Goal: Task Accomplishment & Management: Use online tool/utility

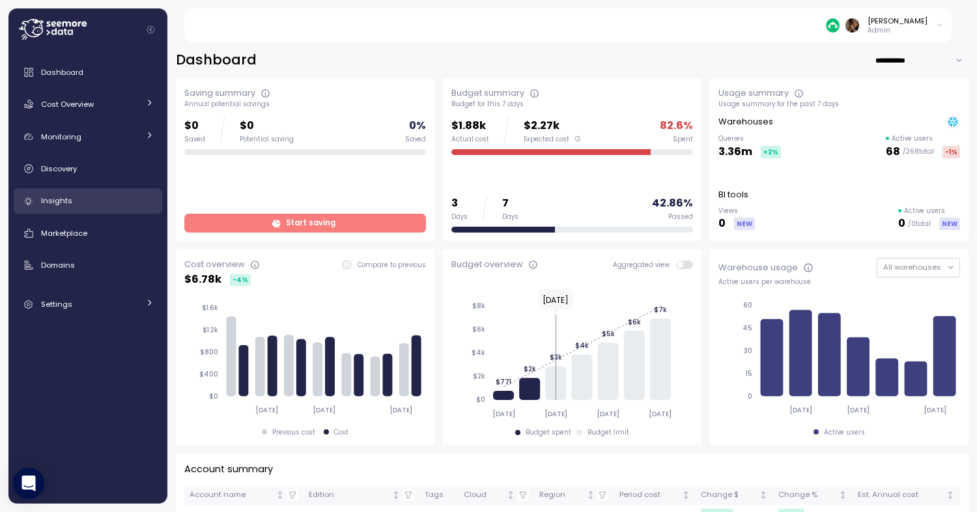
click at [89, 202] on div "Insights" at bounding box center [97, 200] width 113 height 13
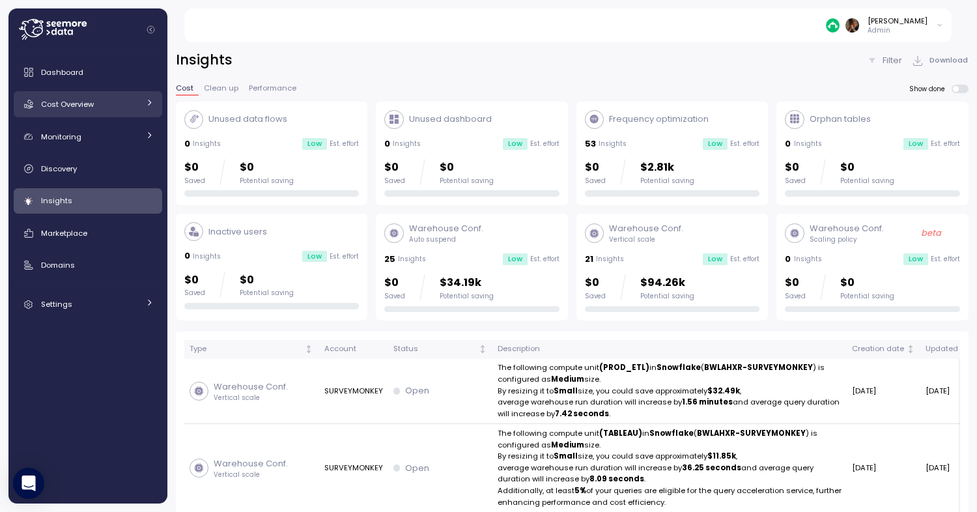
click at [99, 109] on div "Cost Overview" at bounding box center [90, 104] width 98 height 13
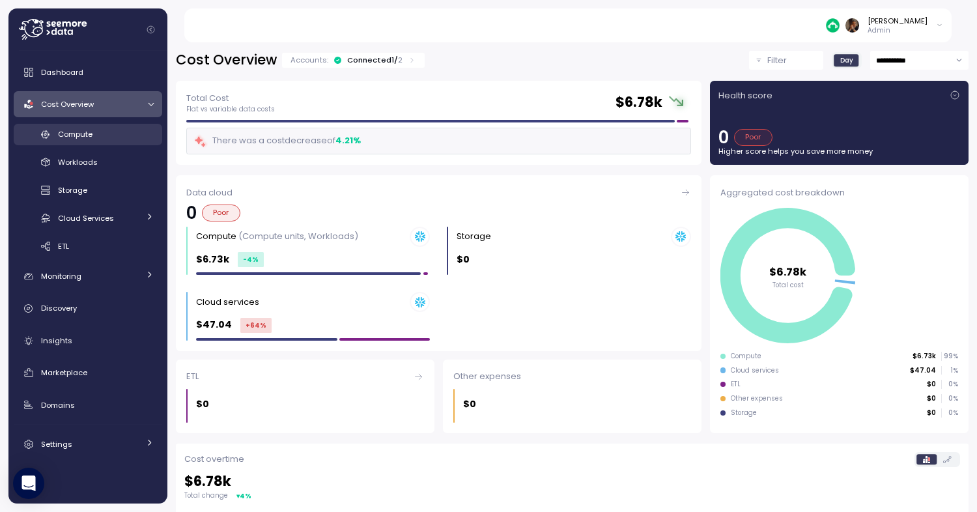
click at [93, 140] on div "Compute" at bounding box center [106, 134] width 96 height 13
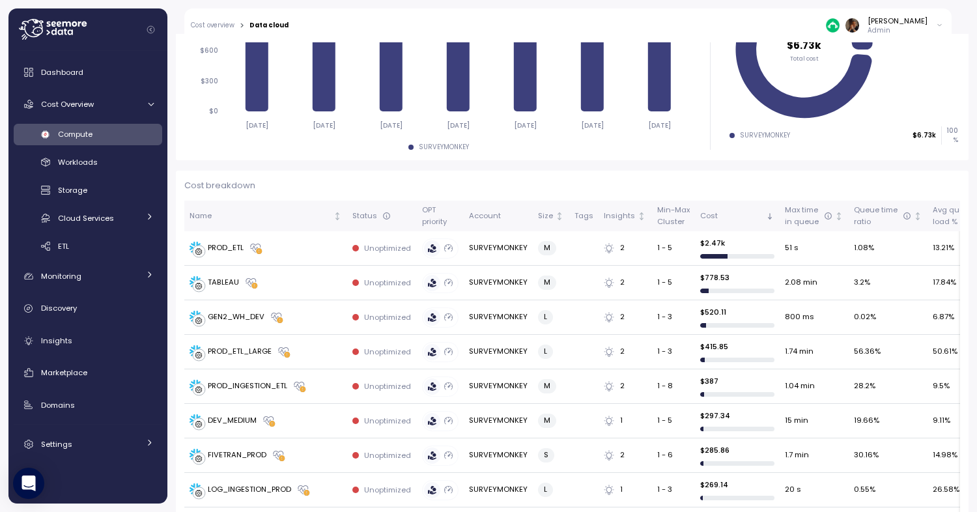
scroll to position [257, 0]
click at [236, 252] on div "PROD_ETL" at bounding box center [226, 248] width 36 height 12
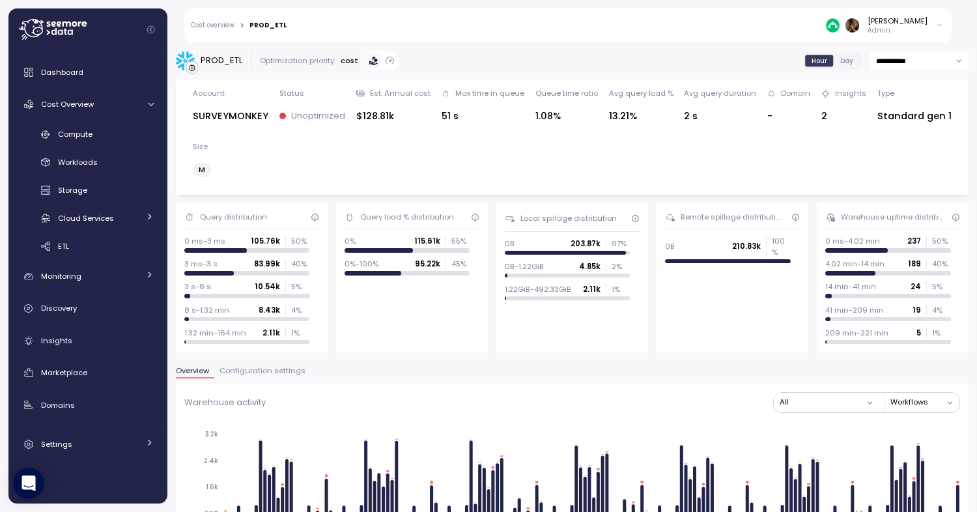
click at [262, 367] on span "Configuration settings" at bounding box center [262, 370] width 86 height 7
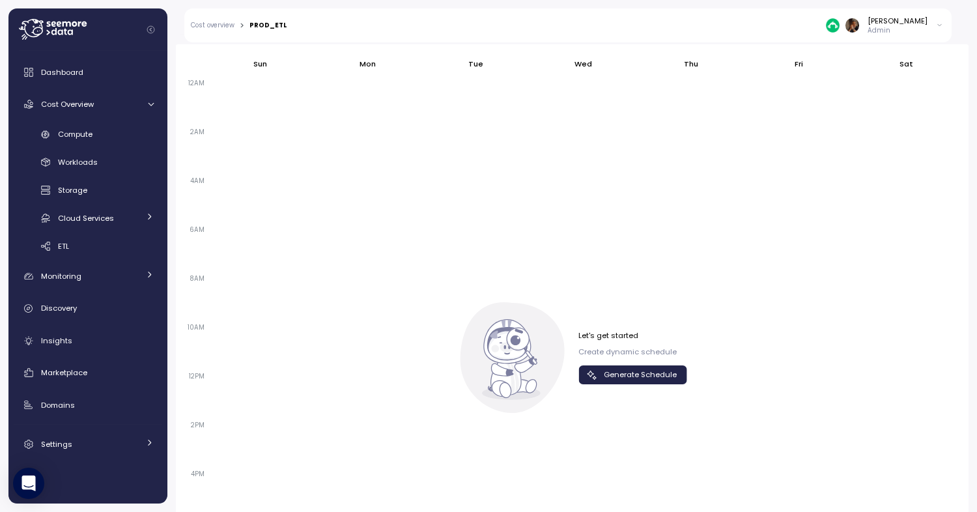
scroll to position [905, 0]
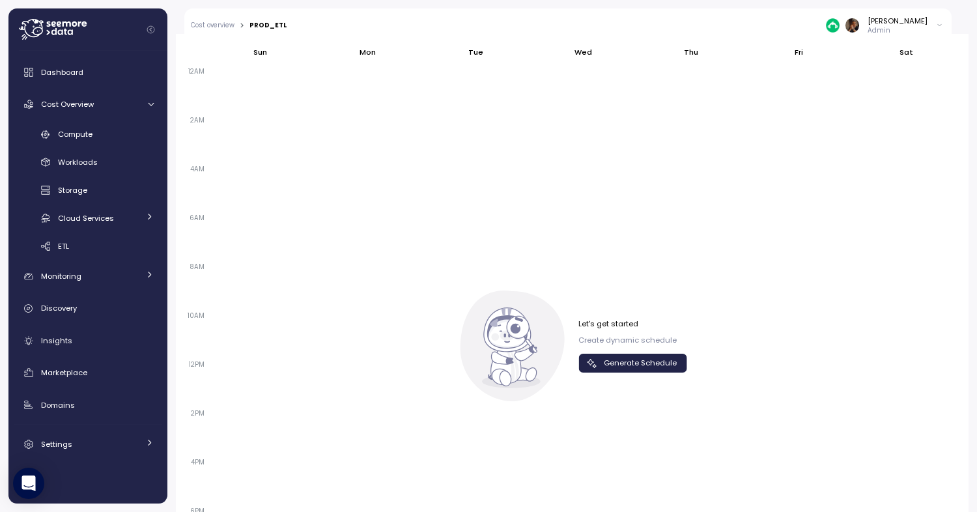
click at [627, 354] on span "Generate Schedule" at bounding box center [640, 363] width 73 height 18
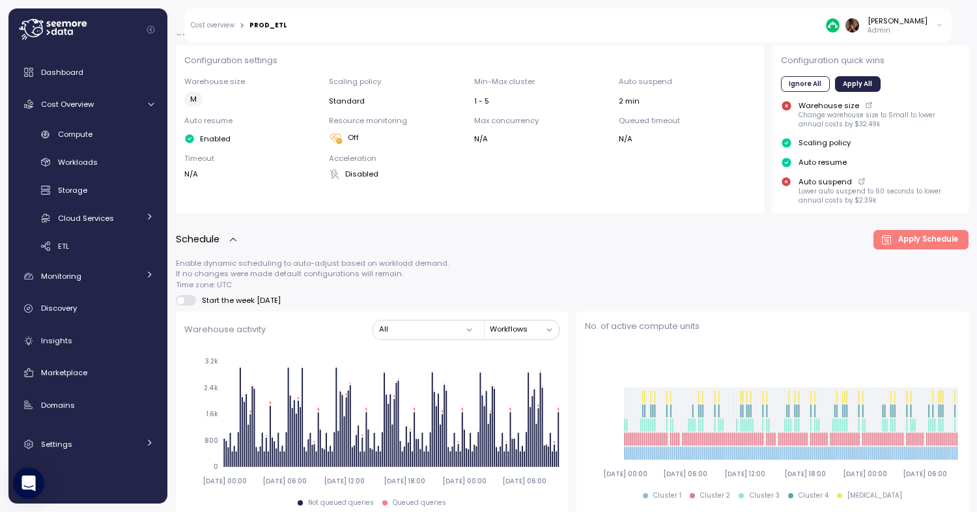
scroll to position [337, 0]
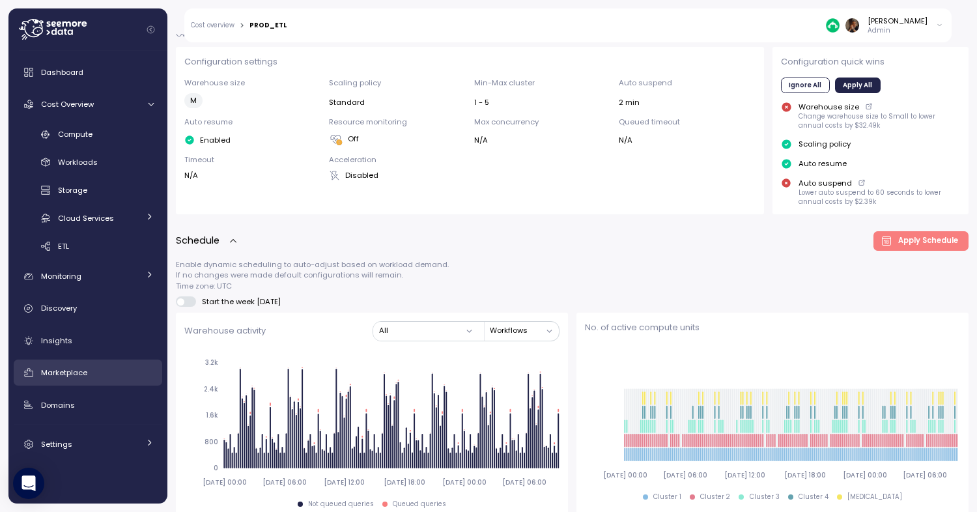
click at [94, 366] on div "Marketplace" at bounding box center [97, 372] width 113 height 13
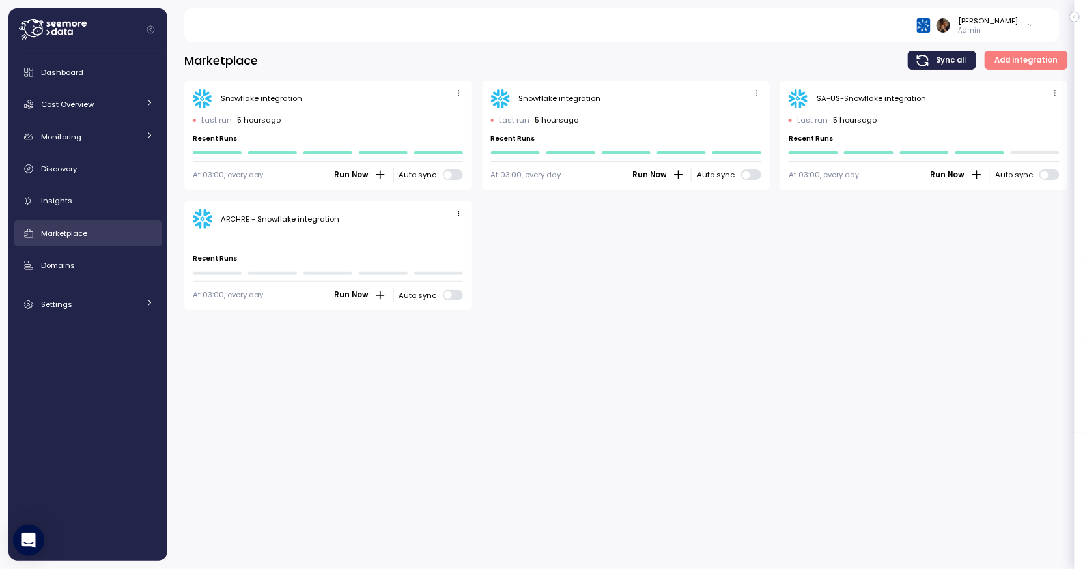
click at [102, 229] on div "Marketplace" at bounding box center [97, 233] width 113 height 13
click at [462, 207] on span "button" at bounding box center [460, 213] width 14 height 14
click at [452, 237] on div "Edit" at bounding box center [445, 238] width 23 height 12
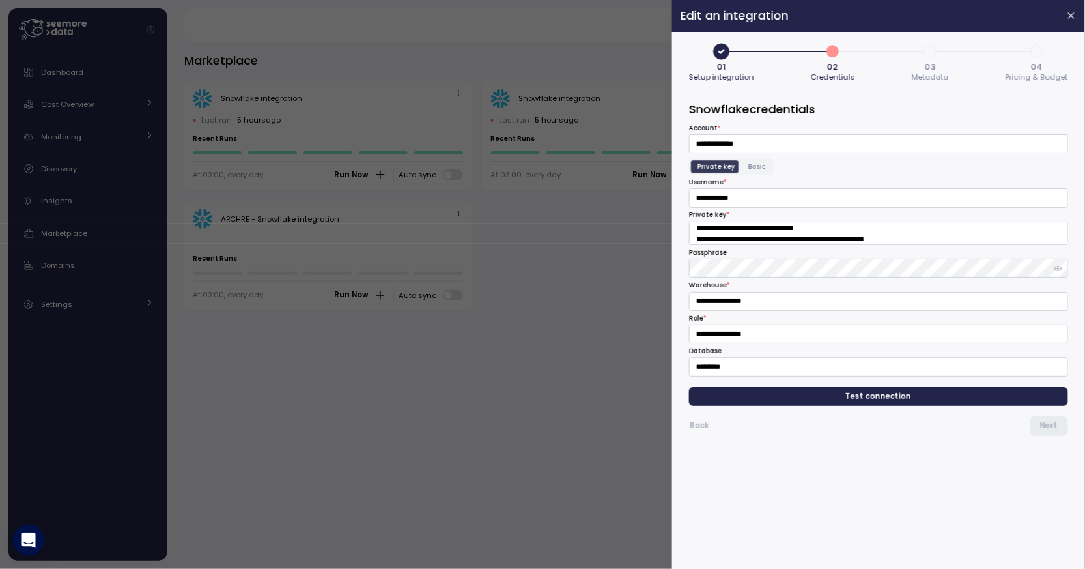
click at [942, 65] on span "03 Metadata" at bounding box center [930, 73] width 37 height 21
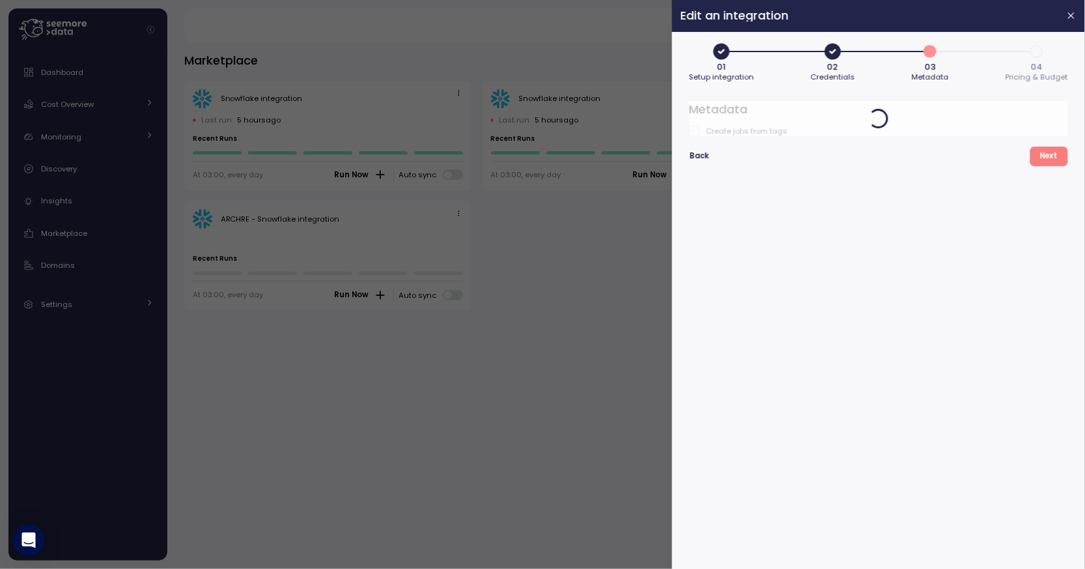
click at [879, 166] on form "Metadata Create jobs from tags Back Next" at bounding box center [878, 330] width 379 height 459
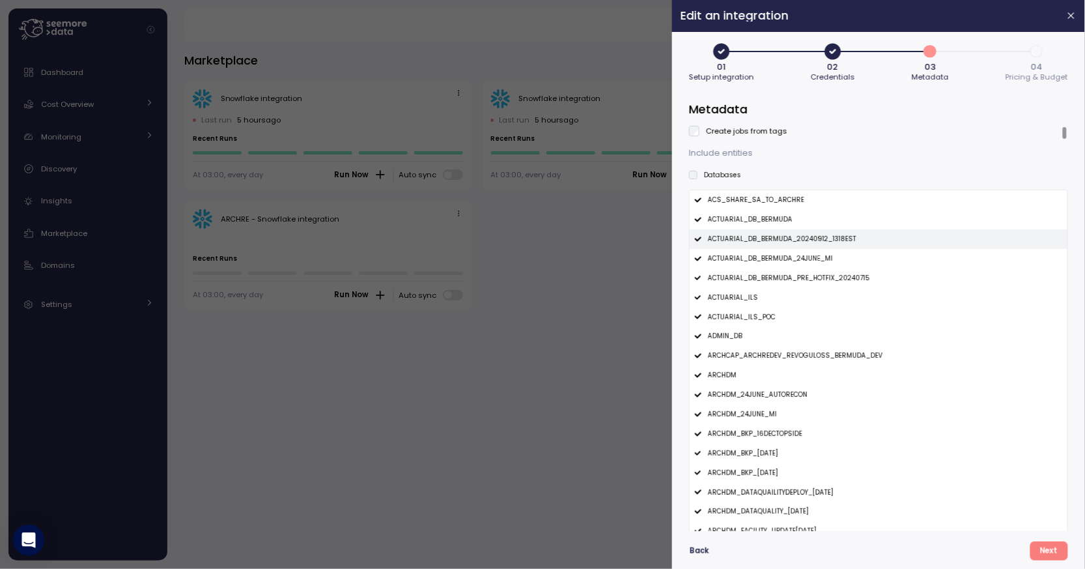
click at [728, 242] on p "ACTUARIAL_DB_BERMUDA_20240912_1318EST" at bounding box center [782, 238] width 148 height 9
click at [730, 262] on p "ACTUARIAL_DB_BERMUDA_24JUNE_MI" at bounding box center [770, 258] width 125 height 9
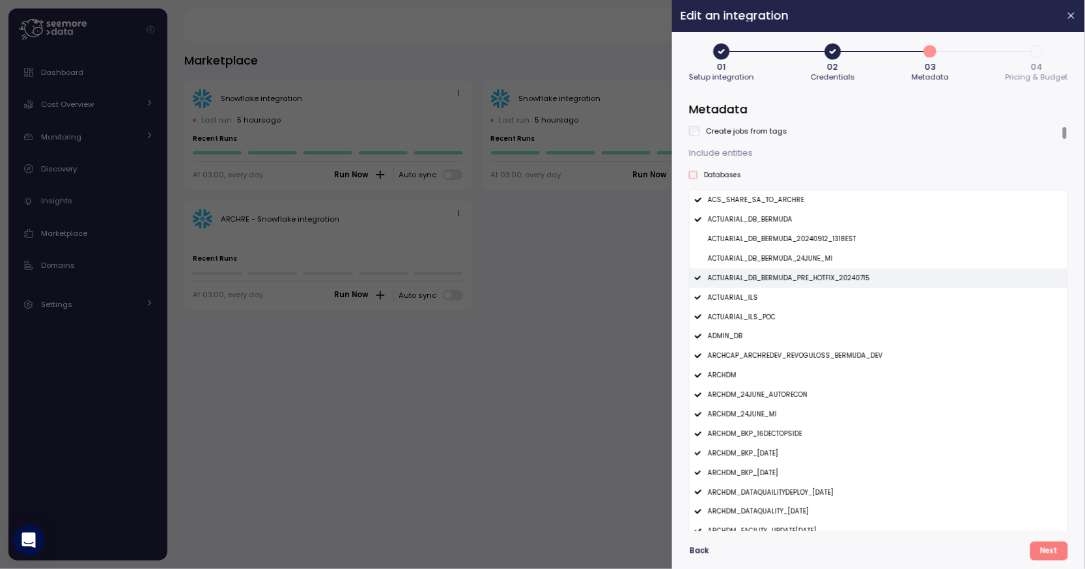
click at [732, 274] on p "ACTUARIAL_DB_BERMUDA_PRE_HOTFIX_20240715" at bounding box center [789, 278] width 162 height 9
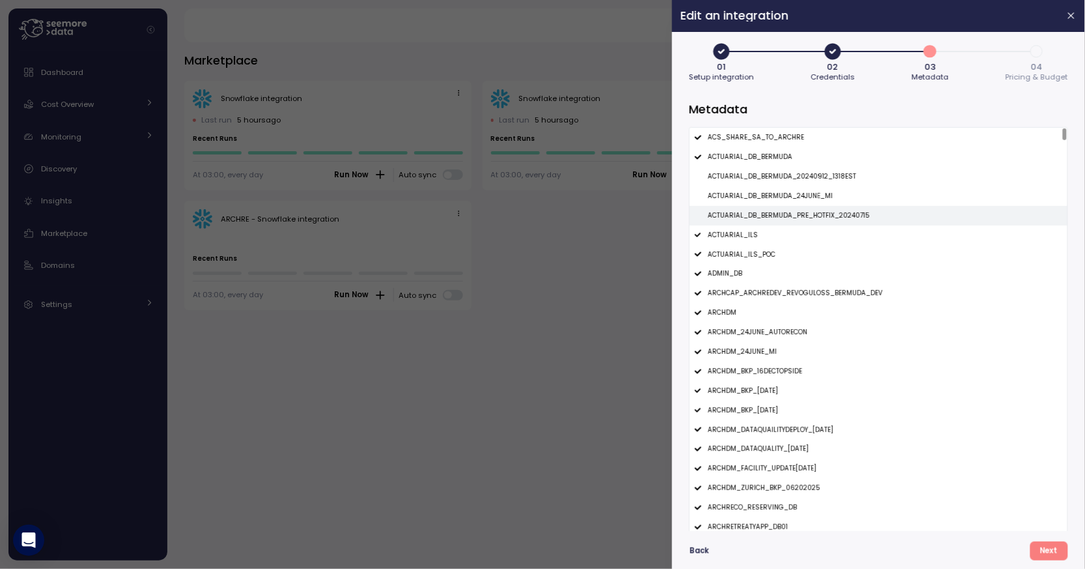
scroll to position [67, 0]
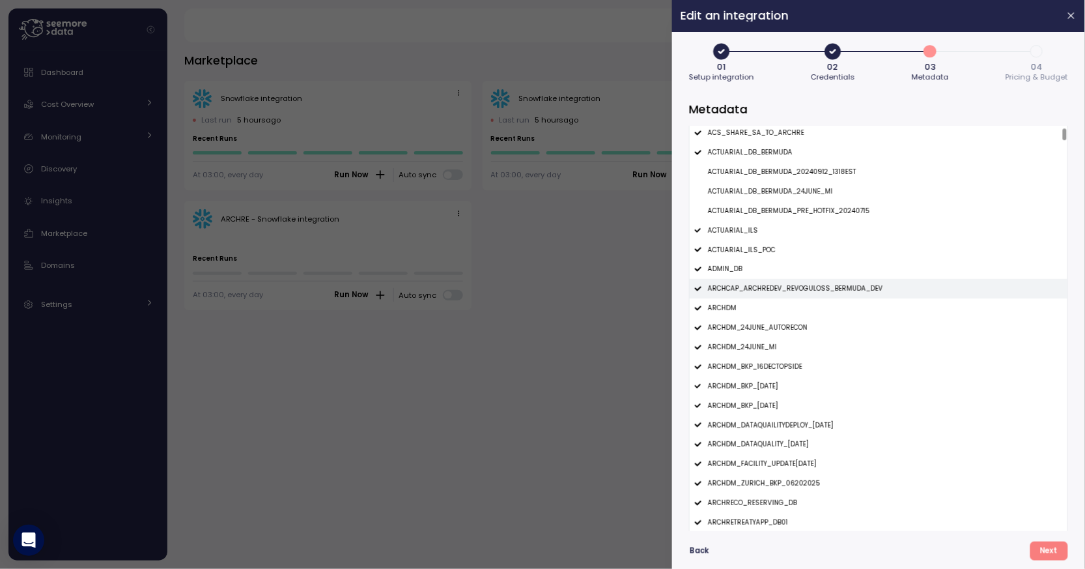
click at [761, 293] on div "ARCHCAP_ARCHREDEV_REVOGULOSS_BERMUDA_DEV" at bounding box center [879, 289] width 378 height 20
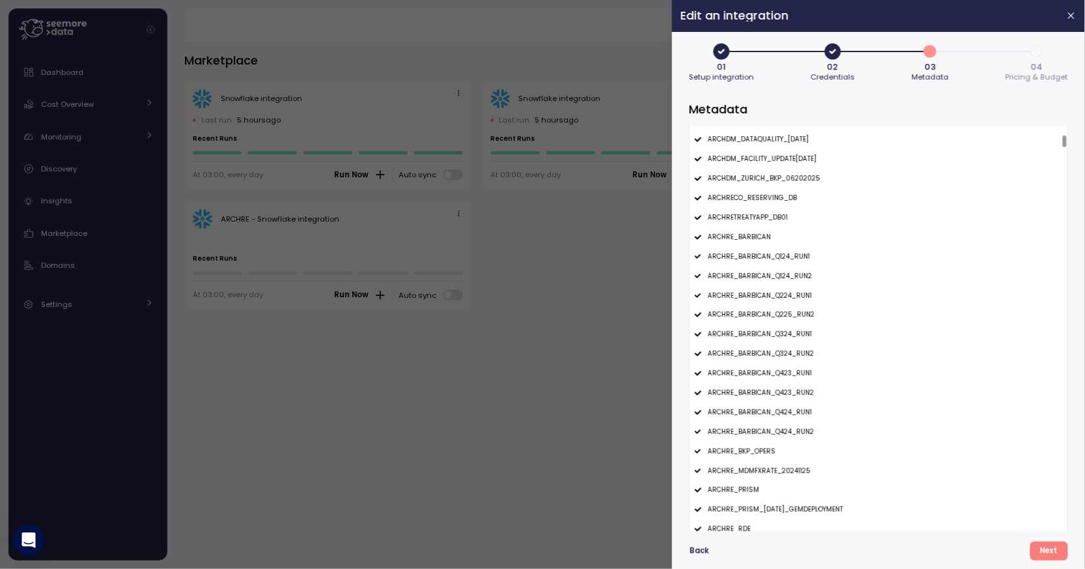
scroll to position [375, 0]
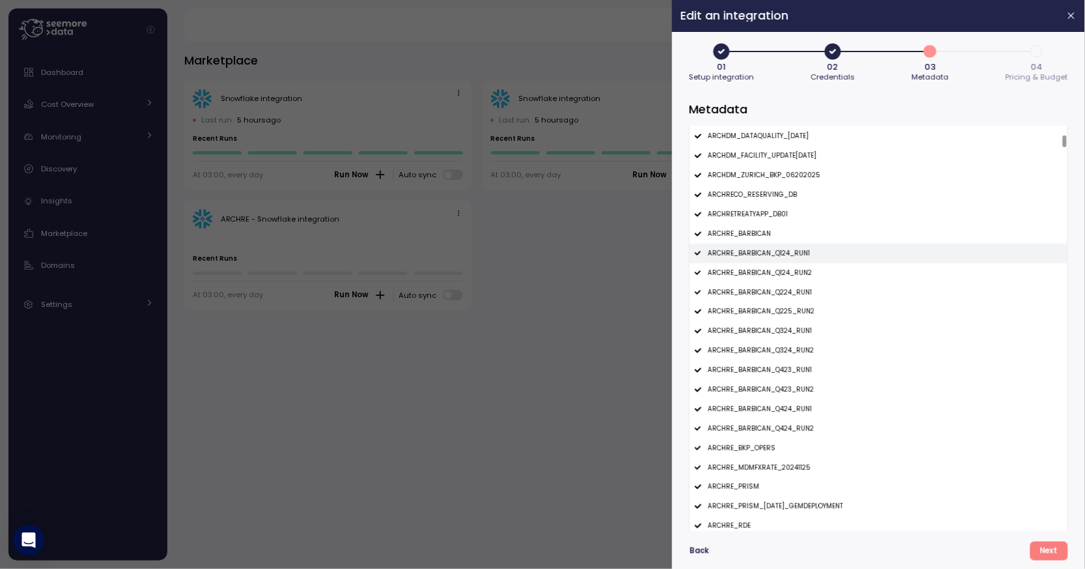
click at [776, 253] on p "ARCHRE_BARBICAN_Q124_RUN1" at bounding box center [759, 253] width 102 height 9
click at [776, 268] on p "ARCHRE_BARBICAN_Q124_RUN2" at bounding box center [760, 272] width 104 height 9
click at [776, 288] on p "ARCHRE_BARBICAN_Q224_RUN1" at bounding box center [760, 292] width 104 height 9
click at [776, 310] on p "ARCHRE_BARBICAN_Q225_RUN2" at bounding box center [761, 311] width 107 height 9
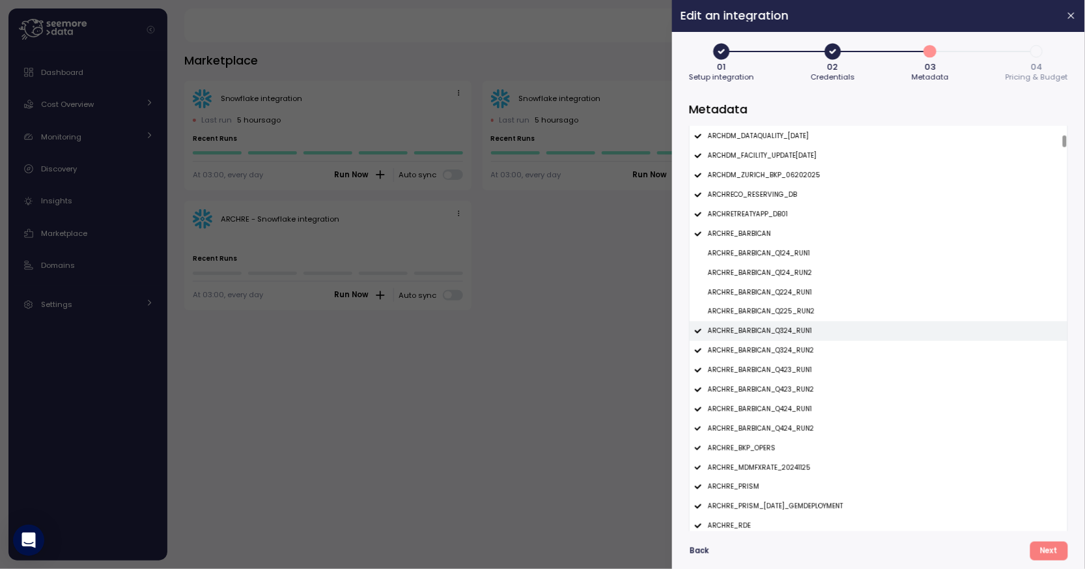
click at [775, 338] on div "ARCHRE_BARBICAN_Q324_RUN1" at bounding box center [879, 331] width 378 height 20
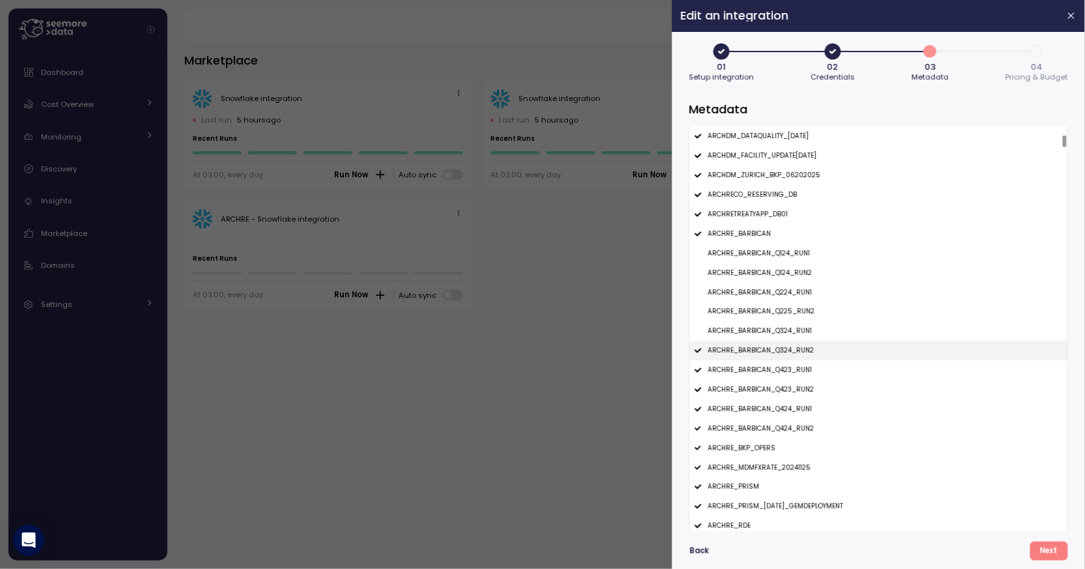
click at [775, 350] on p "ARCHRE_BARBICAN_Q324_RUN2" at bounding box center [761, 350] width 106 height 9
click at [775, 361] on div "ARCHRE_BARBICAN_Q423_RUN1" at bounding box center [879, 370] width 378 height 20
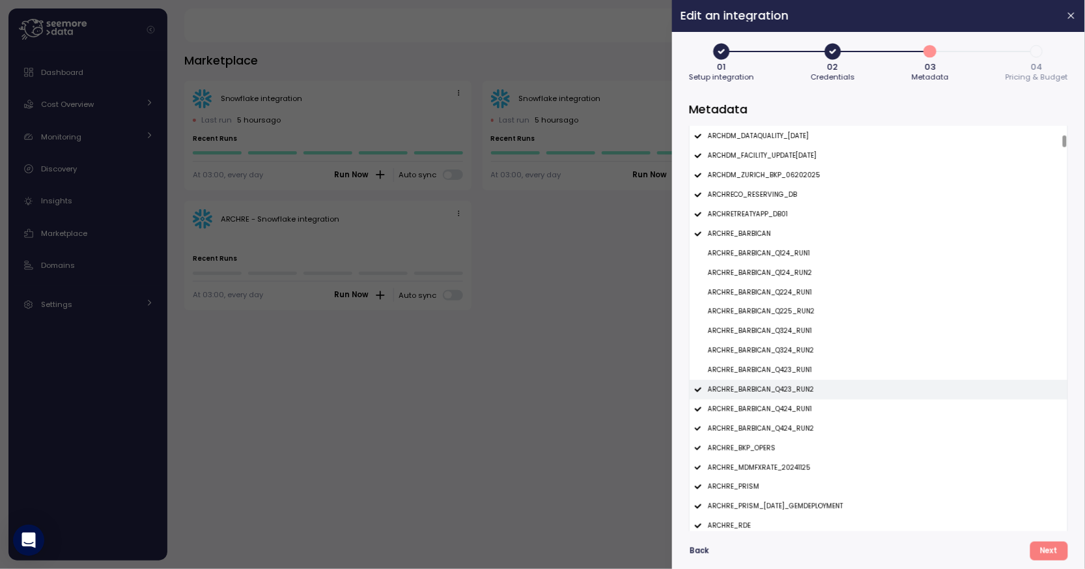
click at [774, 393] on div "ARCHRE_BARBICAN_Q423_RUN2" at bounding box center [879, 390] width 378 height 20
click at [774, 406] on p "ARCHRE_BARBICAN_Q424_RUN1" at bounding box center [760, 408] width 104 height 9
click at [778, 424] on p "ARCHRE_BARBICAN_Q424_RUN2" at bounding box center [761, 428] width 106 height 9
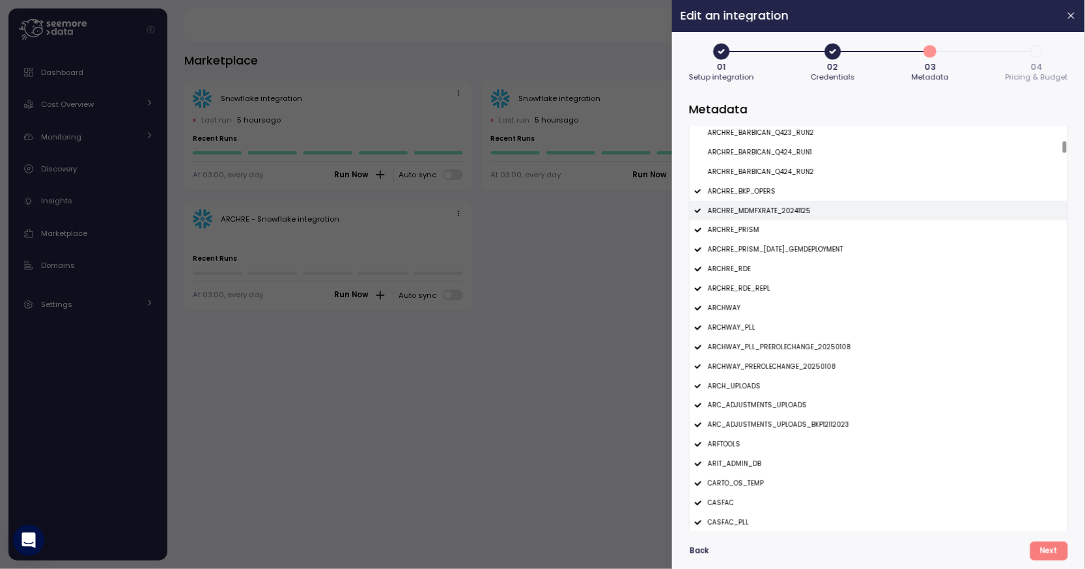
scroll to position [634, 0]
click at [763, 244] on p "ARCHRE_PRISM_16JUNE2025_GEMDEPLOYMENT" at bounding box center [775, 247] width 135 height 9
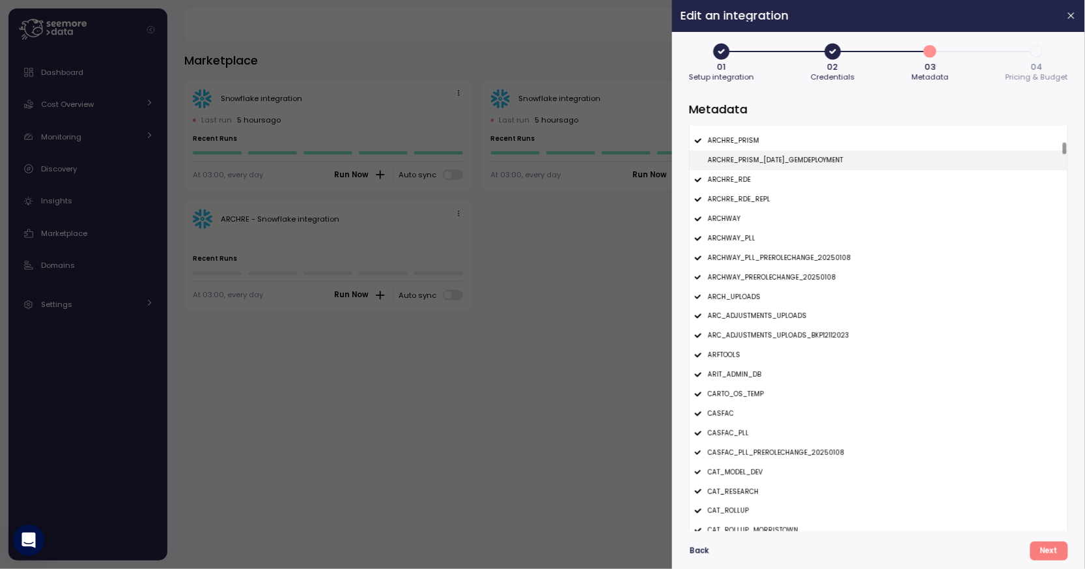
scroll to position [744, 0]
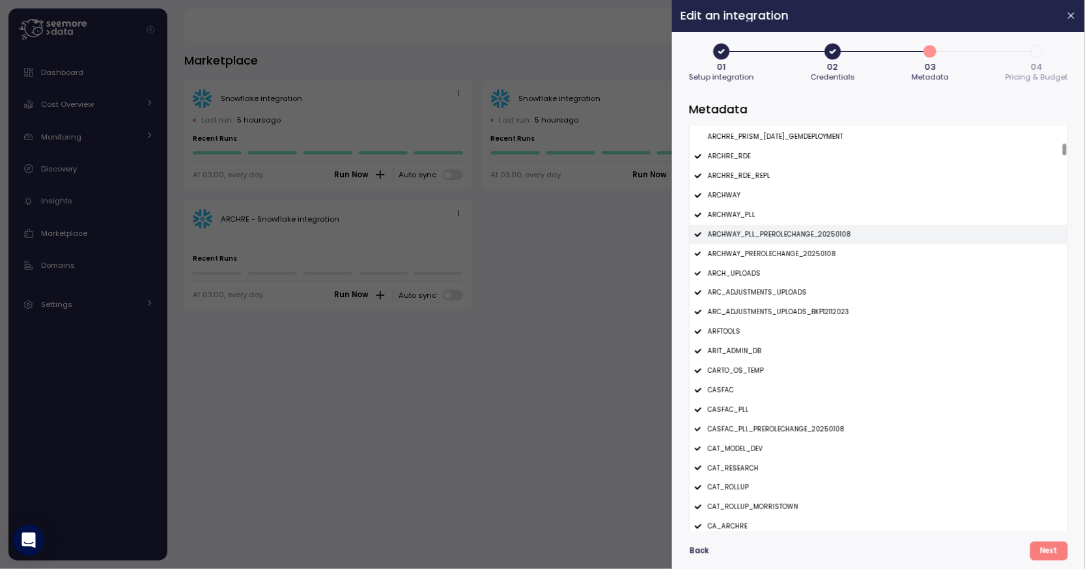
click at [777, 236] on p "ARCHWAY_PLL_PREROLECHANGE_20250108" at bounding box center [779, 234] width 143 height 9
click at [777, 249] on p "ARCHWAY_PREROLECHANGE_20250108" at bounding box center [772, 253] width 128 height 9
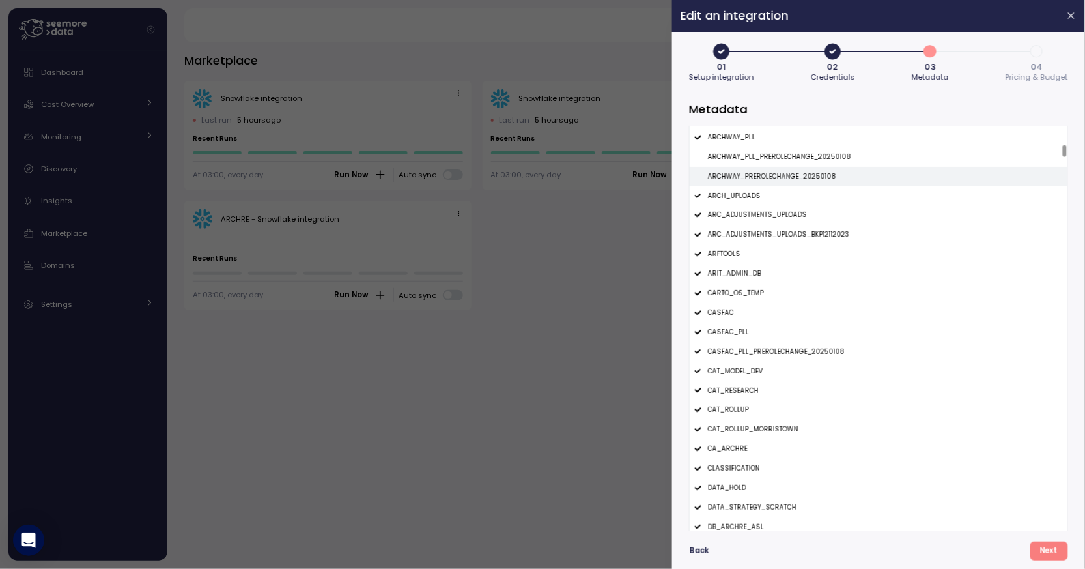
scroll to position [832, 0]
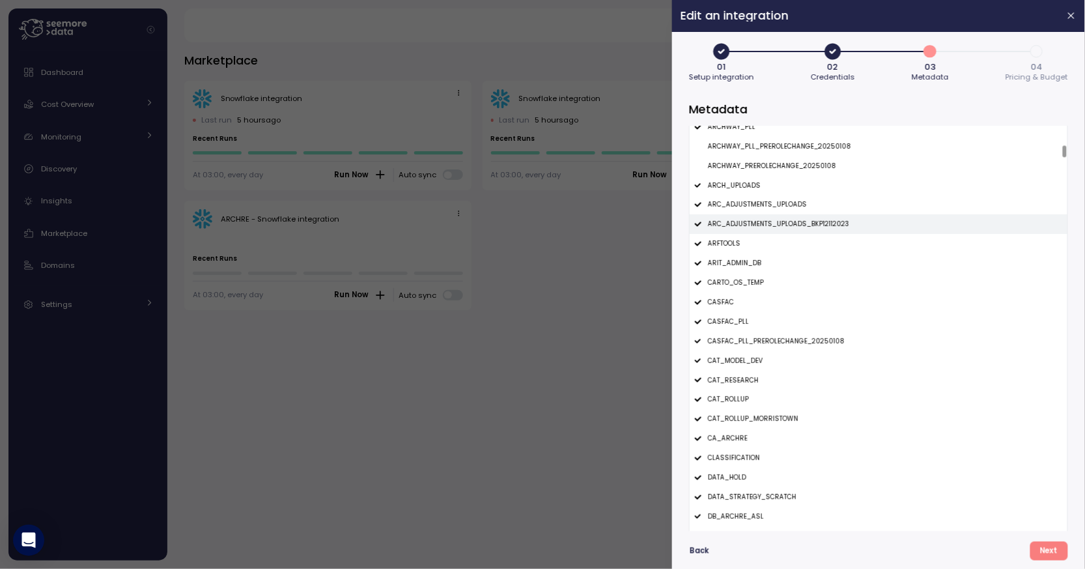
click at [789, 224] on p "ARC_ADJUSTMENTS_UPLOADS_BKP12112023" at bounding box center [778, 223] width 141 height 9
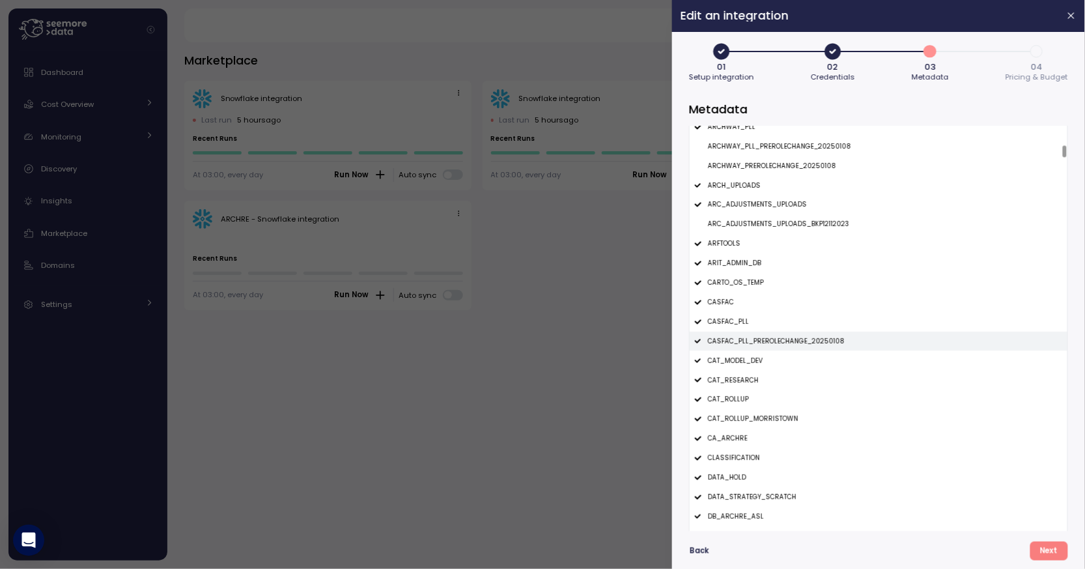
click at [780, 333] on div "CASFAC_PLL_PREROLECHANGE_20250108" at bounding box center [879, 342] width 378 height 20
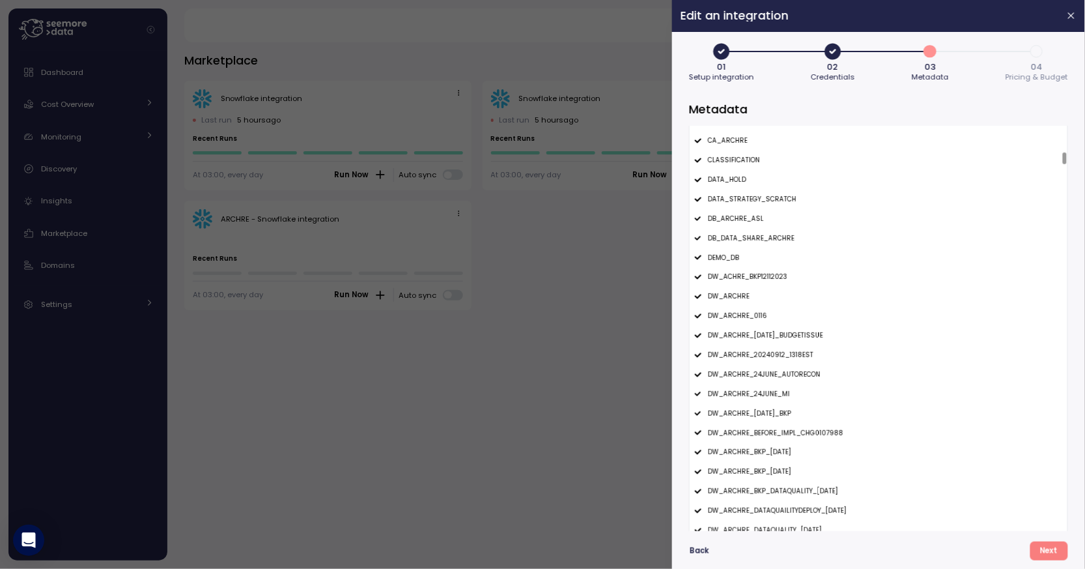
scroll to position [1141, 0]
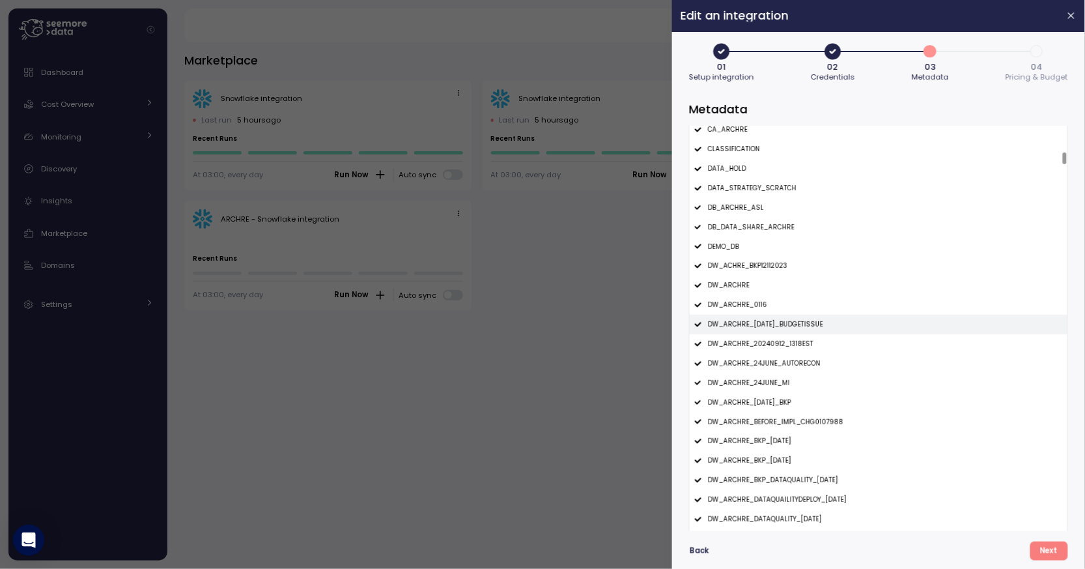
click at [781, 330] on div "DW_ARCHRE_18JUNE2025_BUDGETISSUE" at bounding box center [879, 325] width 378 height 20
click at [781, 343] on p "DW_ARCHRE_20240912_1318EST" at bounding box center [761, 343] width 106 height 9
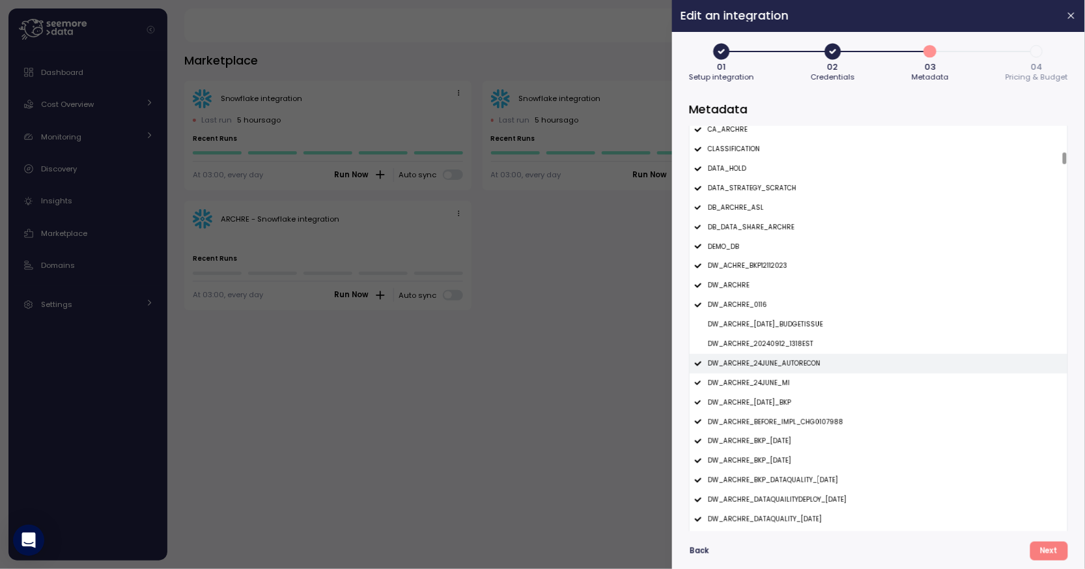
click at [784, 360] on p "DW_ARCHRE_24JUNE_AUTORECON" at bounding box center [764, 363] width 113 height 9
click at [777, 382] on p "DW_ARCHRE_24JUNE_MI" at bounding box center [749, 382] width 82 height 9
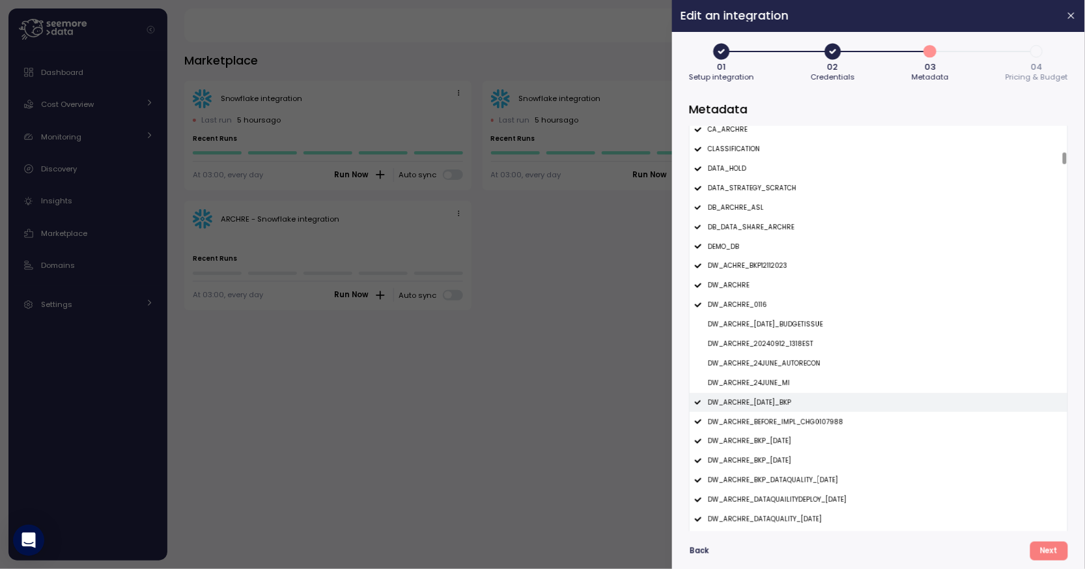
click at [777, 395] on div "DW_ARCHRE_6JUNE2025_BKP" at bounding box center [879, 403] width 378 height 20
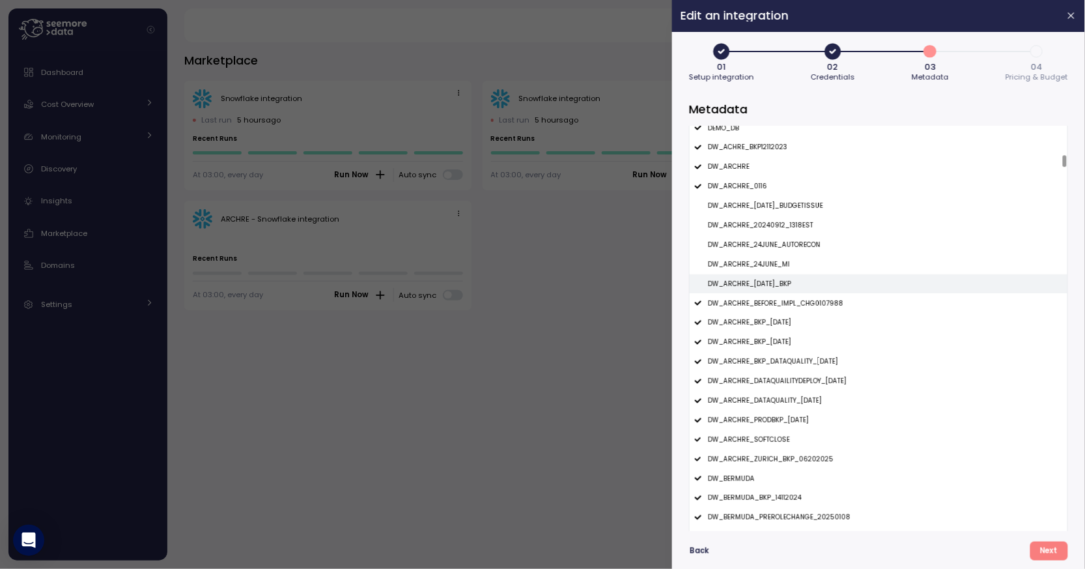
scroll to position [1273, 0]
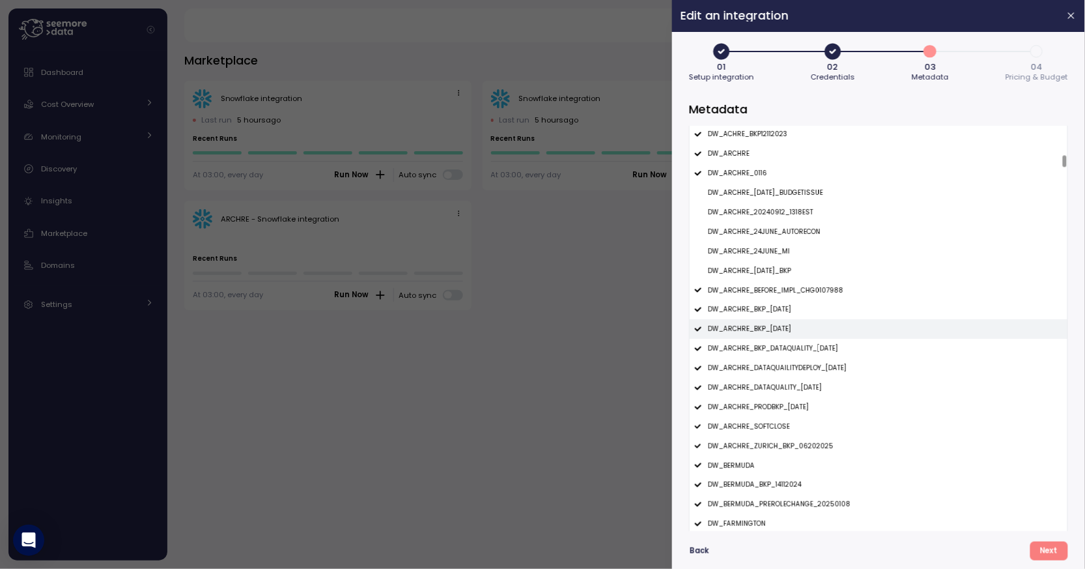
click at [780, 328] on p "DW_ARCHRE_BKP_1NOV2024" at bounding box center [749, 328] width 83 height 9
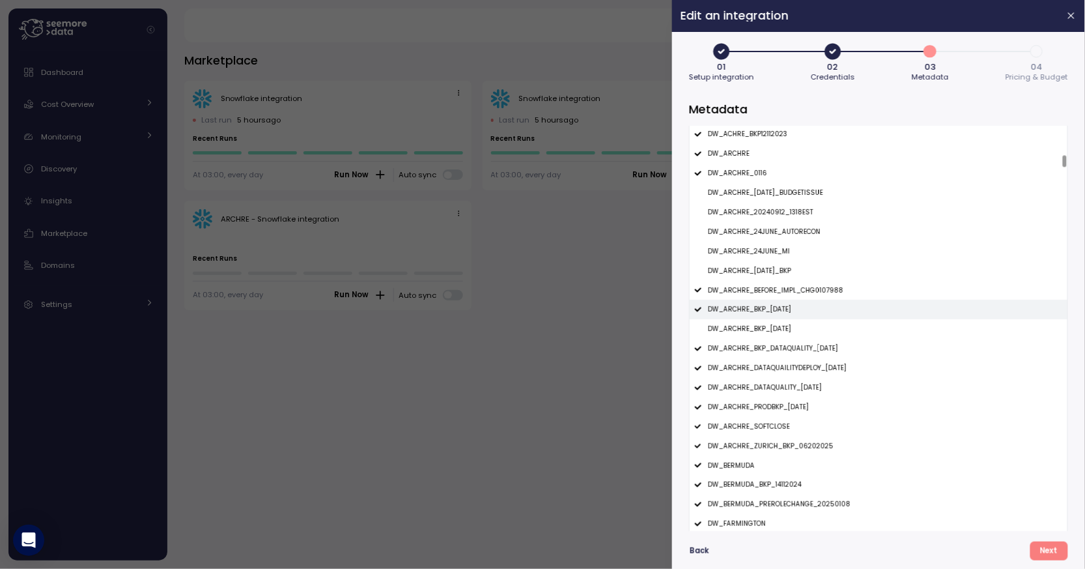
click at [780, 308] on p "DW_ARCHRE_BKP_16SEPT2024" at bounding box center [749, 309] width 83 height 9
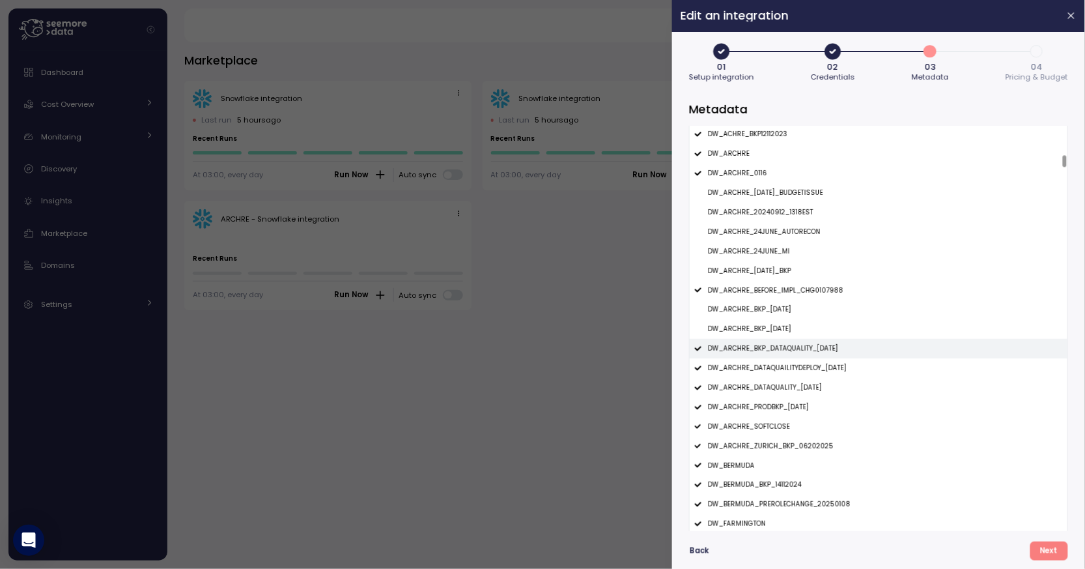
click at [779, 348] on p "DW_ARCHRE_BKP_DATAQUALITY_25SEPT2024" at bounding box center [773, 348] width 130 height 9
click at [779, 367] on p "DW_ARCHRE_DATAQUAILITYDEPLOY_12SEPT2024" at bounding box center [777, 367] width 139 height 9
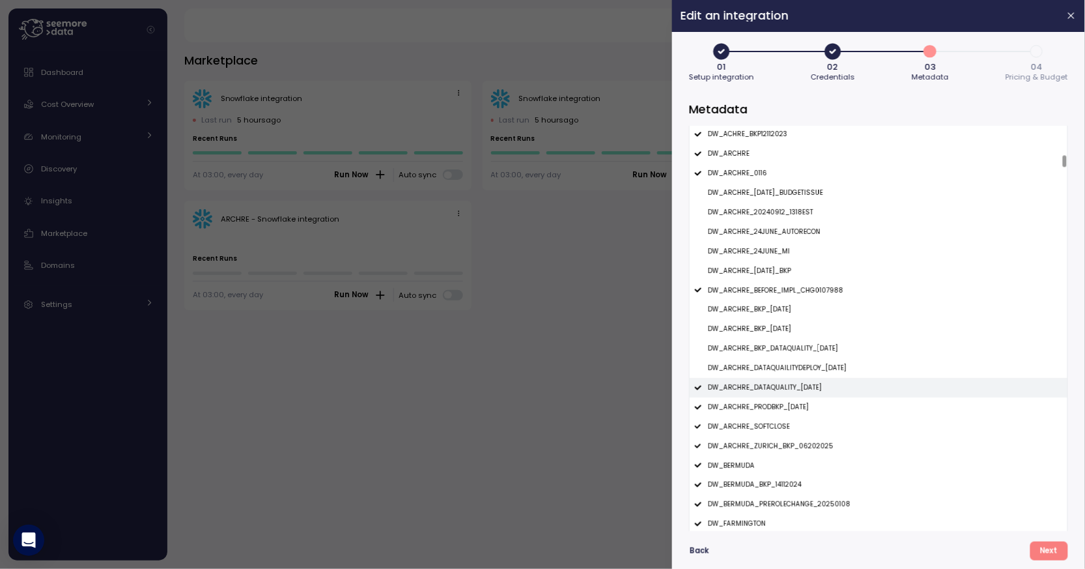
click at [779, 386] on p "DW_ARCHRE_DATAQUALITY_22MAY2025" at bounding box center [765, 387] width 114 height 9
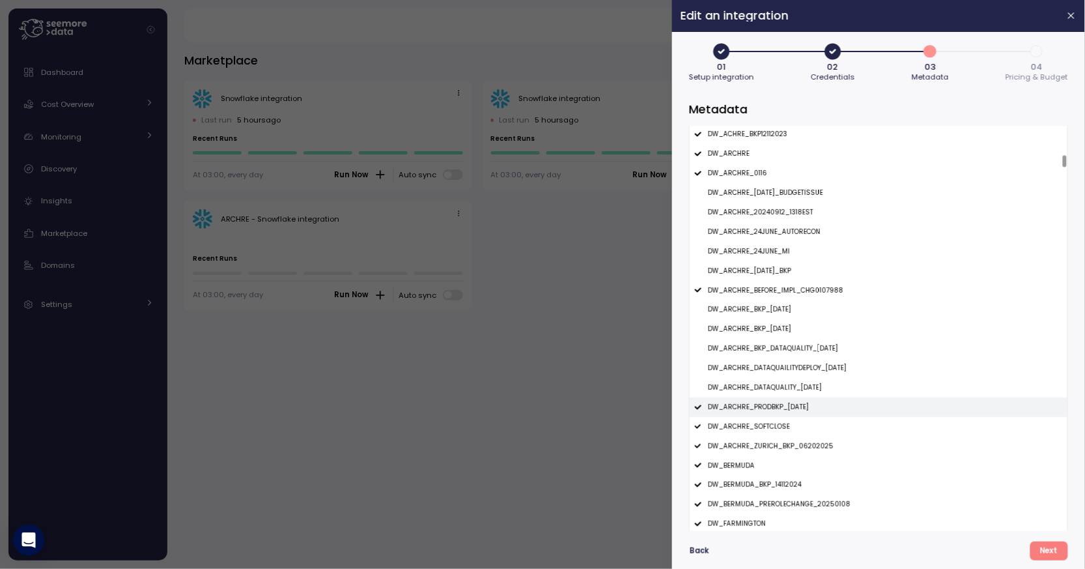
click at [779, 408] on p "DW_ARCHRE_PRODBKP_01MAR2024" at bounding box center [758, 407] width 101 height 9
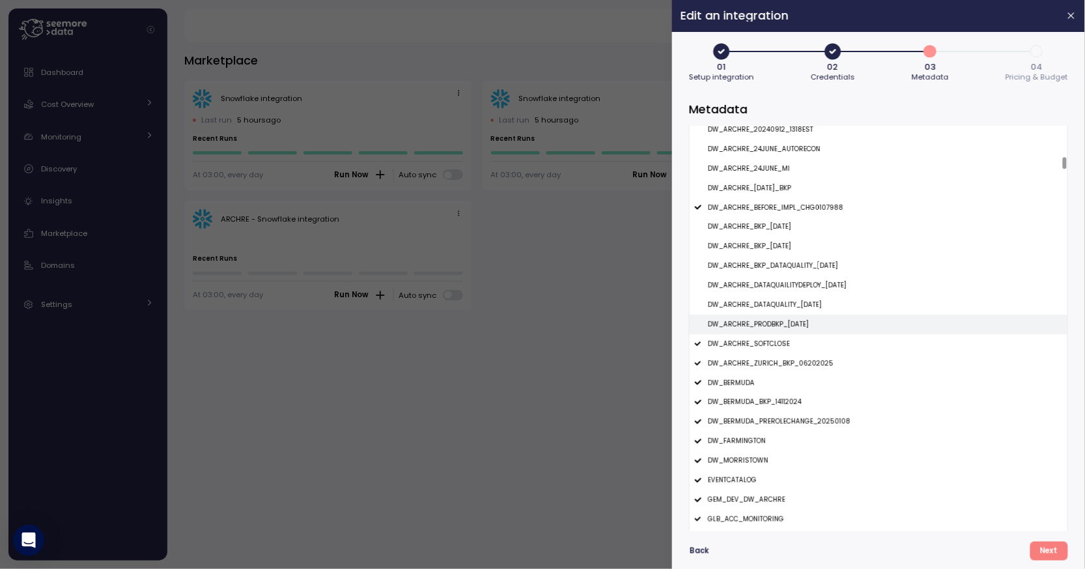
scroll to position [1377, 0]
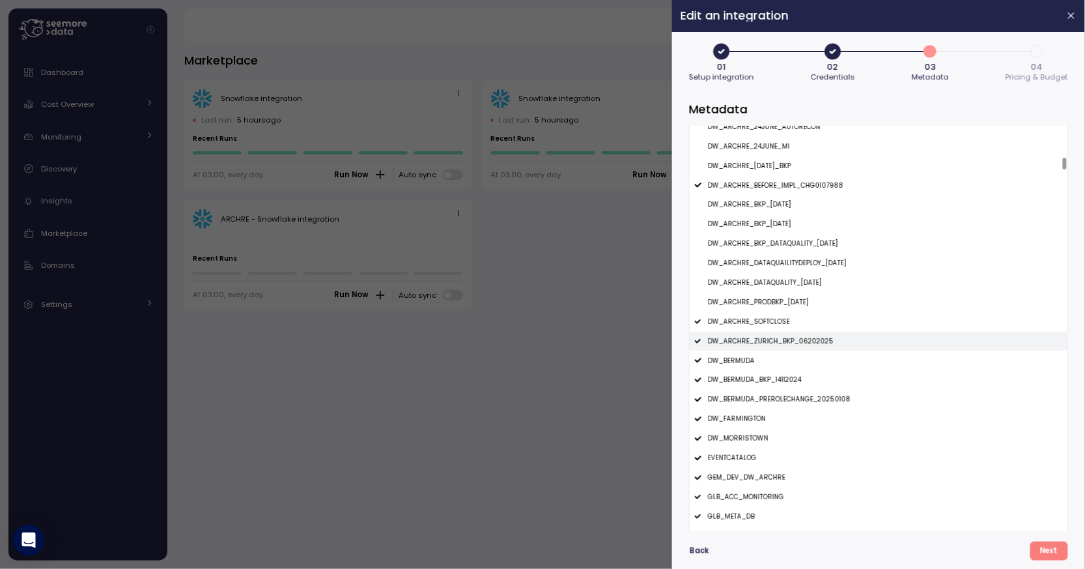
click at [776, 346] on div "DW_ARCHRE_ZURICH_BKP_06202025" at bounding box center [879, 342] width 378 height 20
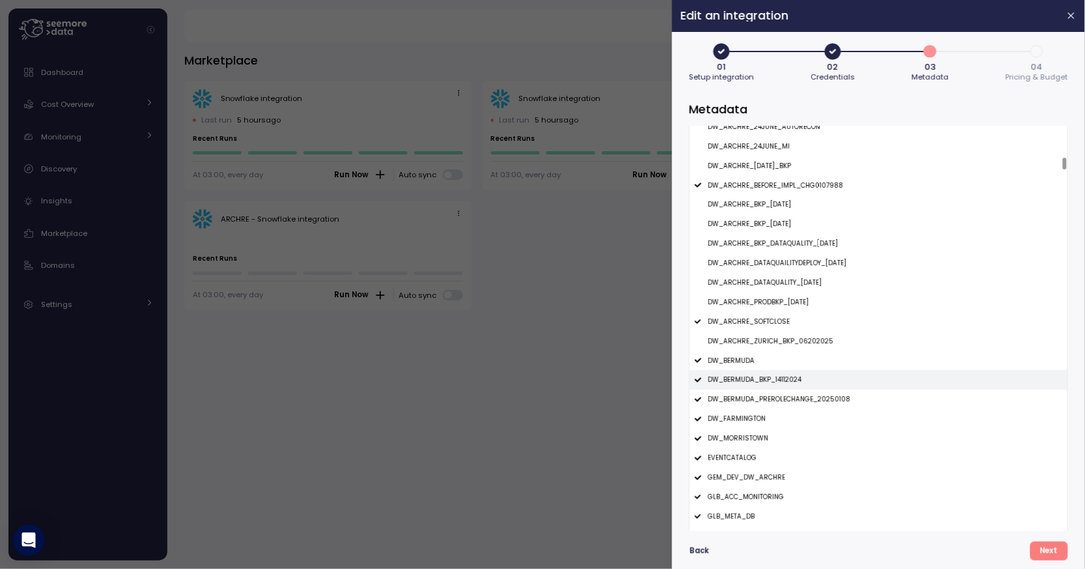
click at [776, 375] on p "DW_BERMUDA_BKP_14112024" at bounding box center [755, 379] width 94 height 9
click at [781, 403] on p "DW_BERMUDA_PREROLECHANGE_20250108" at bounding box center [779, 399] width 143 height 9
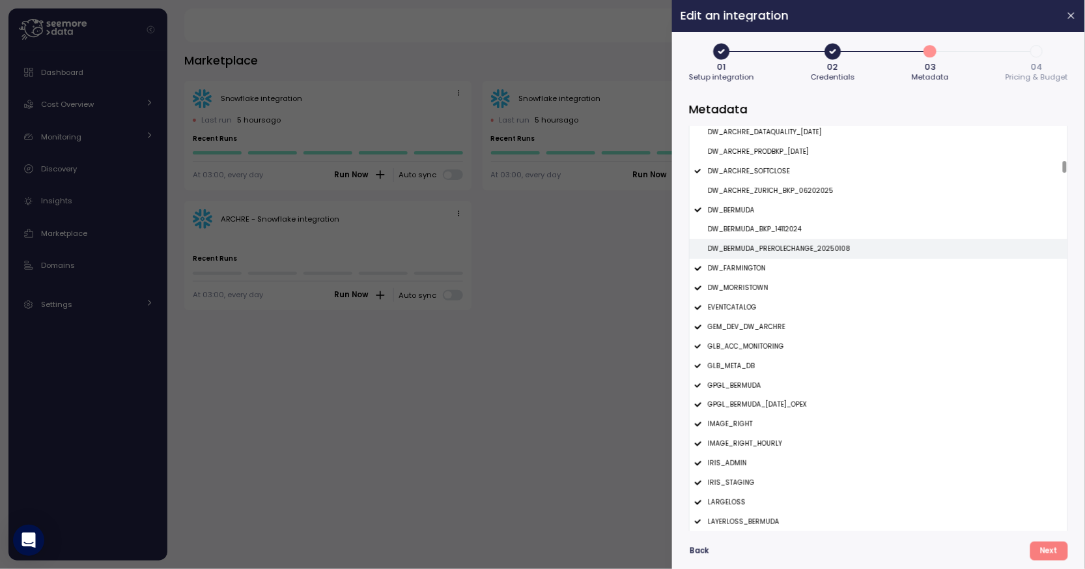
scroll to position [1531, 0]
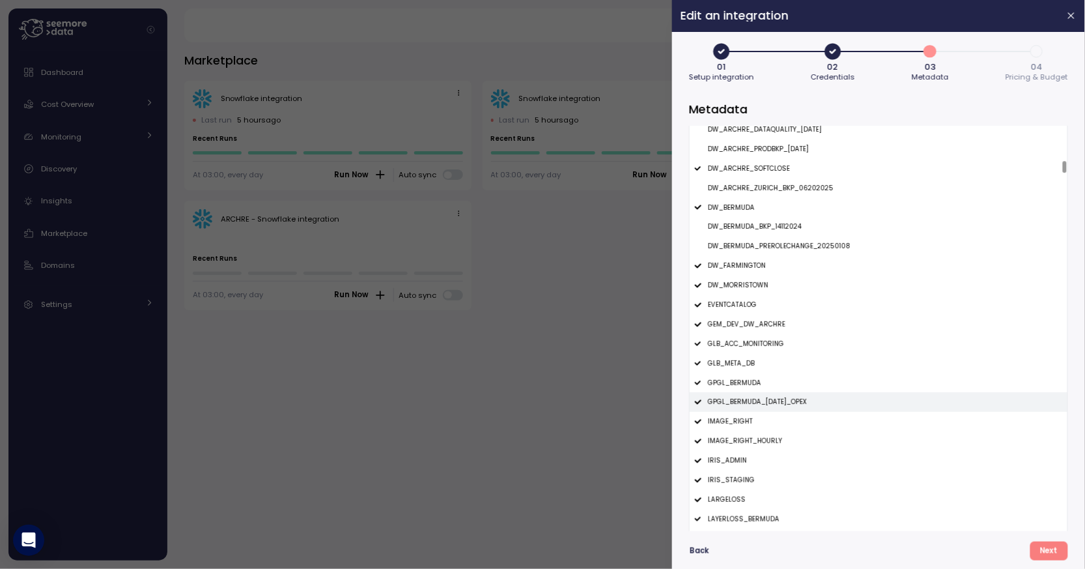
click at [778, 406] on p "GPGL_BERMUDA_24APRIL2024_OPEX" at bounding box center [757, 401] width 99 height 9
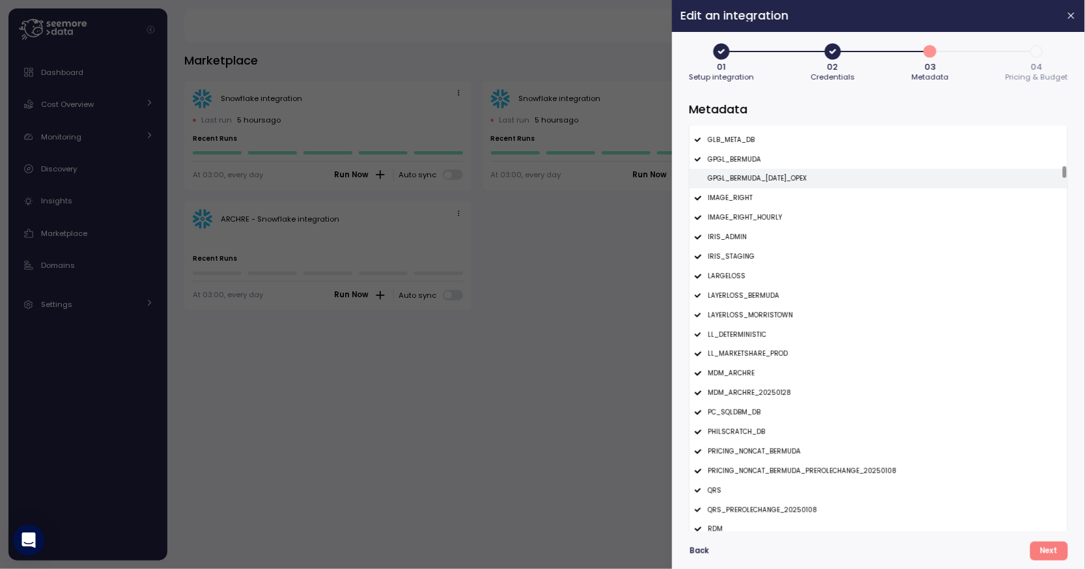
scroll to position [1757, 0]
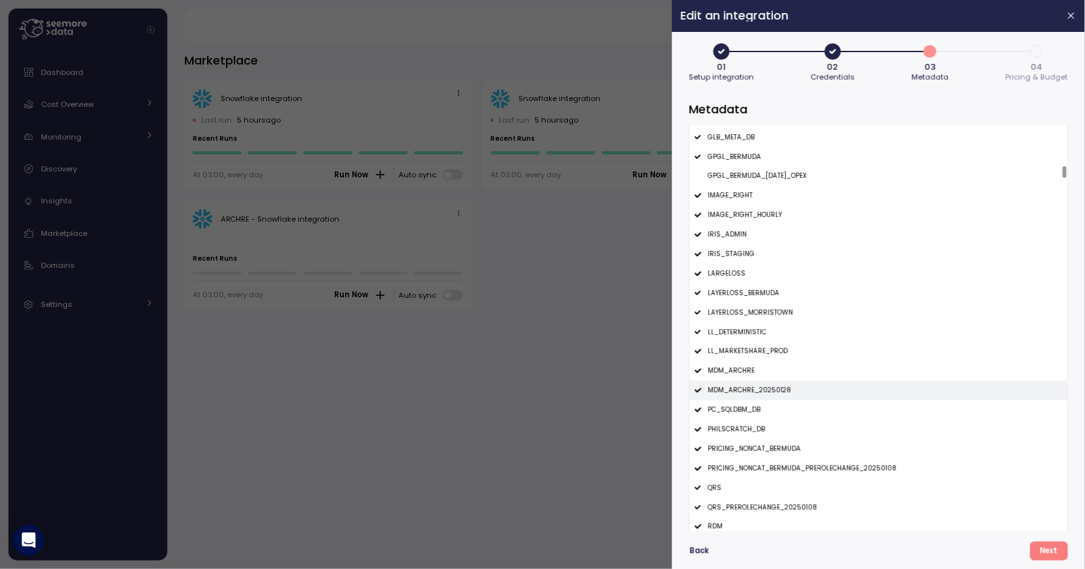
click at [776, 389] on p "MDM_ARCHRE_20250128" at bounding box center [749, 390] width 83 height 9
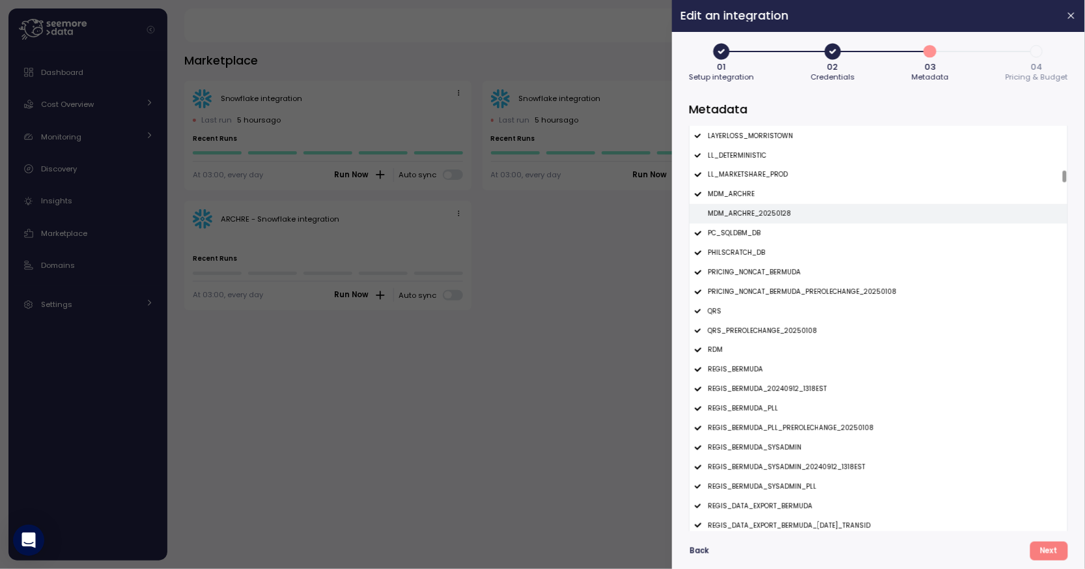
scroll to position [1956, 0]
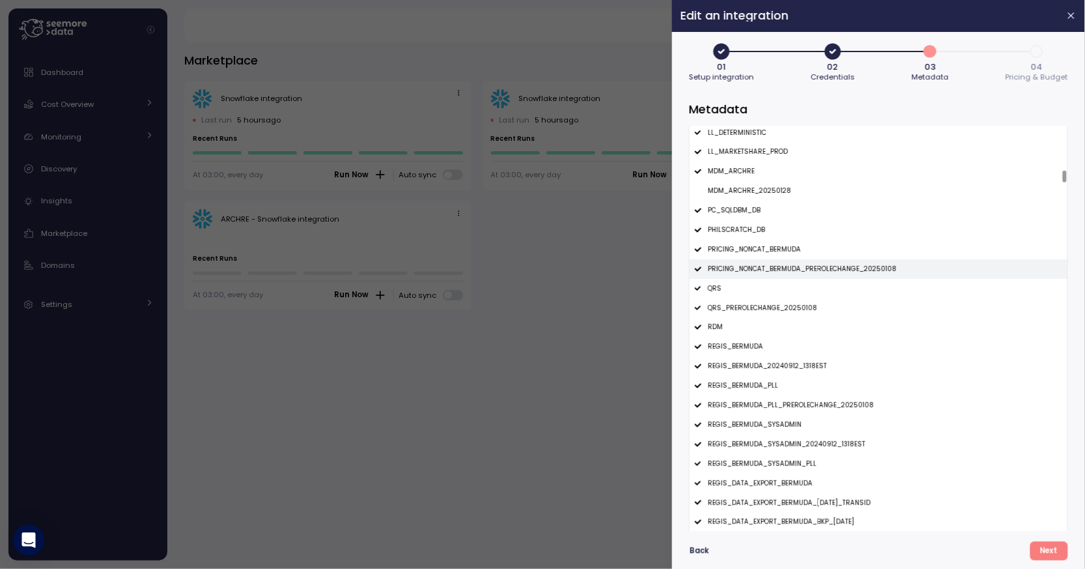
click at [793, 269] on p "PRICING_NONCAT_BERMUDA_PREROLECHANGE_20250108" at bounding box center [802, 268] width 189 height 9
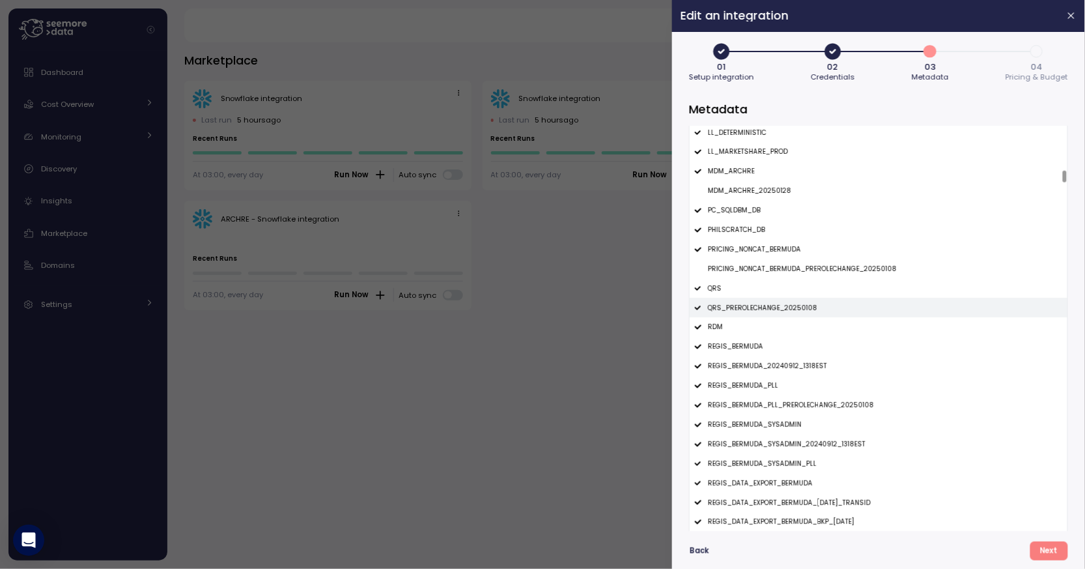
click at [780, 304] on p "QRS_PREROLECHANGE_20250108" at bounding box center [762, 308] width 109 height 9
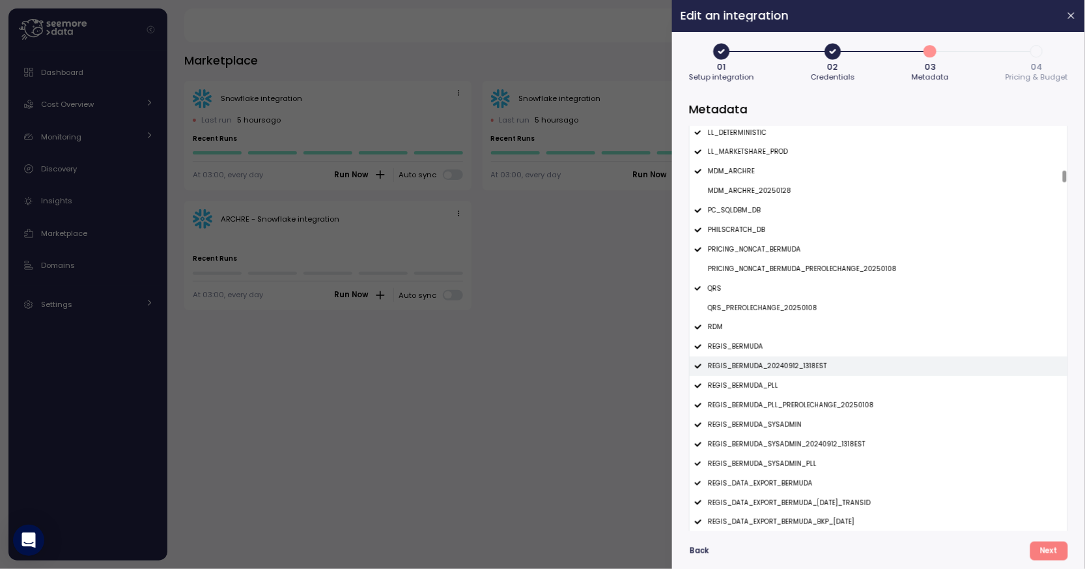
click at [774, 366] on p "REGIS_BERMUDA_20240912_1318EST" at bounding box center [767, 365] width 119 height 9
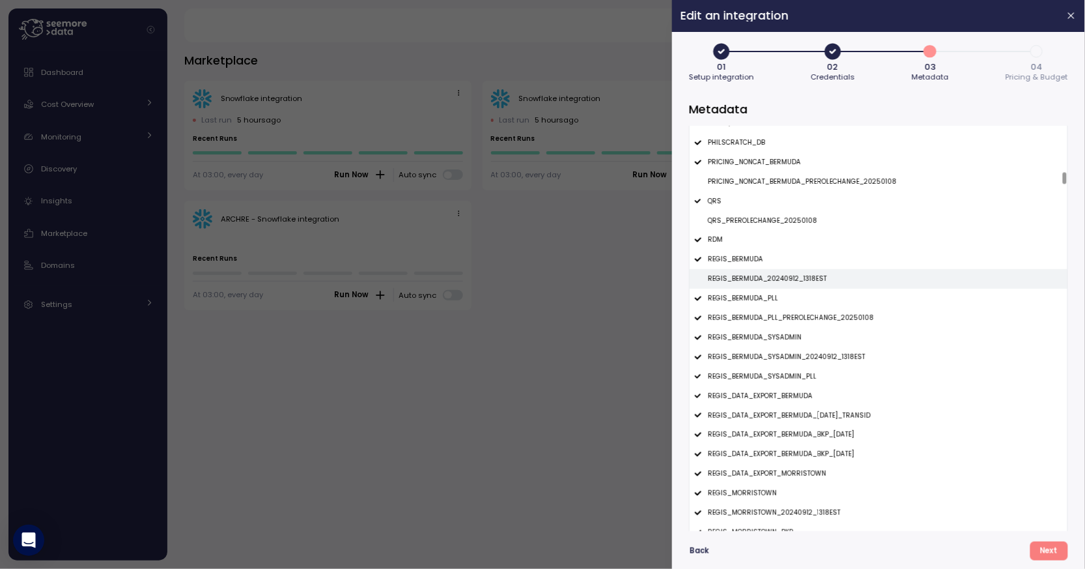
scroll to position [2066, 0]
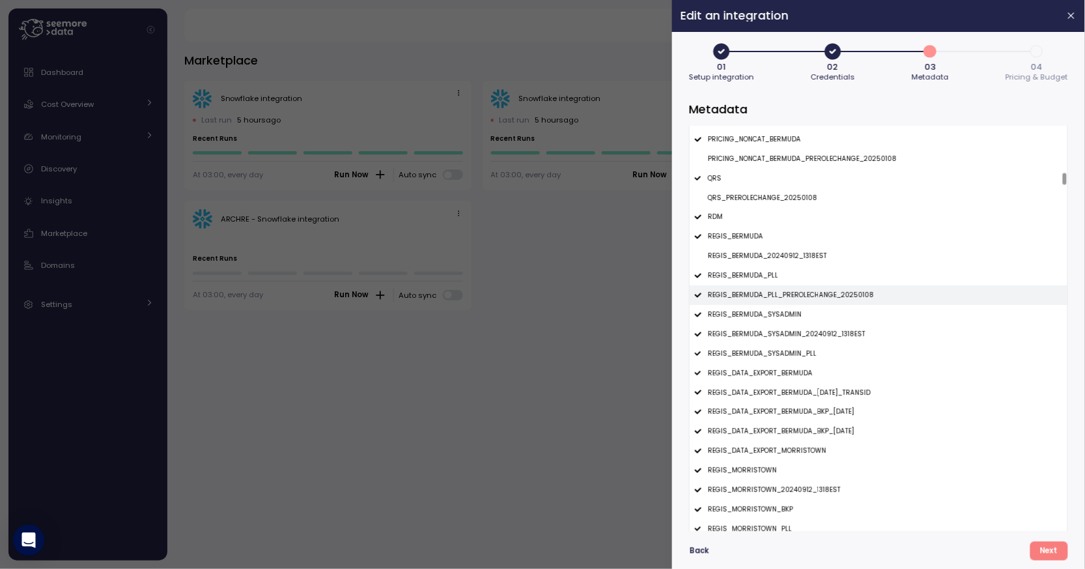
click at [801, 300] on div "REGIS_BERMUDA_PLL_PREROLECHANGE_20250108" at bounding box center [879, 295] width 378 height 20
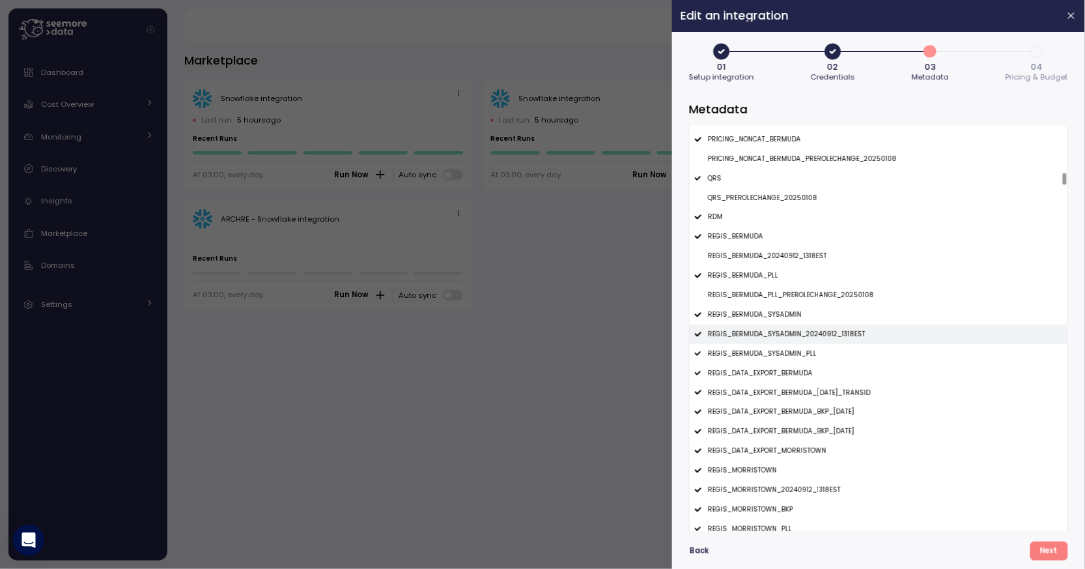
click at [800, 331] on p "REGIS_BERMUDA_SYSADMIN_20240912_1318EST" at bounding box center [787, 334] width 158 height 9
click at [798, 389] on p "REGIS_DATA_EXPORT_BERMUDA_24APRIL2025_TRANSID" at bounding box center [789, 392] width 163 height 9
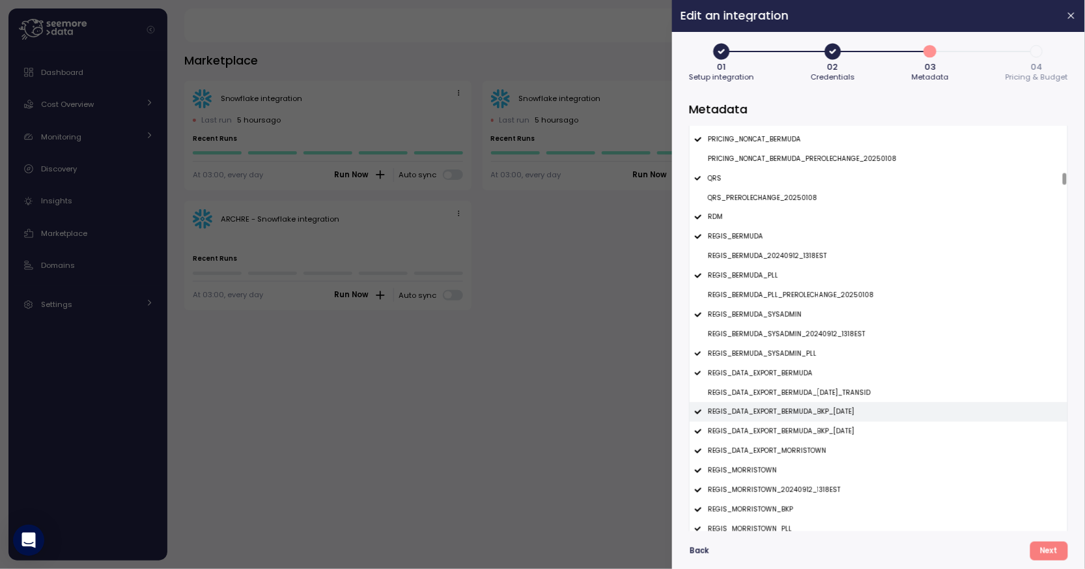
click at [799, 406] on div "REGIS_DATA_EXPORT_BERMUDA_BKP_12SEPT2024" at bounding box center [879, 412] width 378 height 20
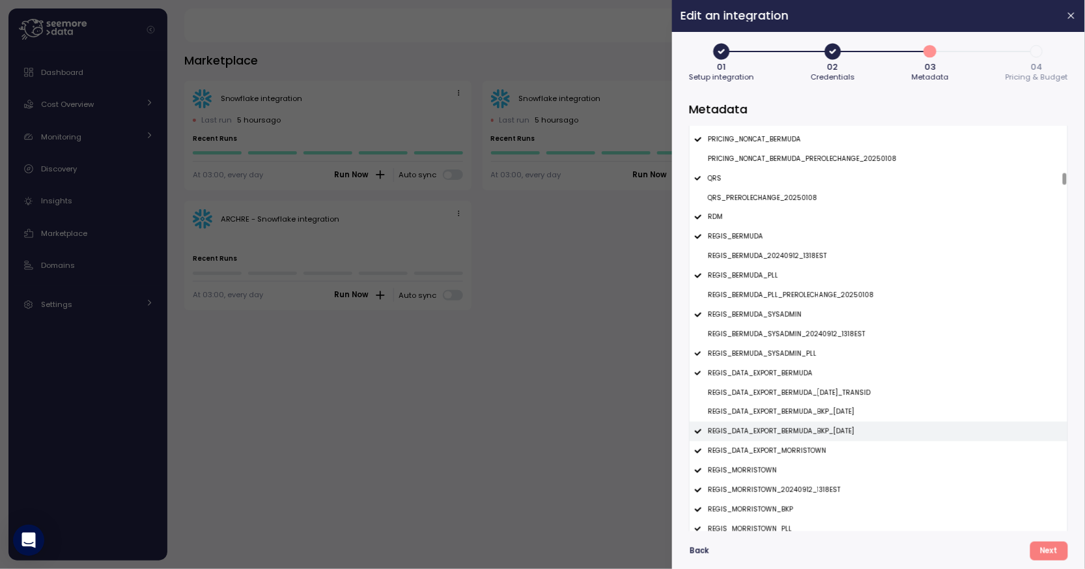
click at [802, 428] on p "REGIS_DATA_EXPORT_BERMUDA_BKP_3OCT2024" at bounding box center [781, 431] width 147 height 9
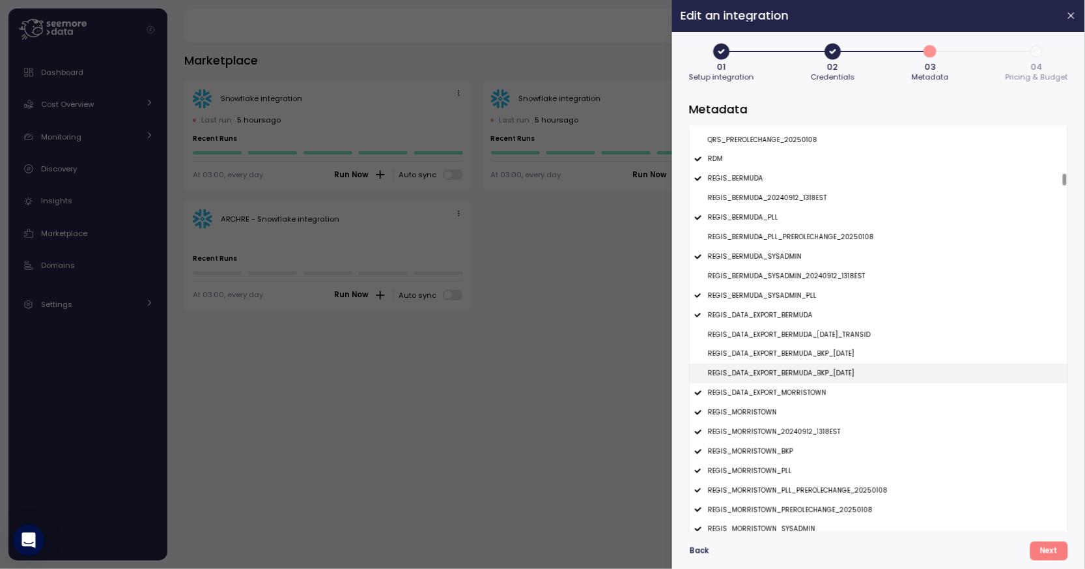
scroll to position [2197, 0]
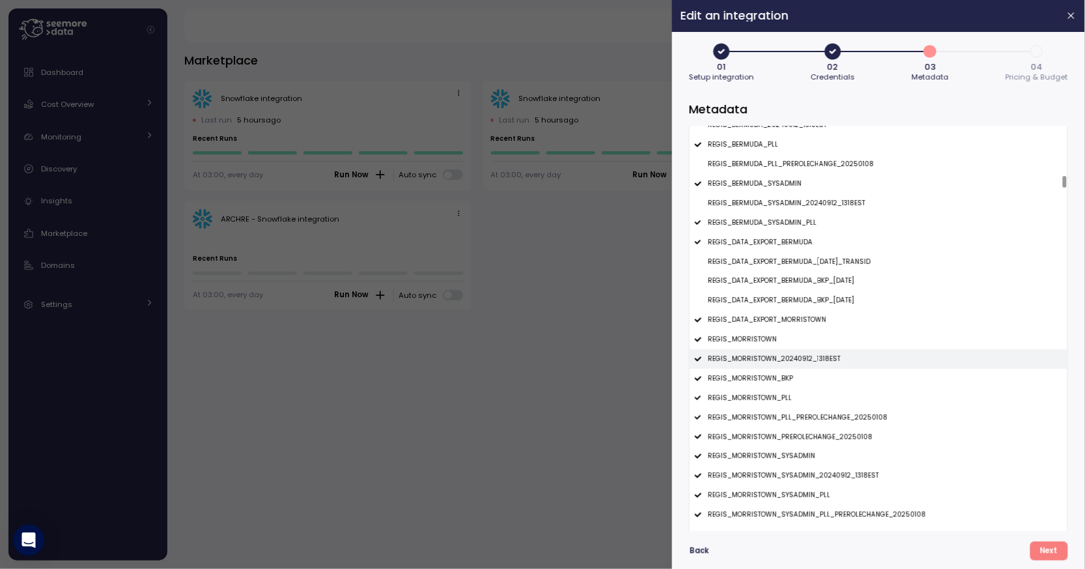
click at [812, 361] on p "REGIS_MORRISTOWN_20240912_1318EST" at bounding box center [774, 358] width 133 height 9
click at [815, 410] on div "REGIS_MORRISTOWN_PLL_PREROLECHANGE_20250108" at bounding box center [879, 418] width 378 height 20
click at [813, 378] on div "REGIS_MORRISTOWN_BKP" at bounding box center [879, 379] width 378 height 20
click at [821, 427] on div "REGIS_MORRISTOWN_PREROLECHANGE_20250108" at bounding box center [879, 437] width 378 height 20
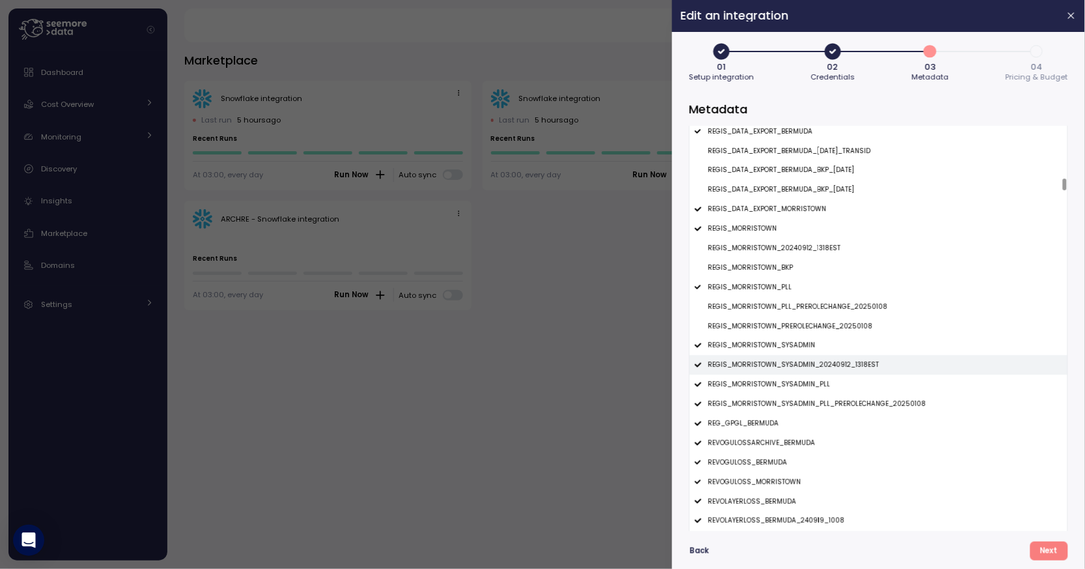
scroll to position [2316, 0]
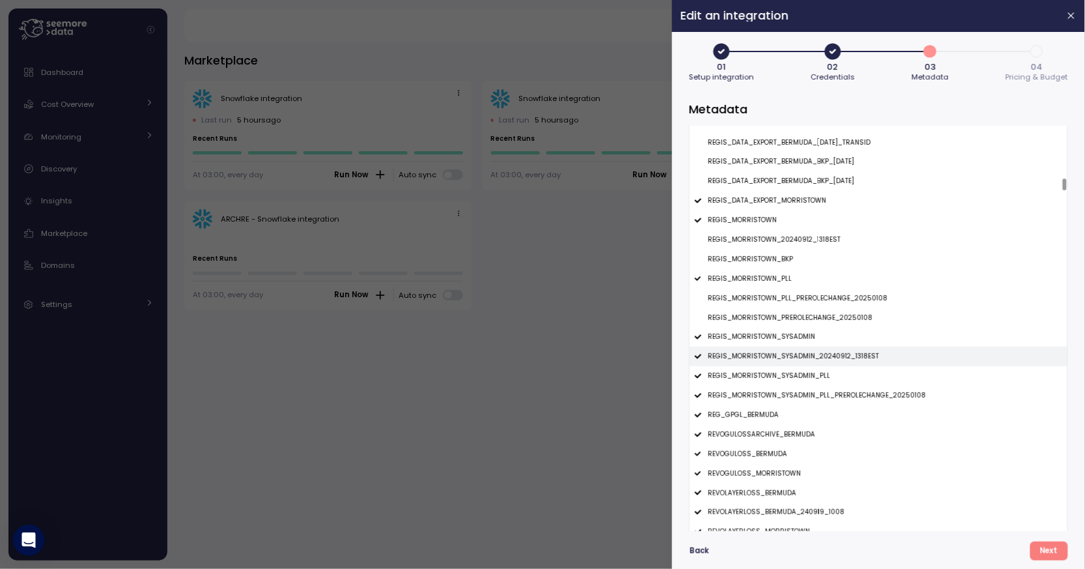
click at [832, 360] on p "REGIS_MORRISTOWN_SYSADMIN_20240912_1318EST" at bounding box center [793, 356] width 171 height 9
click at [834, 396] on p "REGIS_MORRISTOWN_SYSADMIN_PLL_PREROLECHANGE_20250108" at bounding box center [817, 395] width 218 height 9
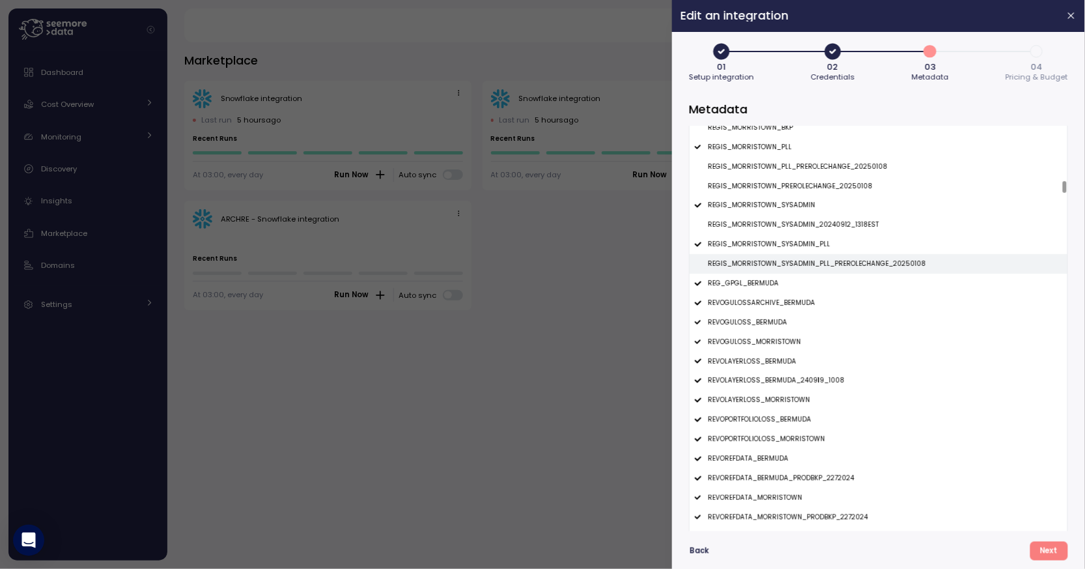
scroll to position [2496, 0]
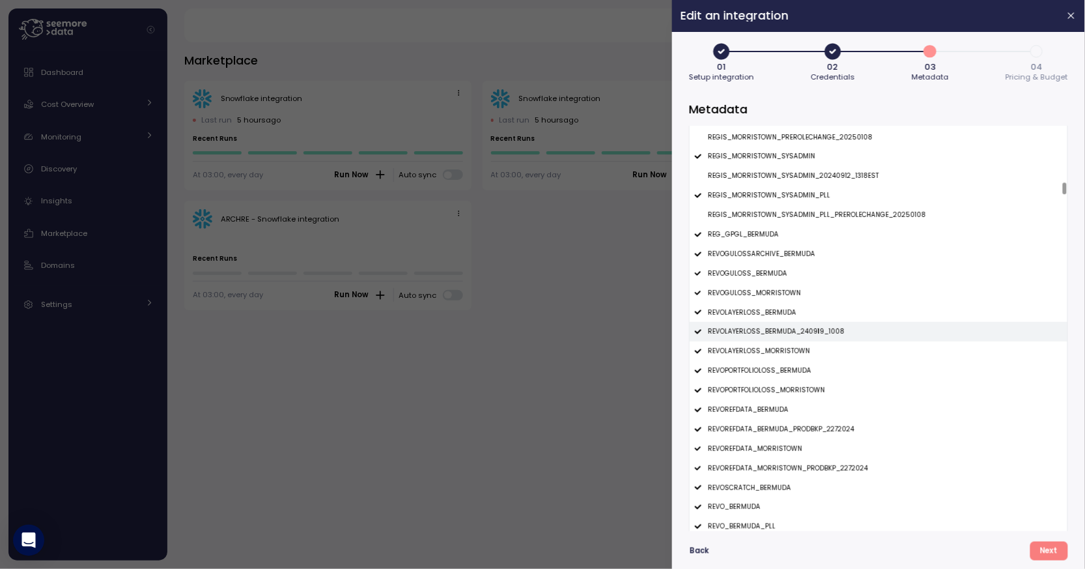
click at [826, 331] on p "REVOLAYERLOSS_BERMUDA_240919_1008" at bounding box center [776, 331] width 137 height 9
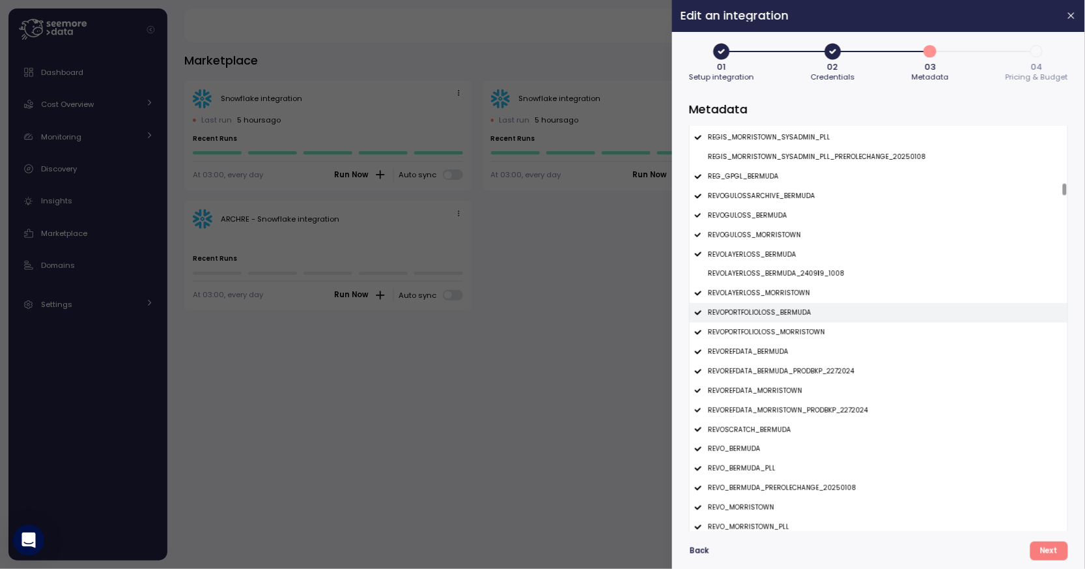
scroll to position [2579, 0]
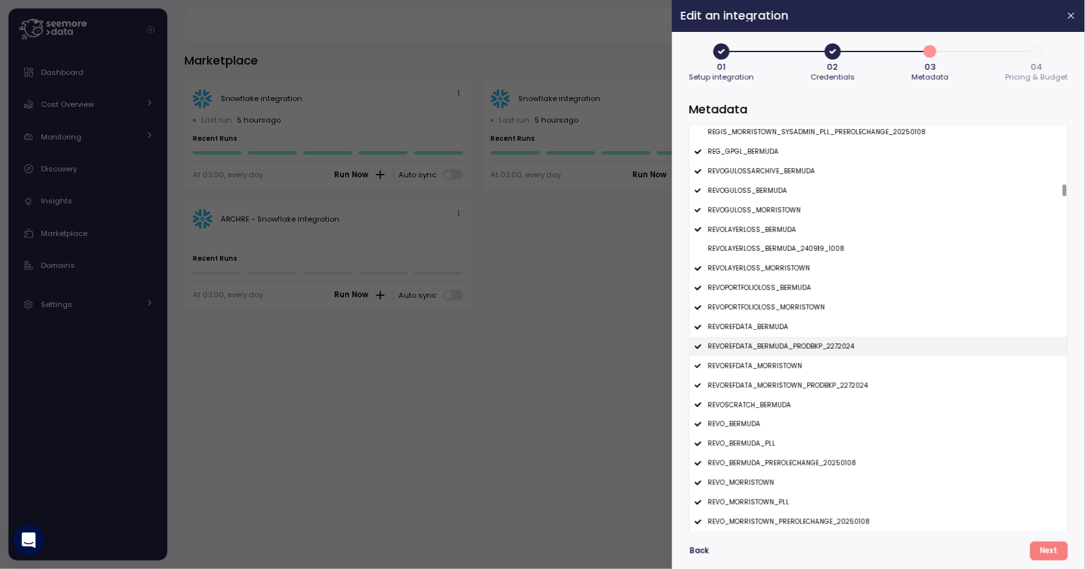
click at [834, 345] on p "REVOREFDATA_BERMUDA_PRODBKP_2272024" at bounding box center [781, 346] width 147 height 9
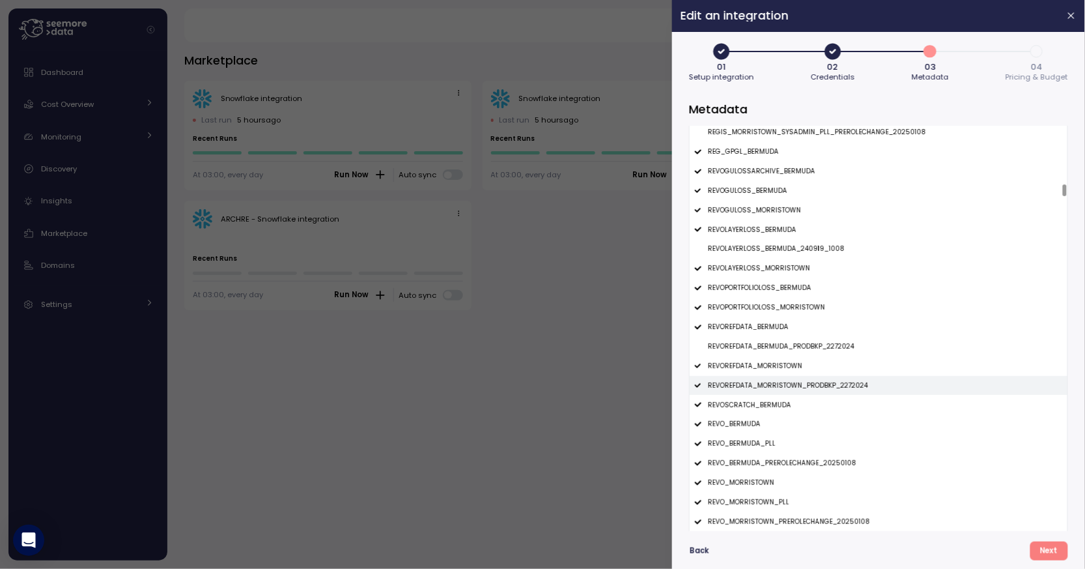
click at [834, 382] on p "REVOREFDATA_MORRISTOWN_PRODBKP_2272024" at bounding box center [788, 385] width 160 height 9
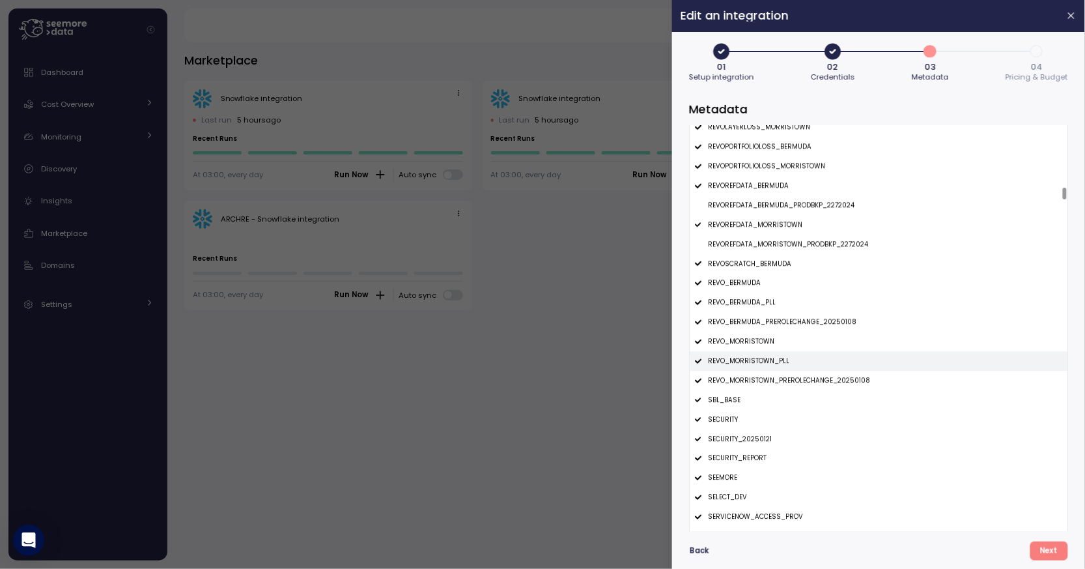
scroll to position [2723, 0]
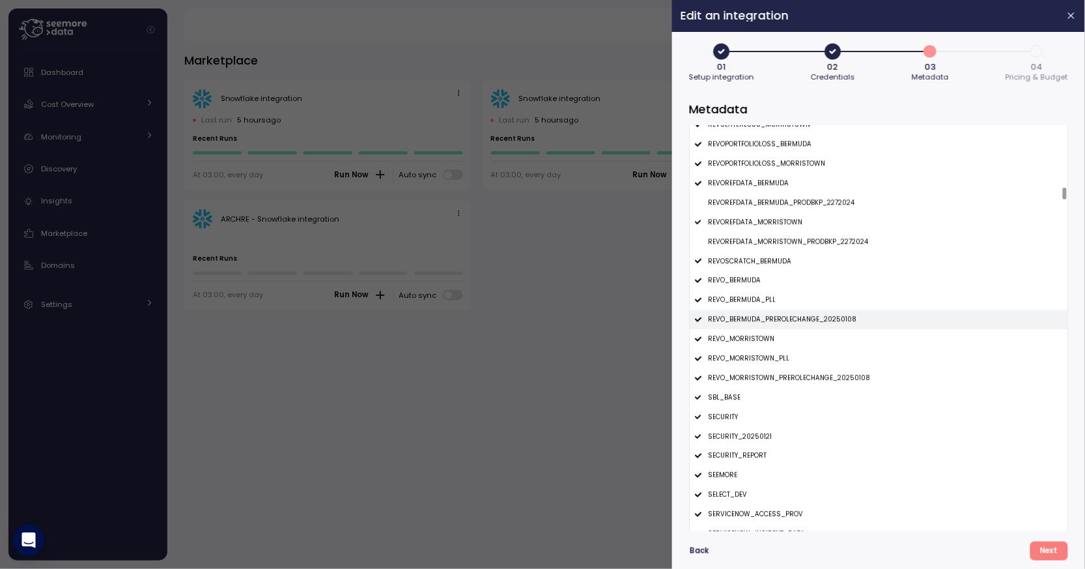
click at [840, 317] on p "REVO_BERMUDA_PREROLECHANGE_20250108" at bounding box center [782, 319] width 148 height 9
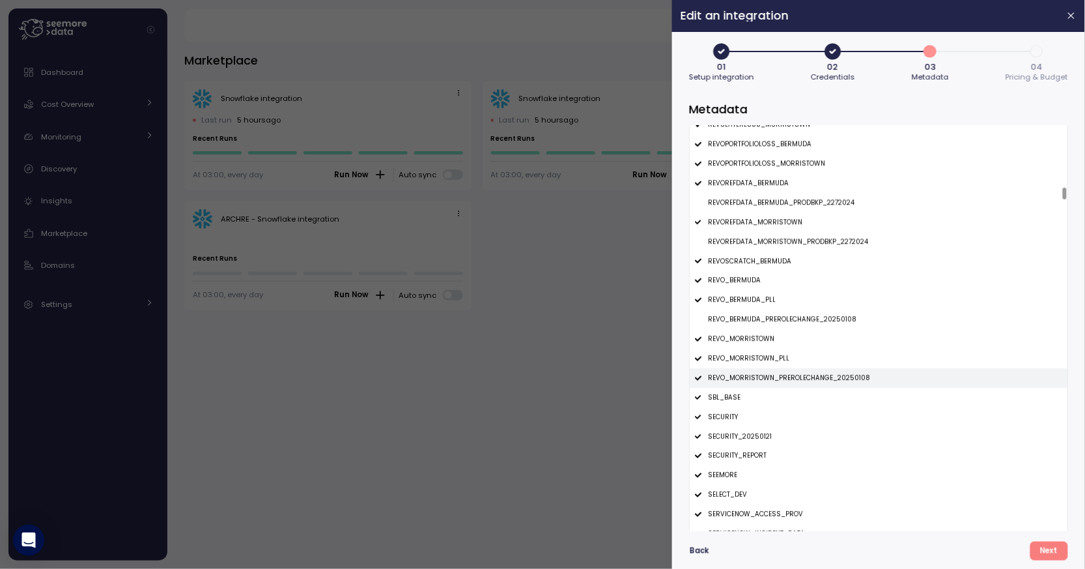
click at [839, 374] on p "REVO_MORRISTOWN_PREROLECHANGE_20250108" at bounding box center [789, 377] width 162 height 9
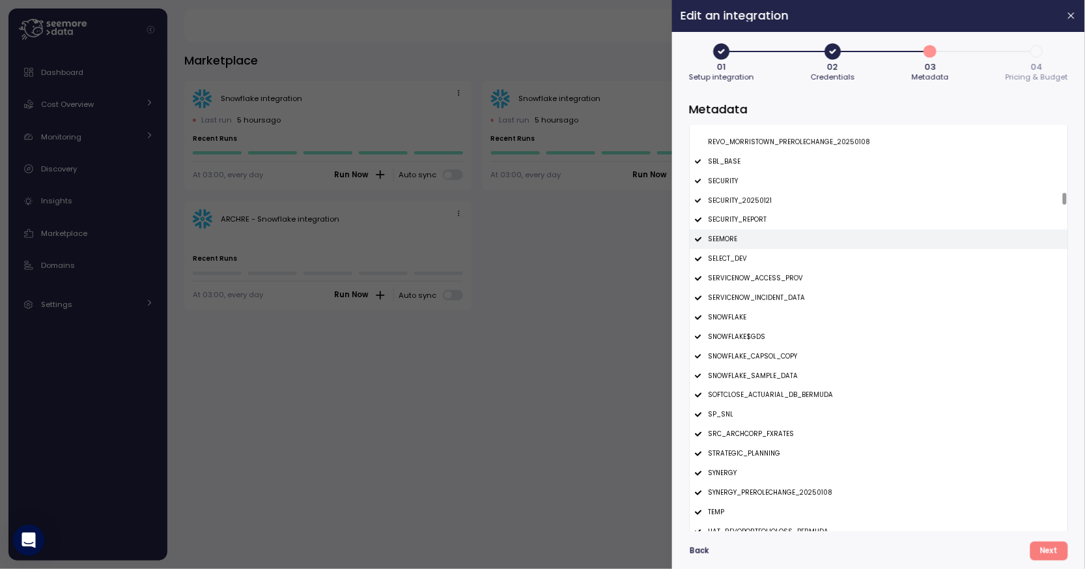
scroll to position [2959, 0]
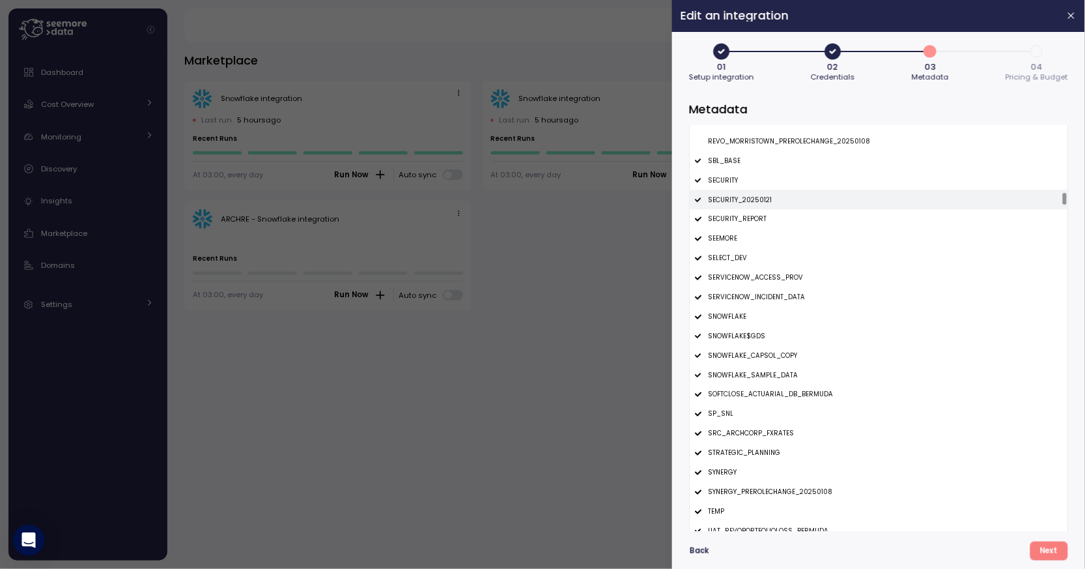
click at [792, 202] on div "SECURITY_20250121" at bounding box center [879, 200] width 378 height 20
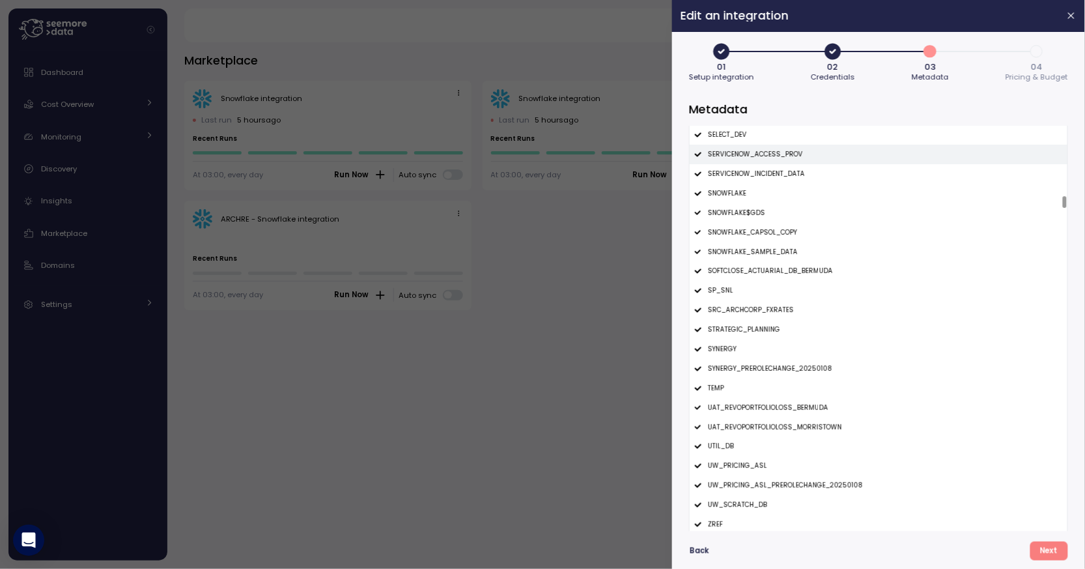
scroll to position [3108, 0]
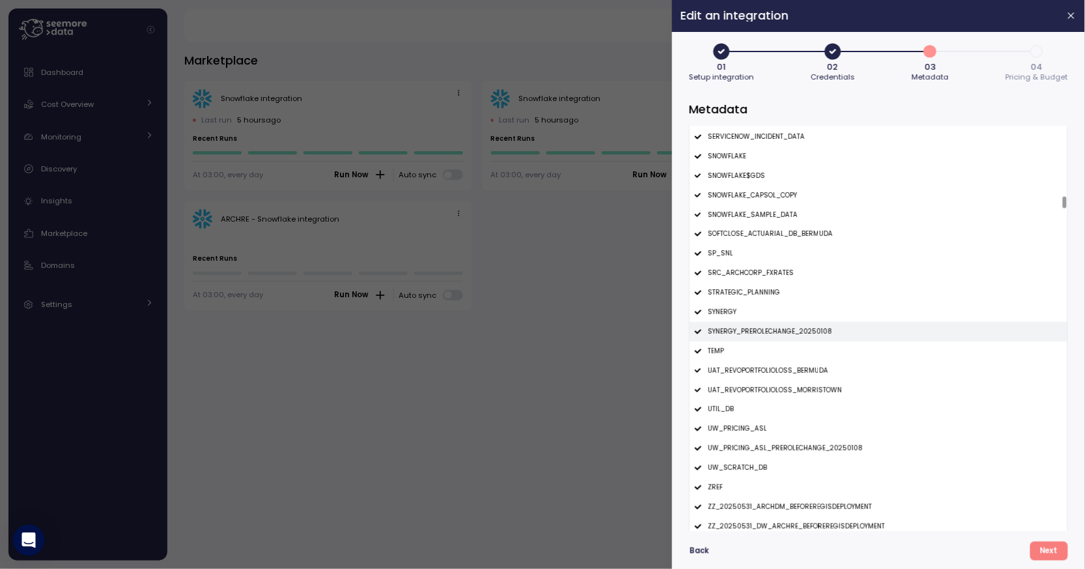
click at [785, 333] on p "SYNERGY_PREROLECHANGE_20250108" at bounding box center [770, 331] width 124 height 9
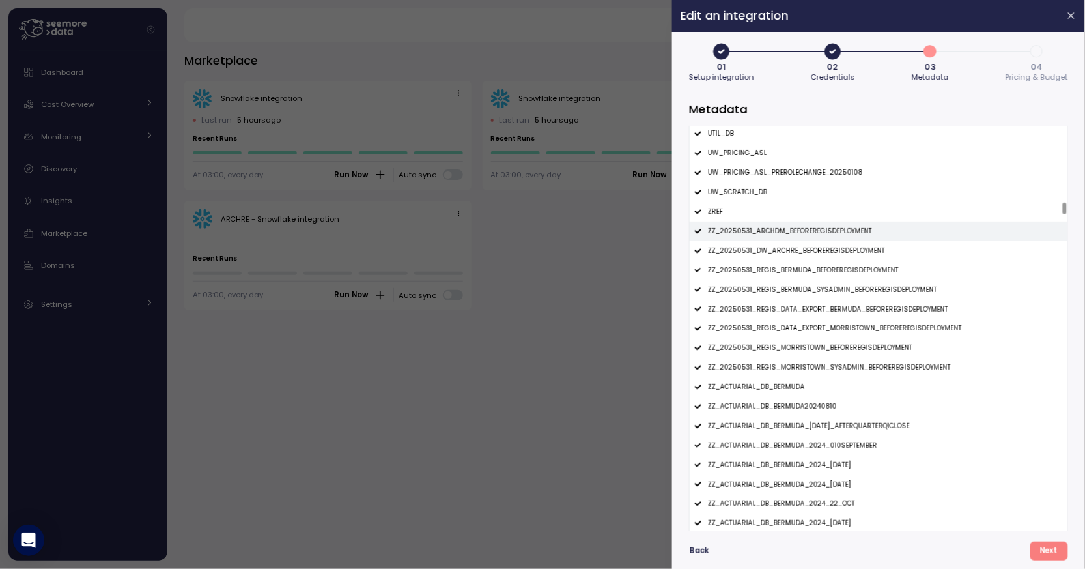
scroll to position [3398, 0]
click at [820, 232] on p "ZZ_20250531_ARCHDM_BEFOREREGISDEPLOYMENT" at bounding box center [790, 228] width 164 height 9
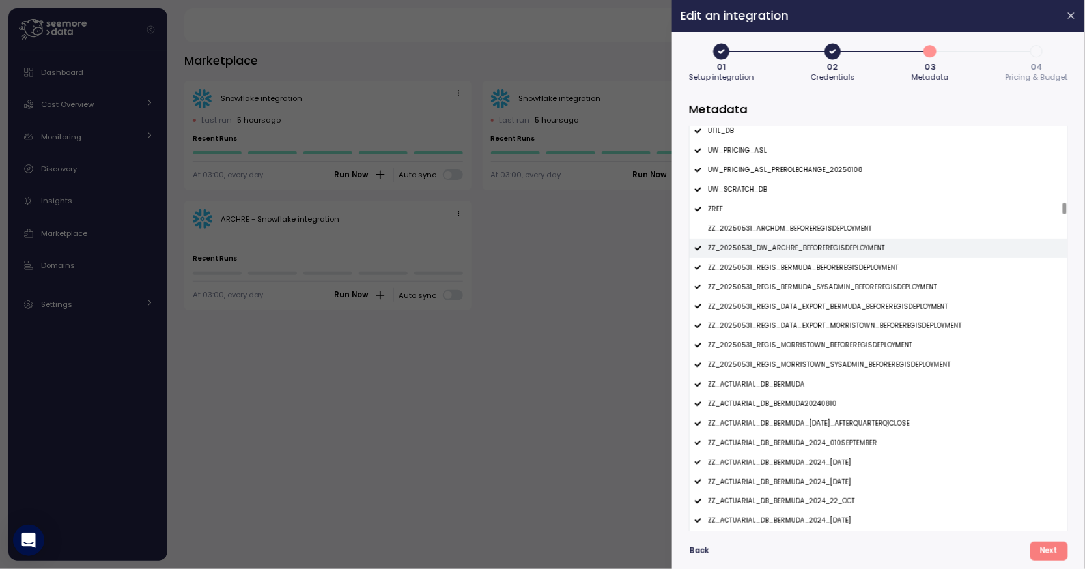
click at [820, 242] on div "ZZ_20250531_DW_ARCHRE_BEFOREREGISDEPLOYMENT" at bounding box center [879, 248] width 378 height 20
click at [821, 258] on div "ZZ_20250531_REGIS_BERMUDA_BEFOREREGISDEPLOYMENT" at bounding box center [879, 268] width 378 height 20
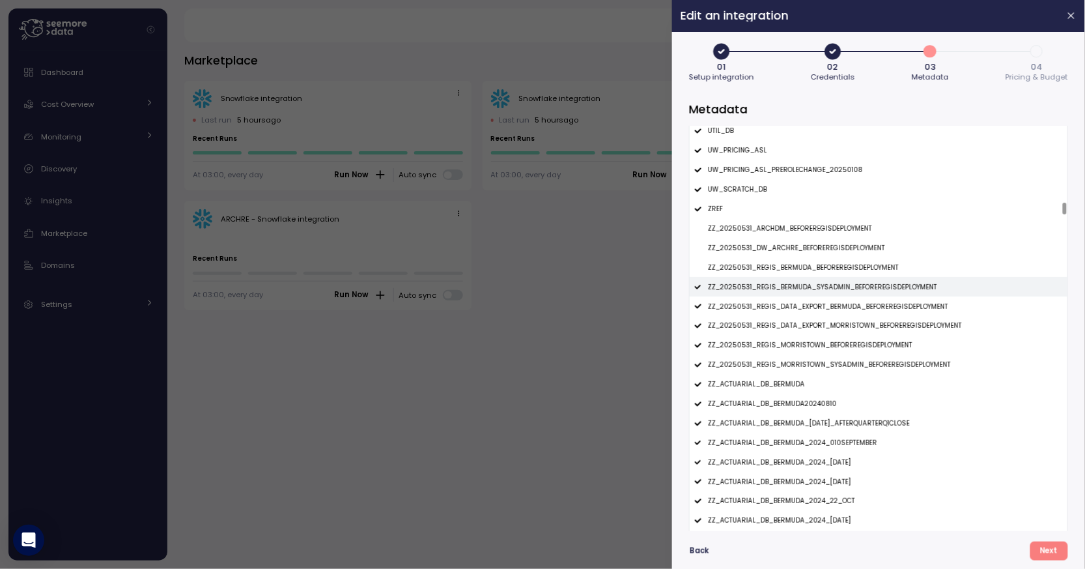
click at [821, 285] on p "ZZ_20250531_REGIS_BERMUDA_SYSADMIN_BEFOREREGISDEPLOYMENT" at bounding box center [822, 287] width 229 height 9
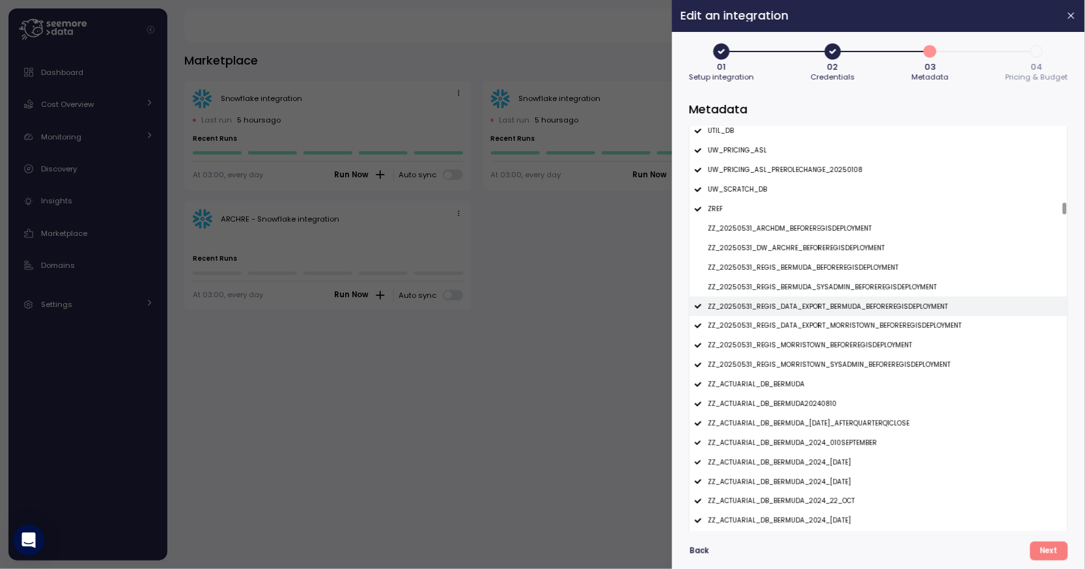
click at [822, 307] on p "ZZ_20250531_REGIS_DATA_EXPORT_BERMUDA_BEFOREREGISDEPLOYMENT" at bounding box center [828, 306] width 240 height 9
click at [822, 320] on div "ZZ_20250531_REGIS_DATA_EXPORT_MORRISTOWN_BEFOREREGISDEPLOYMENT" at bounding box center [879, 326] width 378 height 20
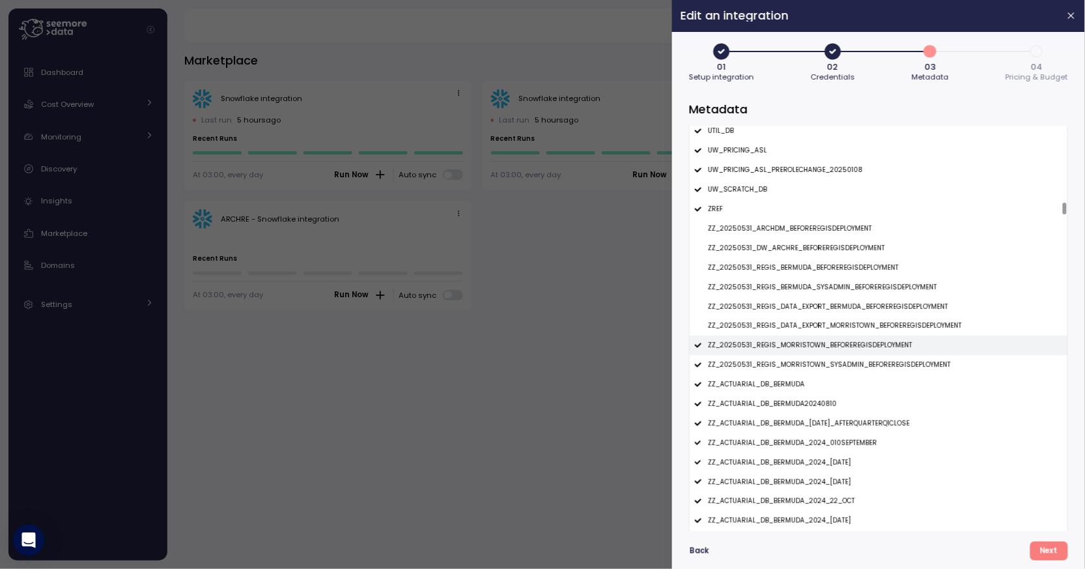
click at [823, 339] on div "ZZ_20250531_REGIS_MORRISTOWN_BEFOREREGISDEPLOYMENT" at bounding box center [879, 345] width 378 height 20
click at [823, 353] on div "ZZ_20250531_REGIS_MORRISTOWN_BEFOREREGISDEPLOYMENT" at bounding box center [879, 345] width 378 height 20
click at [822, 362] on p "ZZ_20250531_REGIS_MORRISTOWN_SYSADMIN_BEFOREREGISDEPLOYMENT" at bounding box center [829, 364] width 243 height 9
click at [822, 352] on div "ZZ_20250531_REGIS_MORRISTOWN_BEFOREREGISDEPLOYMENT" at bounding box center [879, 345] width 378 height 20
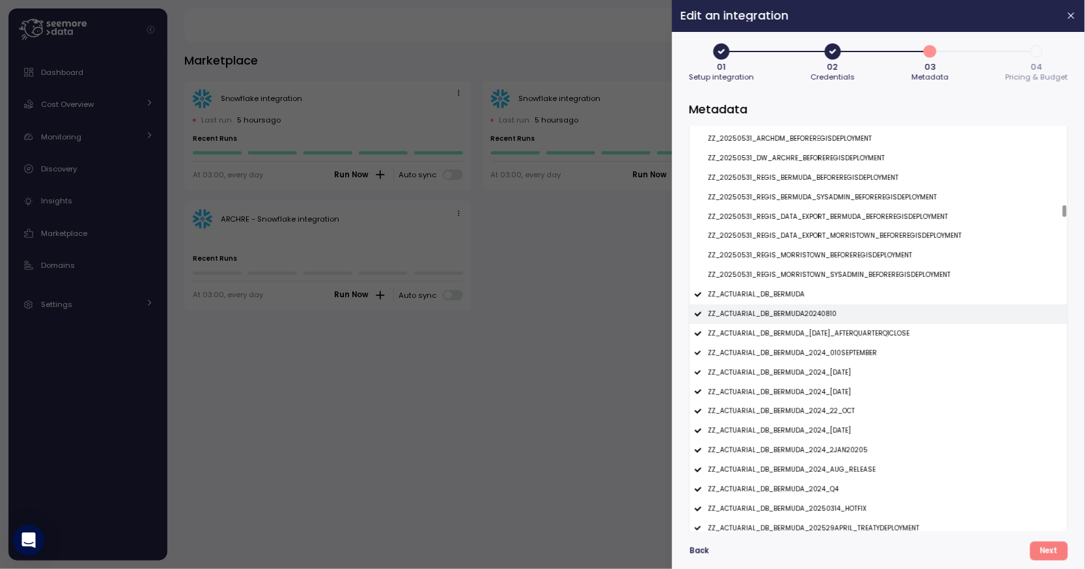
scroll to position [3514, 0]
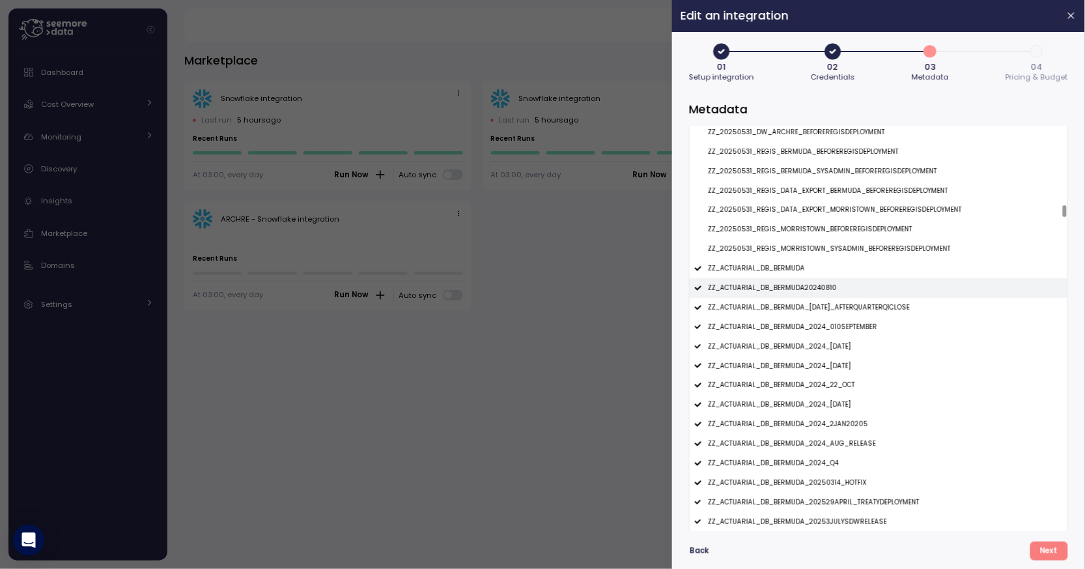
click at [817, 292] on div "ZZ_ACTUARIAL_DB_BERMUDA20240810" at bounding box center [879, 288] width 378 height 20
click at [820, 314] on div "ZZ_ACTUARIAL_DB_BERMUDA_04APR2025_AFTERQUARTERQ1CLOSE" at bounding box center [879, 308] width 378 height 20
click at [820, 325] on p "ZZ_ACTUARIAL_DB_BERMUDA_2024_010SEPTEMBER" at bounding box center [792, 326] width 169 height 9
click at [820, 347] on p "ZZ_ACTUARIAL_DB_BERMUDA_2024_10DEC2024" at bounding box center [779, 346] width 143 height 9
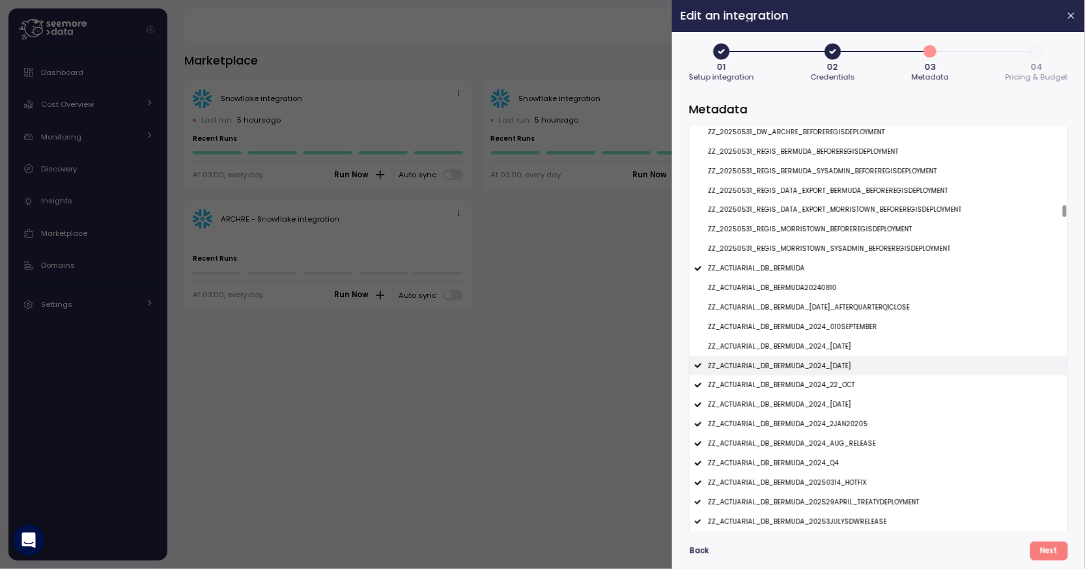
click at [820, 365] on p "ZZ_ACTUARIAL_DB_BERMUDA_2024_12DEC2024" at bounding box center [779, 365] width 143 height 9
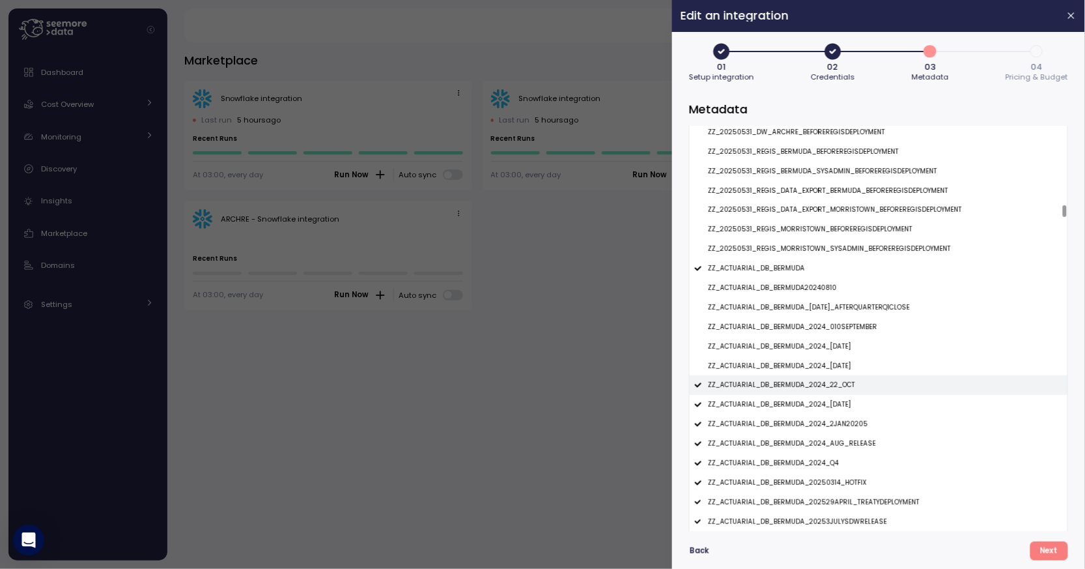
click at [820, 384] on p "ZZ_ACTUARIAL_DB_BERMUDA_2024_22_OCT" at bounding box center [781, 384] width 147 height 9
click at [821, 408] on p "ZZ_ACTUARIAL_DB_BERMUDA_2024_26NOV2024" at bounding box center [779, 404] width 143 height 9
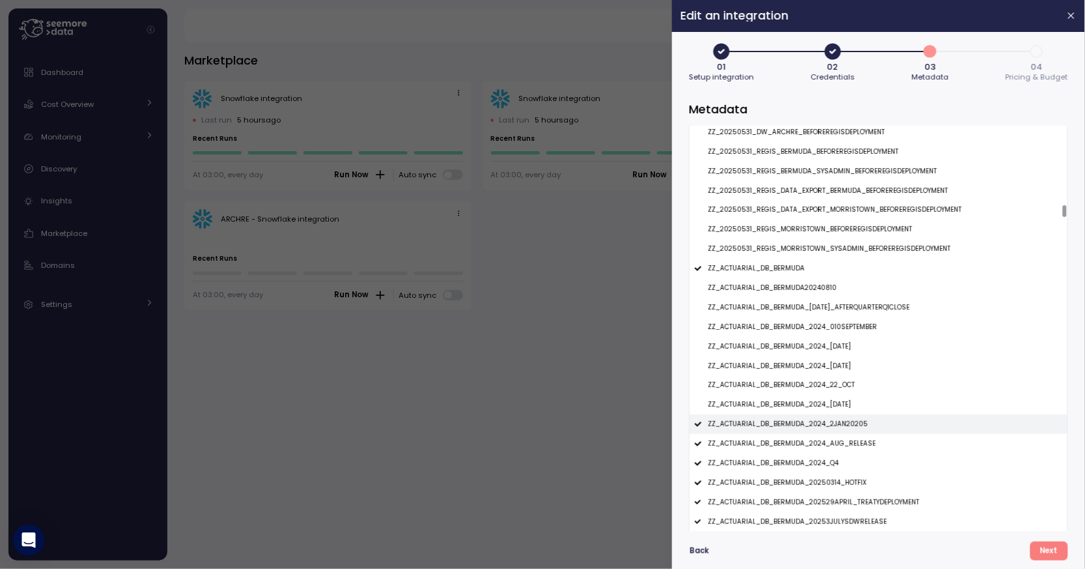
click at [821, 423] on p "ZZ_ACTUARIAL_DB_BERMUDA_2024_2JAN20205" at bounding box center [788, 423] width 160 height 9
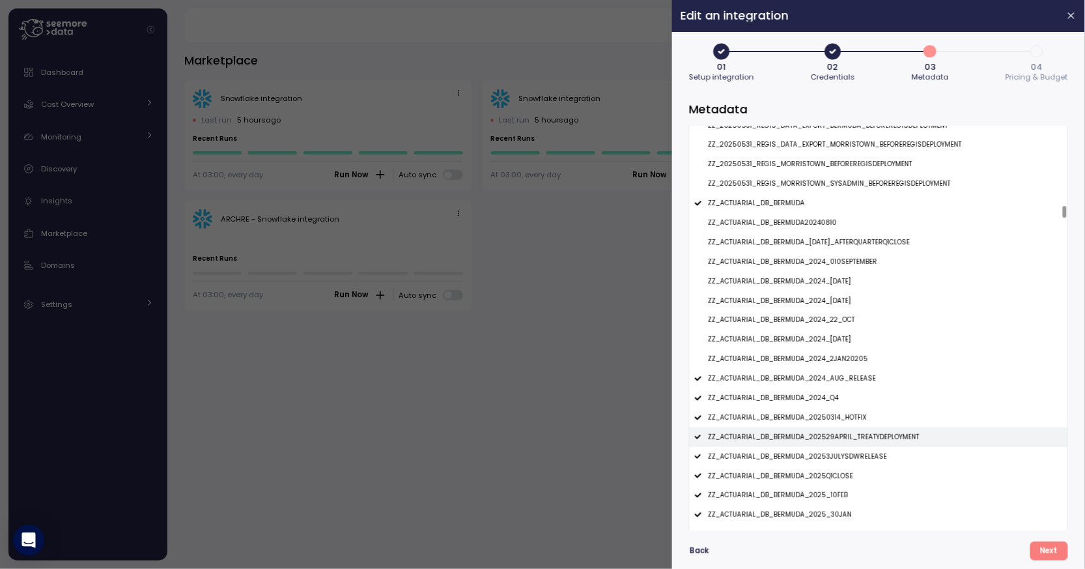
scroll to position [3609, 0]
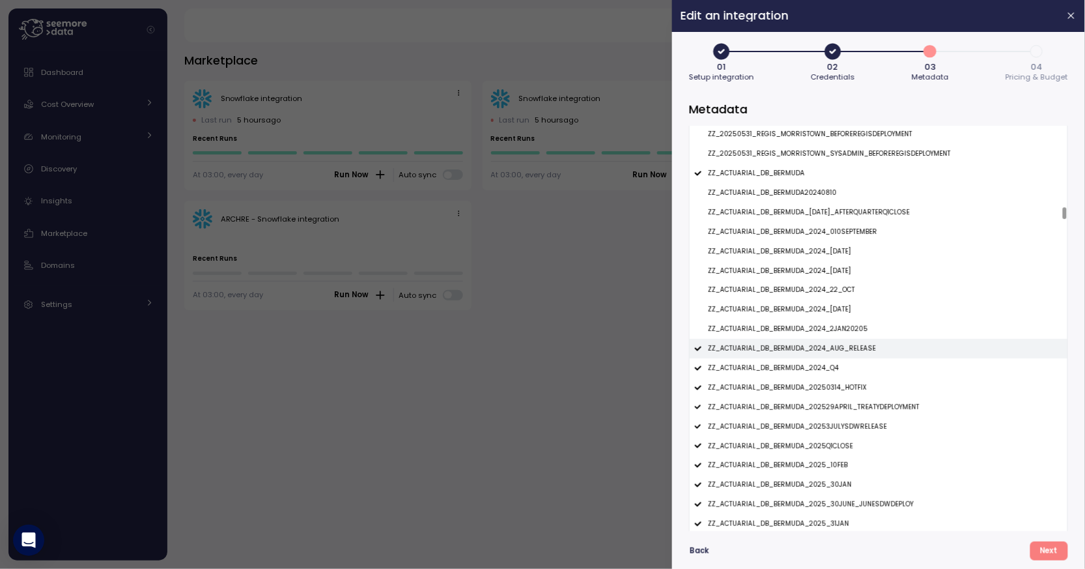
click at [828, 346] on p "ZZ_ACTUARIAL_DB_BERMUDA_2024_AUG_RELEASE" at bounding box center [792, 348] width 168 height 9
click at [828, 362] on div "ZZ_ACTUARIAL_DB_BERMUDA_2024_Q4" at bounding box center [879, 368] width 378 height 20
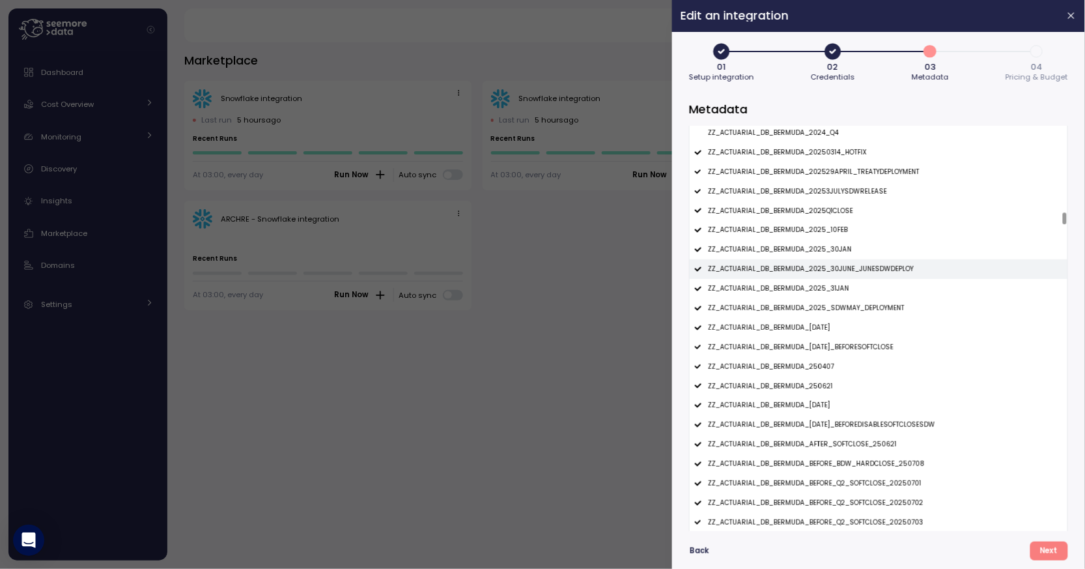
scroll to position [3845, 0]
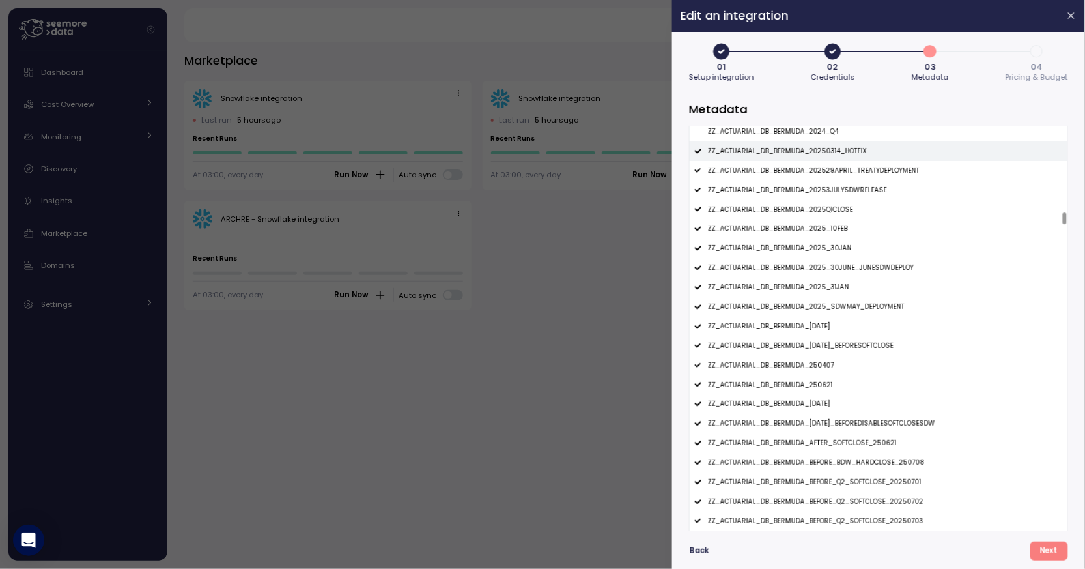
click at [834, 157] on div "ZZ_ACTUARIAL_DB_BERMUDA_20250314_HOTFIX" at bounding box center [879, 151] width 378 height 20
click at [834, 165] on div "ZZ_ACTUARIAL_DB_BERMUDA_202529APRIL_TREATYDEPLOYMENT" at bounding box center [879, 171] width 378 height 20
click at [834, 185] on div "ZZ_ACTUARIAL_DB_BERMUDA_20253JULYSDWRELEASE" at bounding box center [879, 190] width 378 height 20
click at [834, 206] on p "ZZ_ACTUARIAL_DB_BERMUDA_2025Q1CLOSE" at bounding box center [780, 209] width 145 height 9
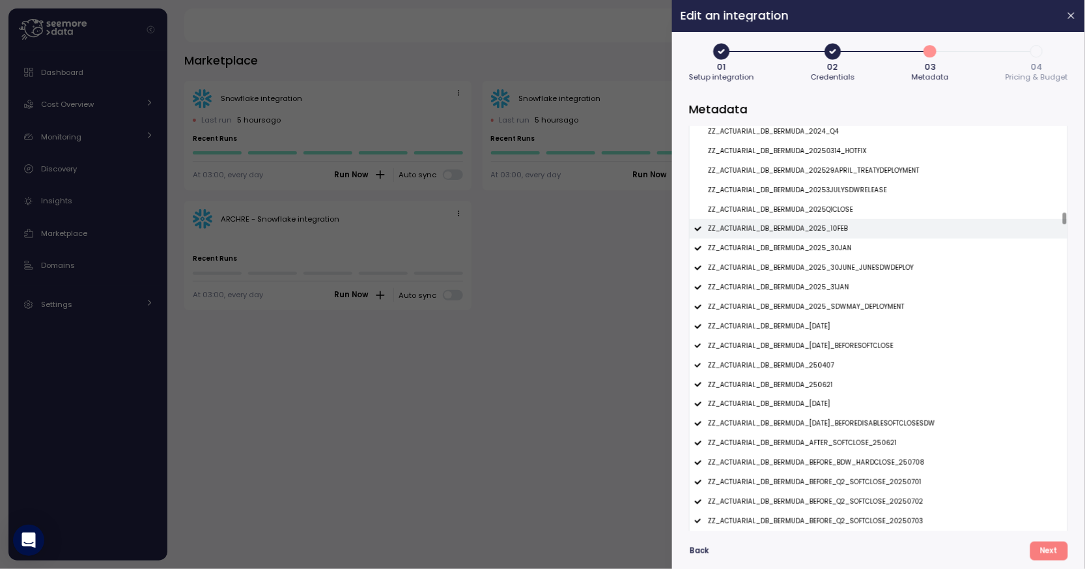
click at [834, 224] on p "ZZ_ACTUARIAL_DB_BERMUDA_2025_10FEB" at bounding box center [778, 228] width 140 height 9
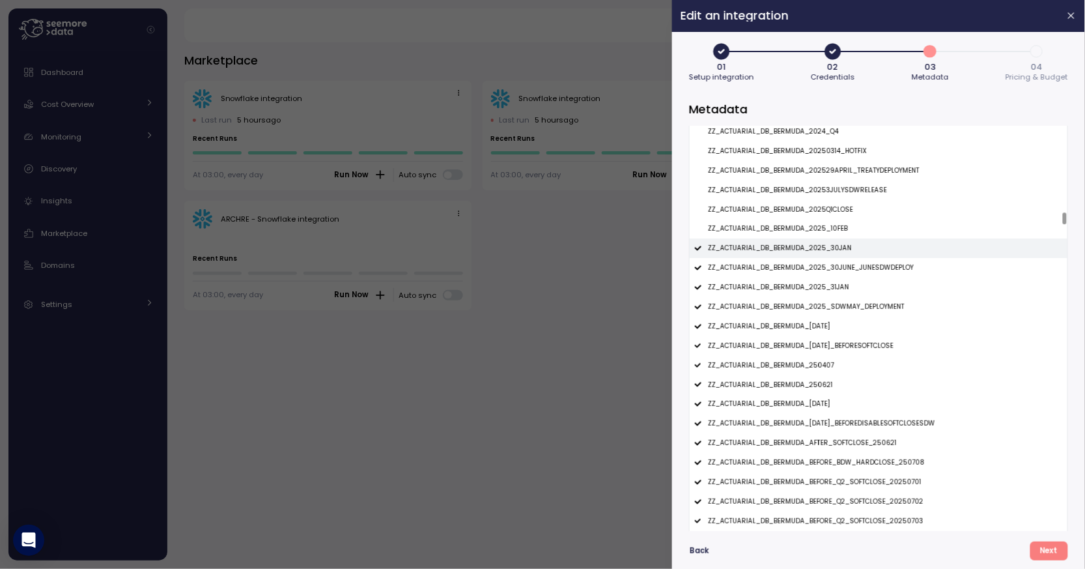
click at [834, 240] on div "ZZ_ACTUARIAL_DB_BERMUDA_2025_30JAN" at bounding box center [879, 248] width 378 height 20
click at [836, 264] on p "ZZ_ACTUARIAL_DB_BERMUDA_2025_30JUNE_JUNESDWDEPLOY" at bounding box center [811, 267] width 206 height 9
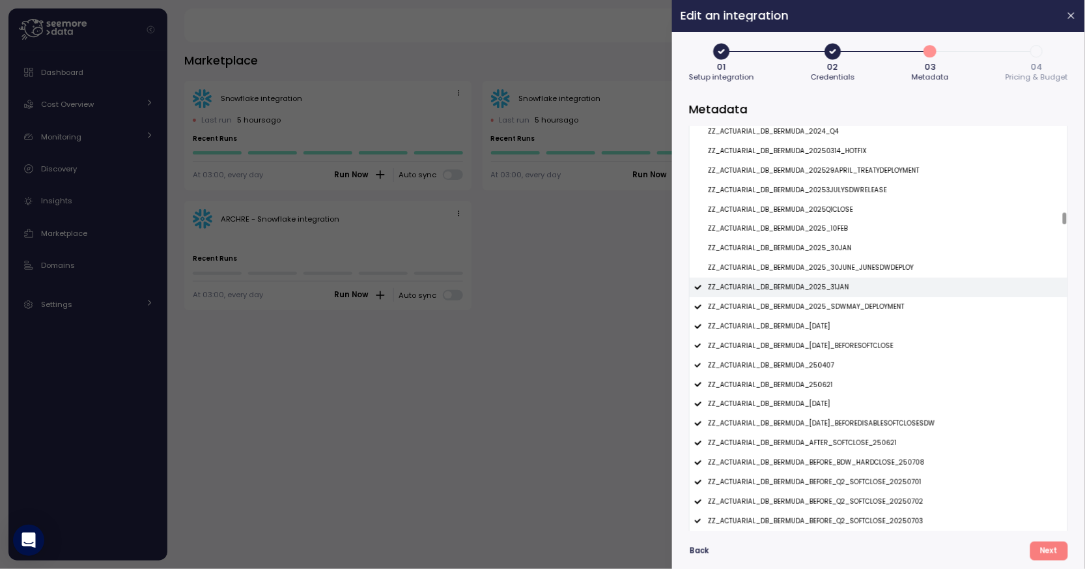
click at [836, 278] on div "ZZ_ACTUARIAL_DB_BERMUDA_2025_31JAN" at bounding box center [879, 287] width 378 height 20
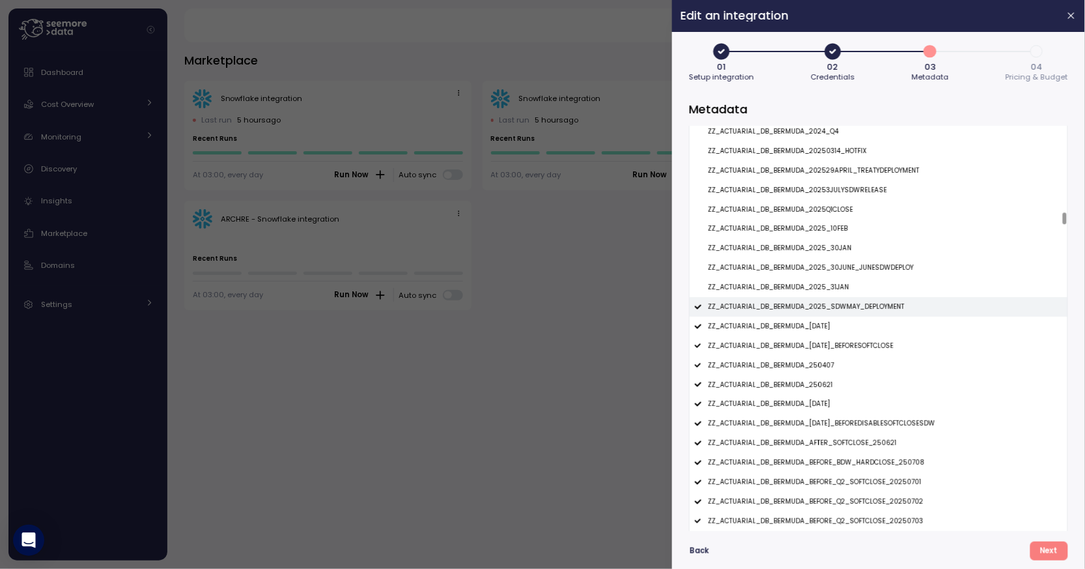
click at [836, 311] on p "ZZ_ACTUARIAL_DB_BERMUDA_2025_SDWMAY_DEPLOYMENT" at bounding box center [806, 306] width 197 height 9
click at [836, 319] on div "ZZ_ACTUARIAL_DB_BERMUDA_20MAR2025" at bounding box center [879, 327] width 378 height 20
click at [836, 333] on div "ZZ_ACTUARIAL_DB_BERMUDA_20MAR2025" at bounding box center [879, 327] width 378 height 20
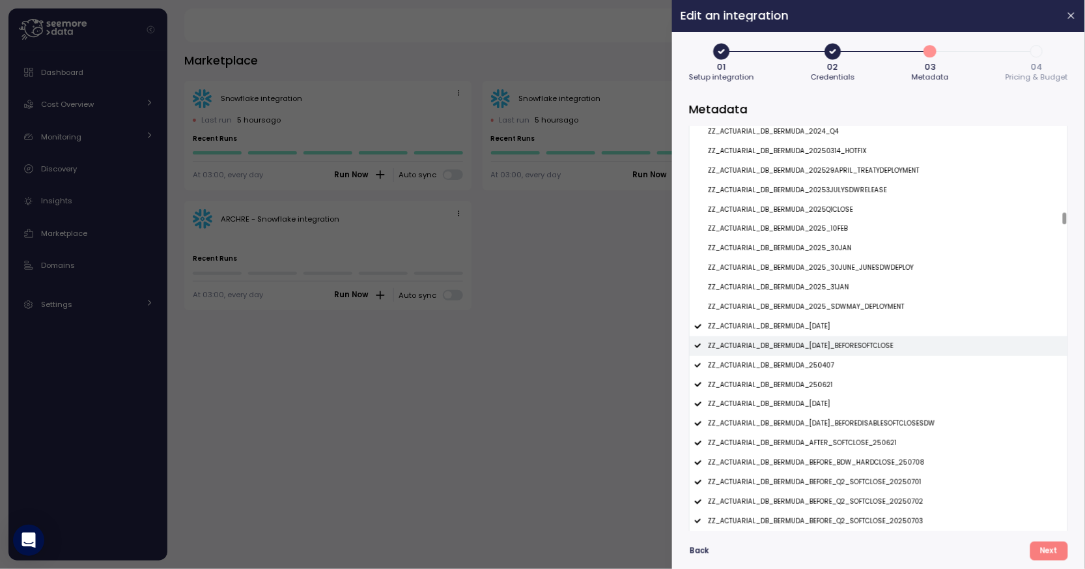
click at [833, 344] on p "ZZ_ACTUARIAL_DB_BERMUDA_22MAR2025_BEFORESOFTCLOSE" at bounding box center [801, 345] width 186 height 9
click at [830, 330] on p "ZZ_ACTUARIAL_DB_BERMUDA_20MAR2025" at bounding box center [769, 326] width 122 height 9
click at [829, 356] on div "ZZ_ACTUARIAL_DB_BERMUDA_250407" at bounding box center [879, 366] width 378 height 20
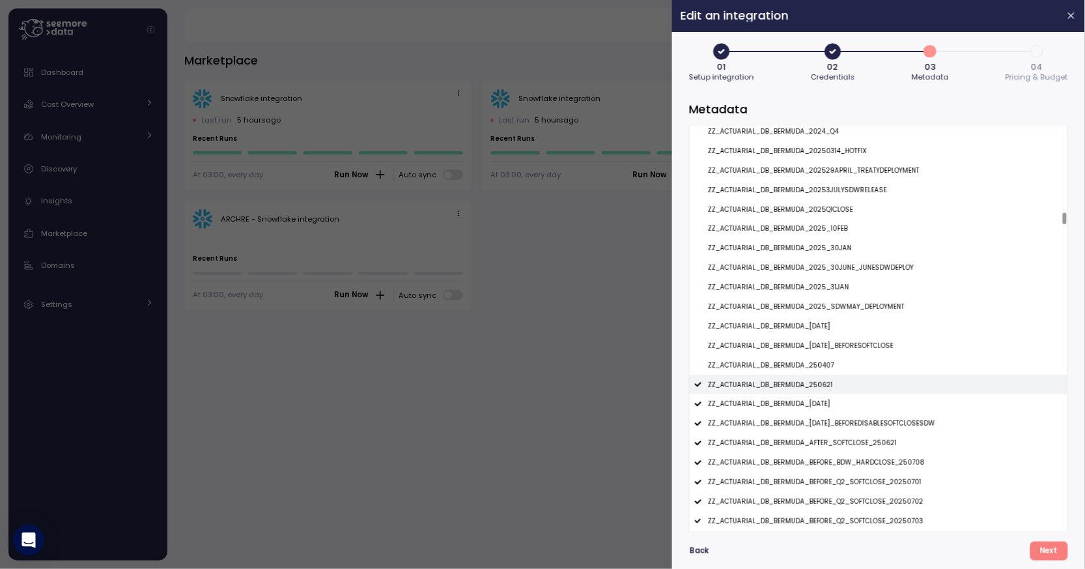
click at [829, 380] on div "ZZ_ACTUARIAL_DB_BERMUDA_250621" at bounding box center [879, 384] width 378 height 20
click at [829, 398] on div "ZZ_ACTUARIAL_DB_BERMUDA_27June2024" at bounding box center [879, 404] width 378 height 20
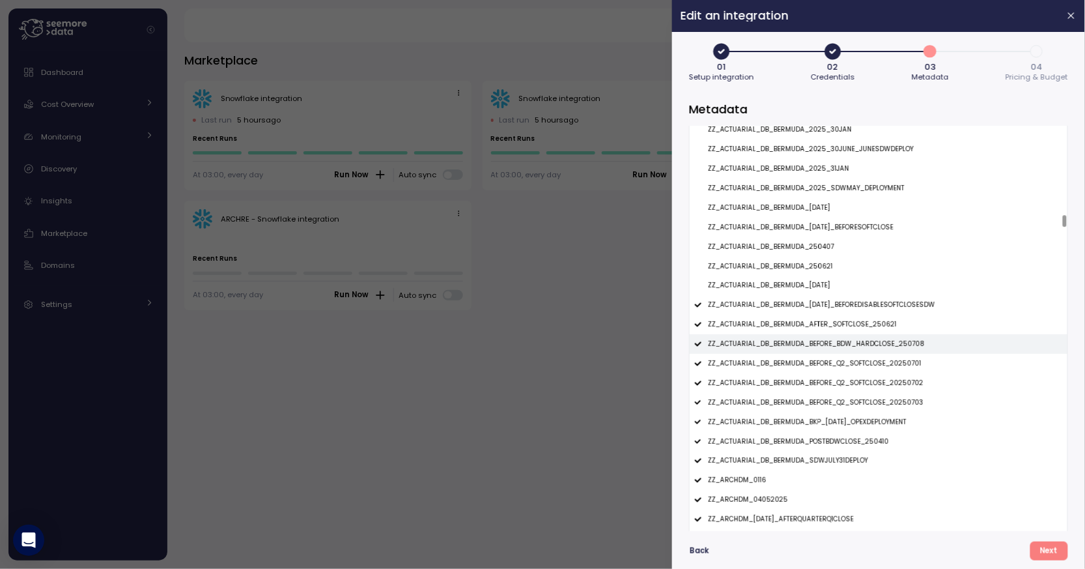
scroll to position [3967, 0]
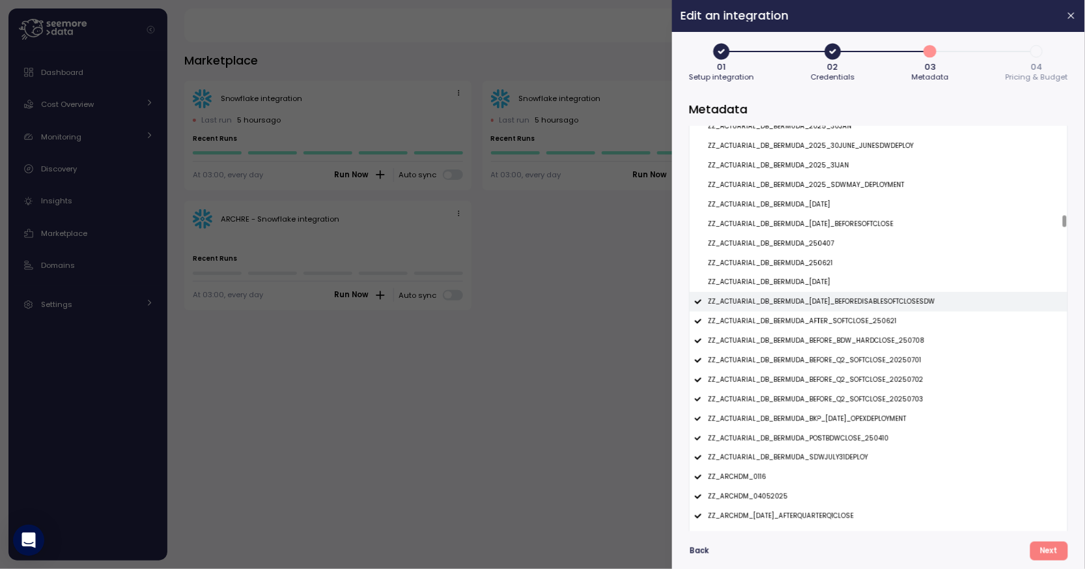
click at [835, 307] on div "ZZ_ACTUARIAL_DB_BERMUDA_27MAR2025_BEFOREDISABLESOFTCLOSESDW" at bounding box center [879, 302] width 378 height 20
click at [845, 322] on p "ZZ_ACTUARIAL_DB_BERMUDA_AFTER_SOFTCLOSE_250621" at bounding box center [802, 321] width 189 height 9
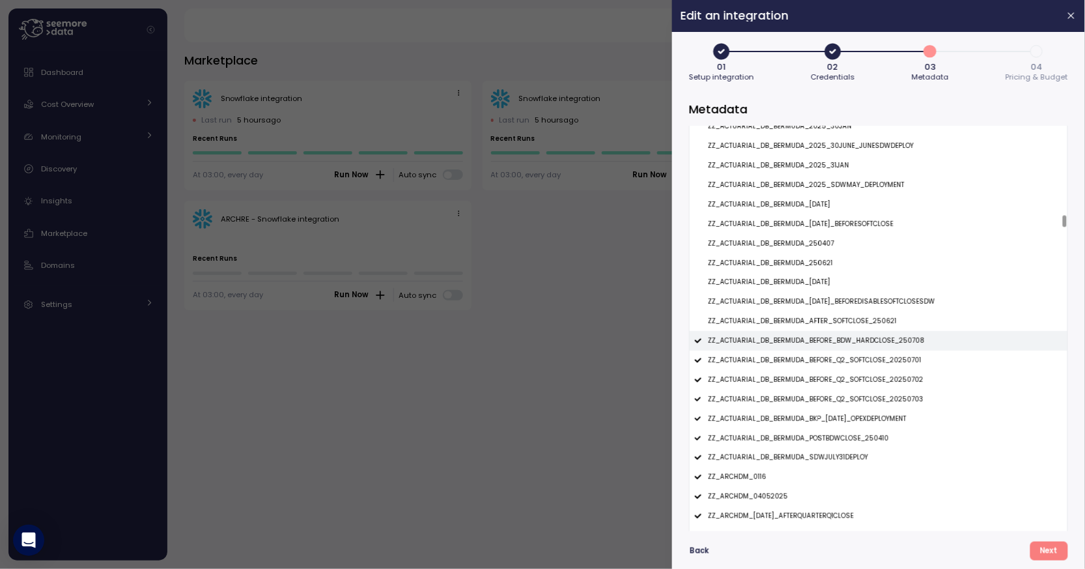
click at [845, 337] on p "ZZ_ACTUARIAL_DB_BERMUDA_BEFORE_BDW_HARDCLOSE_250708" at bounding box center [816, 340] width 217 height 9
click at [845, 361] on p "ZZ_ACTUARIAL_DB_BERMUDA_BEFORE_Q2_SOFTCLOSE_20250701" at bounding box center [815, 360] width 214 height 9
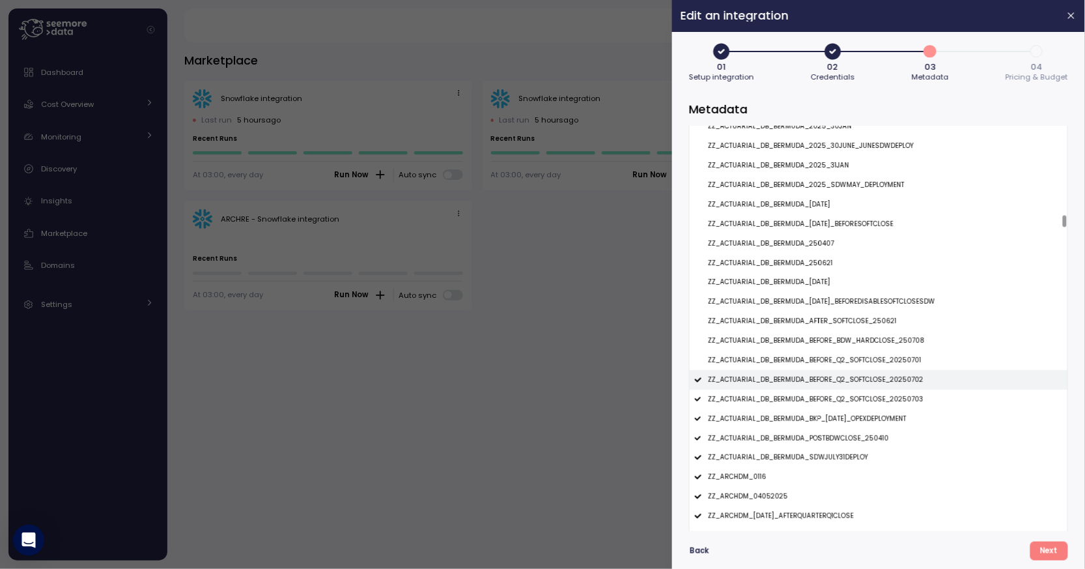
click at [845, 376] on p "ZZ_ACTUARIAL_DB_BERMUDA_BEFORE_Q2_SOFTCLOSE_20250702" at bounding box center [816, 379] width 216 height 9
click at [849, 399] on p "ZZ_ACTUARIAL_DB_BERMUDA_BEFORE_Q2_SOFTCLOSE_20250703" at bounding box center [816, 399] width 216 height 9
click at [851, 413] on div "ZZ_ACTUARIAL_DB_BERMUDA_BKP_17JUNE2025_OPEXDEPLOYMENT" at bounding box center [879, 419] width 378 height 20
click at [851, 437] on p "ZZ_ACTUARIAL_DB_BERMUDA_POSTBDWCLOSE_250410" at bounding box center [798, 438] width 181 height 9
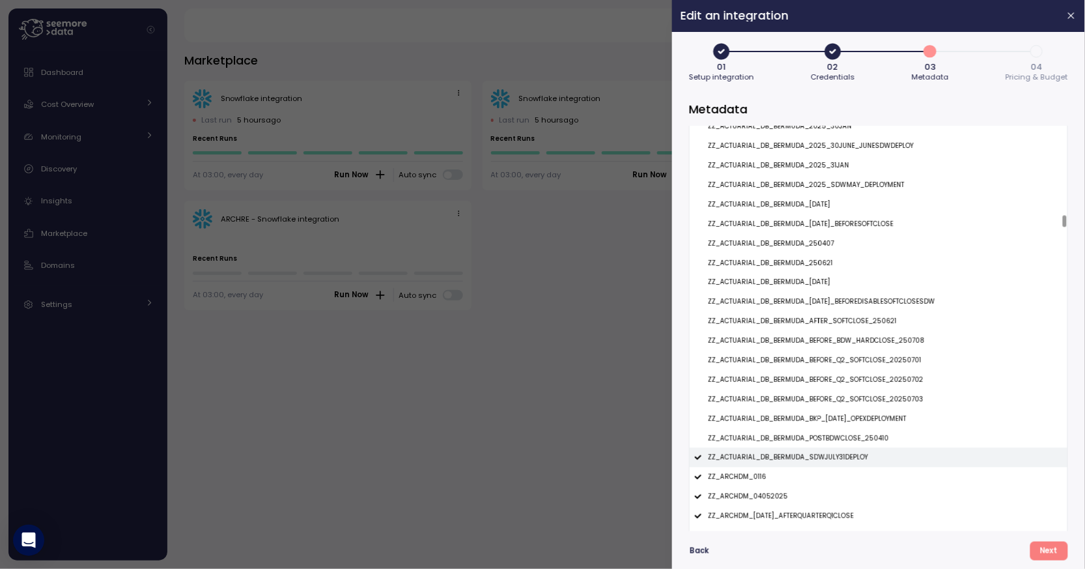
click at [851, 455] on p "ZZ_ACTUARIAL_DB_BERMUDA_SDWJULY31DEPLOY" at bounding box center [788, 457] width 160 height 9
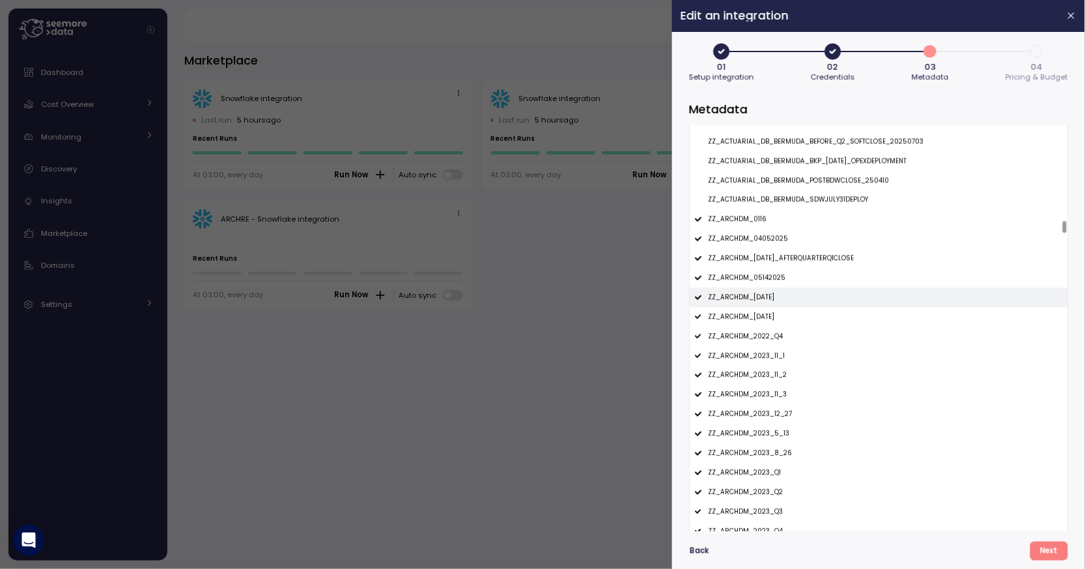
scroll to position [4228, 0]
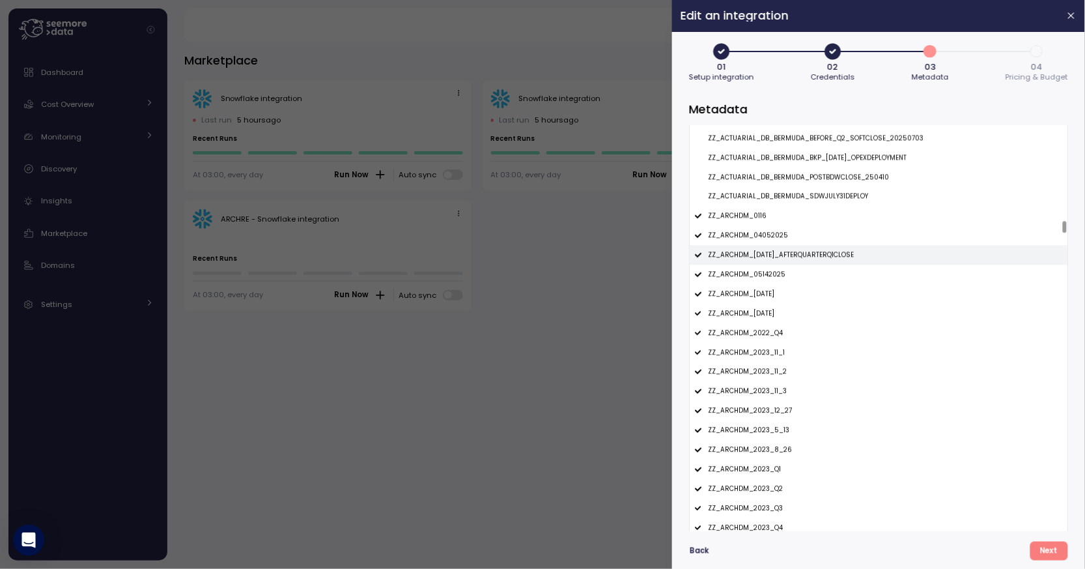
click at [821, 256] on p "ZZ_ARCHDM_04APR2025_AFTERQUARTERQ1CLOSE" at bounding box center [781, 254] width 146 height 9
click at [802, 236] on div "ZZ_ARCHDM_04052025" at bounding box center [879, 235] width 378 height 20
click at [800, 272] on div "ZZ_ARCHDM_05142025" at bounding box center [879, 274] width 378 height 20
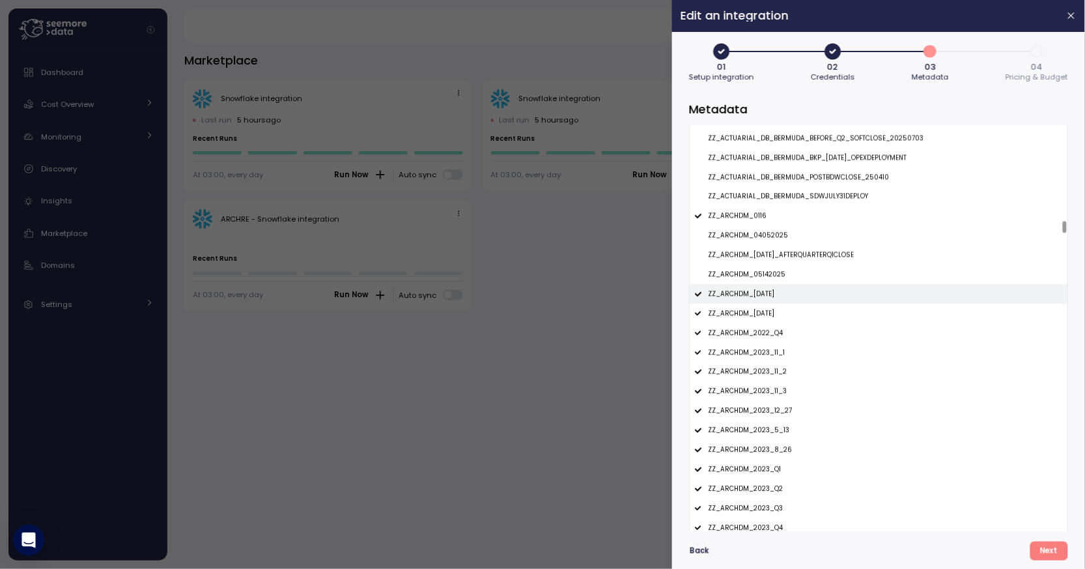
click at [800, 297] on div "ZZ_ARCHDM_13AUG2025" at bounding box center [879, 294] width 378 height 20
click at [800, 315] on div "ZZ_ARCHDM_1APR2025" at bounding box center [879, 314] width 378 height 20
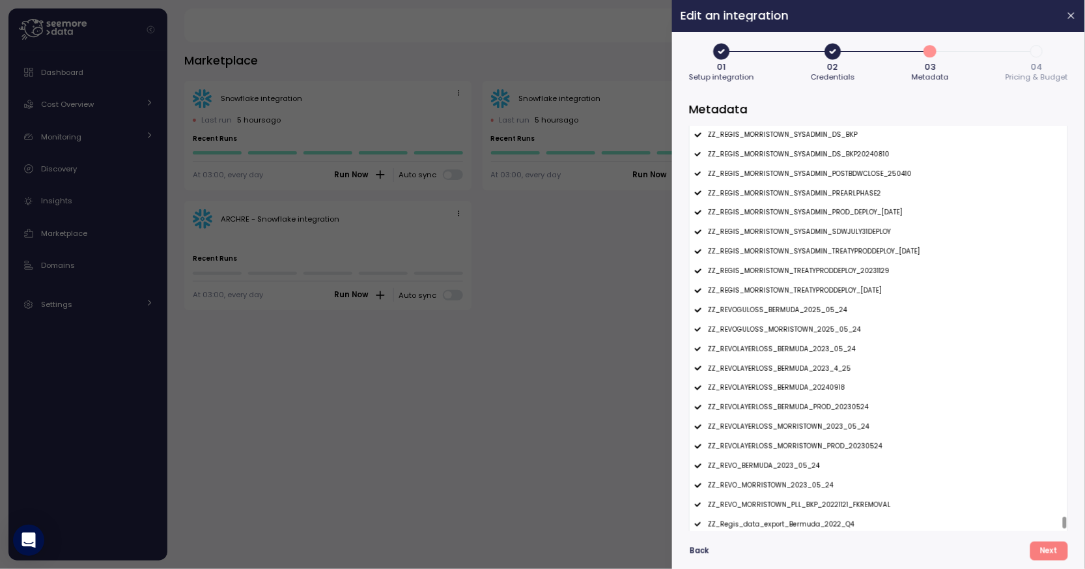
scroll to position [17631, 0]
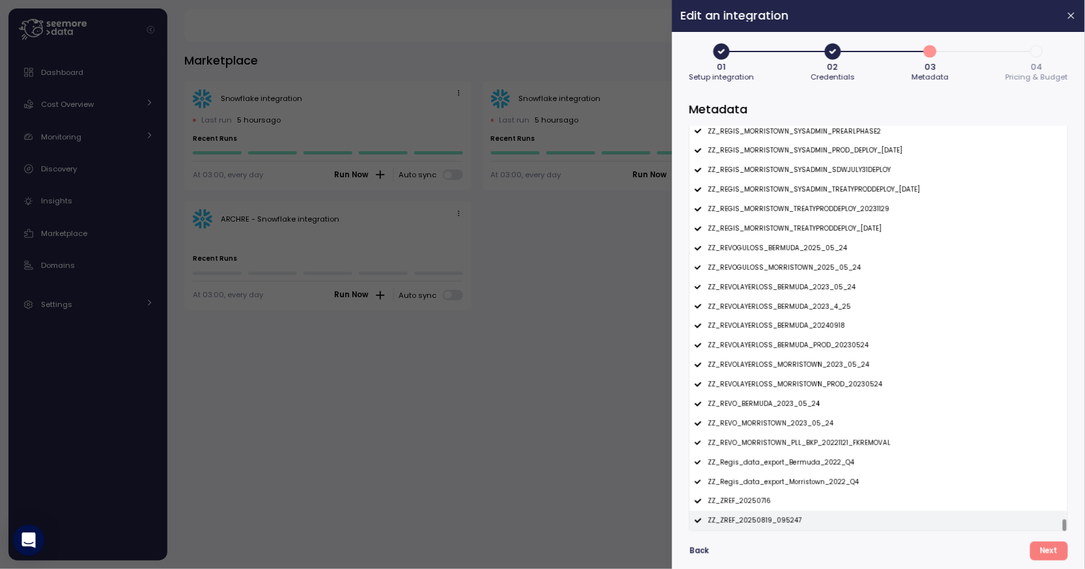
click at [774, 516] on p "ZZ_ZREF_20250819_095247" at bounding box center [755, 520] width 94 height 9
click at [775, 501] on div "ZZ_ZREF_20250716" at bounding box center [879, 501] width 378 height 20
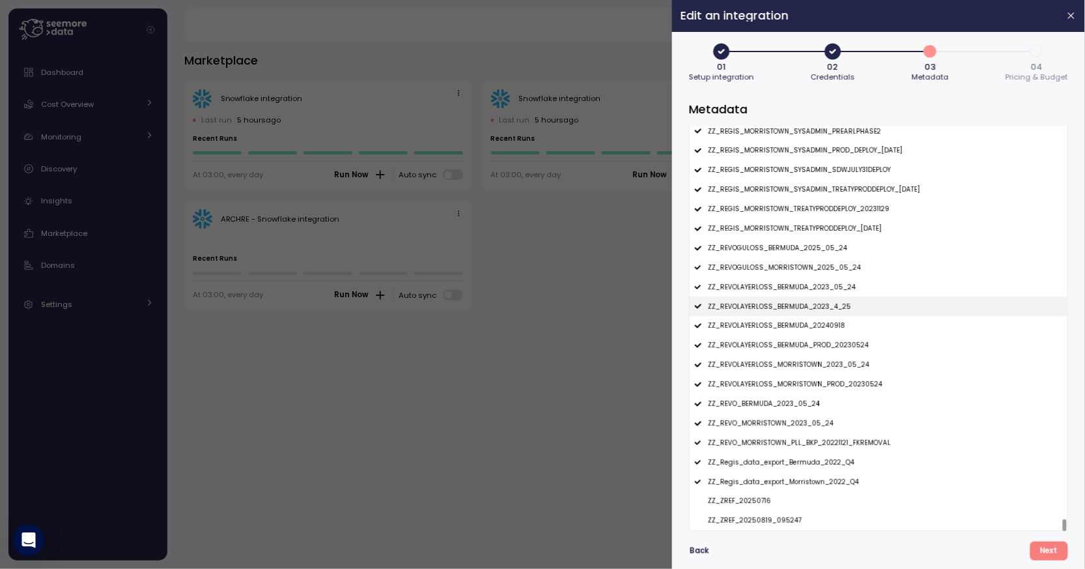
click at [832, 300] on div "ZZ_REVOLAYERLOSS_BERMUDA_2023_4_25" at bounding box center [879, 306] width 378 height 20
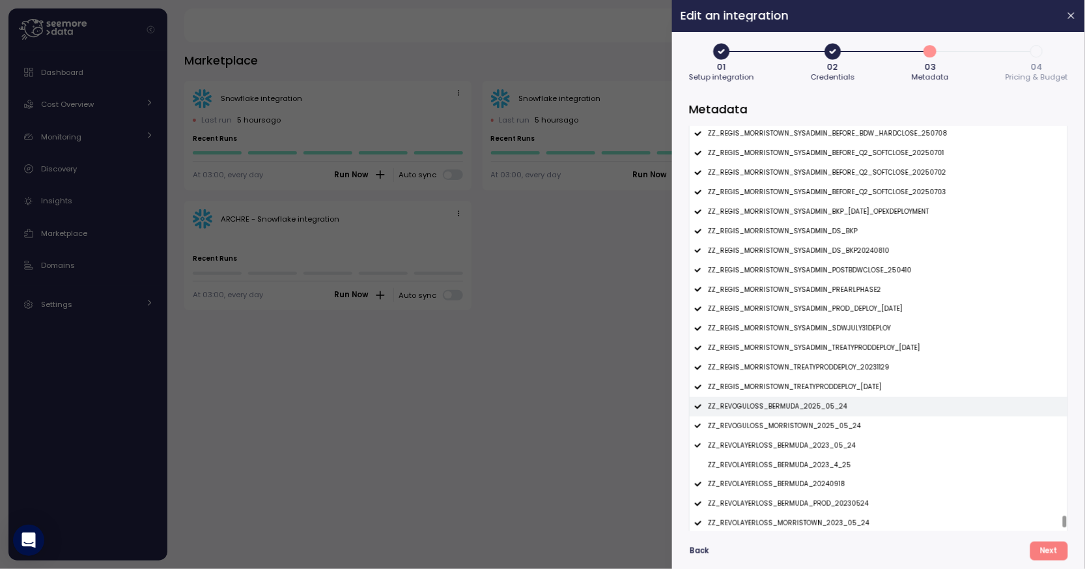
scroll to position [17470, 0]
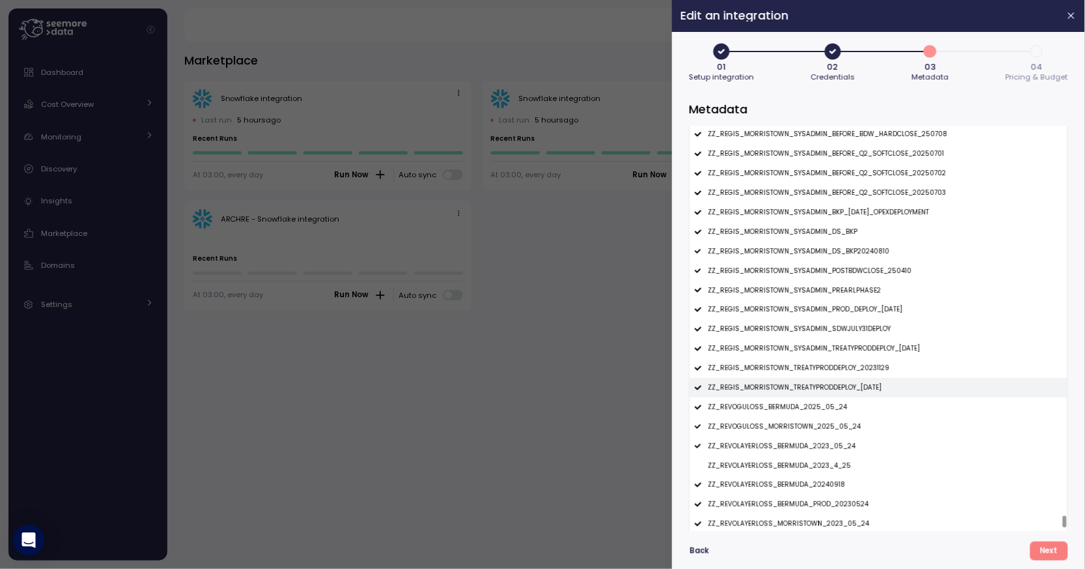
click at [805, 388] on p "ZZ_REGIS_MORRISTOWN_TREATYPRODDEPLOY_2024FEB06" at bounding box center [795, 387] width 174 height 9
click at [813, 371] on p "ZZ_REGIS_MORRISTOWN_TREATYPRODDEPLOY_20231129" at bounding box center [799, 367] width 182 height 9
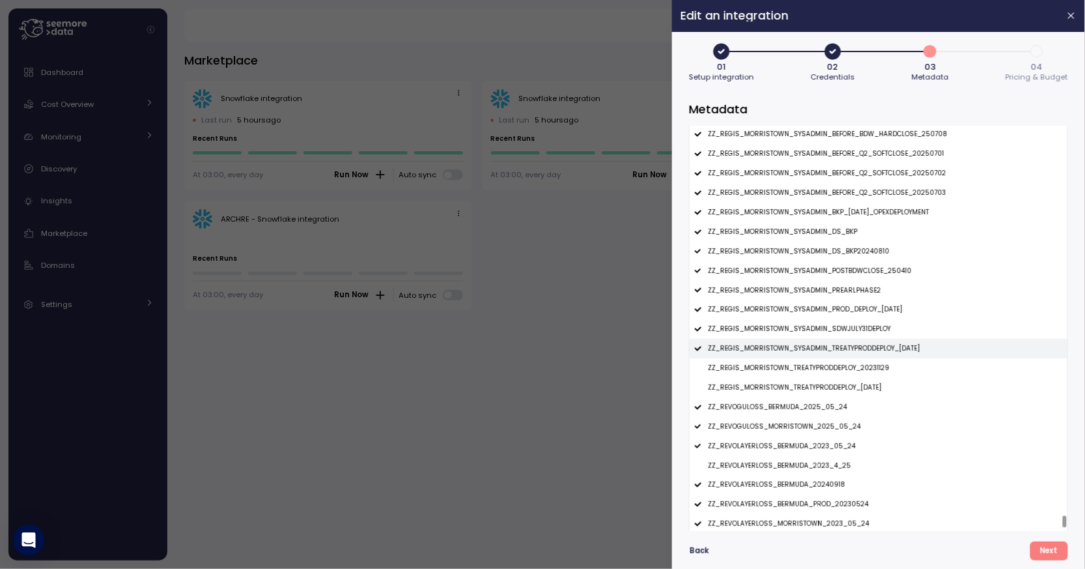
click at [825, 351] on p "ZZ_REGIS_MORRISTOWN_SYSADMIN_TREATYPRODDEPLOY_2024FEB06" at bounding box center [814, 348] width 212 height 9
click at [835, 326] on div "ZZ_REGIS_MORRISTOWN_SYSADMIN_SDWJULY31DEPLOY" at bounding box center [879, 329] width 378 height 20
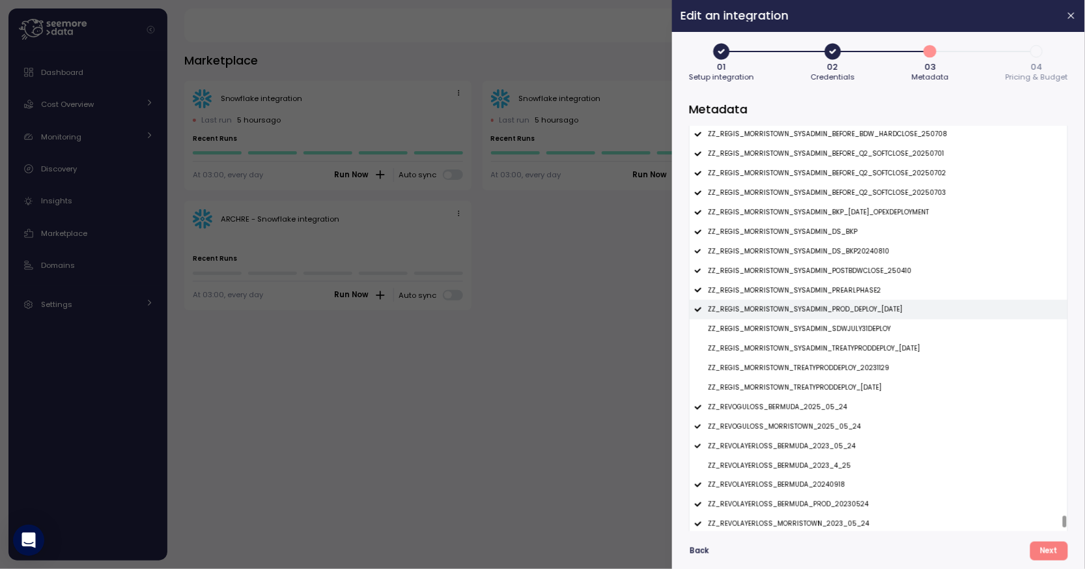
click at [840, 312] on p "ZZ_REGIS_MORRISTOWN_SYSADMIN_PROD_DEPLOY_26FEB2024" at bounding box center [805, 309] width 195 height 9
click at [843, 297] on div "ZZ_REGIS_MORRISTOWN_SYSADMIN_PREARLPHASE2" at bounding box center [879, 290] width 378 height 20
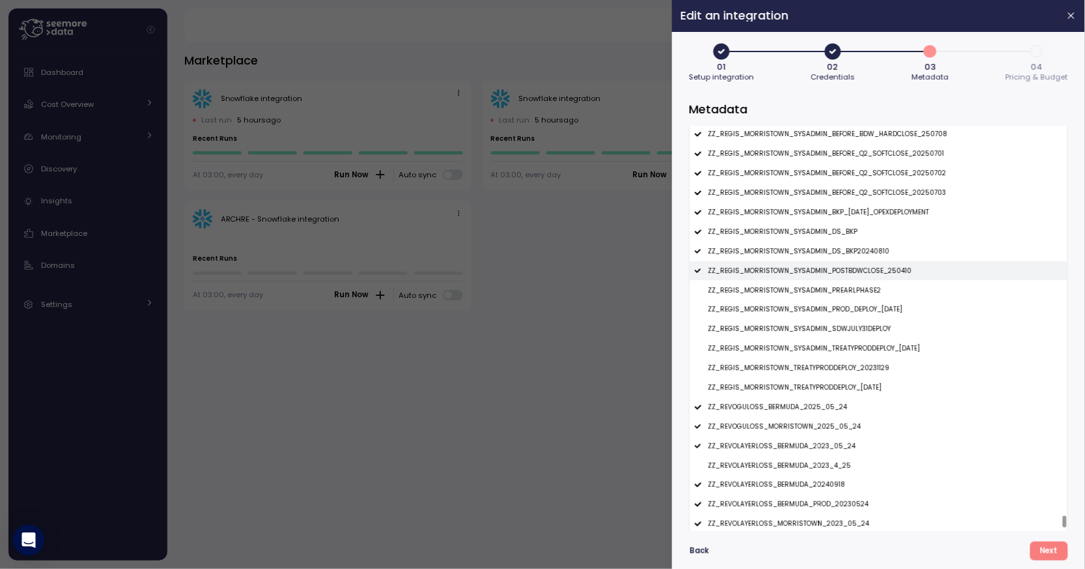
click at [849, 274] on p "ZZ_REGIS_MORRISTOWN_SYSADMIN_POSTBDWCLOSE_250410" at bounding box center [810, 270] width 204 height 9
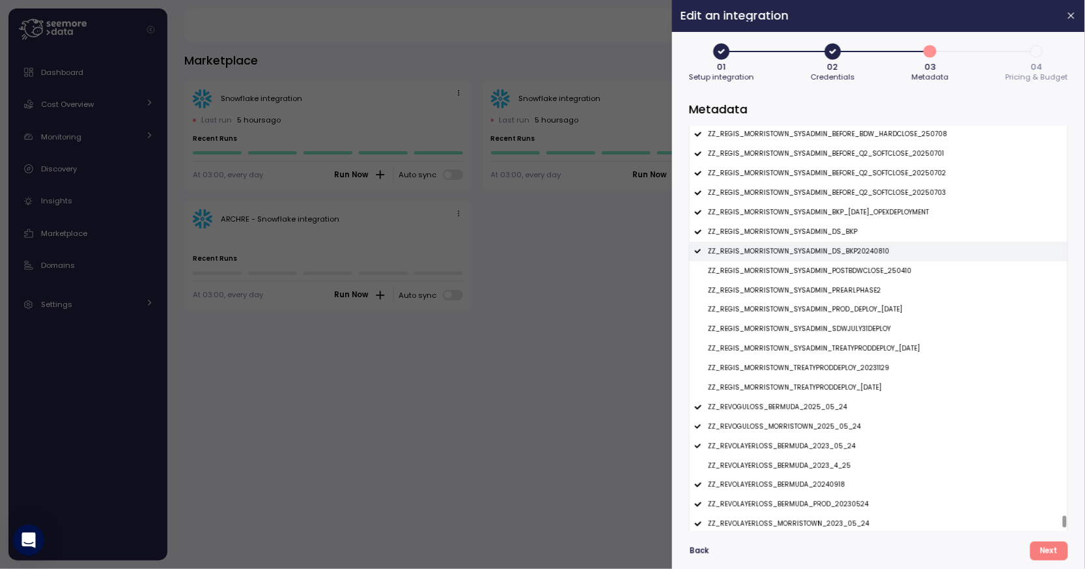
click at [852, 255] on p "ZZ_REGIS_MORRISTOWN_SYSADMIN_DS_BKP20240810" at bounding box center [799, 251] width 182 height 9
click at [852, 234] on div "ZZ_REGIS_MORRISTOWN_SYSADMIN_DS_BKP" at bounding box center [879, 232] width 378 height 20
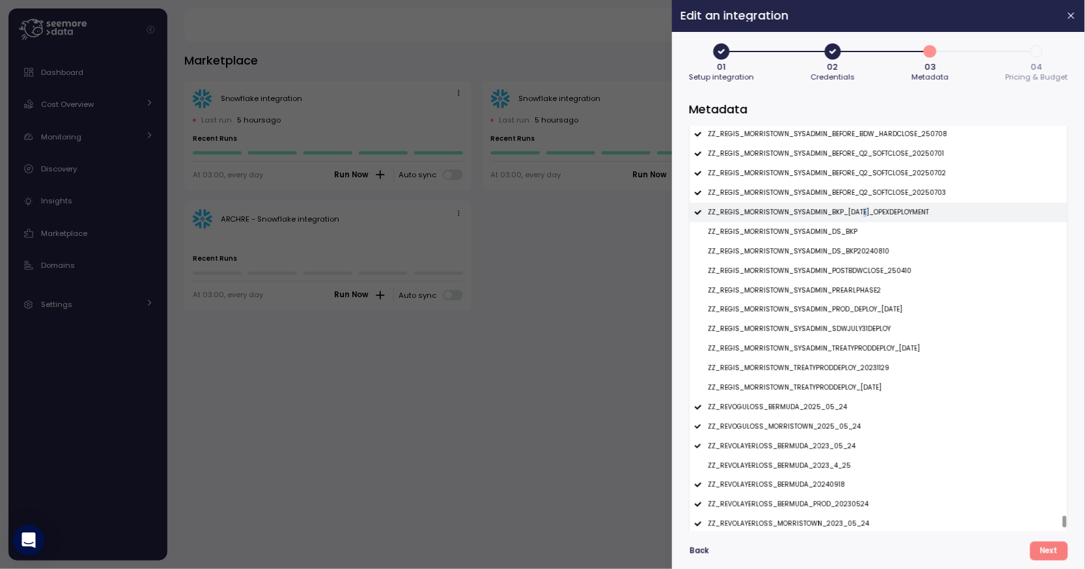
click at [856, 217] on p "ZZ_REGIS_MORRISTOWN_SYSADMIN_BKP_17JUNE2025_OPEXDEPLOYMENT" at bounding box center [818, 212] width 221 height 9
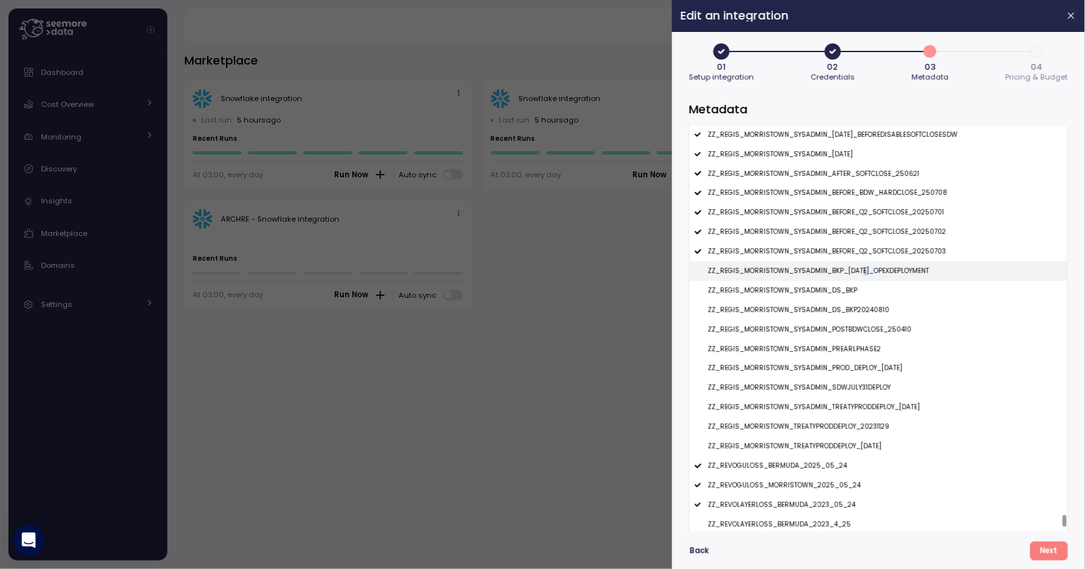
scroll to position [17323, 0]
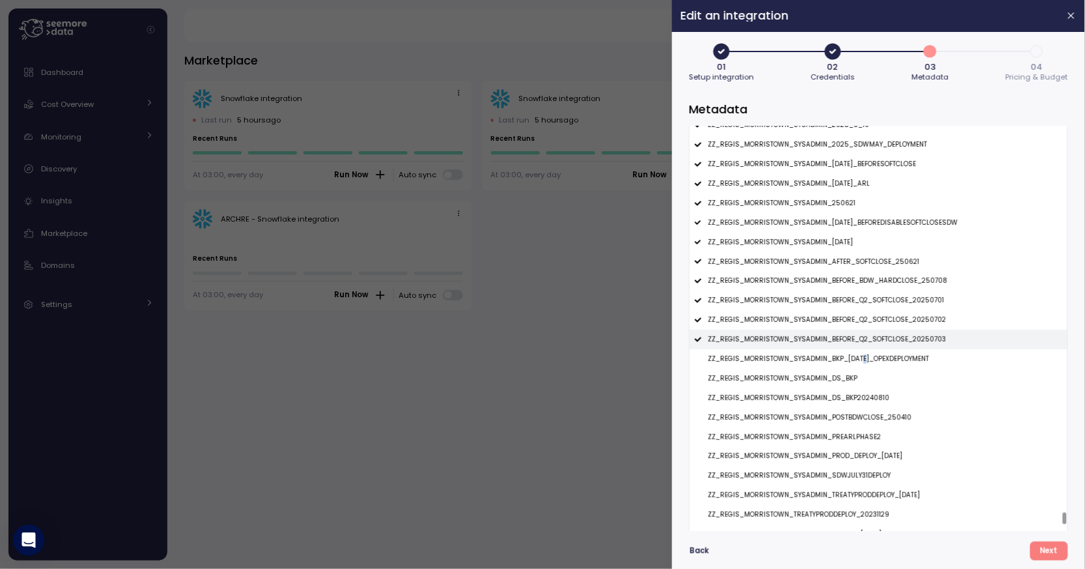
click at [812, 335] on div "ZZ_REGIS_MORRISTOWN_SYSADMIN_BEFORE_Q2_SOFTCLOSE_20250703" at bounding box center [879, 340] width 378 height 20
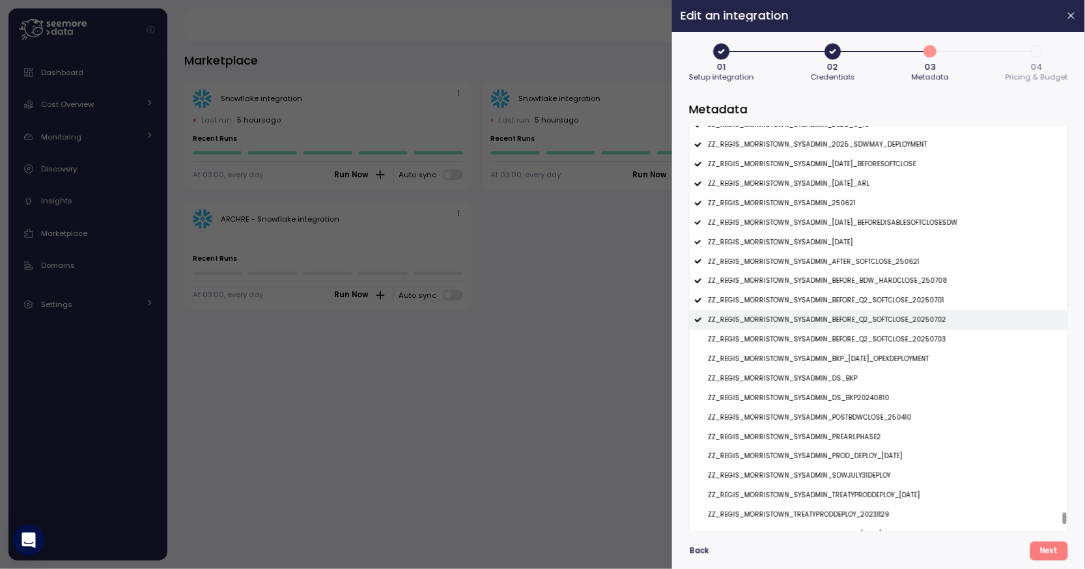
click at [821, 318] on p "ZZ_REGIS_MORRISTOWN_SYSADMIN_BEFORE_Q2_SOFTCLOSE_20250702" at bounding box center [827, 319] width 238 height 9
click at [825, 303] on p "ZZ_REGIS_MORRISTOWN_SYSADMIN_BEFORE_Q2_SOFTCLOSE_20250701" at bounding box center [826, 300] width 236 height 9
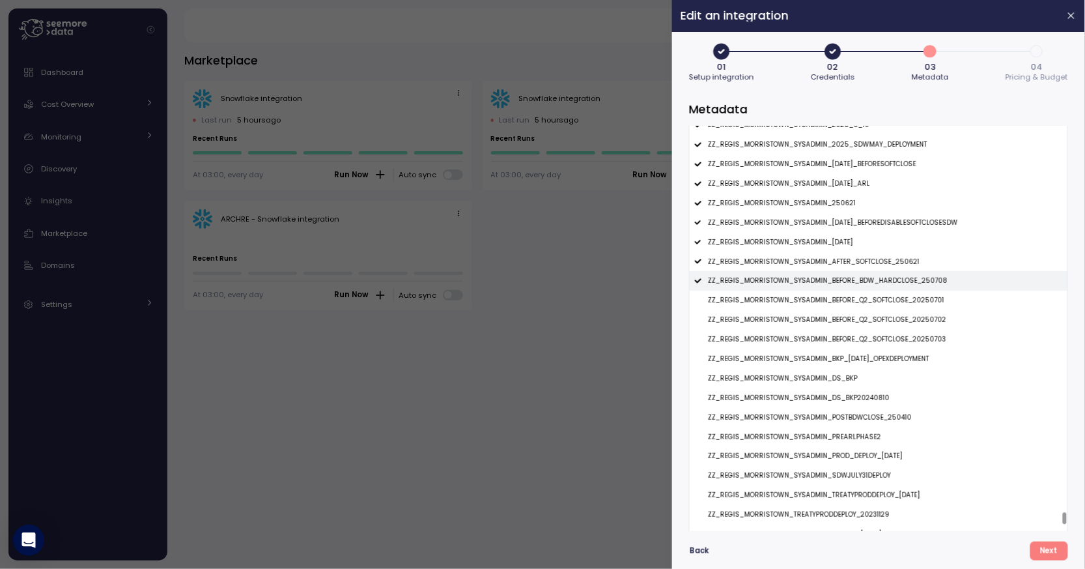
click at [830, 279] on p "ZZ_REGIS_MORRISTOWN_SYSADMIN_BEFORE_BDW_HARDCLOSE_250708" at bounding box center [828, 280] width 240 height 9
click at [834, 266] on p "ZZ_REGIS_MORRISTOWN_SYSADMIN_AFTER_SOFTCLOSE_250621" at bounding box center [814, 261] width 212 height 9
click at [839, 247] on p "ZZ_REGIS_MORRISTOWN_SYSADMIN_2JAN2025" at bounding box center [780, 242] width 145 height 9
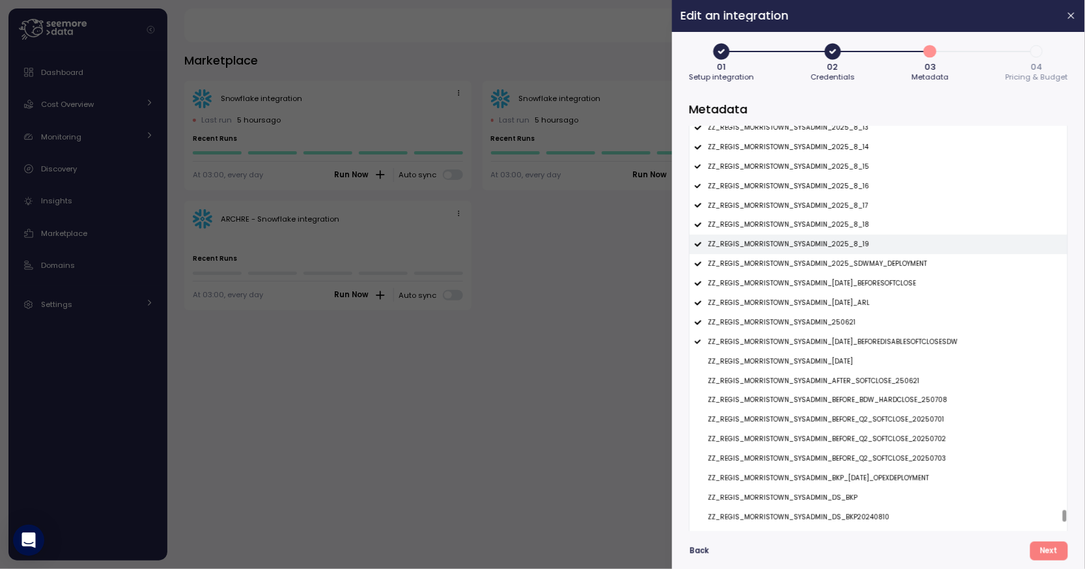
scroll to position [17196, 0]
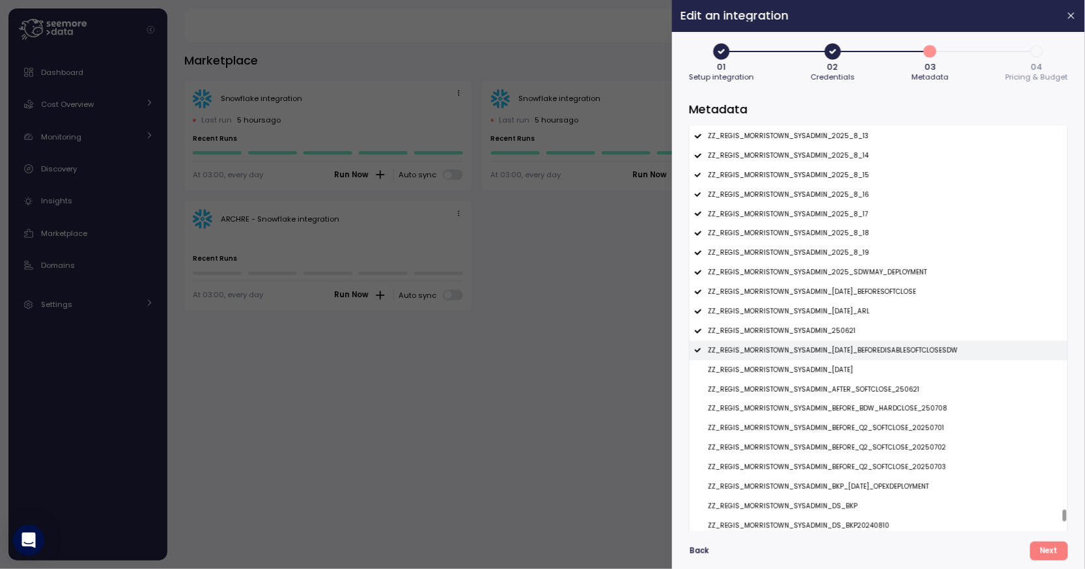
click at [813, 355] on p "ZZ_REGIS_MORRISTOWN_SYSADMIN_27MAR2025_BEFOREDISABLESOFTCLOSESDW" at bounding box center [833, 350] width 250 height 9
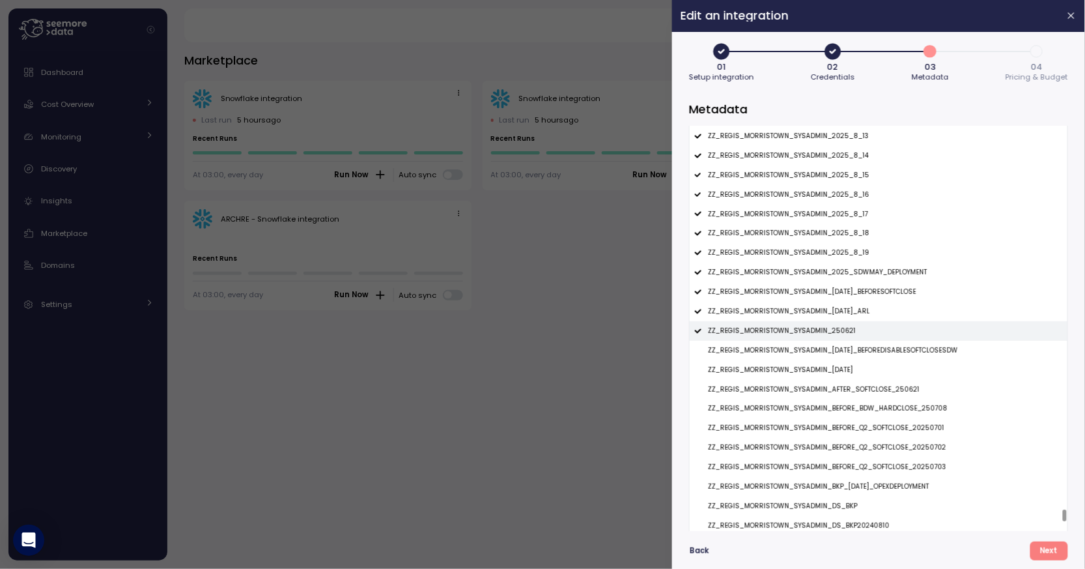
click at [821, 338] on div "ZZ_REGIS_MORRISTOWN_SYSADMIN_250621" at bounding box center [879, 331] width 378 height 20
click at [830, 316] on p "ZZ_REGIS_MORRISTOWN_SYSADMIN_24JUNE2024_ARL" at bounding box center [789, 311] width 162 height 9
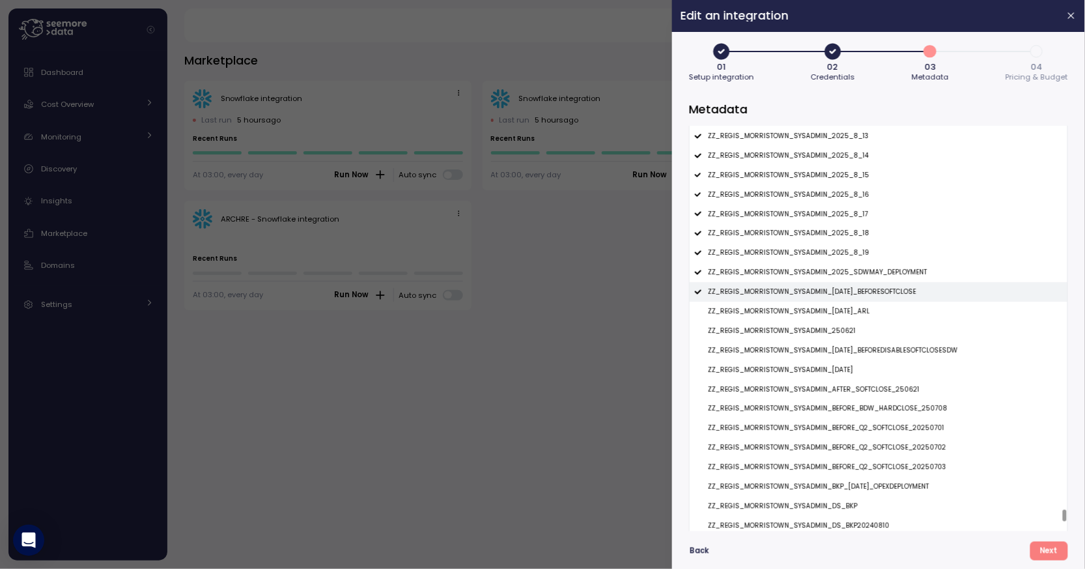
click at [835, 298] on div "ZZ_REGIS_MORRISTOWN_SYSADMIN_22MAR2025_BEFORESOFTCLOSE" at bounding box center [879, 292] width 378 height 20
click at [843, 277] on p "ZZ_REGIS_MORRISTOWN_SYSADMIN_2025_SDWMAY_DEPLOYMENT" at bounding box center [817, 272] width 219 height 9
click at [846, 260] on div "ZZ_REGIS_MORRISTOWN_SYSADMIN_2025_8_19" at bounding box center [879, 253] width 378 height 20
click at [847, 238] on p "ZZ_REGIS_MORRISTOWN_SYSADMIN_2025_8_18" at bounding box center [789, 233] width 162 height 9
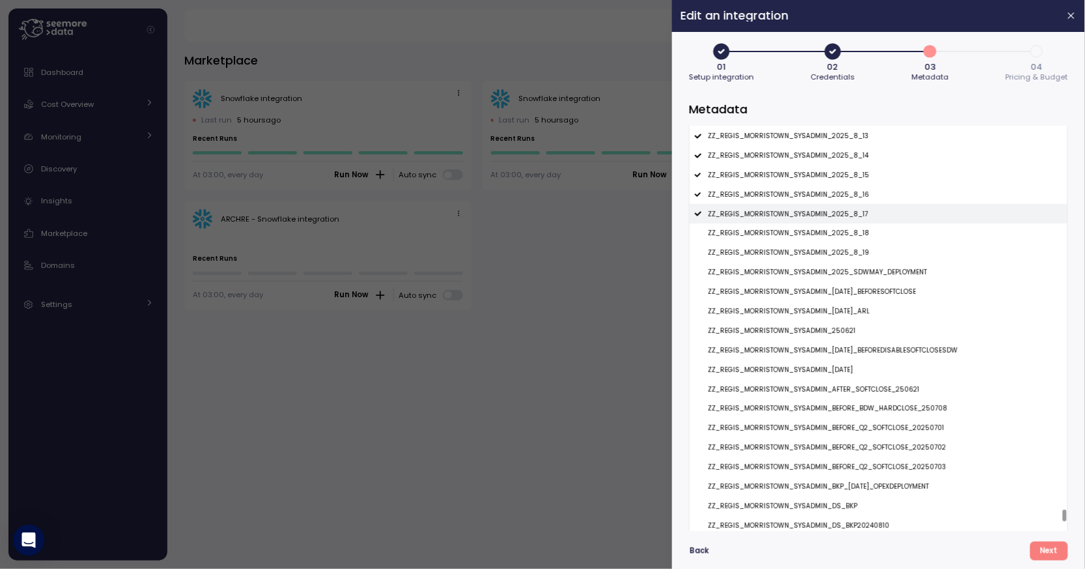
click at [849, 218] on p "ZZ_REGIS_MORRISTOWN_SYSADMIN_2025_8_17" at bounding box center [788, 214] width 160 height 9
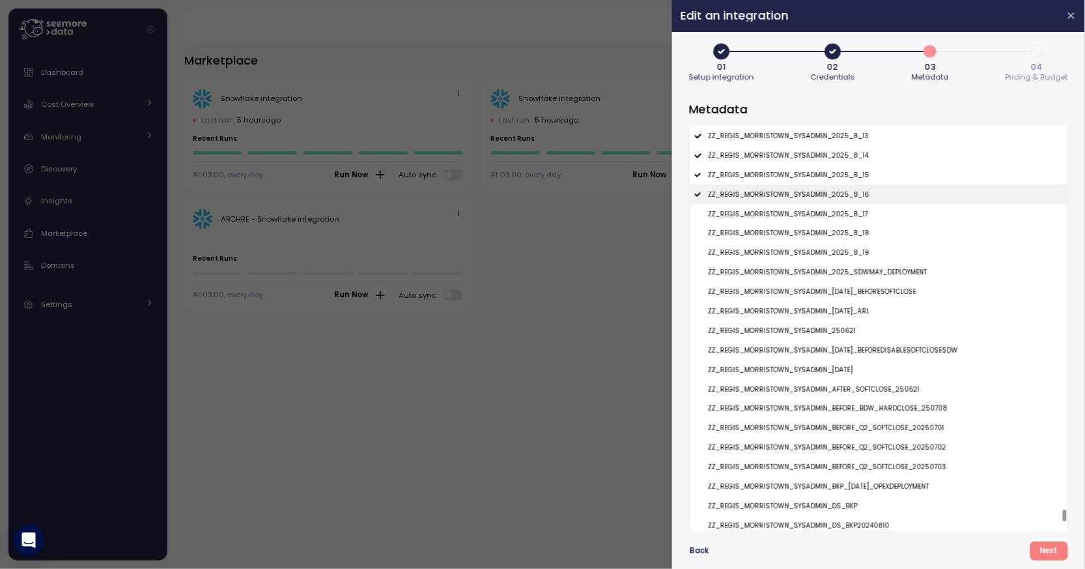
click at [849, 196] on p "ZZ_REGIS_MORRISTOWN_SYSADMIN_2025_8_16" at bounding box center [789, 194] width 162 height 9
click at [851, 175] on p "ZZ_REGIS_MORRISTOWN_SYSADMIN_2025_8_15" at bounding box center [789, 175] width 162 height 9
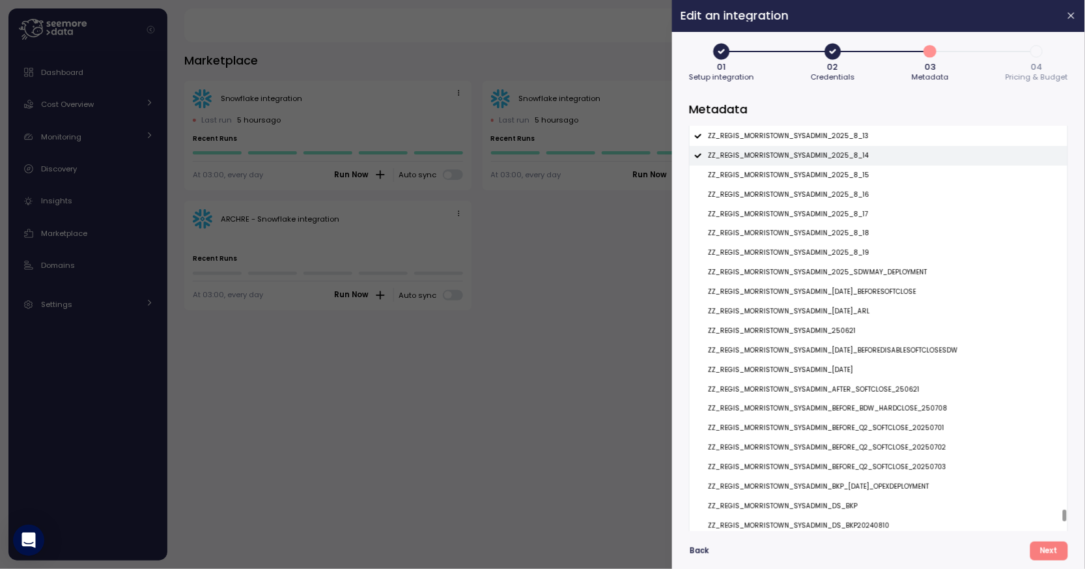
click at [851, 160] on p "ZZ_REGIS_MORRISTOWN_SYSADMIN_2025_8_14" at bounding box center [788, 155] width 161 height 9
click at [851, 145] on div "ZZ_REGIS_MORRISTOWN_SYSADMIN_2025_8_13" at bounding box center [879, 136] width 378 height 20
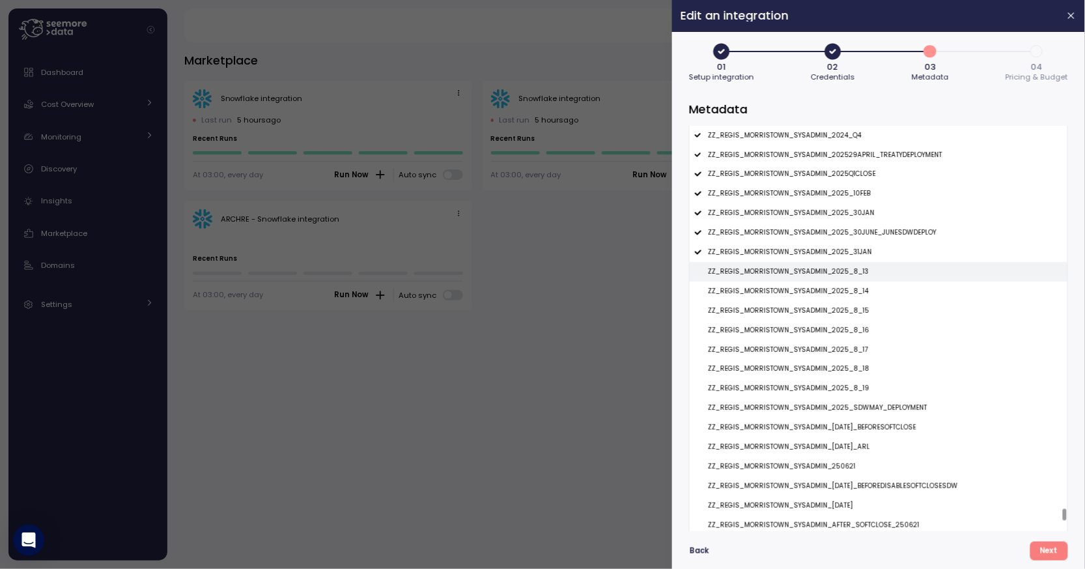
scroll to position [16889, 0]
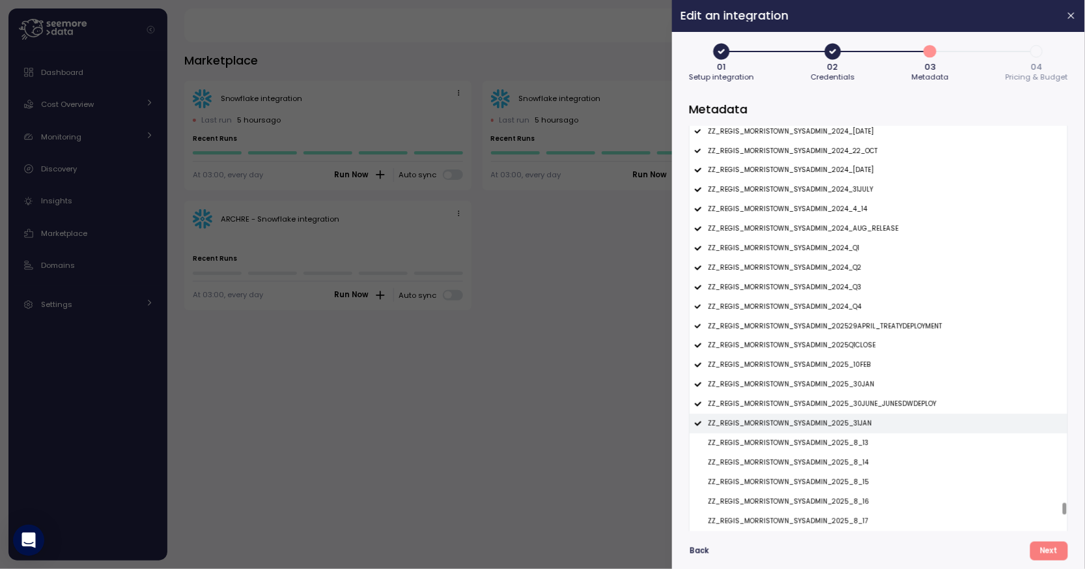
click at [825, 428] on p "ZZ_REGIS_MORRISTOWN_SYSADMIN_2025_31JAN" at bounding box center [790, 423] width 164 height 9
click at [832, 414] on div "ZZ_REGIS_MORRISTOWN_SYSADMIN_2025_30JUNE_JUNESDWDEPLOY" at bounding box center [879, 404] width 378 height 20
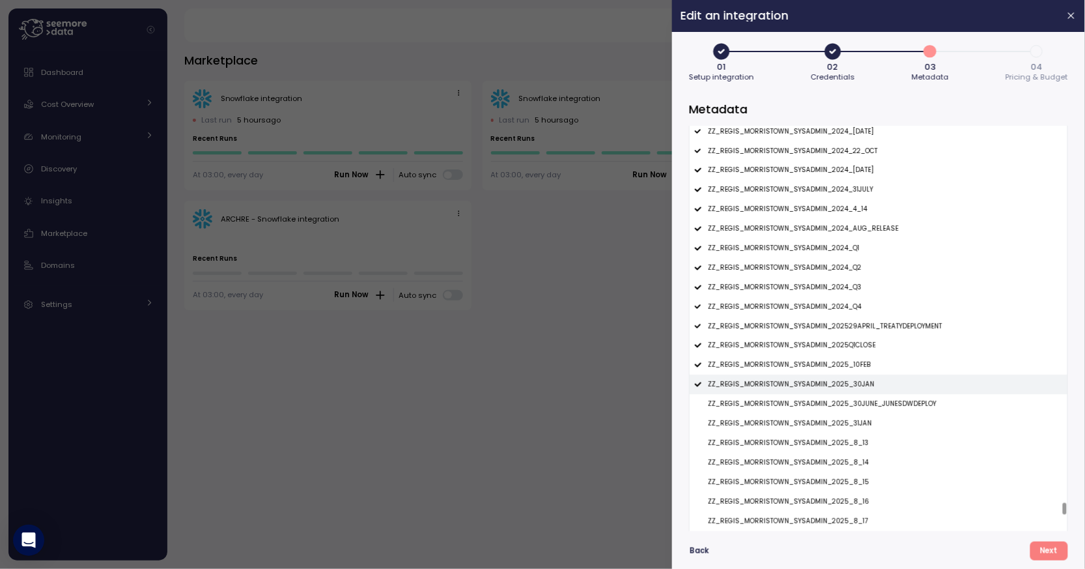
click at [839, 392] on div "ZZ_REGIS_MORRISTOWN_SYSADMIN_2025_30JAN" at bounding box center [879, 384] width 378 height 20
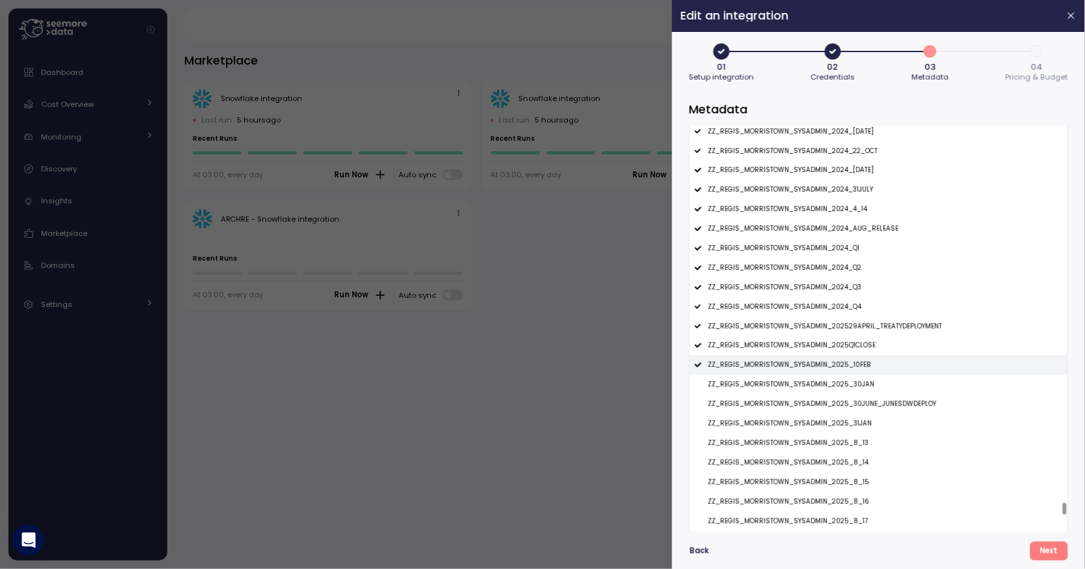
click at [843, 368] on p "ZZ_REGIS_MORRISTOWN_SYSADMIN_2025_10FEB" at bounding box center [789, 364] width 163 height 9
click at [844, 346] on p "ZZ_REGIS_MORRISTOWN_SYSADMIN_2025Q1CLOSE" at bounding box center [792, 345] width 168 height 9
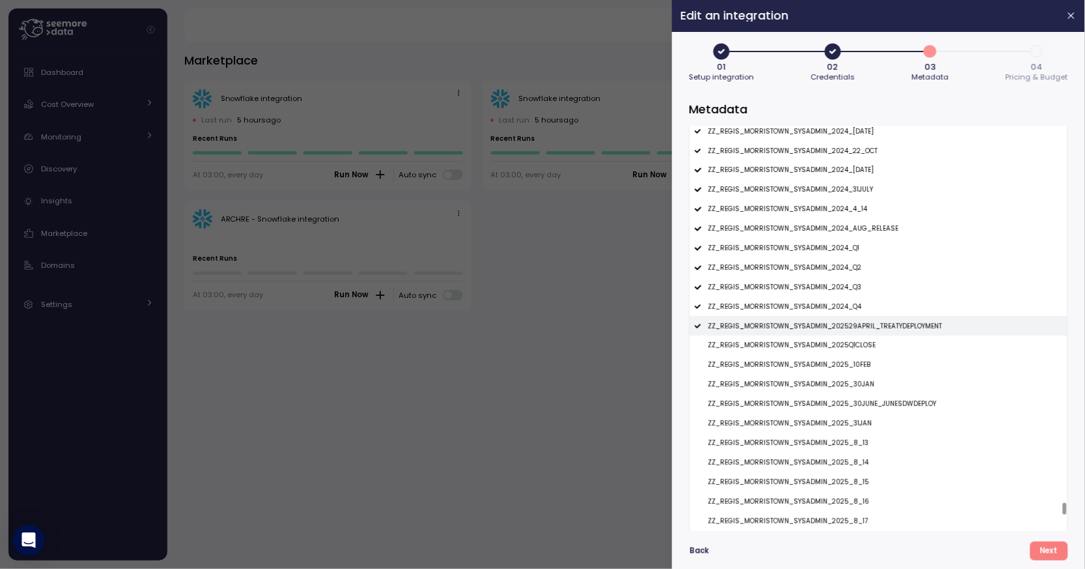
click at [849, 333] on div "ZZ_REGIS_MORRISTOWN_SYSADMIN_202529APRIL_TREATYDEPLOYMENT" at bounding box center [879, 326] width 378 height 20
click at [849, 315] on div "ZZ_REGIS_MORRISTOWN_SYSADMIN_2024_Q4" at bounding box center [879, 307] width 378 height 20
click at [849, 302] on div "ZZ_REGIS_MORRISTOWN_SYSADMIN_2024_Q4" at bounding box center [879, 307] width 378 height 20
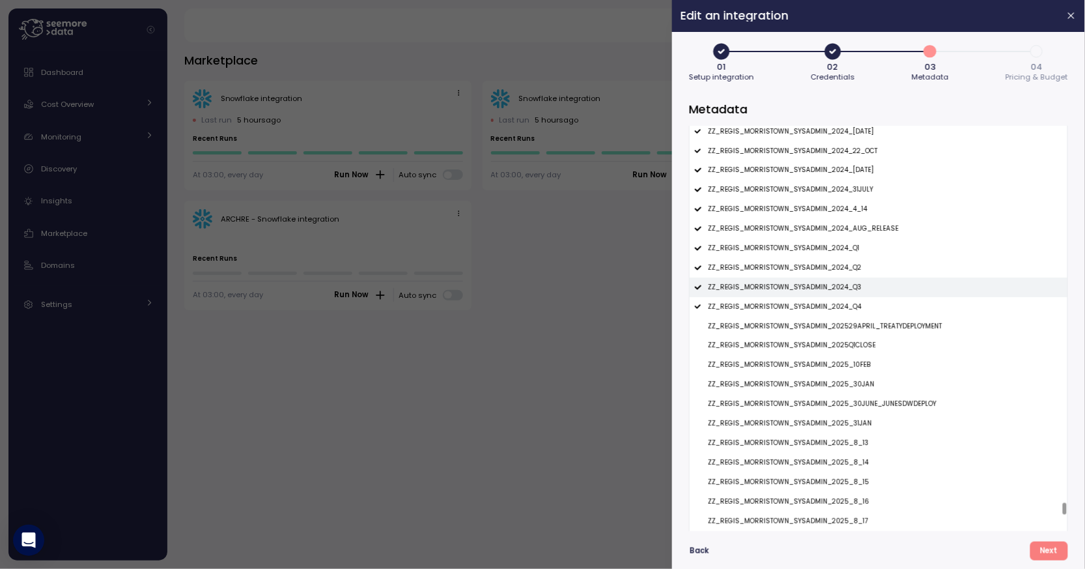
click at [851, 290] on p "ZZ_REGIS_MORRISTOWN_SYSADMIN_2024_Q3" at bounding box center [785, 287] width 154 height 9
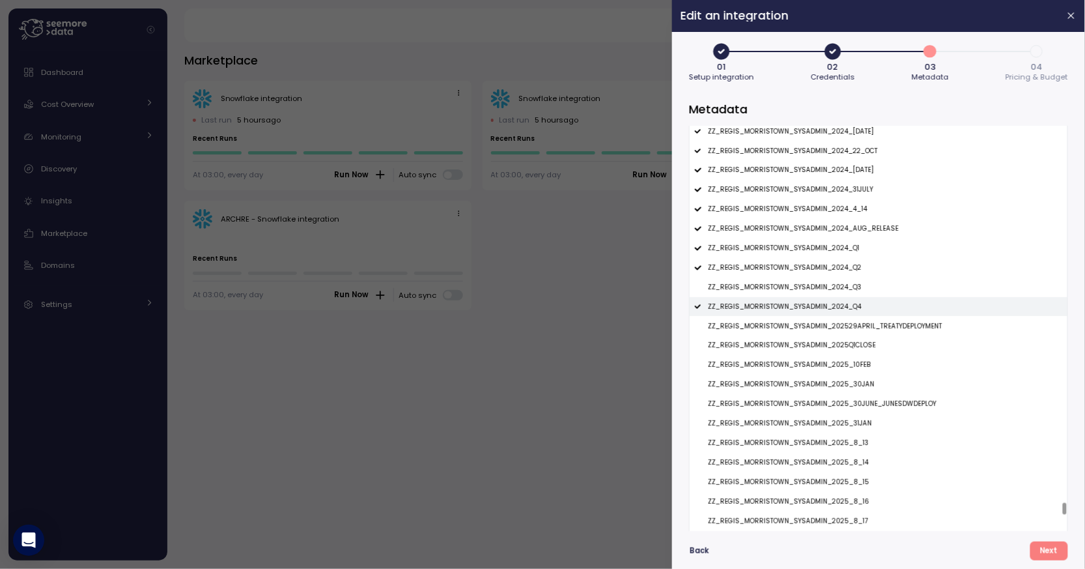
click at [851, 304] on div "ZZ_REGIS_MORRISTOWN_SYSADMIN_2024_Q4" at bounding box center [879, 307] width 378 height 20
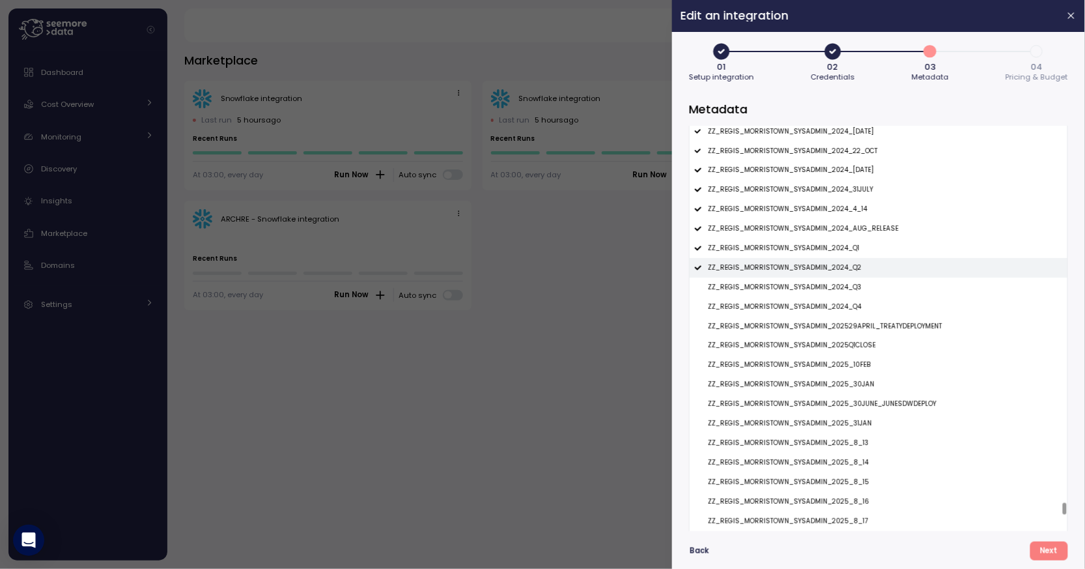
click at [851, 275] on div "ZZ_REGIS_MORRISTOWN_SYSADMIN_2024_Q2" at bounding box center [879, 268] width 378 height 20
click at [851, 257] on div "ZZ_REGIS_MORRISTOWN_SYSADMIN_2024_Q1" at bounding box center [879, 248] width 378 height 20
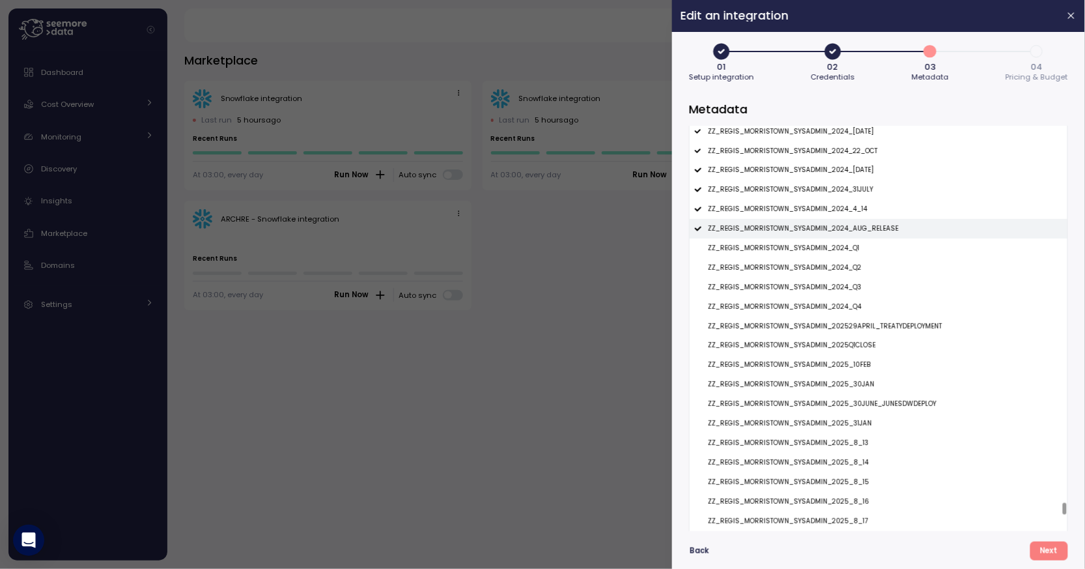
click at [856, 231] on p "ZZ_REGIS_MORRISTOWN_SYSADMIN_2024_AUG_RELEASE" at bounding box center [803, 228] width 191 height 9
click at [857, 214] on p "ZZ_REGIS_MORRISTOWN_SYSADMIN_2024_4_14" at bounding box center [788, 209] width 160 height 9
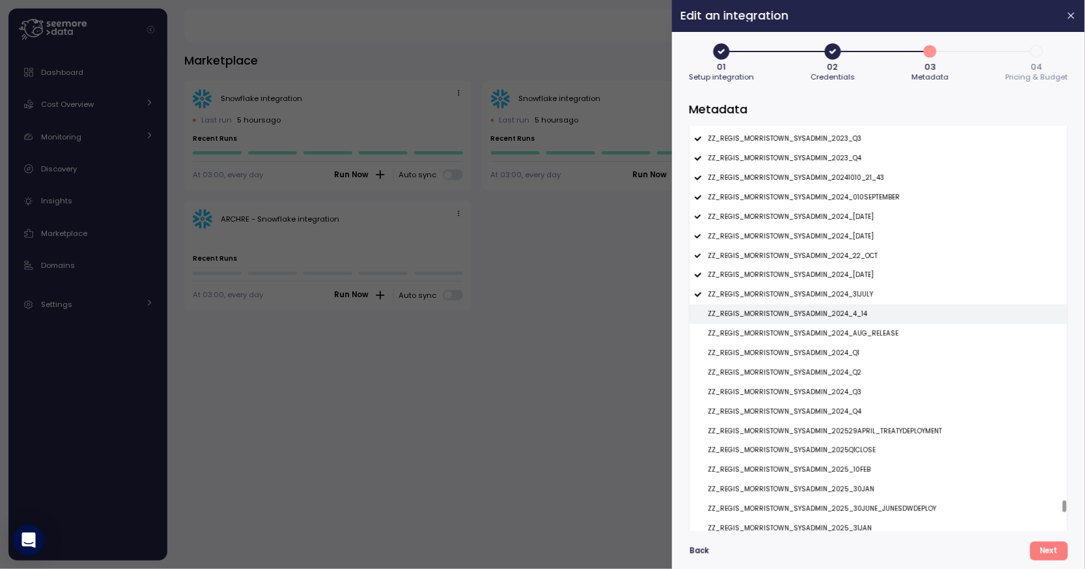
scroll to position [16781, 0]
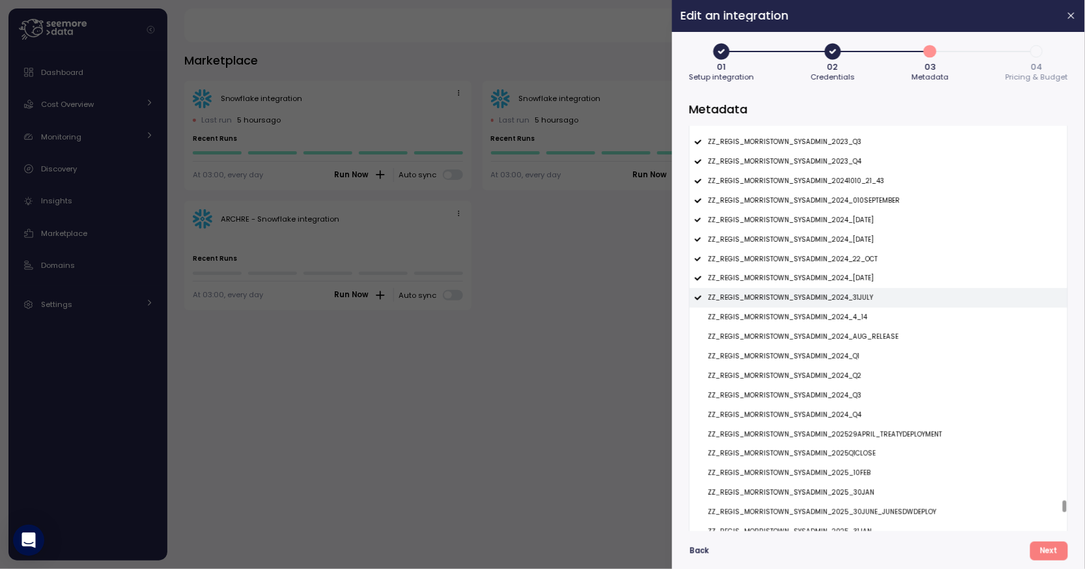
click at [790, 296] on p "ZZ_REGIS_MORRISTOWN_SYSADMIN_2024_31JULY" at bounding box center [790, 297] width 165 height 9
click at [791, 282] on p "ZZ_REGIS_MORRISTOWN_SYSADMIN_2024_26NOV2024" at bounding box center [791, 278] width 166 height 9
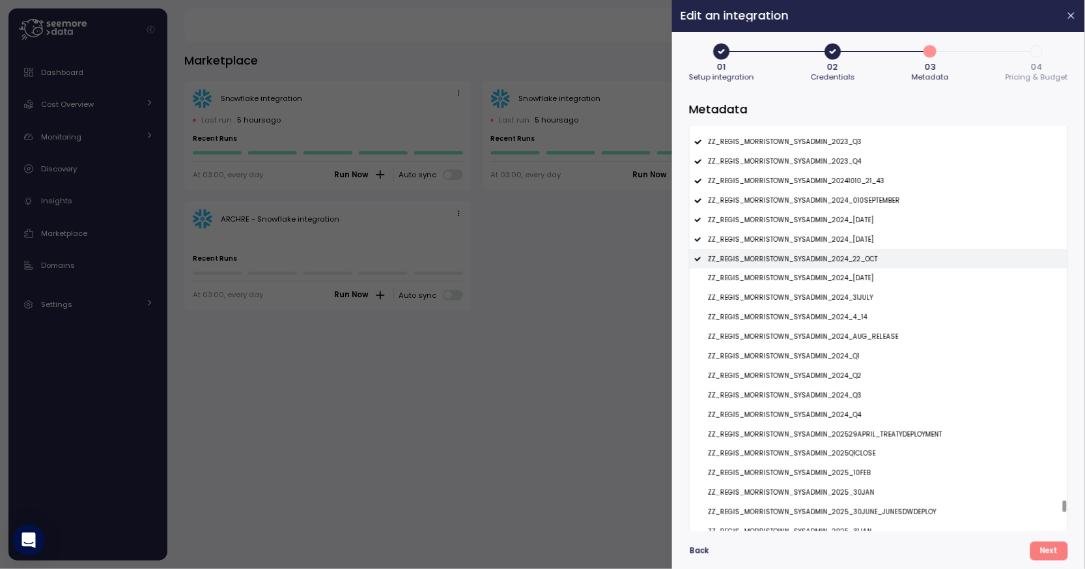
click at [800, 255] on div "ZZ_REGIS_MORRISTOWN_SYSADMIN_2024_22_OCT" at bounding box center [879, 259] width 378 height 20
click at [826, 235] on div "ZZ_REGIS_MORRISTOWN_SYSADMIN_2024_12DEC2024" at bounding box center [879, 240] width 378 height 20
click at [832, 225] on p "ZZ_REGIS_MORRISTOWN_SYSADMIN_2024_10DEC2024" at bounding box center [791, 220] width 166 height 9
click at [847, 203] on p "ZZ_REGIS_MORRISTOWN_SYSADMIN_2024_010SEPTEMBER" at bounding box center [804, 200] width 192 height 9
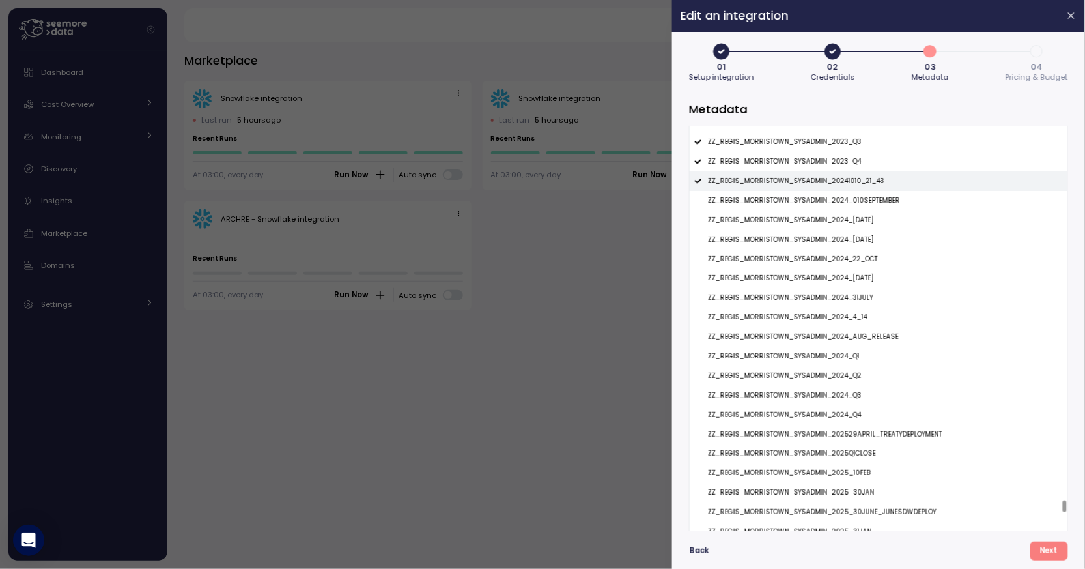
click at [851, 186] on p "ZZ_REGIS_MORRISTOWN_SYSADMIN_20241010_21_43" at bounding box center [796, 181] width 177 height 9
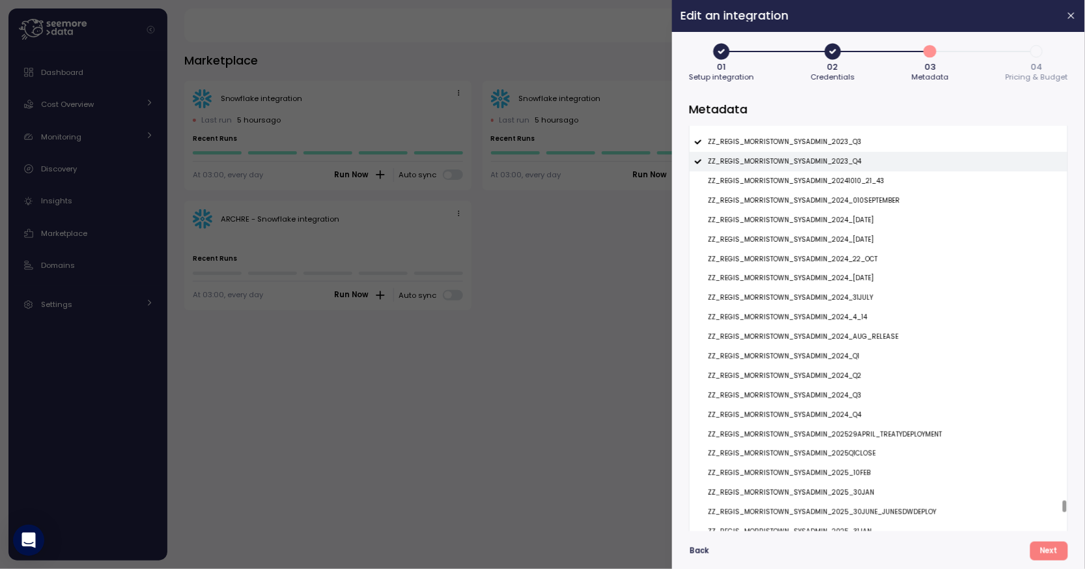
click at [851, 165] on p "ZZ_REGIS_MORRISTOWN_SYSADMIN_2023_Q4" at bounding box center [785, 161] width 154 height 9
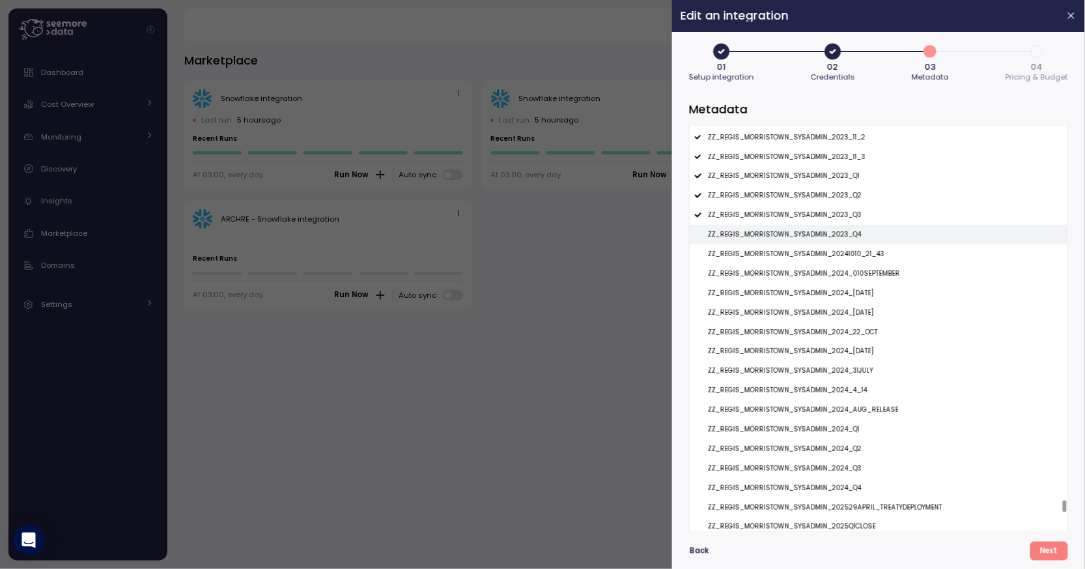
scroll to position [16533, 0]
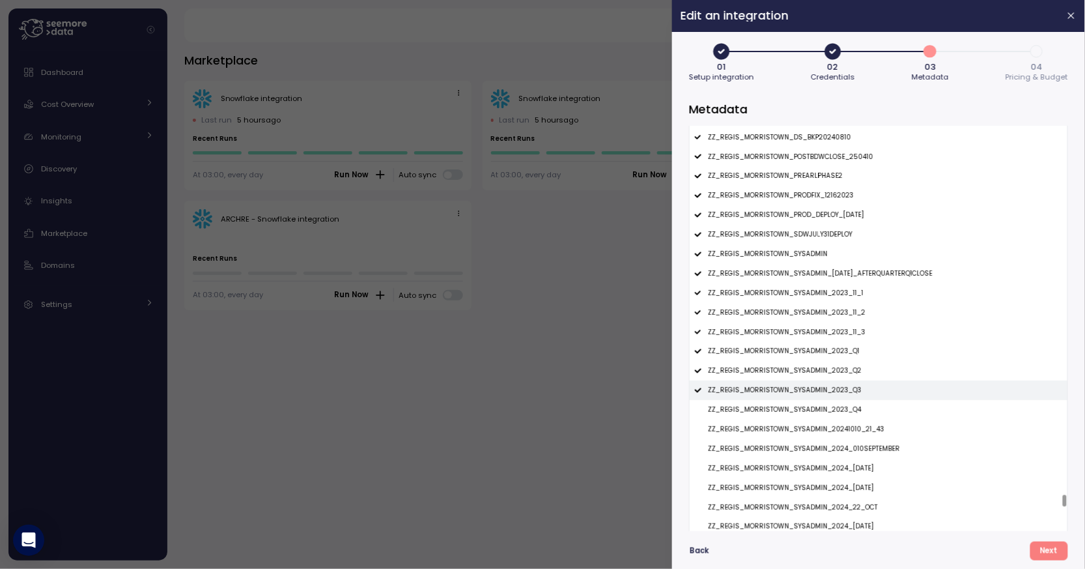
click at [758, 383] on div "ZZ_REGIS_MORRISTOWN_SYSADMIN_2023_Q3" at bounding box center [879, 390] width 378 height 20
click at [773, 369] on p "ZZ_REGIS_MORRISTOWN_SYSADMIN_2023_Q2" at bounding box center [785, 370] width 154 height 9
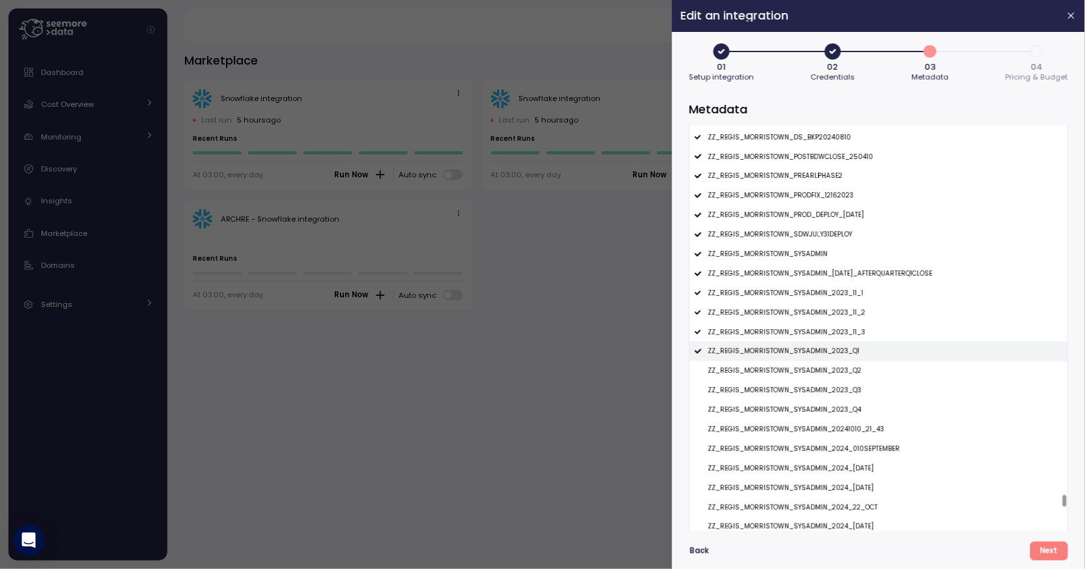
click at [787, 361] on div "ZZ_REGIS_MORRISTOWN_SYSADMIN_2023_Q1" at bounding box center [879, 351] width 378 height 20
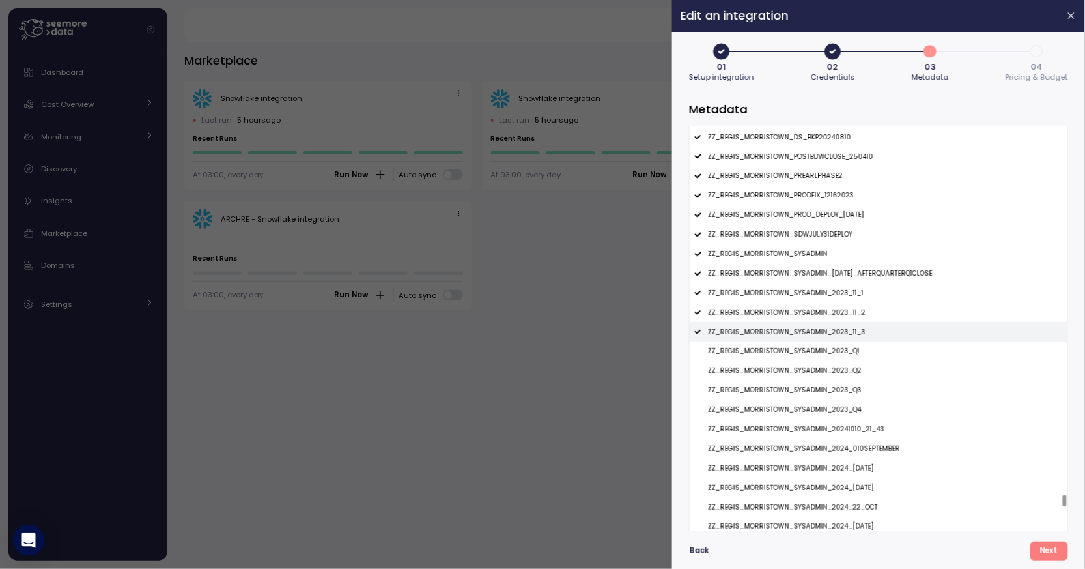
click at [804, 341] on div "ZZ_REGIS_MORRISTOWN_SYSADMIN_2023_11_3" at bounding box center [879, 332] width 378 height 20
click at [819, 321] on div "ZZ_REGIS_MORRISTOWN_SYSADMIN_2023_11_2" at bounding box center [879, 313] width 378 height 20
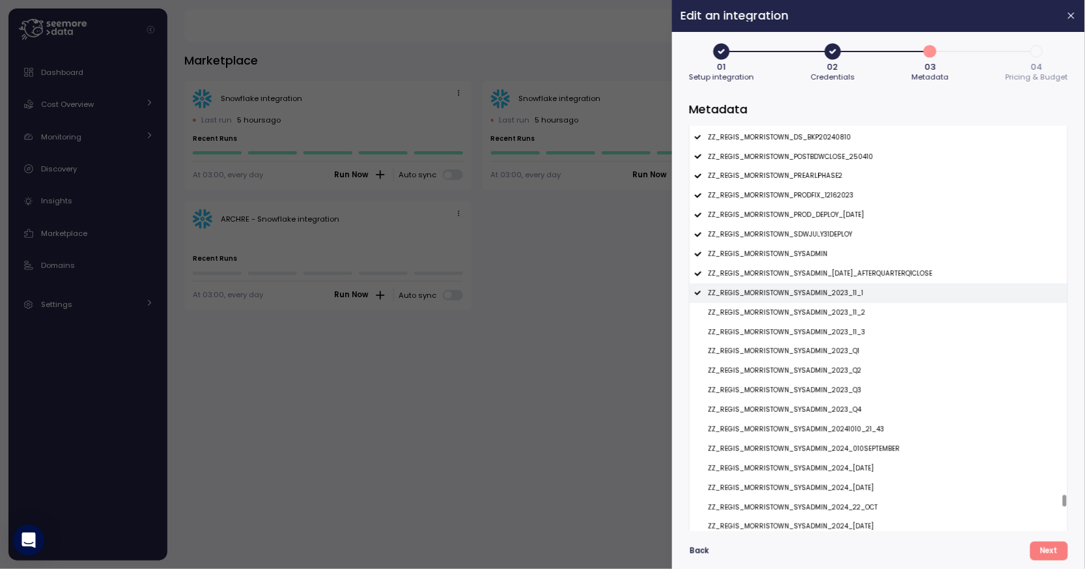
click at [828, 298] on p "ZZ_REGIS_MORRISTOWN_SYSADMIN_2023_11_1" at bounding box center [786, 293] width 156 height 9
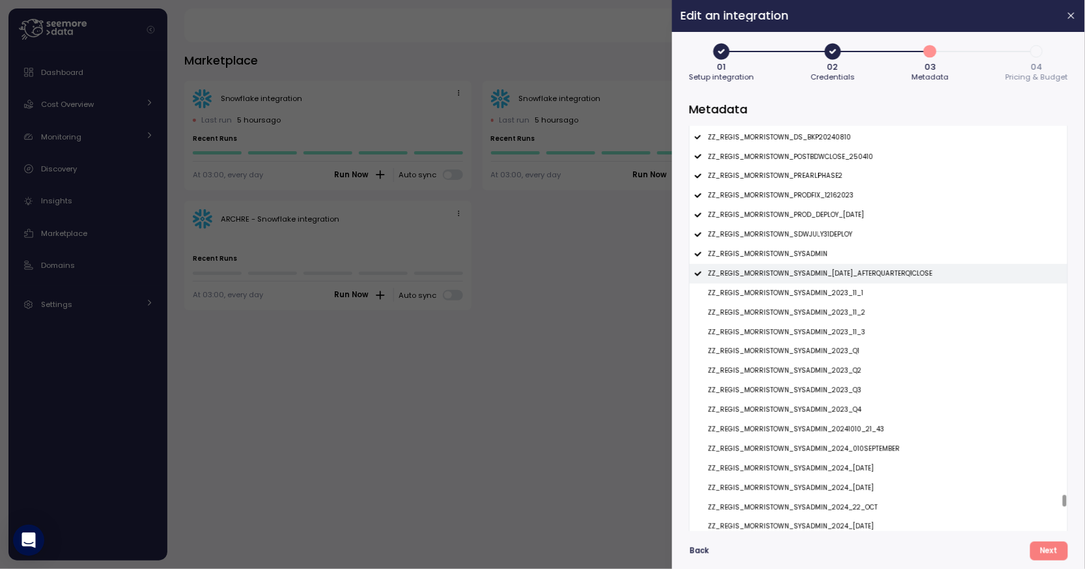
click at [828, 282] on div "ZZ_REGIS_MORRISTOWN_SYSADMIN_04APR2025_AFTERQUARTERQ1CLOSE" at bounding box center [879, 274] width 378 height 20
click at [812, 264] on div "ZZ_REGIS_MORRISTOWN_SYSADMIN" at bounding box center [879, 254] width 378 height 20
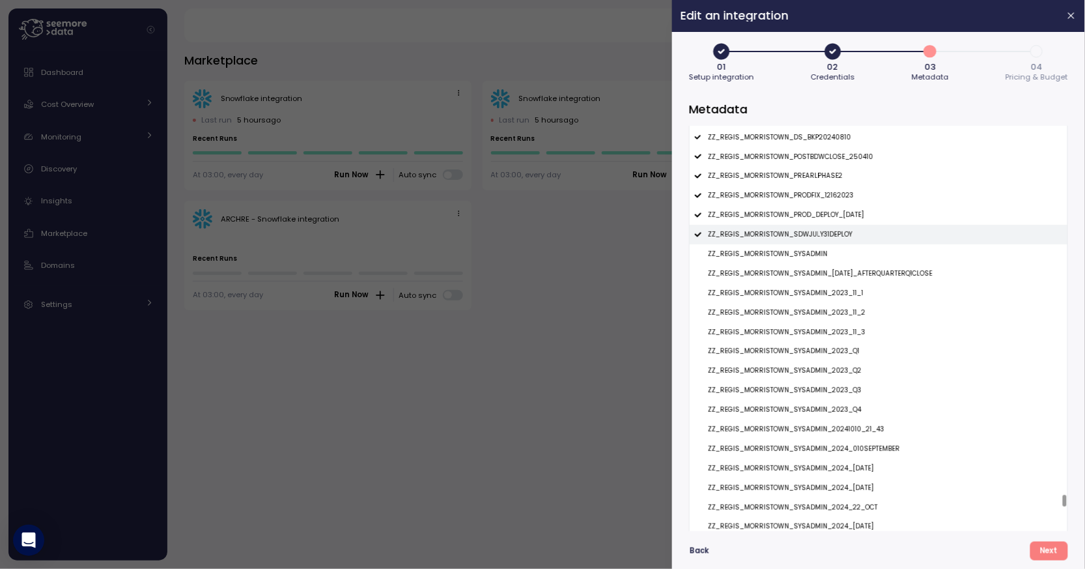
click at [813, 244] on div "ZZ_REGIS_MORRISTOWN_SDWJULY31DEPLOY" at bounding box center [879, 235] width 378 height 20
click at [816, 225] on div "ZZ_REGIS_MORRISTOWN_PROD_DEPLOY_26FEB2024" at bounding box center [879, 215] width 378 height 20
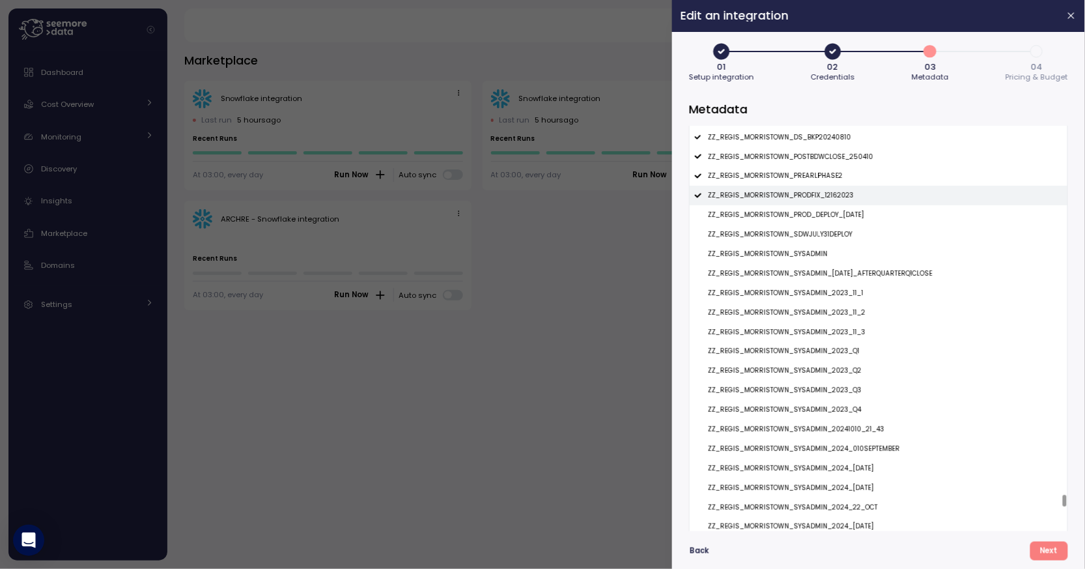
click at [816, 197] on p "ZZ_REGIS_MORRISTOWN_PRODFIX_12162023" at bounding box center [781, 195] width 146 height 9
click at [816, 177] on p "ZZ_REGIS_MORRISTOWN_PREARLPHASE2" at bounding box center [775, 175] width 135 height 9
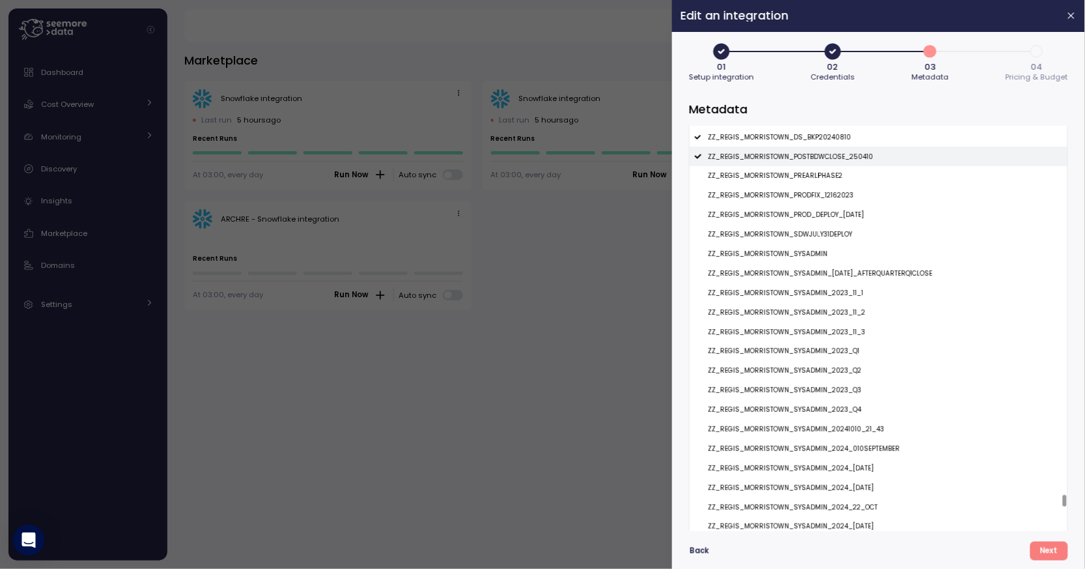
click at [817, 160] on p "ZZ_REGIS_MORRISTOWN_POSTBDWCLOSE_250410" at bounding box center [790, 156] width 165 height 9
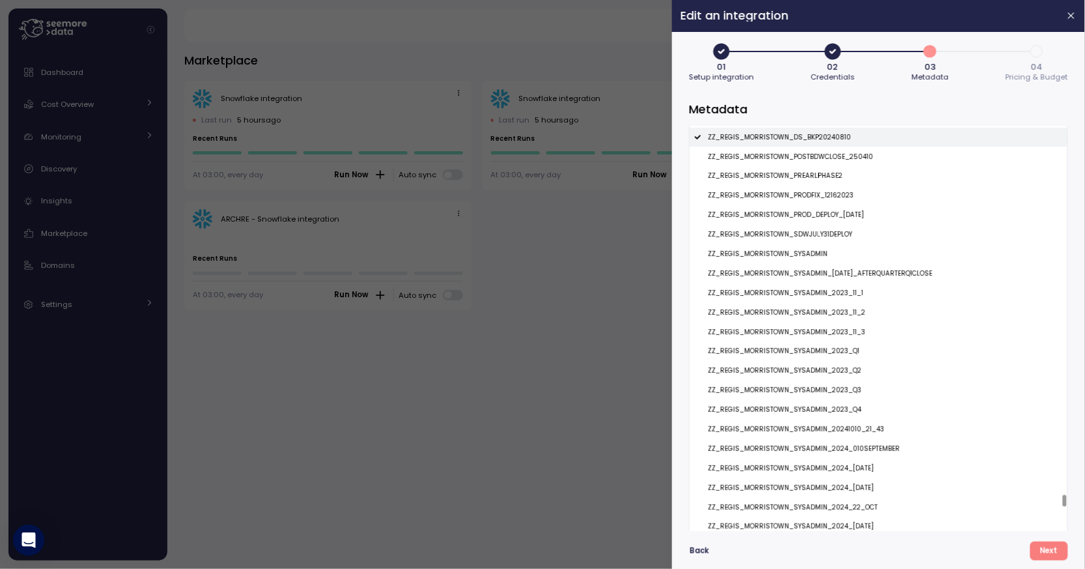
click at [817, 147] on div "ZZ_REGIS_MORRISTOWN_DS_BKP20240810" at bounding box center [879, 138] width 378 height 20
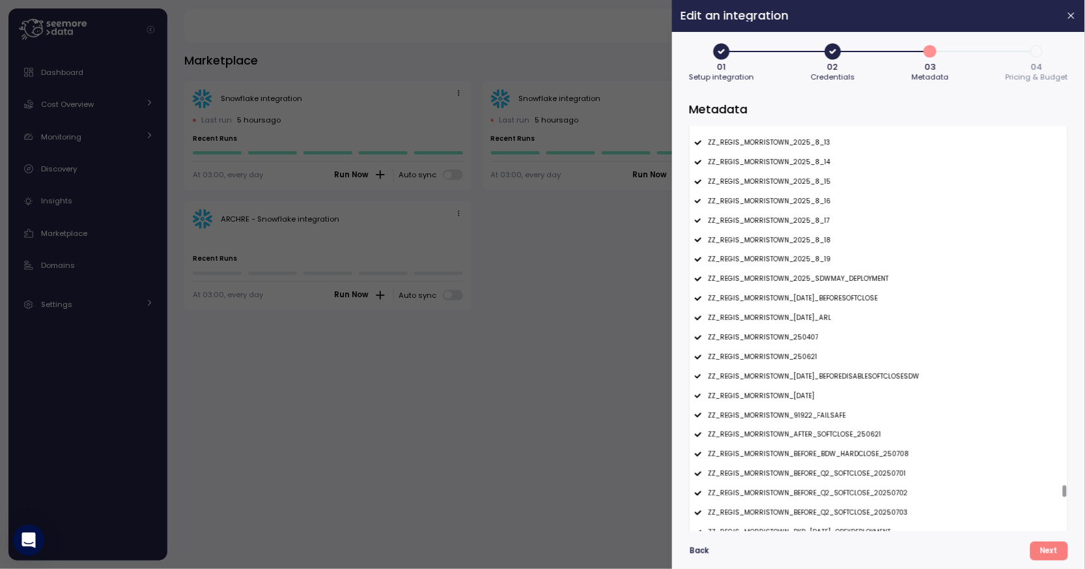
scroll to position [16100, 0]
click at [802, 272] on div "ZZ_REGIS_MORRISTOWN_2025_SDWMAY_DEPLOYMENT" at bounding box center [879, 278] width 378 height 20
click at [802, 298] on p "ZZ_REGIS_MORRISTOWN_22MAR2025_BEFORESOFTCLOSE" at bounding box center [793, 296] width 170 height 9
click at [802, 319] on p "ZZ_REGIS_MORRISTOWN_24JUNE2024_ARL" at bounding box center [770, 316] width 124 height 9
click at [802, 337] on p "ZZ_REGIS_MORRISTOWN_250407" at bounding box center [763, 336] width 111 height 9
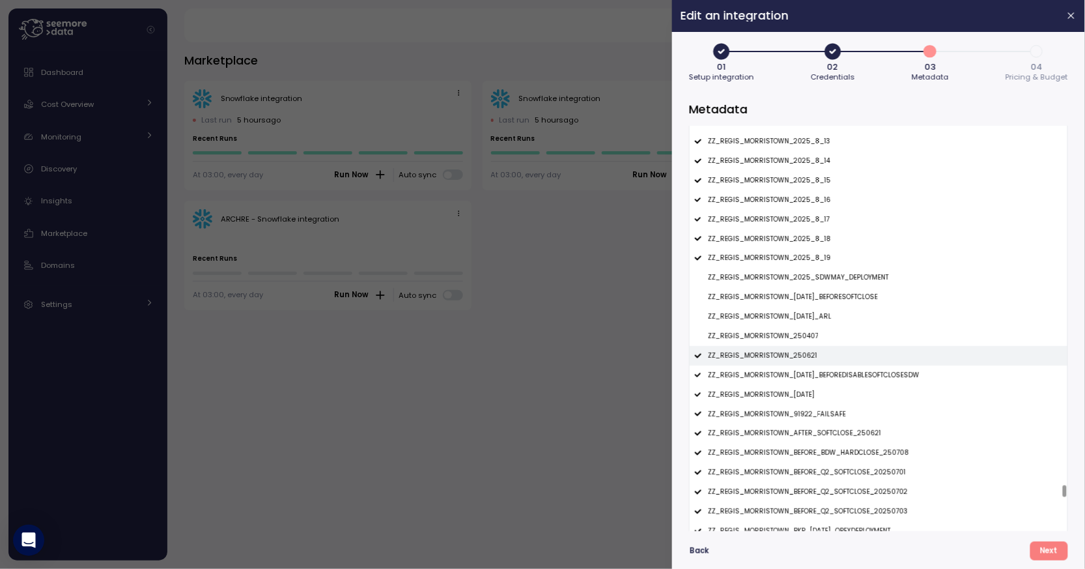
click at [802, 349] on div "ZZ_REGIS_MORRISTOWN_250621" at bounding box center [879, 356] width 378 height 20
click at [802, 373] on p "ZZ_REGIS_MORRISTOWN_27MAR2025_BEFOREDISABLESOFTCLOSESDW" at bounding box center [814, 375] width 212 height 9
click at [802, 395] on p "ZZ_REGIS_MORRISTOWN_2JAN2025" at bounding box center [761, 394] width 107 height 9
click at [802, 418] on p "ZZ_REGIS_MORRISTOWN_91922_FAILSAFE" at bounding box center [777, 414] width 138 height 9
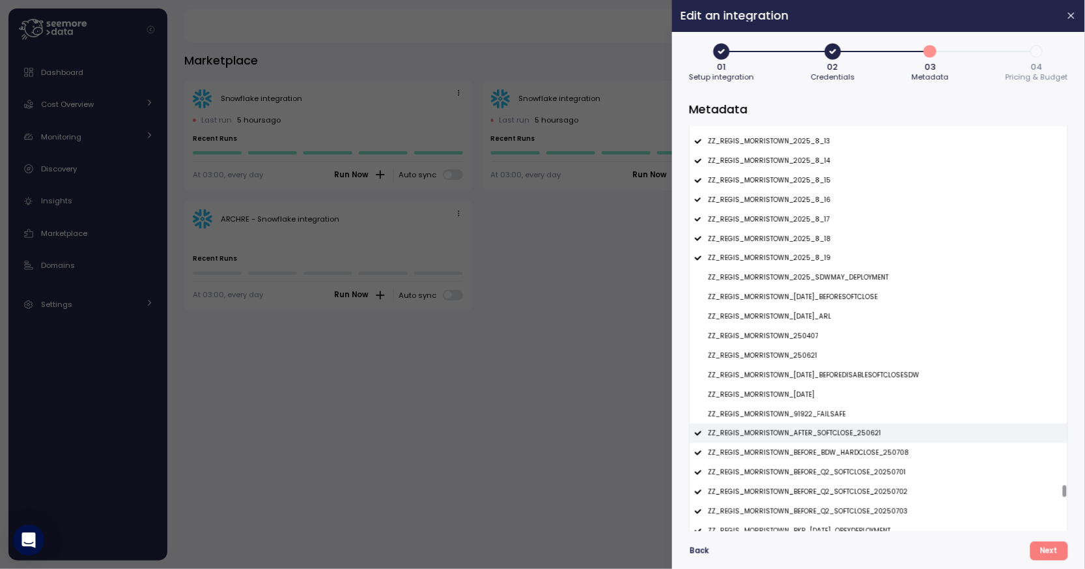
click at [802, 433] on p "ZZ_REGIS_MORRISTOWN_AFTER_SOFTCLOSE_250621" at bounding box center [794, 433] width 173 height 9
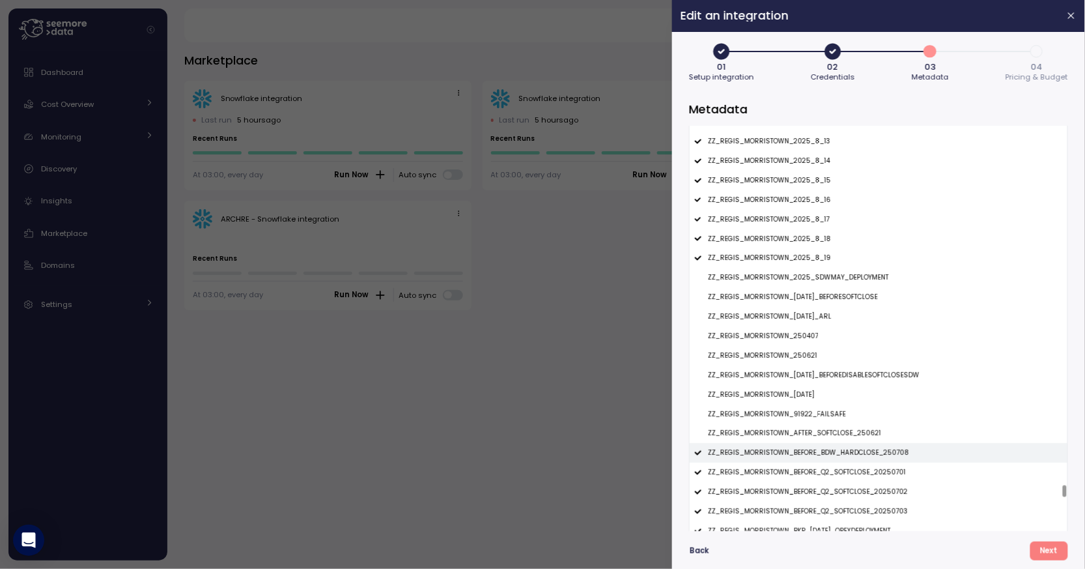
click at [802, 448] on div "ZZ_REGIS_MORRISTOWN_BEFORE_BDW_HARDCLOSE_250708" at bounding box center [879, 453] width 378 height 20
click at [802, 466] on div "ZZ_REGIS_MORRISTOWN_BEFORE_Q2_SOFTCLOSE_20250701" at bounding box center [879, 472] width 378 height 20
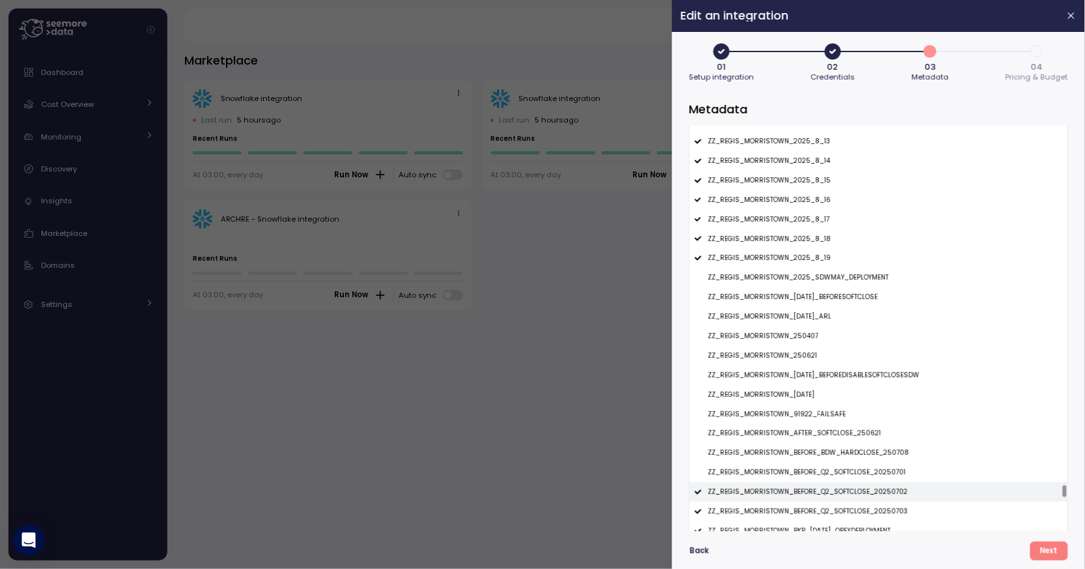
click at [802, 490] on p "ZZ_REGIS_MORRISTOWN_BEFORE_Q2_SOFTCLOSE_20250702" at bounding box center [808, 491] width 200 height 9
click at [802, 508] on div "ZZ_REGIS_MORRISTOWN_BEFORE_Q2_SOFTCLOSE_20250703" at bounding box center [879, 511] width 378 height 20
click at [756, 259] on p "ZZ_REGIS_MORRISTOWN_2025_8_19" at bounding box center [769, 257] width 123 height 9
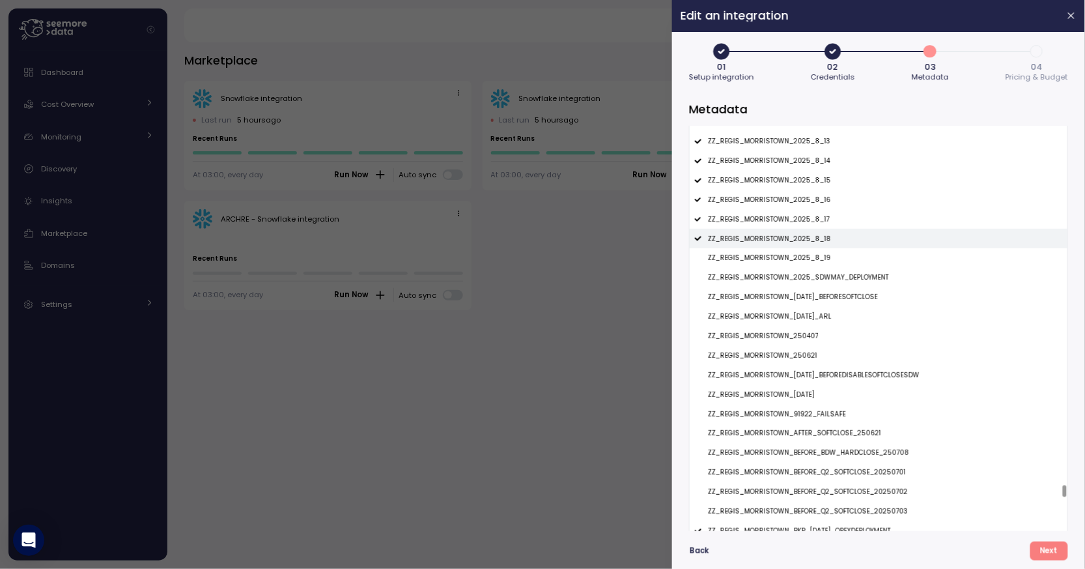
click at [774, 241] on p "ZZ_REGIS_MORRISTOWN_2025_8_18" at bounding box center [769, 238] width 123 height 9
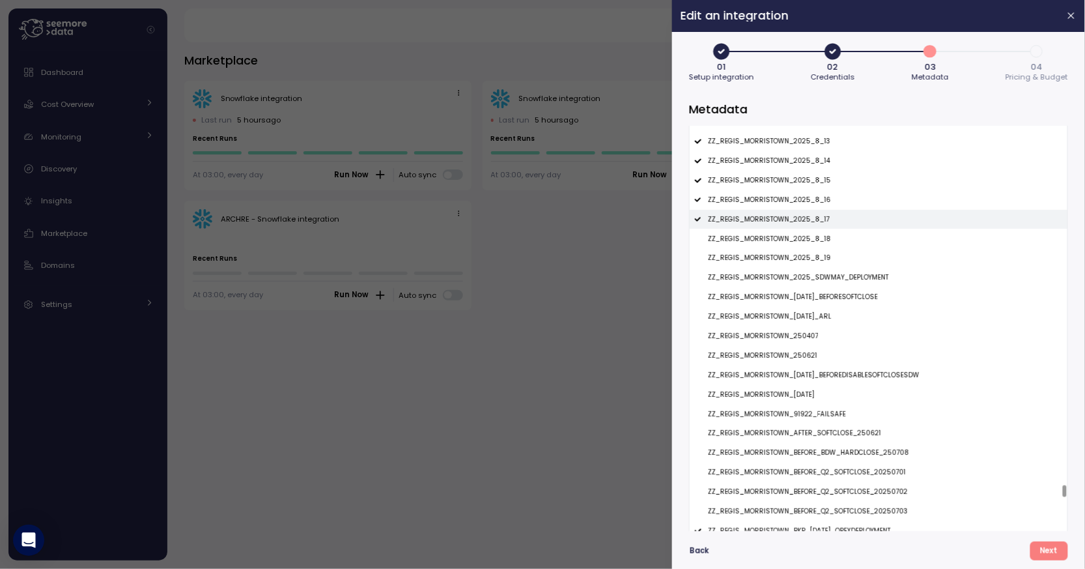
click at [782, 223] on p "ZZ_REGIS_MORRISTOWN_2025_8_17" at bounding box center [769, 219] width 122 height 9
click at [790, 200] on p "ZZ_REGIS_MORRISTOWN_2025_8_16" at bounding box center [769, 199] width 123 height 9
click at [789, 220] on p "ZZ_REGIS_MORRISTOWN_2025_8_17" at bounding box center [769, 219] width 122 height 9
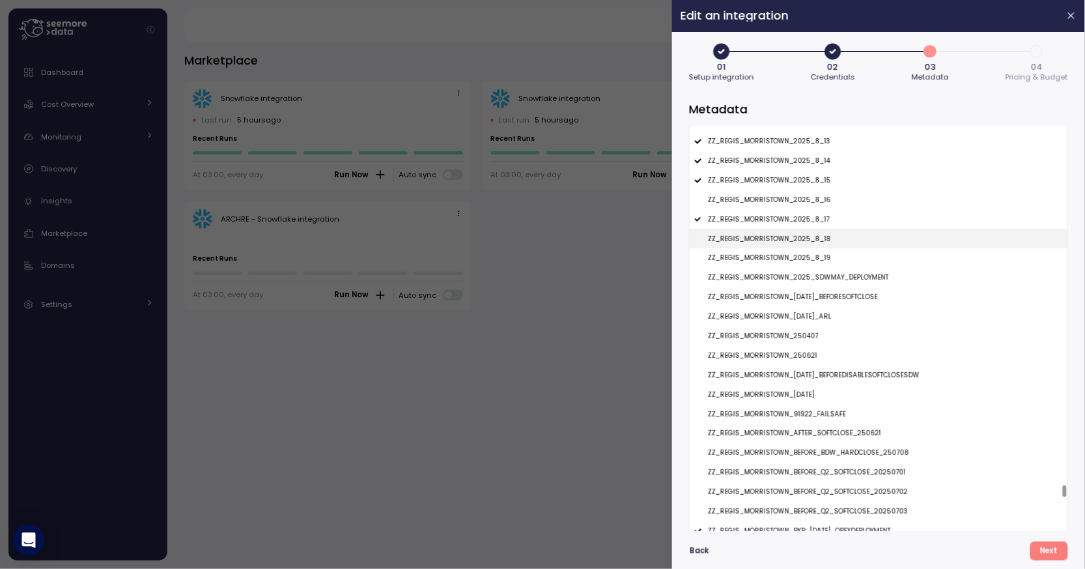
click at [789, 248] on div "ZZ_REGIS_MORRISTOWN_2025_8_18" at bounding box center [879, 239] width 378 height 20
click at [789, 259] on p "ZZ_REGIS_MORRISTOWN_2025_8_19" at bounding box center [769, 257] width 123 height 9
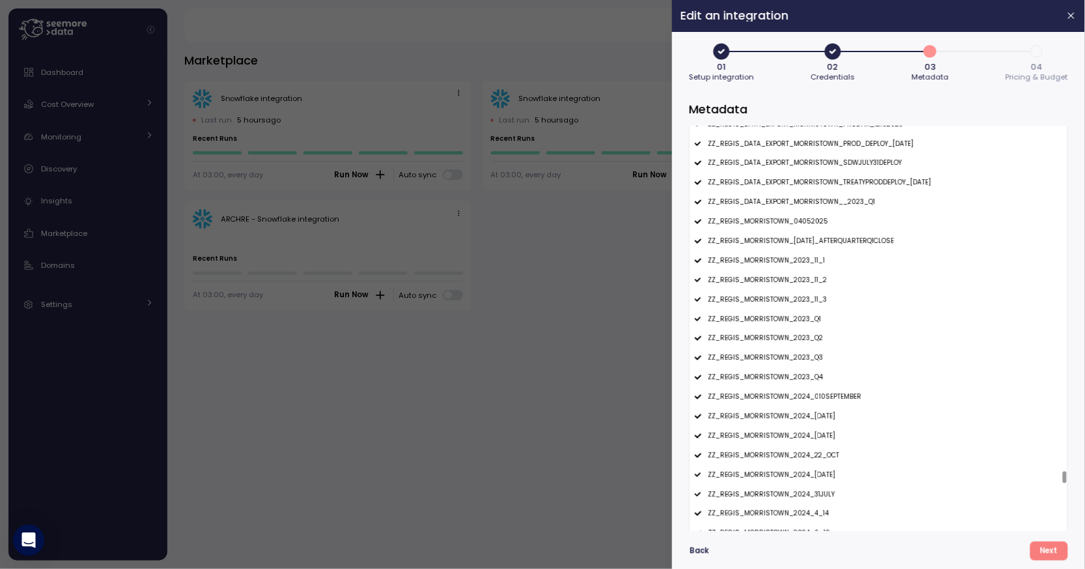
scroll to position [15474, 0]
click at [795, 252] on div "ZZ_REGIS_MORRISTOWN_04APR2025_AFTERQUARTERQ1CLOSE" at bounding box center [879, 243] width 378 height 20
click at [800, 395] on p "ZZ_REGIS_MORRISTOWN_2024_010SEPTEMBER" at bounding box center [785, 397] width 154 height 9
click at [804, 424] on div "ZZ_REGIS_MORRISTOWN_2024_10DEC2024" at bounding box center [879, 418] width 378 height 20
click at [804, 436] on p "ZZ_REGIS_MORRISTOWN_2024_12DEC2024" at bounding box center [772, 436] width 128 height 9
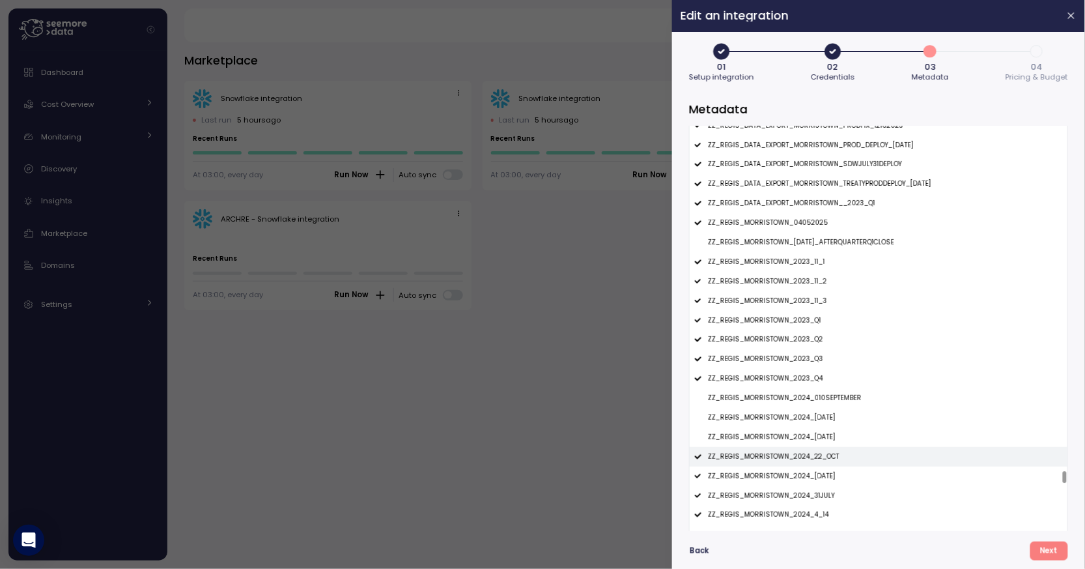
click at [807, 456] on p "ZZ_REGIS_MORRISTOWN_2024_22_OCT" at bounding box center [774, 456] width 132 height 9
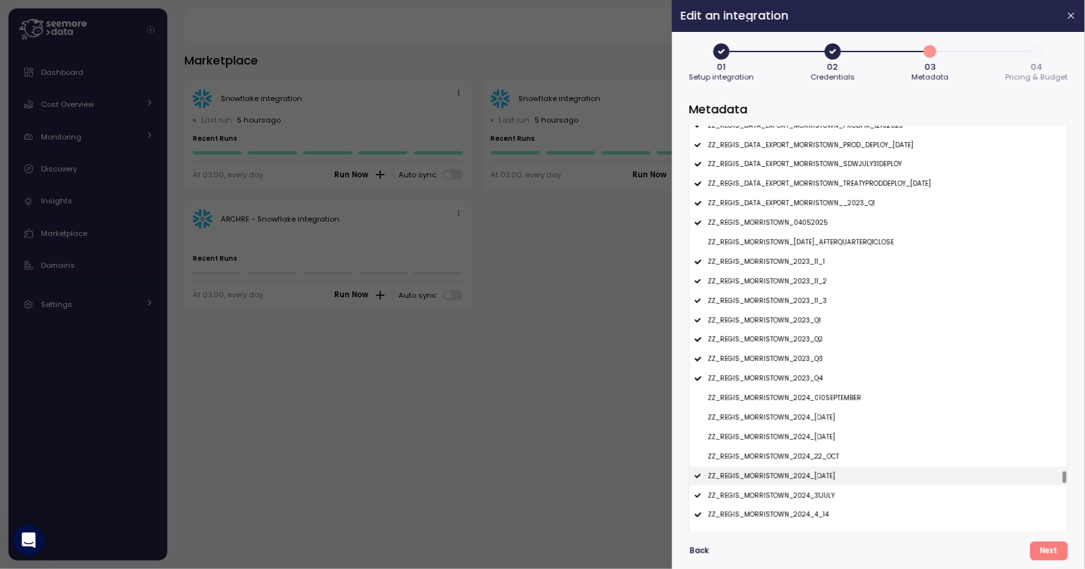
click at [808, 479] on p "ZZ_REGIS_MORRISTOWN_2024_26NOV2024" at bounding box center [772, 476] width 128 height 9
click at [808, 502] on div "ZZ_REGIS_MORRISTOWN_2024_31JULY" at bounding box center [879, 495] width 378 height 20
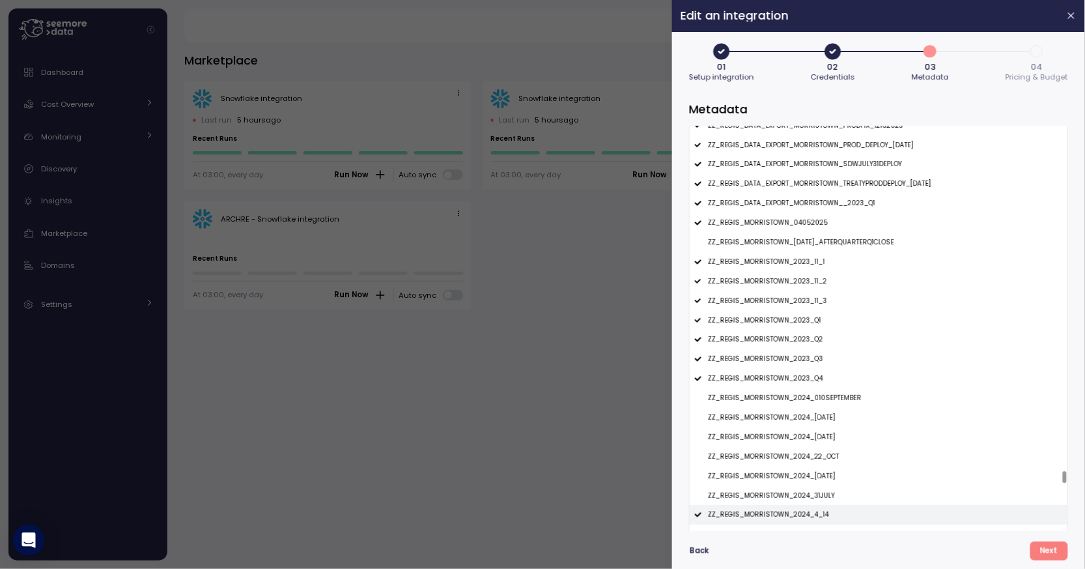
click at [806, 515] on p "ZZ_REGIS_MORRISTOWN_2024_4_14" at bounding box center [768, 514] width 121 height 9
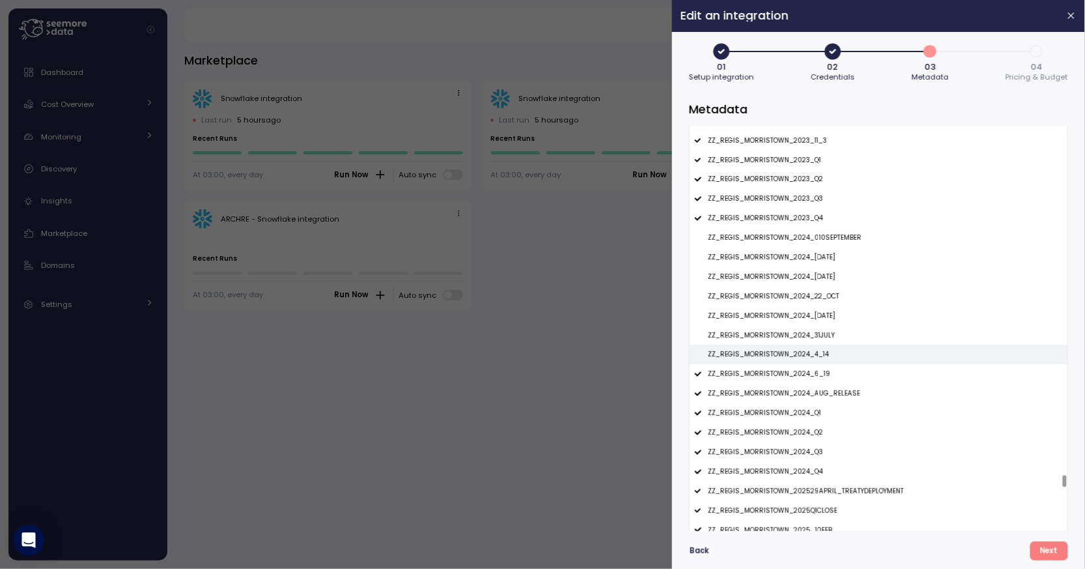
scroll to position [15658, 0]
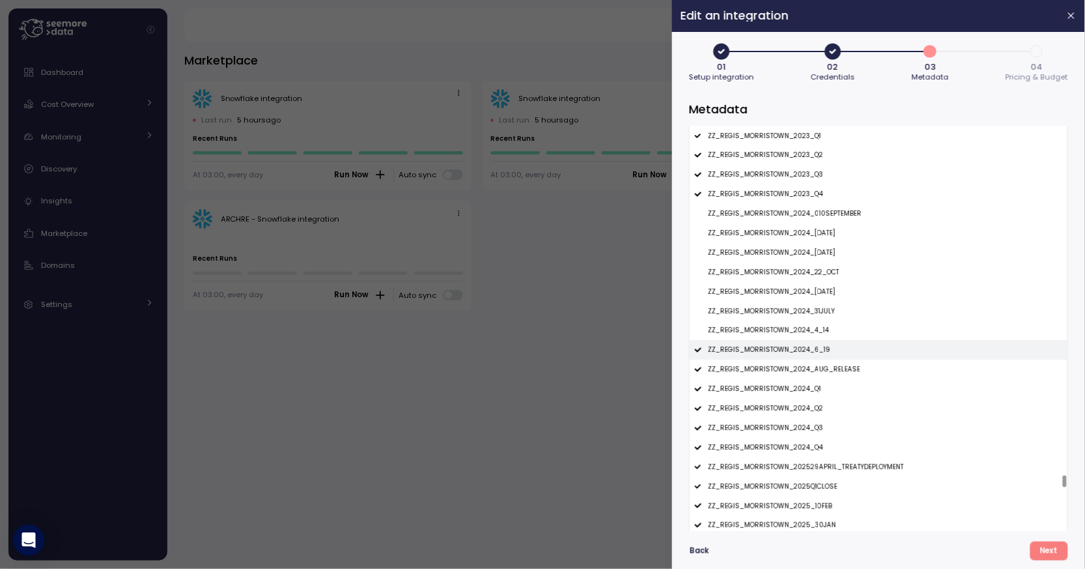
click at [815, 352] on p "ZZ_REGIS_MORRISTOWN_2024_6_19" at bounding box center [769, 349] width 122 height 9
click at [815, 364] on div "ZZ_REGIS_MORRISTOWN_2024_AUG_RELEASE" at bounding box center [879, 370] width 378 height 20
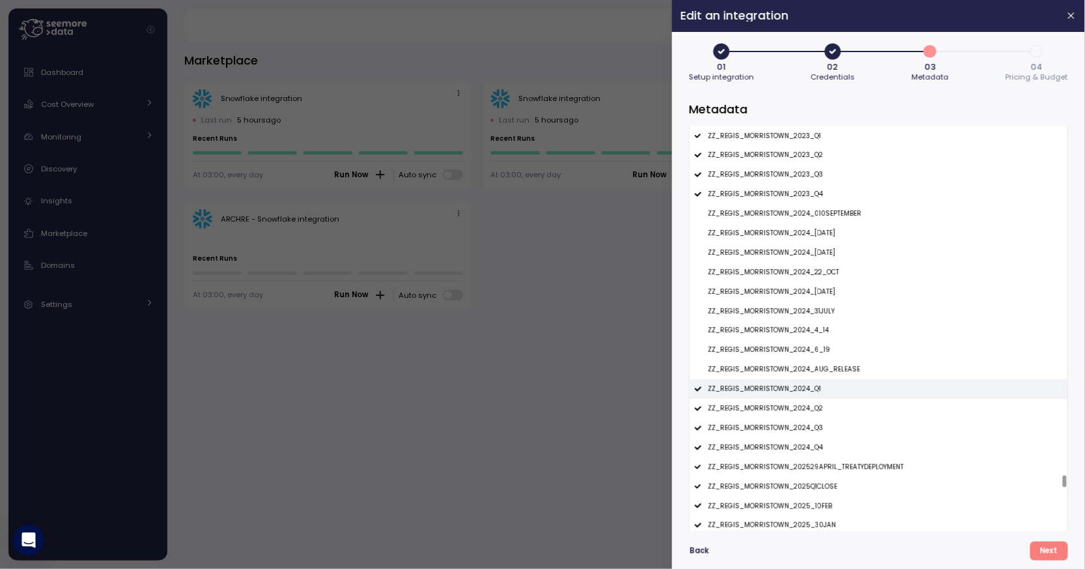
click at [809, 382] on div "ZZ_REGIS_MORRISTOWN_2024_Q1" at bounding box center [879, 389] width 378 height 20
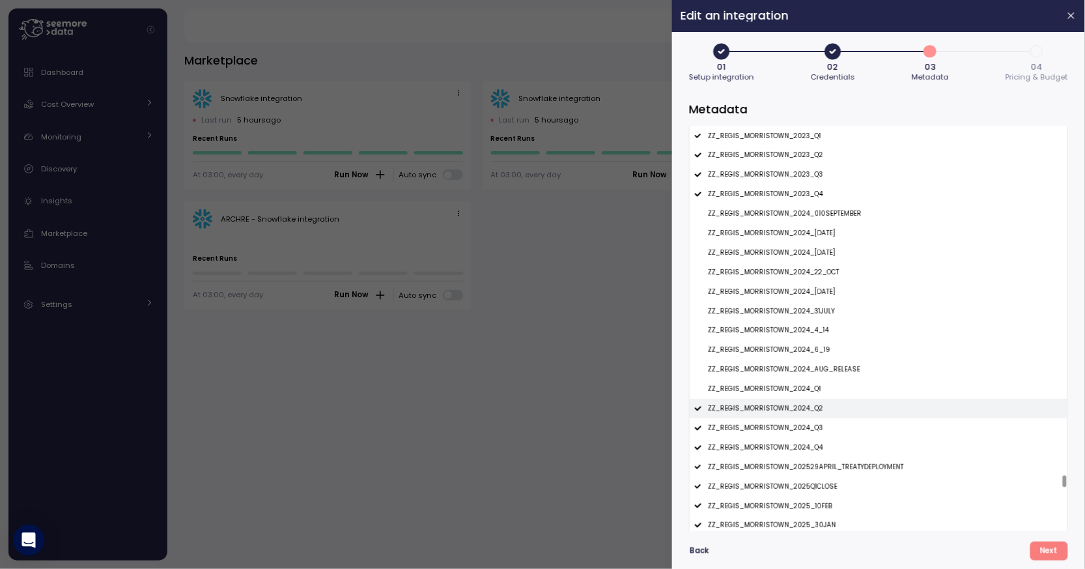
click at [809, 410] on p "ZZ_REGIS_MORRISTOWN_2024_Q2" at bounding box center [765, 408] width 115 height 9
click at [809, 424] on div "ZZ_REGIS_MORRISTOWN_2024_Q3" at bounding box center [879, 428] width 378 height 20
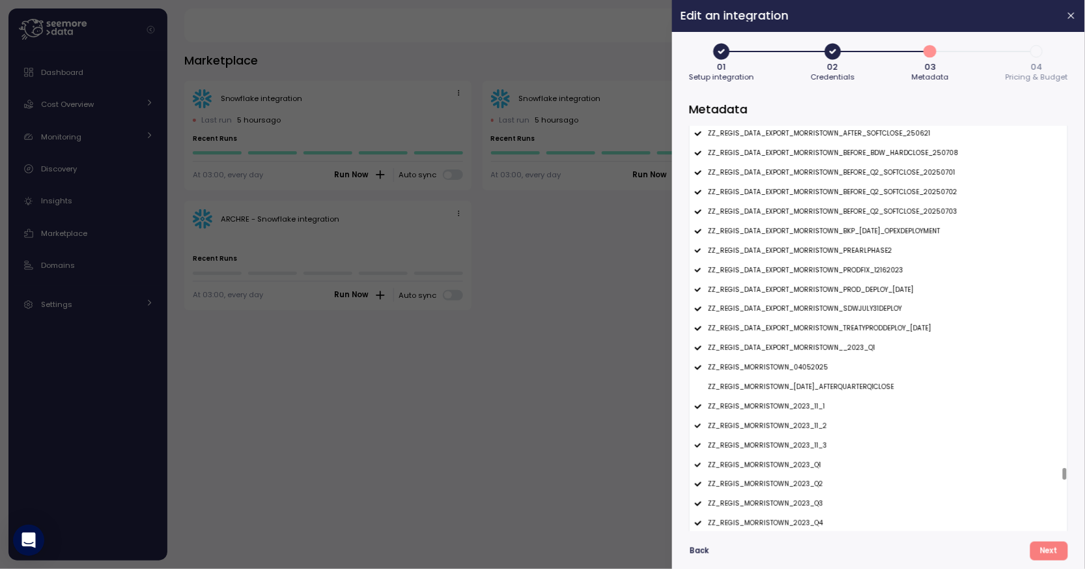
scroll to position [15325, 0]
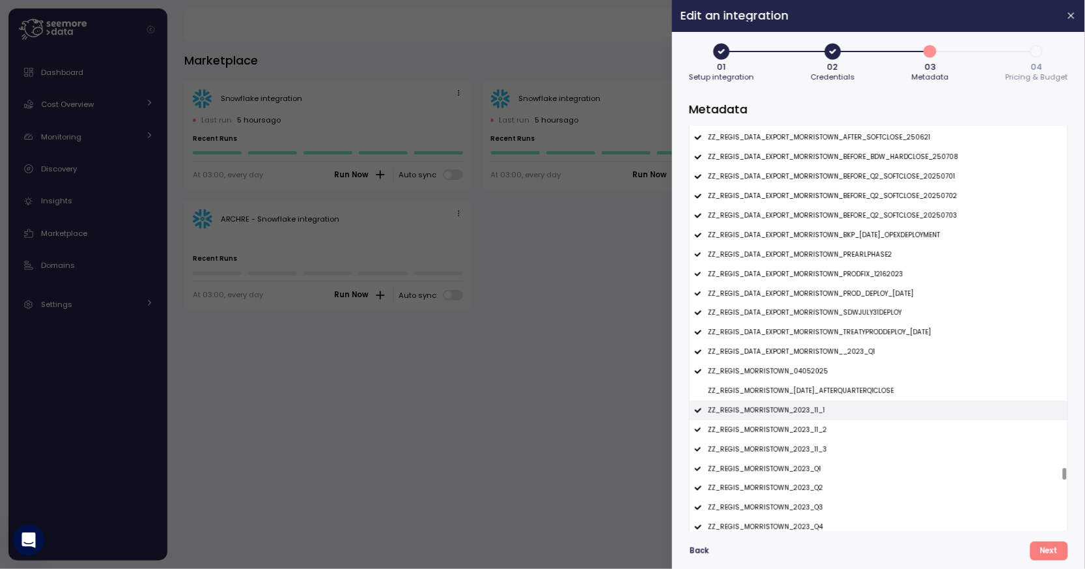
click at [808, 409] on p "ZZ_REGIS_MORRISTOWN_2023_11_1" at bounding box center [766, 410] width 117 height 9
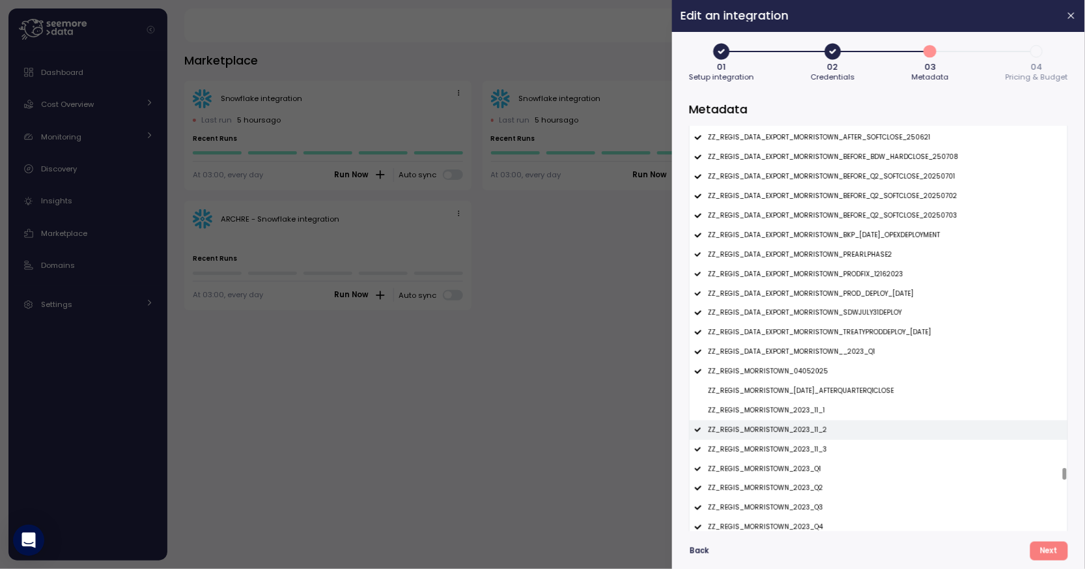
click at [808, 422] on div "ZZ_REGIS_MORRISTOWN_2023_11_2" at bounding box center [879, 430] width 378 height 20
click at [808, 442] on div "ZZ_REGIS_MORRISTOWN_2023_11_3" at bounding box center [879, 450] width 378 height 20
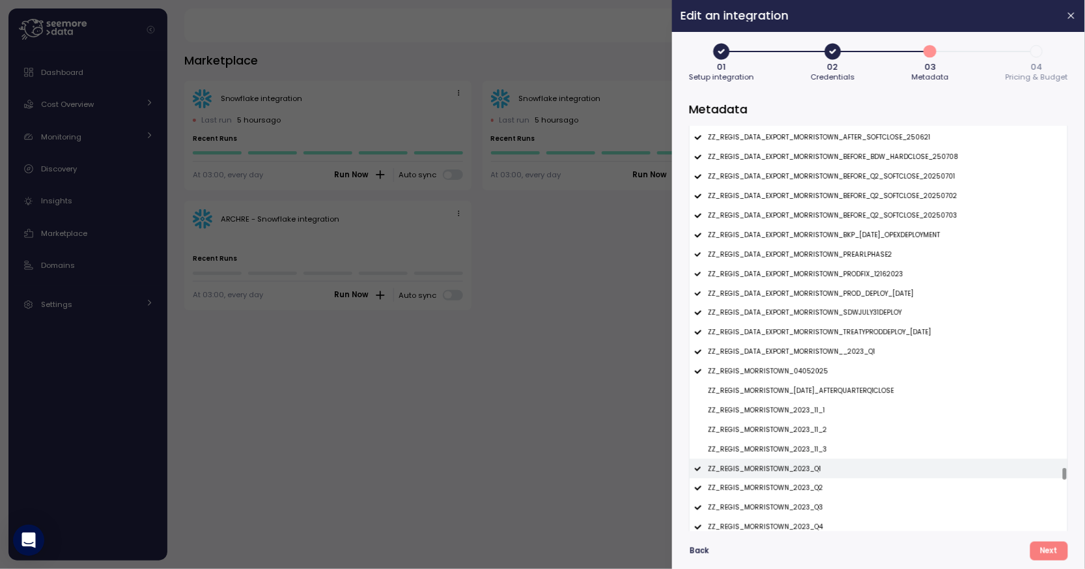
click at [808, 466] on p "ZZ_REGIS_MORRISTOWN_2023_Q1" at bounding box center [764, 468] width 113 height 9
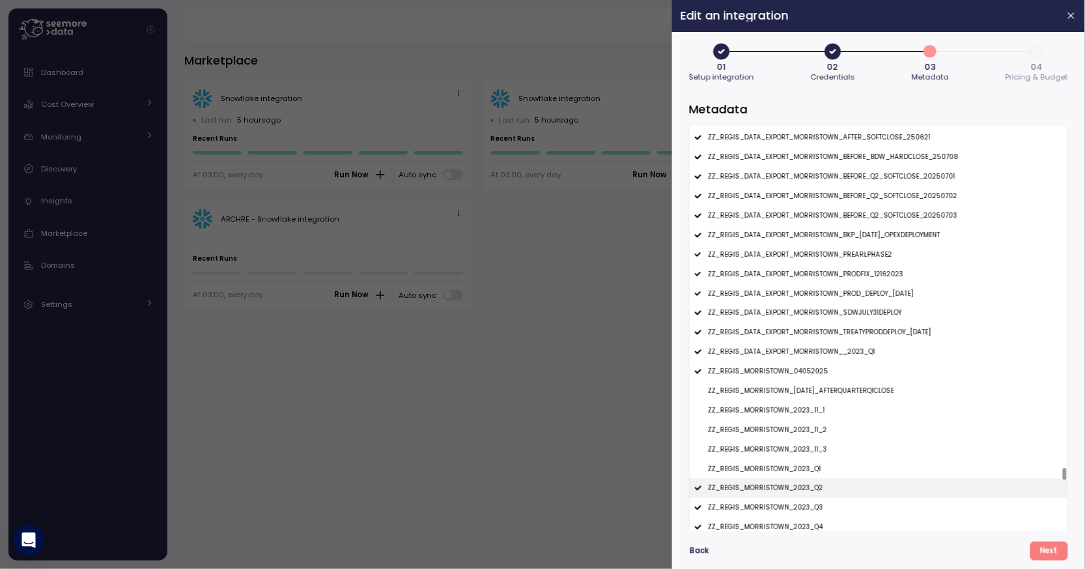
click at [808, 484] on div "ZZ_REGIS_MORRISTOWN_2023_Q2" at bounding box center [879, 488] width 378 height 20
click at [808, 503] on div "ZZ_REGIS_MORRISTOWN_2023_Q3" at bounding box center [879, 508] width 378 height 20
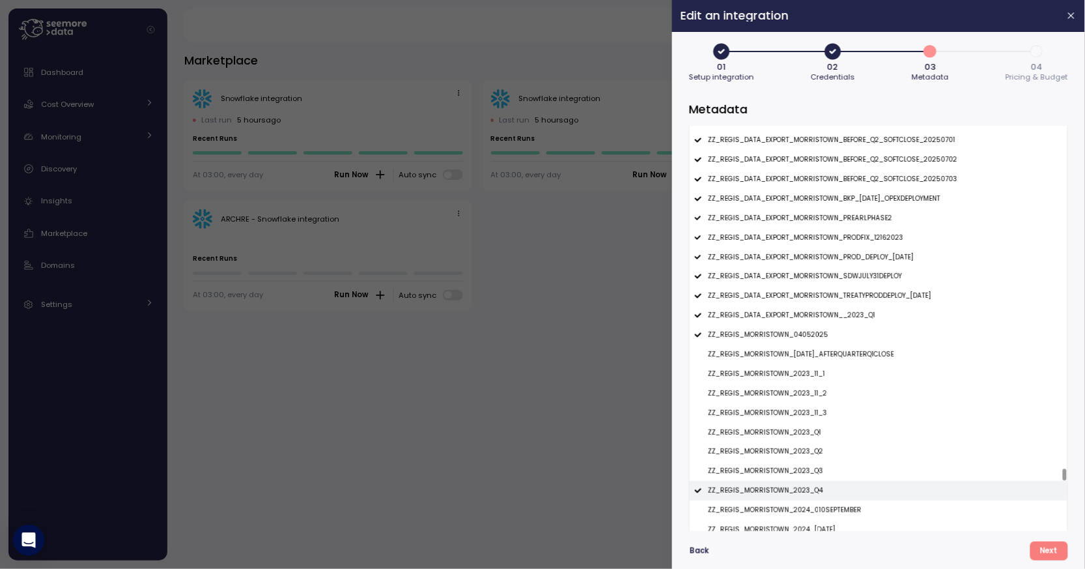
click at [809, 483] on div "ZZ_REGIS_MORRISTOWN_2023_Q4" at bounding box center [879, 491] width 378 height 20
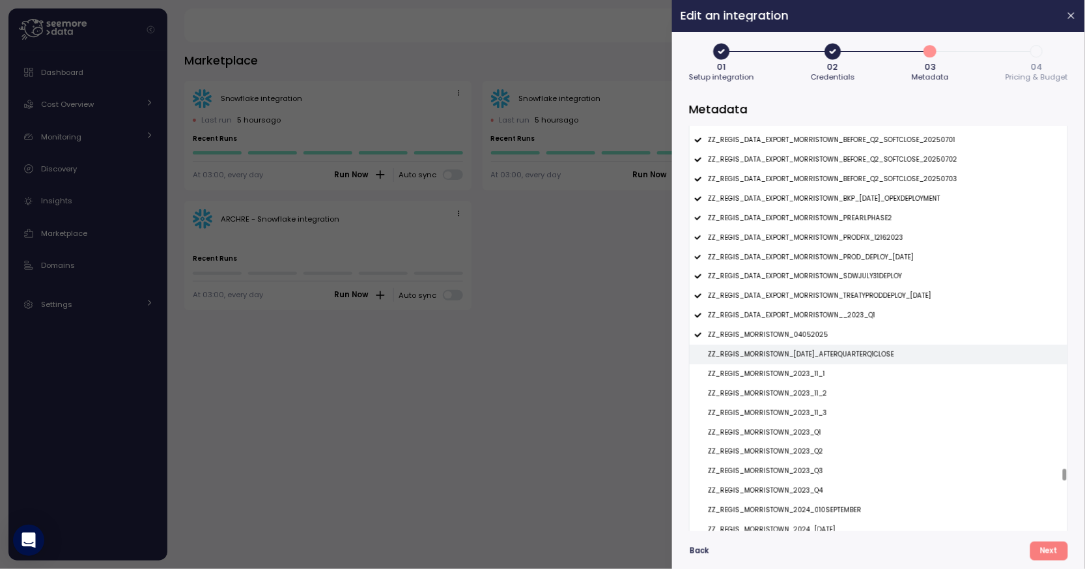
click at [810, 354] on p "ZZ_REGIS_MORRISTOWN_04APR2025_AFTERQUARTERQ1CLOSE" at bounding box center [801, 354] width 186 height 9
click at [810, 333] on p "ZZ_REGIS_MORRISTOWN_04052025" at bounding box center [768, 334] width 120 height 9
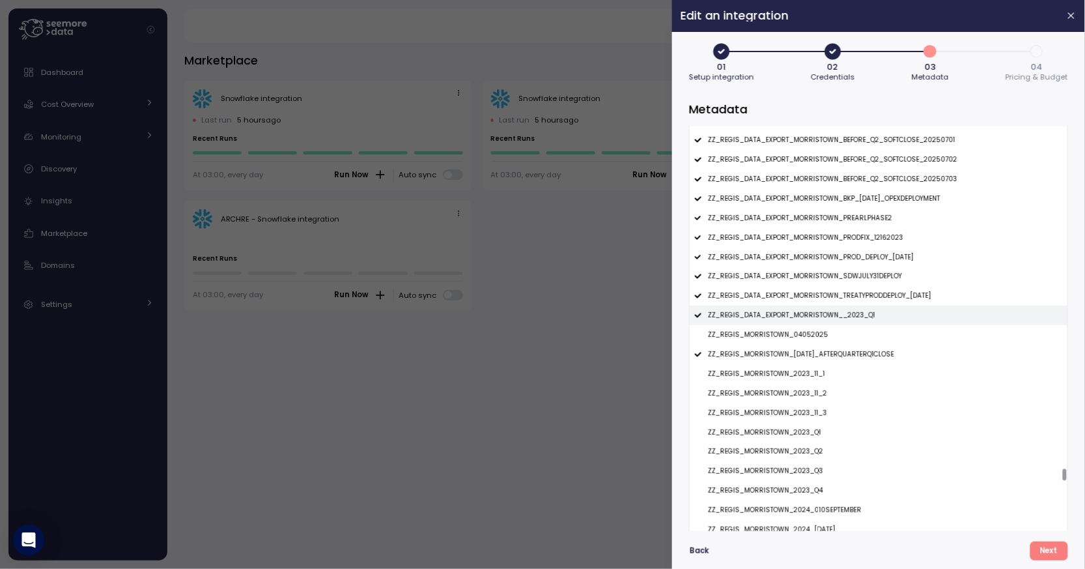
click at [819, 318] on p "ZZ_REGIS_DATA_EXPORT_MORRISTOWN__2023_Q1" at bounding box center [791, 315] width 167 height 9
click at [827, 298] on p "ZZ_REGIS_DATA_EXPORT_MORRISTOWN_TREATYPRODDEPLOY_2024FEB06" at bounding box center [819, 295] width 223 height 9
click at [837, 280] on p "ZZ_REGIS_DATA_EXPORT_MORRISTOWN_SDWJULY31DEPLOY" at bounding box center [805, 276] width 194 height 9
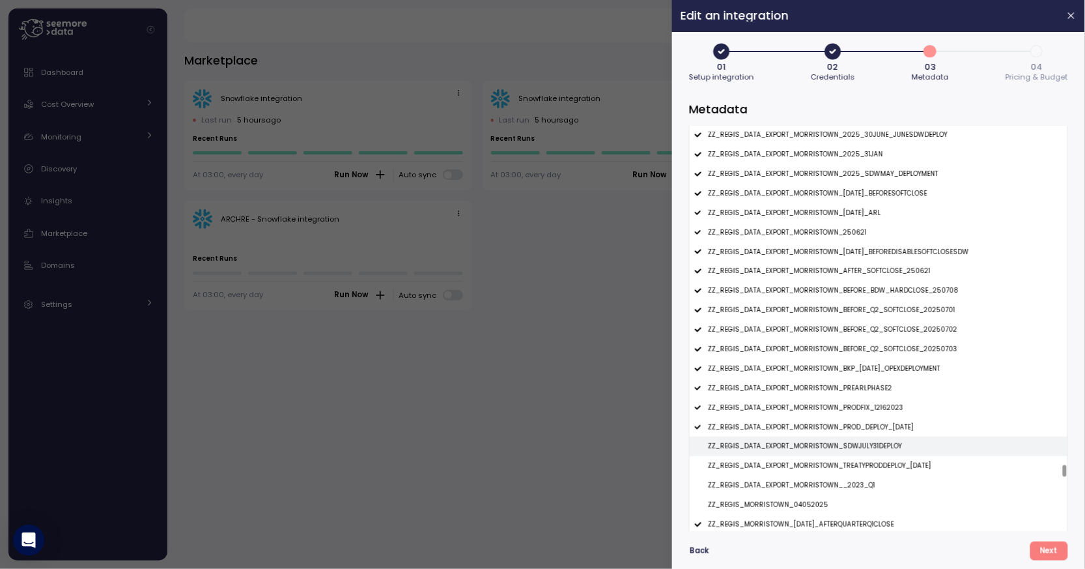
scroll to position [15190, 0]
click at [828, 433] on p "ZZ_REGIS_DATA_EXPORT_MORRISTOWN_PROD_DEPLOY_26FEB2024" at bounding box center [811, 428] width 206 height 9
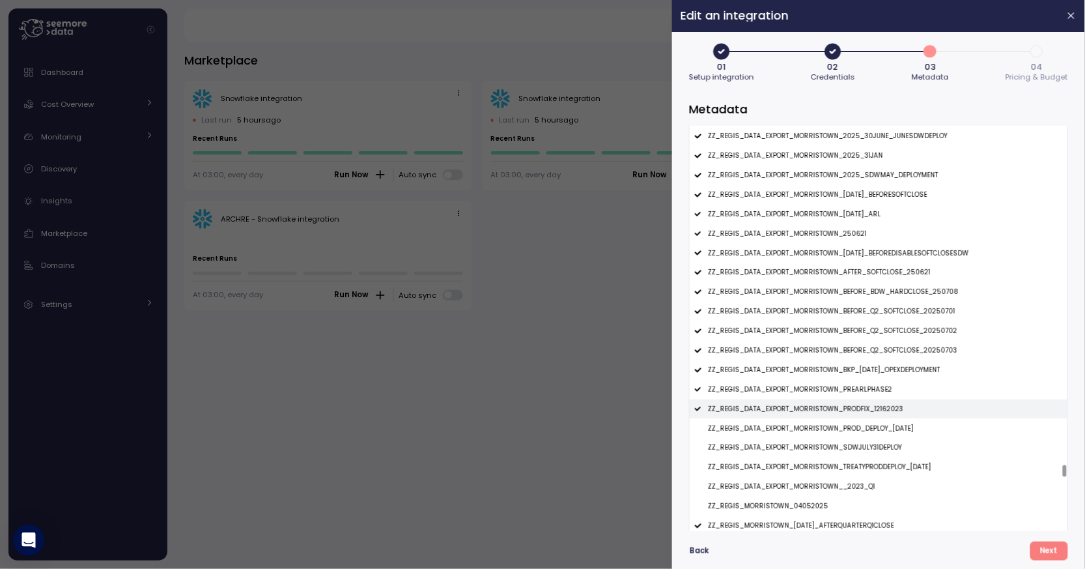
click at [833, 410] on p "ZZ_REGIS_DATA_EXPORT_MORRISTOWN_PRODFIX_12162023" at bounding box center [805, 408] width 195 height 9
click at [840, 391] on p "ZZ_REGIS_DATA_EXPORT_MORRISTOWN_PREARLPHASE2" at bounding box center [800, 389] width 184 height 9
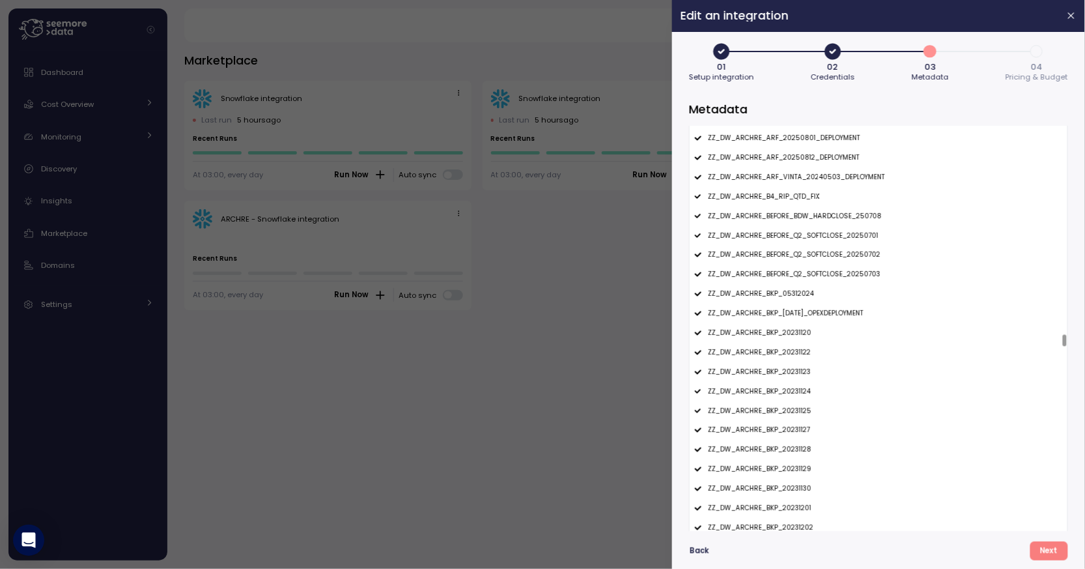
scroll to position [9344, 0]
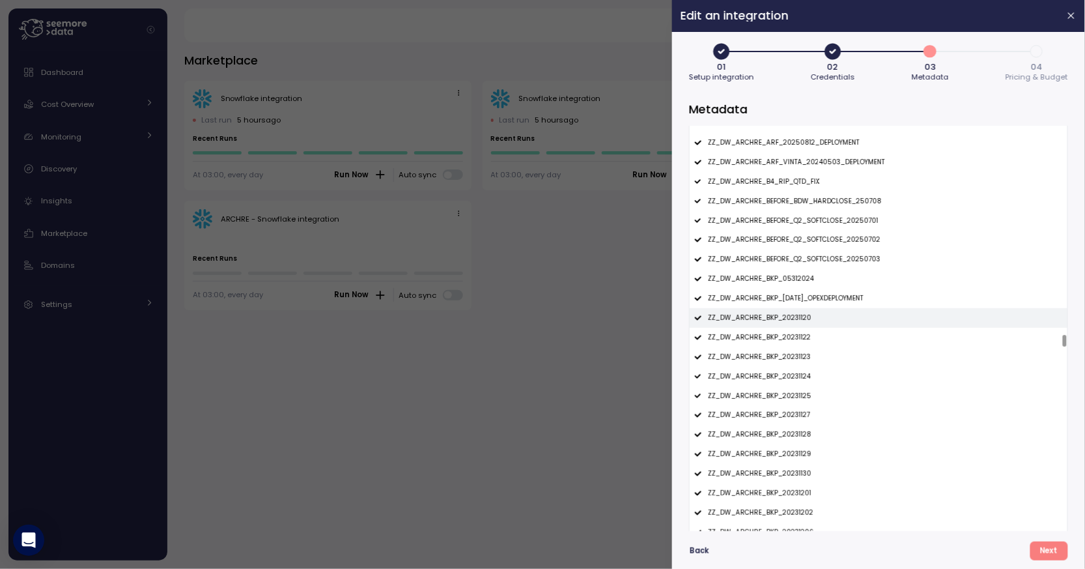
click at [777, 323] on div "ZZ_DW_ARCHRE_BKP_20231120" at bounding box center [879, 318] width 378 height 20
click at [777, 345] on div "ZZ_DW_ARCHRE_BKP_20231122" at bounding box center [879, 338] width 378 height 20
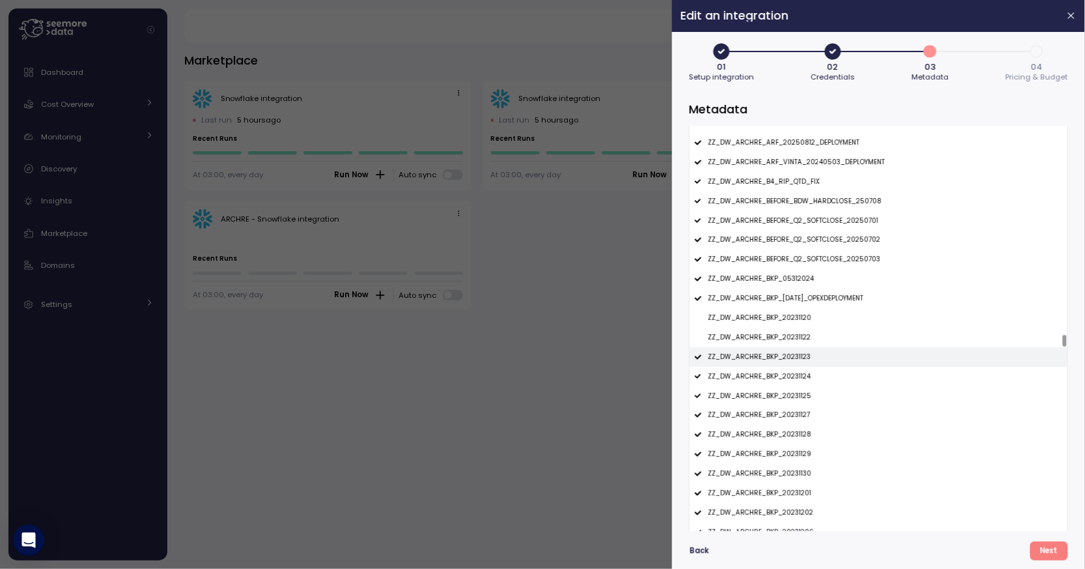
click at [777, 357] on p "ZZ_DW_ARCHRE_BKP_20231123" at bounding box center [759, 356] width 103 height 9
click at [778, 380] on p "ZZ_DW_ARCHRE_BKP_20231124" at bounding box center [759, 376] width 103 height 9
click at [778, 395] on p "ZZ_DW_ARCHRE_BKP_20231125" at bounding box center [760, 395] width 104 height 9
click at [777, 415] on p "ZZ_DW_ARCHRE_BKP_20231127" at bounding box center [759, 414] width 102 height 9
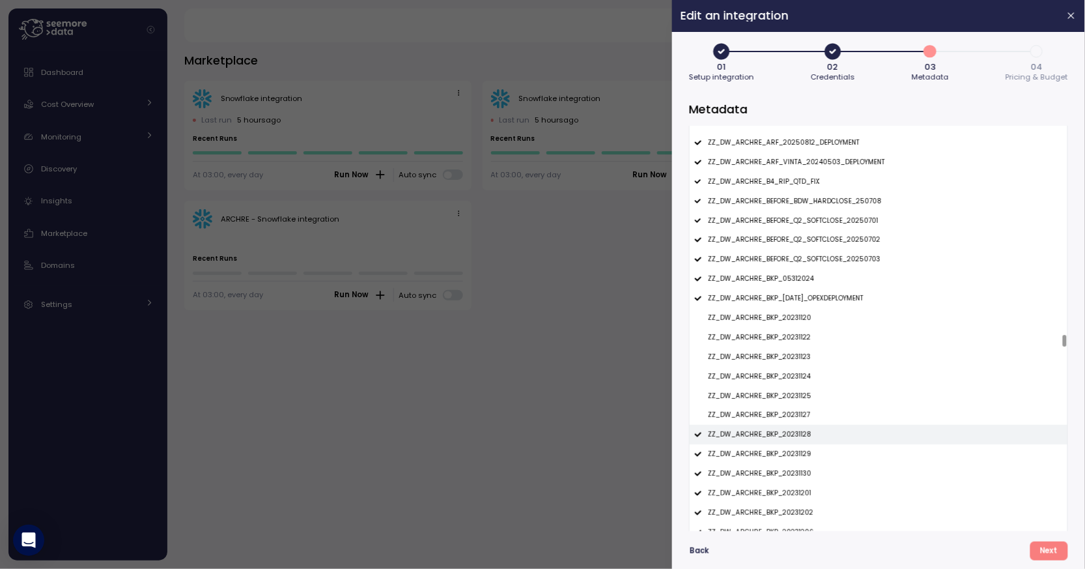
click at [777, 437] on p "ZZ_DW_ARCHRE_BKP_20231128" at bounding box center [760, 434] width 104 height 9
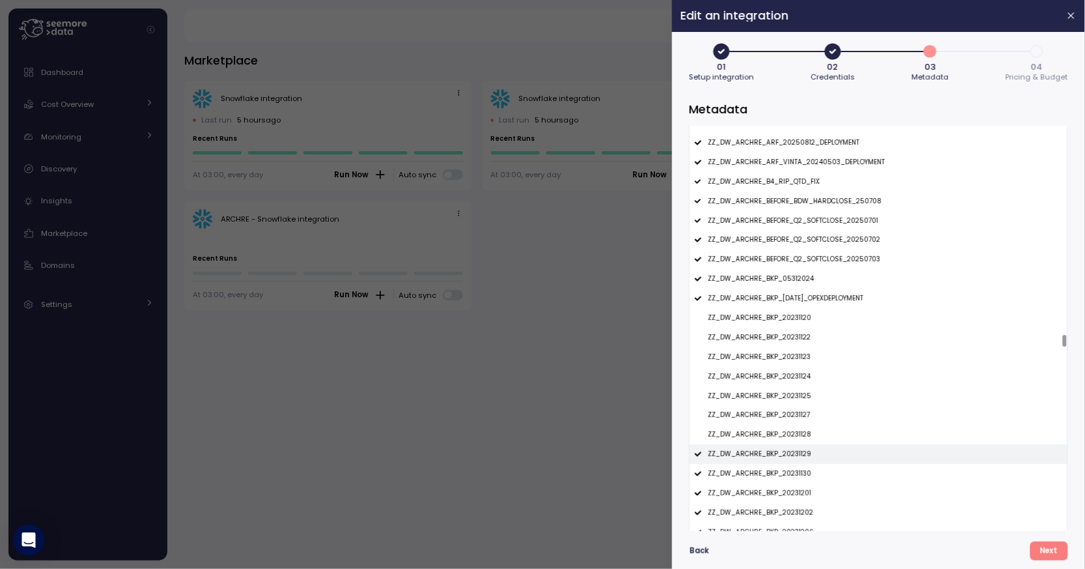
click at [777, 450] on div "ZZ_DW_ARCHRE_BKP_20231129" at bounding box center [879, 454] width 378 height 20
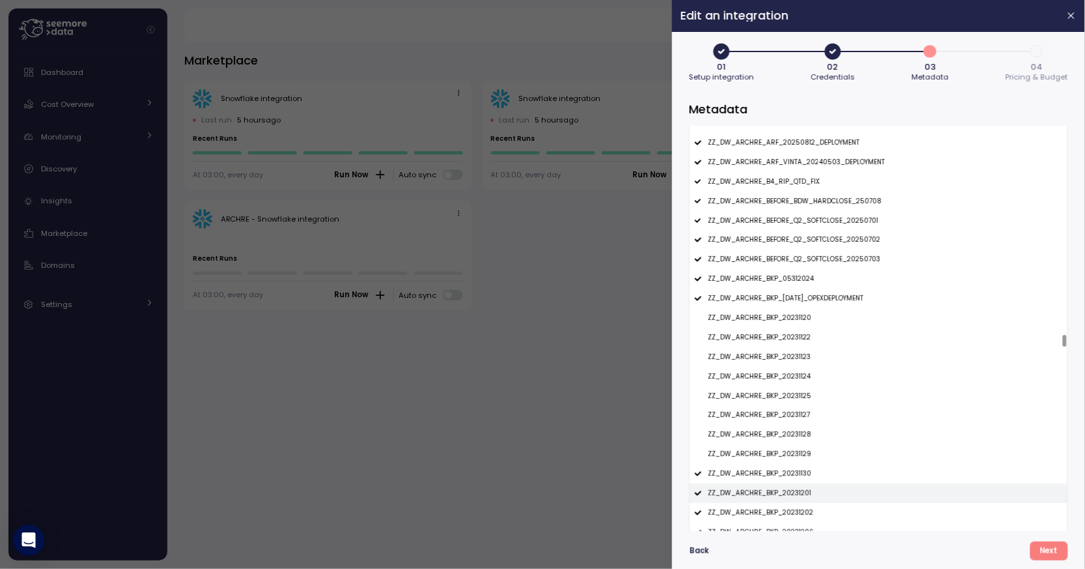
click at [781, 484] on div "ZZ_DW_ARCHRE_BKP_20231201" at bounding box center [879, 493] width 378 height 20
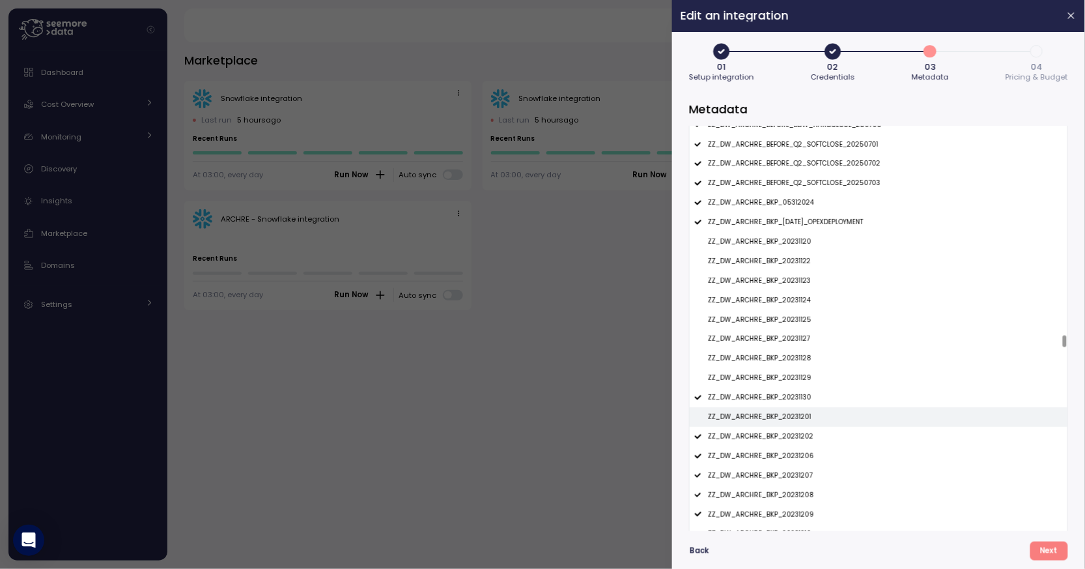
scroll to position [9490, 0]
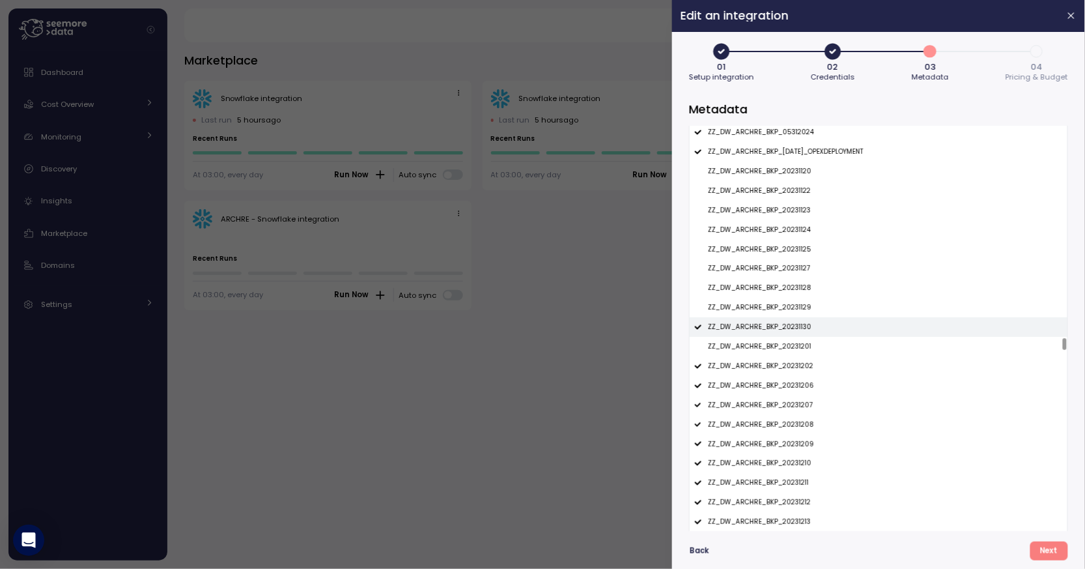
click at [782, 326] on p "ZZ_DW_ARCHRE_BKP_20231130" at bounding box center [760, 326] width 104 height 9
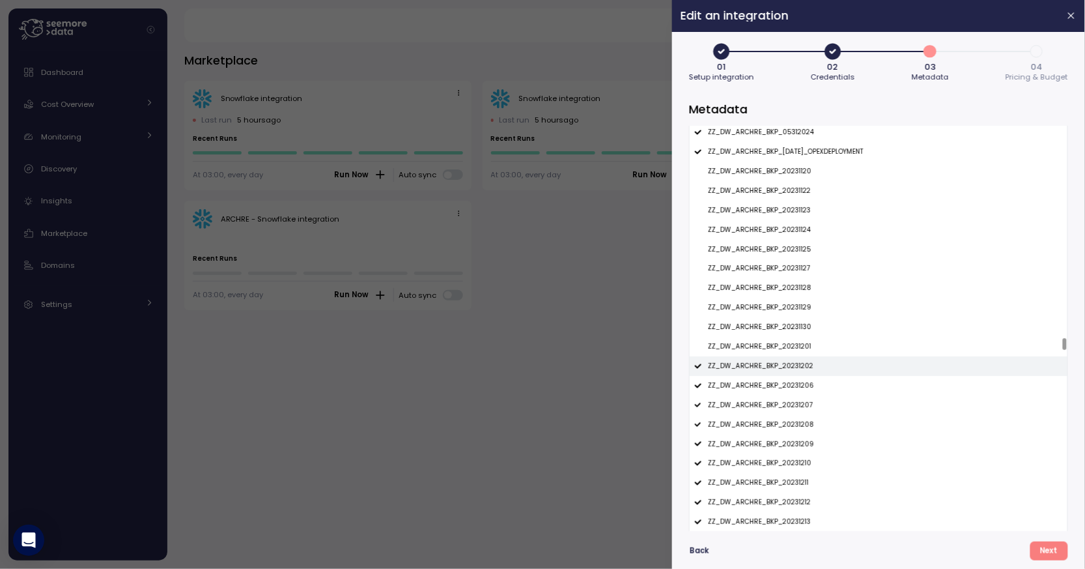
click at [780, 365] on p "ZZ_DW_ARCHRE_BKP_20231202" at bounding box center [761, 365] width 106 height 9
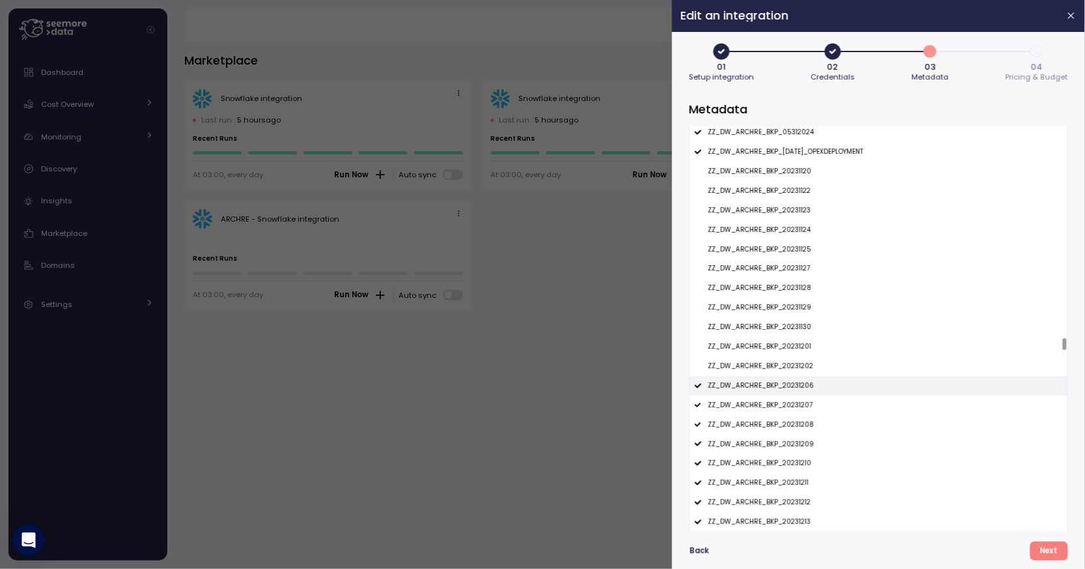
click at [780, 384] on p "ZZ_DW_ARCHRE_BKP_20231206" at bounding box center [761, 385] width 106 height 9
click at [780, 402] on p "ZZ_DW_ARCHRE_BKP_20231207" at bounding box center [760, 405] width 105 height 9
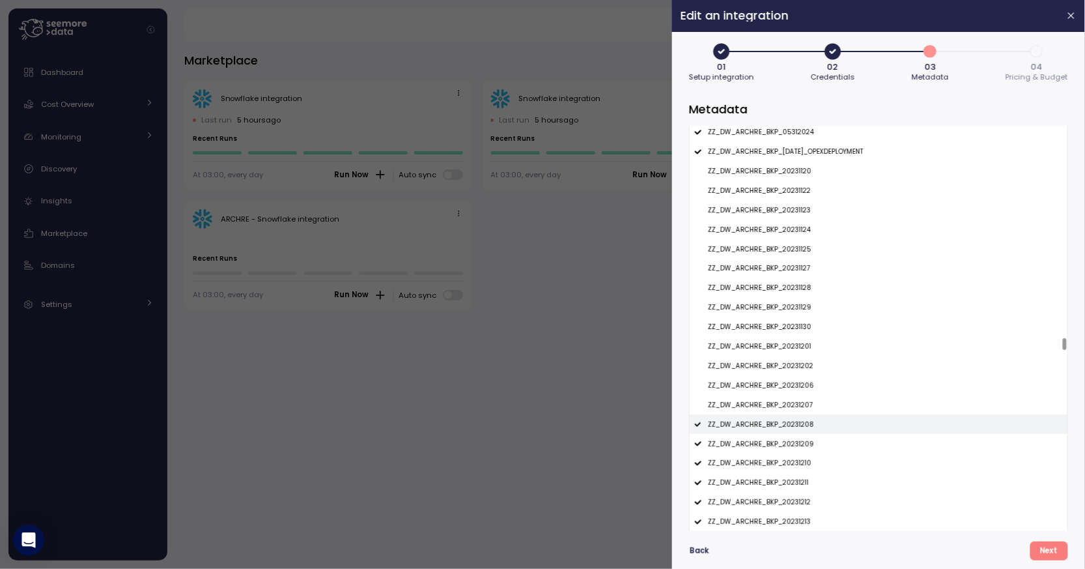
click at [780, 422] on p "ZZ_DW_ARCHRE_BKP_20231208" at bounding box center [761, 424] width 106 height 9
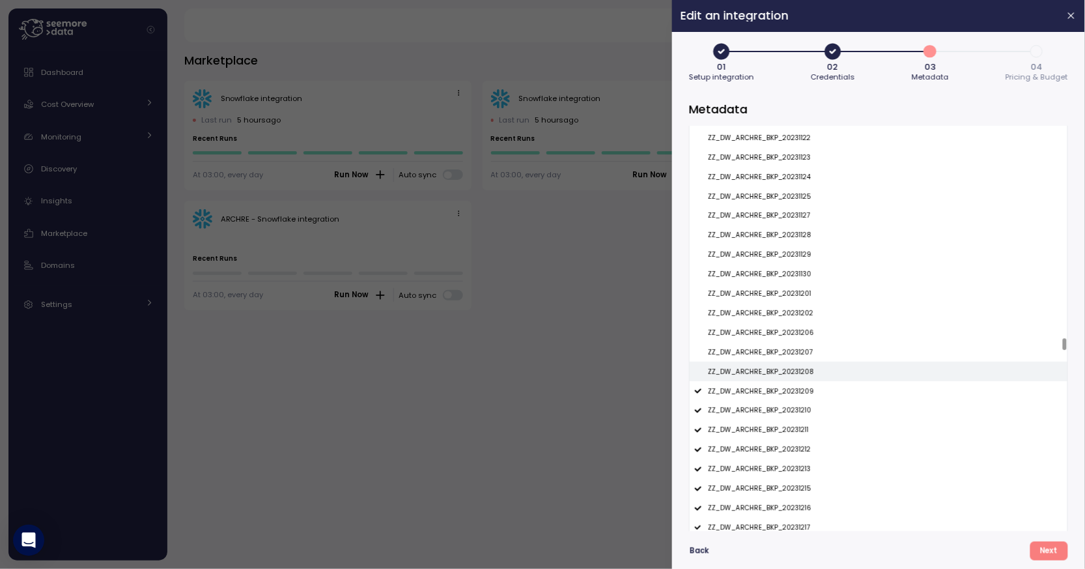
scroll to position [9672, 0]
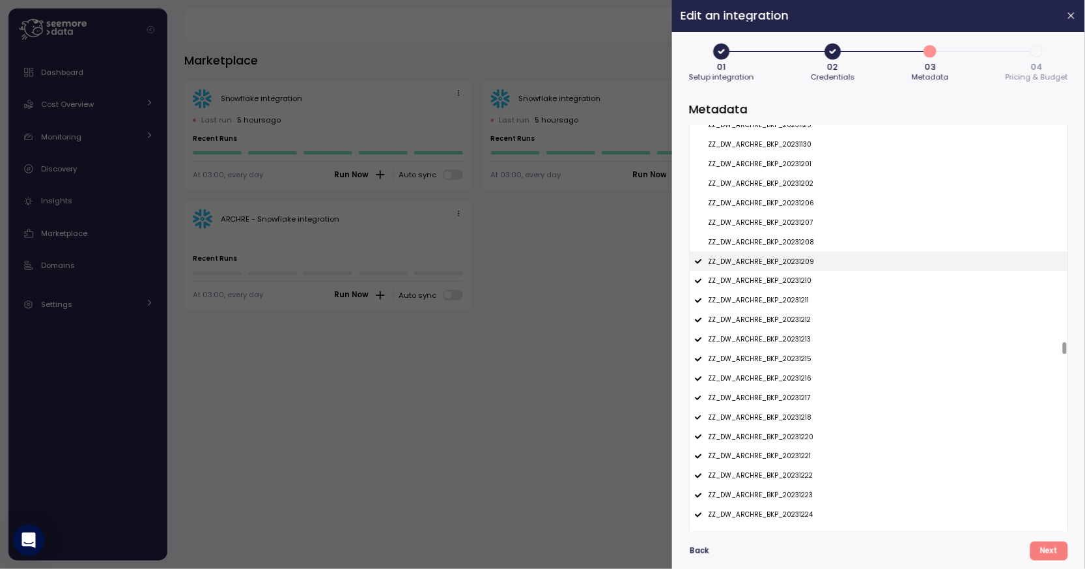
click at [789, 264] on p "ZZ_DW_ARCHRE_BKP_20231209" at bounding box center [761, 261] width 106 height 9
click at [789, 279] on p "ZZ_DW_ARCHRE_BKP_20231210" at bounding box center [760, 280] width 104 height 9
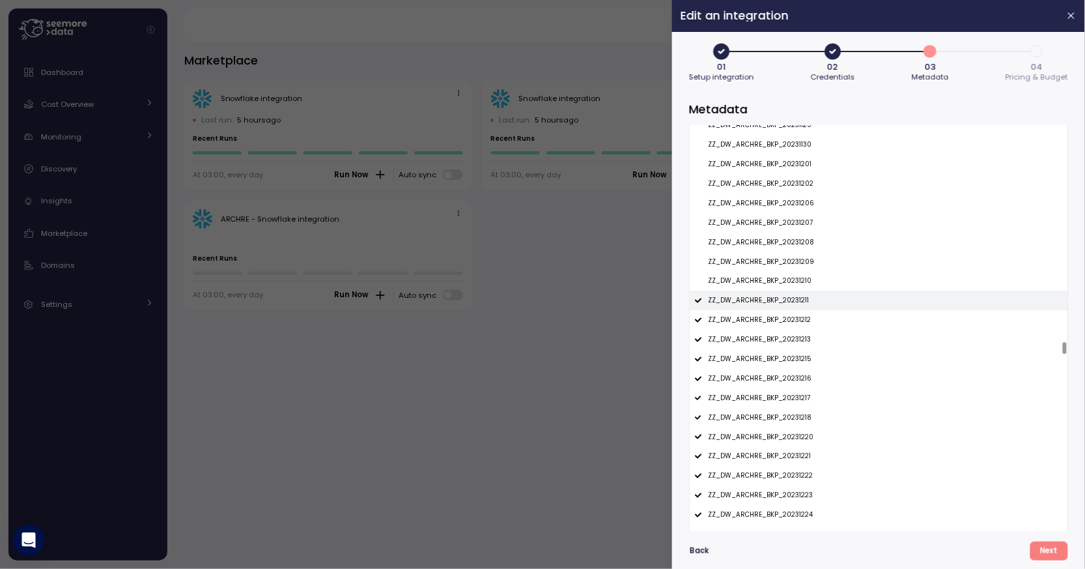
click at [789, 295] on div "ZZ_DW_ARCHRE_BKP_20231211" at bounding box center [879, 300] width 378 height 20
click at [789, 324] on p "ZZ_DW_ARCHRE_BKP_20231212" at bounding box center [759, 319] width 103 height 9
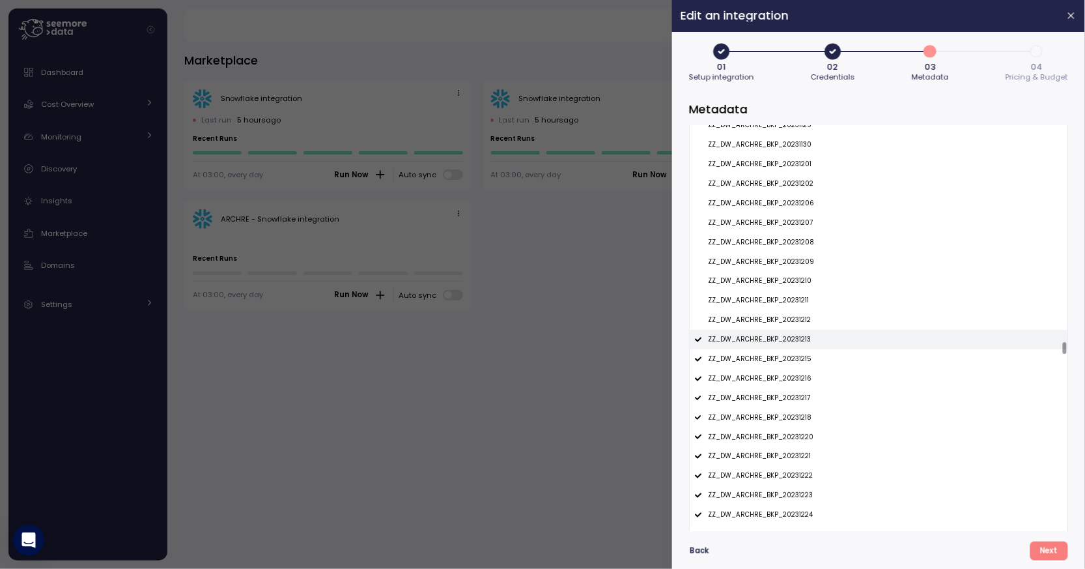
click at [789, 342] on p "ZZ_DW_ARCHRE_BKP_20231213" at bounding box center [759, 339] width 103 height 9
click at [789, 354] on div "ZZ_DW_ARCHRE_BKP_20231215" at bounding box center [879, 359] width 378 height 20
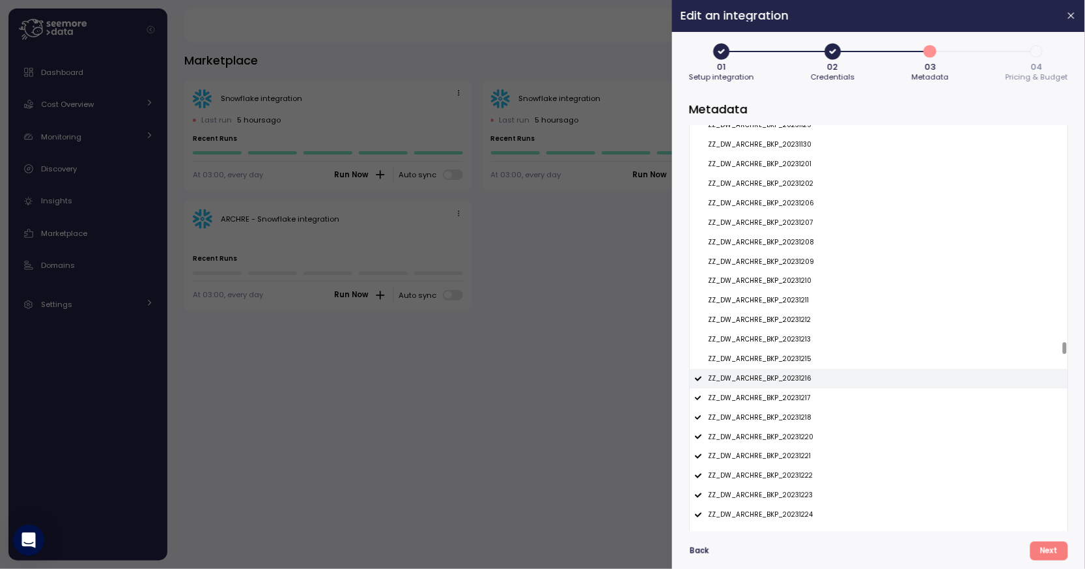
click at [789, 380] on p "ZZ_DW_ARCHRE_BKP_20231216" at bounding box center [760, 378] width 104 height 9
click at [789, 399] on p "ZZ_DW_ARCHRE_BKP_20231217" at bounding box center [759, 397] width 102 height 9
click at [788, 414] on p "ZZ_DW_ARCHRE_BKP_20231218" at bounding box center [760, 417] width 104 height 9
click at [788, 444] on div "ZZ_DW_ARCHRE_BKP_20231220" at bounding box center [879, 437] width 378 height 20
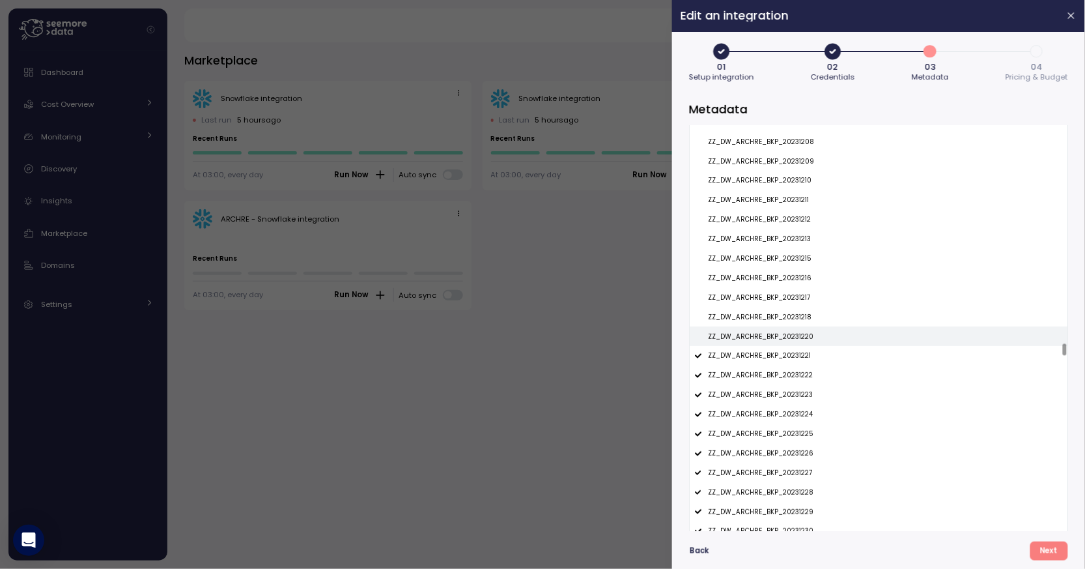
scroll to position [9885, 0]
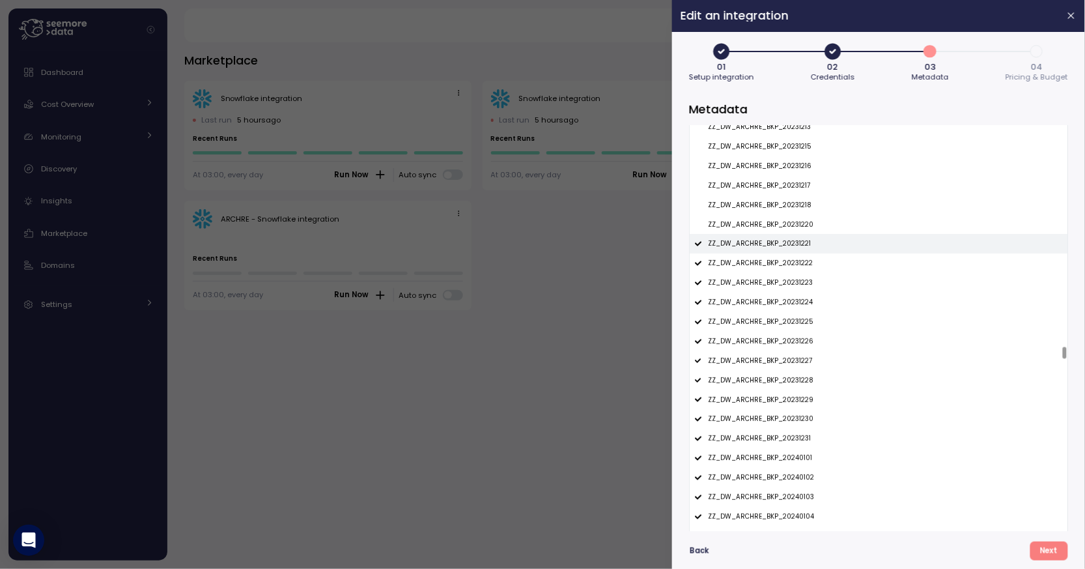
click at [785, 245] on p "ZZ_DW_ARCHRE_BKP_20231221" at bounding box center [759, 243] width 103 height 9
click at [785, 263] on p "ZZ_DW_ARCHRE_BKP_20231222" at bounding box center [760, 263] width 105 height 9
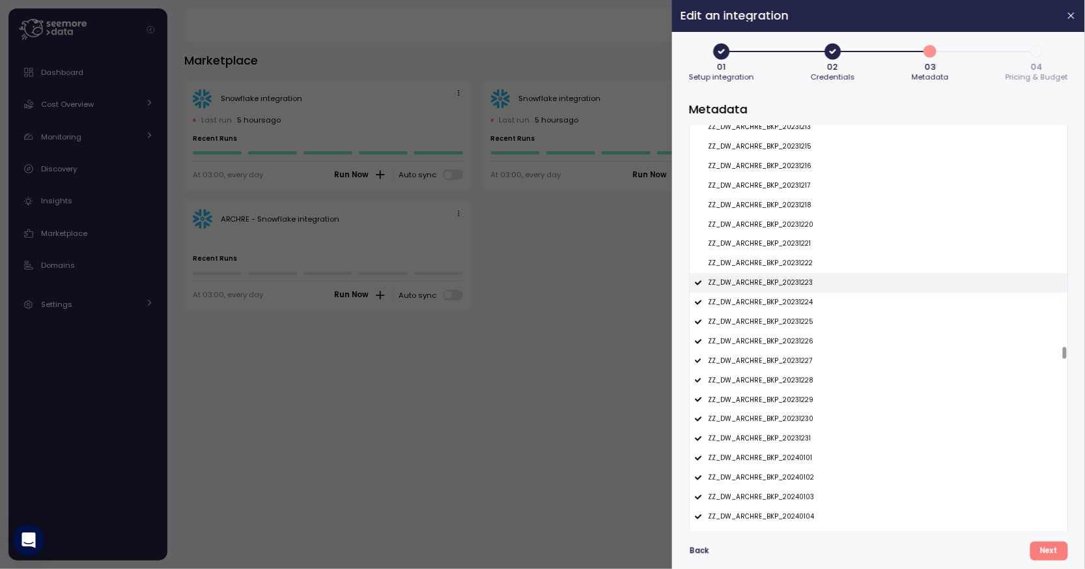
click at [785, 275] on div "ZZ_DW_ARCHRE_BKP_20231223" at bounding box center [879, 283] width 378 height 20
click at [785, 308] on div "ZZ_DW_ARCHRE_BKP_20231224" at bounding box center [879, 302] width 378 height 20
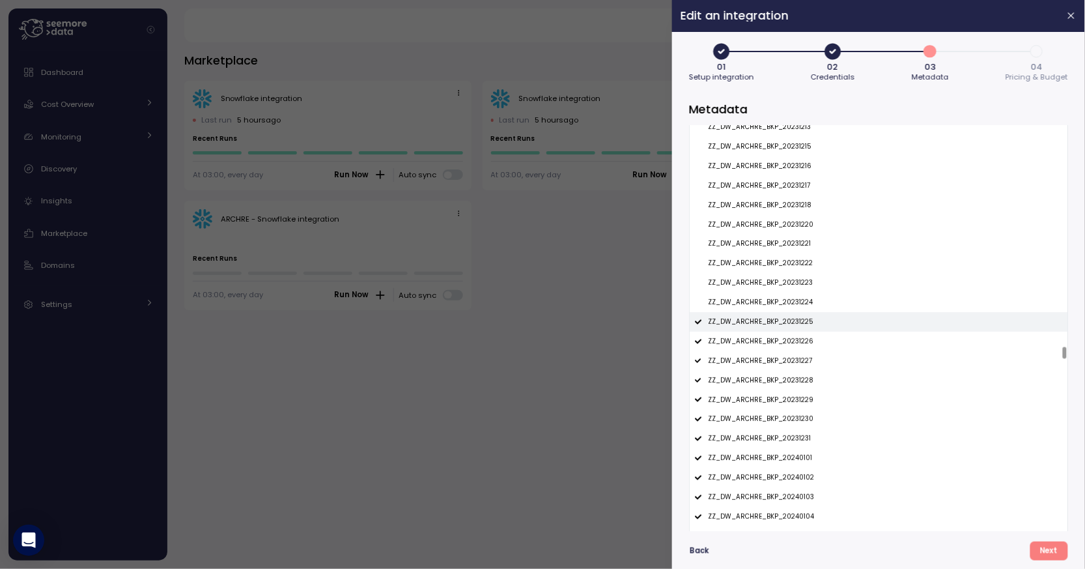
click at [785, 318] on p "ZZ_DW_ARCHRE_BKP_20231225" at bounding box center [761, 321] width 106 height 9
click at [785, 337] on p "ZZ_DW_ARCHRE_BKP_20231226" at bounding box center [761, 341] width 106 height 9
click at [785, 356] on div "ZZ_DW_ARCHRE_BKP_20231227" at bounding box center [879, 361] width 378 height 20
click at [785, 382] on p "ZZ_DW_ARCHRE_BKP_20231228" at bounding box center [761, 380] width 106 height 9
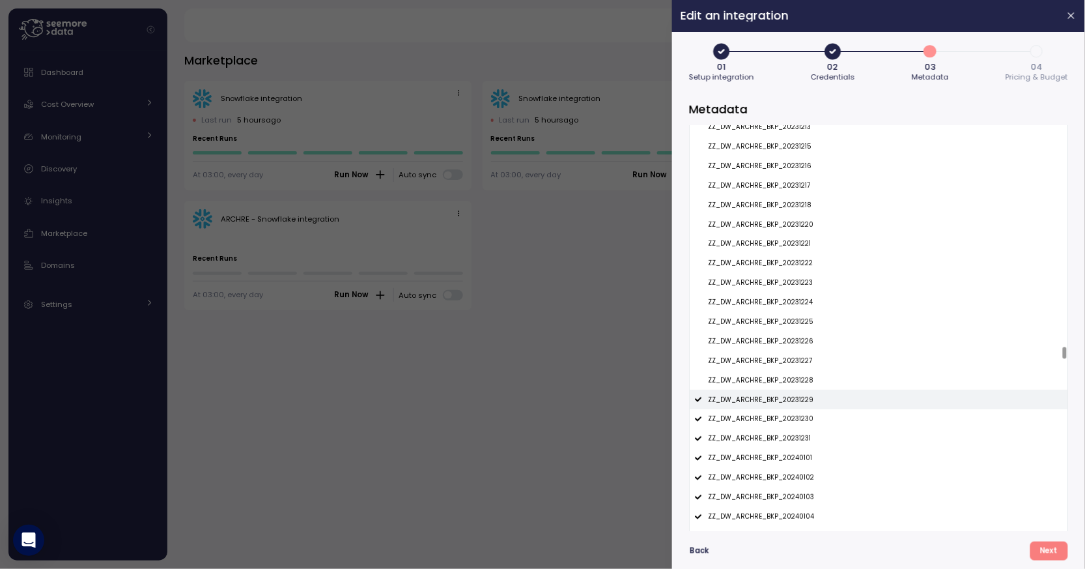
click at [785, 394] on div "ZZ_DW_ARCHRE_BKP_20231229" at bounding box center [879, 399] width 378 height 20
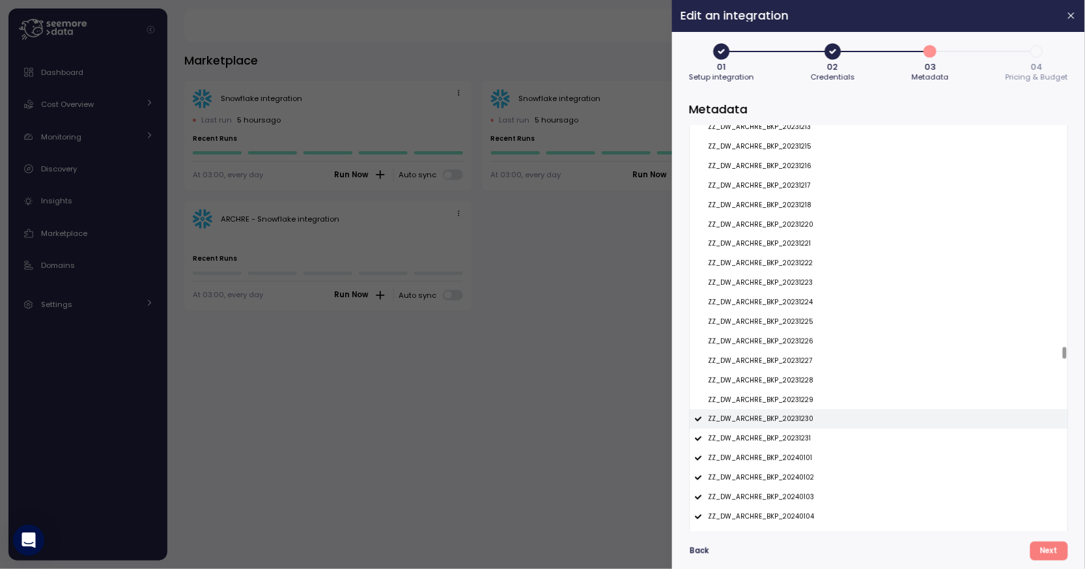
click at [785, 415] on p "ZZ_DW_ARCHRE_BKP_20231230" at bounding box center [761, 418] width 106 height 9
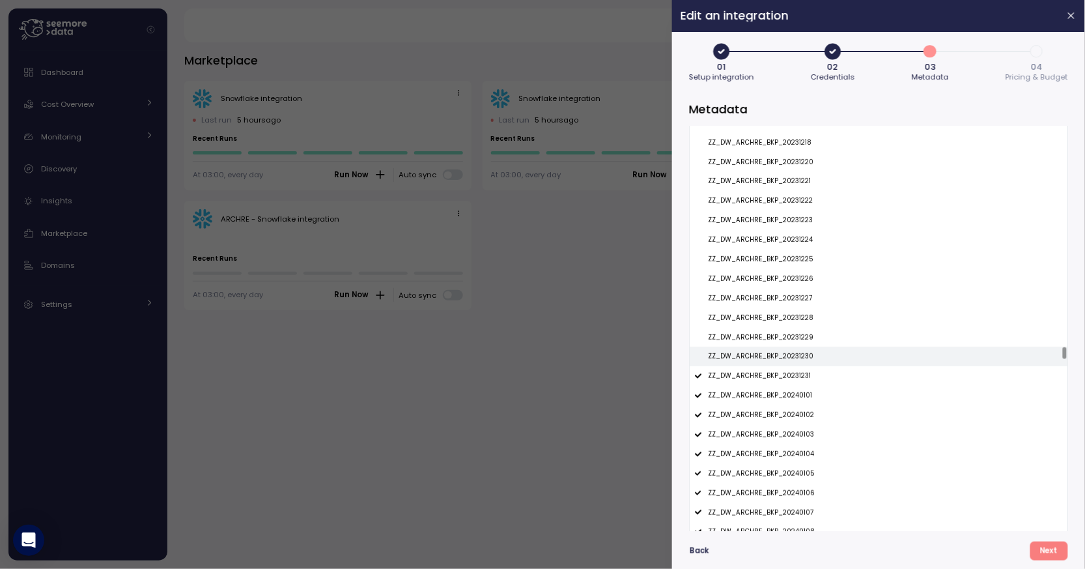
scroll to position [10051, 0]
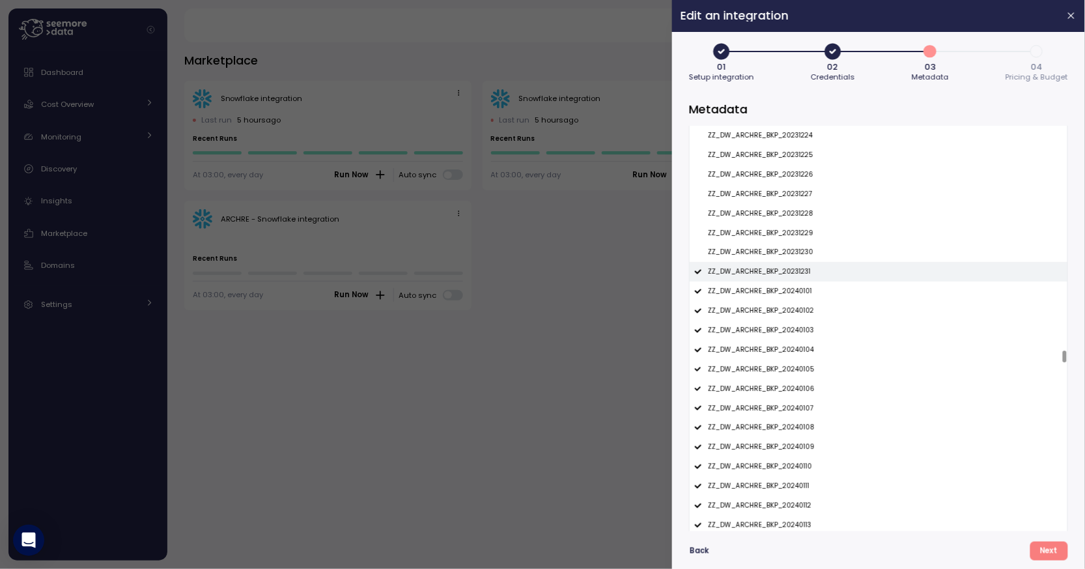
click at [798, 274] on p "ZZ_DW_ARCHRE_BKP_20231231" at bounding box center [759, 271] width 103 height 9
click at [798, 281] on div "ZZ_DW_ARCHRE_BKP_20231231" at bounding box center [879, 272] width 378 height 20
click at [798, 287] on div "ZZ_DW_ARCHRE_BKP_20240101" at bounding box center [879, 291] width 378 height 20
click at [798, 278] on div "ZZ_DW_ARCHRE_BKP_20231231" at bounding box center [879, 272] width 378 height 20
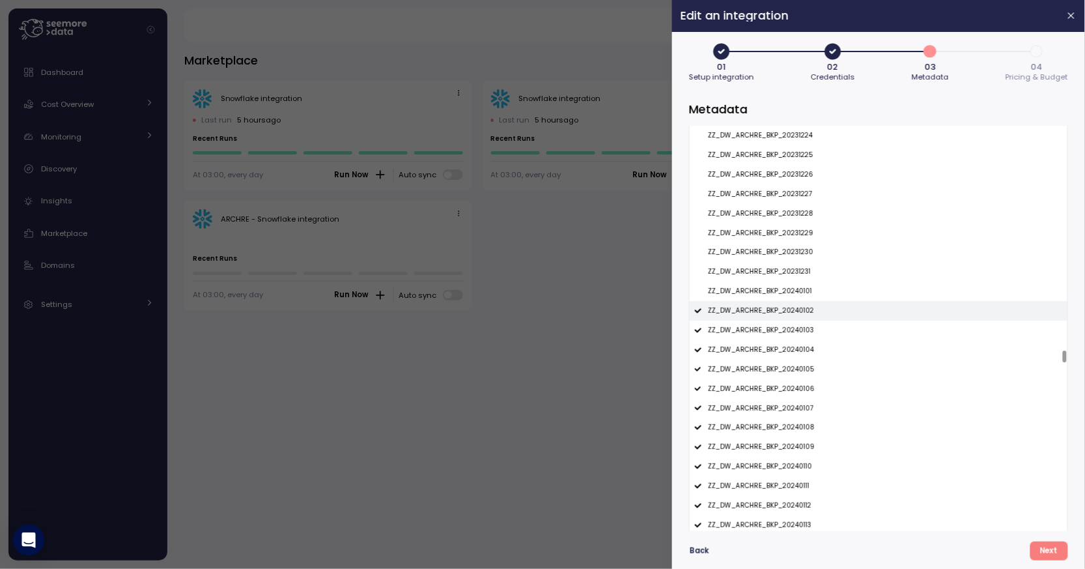
click at [797, 309] on p "ZZ_DW_ARCHRE_BKP_20240102" at bounding box center [761, 310] width 106 height 9
click at [798, 326] on div "ZZ_DW_ARCHRE_BKP_20240103" at bounding box center [879, 330] width 378 height 20
click at [798, 341] on div "ZZ_DW_ARCHRE_BKP_20240104" at bounding box center [879, 350] width 378 height 20
click at [797, 363] on div "ZZ_DW_ARCHRE_BKP_20240105" at bounding box center [879, 370] width 378 height 20
click at [797, 379] on div "ZZ_DW_ARCHRE_BKP_20240105" at bounding box center [879, 370] width 378 height 20
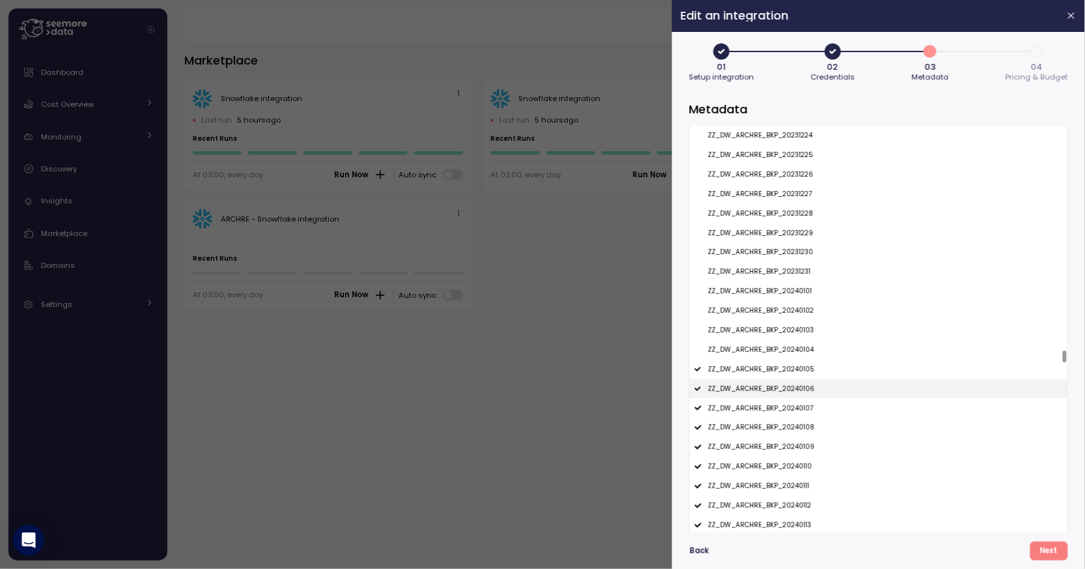
click at [797, 390] on p "ZZ_DW_ARCHRE_BKP_20240106" at bounding box center [761, 388] width 107 height 9
click at [797, 378] on div "ZZ_DW_ARCHRE_BKP_20240105" at bounding box center [879, 370] width 378 height 20
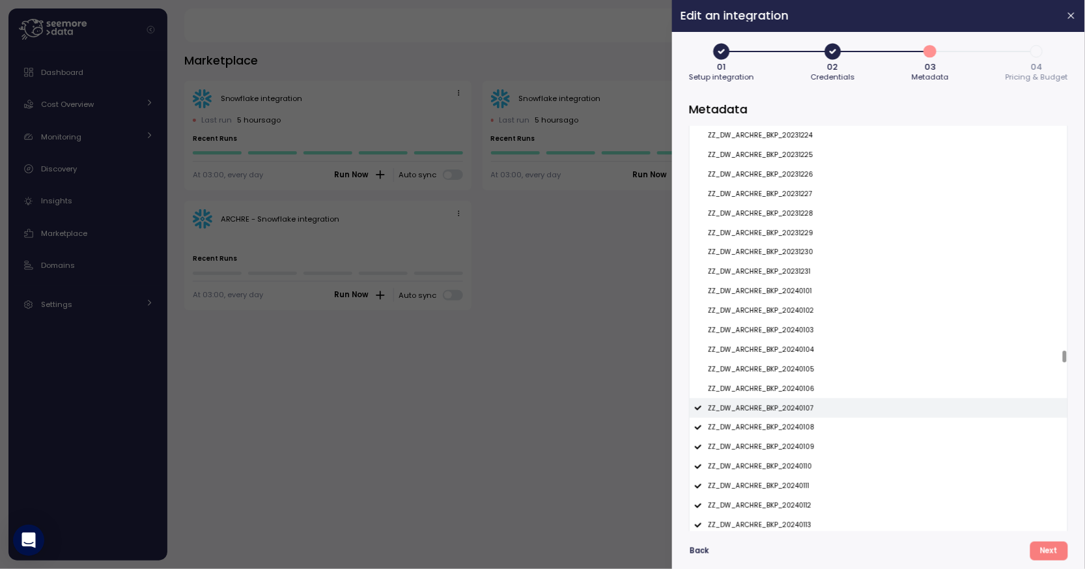
click at [797, 416] on div "ZZ_DW_ARCHRE_BKP_20240107" at bounding box center [879, 408] width 378 height 20
click at [795, 424] on p "ZZ_DW_ARCHRE_BKP_20240108" at bounding box center [761, 427] width 107 height 9
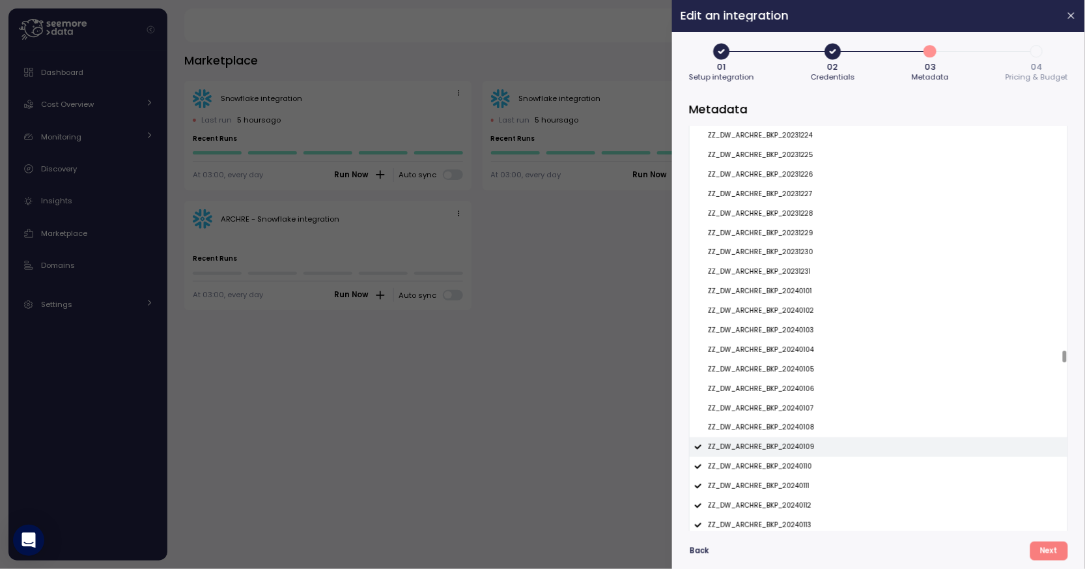
click at [795, 440] on div "ZZ_DW_ARCHRE_BKP_20240109" at bounding box center [879, 447] width 378 height 20
click at [795, 469] on p "ZZ_DW_ARCHRE_BKP_20240110" at bounding box center [760, 466] width 104 height 9
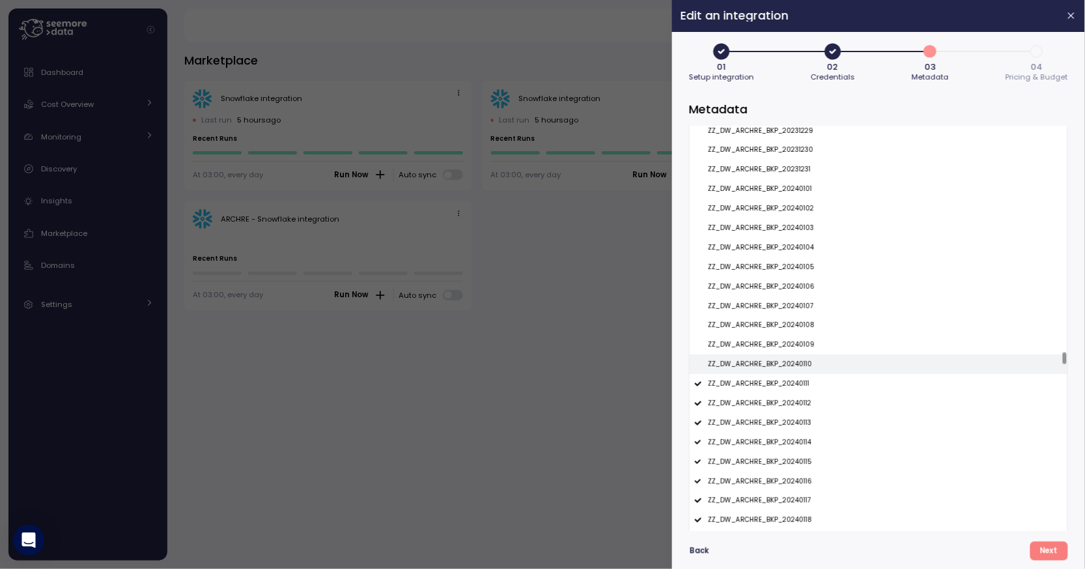
scroll to position [10261, 0]
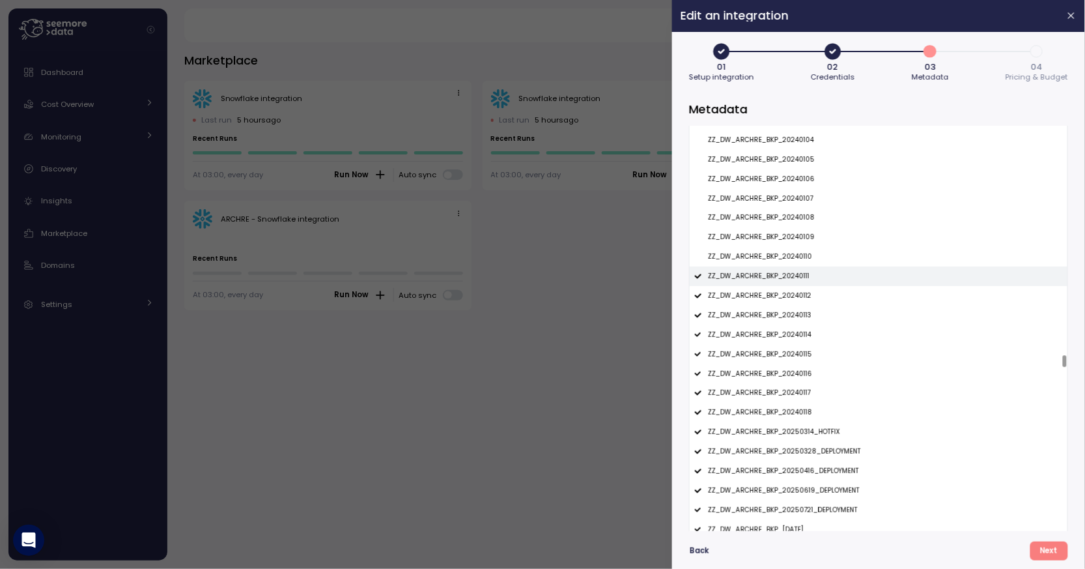
click at [786, 281] on p "ZZ_DW_ARCHRE_BKP_20240111" at bounding box center [759, 276] width 102 height 9
click at [786, 292] on p "ZZ_DW_ARCHRE_BKP_20240112" at bounding box center [760, 295] width 104 height 9
click at [786, 310] on div "ZZ_DW_ARCHRE_BKP_20240113" at bounding box center [879, 315] width 378 height 20
click at [787, 337] on p "ZZ_DW_ARCHRE_BKP_20240114" at bounding box center [760, 334] width 104 height 9
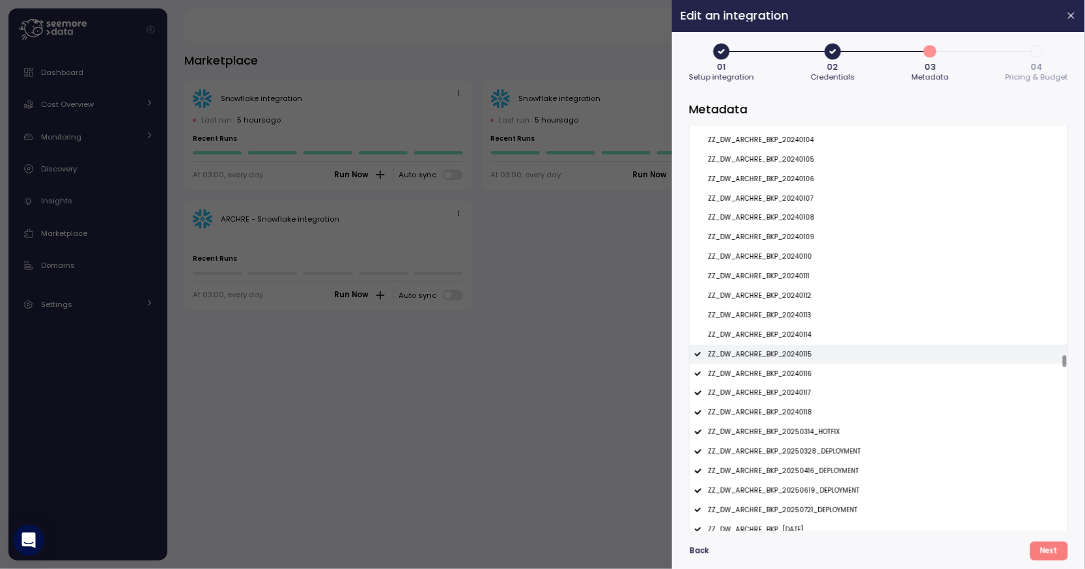
click at [787, 352] on p "ZZ_DW_ARCHRE_BKP_20240115" at bounding box center [760, 354] width 104 height 9
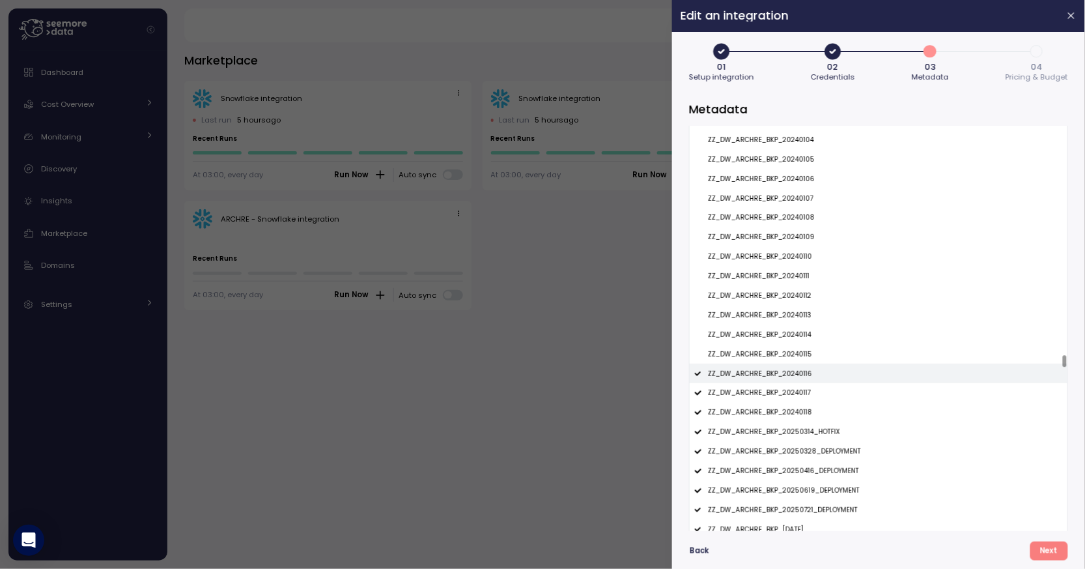
click at [787, 371] on p "ZZ_DW_ARCHRE_BKP_20240116" at bounding box center [760, 373] width 104 height 9
click at [787, 392] on p "ZZ_DW_ARCHRE_BKP_20240117" at bounding box center [759, 392] width 103 height 9
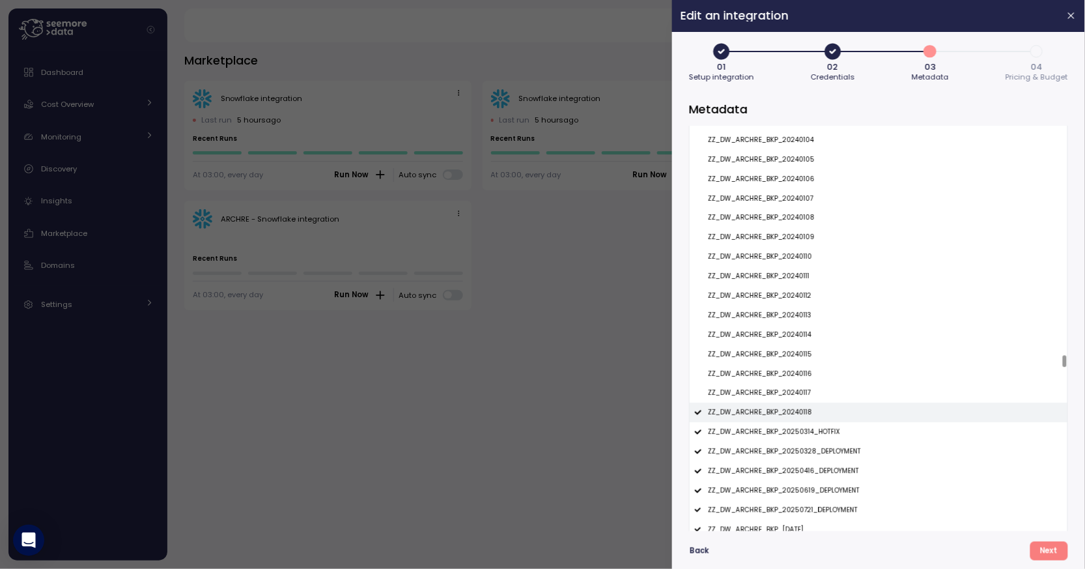
click at [789, 410] on p "ZZ_DW_ARCHRE_BKP_20240118" at bounding box center [760, 412] width 104 height 9
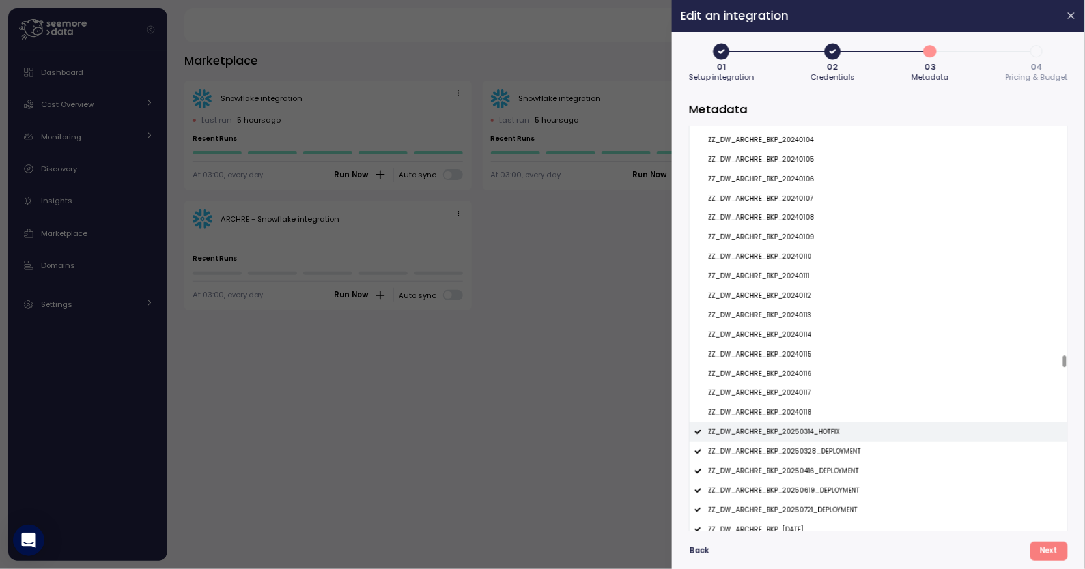
click at [791, 429] on p "ZZ_DW_ARCHRE_BKP_20250314_HOTFIX" at bounding box center [774, 431] width 132 height 9
click at [794, 456] on p "ZZ_DW_ARCHRE_BKP_20250328_DEPLOYMENT" at bounding box center [784, 451] width 153 height 9
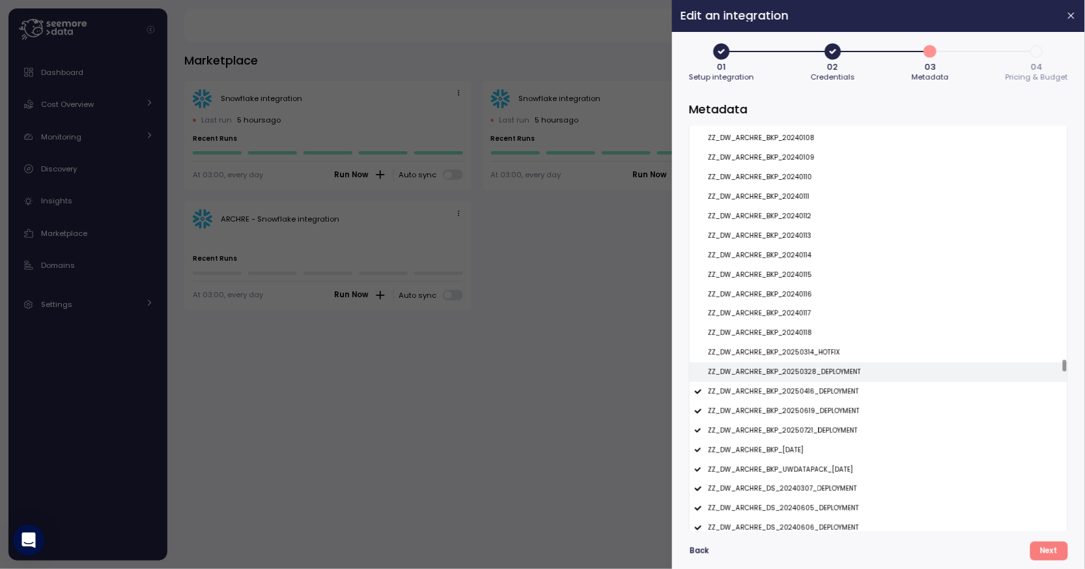
scroll to position [10458, 0]
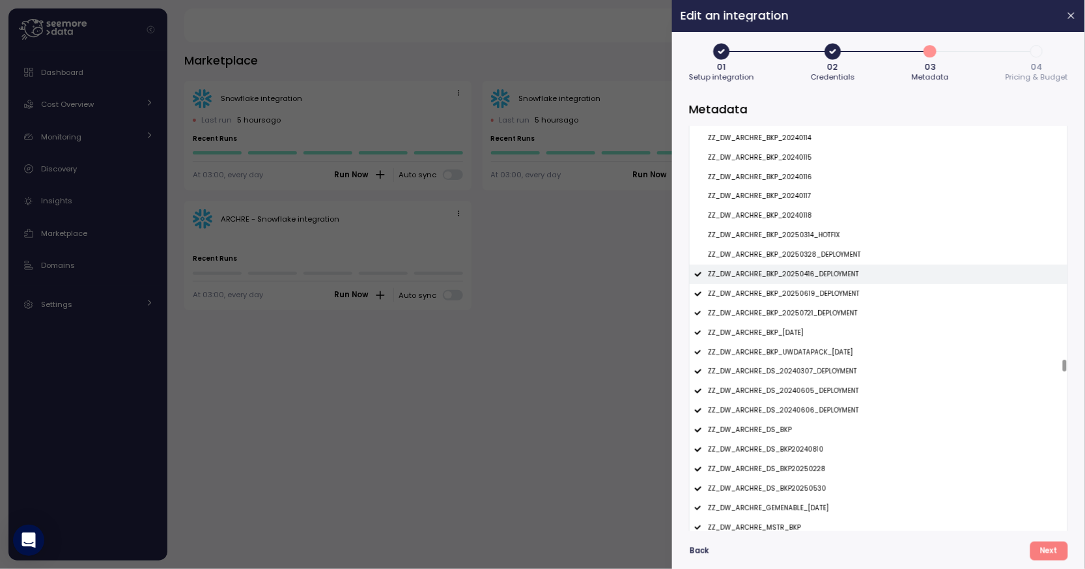
click at [799, 278] on p "ZZ_DW_ARCHRE_BKP_20250416_DEPLOYMENT" at bounding box center [783, 274] width 151 height 9
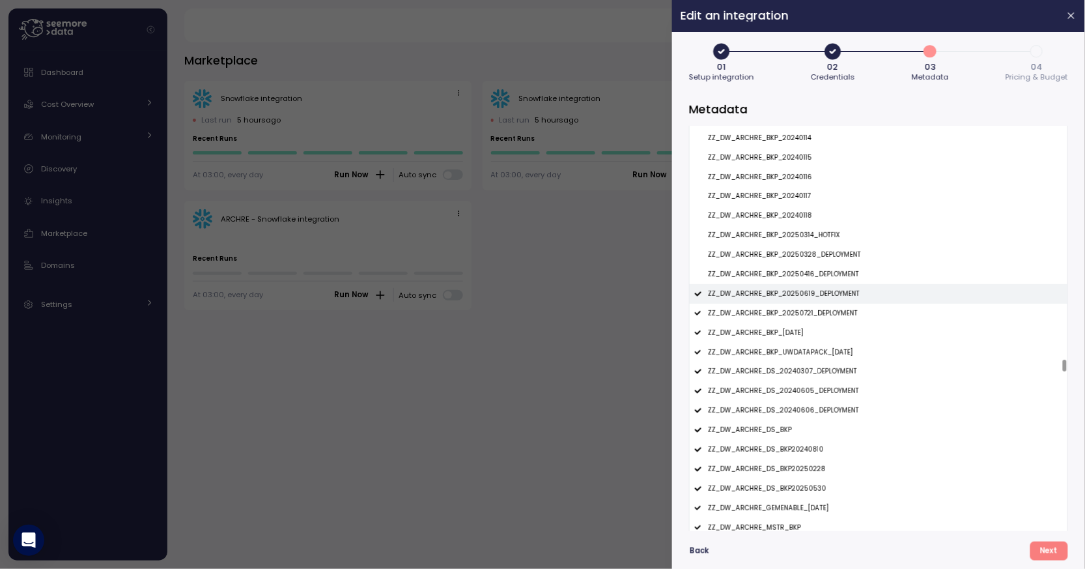
click at [799, 290] on p "ZZ_DW_ARCHRE_BKP_20250619_DEPLOYMENT" at bounding box center [784, 293] width 152 height 9
click at [802, 309] on p "ZZ_DW_ARCHRE_BKP_20250721_DEPLOYMENT" at bounding box center [783, 313] width 150 height 9
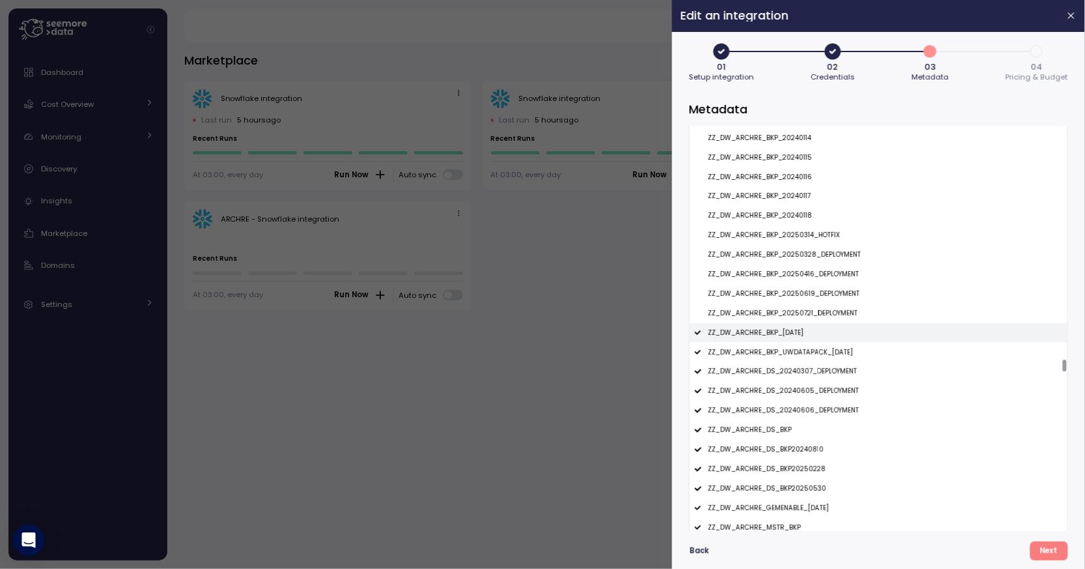
click at [802, 331] on p "ZZ_DW_ARCHRE_BKP_21JAN2025" at bounding box center [756, 332] width 96 height 9
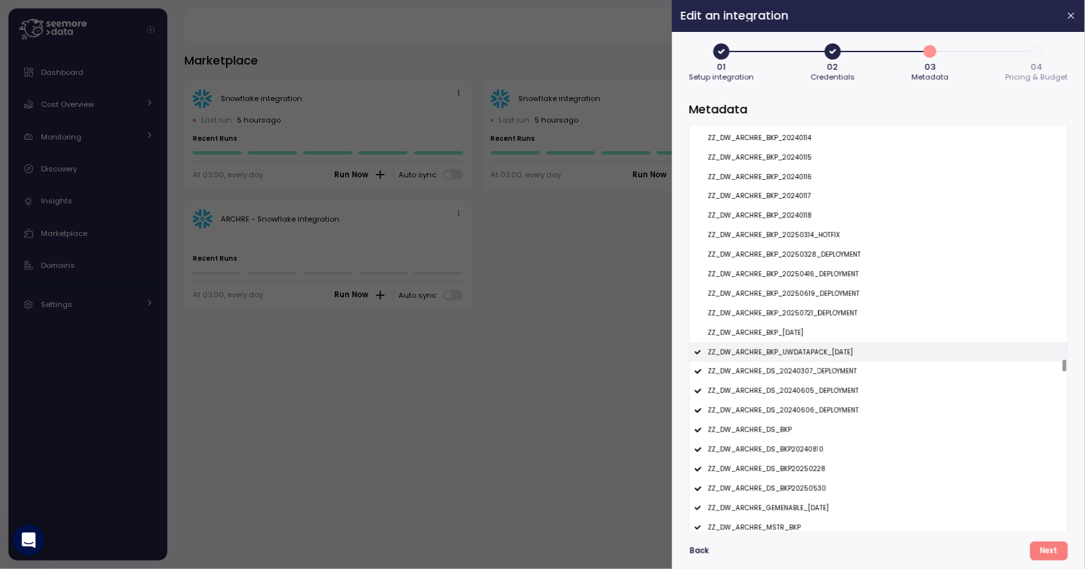
click at [801, 350] on p "ZZ_DW_ARCHRE_BKP_UWDATAPACK_29JAN2025" at bounding box center [780, 352] width 145 height 9
click at [801, 370] on p "ZZ_DW_ARCHRE_DS_20240307_DEPLOYMENT" at bounding box center [782, 371] width 149 height 9
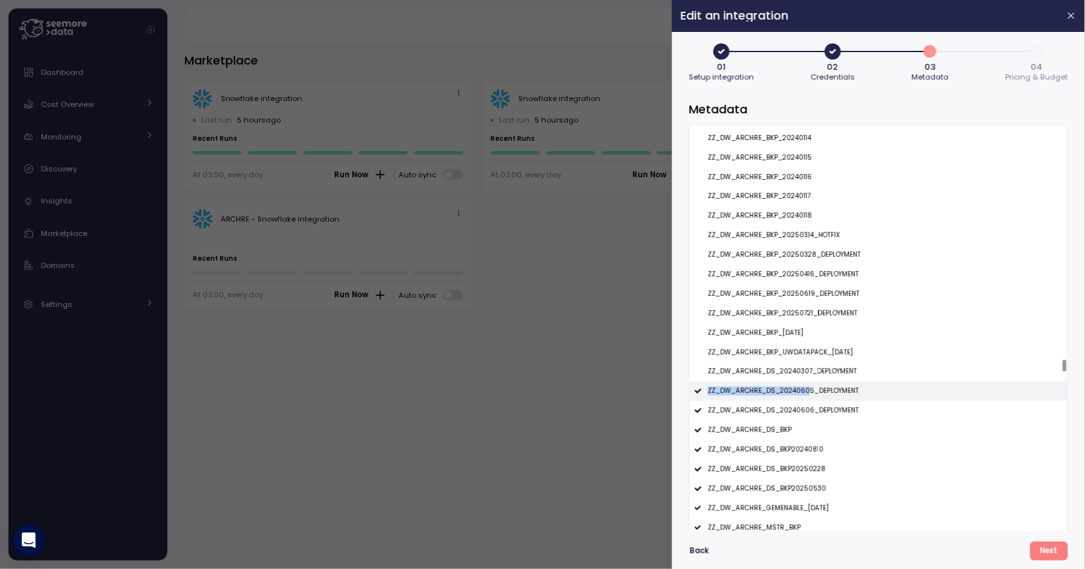
click at [803, 388] on p "ZZ_DW_ARCHRE_DS_20240605_DEPLOYMENT" at bounding box center [783, 390] width 151 height 9
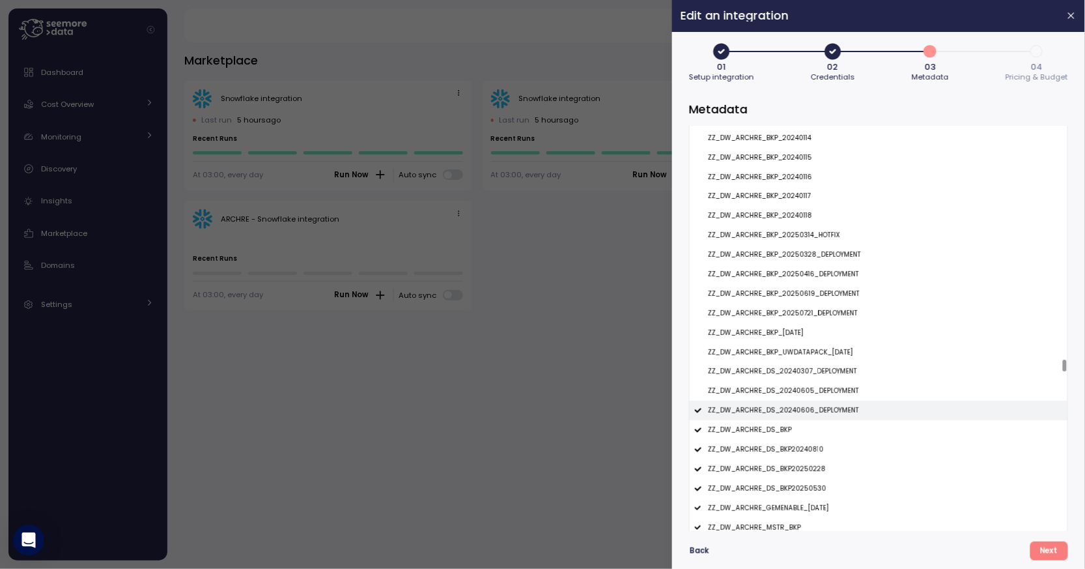
click at [804, 409] on p "ZZ_DW_ARCHRE_DS_20240606_DEPLOYMENT" at bounding box center [783, 410] width 151 height 9
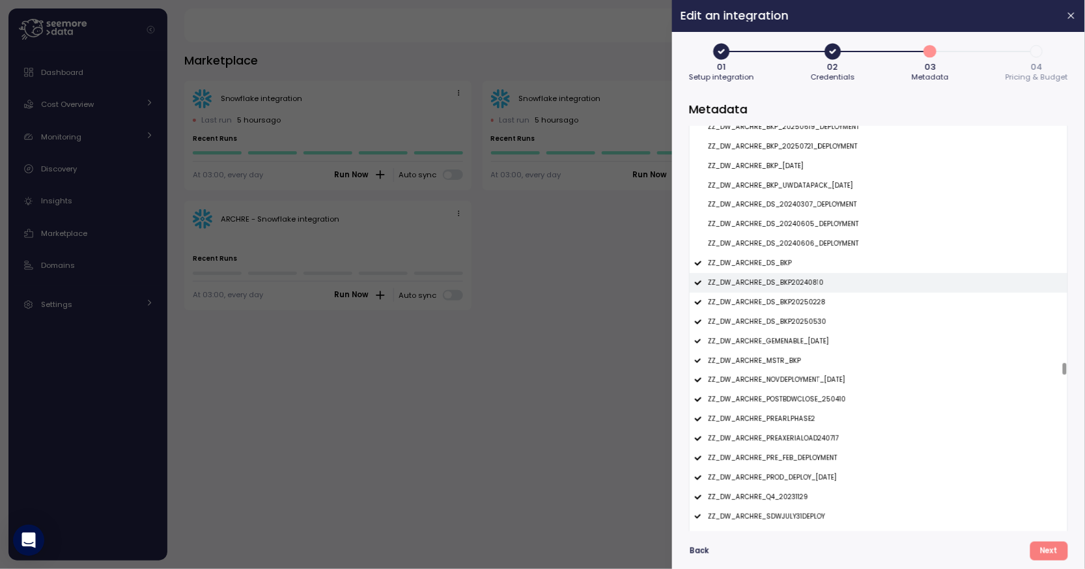
scroll to position [10636, 0]
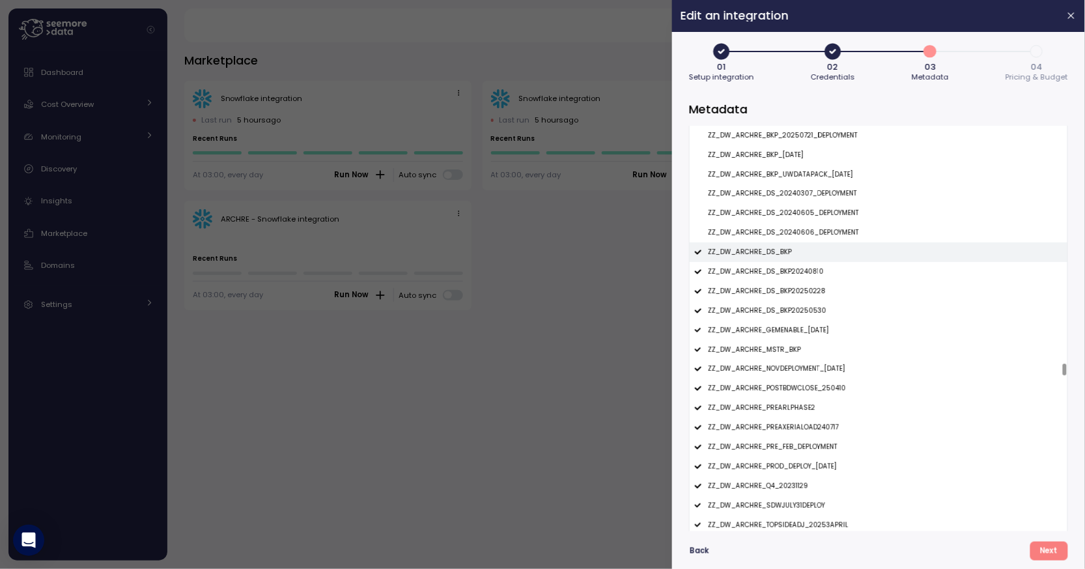
click at [793, 257] on div "ZZ_DW_ARCHRE_DS_BKP" at bounding box center [879, 252] width 378 height 20
click at [793, 262] on div "ZZ_DW_ARCHRE_DS_BKP" at bounding box center [879, 252] width 378 height 20
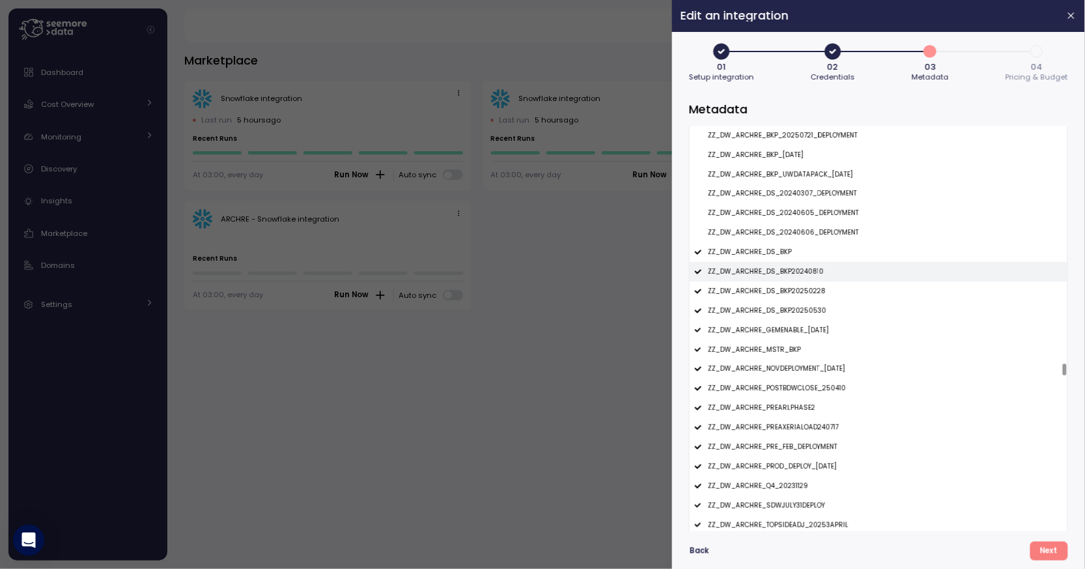
click at [794, 274] on p "ZZ_DW_ARCHRE_DS_BKP20240810" at bounding box center [766, 271] width 116 height 9
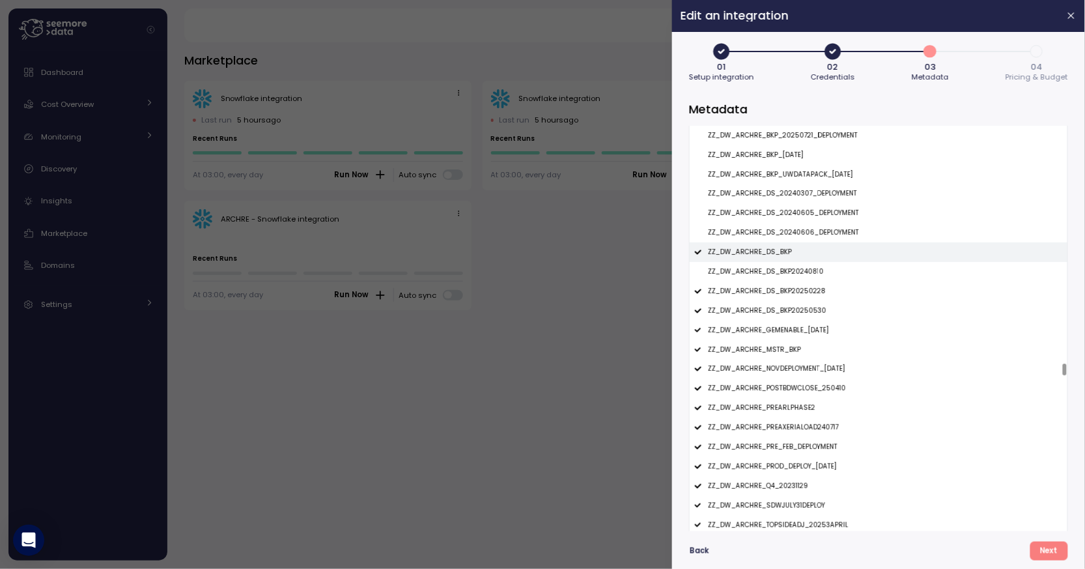
click at [797, 250] on div "ZZ_DW_ARCHRE_DS_BKP" at bounding box center [879, 252] width 378 height 20
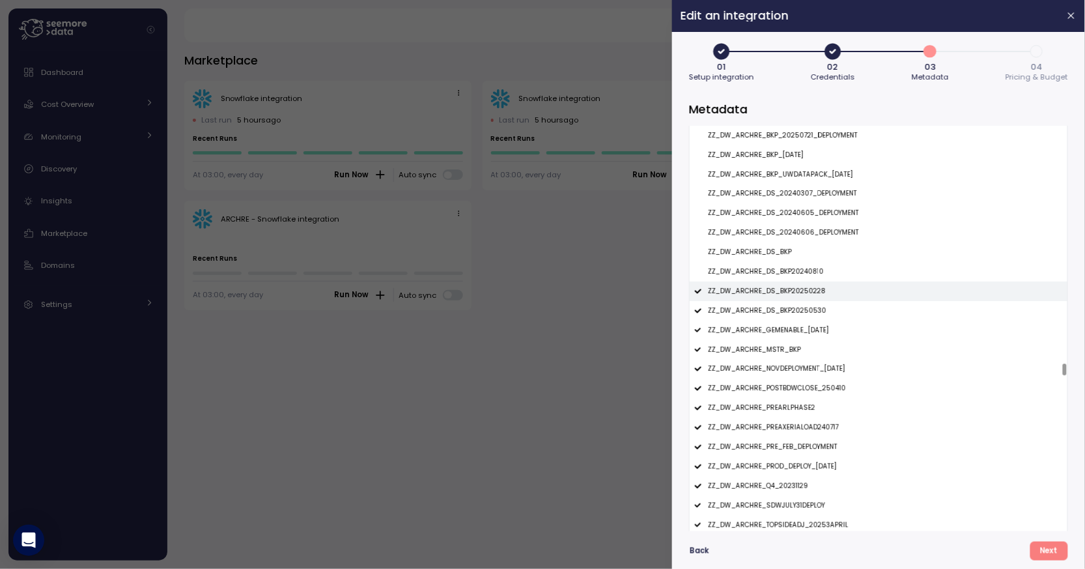
click at [797, 289] on p "ZZ_DW_ARCHRE_DS_BKP20250228" at bounding box center [767, 291] width 118 height 9
click at [797, 307] on div "ZZ_DW_ARCHRE_DS_BKP20250530" at bounding box center [879, 311] width 378 height 20
click at [818, 348] on div "ZZ_DW_ARCHRE_MSTR_BKP" at bounding box center [879, 349] width 378 height 20
click at [823, 362] on div "ZZ_DW_ARCHRE_NOVDEPLOYMENT_11NOV2024" at bounding box center [879, 369] width 378 height 20
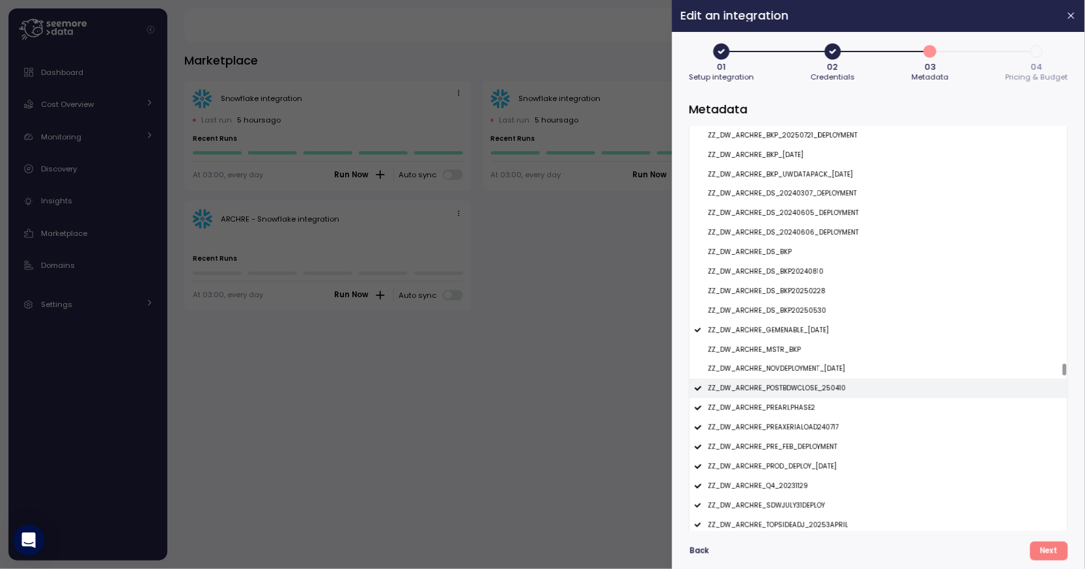
click at [811, 385] on p "ZZ_DW_ARCHRE_POSTBDWCLOSE_250410" at bounding box center [777, 388] width 138 height 9
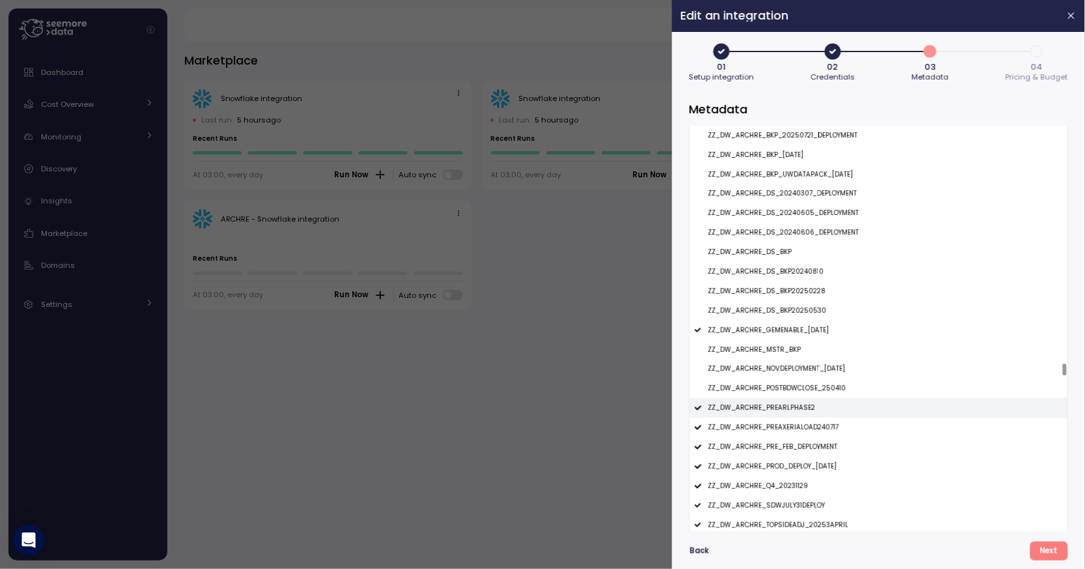
click at [804, 406] on p "ZZ_DW_ARCHRE_PREARLPHASE2" at bounding box center [761, 407] width 107 height 9
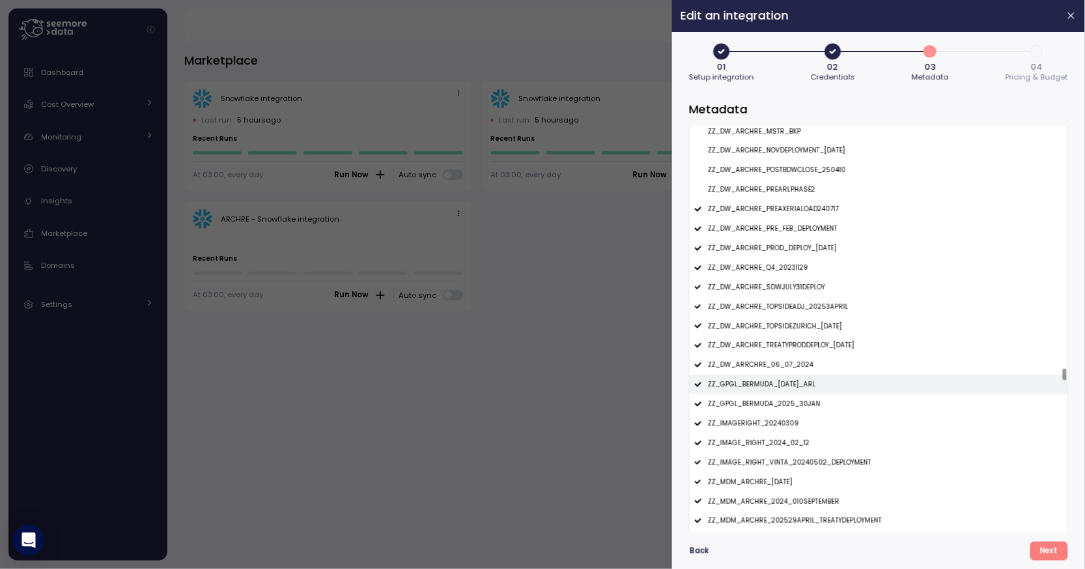
scroll to position [10866, 0]
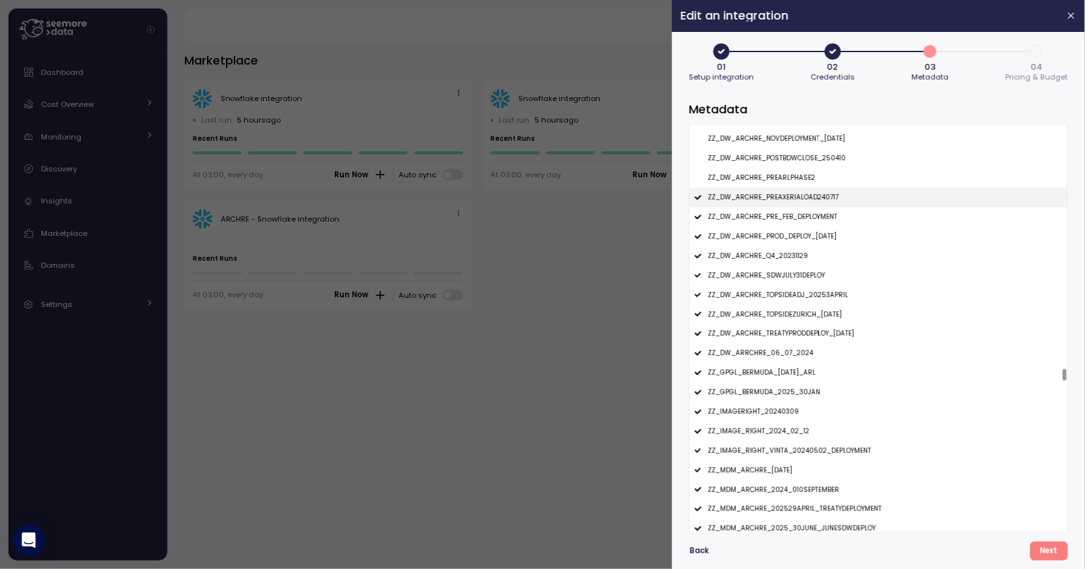
click at [819, 198] on p "ZZ_DW_ARCHRE_PREAXERIALOAD240717" at bounding box center [773, 197] width 131 height 9
click at [793, 236] on p "ZZ_DW_ARCHRE_PROD_DEPLOY_26FEB2024" at bounding box center [772, 236] width 129 height 9
click at [810, 261] on div "ZZ_DW_ARCHRE_Q4_20231129" at bounding box center [879, 256] width 378 height 20
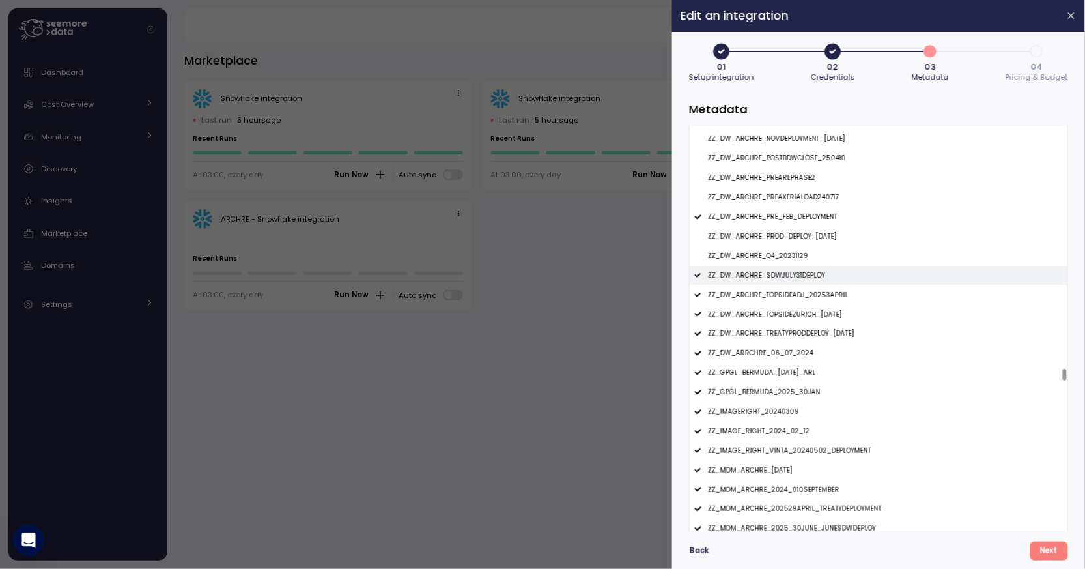
click at [815, 273] on p "ZZ_DW_ARCHRE_SDWJULY31DEPLOY" at bounding box center [766, 275] width 117 height 9
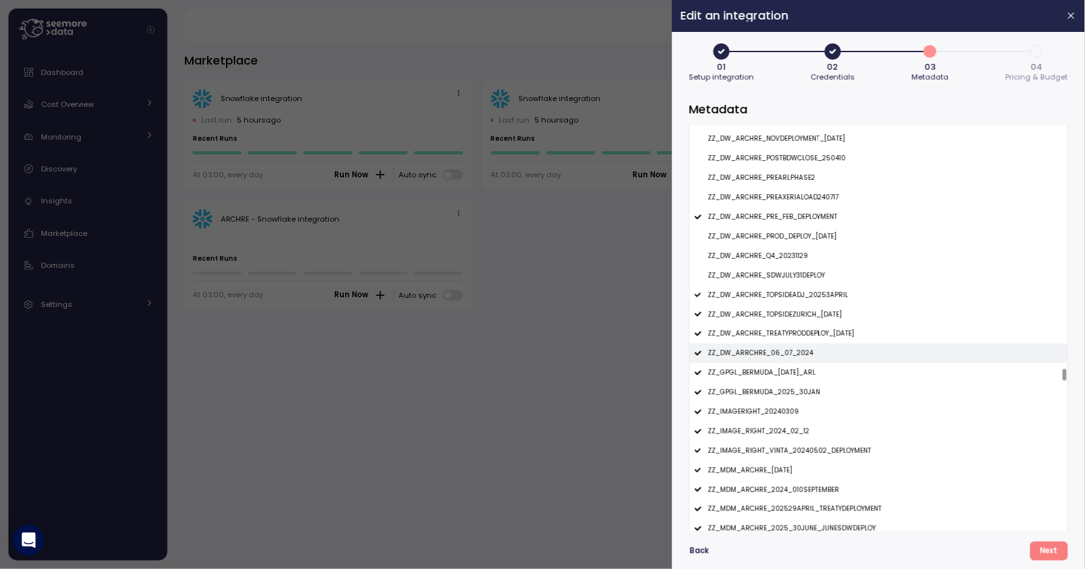
click at [830, 355] on div "ZZ_DW_ARRCHRE_06_07_2024" at bounding box center [879, 353] width 378 height 20
click at [828, 379] on div "ZZ_GPGL_BERMUDA_18MAY2024_ARL" at bounding box center [879, 373] width 378 height 20
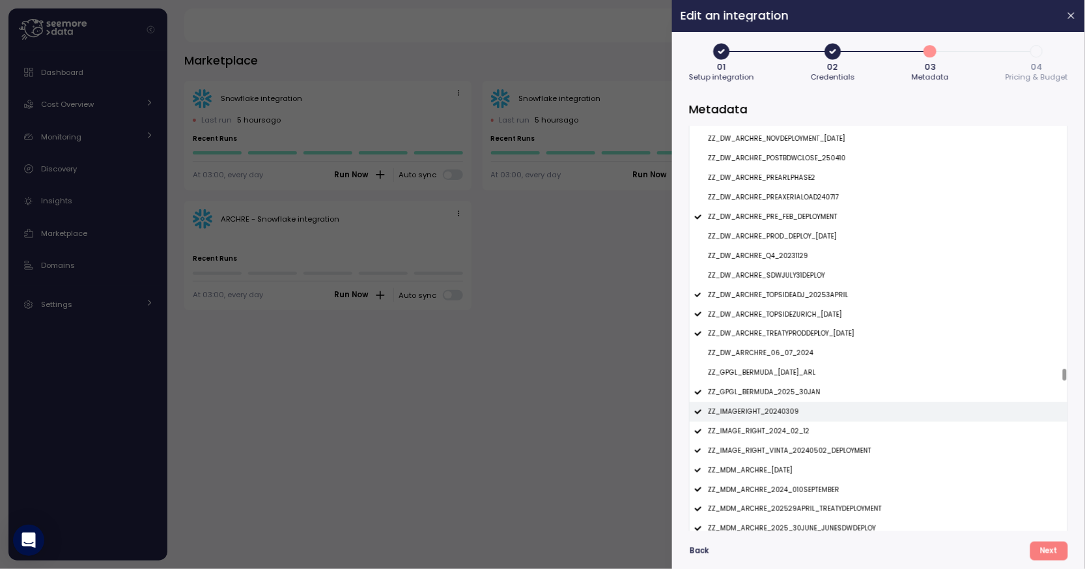
click at [810, 413] on div "ZZ_IMAGERIGHT_20240309" at bounding box center [879, 412] width 378 height 20
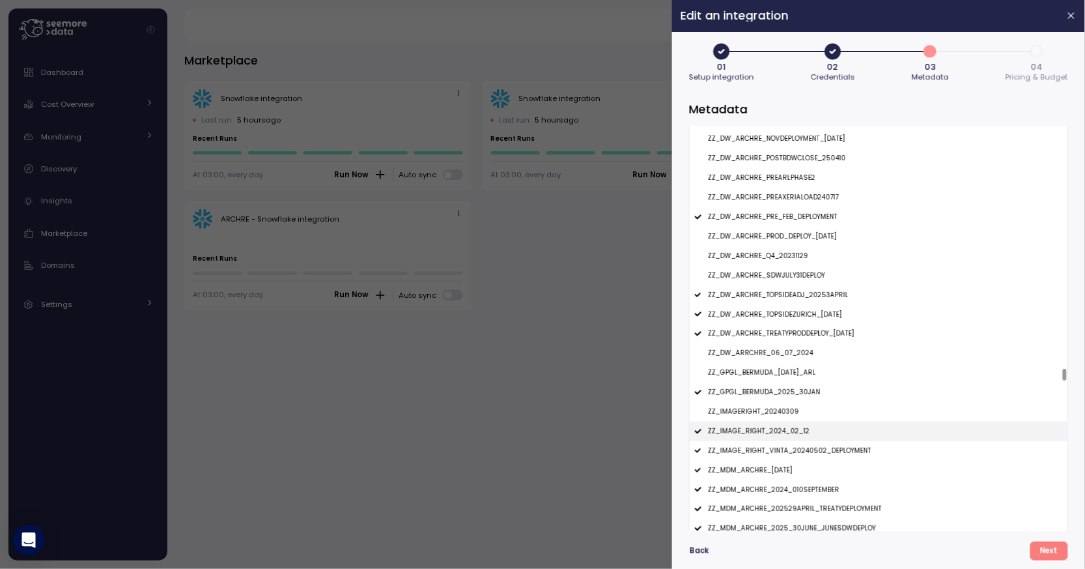
click at [810, 431] on div "ZZ_IMAGE_RIGHT_2024_02_12" at bounding box center [879, 431] width 378 height 20
click at [812, 445] on div "ZZ_IMAGE_RIGHT_VINTA_20240502_DEPLOYMENT" at bounding box center [879, 451] width 378 height 20
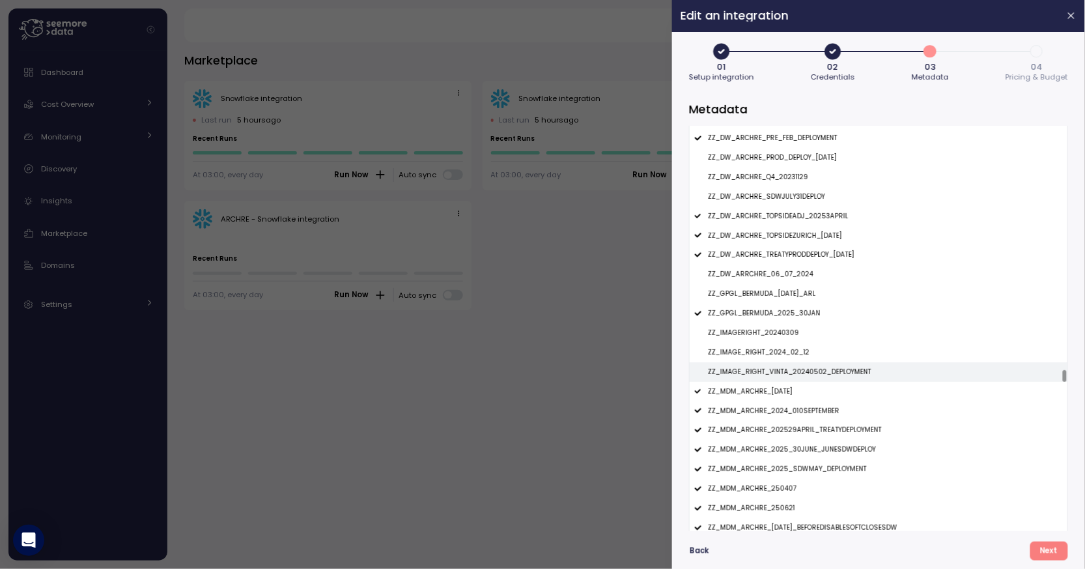
scroll to position [11027, 0]
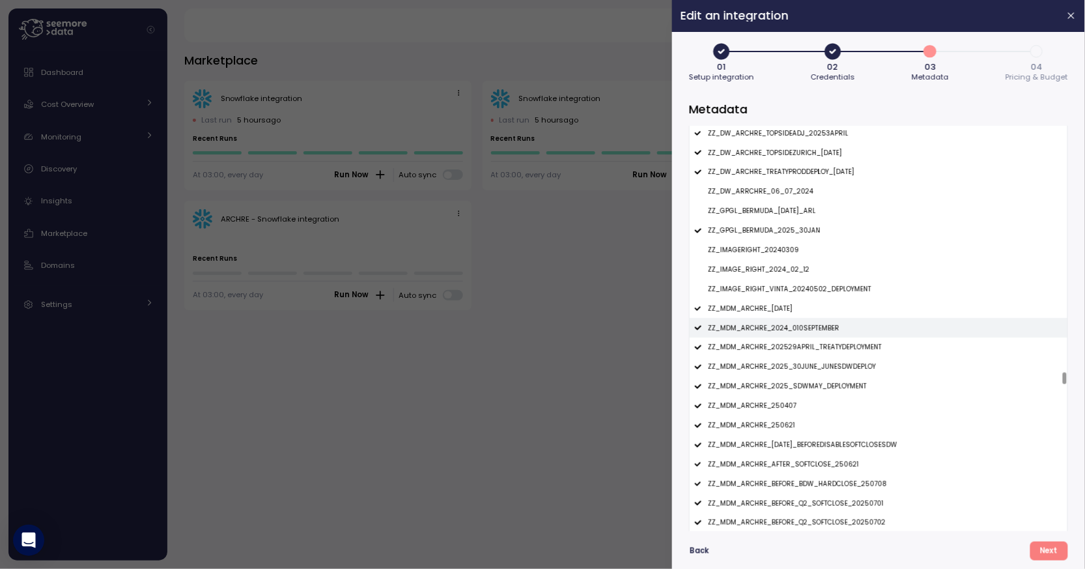
click at [825, 325] on p "ZZ_MDM_ARCHRE_2024_010SEPTEMBER" at bounding box center [774, 328] width 132 height 9
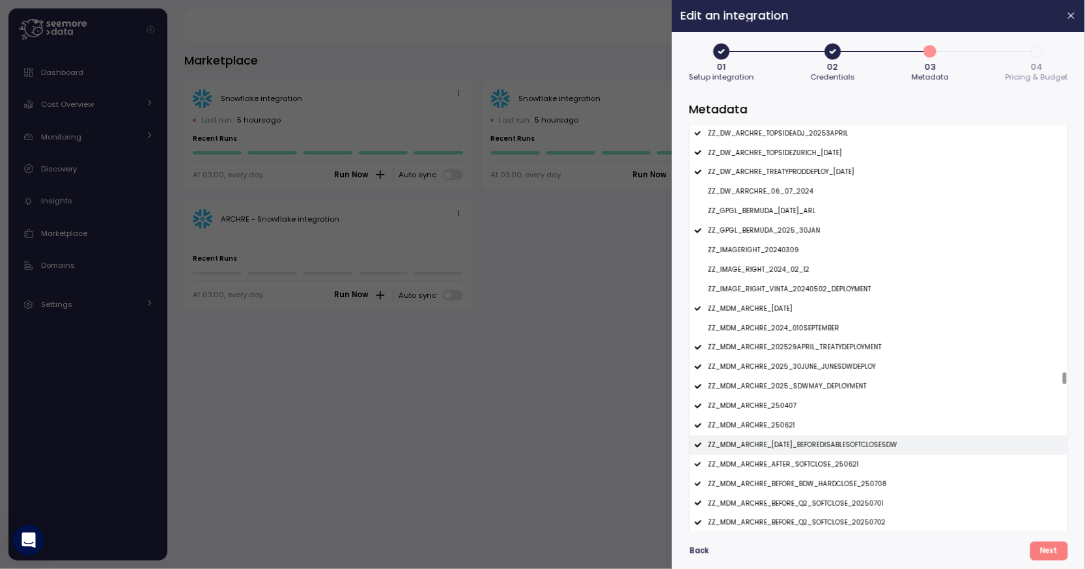
click at [806, 449] on p "ZZ_MDM_ARCHRE_27MAR2025_BEFOREDISABLESOFTCLOSESDW" at bounding box center [803, 444] width 190 height 9
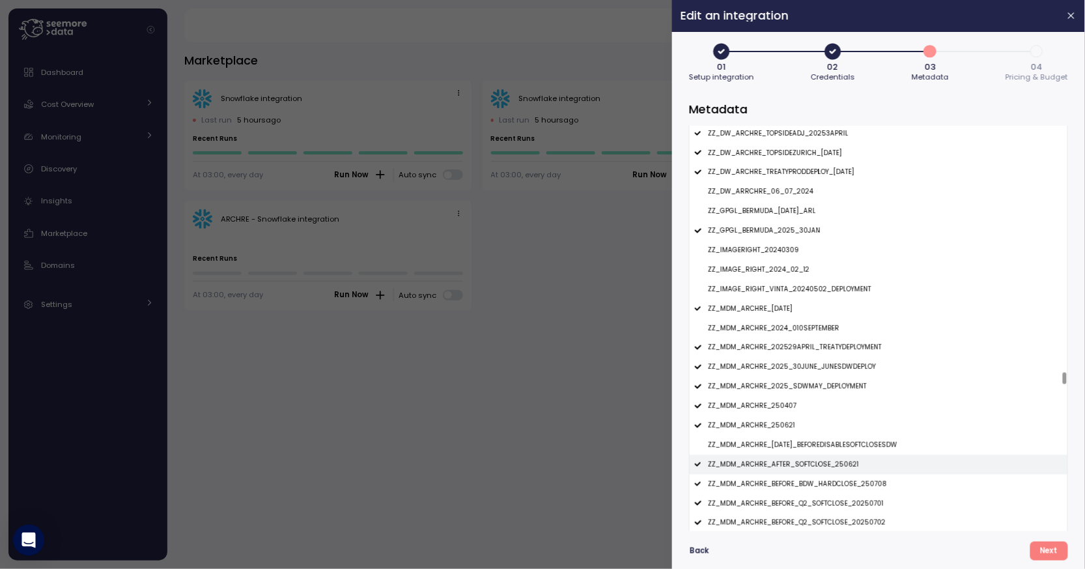
click at [806, 459] on div "ZZ_MDM_ARCHRE_AFTER_SOFTCLOSE_250621" at bounding box center [879, 465] width 378 height 20
click at [806, 481] on p "ZZ_MDM_ARCHRE_BEFORE_BDW_HARDCLOSE_250708" at bounding box center [797, 483] width 179 height 9
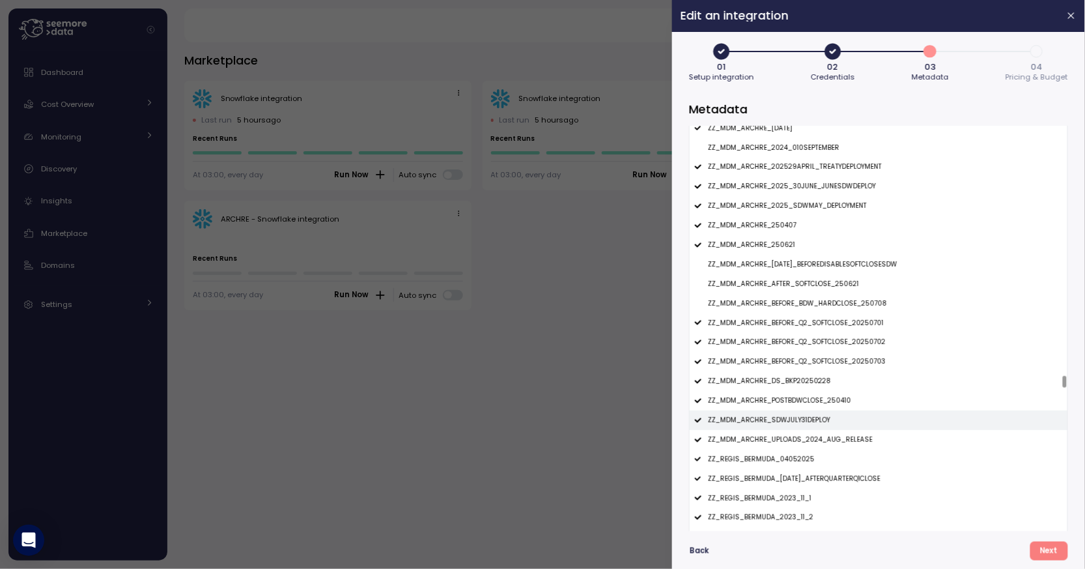
scroll to position [11256, 0]
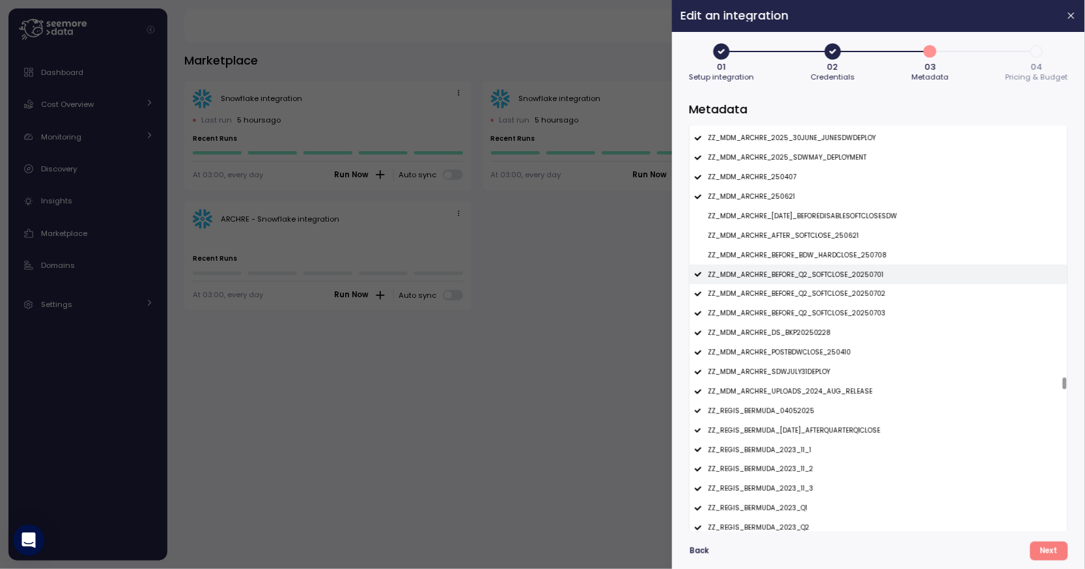
click at [809, 283] on div "ZZ_MDM_ARCHRE_BEFORE_Q2_SOFTCLOSE_20250701" at bounding box center [879, 274] width 378 height 20
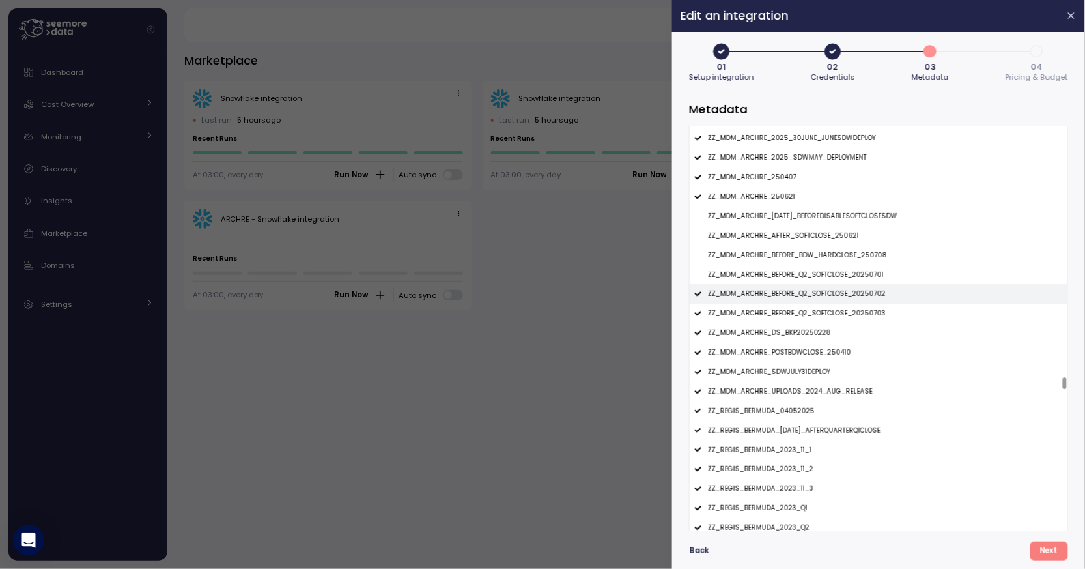
click at [809, 287] on div "ZZ_MDM_ARCHRE_BEFORE_Q2_SOFTCLOSE_20250702" at bounding box center [879, 294] width 378 height 20
click at [809, 313] on p "ZZ_MDM_ARCHRE_BEFORE_Q2_SOFTCLOSE_20250703" at bounding box center [797, 313] width 178 height 9
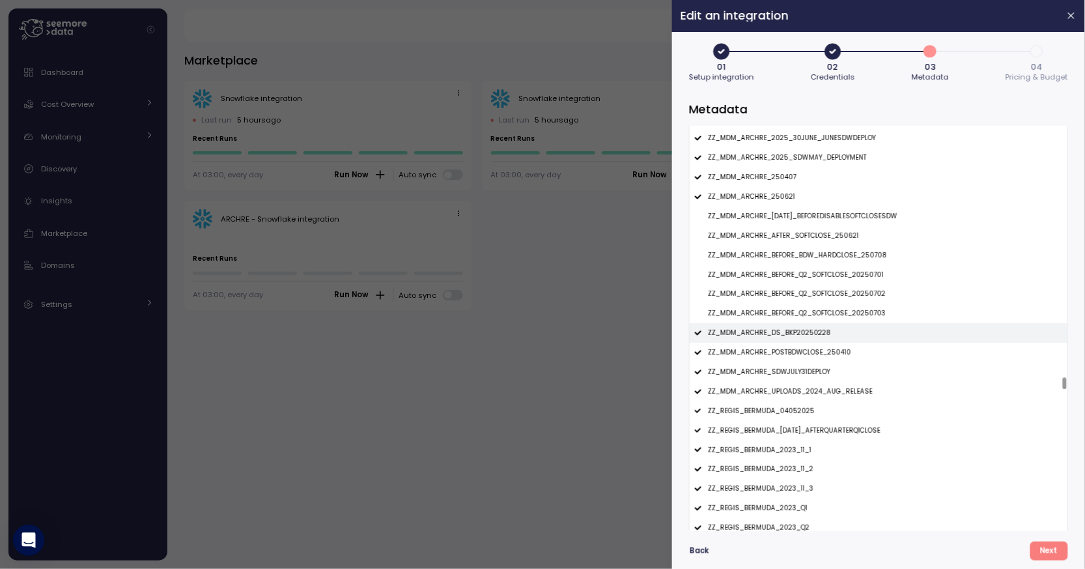
click at [804, 332] on p "ZZ_MDM_ARCHRE_DS_BKP20250228" at bounding box center [769, 332] width 123 height 9
click at [804, 350] on p "ZZ_MDM_ARCHRE_POSTBDWCLOSE_250410" at bounding box center [779, 352] width 143 height 9
click at [804, 369] on p "ZZ_MDM_ARCHRE_SDWJULY31DEPLOY" at bounding box center [769, 371] width 122 height 9
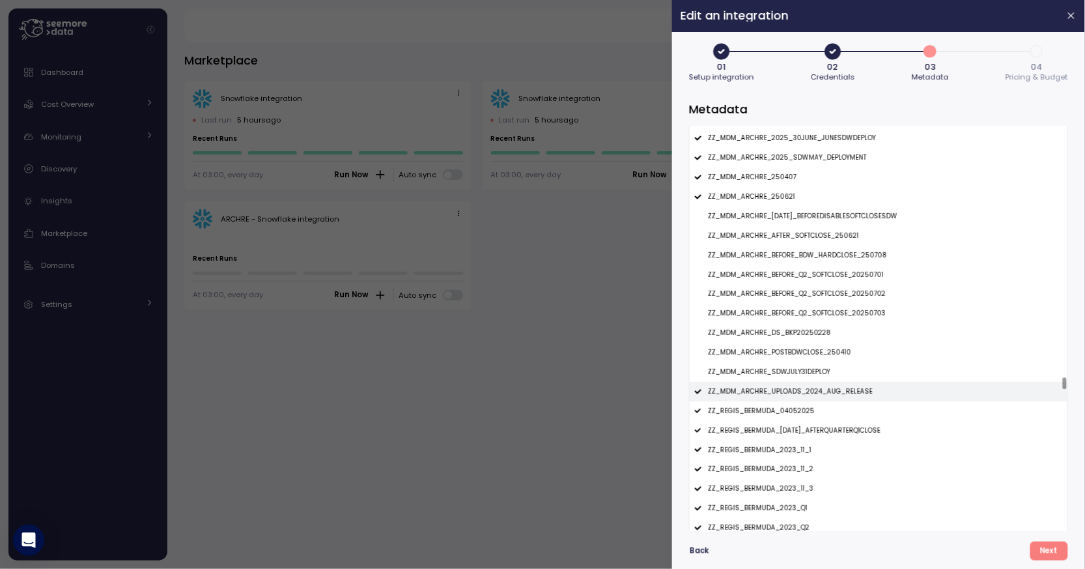
click at [804, 387] on div "ZZ_MDM_ARCHRE_UPLOADS_2024_AUG_RELEASE" at bounding box center [879, 392] width 378 height 20
click at [804, 408] on p "ZZ_REGIS_BERMUDA_04052025" at bounding box center [761, 410] width 107 height 9
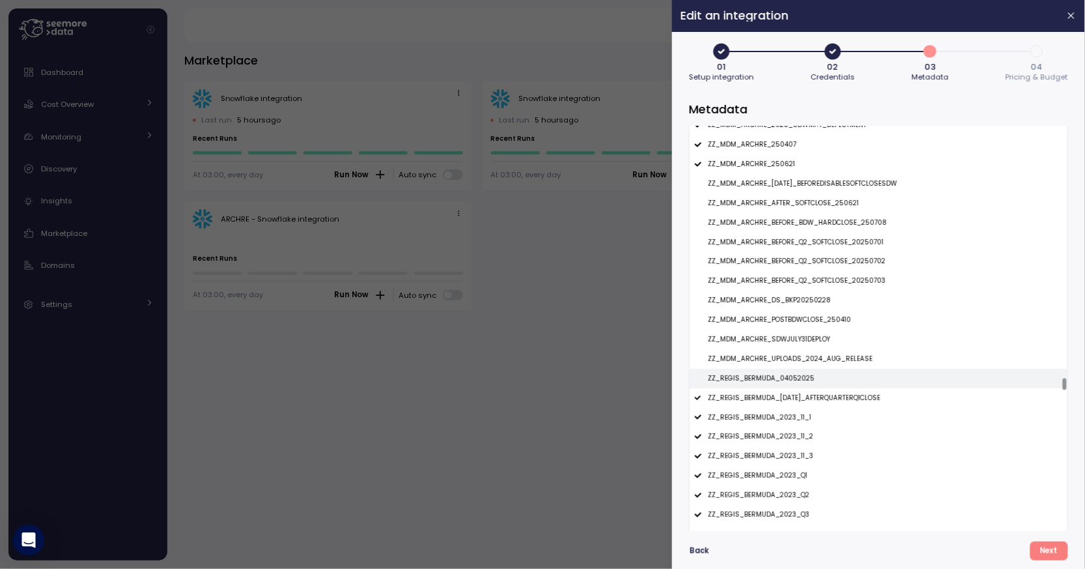
scroll to position [11290, 0]
click at [817, 376] on div "ZZ_REGIS_BERMUDA_04052025" at bounding box center [879, 377] width 378 height 20
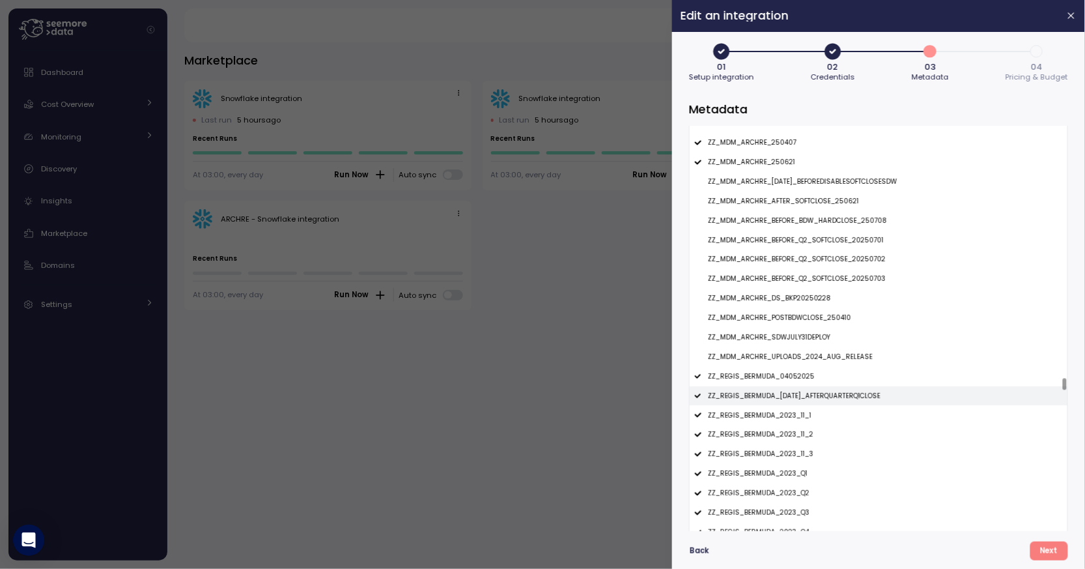
click at [817, 391] on div "ZZ_REGIS_BERMUDA_04APR2025_AFTERQUARTERQ1CLOSE" at bounding box center [879, 396] width 378 height 20
click at [804, 410] on div "ZZ_REGIS_BERMUDA_2023_11_1" at bounding box center [879, 415] width 378 height 20
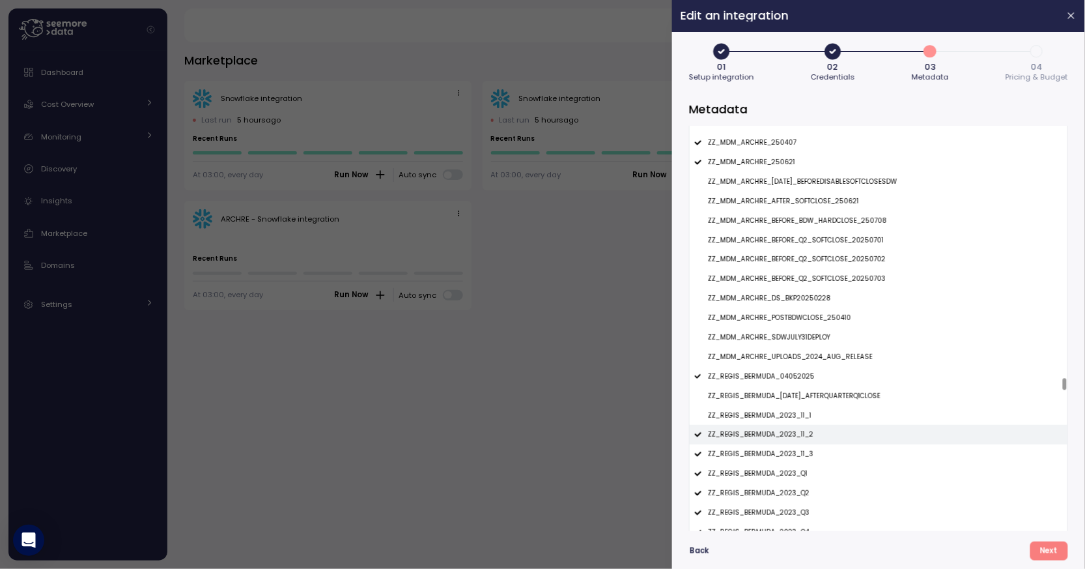
click at [804, 433] on p "ZZ_REGIS_BERMUDA_2023_11_2" at bounding box center [761, 434] width 106 height 9
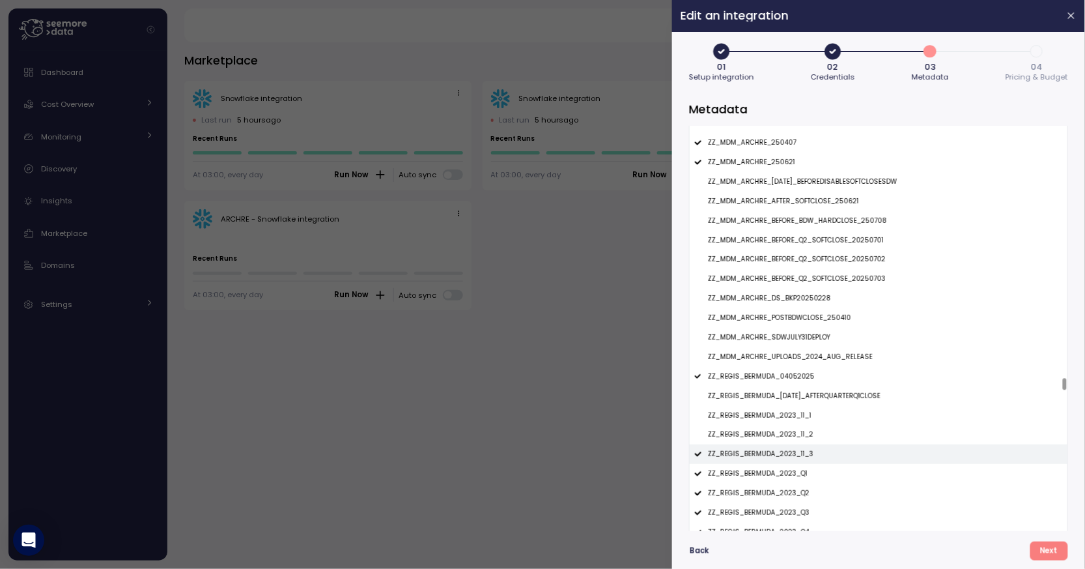
click at [804, 455] on p "ZZ_REGIS_BERMUDA_2023_11_3" at bounding box center [761, 453] width 106 height 9
click at [804, 459] on p "ZZ_REGIS_BERMUDA_2023_11_3" at bounding box center [761, 453] width 106 height 9
click at [804, 464] on div "ZZ_REGIS_BERMUDA_2023_11_3" at bounding box center [879, 454] width 378 height 20
click at [806, 466] on div "ZZ_REGIS_BERMUDA_2023_Q1" at bounding box center [879, 474] width 378 height 20
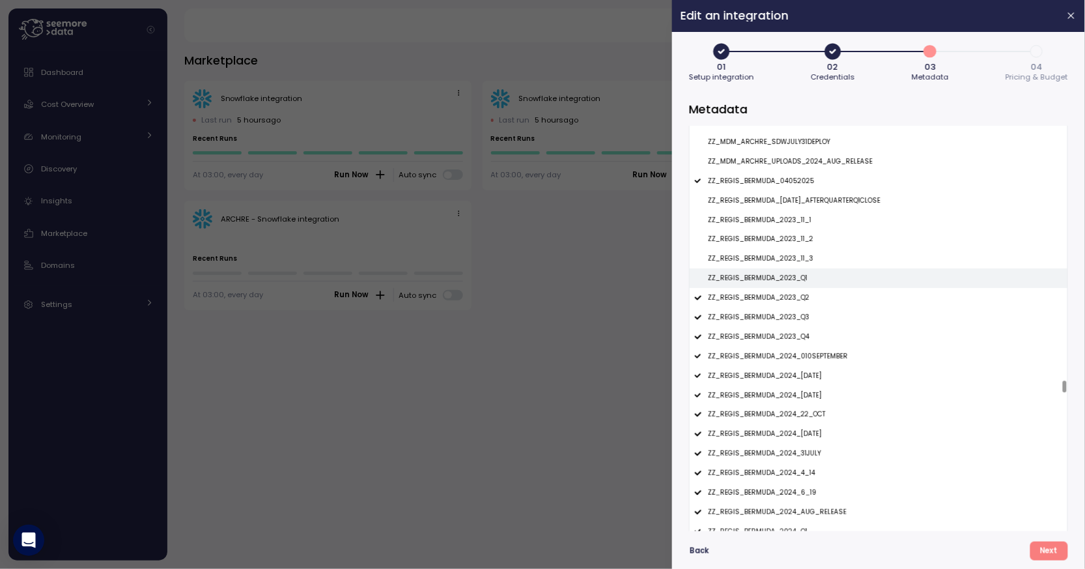
scroll to position [11525, 0]
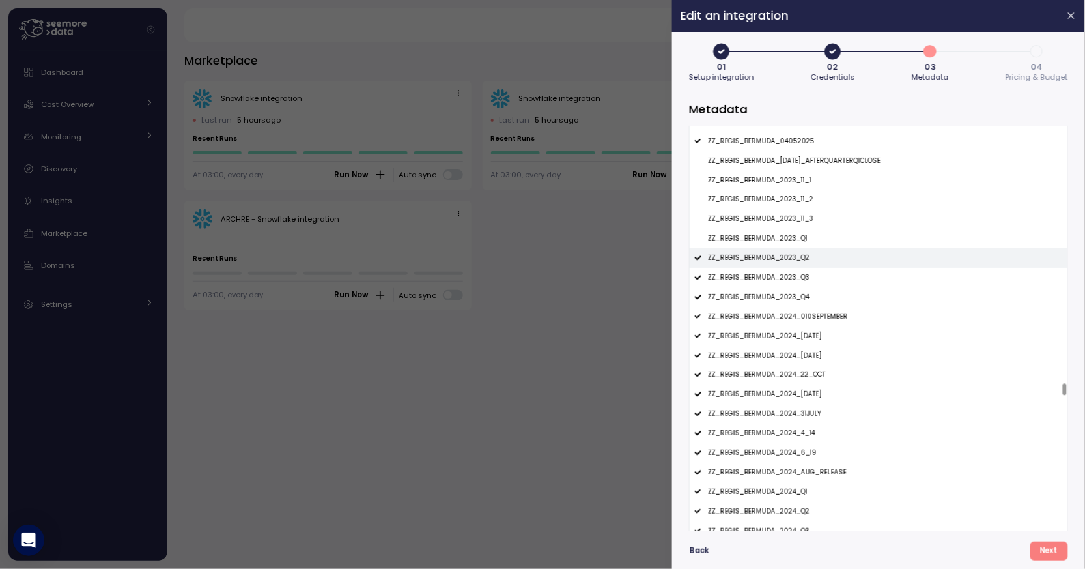
click at [791, 259] on p "ZZ_REGIS_BERMUDA_2023_Q2" at bounding box center [759, 257] width 102 height 9
click at [791, 274] on p "ZZ_REGIS_BERMUDA_2023_Q3" at bounding box center [759, 277] width 102 height 9
click at [791, 287] on div "ZZ_REGIS_BERMUDA_2023_Q3" at bounding box center [879, 278] width 378 height 20
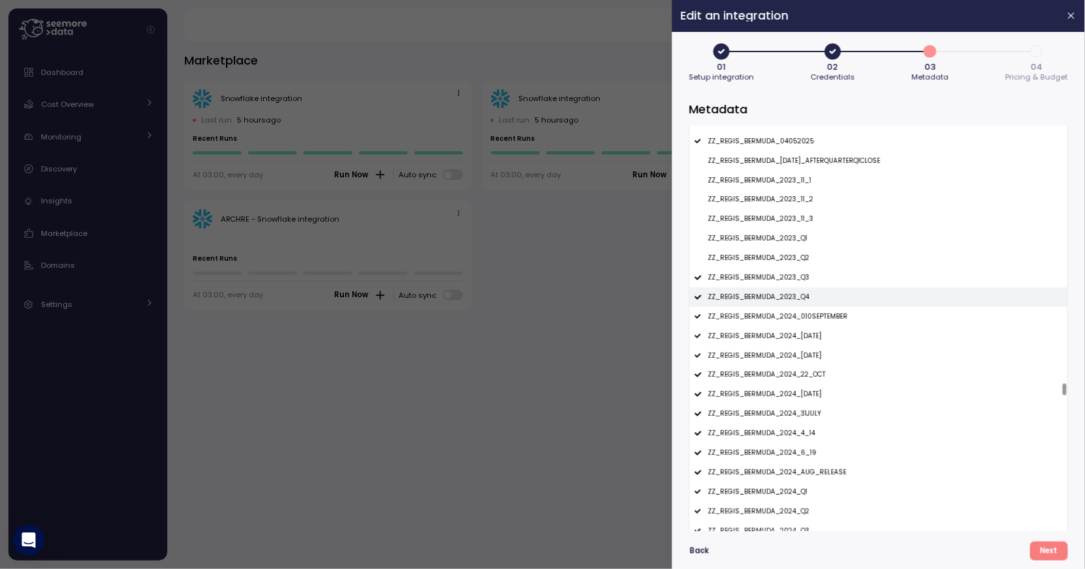
click at [791, 304] on div "ZZ_REGIS_BERMUDA_2023_Q4" at bounding box center [879, 297] width 378 height 20
click at [791, 276] on p "ZZ_REGIS_BERMUDA_2023_Q3" at bounding box center [759, 277] width 102 height 9
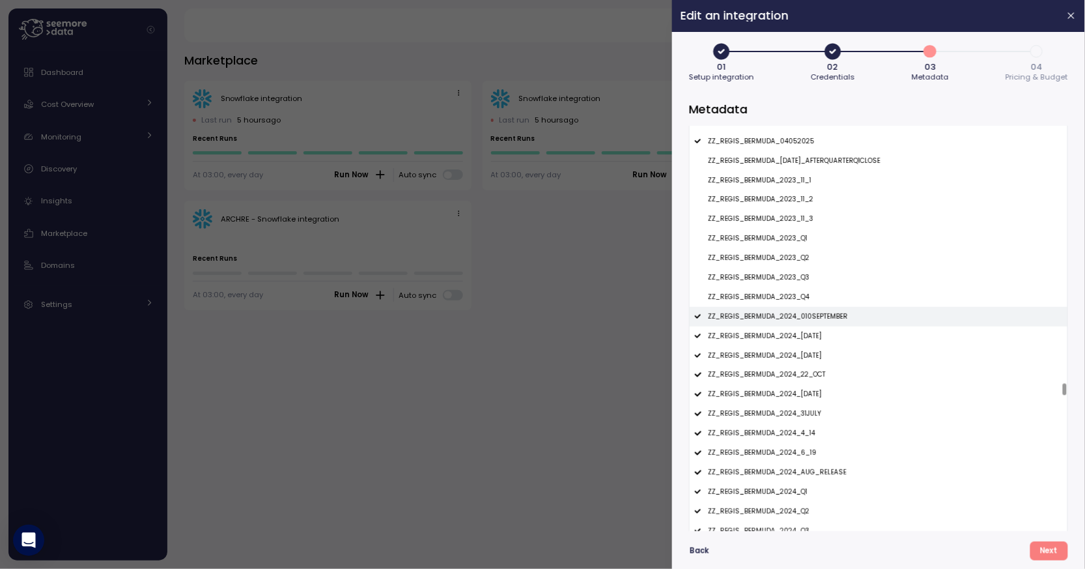
click at [795, 312] on div "ZZ_REGIS_BERMUDA_2024_010SEPTEMBER" at bounding box center [879, 317] width 378 height 20
click at [797, 342] on div "ZZ_REGIS_BERMUDA_2024_10DEC2024" at bounding box center [879, 336] width 378 height 20
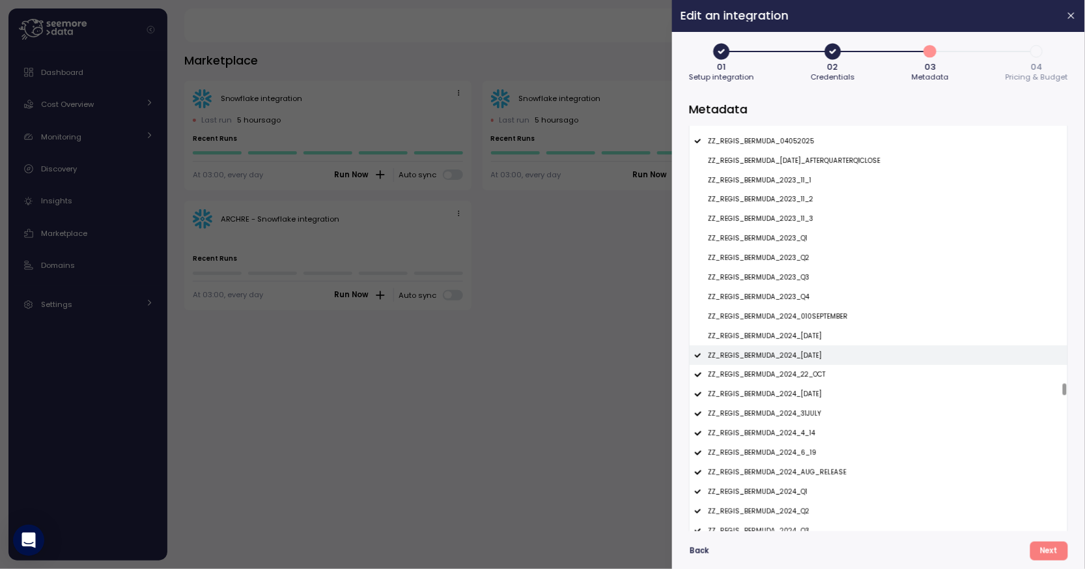
click at [796, 363] on div "ZZ_REGIS_BERMUDA_2024_12DEC2024" at bounding box center [879, 355] width 378 height 20
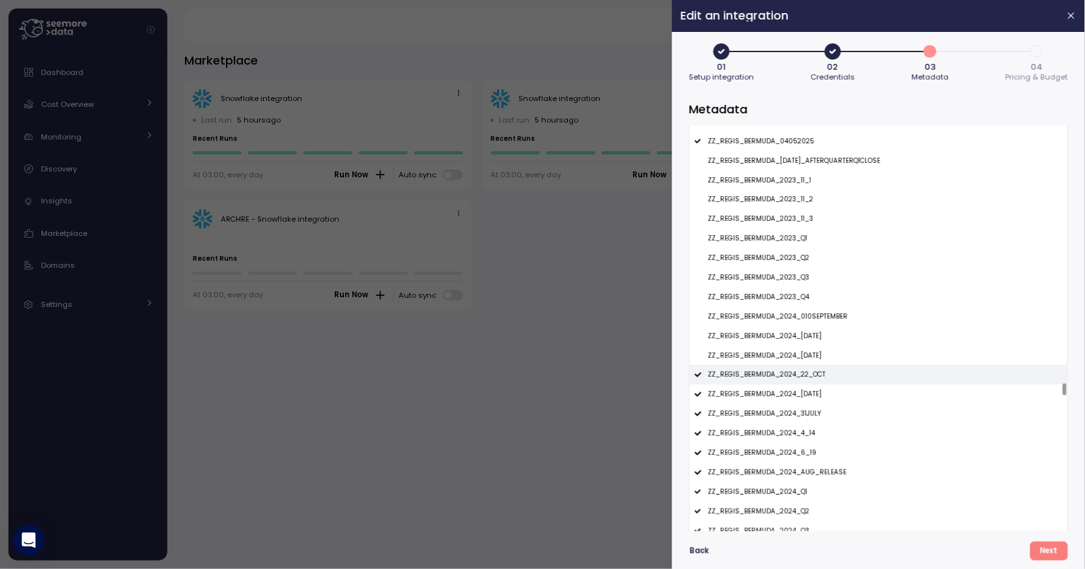
click at [796, 373] on p "ZZ_REGIS_BERMUDA_2024_22_OCT" at bounding box center [767, 374] width 118 height 9
click at [797, 393] on p "ZZ_REGIS_BERMUDA_2024_26NOV2024" at bounding box center [765, 393] width 114 height 9
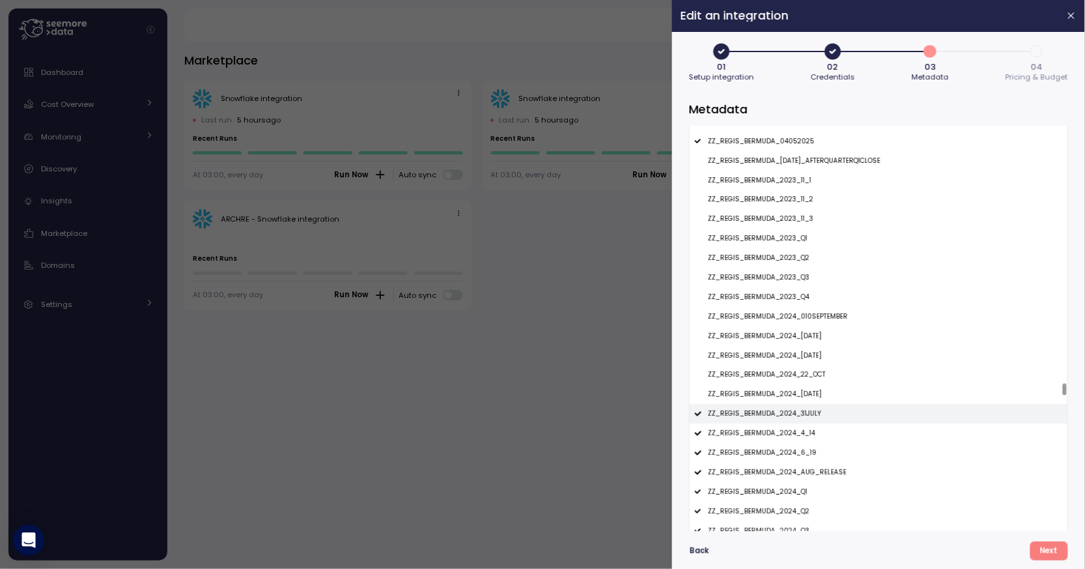
click at [798, 412] on p "ZZ_REGIS_BERMUDA_2024_31JULY" at bounding box center [764, 413] width 113 height 9
click at [798, 429] on div "ZZ_REGIS_BERMUDA_2024_4_14" at bounding box center [879, 433] width 378 height 20
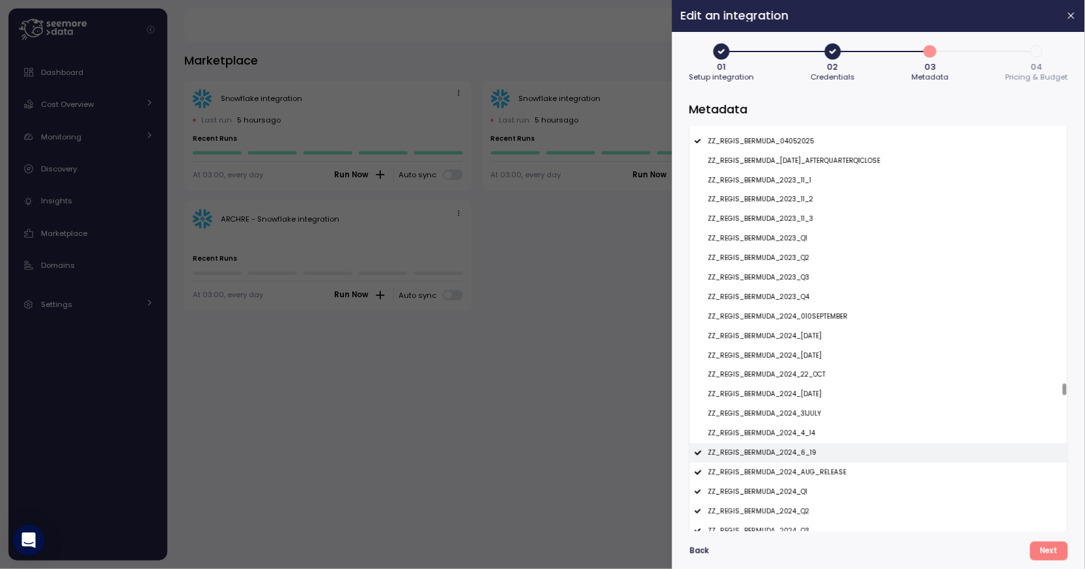
click at [802, 451] on p "ZZ_REGIS_BERMUDA_2024_6_19" at bounding box center [762, 452] width 109 height 9
click at [804, 468] on p "ZZ_REGIS_BERMUDA_2024_AUG_RELEASE" at bounding box center [777, 472] width 139 height 9
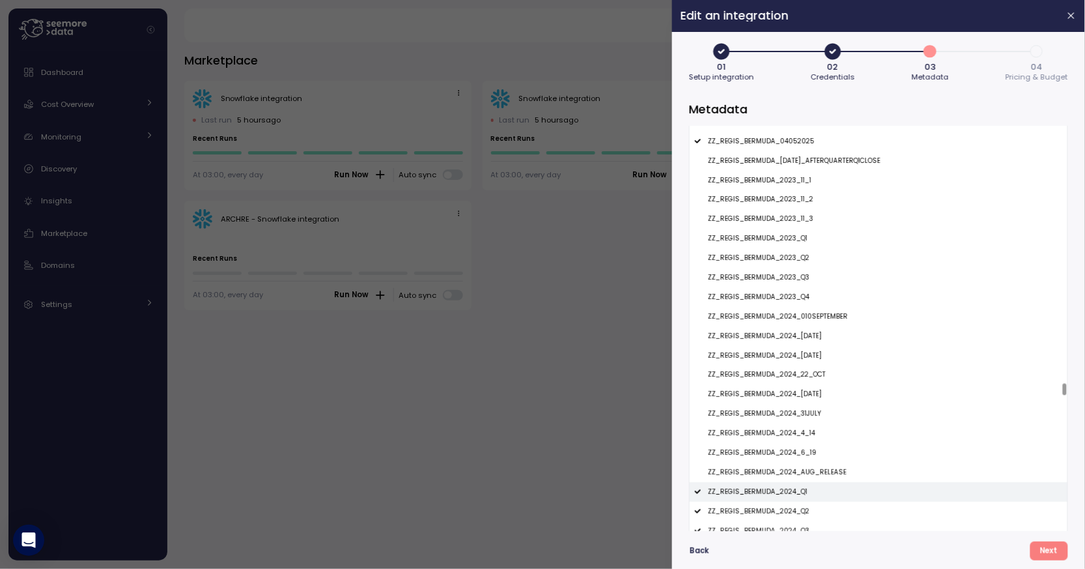
click at [804, 490] on div "ZZ_REGIS_BERMUDA_2024_Q1" at bounding box center [879, 492] width 378 height 20
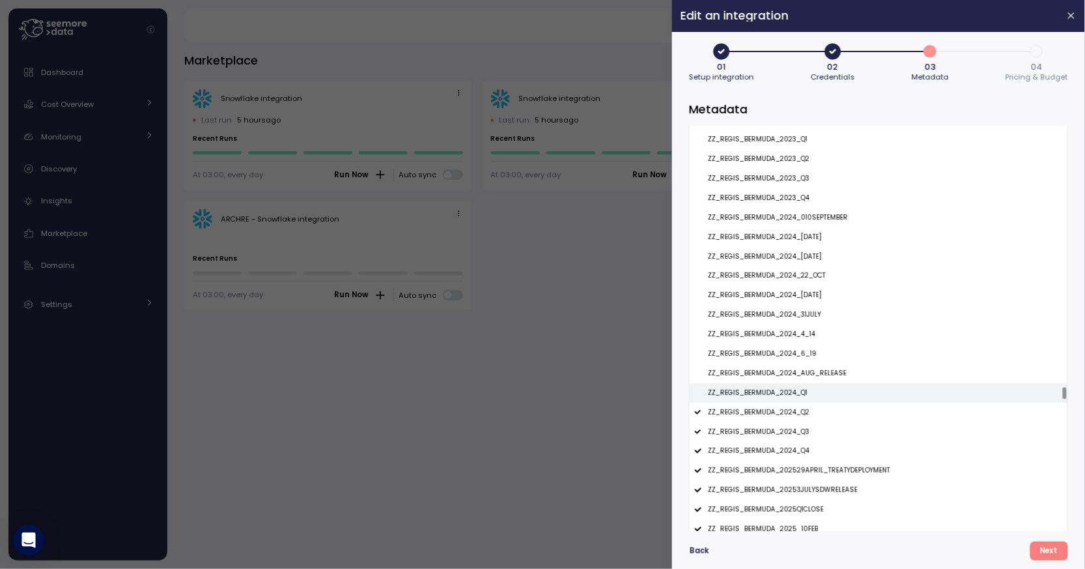
scroll to position [11700, 0]
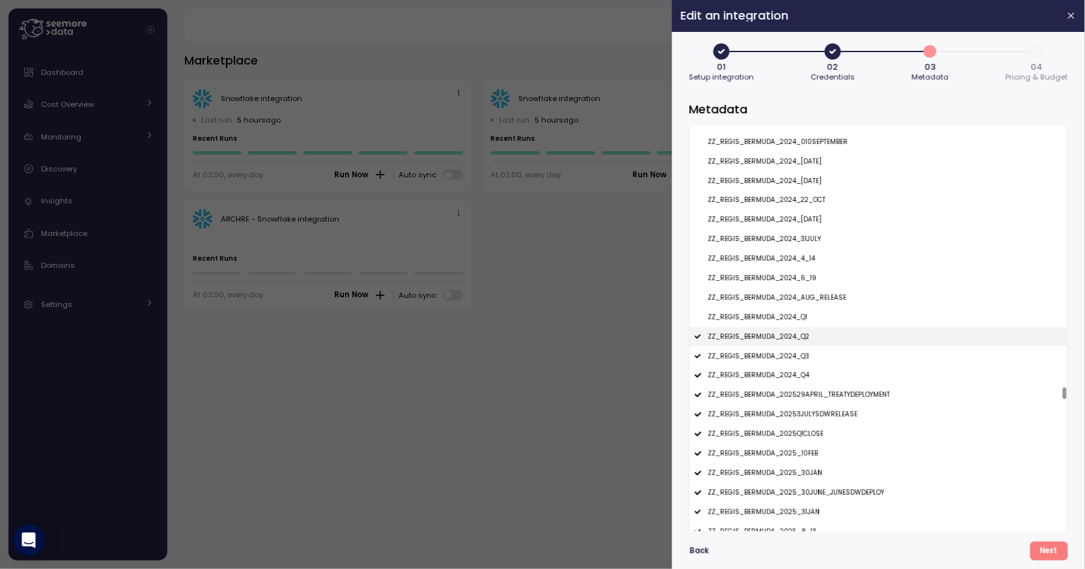
click at [797, 340] on p "ZZ_REGIS_BERMUDA_2024_Q2" at bounding box center [759, 336] width 102 height 9
click at [797, 360] on p "ZZ_REGIS_BERMUDA_2024_Q3" at bounding box center [759, 356] width 102 height 9
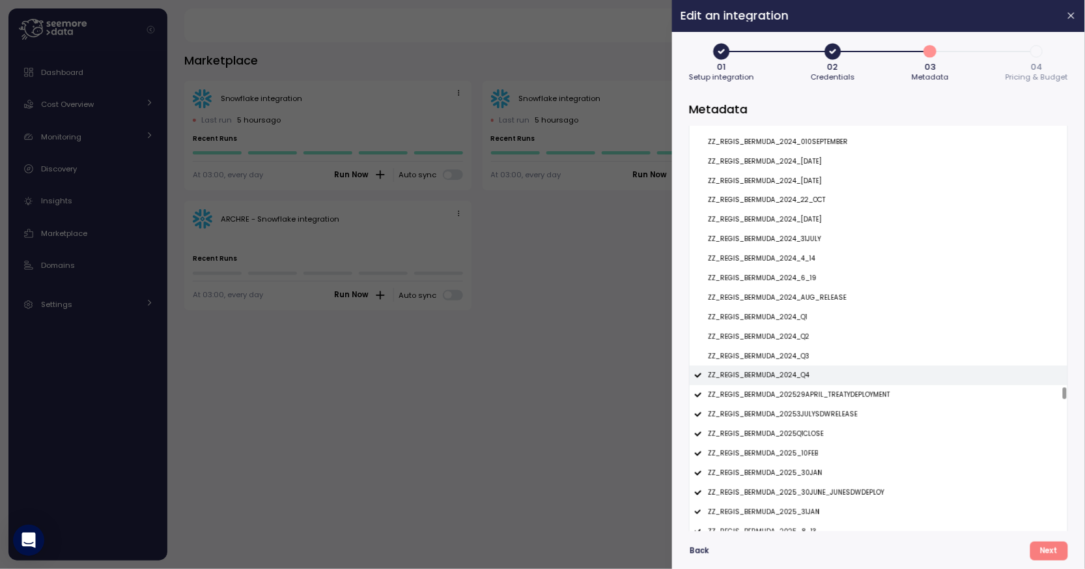
click at [797, 374] on p "ZZ_REGIS_BERMUDA_2024_Q4" at bounding box center [759, 375] width 102 height 9
click at [798, 395] on p "ZZ_REGIS_BERMUDA_202529APRIL_TREATYDEPLOYMENT" at bounding box center [799, 394] width 182 height 9
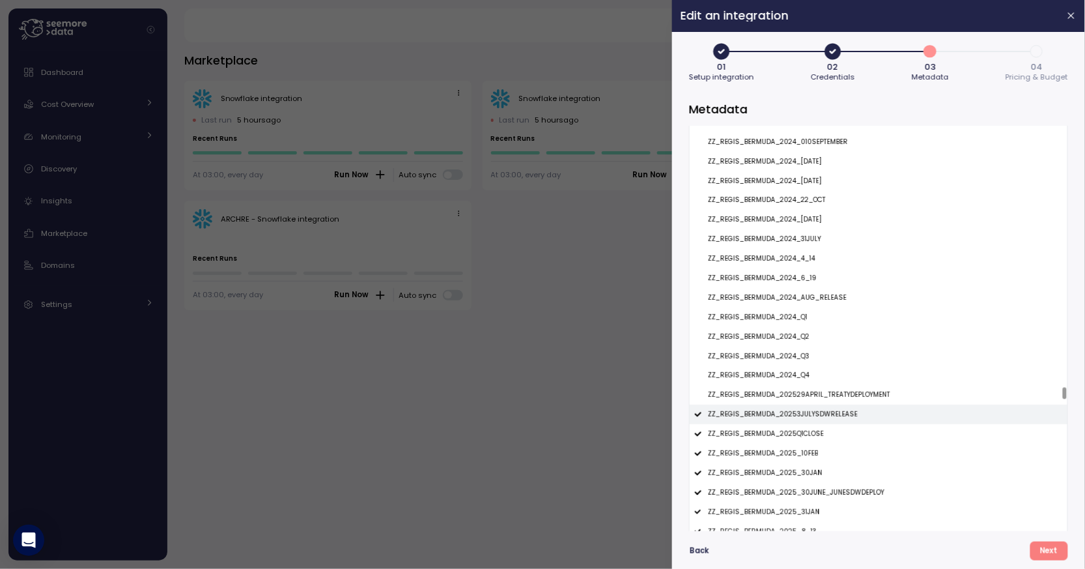
click at [796, 416] on p "ZZ_REGIS_BERMUDA_20253JULYSDWRELEASE" at bounding box center [783, 414] width 150 height 9
click at [794, 433] on p "ZZ_REGIS_BERMUDA_2025Q1CLOSE" at bounding box center [766, 433] width 116 height 9
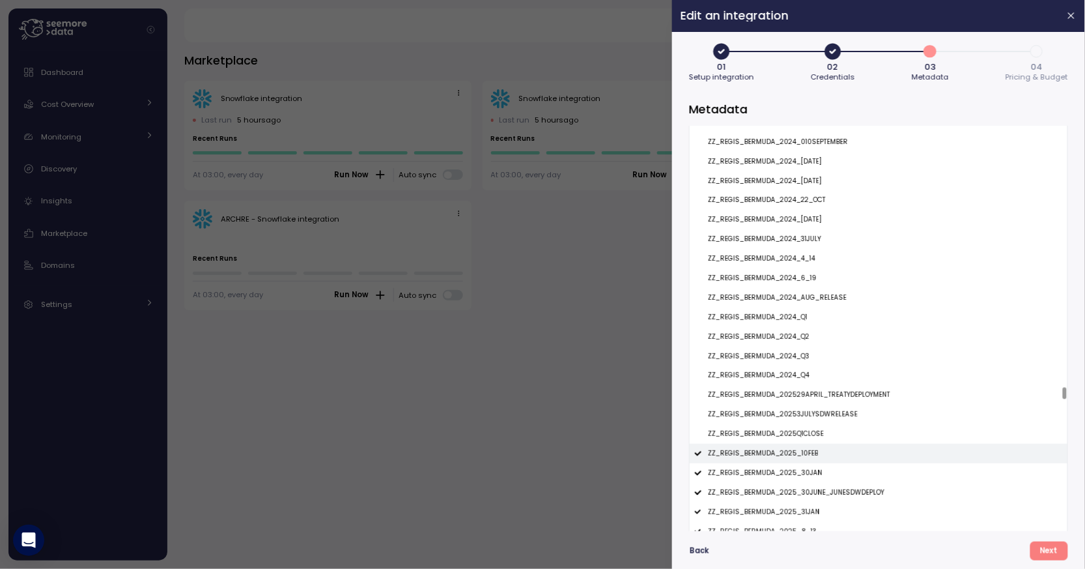
click at [793, 453] on p "ZZ_REGIS_BERMUDA_2025_10FEB" at bounding box center [763, 453] width 111 height 9
click at [793, 469] on div "ZZ_REGIS_BERMUDA_2025_30JAN" at bounding box center [879, 473] width 378 height 20
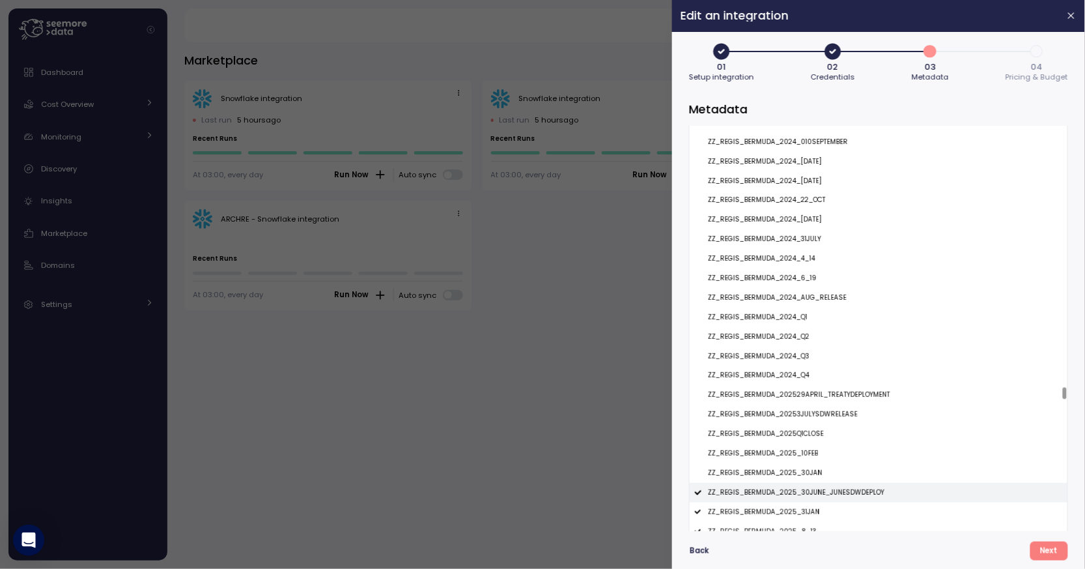
click at [794, 492] on p "ZZ_REGIS_BERMUDA_2025_30JUNE_JUNESDWDEPLOY" at bounding box center [796, 492] width 177 height 9
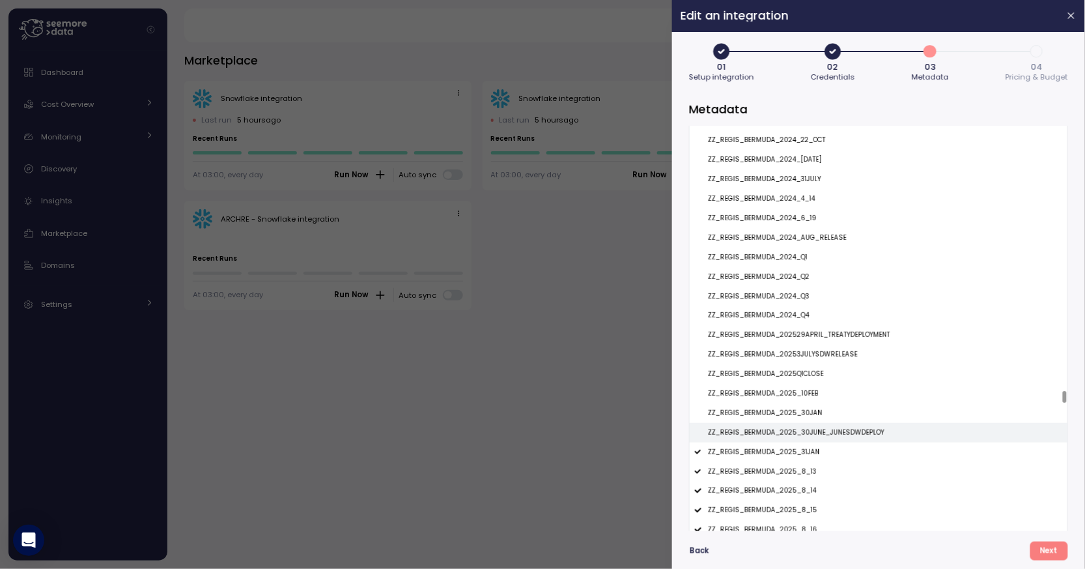
scroll to position [11887, 0]
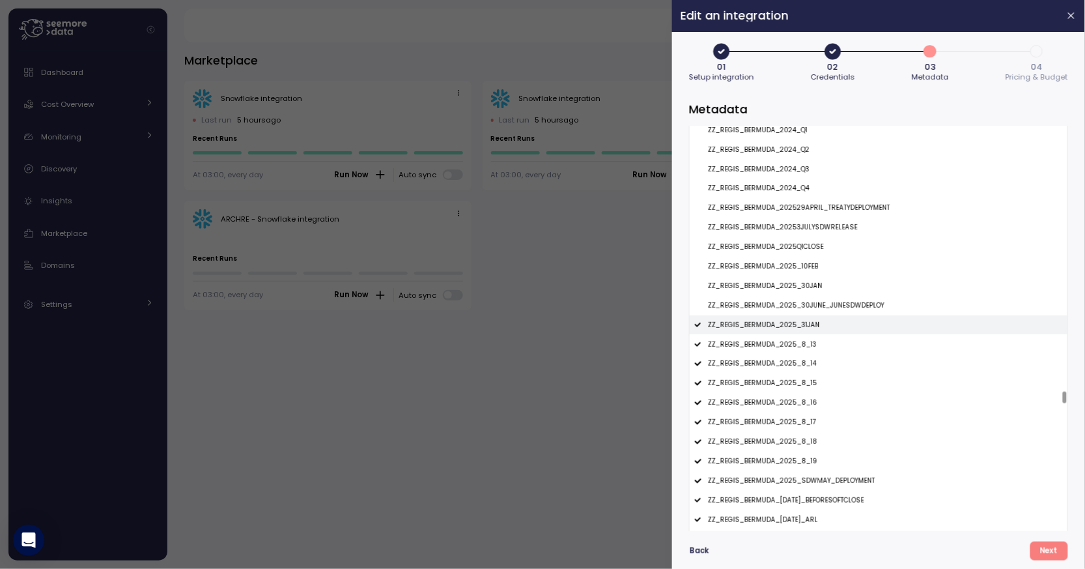
click at [778, 328] on p "ZZ_REGIS_BERMUDA_2025_31JAN" at bounding box center [764, 324] width 112 height 9
click at [778, 345] on p "ZZ_REGIS_BERMUDA_2025_8_13" at bounding box center [762, 344] width 109 height 9
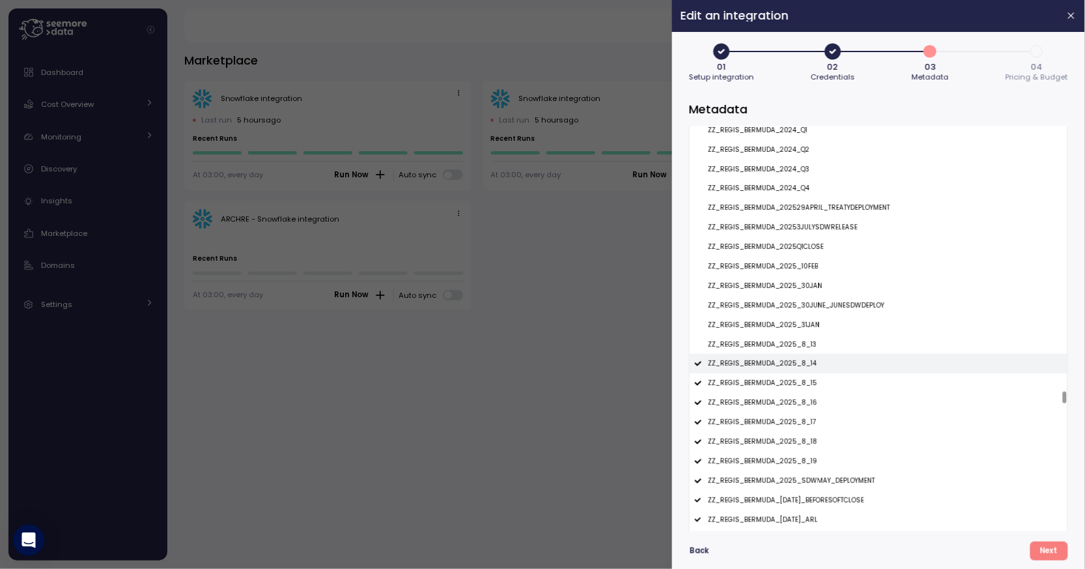
click at [778, 360] on p "ZZ_REGIS_BERMUDA_2025_8_14" at bounding box center [762, 363] width 109 height 9
click at [782, 375] on div "ZZ_REGIS_BERMUDA_2025_8_15" at bounding box center [879, 383] width 378 height 20
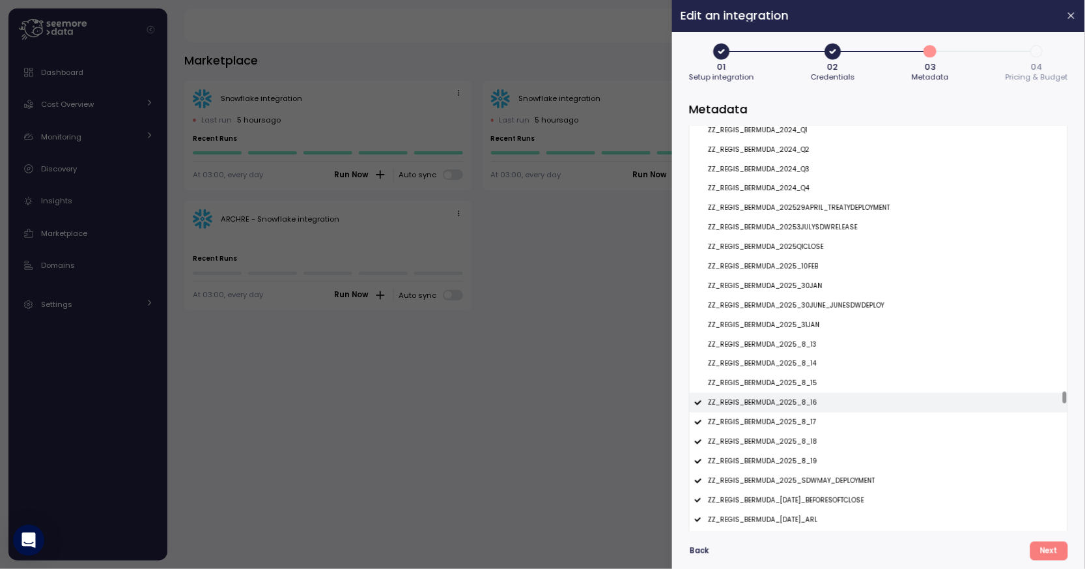
click at [788, 408] on div "ZZ_REGIS_BERMUDA_2025_8_16" at bounding box center [879, 403] width 378 height 20
click at [791, 423] on p "ZZ_REGIS_BERMUDA_2025_8_17" at bounding box center [762, 421] width 108 height 9
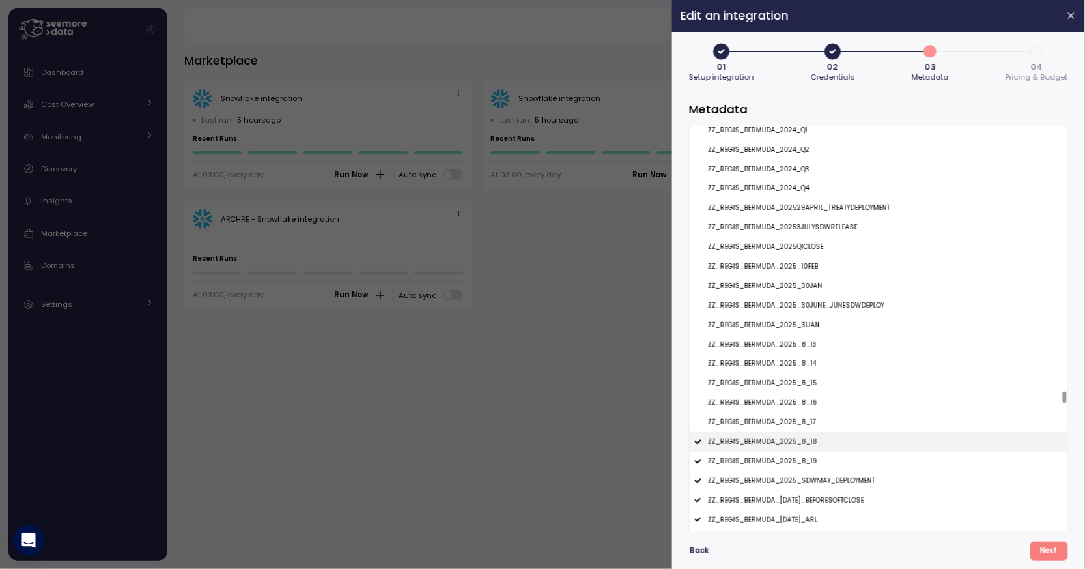
click at [794, 442] on p "ZZ_REGIS_BERMUDA_2025_8_18" at bounding box center [762, 441] width 109 height 9
click at [797, 457] on div "ZZ_REGIS_BERMUDA_2025_8_19" at bounding box center [879, 461] width 378 height 20
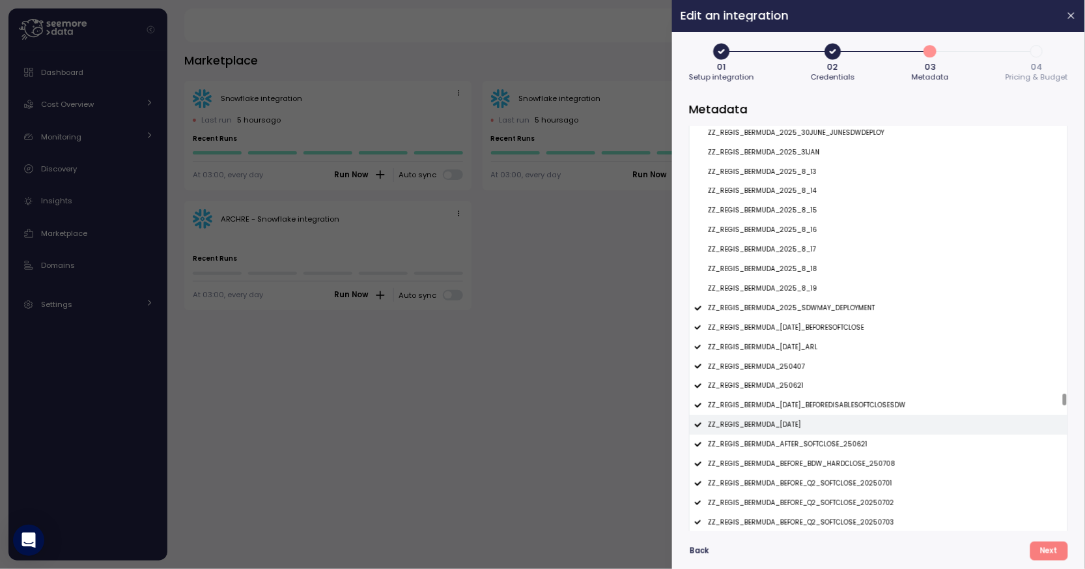
scroll to position [12082, 0]
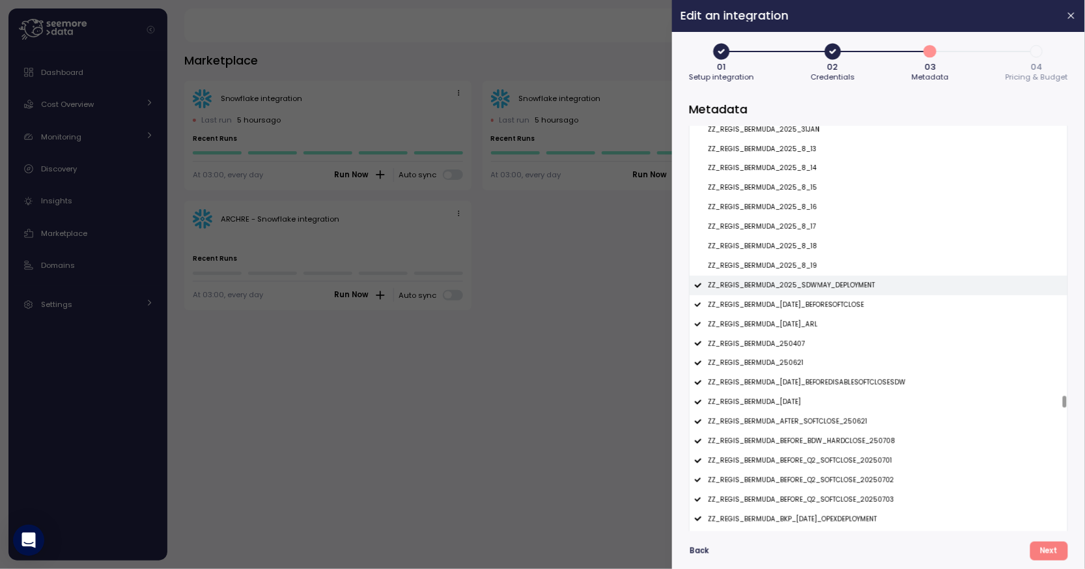
click at [812, 289] on p "ZZ_REGIS_BERMUDA_2025_SDWMAY_DEPLOYMENT" at bounding box center [791, 285] width 167 height 9
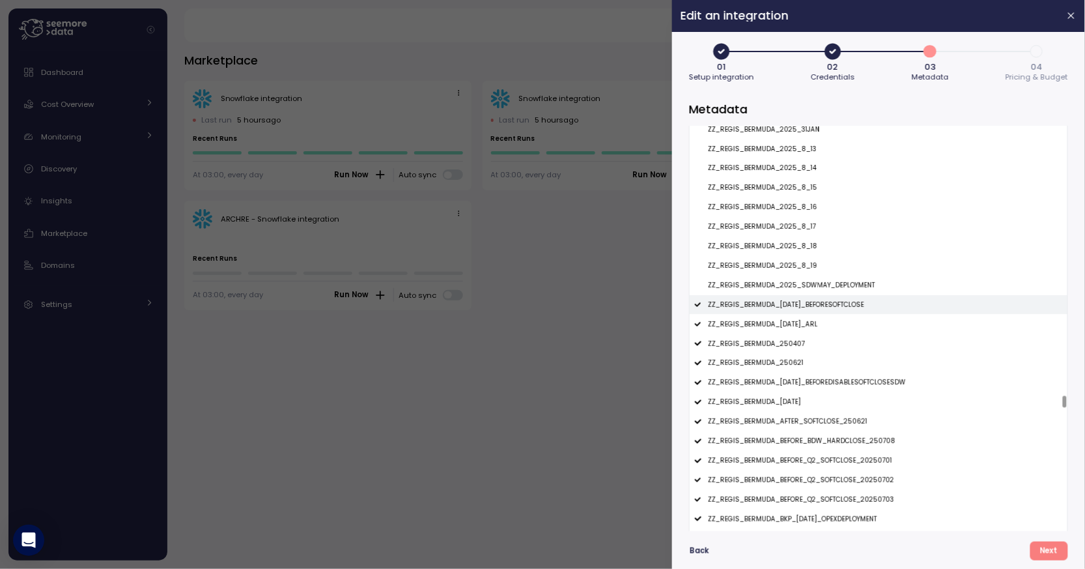
click at [812, 302] on p "ZZ_REGIS_BERMUDA_22MAR2025_BEFORESOFTCLOSE" at bounding box center [786, 304] width 156 height 9
click at [812, 315] on div "ZZ_REGIS_BERMUDA_22MAR2025_BEFORESOFTCLOSE" at bounding box center [879, 305] width 378 height 20
click at [810, 317] on div "ZZ_REGIS_BERMUDA_24JUNE2024_ARL" at bounding box center [879, 324] width 378 height 20
click at [812, 303] on p "ZZ_REGIS_BERMUDA_22MAR2025_BEFORESOFTCLOSE" at bounding box center [786, 304] width 156 height 9
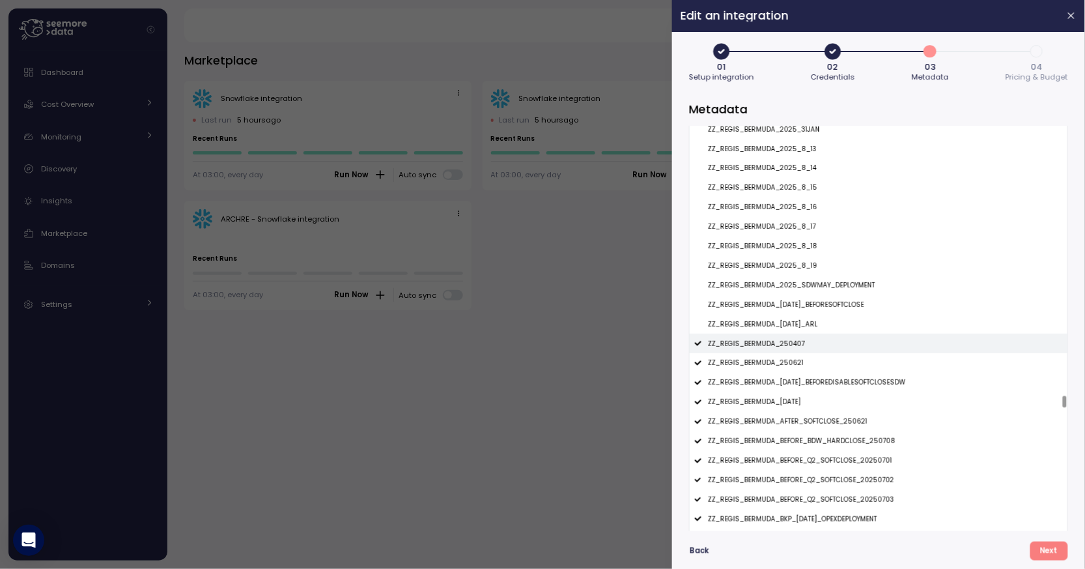
click at [804, 343] on div "ZZ_REGIS_BERMUDA_250407" at bounding box center [879, 343] width 378 height 20
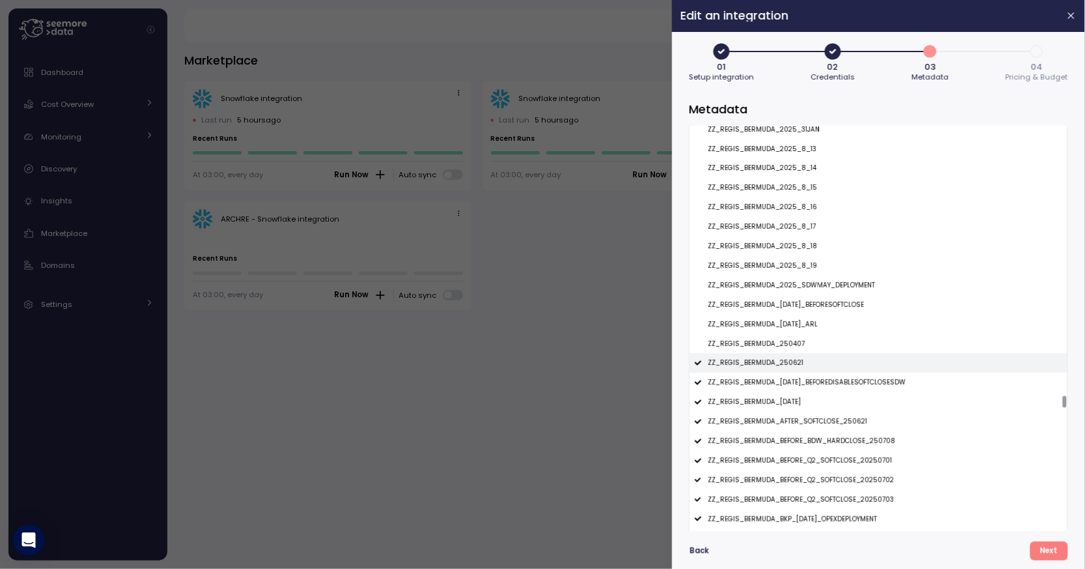
click at [806, 366] on div "ZZ_REGIS_BERMUDA_250621" at bounding box center [879, 363] width 378 height 20
click at [810, 384] on p "ZZ_REGIS_BERMUDA_27MAR2025_BEFOREDISABLESOFTCLOSESDW" at bounding box center [807, 382] width 198 height 9
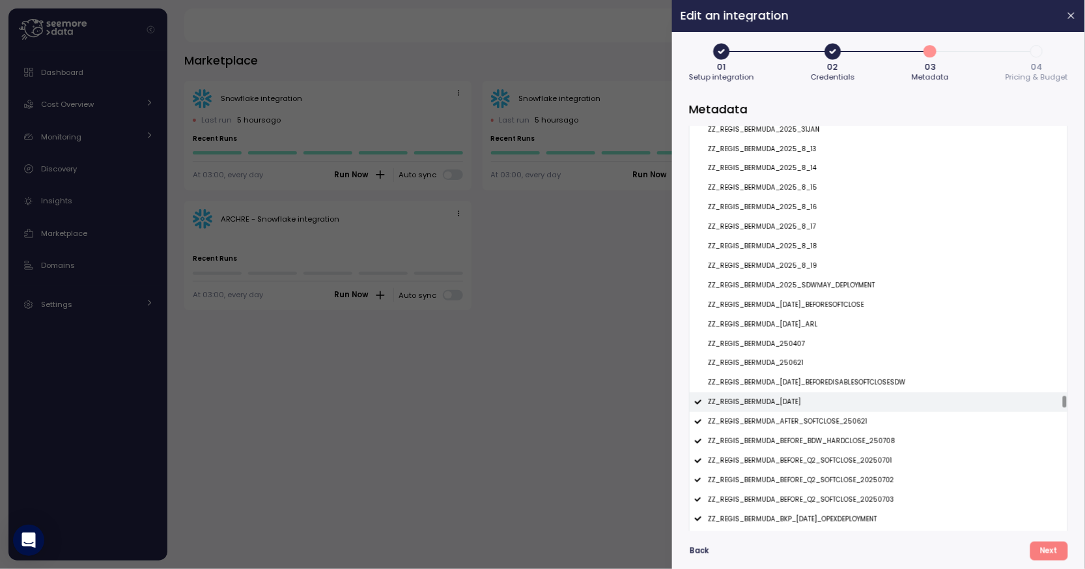
click at [808, 399] on div "ZZ_REGIS_BERMUDA_2JAN2025" at bounding box center [879, 402] width 378 height 20
click at [810, 415] on div "ZZ_REGIS_BERMUDA_AFTER_SOFTCLOSE_250621" at bounding box center [879, 422] width 378 height 20
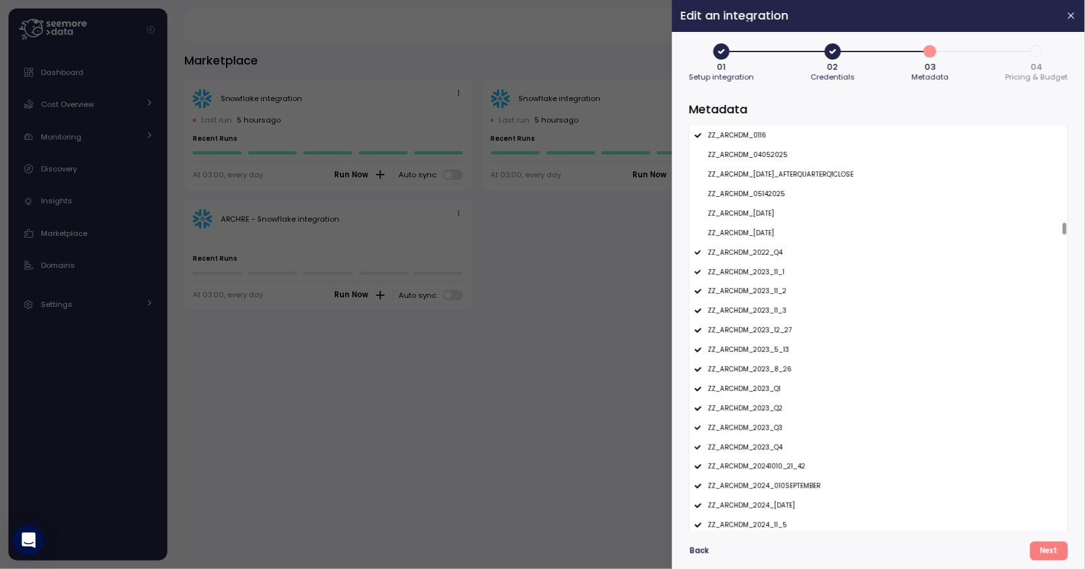
scroll to position [4323, 0]
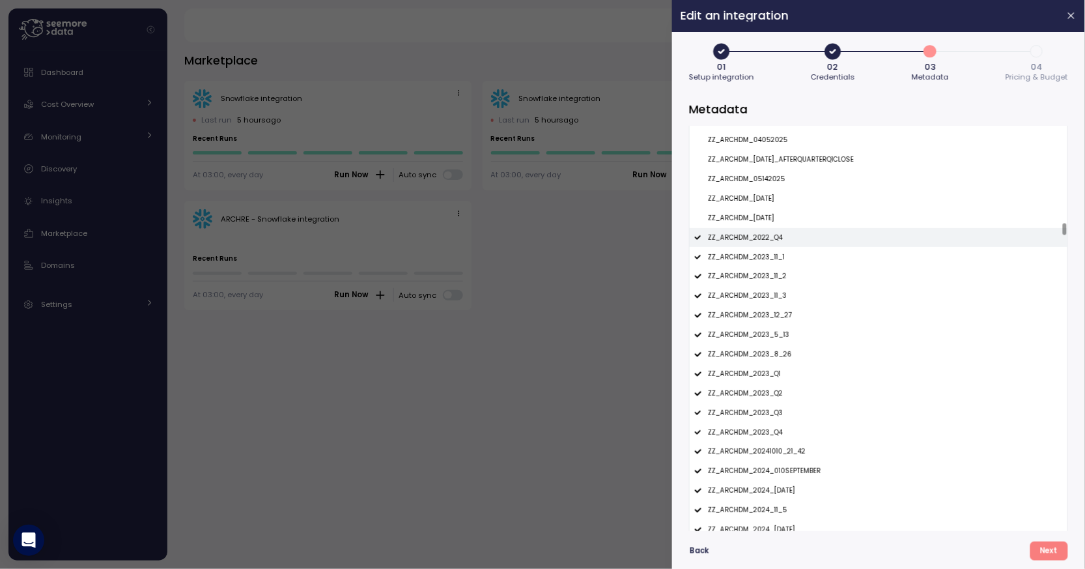
click at [801, 244] on div "ZZ_ARCHDM_2022_Q4" at bounding box center [879, 238] width 378 height 20
click at [801, 257] on div "ZZ_ARCHDM_2023_11_1" at bounding box center [879, 257] width 378 height 20
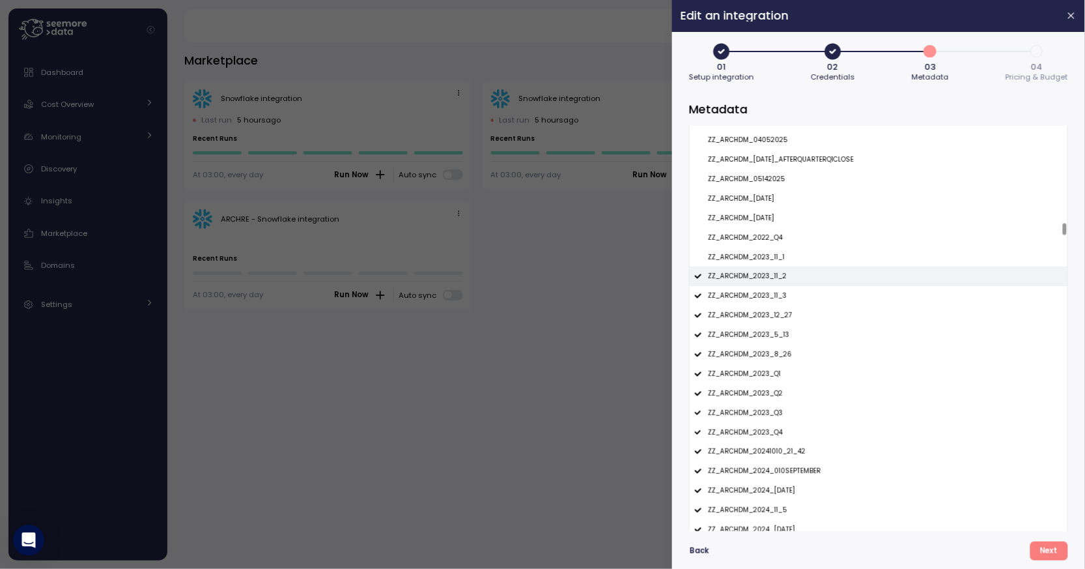
click at [800, 275] on div "ZZ_ARCHDM_2023_11_2" at bounding box center [879, 276] width 378 height 20
click at [800, 292] on div "ZZ_ARCHDM_2023_11_3" at bounding box center [879, 296] width 378 height 20
click at [800, 314] on div "ZZ_ARCHDM_2023_12_27" at bounding box center [879, 315] width 378 height 20
click at [800, 332] on div "ZZ_ARCHDM_2023_5_13" at bounding box center [879, 335] width 378 height 20
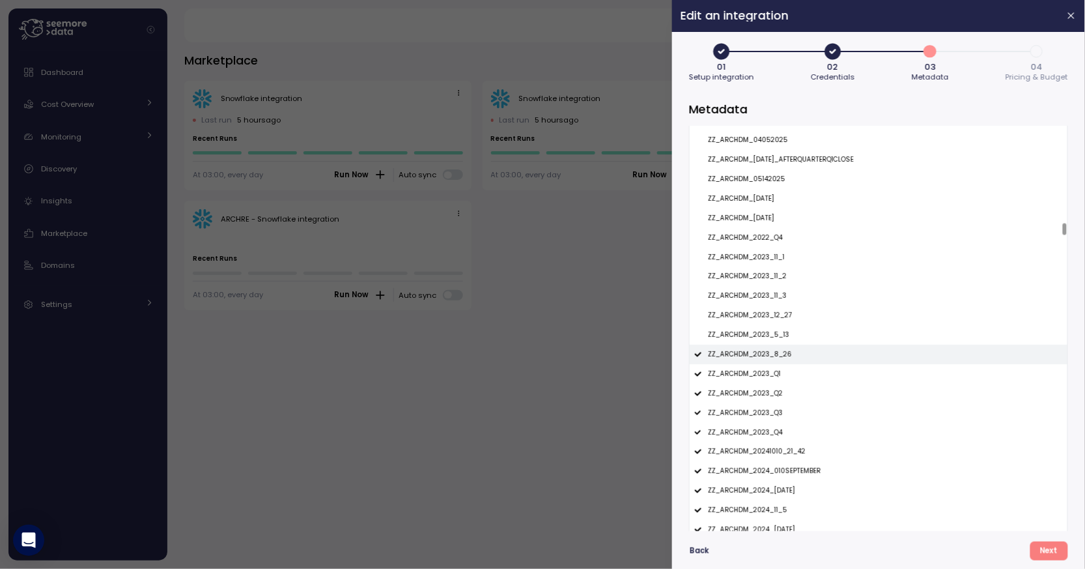
click at [800, 356] on div "ZZ_ARCHDM_2023_8_26" at bounding box center [879, 355] width 378 height 20
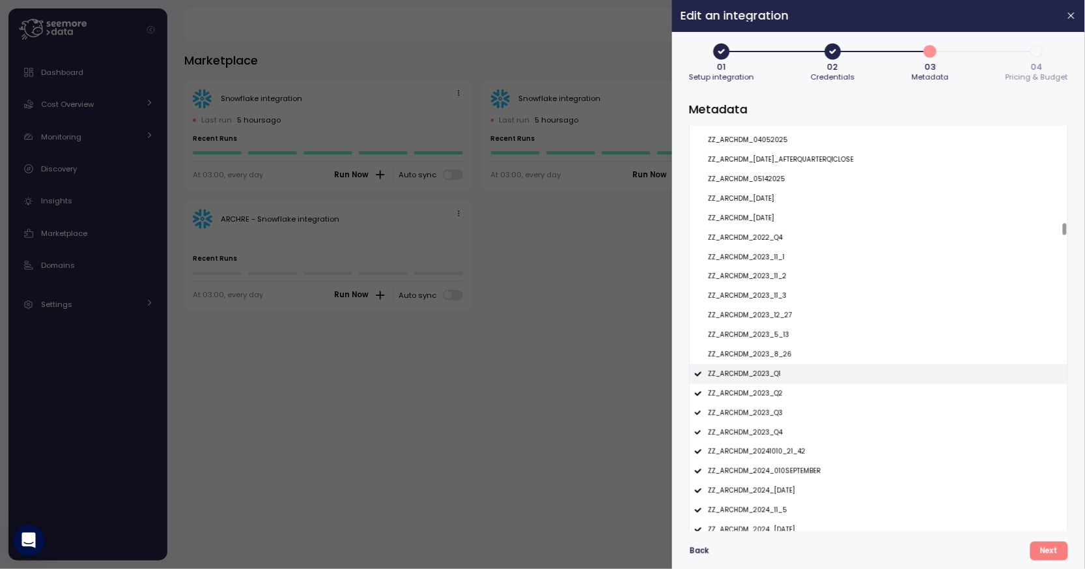
click at [800, 371] on div "ZZ_ARCHDM_2023_Q1" at bounding box center [879, 374] width 378 height 20
click at [799, 386] on div "ZZ_ARCHDM_2023_Q2" at bounding box center [879, 394] width 378 height 20
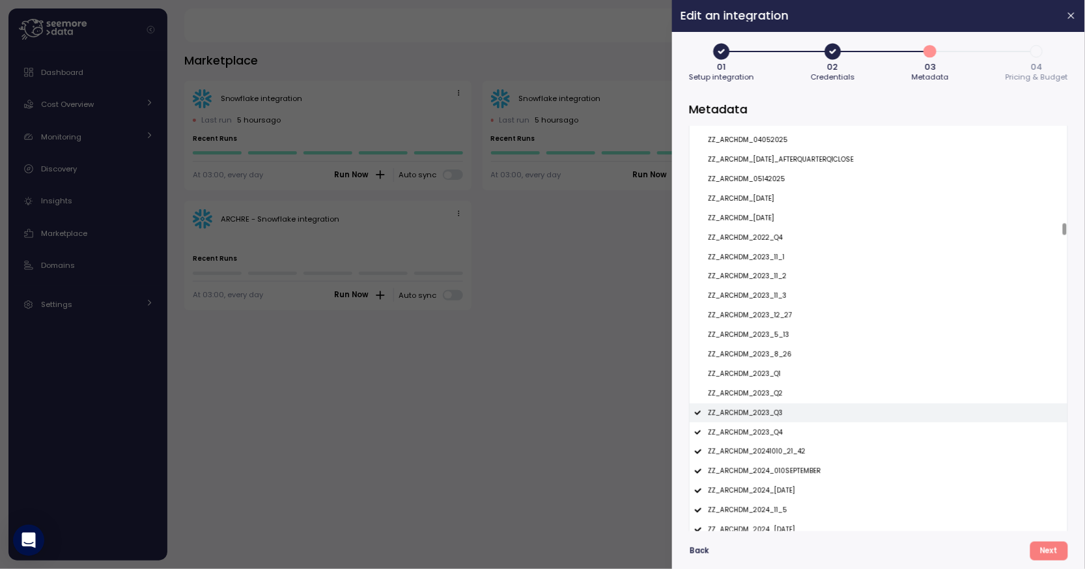
click at [799, 404] on div "ZZ_ARCHDM_2023_Q3" at bounding box center [879, 413] width 378 height 20
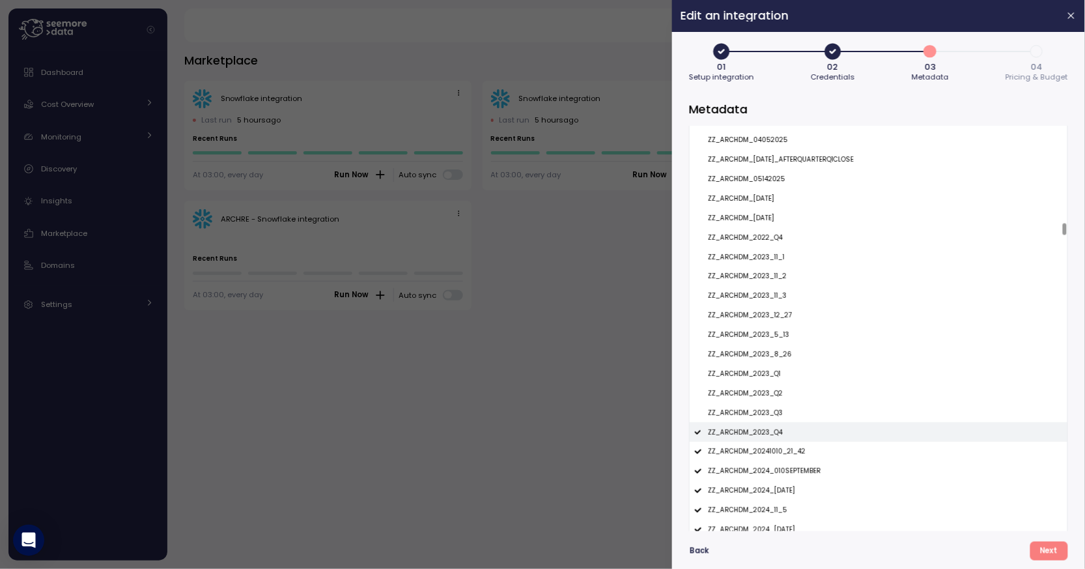
click at [799, 425] on div "ZZ_ARCHDM_2023_Q4" at bounding box center [879, 432] width 378 height 20
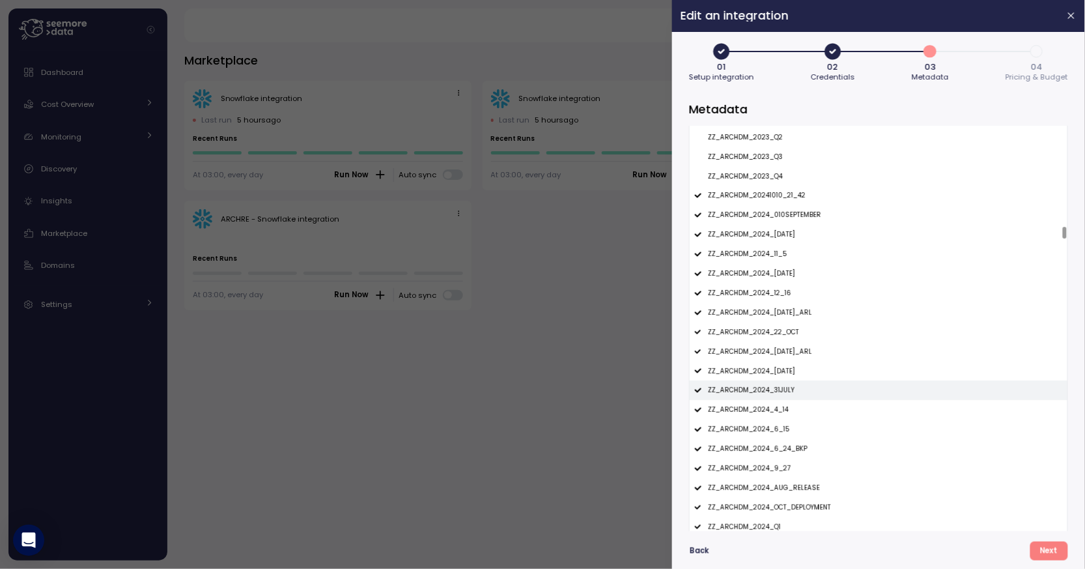
scroll to position [4601, 0]
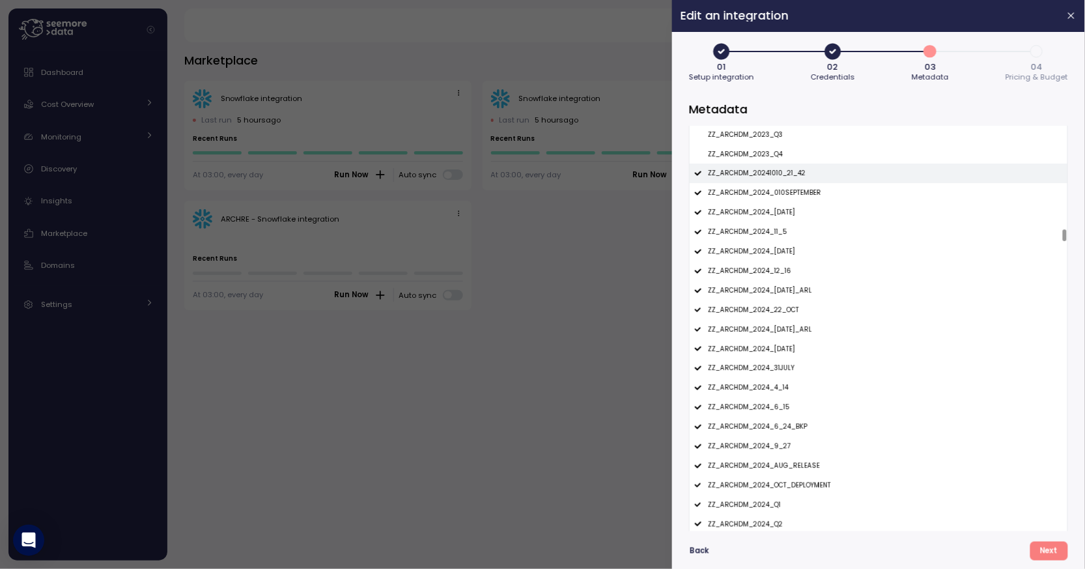
click at [795, 171] on p "ZZ_ARCHDM_20241010_21_42" at bounding box center [757, 173] width 98 height 9
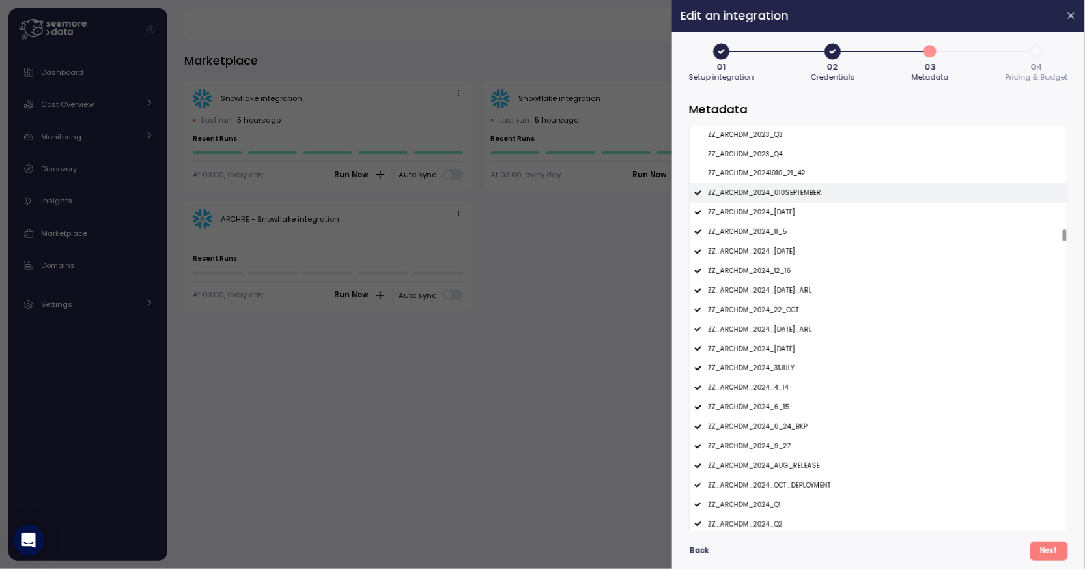
click at [795, 189] on p "ZZ_ARCHDM_2024_010SEPTEMBER" at bounding box center [764, 192] width 113 height 9
click at [791, 206] on div "ZZ_ARCHDM_2024_10DEC2024" at bounding box center [879, 213] width 378 height 20
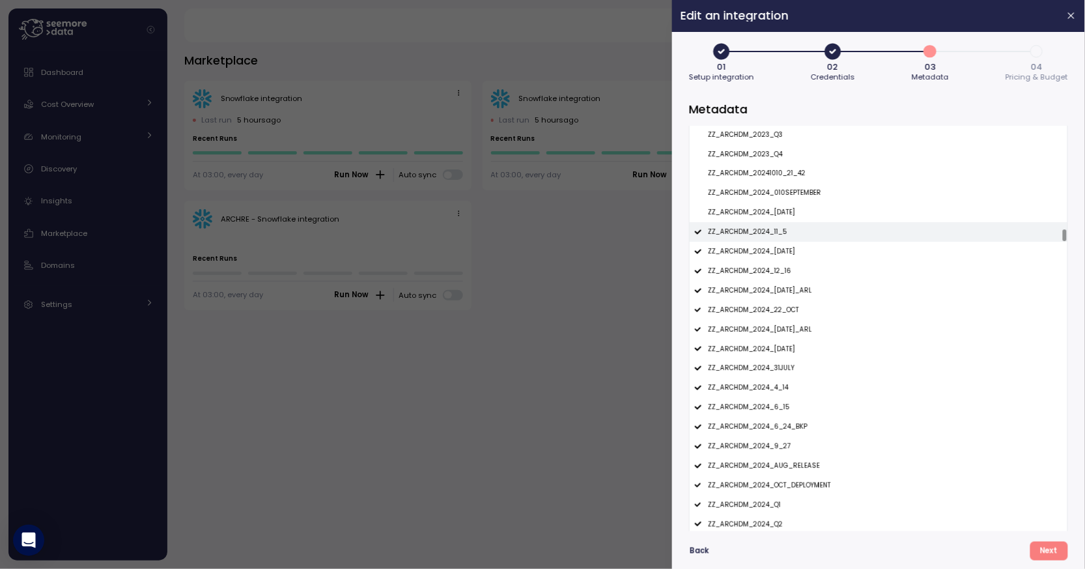
click at [791, 236] on div "ZZ_ARCHDM_2024_11_5" at bounding box center [879, 232] width 378 height 20
click at [791, 253] on p "ZZ_ARCHDM_2024_12DEC2024" at bounding box center [751, 251] width 87 height 9
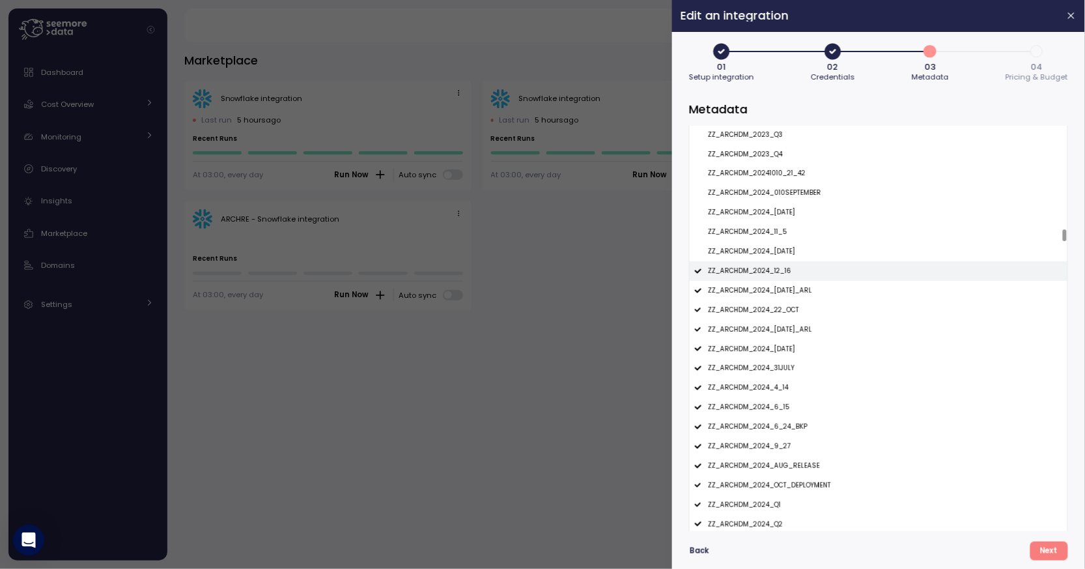
click at [791, 270] on div "ZZ_ARCHDM_2024_12_16" at bounding box center [879, 271] width 378 height 20
click at [792, 289] on p "ZZ_ARCHDM_2024_18MAY2024_ARL" at bounding box center [760, 290] width 104 height 9
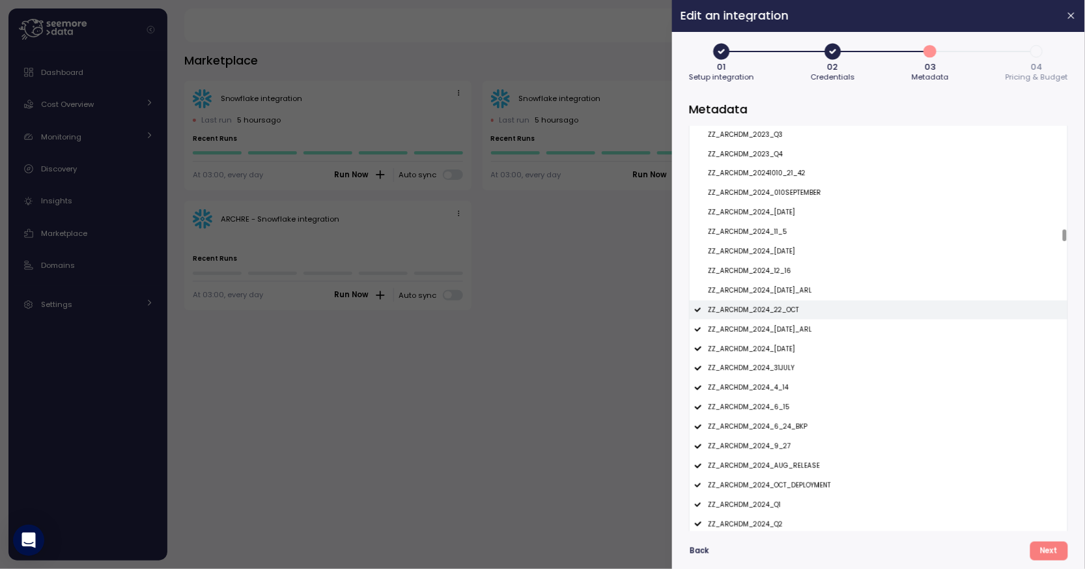
click at [792, 302] on div "ZZ_ARCHDM_2024_22_OCT" at bounding box center [879, 310] width 378 height 20
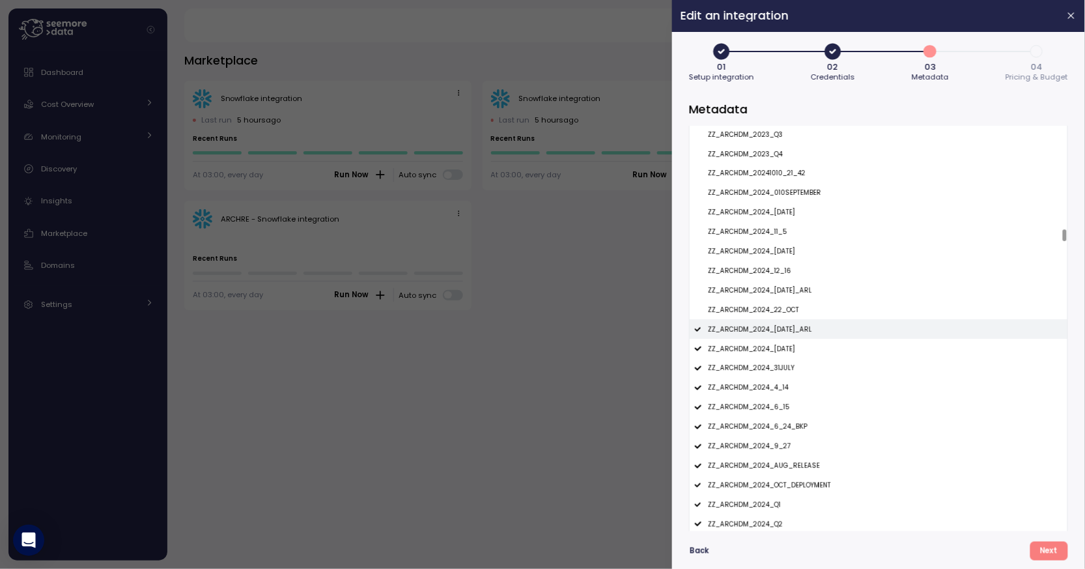
click at [793, 323] on div "ZZ_ARCHDM_2024_24JUNE2024_ARL" at bounding box center [879, 329] width 378 height 20
click at [793, 343] on div "ZZ_ARCHDM_2024_26NOV2024" at bounding box center [879, 349] width 378 height 20
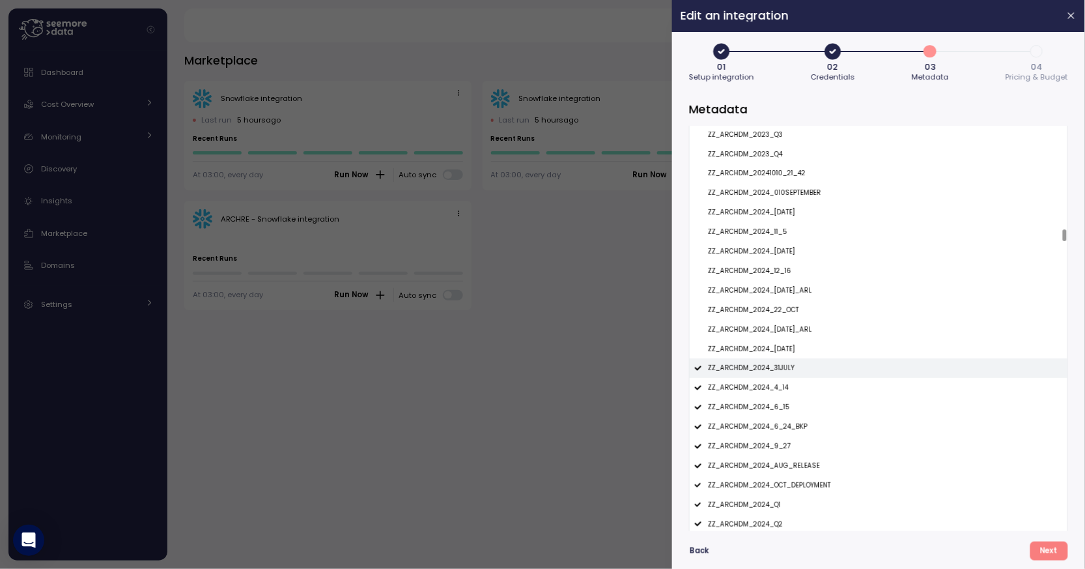
click at [793, 362] on div "ZZ_ARCHDM_2024_31JULY" at bounding box center [879, 368] width 378 height 20
click at [793, 377] on div "ZZ_ARCHDM_2024_31JULY" at bounding box center [879, 368] width 378 height 20
click at [793, 389] on div "ZZ_ARCHDM_2024_4_14" at bounding box center [879, 388] width 378 height 20
click at [793, 369] on div "ZZ_ARCHDM_2024_31JULY" at bounding box center [879, 368] width 378 height 20
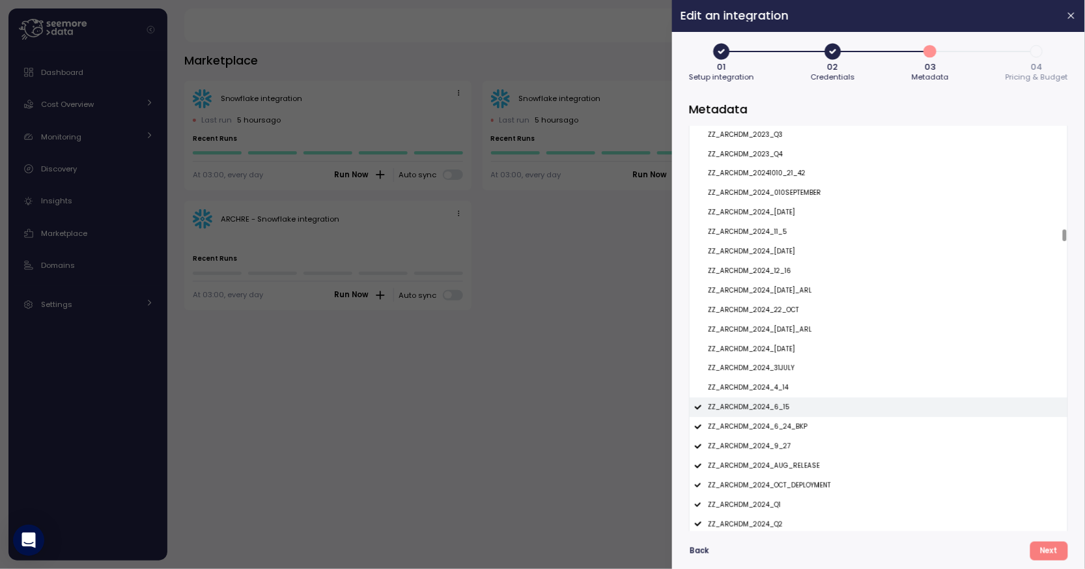
click at [791, 401] on div "ZZ_ARCHDM_2024_6_15" at bounding box center [879, 407] width 378 height 20
click at [793, 429] on p "ZZ_ARCHDM_2024_6_24_BKP" at bounding box center [758, 426] width 100 height 9
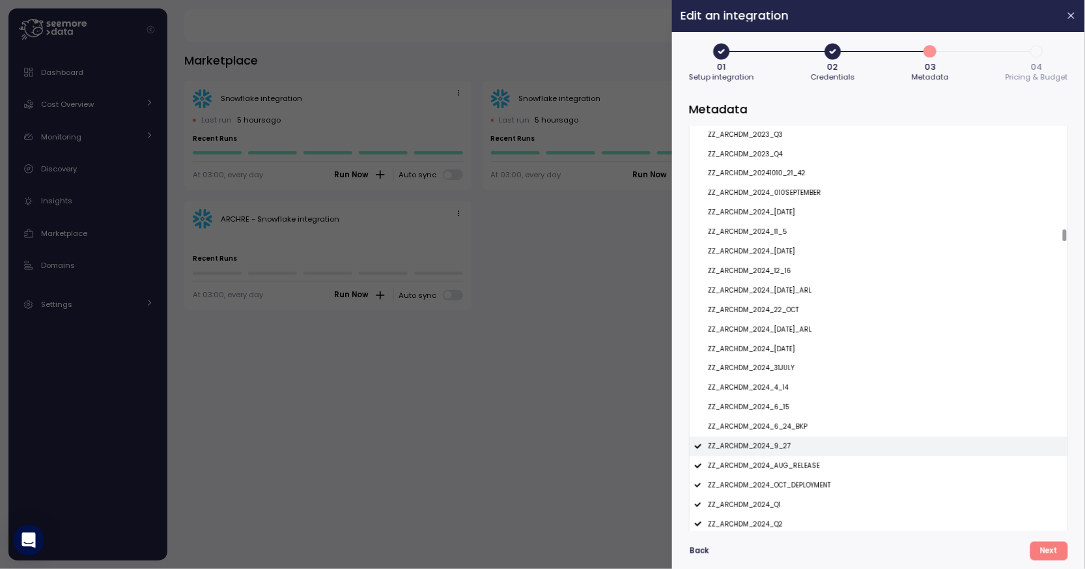
click at [793, 440] on div "ZZ_ARCHDM_2024_9_27" at bounding box center [879, 446] width 378 height 20
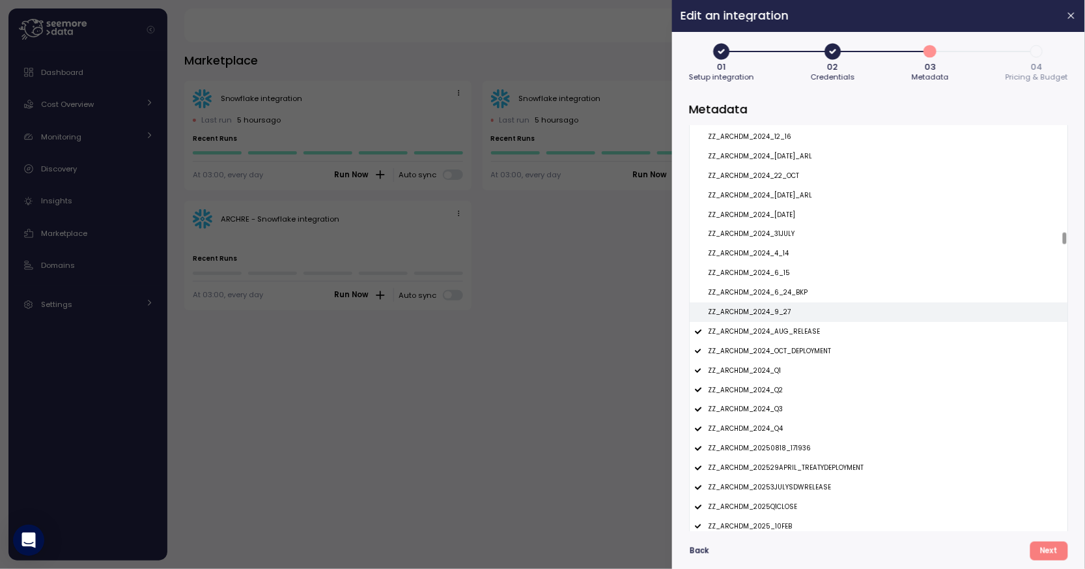
scroll to position [4742, 0]
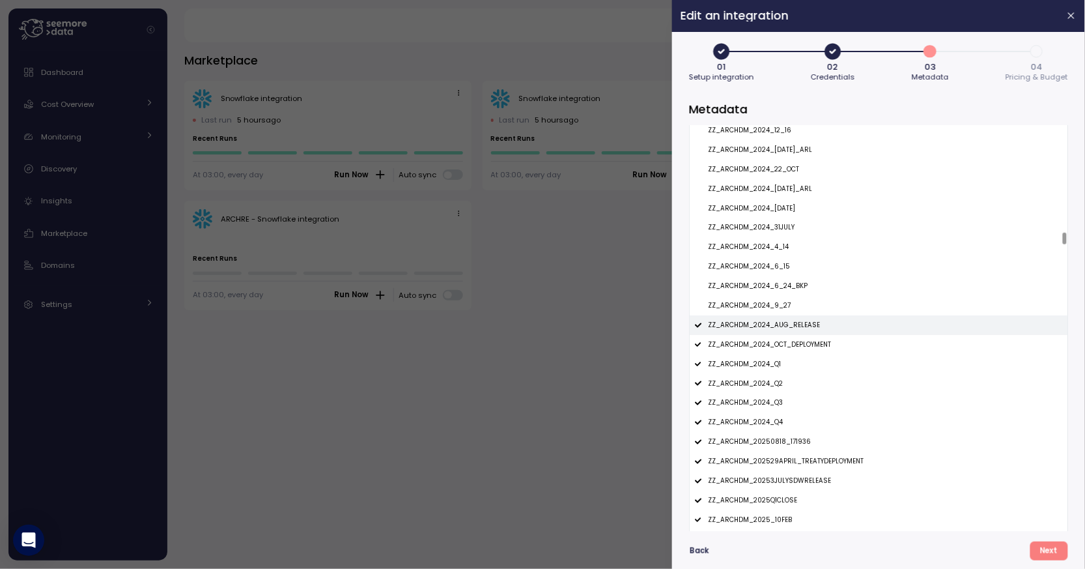
click at [794, 330] on div "ZZ_ARCHDM_2024_AUG_RELEASE" at bounding box center [879, 325] width 378 height 20
click at [794, 342] on p "ZZ_ARCHDM_2024_OCT_DEPLOYMENT" at bounding box center [769, 344] width 123 height 9
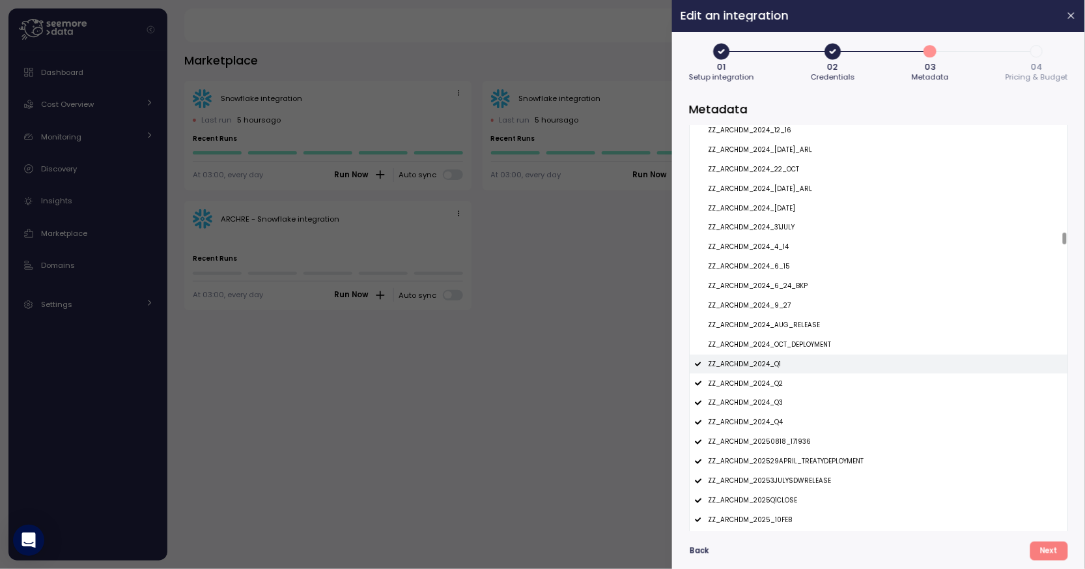
click at [789, 360] on div "ZZ_ARCHDM_2024_Q1" at bounding box center [879, 364] width 378 height 20
click at [789, 380] on div "ZZ_ARCHDM_2024_Q2" at bounding box center [879, 383] width 378 height 20
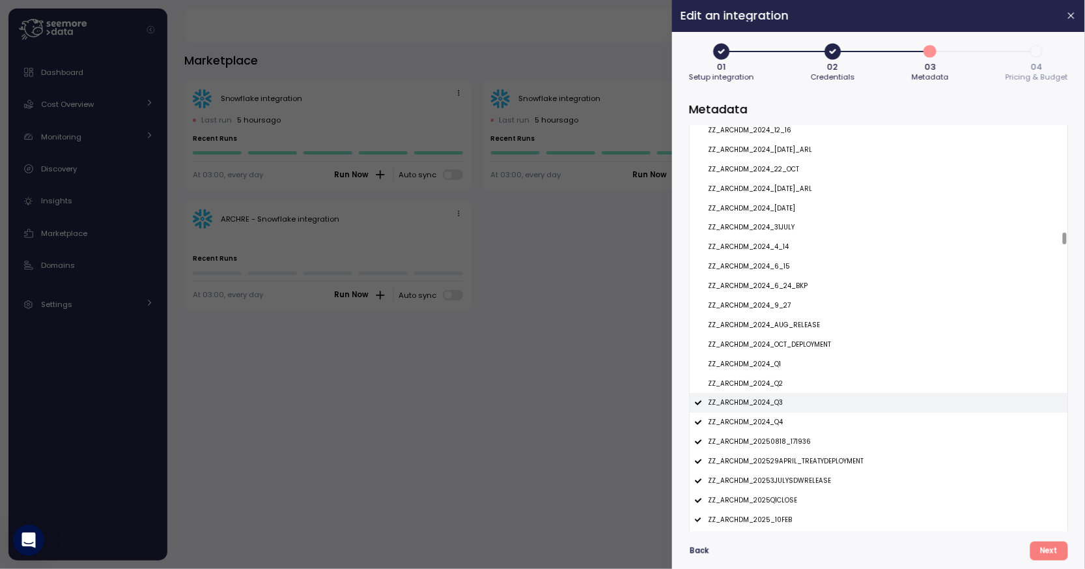
click at [787, 403] on div "ZZ_ARCHDM_2024_Q3" at bounding box center [879, 403] width 378 height 20
click at [787, 416] on div "ZZ_ARCHDM_2024_Q4" at bounding box center [879, 422] width 378 height 20
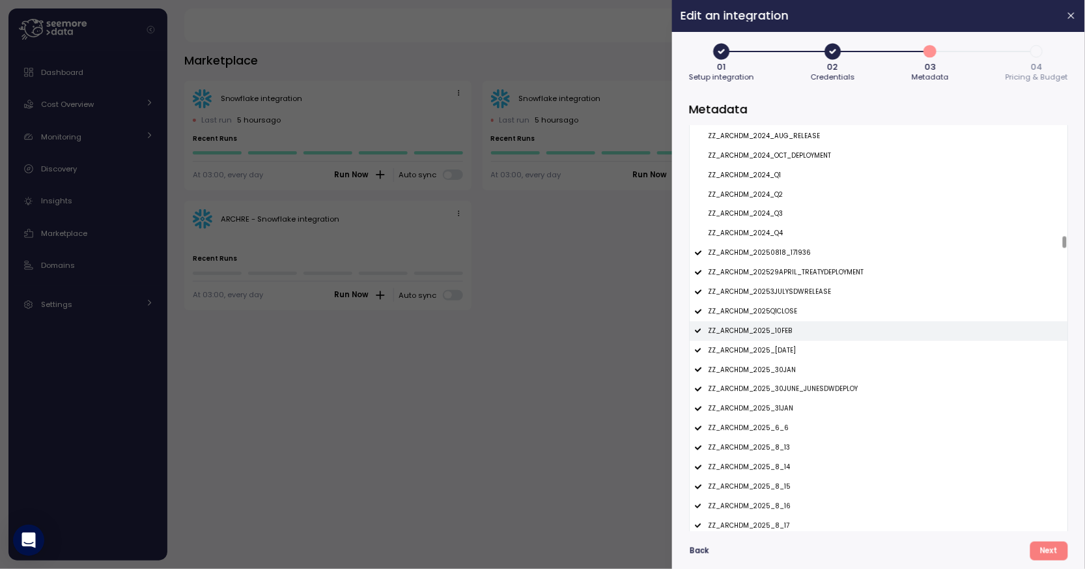
scroll to position [4952, 0]
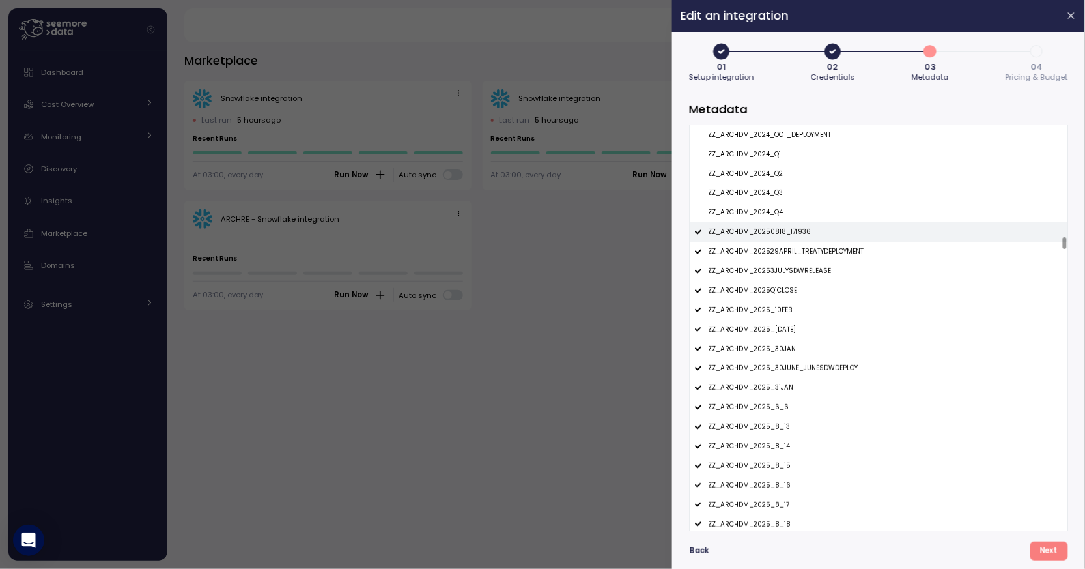
click at [797, 231] on p "ZZ_ARCHDM_20250818_171936" at bounding box center [759, 231] width 103 height 9
click at [797, 247] on p "ZZ_ARCHDM_202529APRIL_TREATYDEPLOYMENT" at bounding box center [786, 251] width 156 height 9
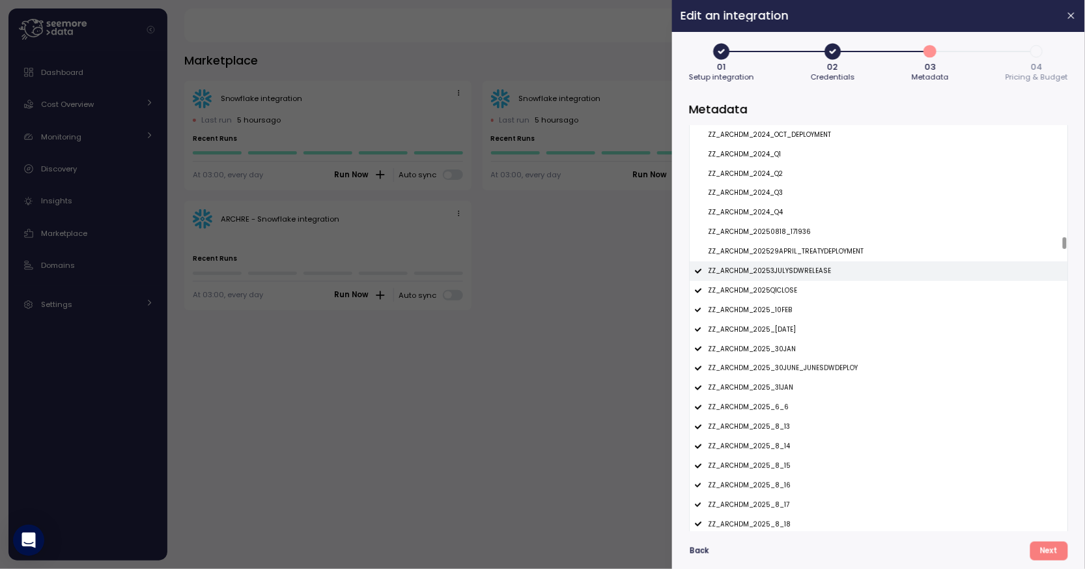
click at [797, 272] on p "ZZ_ARCHDM_20253JULYSDWRELEASE" at bounding box center [769, 270] width 123 height 9
click at [797, 282] on div "ZZ_ARCHDM_2025Q1CLOSE" at bounding box center [879, 291] width 378 height 20
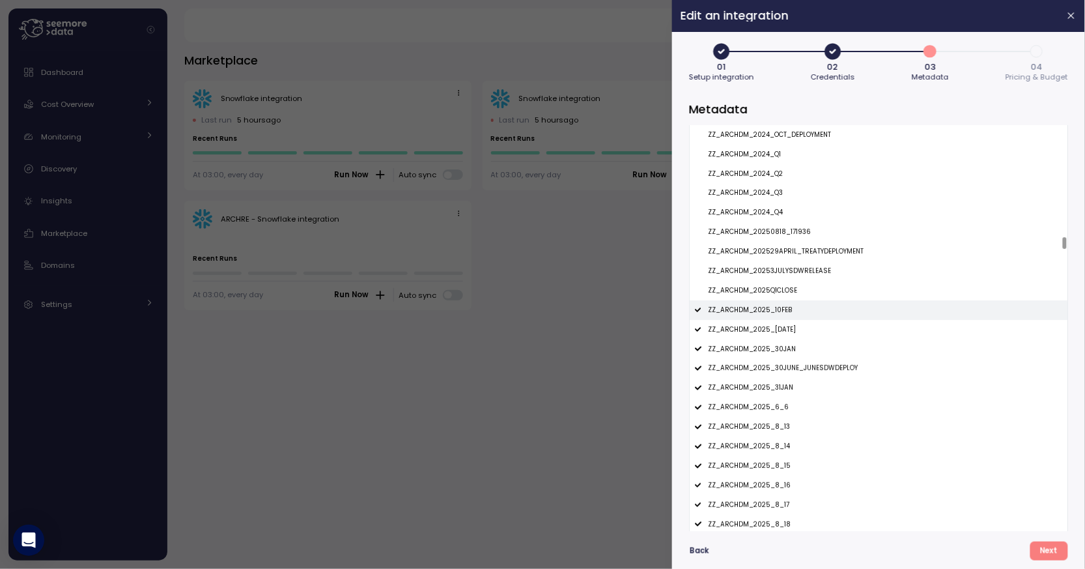
click at [797, 311] on div "ZZ_ARCHDM_2025_10FEB" at bounding box center [879, 310] width 378 height 20
click at [796, 328] on p "ZZ_ARCHDM_2025_20MAR2025" at bounding box center [752, 329] width 88 height 9
click at [797, 351] on div "ZZ_ARCHDM_2025_30JAN" at bounding box center [879, 349] width 378 height 20
click at [797, 368] on p "ZZ_ARCHDM_2025_30JUNE_JUNESDWDEPLOY" at bounding box center [783, 367] width 150 height 9
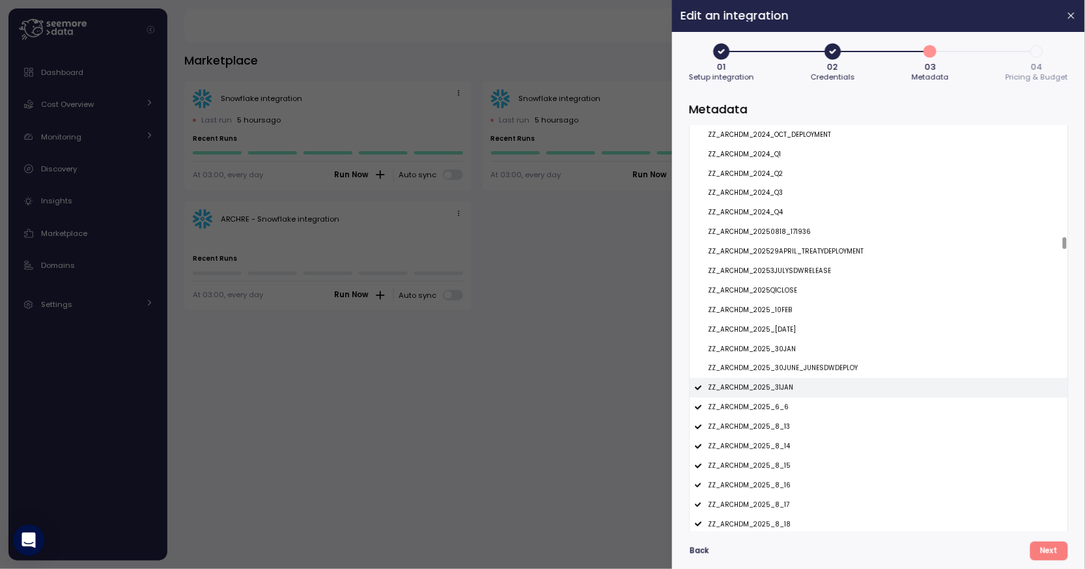
click at [797, 390] on div "ZZ_ARCHDM_2025_31JAN" at bounding box center [879, 388] width 378 height 20
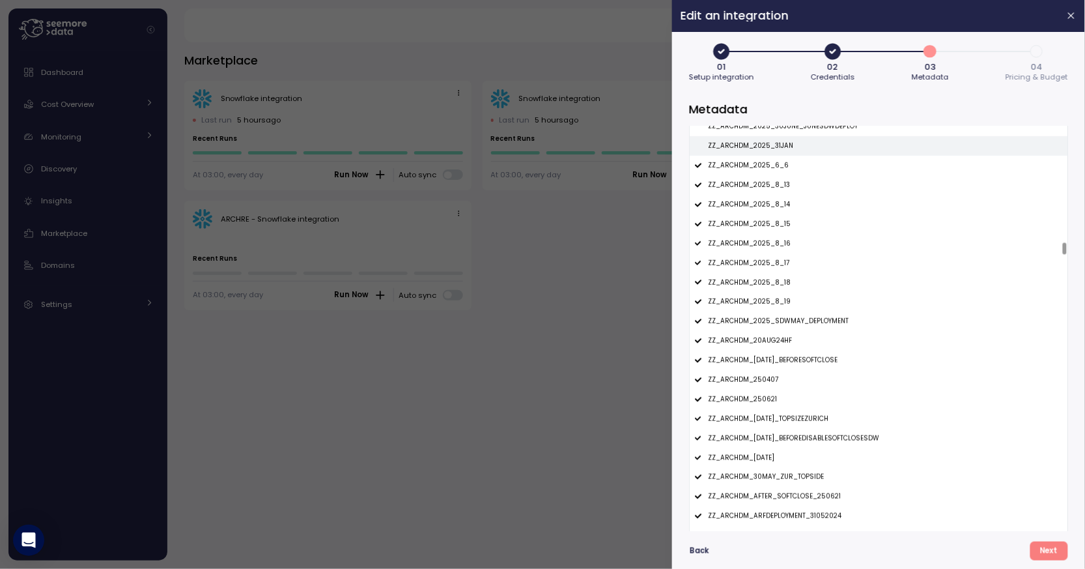
scroll to position [5190, 0]
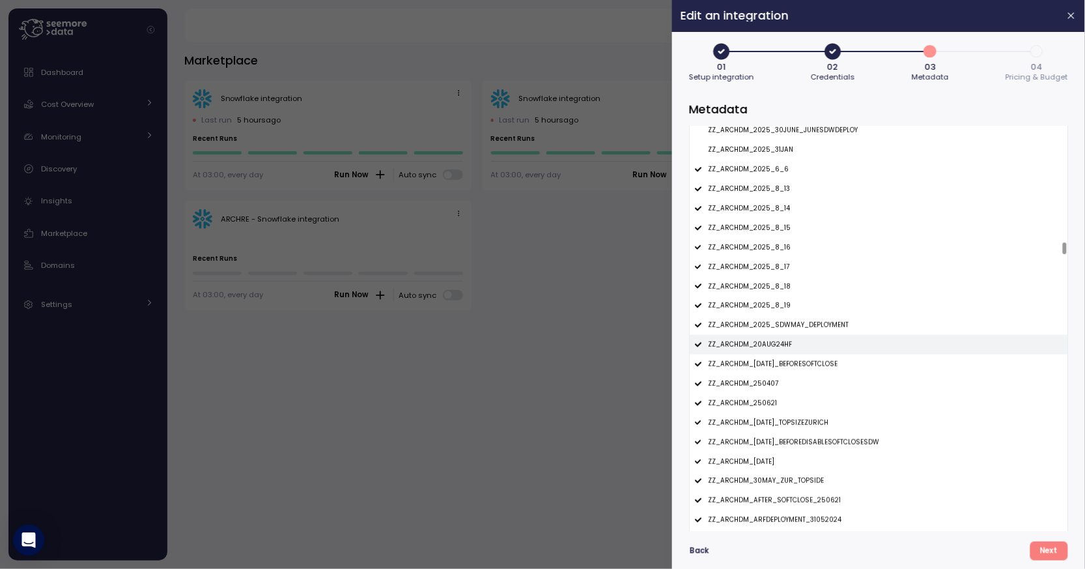
click at [772, 348] on p "ZZ_ARCHDM_20AUG24HF" at bounding box center [750, 344] width 84 height 9
click at [776, 367] on p "ZZ_ARCHDM_22MAR2025_BEFORESOFTCLOSE" at bounding box center [773, 364] width 130 height 9
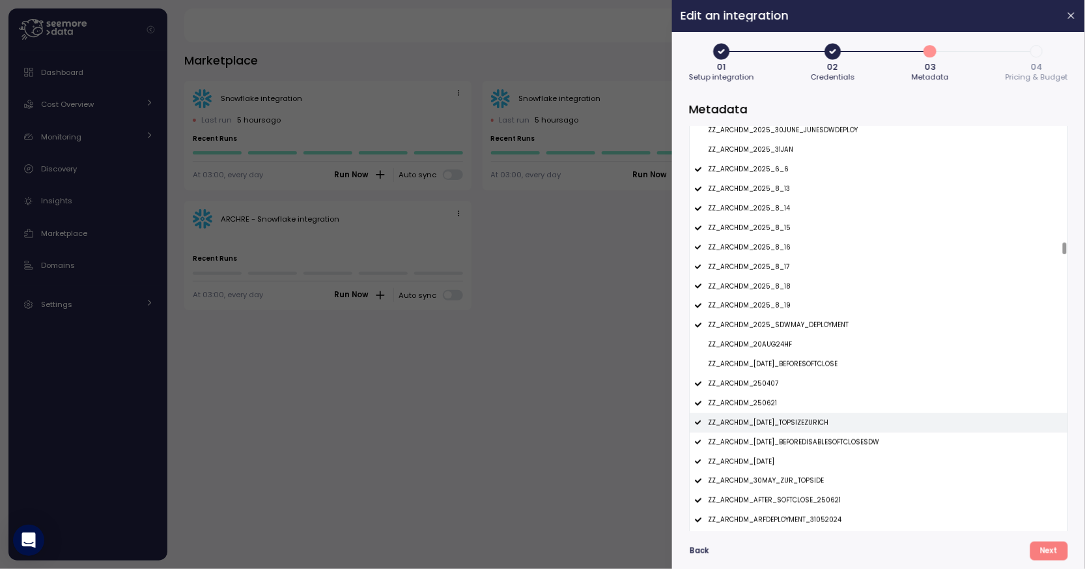
click at [779, 429] on div "ZZ_ARCHDM_26MAR2025_TOPSIZEZURICH" at bounding box center [879, 423] width 378 height 20
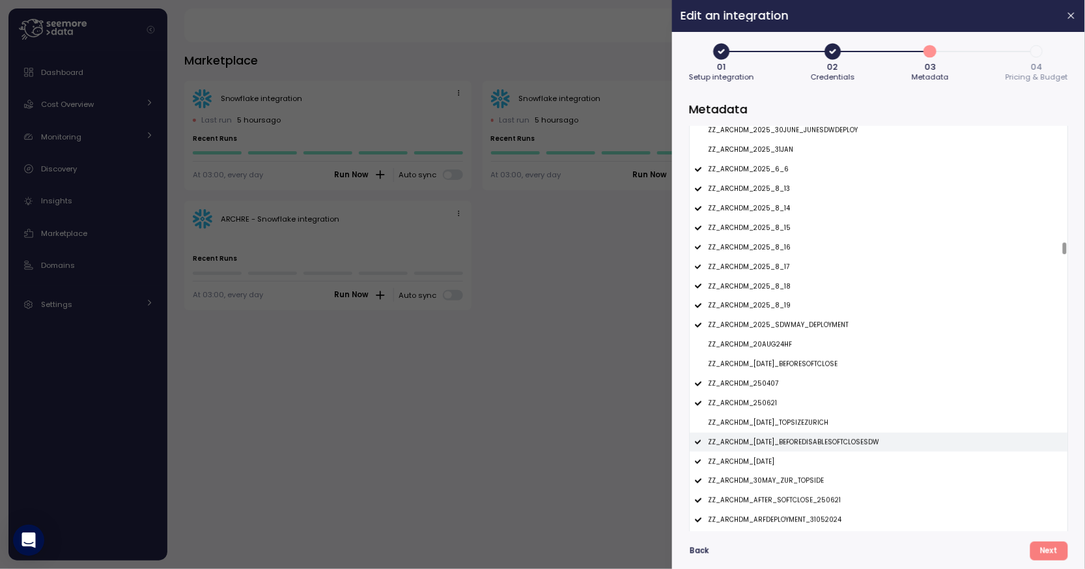
click at [779, 438] on p "ZZ_ARCHDM_27MAR2025_BEFOREDISABLESOFTCLOSESDW" at bounding box center [793, 442] width 171 height 9
click at [779, 453] on div "ZZ_ARCHDM_2JAN2025" at bounding box center [879, 461] width 378 height 20
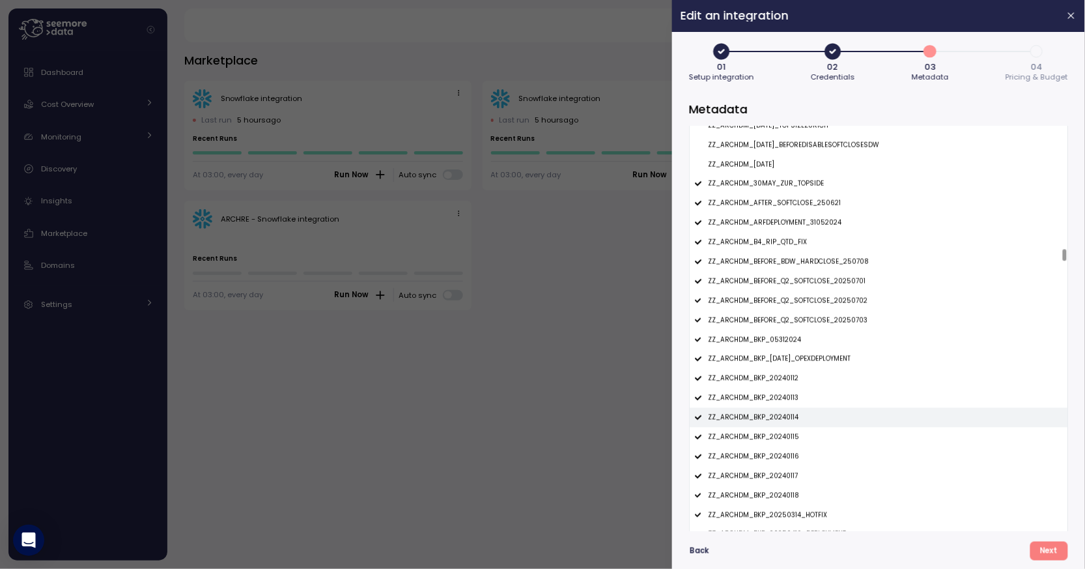
scroll to position [5488, 0]
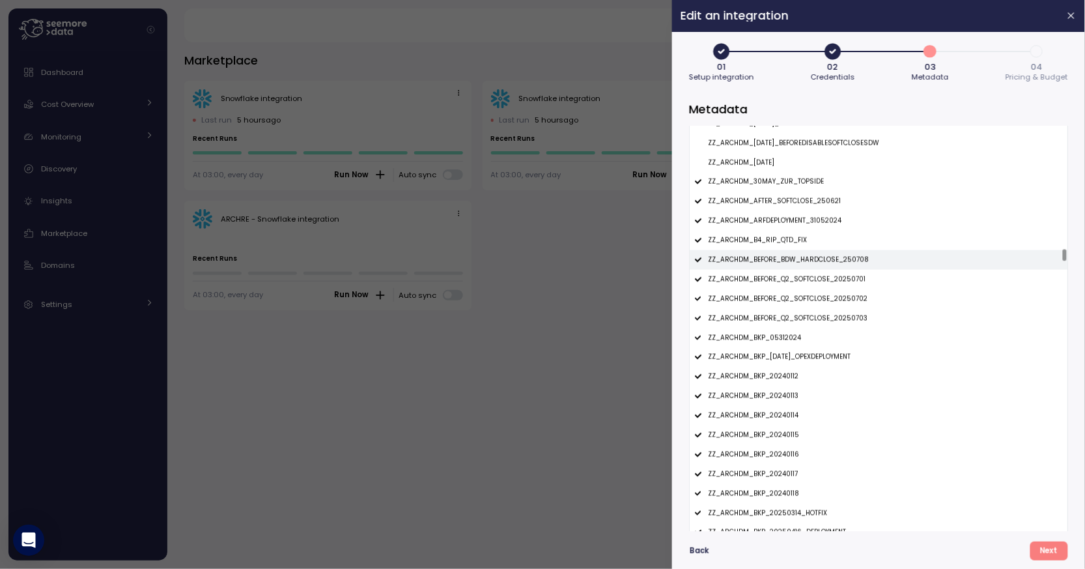
click at [808, 263] on p "ZZ_ARCHDM_BEFORE_BDW_HARDCLOSE_250708" at bounding box center [788, 259] width 161 height 9
click at [808, 284] on div "ZZ_ARCHDM_BEFORE_Q2_SOFTCLOSE_20250701" at bounding box center [879, 280] width 378 height 20
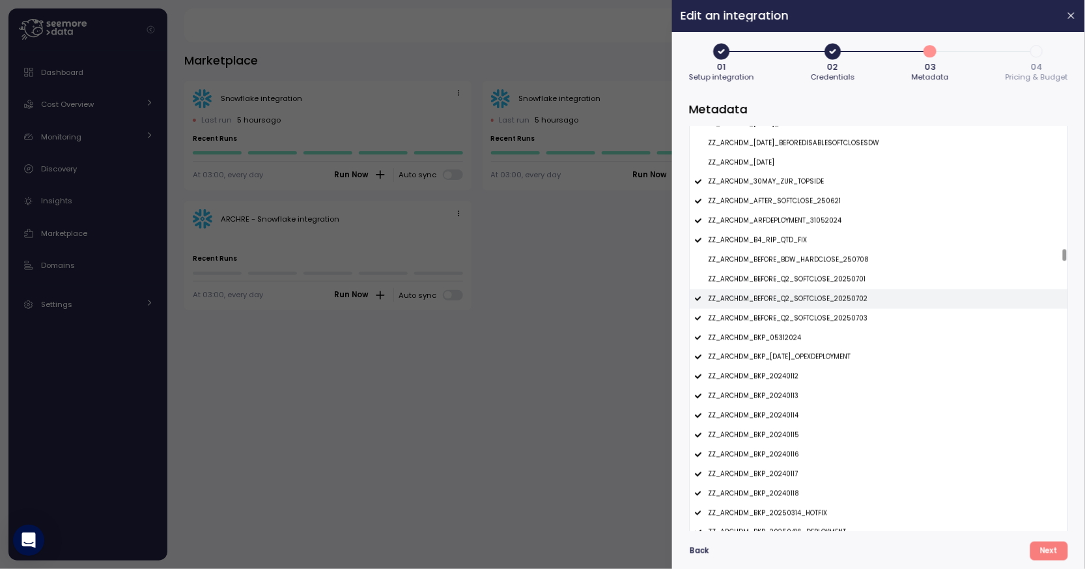
click at [808, 303] on p "ZZ_ARCHDM_BEFORE_Q2_SOFTCLOSE_20250702" at bounding box center [788, 298] width 160 height 9
click at [808, 317] on p "ZZ_ARCHDM_BEFORE_Q2_SOFTCLOSE_20250703" at bounding box center [788, 318] width 160 height 9
click at [810, 222] on p "ZZ_ARCHDM_ARFDEPLOYMENT_31052024" at bounding box center [775, 220] width 134 height 9
click at [815, 198] on p "ZZ_ARCHDM_AFTER_SOFTCLOSE_250621" at bounding box center [774, 201] width 133 height 9
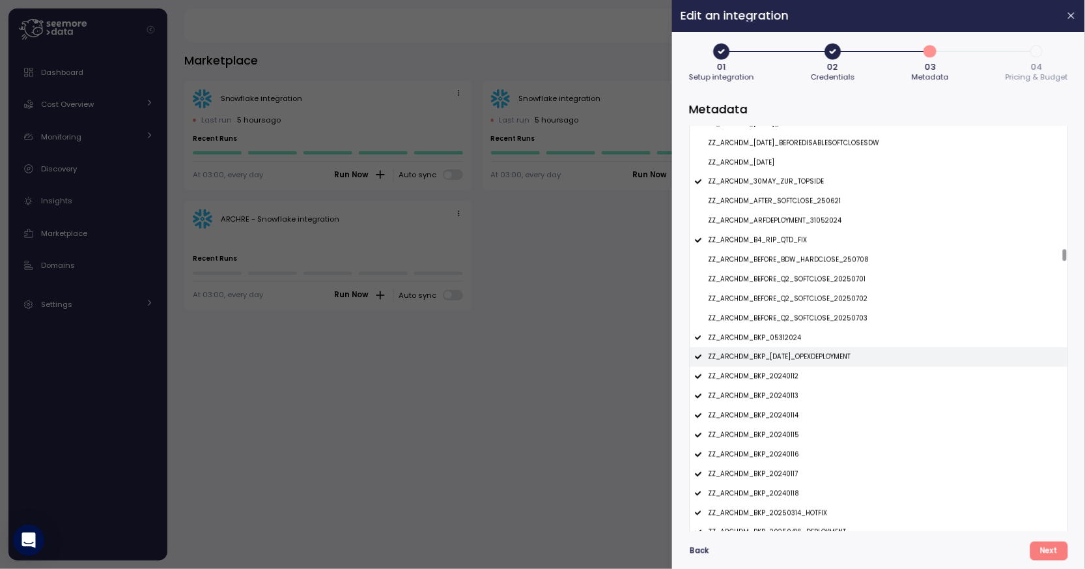
click at [797, 354] on p "ZZ_ARCHDM_BKP_17JUNE2025_OPEXDEPLOYMENT" at bounding box center [779, 356] width 143 height 9
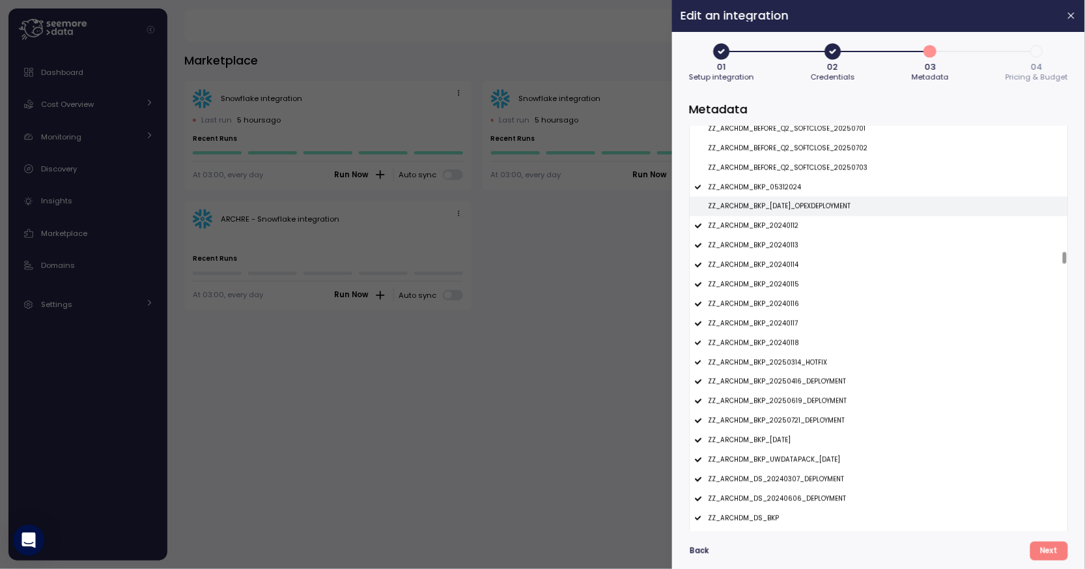
scroll to position [5658, 0]
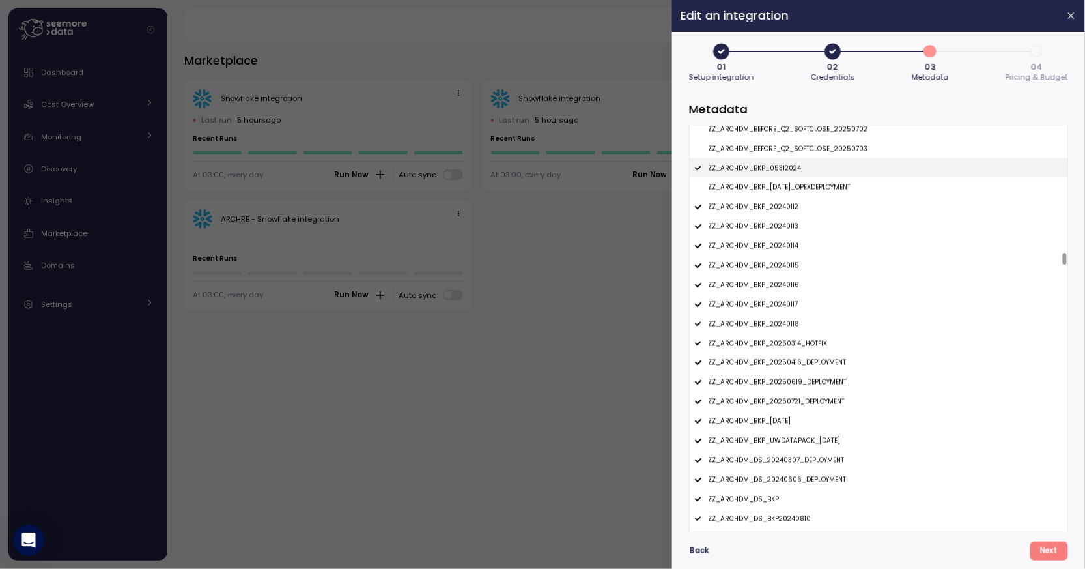
click at [792, 171] on p "ZZ_ARCHDM_BKP_05312024" at bounding box center [754, 168] width 93 height 9
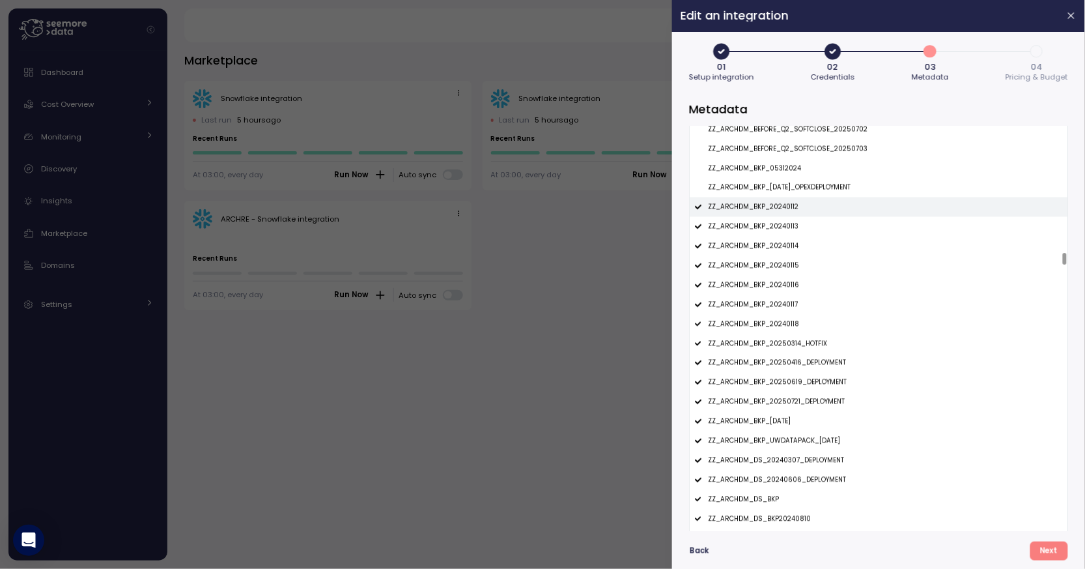
click at [792, 210] on p "ZZ_ARCHDM_BKP_20240112" at bounding box center [753, 207] width 91 height 9
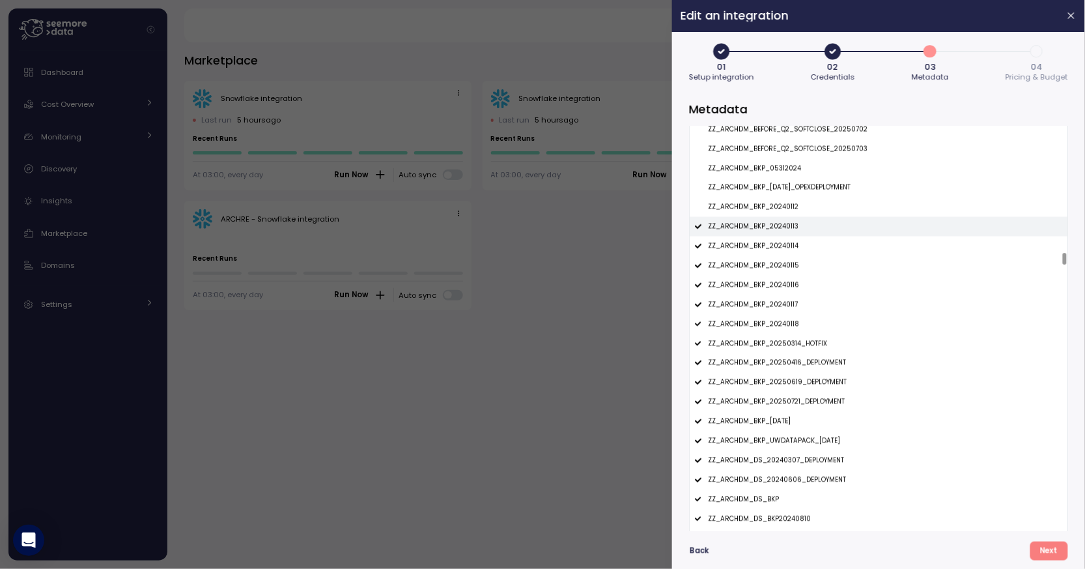
click at [792, 230] on p "ZZ_ARCHDM_BKP_20240113" at bounding box center [753, 226] width 91 height 9
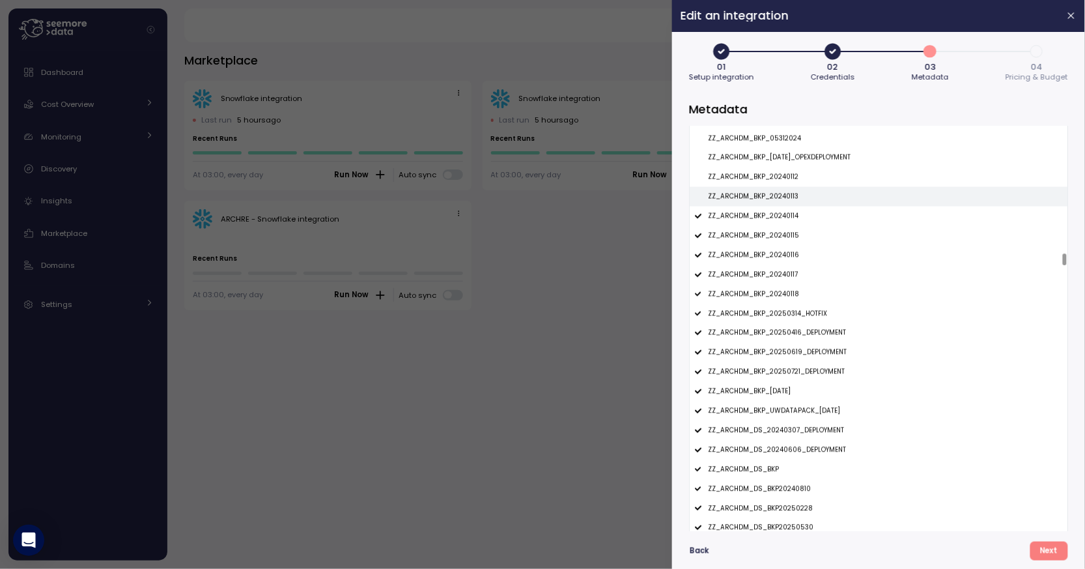
scroll to position [5686, 0]
click at [726, 223] on div "ZZ_ARCHDM_BKP_20240114" at bounding box center [879, 218] width 378 height 20
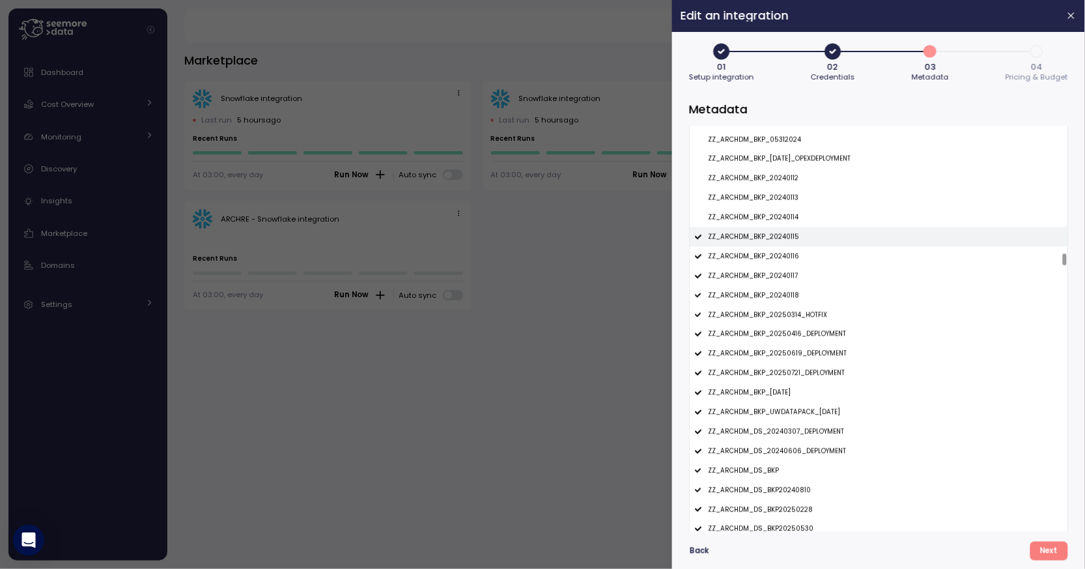
click at [726, 236] on p "ZZ_ARCHDM_BKP_20240115" at bounding box center [753, 237] width 91 height 9
click at [726, 247] on div "ZZ_ARCHDM_BKP_20240116" at bounding box center [879, 257] width 378 height 20
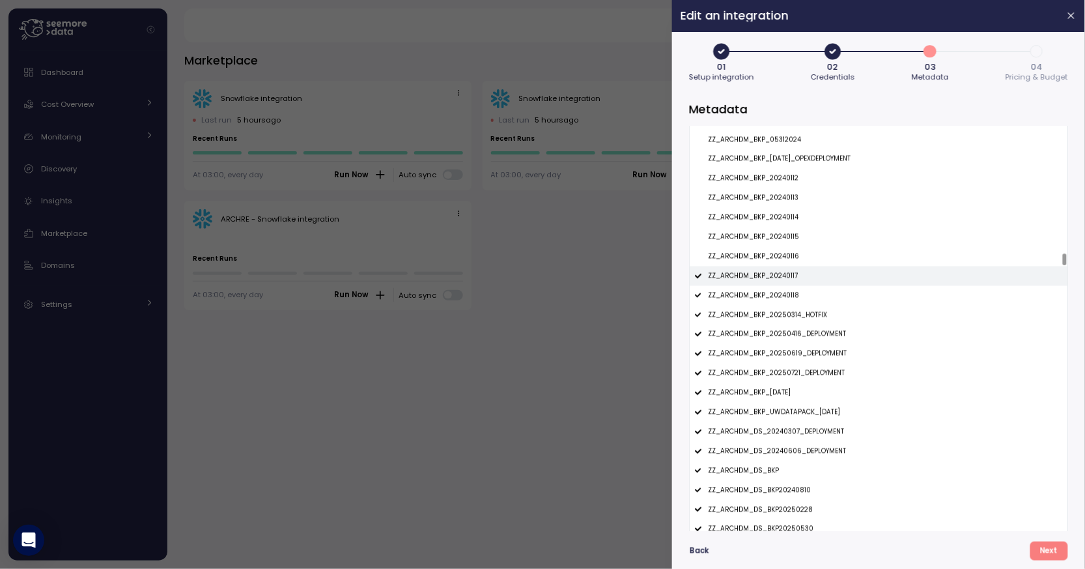
click at [727, 274] on p "ZZ_ARCHDM_BKP_20240117" at bounding box center [753, 276] width 90 height 9
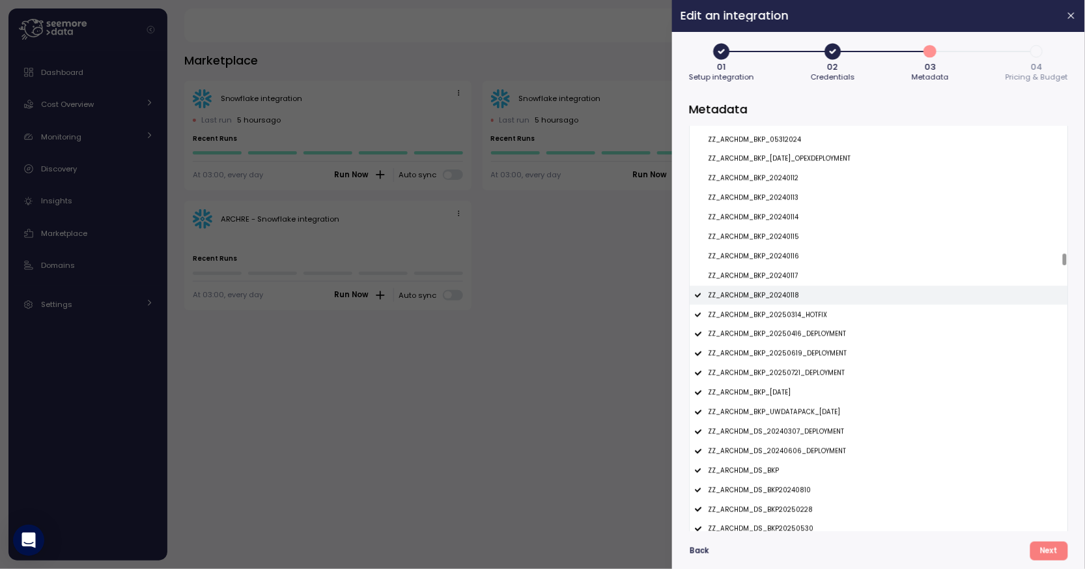
click at [727, 290] on div "ZZ_ARCHDM_BKP_20240118" at bounding box center [879, 296] width 378 height 20
click at [735, 322] on div "ZZ_ARCHDM_BKP_20250314_HOTFIX" at bounding box center [879, 315] width 378 height 20
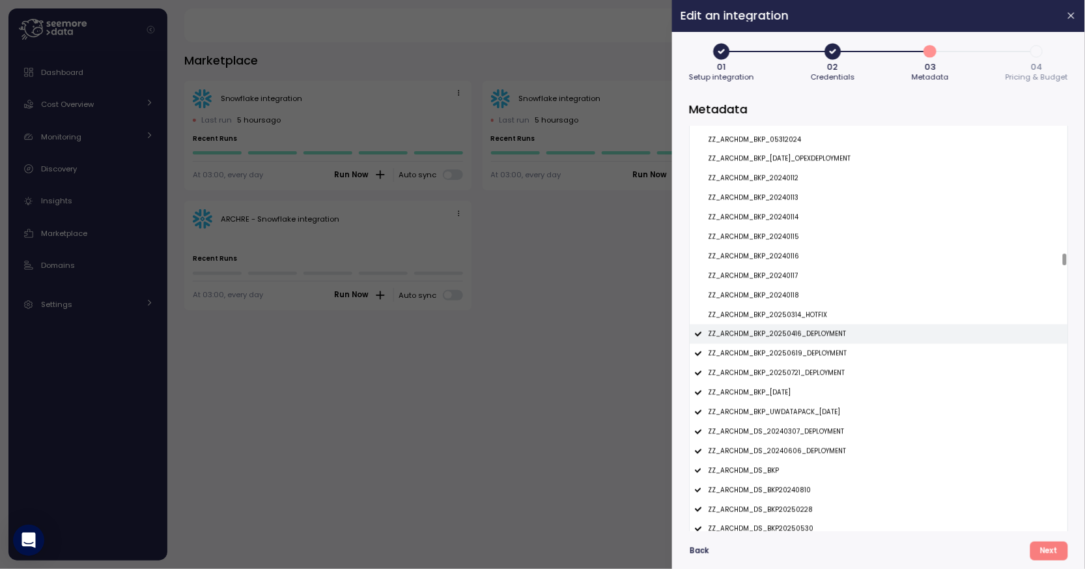
click at [738, 333] on p "ZZ_ARCHDM_BKP_20250416_DEPLOYMENT" at bounding box center [777, 334] width 138 height 9
click at [739, 351] on p "ZZ_ARCHDM_BKP_20250619_DEPLOYMENT" at bounding box center [777, 353] width 139 height 9
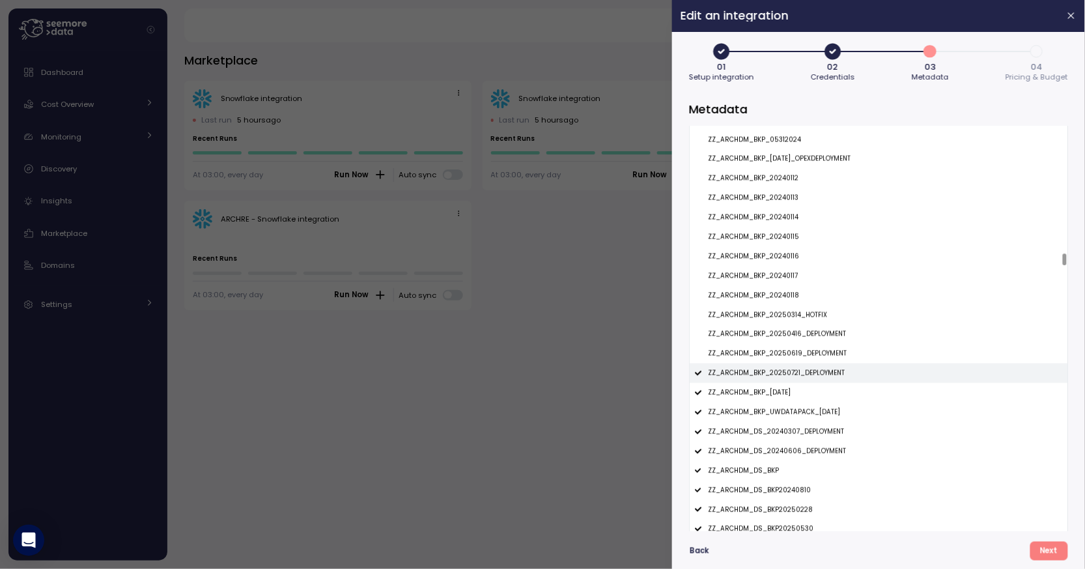
click at [742, 371] on p "ZZ_ARCHDM_BKP_20250721_DEPLOYMENT" at bounding box center [776, 373] width 137 height 9
click at [744, 392] on p "ZZ_ARCHDM_BKP_21JAN2025" at bounding box center [749, 392] width 83 height 9
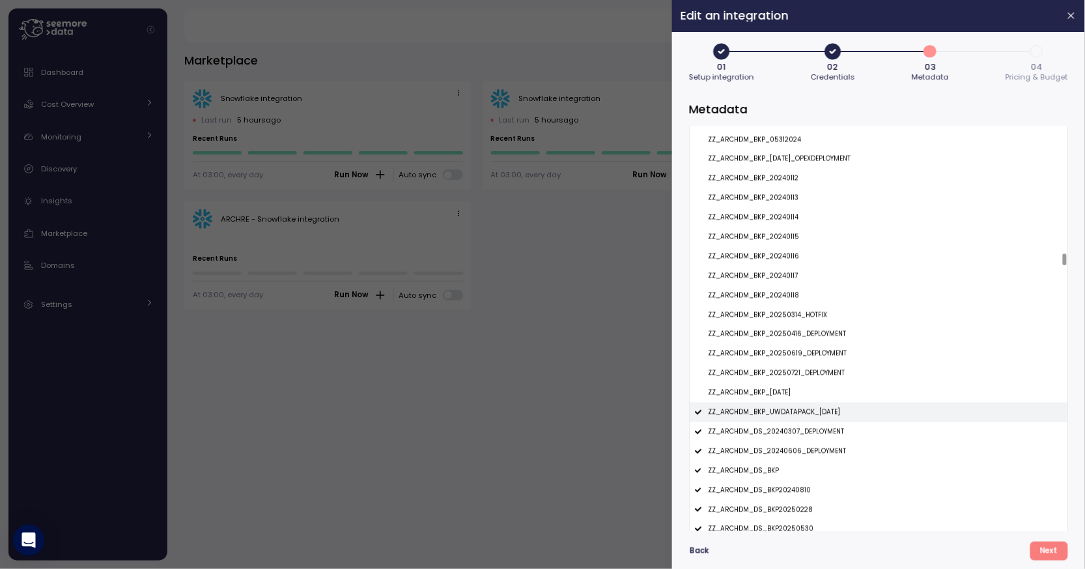
click at [750, 414] on p "ZZ_ARCHDM_BKP_UWDATAPACK_29JAN2025" at bounding box center [774, 412] width 132 height 9
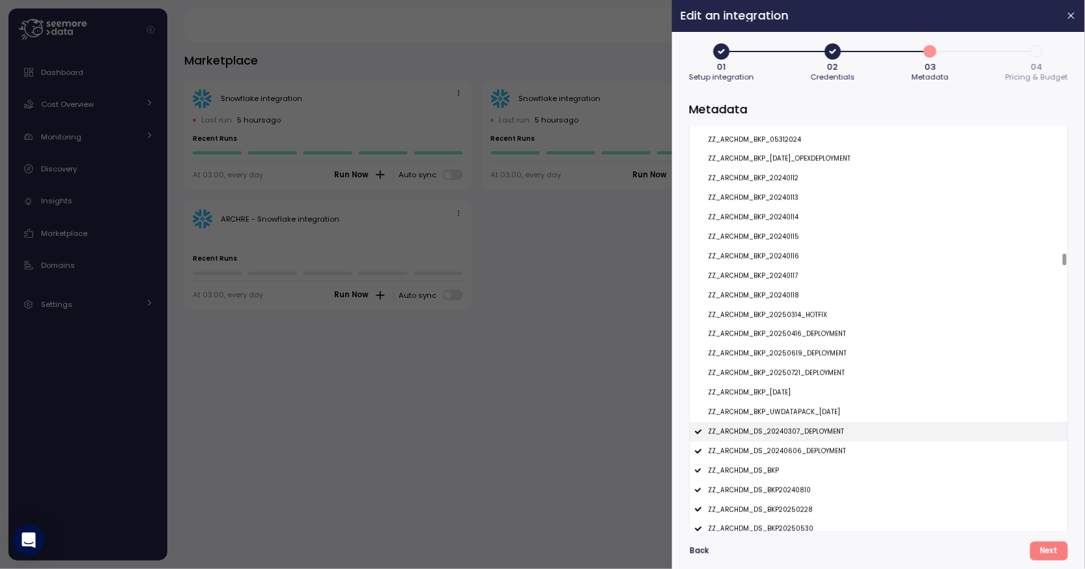
click at [751, 431] on p "ZZ_ARCHDM_DS_20240307_DEPLOYMENT" at bounding box center [776, 431] width 136 height 9
click at [752, 449] on p "ZZ_ARCHDM_DS_20240606_DEPLOYMENT" at bounding box center [777, 451] width 138 height 9
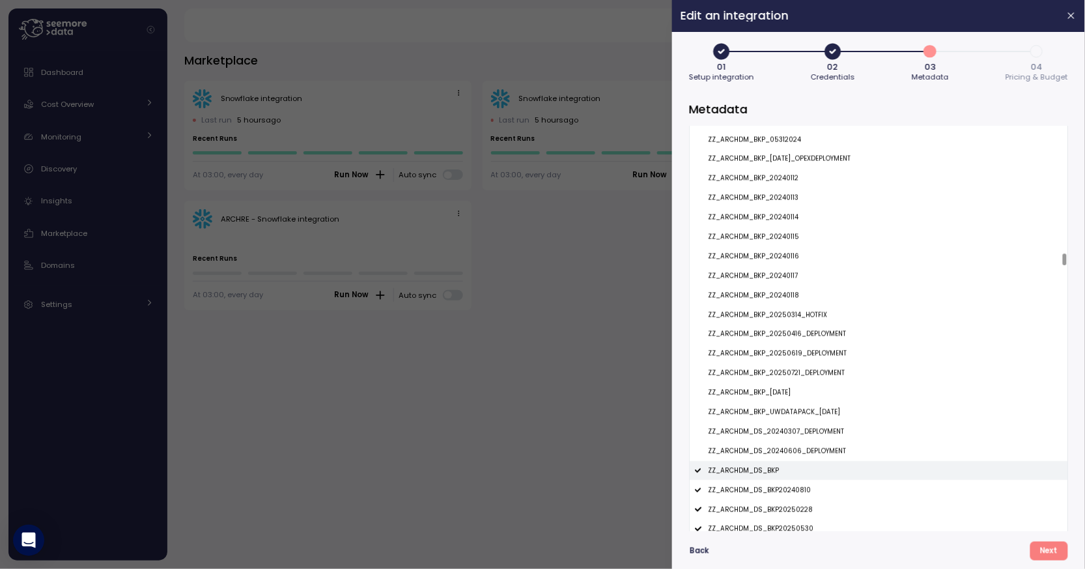
click at [752, 470] on p "ZZ_ARCHDM_DS_BKP" at bounding box center [743, 470] width 71 height 9
click at [752, 488] on p "ZZ_ARCHDM_DS_BKP20240810" at bounding box center [759, 490] width 103 height 9
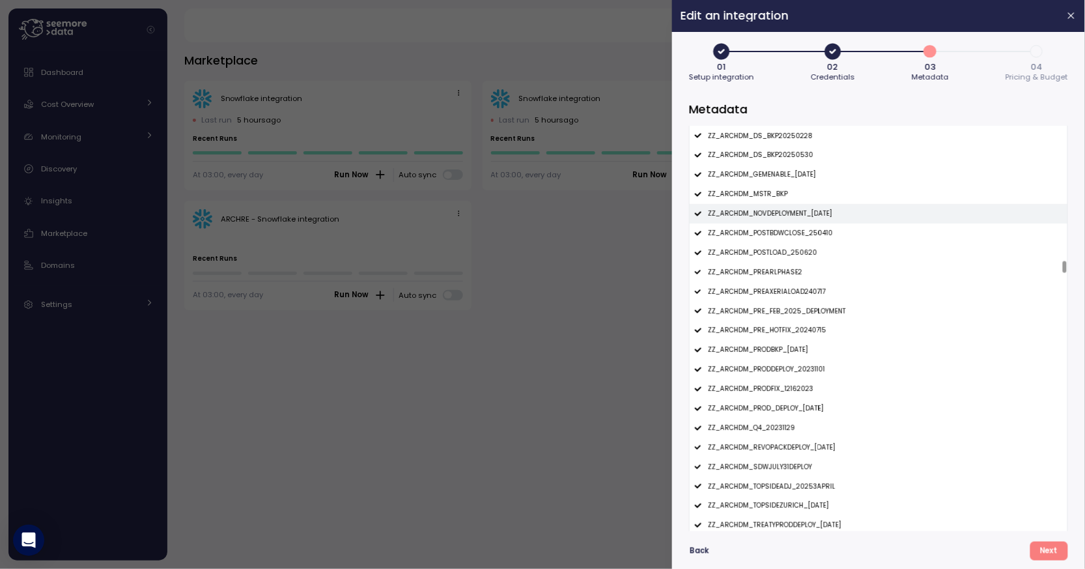
scroll to position [6016, 0]
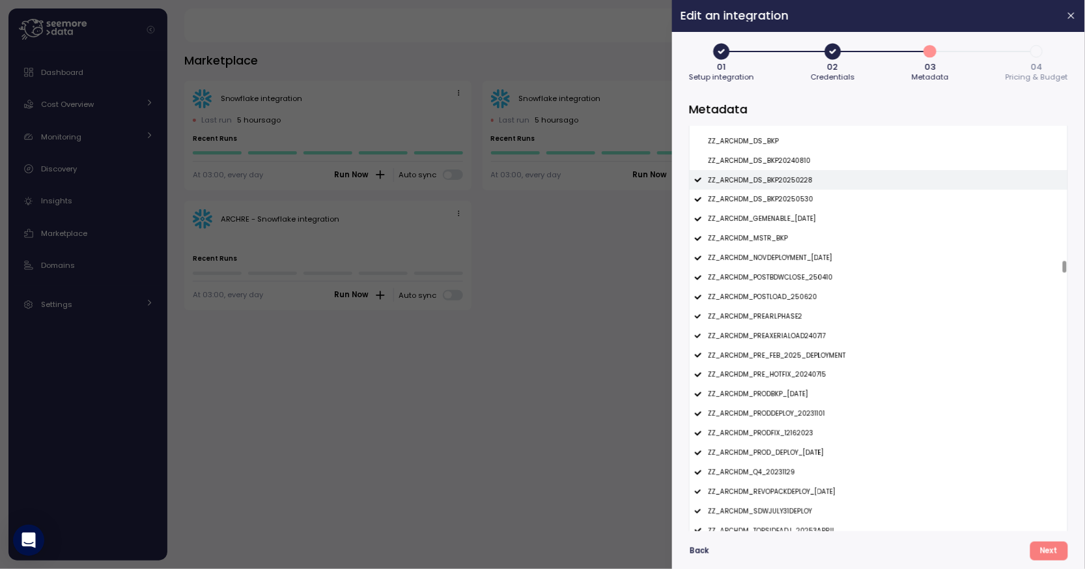
click at [752, 181] on p "ZZ_ARCHDM_DS_BKP20250228" at bounding box center [760, 180] width 105 height 9
click at [752, 199] on p "ZZ_ARCHDM_DS_BKP20250530" at bounding box center [761, 199] width 106 height 9
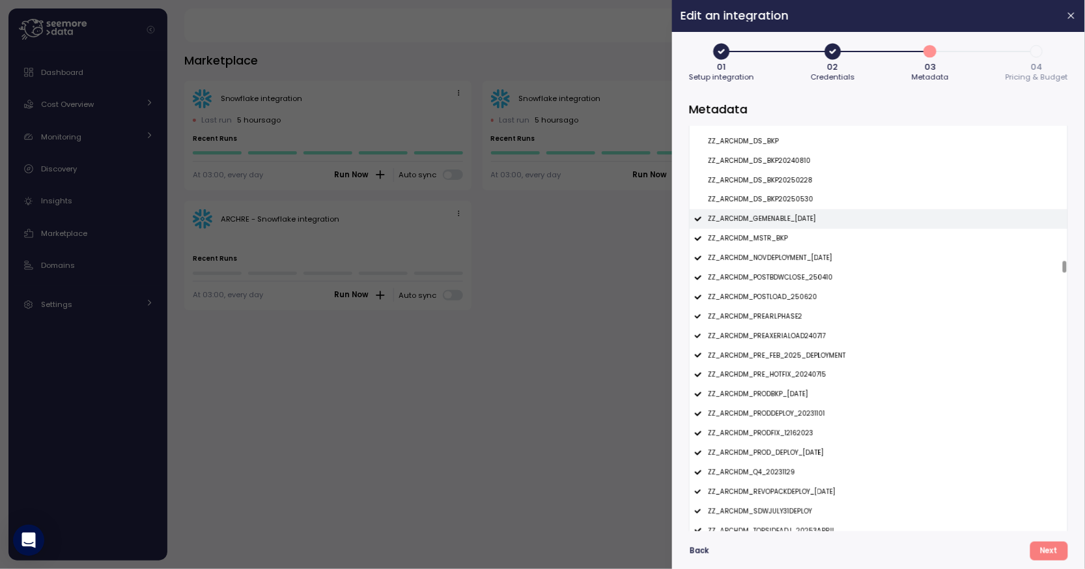
click at [752, 213] on div "ZZ_ARCHDM_GEMENABLE_1APR2025" at bounding box center [879, 219] width 378 height 20
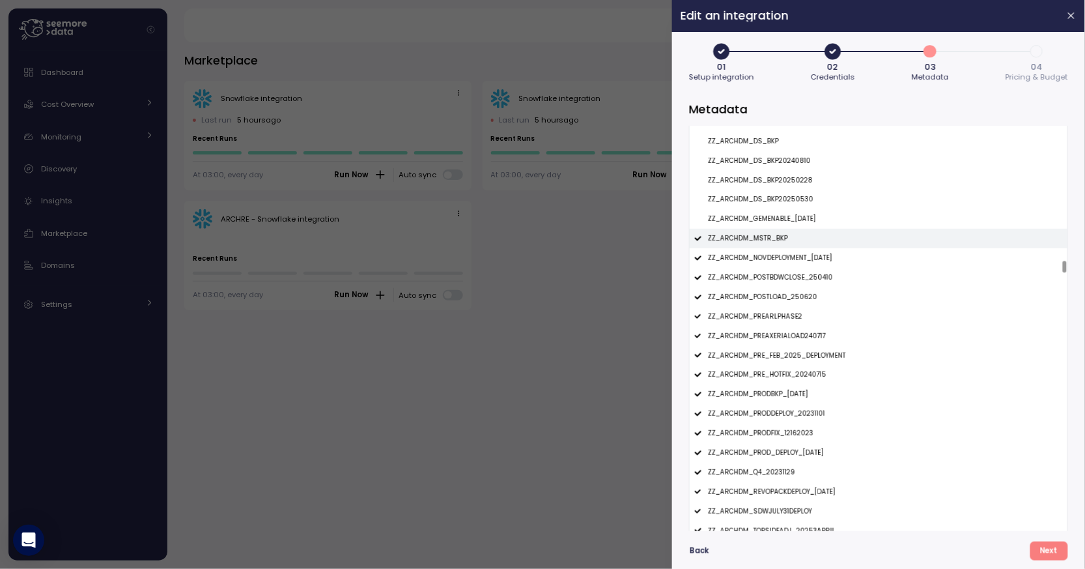
click at [752, 236] on p "ZZ_ARCHDM_MSTR_BKP" at bounding box center [748, 238] width 80 height 9
click at [752, 261] on p "ZZ_ARCHDM_NOVDEPLOYMENT_11NOV2024" at bounding box center [770, 257] width 124 height 9
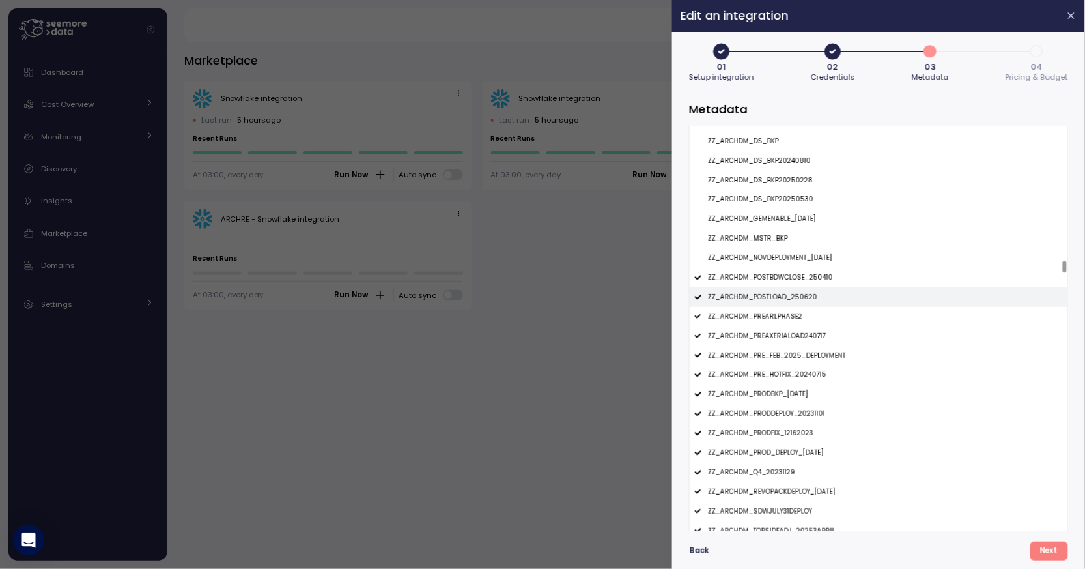
click at [755, 291] on div "ZZ_ARCHDM_POSTLOAD_250620" at bounding box center [879, 297] width 378 height 20
click at [761, 279] on p "ZZ_ARCHDM_POSTBDWCLOSE_250410" at bounding box center [770, 277] width 125 height 9
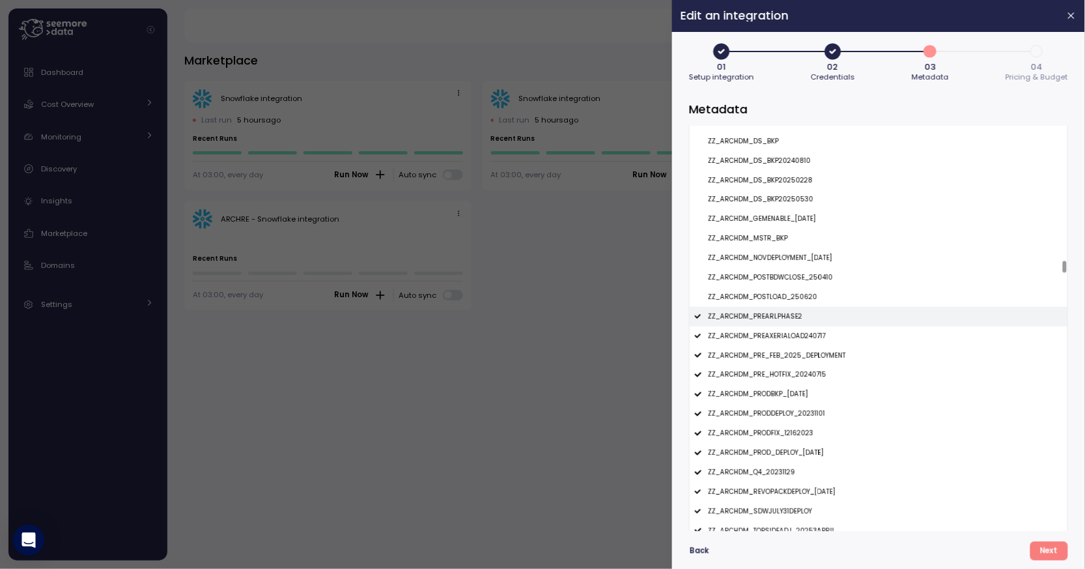
click at [761, 312] on p "ZZ_ARCHDM_PREARLPHASE2" at bounding box center [755, 316] width 94 height 9
click at [767, 328] on div "ZZ_ARCHDM_PREAXERIALOAD240717" at bounding box center [879, 336] width 378 height 20
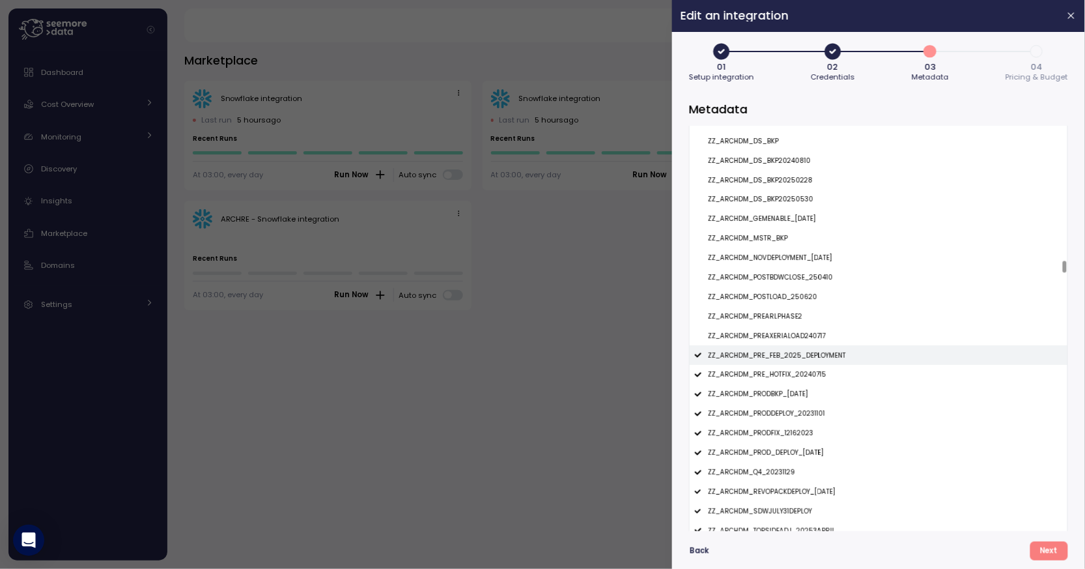
click at [772, 360] on p "ZZ_ARCHDM_PRE_FEB_2025_DEPLOYMENT" at bounding box center [777, 355] width 138 height 9
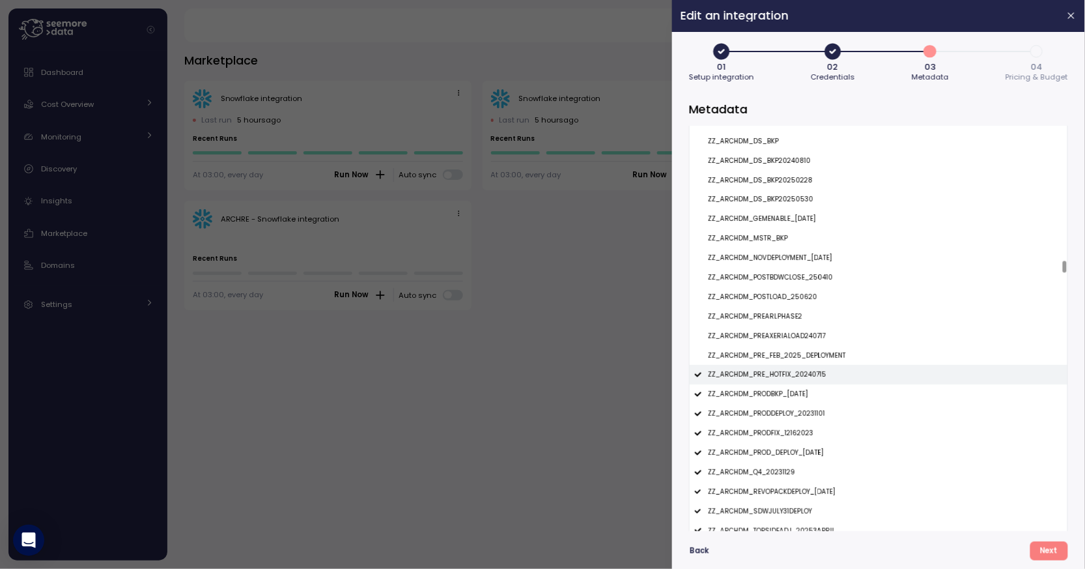
click at [772, 373] on p "ZZ_ARCHDM_PRE_HOTFIX_20240715" at bounding box center [767, 374] width 119 height 9
click at [772, 382] on div "ZZ_ARCHDM_PRE_HOTFIX_20240715" at bounding box center [879, 375] width 378 height 20
click at [772, 393] on p "ZZ_ARCHDM_PRODBKP_01MAR2024" at bounding box center [758, 393] width 100 height 9
click at [782, 375] on p "ZZ_ARCHDM_PRE_HOTFIX_20240715" at bounding box center [767, 374] width 119 height 9
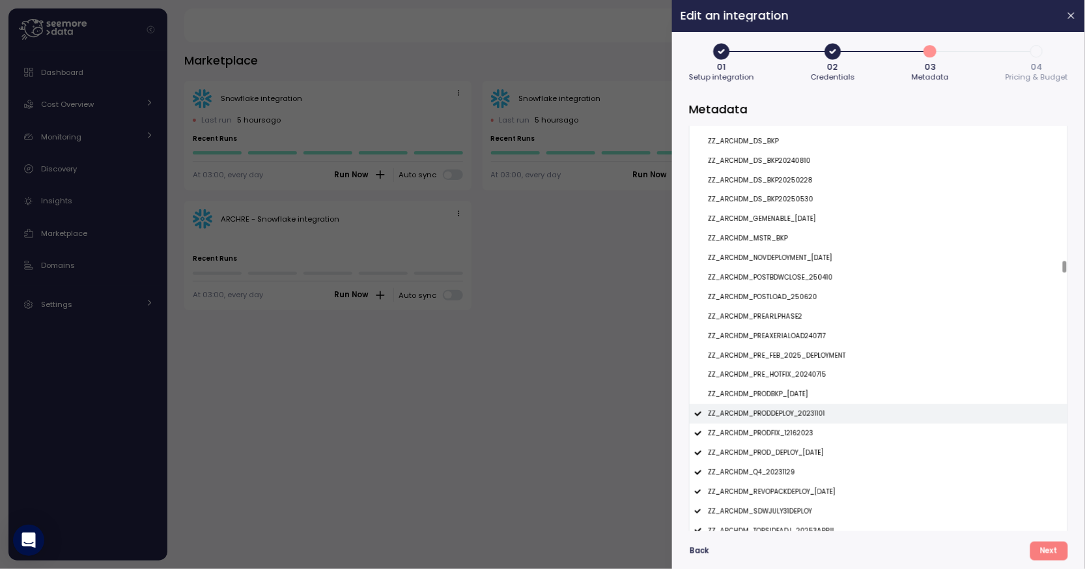
click at [779, 411] on p "ZZ_ARCHDM_PRODDEPLOY_20231101" at bounding box center [766, 413] width 117 height 9
click at [779, 433] on p "ZZ_ARCHDM_PRODFIX_12162023" at bounding box center [761, 433] width 106 height 9
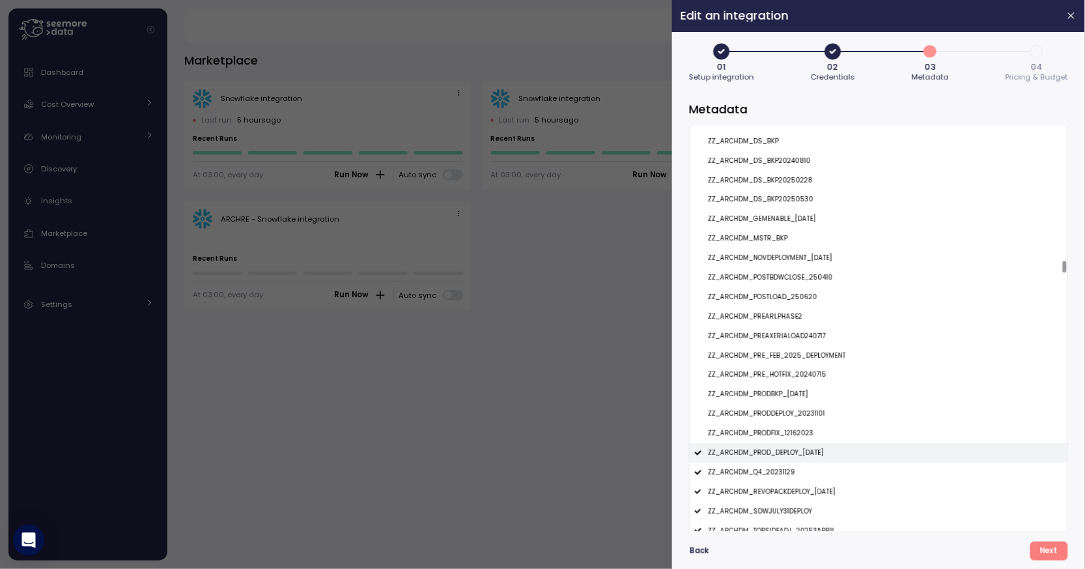
click at [779, 449] on p "ZZ_ARCHDM_PROD_DEPLOY_26FEB2024" at bounding box center [766, 452] width 116 height 9
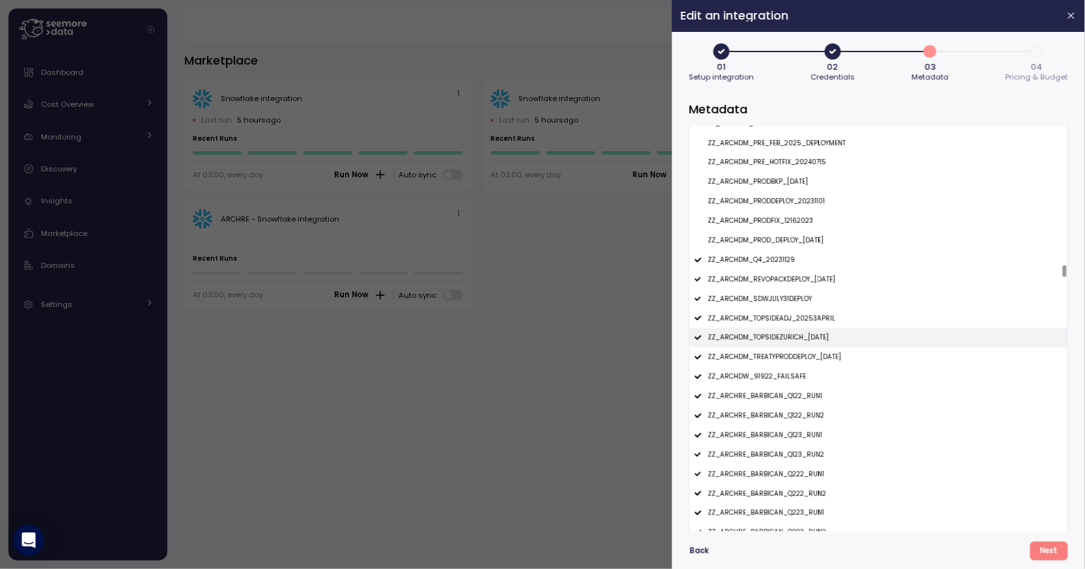
scroll to position [6243, 0]
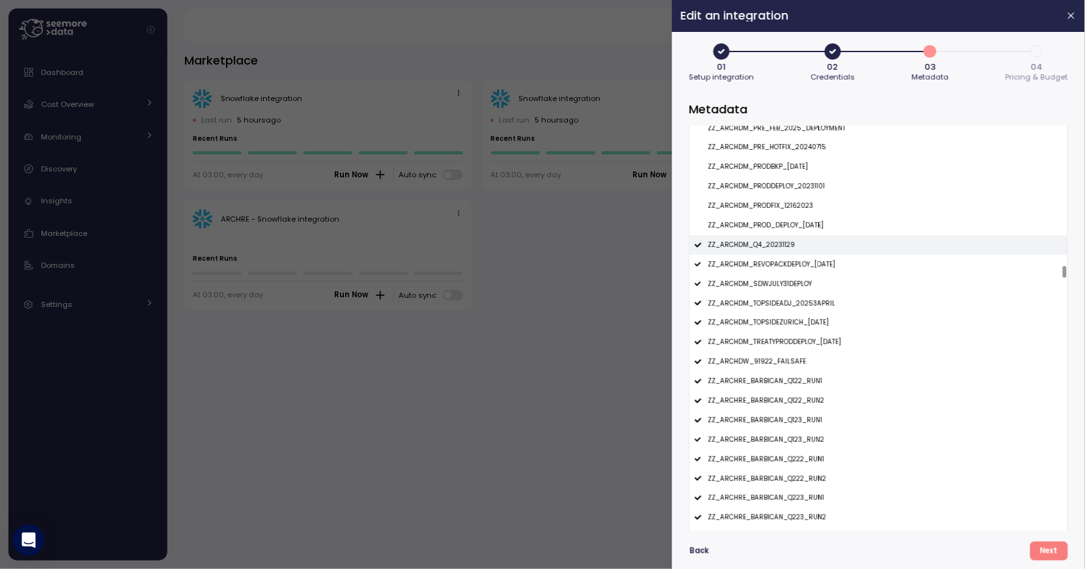
click at [772, 246] on p "ZZ_ARCHDM_Q4_20231129" at bounding box center [751, 244] width 87 height 9
click at [772, 258] on div "ZZ_ARCHDM_REVOPACKDEPLOY_7JAN202" at bounding box center [879, 265] width 378 height 20
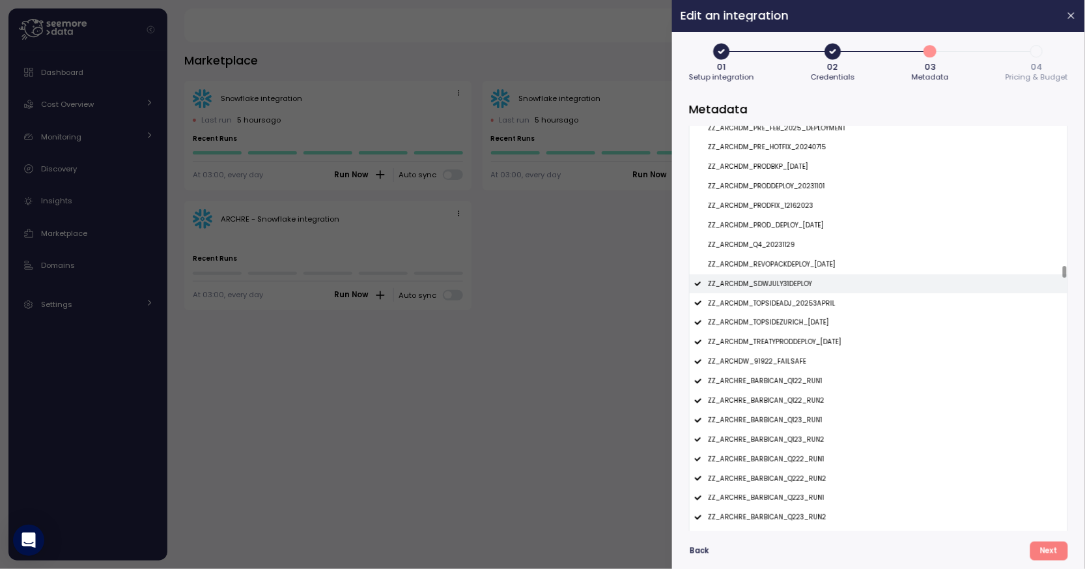
click at [780, 278] on div "ZZ_ARCHDM_SDWJULY31DEPLOY" at bounding box center [879, 284] width 378 height 20
click at [785, 304] on p "ZZ_ARCHDM_TOPSIDEADJ_20253APRIL" at bounding box center [772, 303] width 128 height 9
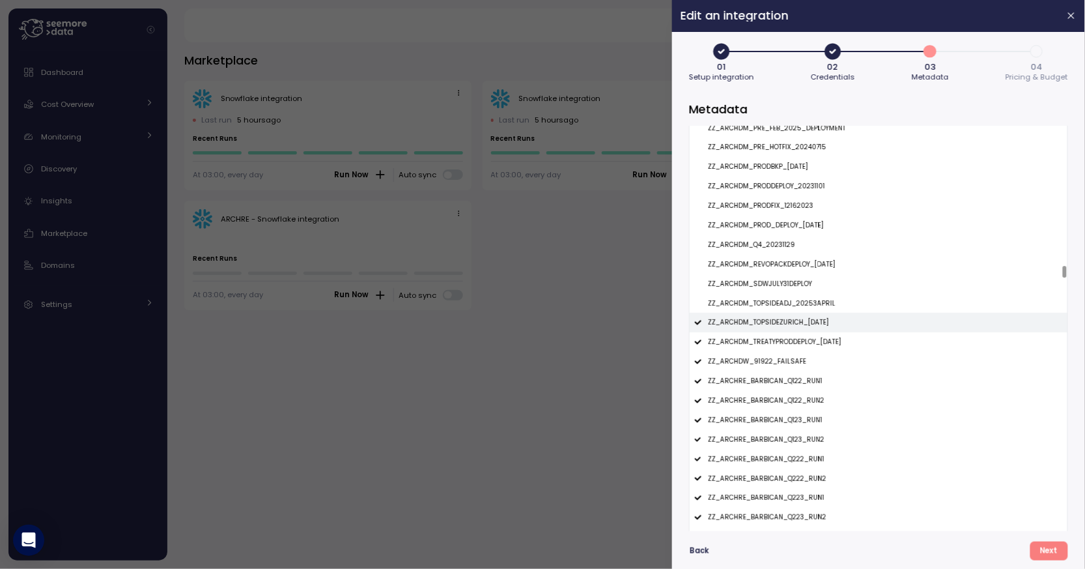
click at [790, 318] on p "ZZ_ARCHDM_TOPSIDEZURICH_24MAR2025" at bounding box center [768, 322] width 121 height 9
click at [792, 336] on div "ZZ_ARCHDM_TREATYPRODDEPLOY_2024FEB06" at bounding box center [879, 342] width 378 height 20
click at [787, 359] on p "ZZ_ARCHDW_91922_FAILSAFE" at bounding box center [757, 361] width 98 height 9
click at [789, 377] on p "ZZ_ARCHRE_BARBICAN_Q122_RUN1" at bounding box center [765, 380] width 115 height 9
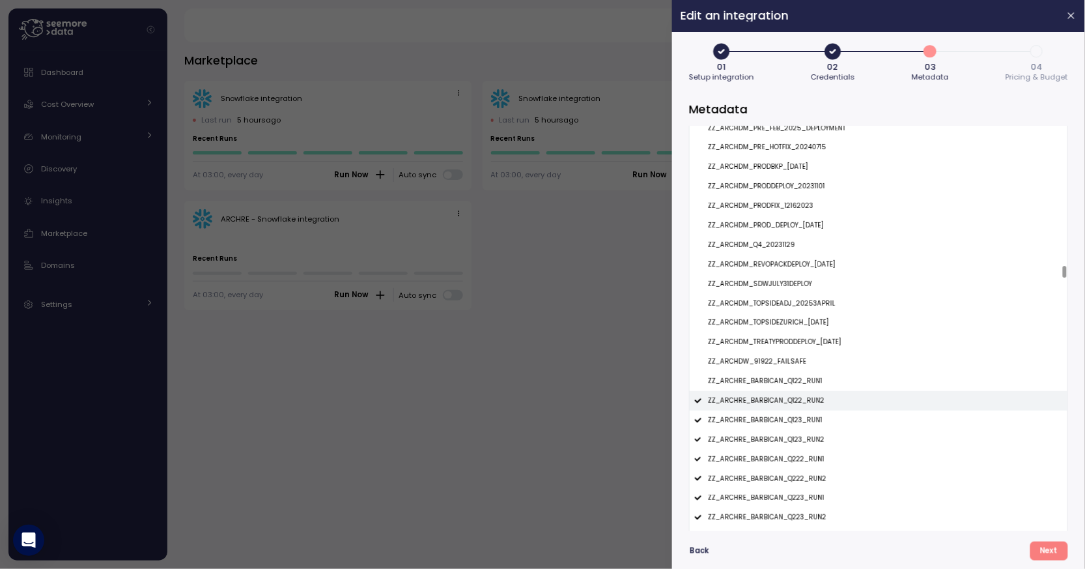
click at [789, 401] on p "ZZ_ARCHRE_BARBICAN_Q122_RUN2" at bounding box center [766, 400] width 117 height 9
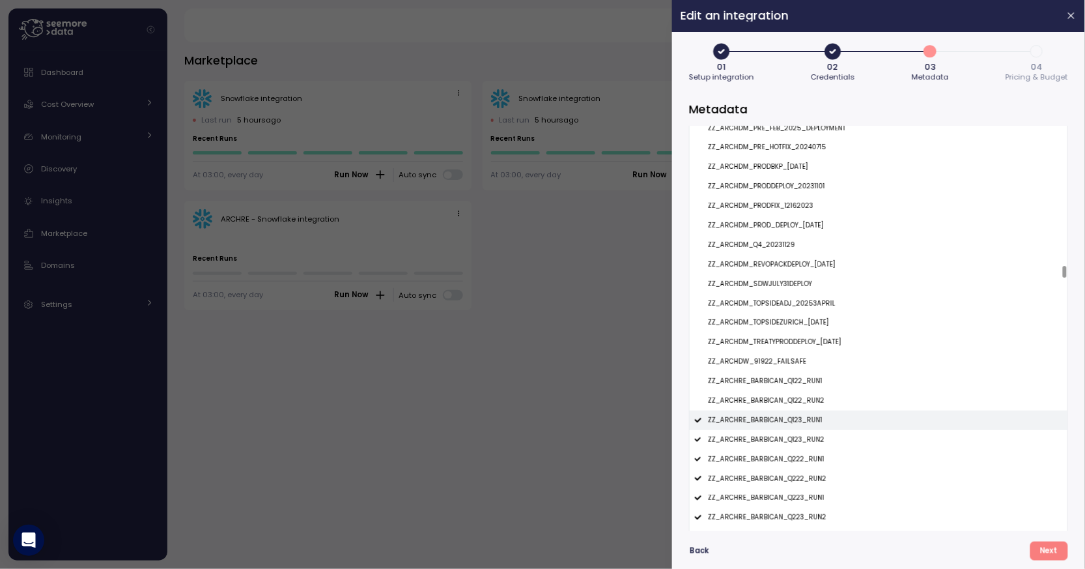
click at [792, 425] on div "ZZ_ARCHRE_BARBICAN_Q123_RUN1" at bounding box center [879, 420] width 378 height 20
click at [792, 434] on div "ZZ_ARCHRE_BARBICAN_Q123_RUN2" at bounding box center [879, 440] width 378 height 20
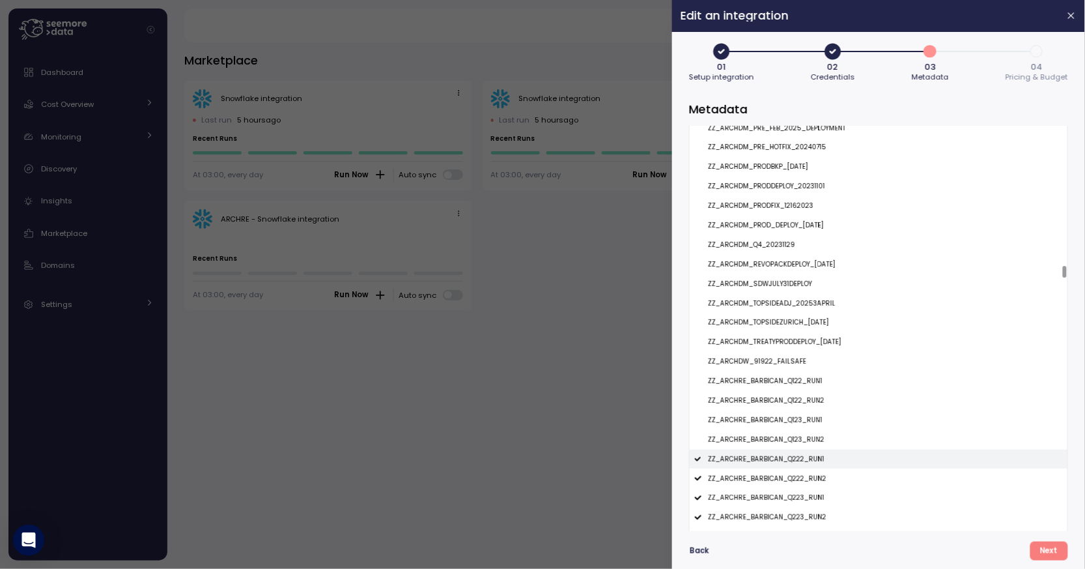
click at [793, 455] on p "ZZ_ARCHRE_BARBICAN_Q222_RUN1" at bounding box center [766, 459] width 117 height 9
click at [795, 478] on p "ZZ_ARCHRE_BARBICAN_Q222_RUN2" at bounding box center [767, 478] width 119 height 9
click at [795, 498] on p "ZZ_ARCHRE_BARBICAN_Q223_RUN1" at bounding box center [766, 497] width 117 height 9
click at [795, 517] on p "ZZ_ARCHRE_BARBICAN_Q223_RUN2" at bounding box center [767, 517] width 119 height 9
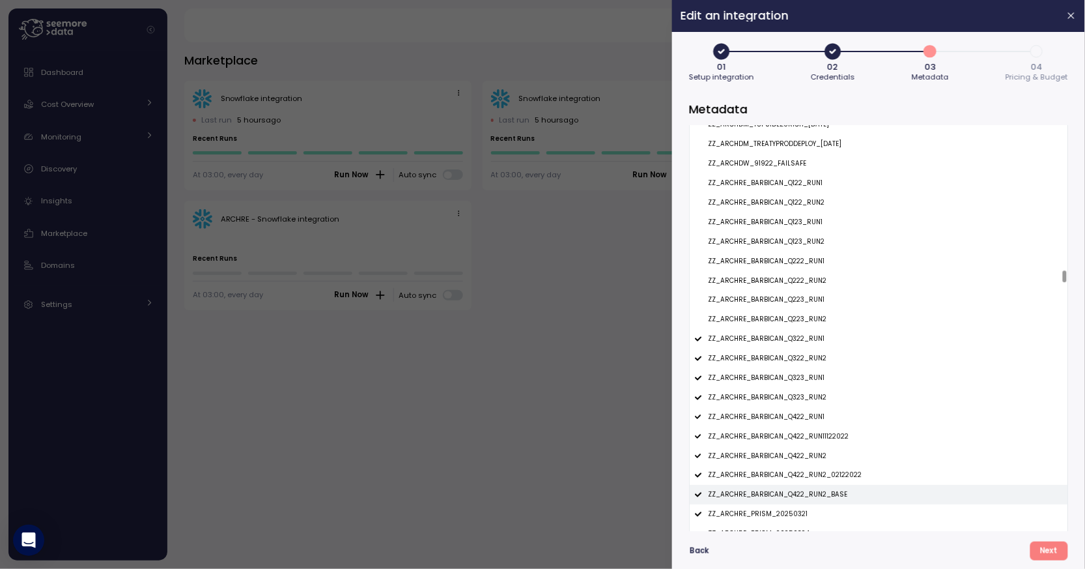
scroll to position [6462, 0]
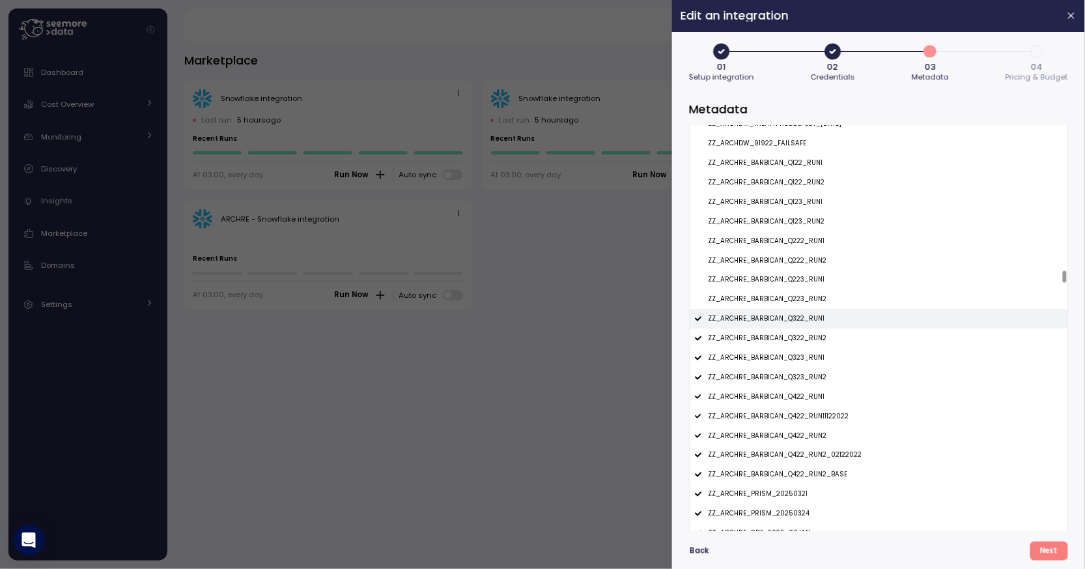
click at [781, 321] on p "ZZ_ARCHRE_BARBICAN_Q322_RUN1" at bounding box center [766, 318] width 117 height 9
click at [781, 329] on div "ZZ_ARCHRE_BARBICAN_Q322_RUN2" at bounding box center [879, 338] width 378 height 20
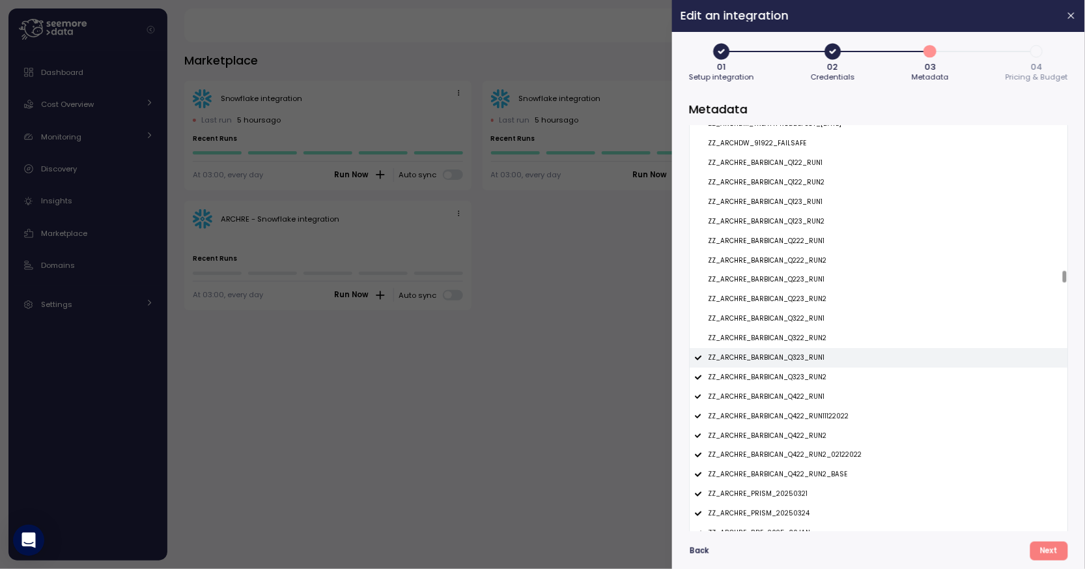
click at [783, 358] on p "ZZ_ARCHRE_BARBICAN_Q323_RUN1" at bounding box center [766, 357] width 117 height 9
click at [783, 368] on div "ZZ_ARCHRE_BARBICAN_Q323_RUN2" at bounding box center [879, 377] width 378 height 20
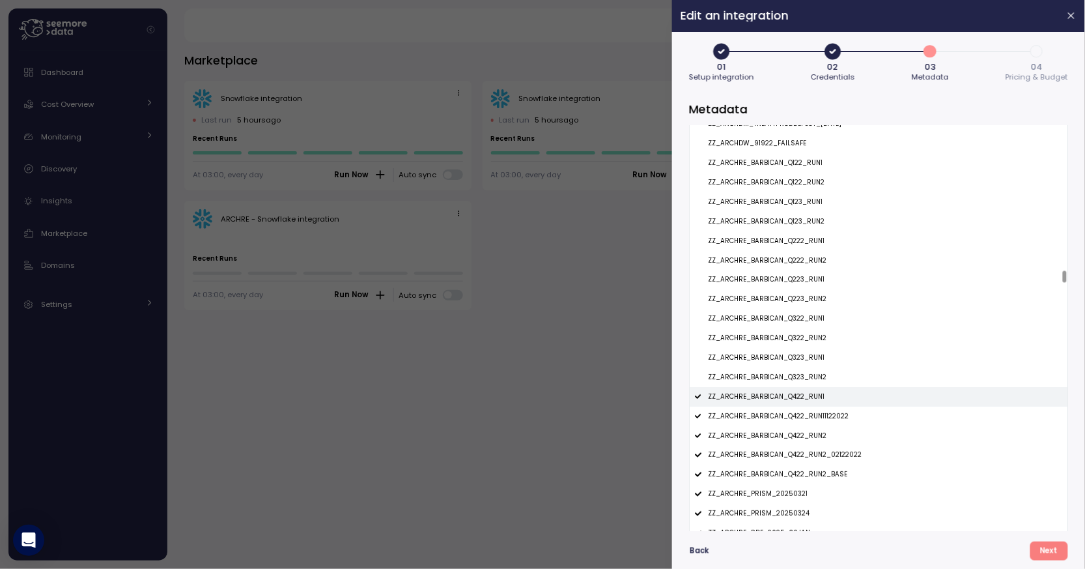
click at [783, 393] on p "ZZ_ARCHRE_BARBICAN_Q422_RUN1" at bounding box center [766, 396] width 117 height 9
click at [783, 412] on p "ZZ_ARCHRE_BARBICAN_Q422_RUN11122022" at bounding box center [778, 416] width 141 height 9
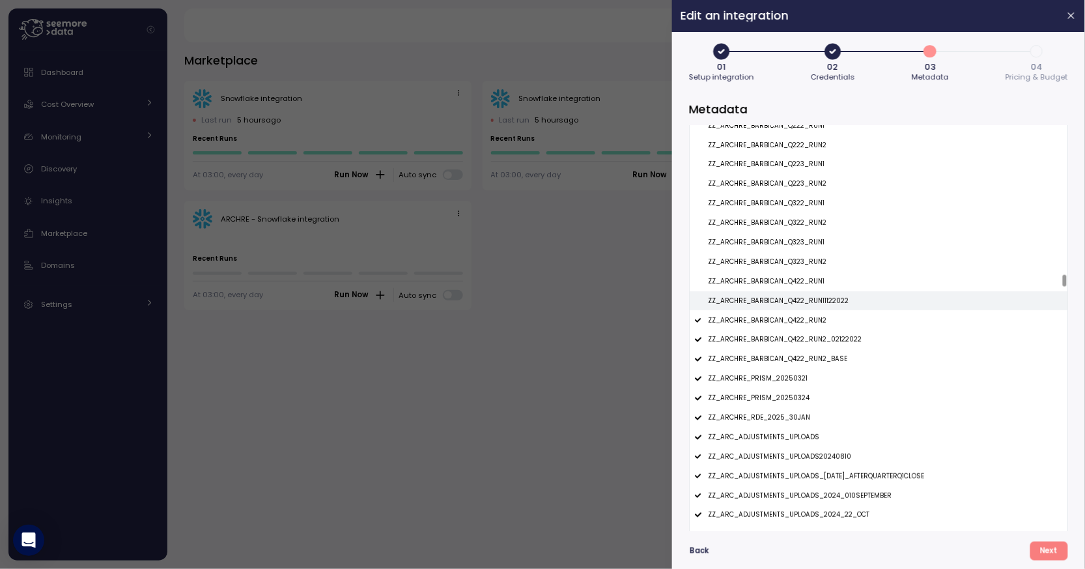
scroll to position [6642, 0]
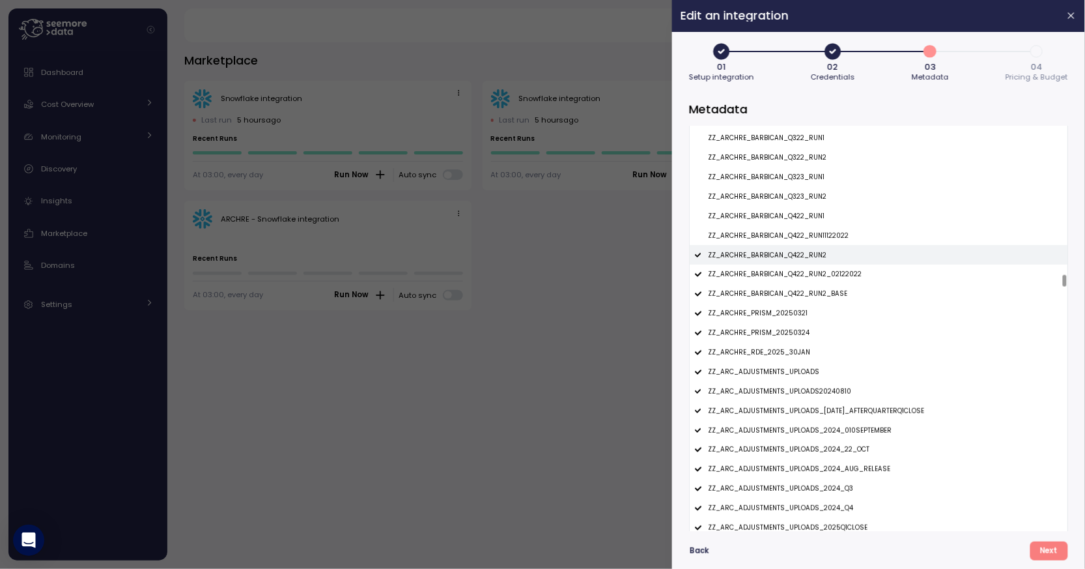
click at [782, 259] on p "ZZ_ARCHRE_BARBICAN_Q422_RUN2" at bounding box center [767, 255] width 119 height 9
click at [782, 275] on p "ZZ_ARCHRE_BARBICAN_Q422_RUN2_02122022" at bounding box center [785, 274] width 154 height 9
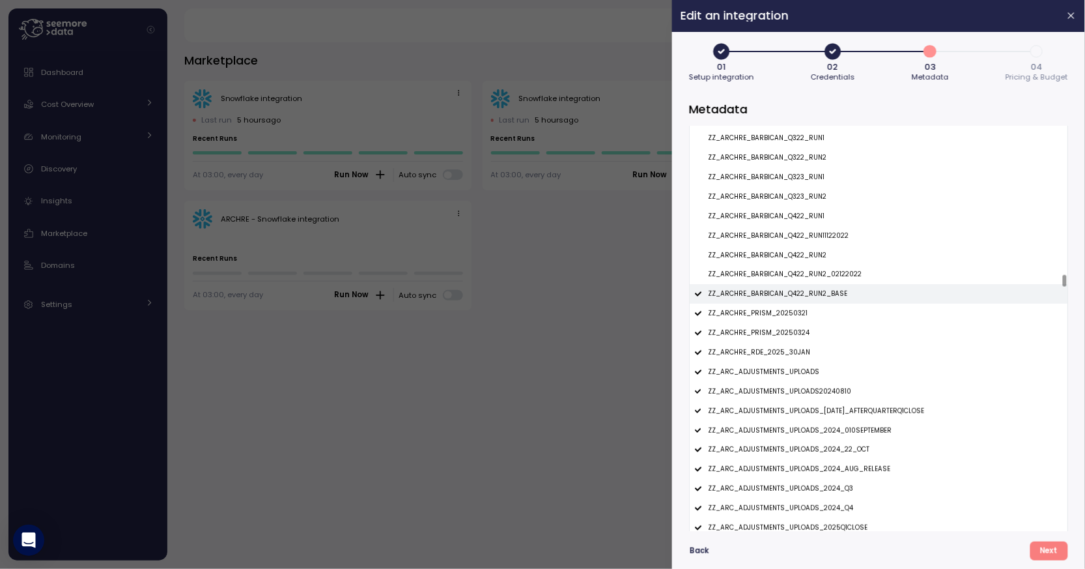
click at [782, 290] on p "ZZ_ARCHRE_BARBICAN_Q422_RUN2_BASE" at bounding box center [777, 293] width 139 height 9
click at [782, 312] on p "ZZ_ARCHRE_PRISM_20250321" at bounding box center [758, 313] width 100 height 9
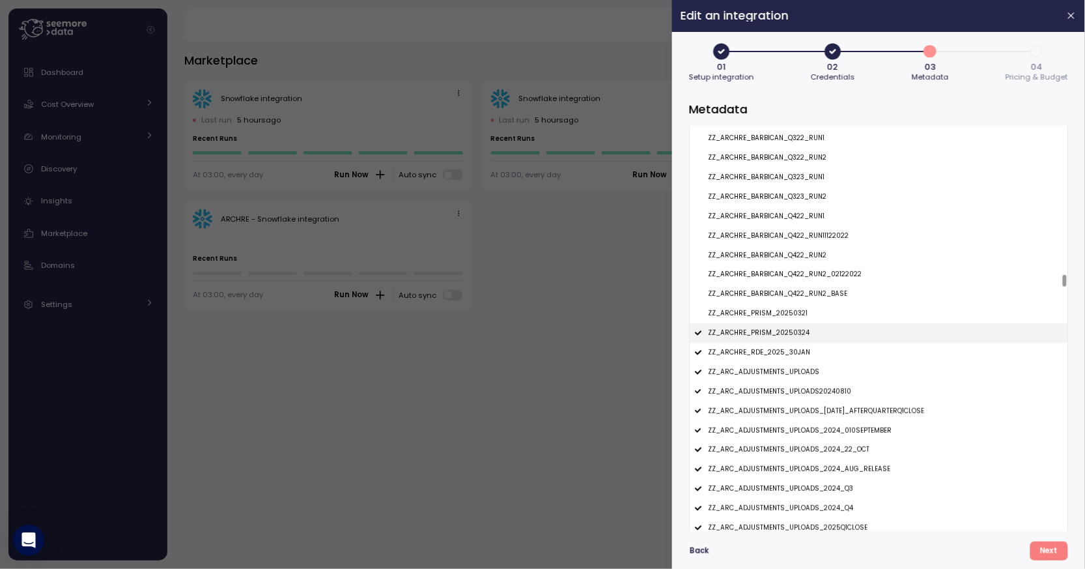
click at [782, 328] on div "ZZ_ARCHRE_PRISM_20250324" at bounding box center [879, 333] width 378 height 20
click at [783, 357] on div "ZZ_ARCHRE_RDE_2025_30JAN" at bounding box center [879, 353] width 378 height 20
click at [783, 367] on div "ZZ_ARC_ADJUSTMENTS_UPLOADS" at bounding box center [879, 372] width 378 height 20
click at [783, 388] on p "ZZ_ARC_ADJUSTMENTS_UPLOADS20240810" at bounding box center [779, 391] width 143 height 9
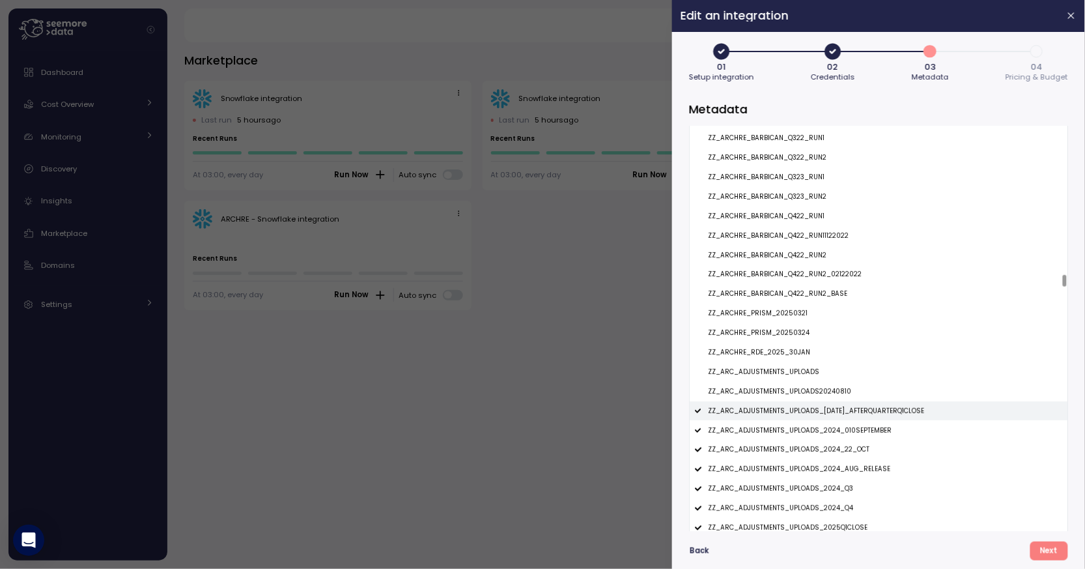
click at [784, 410] on p "ZZ_ARC_ADJUSTMENTS_UPLOADS_04APR2025_AFTERQUARTERQ1CLOSE" at bounding box center [816, 410] width 216 height 9
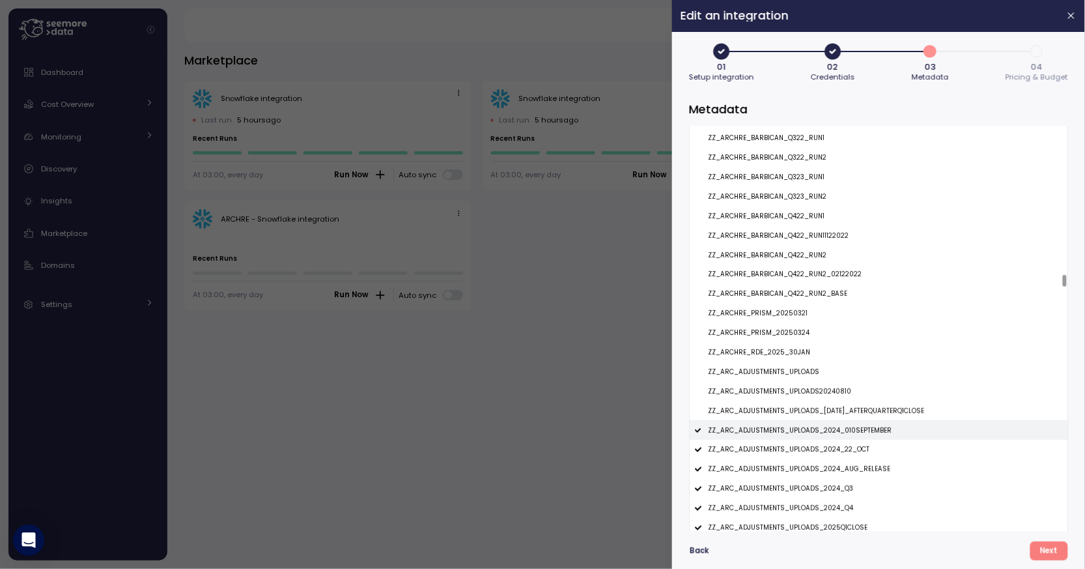
click at [785, 426] on p "ZZ_ARC_ADJUSTMENTS_UPLOADS_2024_010SEPTEMBER" at bounding box center [800, 430] width 184 height 9
click at [787, 451] on p "ZZ_ARC_ADJUSTMENTS_UPLOADS_2024_22_OCT" at bounding box center [789, 449] width 162 height 9
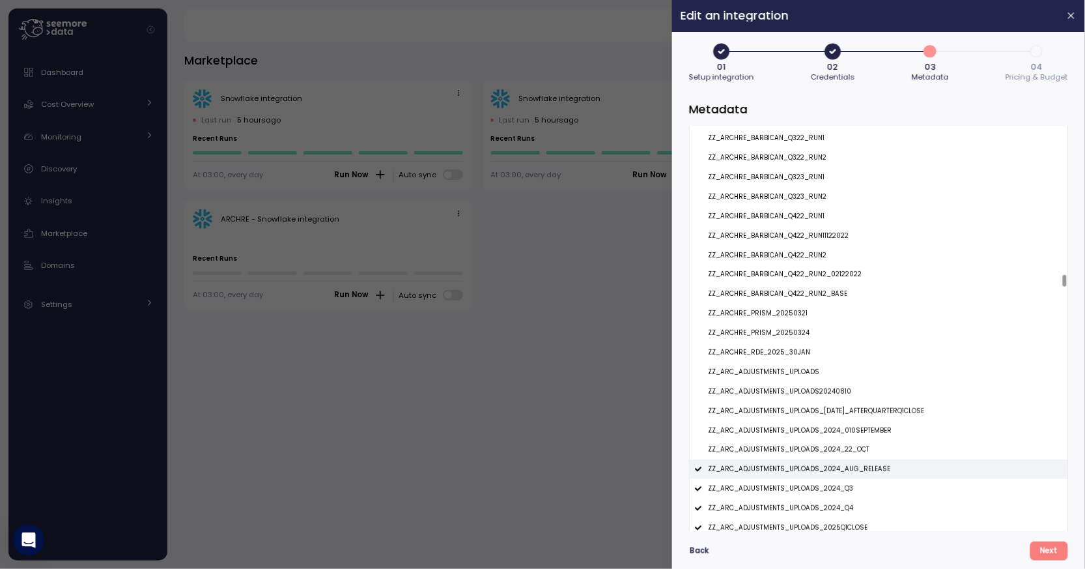
click at [787, 472] on p "ZZ_ARC_ADJUSTMENTS_UPLOADS_2024_AUG_RELEASE" at bounding box center [799, 468] width 182 height 9
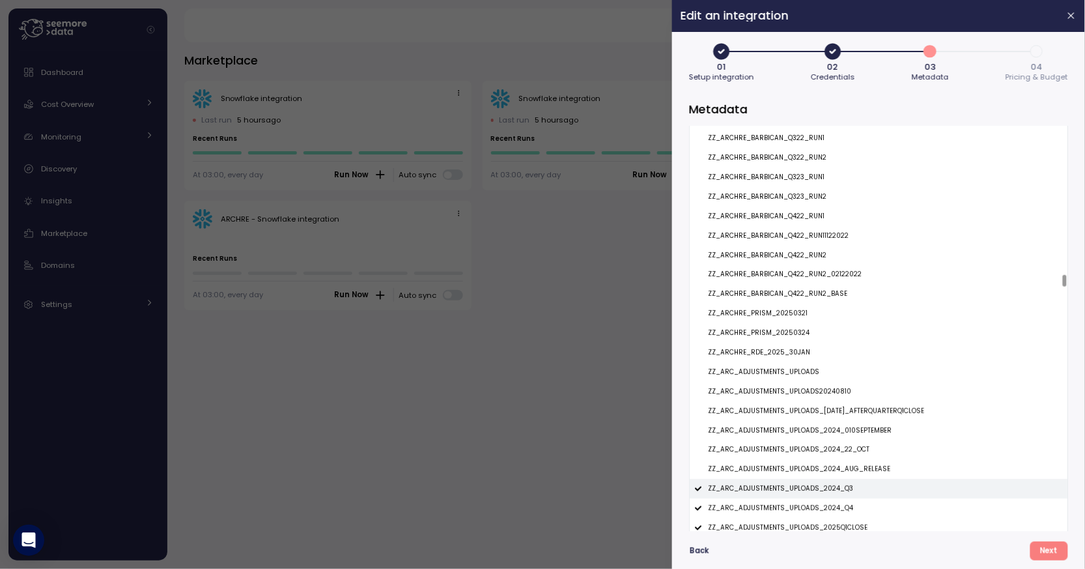
click at [787, 486] on p "ZZ_ARC_ADJUSTMENTS_UPLOADS_2024_Q3" at bounding box center [780, 488] width 145 height 9
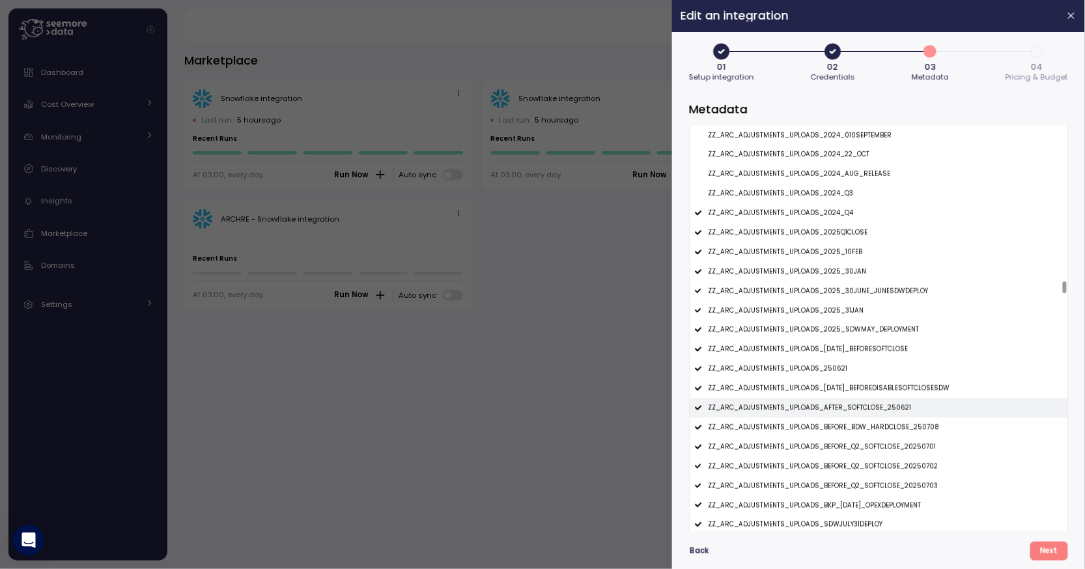
scroll to position [6943, 0]
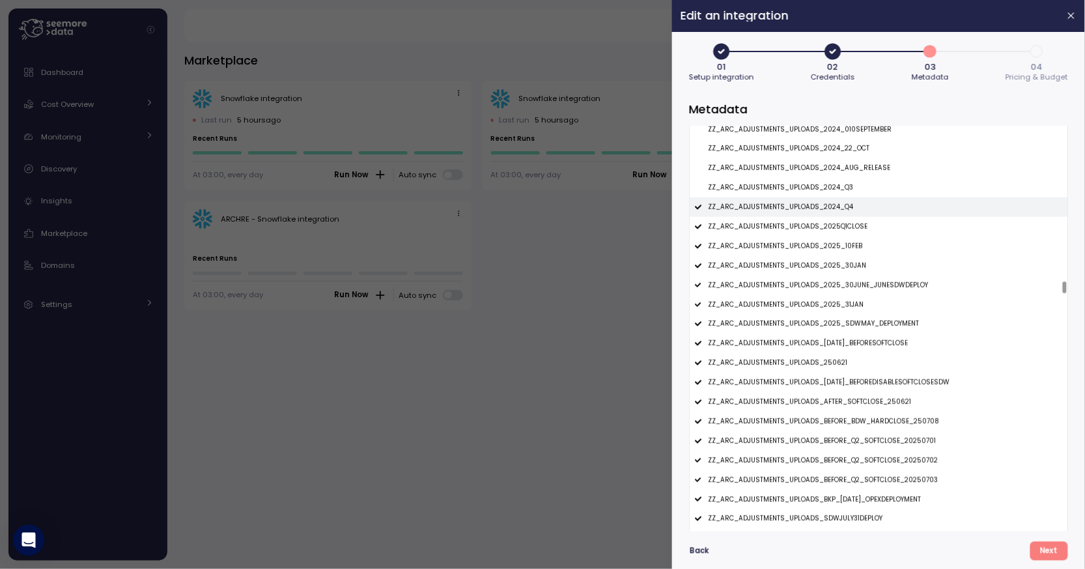
click at [773, 204] on p "ZZ_ARC_ADJUSTMENTS_UPLOADS_2024_Q4" at bounding box center [780, 207] width 145 height 9
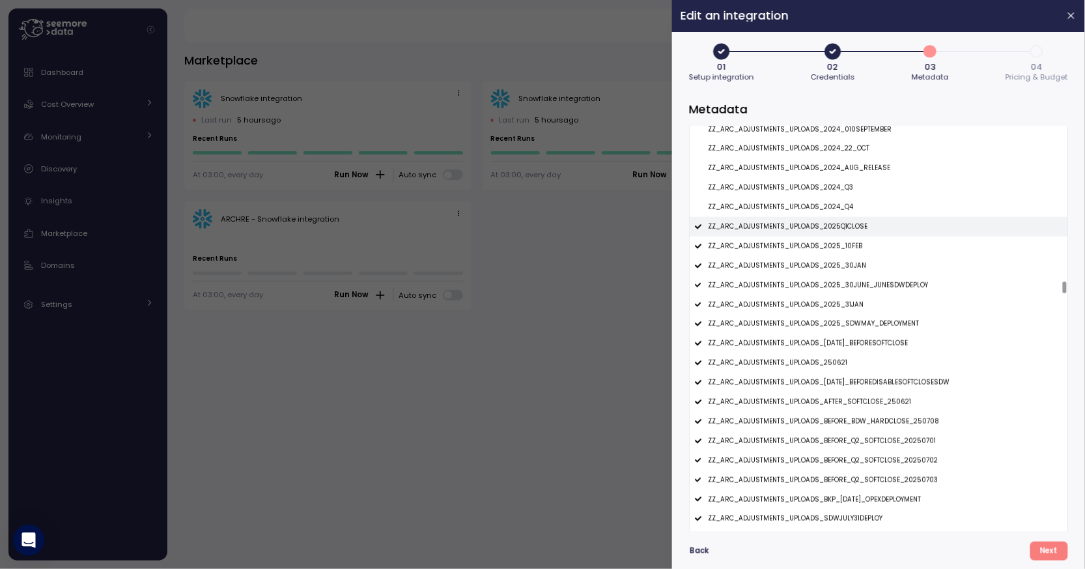
click at [773, 230] on p "ZZ_ARC_ADJUSTMENTS_UPLOADS_2025Q1CLOSE" at bounding box center [788, 226] width 160 height 9
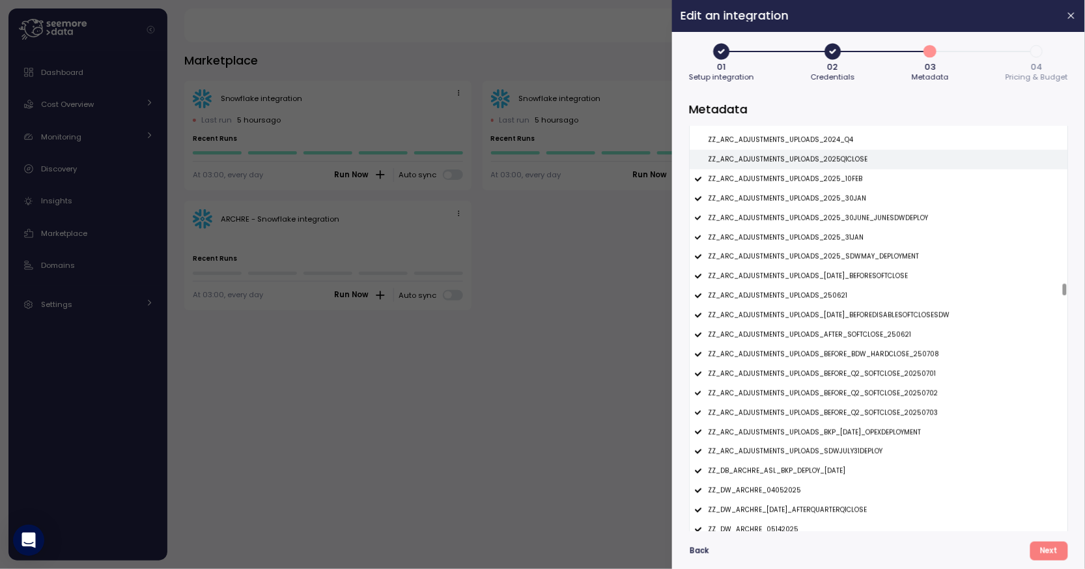
scroll to position [7003, 0]
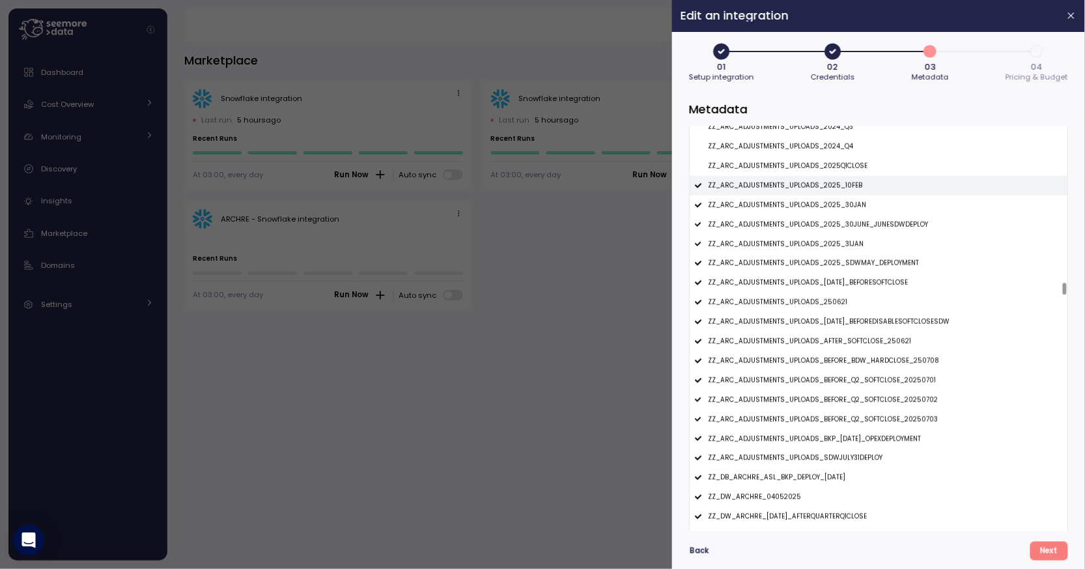
click at [776, 193] on div "ZZ_ARC_ADJUSTMENTS_UPLOADS_2025_10FEB" at bounding box center [879, 186] width 378 height 20
click at [776, 206] on p "ZZ_ARC_ADJUSTMENTS_UPLOADS_2025_30JAN" at bounding box center [787, 205] width 158 height 9
click at [775, 218] on div "ZZ_ARC_ADJUSTMENTS_UPLOADS_2025_30JUNE_JUNESDWDEPLOY" at bounding box center [879, 225] width 378 height 20
click at [776, 246] on p "ZZ_ARC_ADJUSTMENTS_UPLOADS_2025_31JAN" at bounding box center [786, 244] width 156 height 9
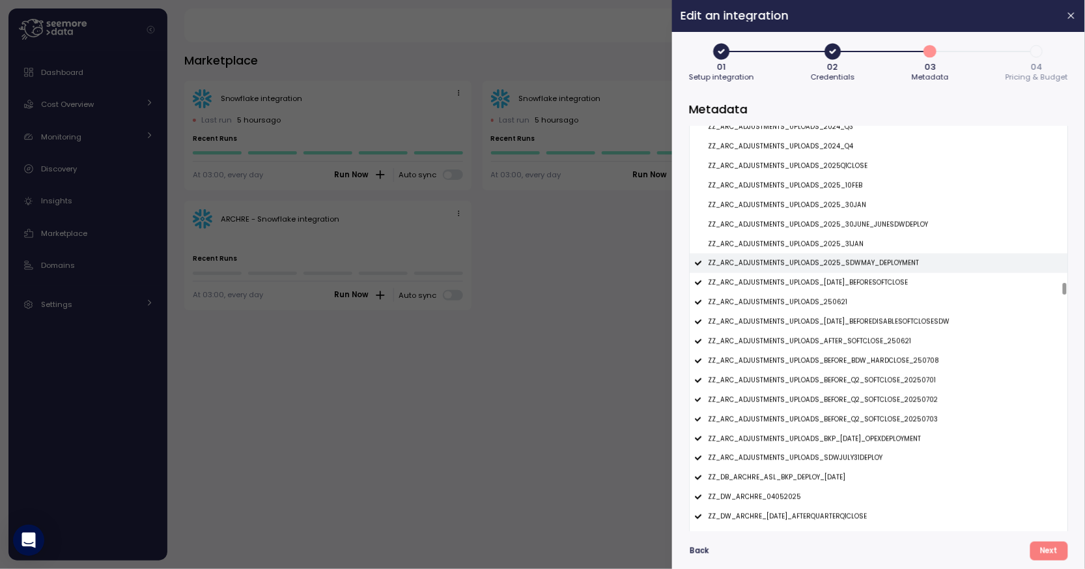
click at [780, 264] on p "ZZ_ARC_ADJUSTMENTS_UPLOADS_2025_SDWMAY_DEPLOYMENT" at bounding box center [813, 263] width 211 height 9
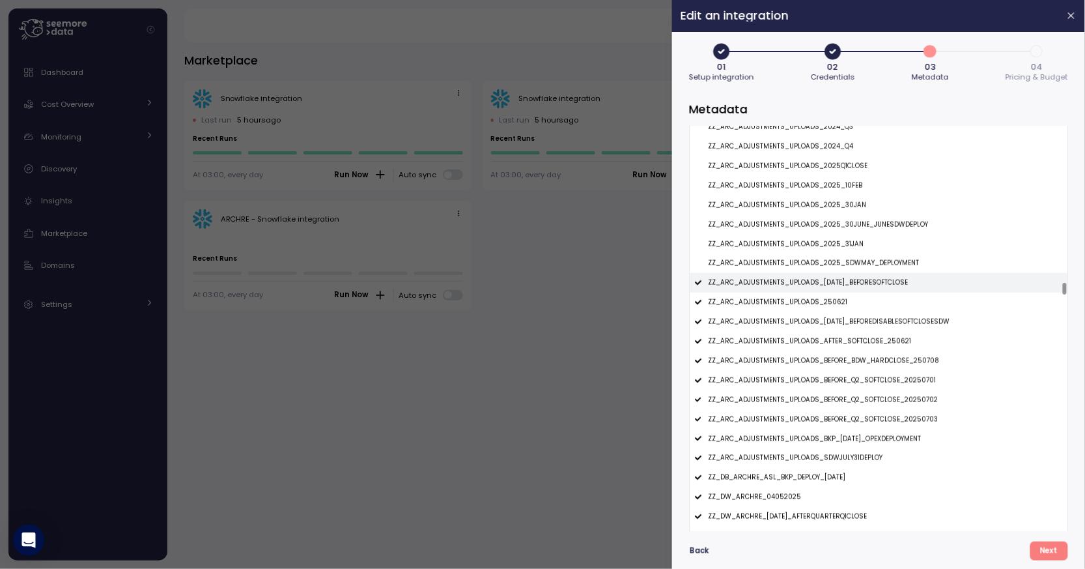
click at [781, 291] on div "ZZ_ARC_ADJUSTMENTS_UPLOADS_22MAR2025_BEFORESOFTCLOSE" at bounding box center [879, 283] width 378 height 20
click at [783, 305] on p "ZZ_ARC_ADJUSTMENTS_UPLOADS_250621" at bounding box center [777, 302] width 139 height 9
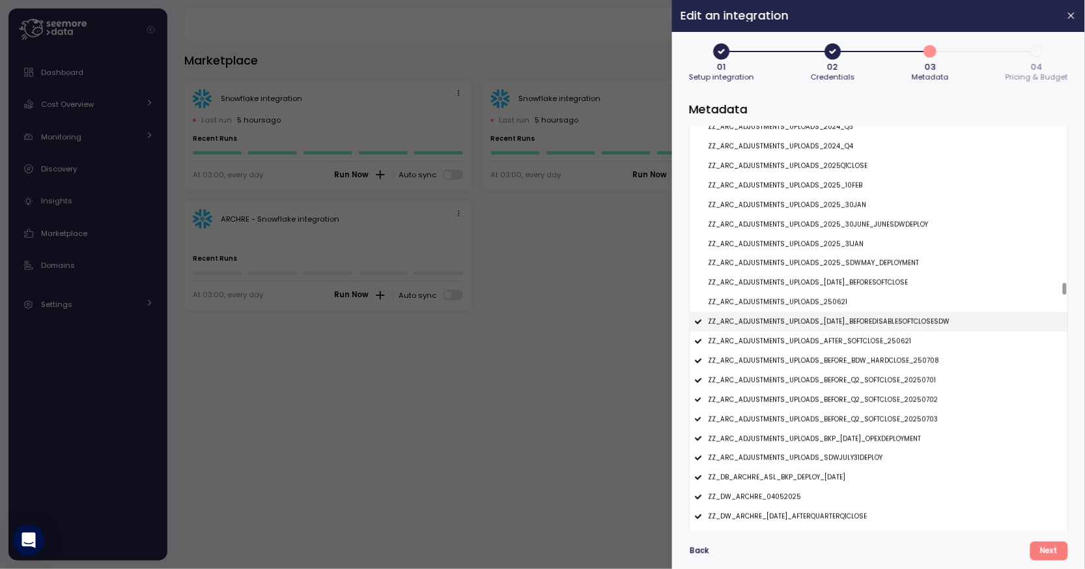
click at [784, 318] on p "ZZ_ARC_ADJUSTMENTS_UPLOADS_27MAR2025_BEFOREDISABLESOFTCLOSESDW" at bounding box center [829, 321] width 242 height 9
click at [787, 341] on p "ZZ_ARC_ADJUSTMENTS_UPLOADS_AFTER_SOFTCLOSE_250621" at bounding box center [809, 341] width 203 height 9
click at [791, 362] on p "ZZ_ARC_ADJUSTMENTS_UPLOADS_BEFORE_BDW_HARDCLOSE_250708" at bounding box center [823, 360] width 231 height 9
click at [793, 376] on p "ZZ_ARC_ADJUSTMENTS_UPLOADS_BEFORE_Q2_SOFTCLOSE_20250701" at bounding box center [822, 380] width 228 height 9
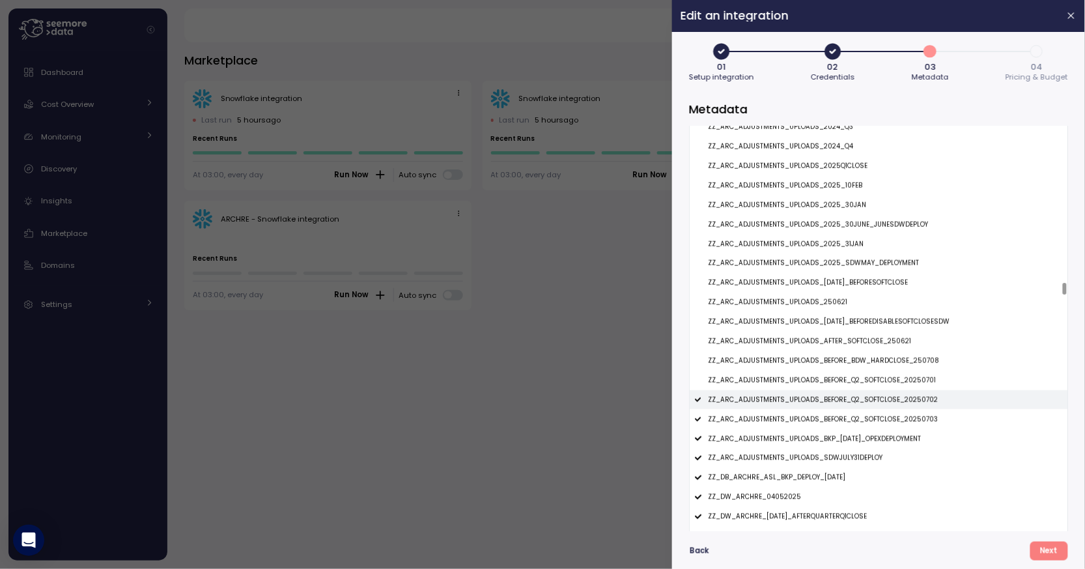
click at [794, 391] on div "ZZ_ARC_ADJUSTMENTS_UPLOADS_BEFORE_Q2_SOFTCLOSE_20250702" at bounding box center [879, 400] width 378 height 20
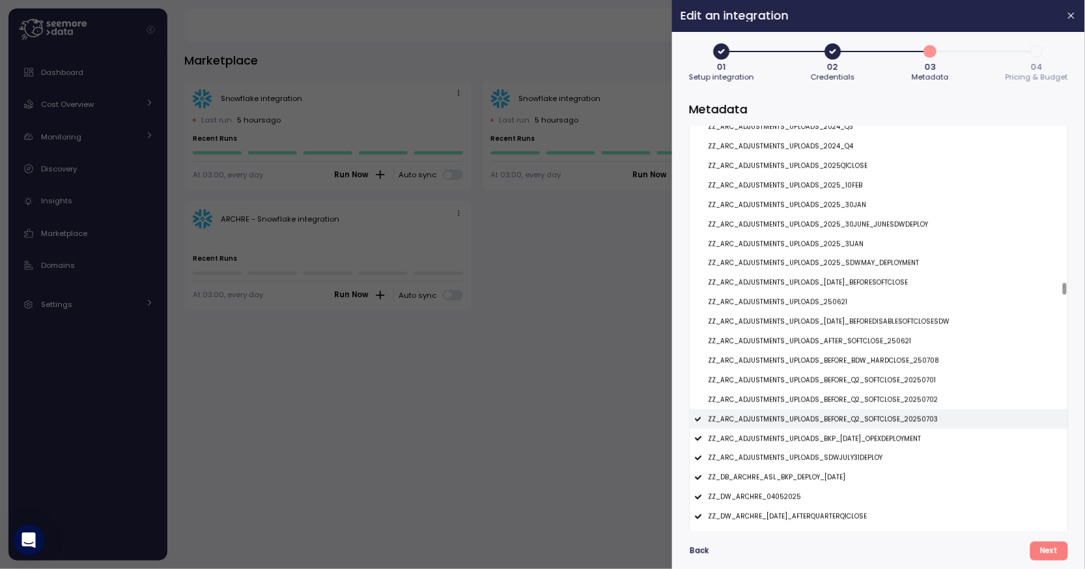
click at [799, 419] on p "ZZ_ARC_ADJUSTMENTS_UPLOADS_BEFORE_Q2_SOFTCLOSE_20250703" at bounding box center [823, 419] width 230 height 9
click at [801, 436] on p "ZZ_ARC_ADJUSTMENTS_UPLOADS_BKP_17JUNE2025_OPEXDEPLOYMENT" at bounding box center [814, 438] width 213 height 9
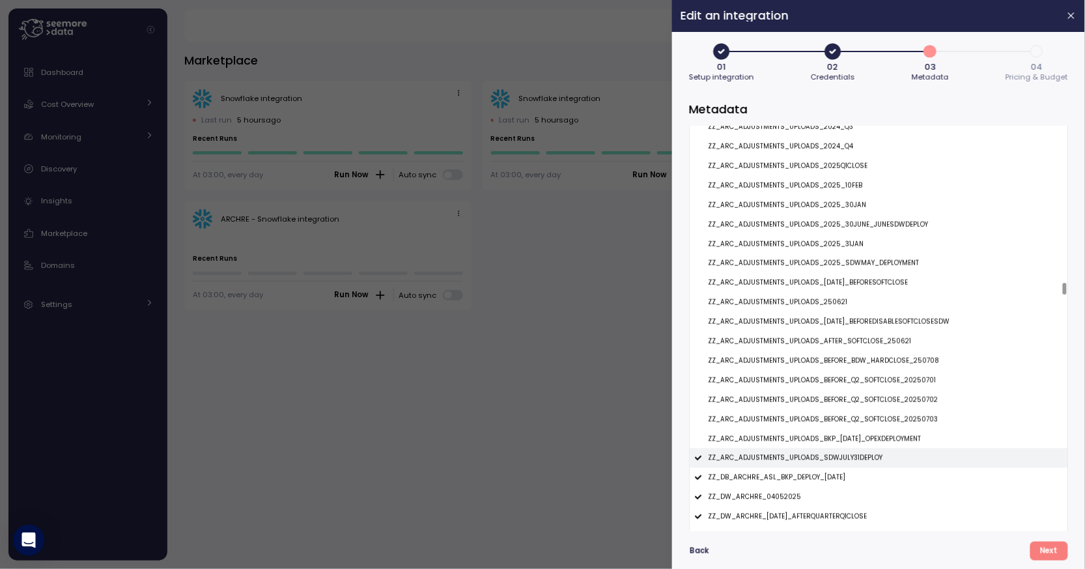
click at [801, 457] on p "ZZ_ARC_ADJUSTMENTS_UPLOADS_SDWJULY31DEPLOY" at bounding box center [795, 457] width 175 height 9
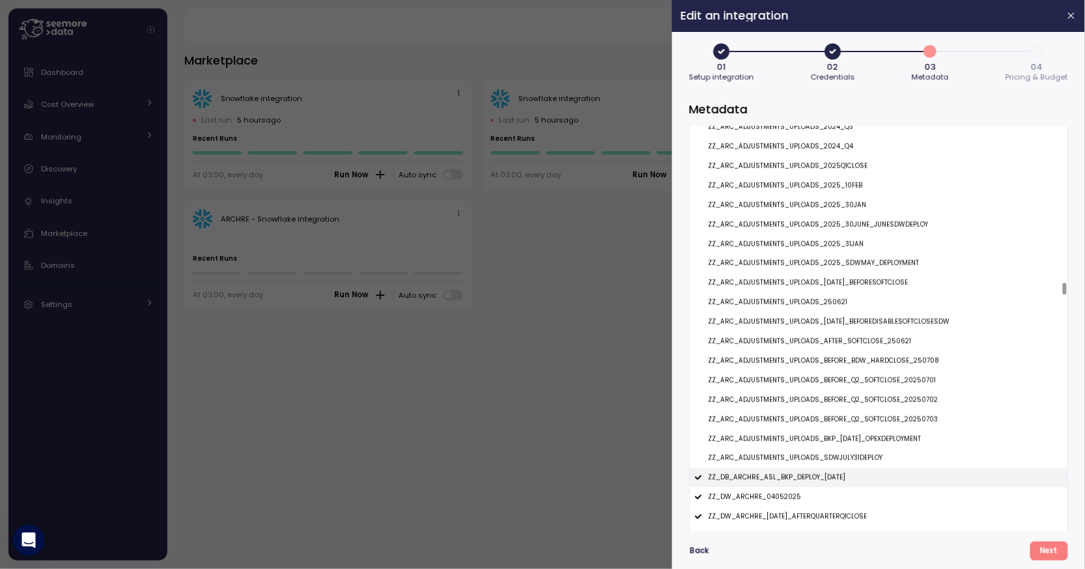
click at [800, 472] on div "ZZ_DB_ARCHRE_ASL_BKP_DEPLOY_1OCT2024" at bounding box center [879, 478] width 378 height 20
click at [800, 498] on div "ZZ_DW_ARCHRE_04052025" at bounding box center [879, 497] width 378 height 20
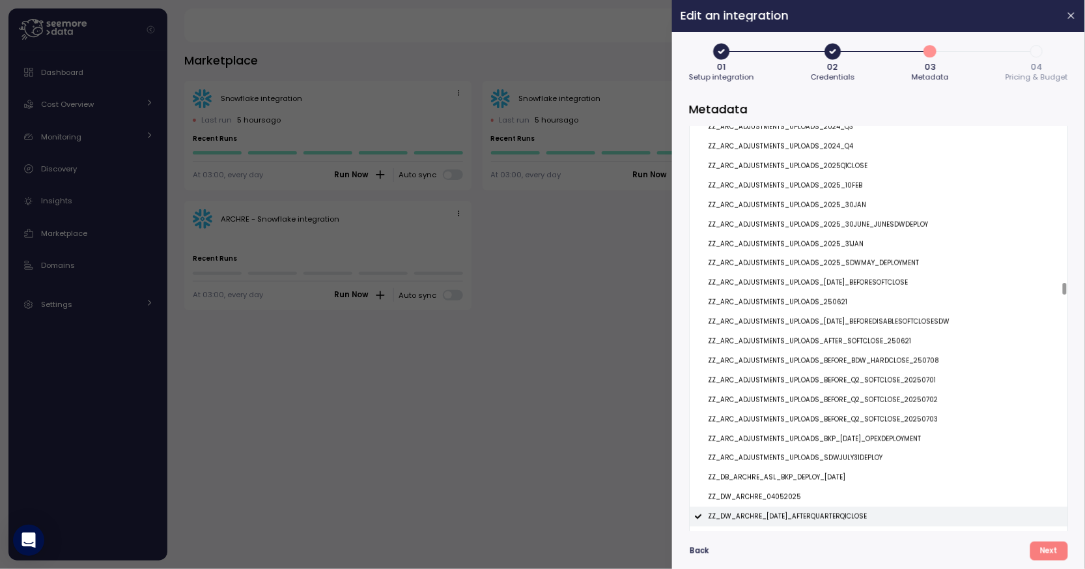
click at [802, 516] on p "ZZ_DW_ARCHRE_04APR2025_AFTERQUARTERQ1CLOSE" at bounding box center [787, 516] width 159 height 9
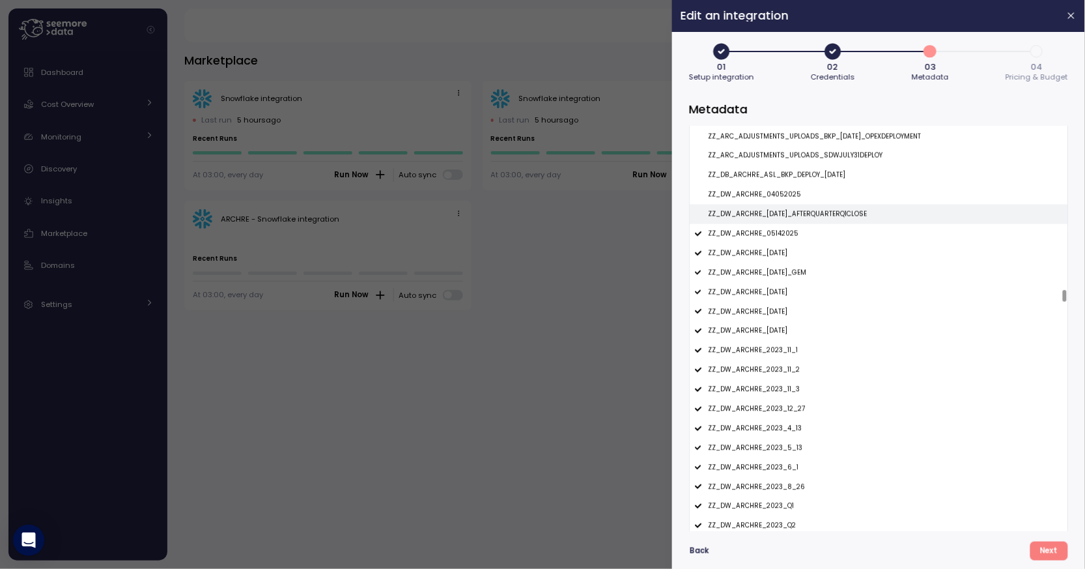
scroll to position [7332, 0]
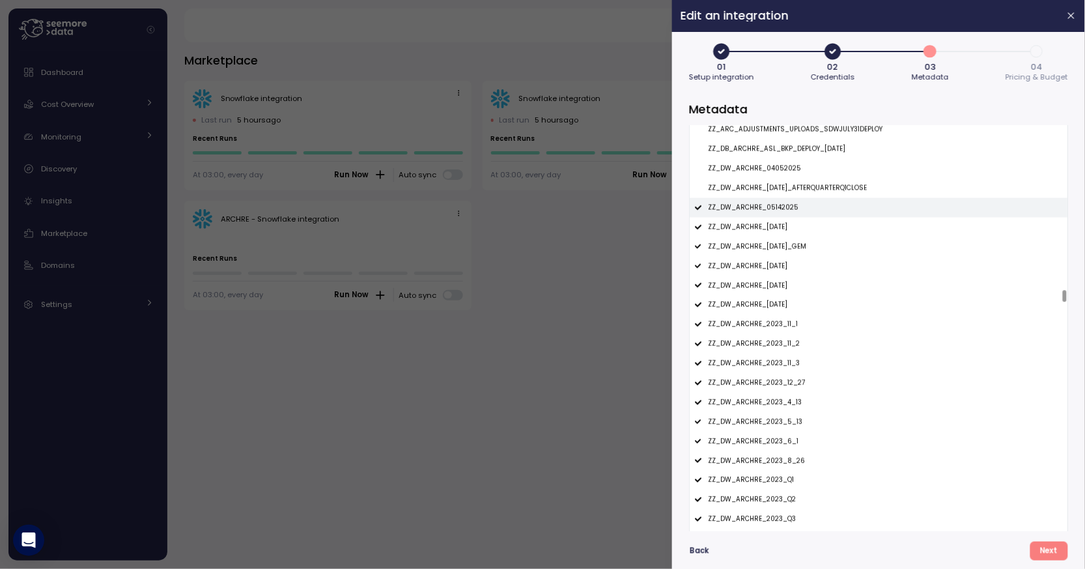
click at [769, 214] on div "ZZ_DW_ARCHRE_05142025" at bounding box center [879, 208] width 378 height 20
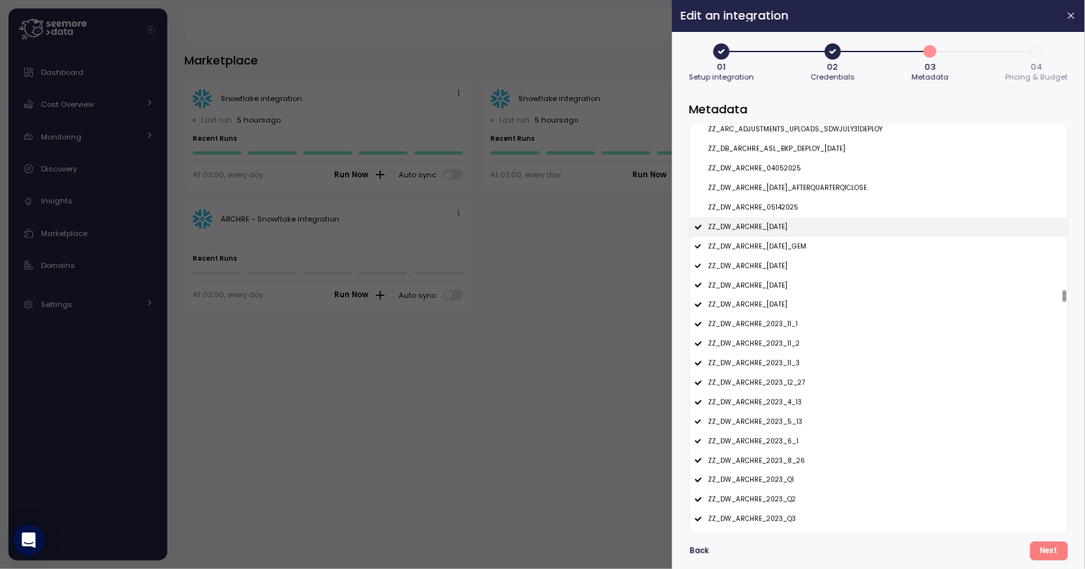
click at [781, 233] on div "ZZ_DW_ARCHRE_07MAY2025" at bounding box center [879, 228] width 378 height 20
click at [791, 249] on p "ZZ_DW_ARCHRE_10MARCH2025_GEM" at bounding box center [757, 246] width 98 height 9
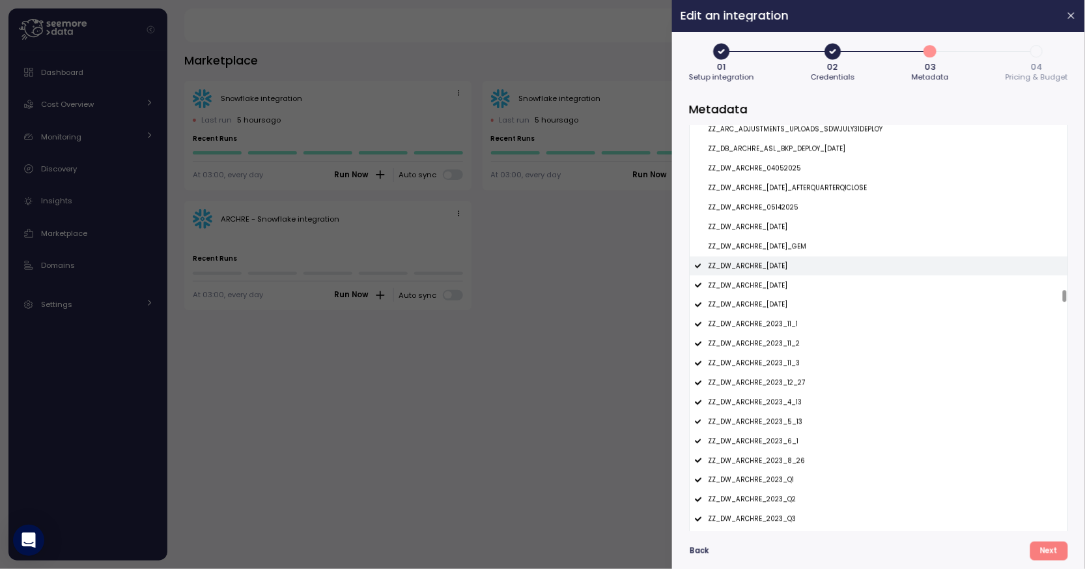
click at [791, 261] on div "ZZ_DW_ARCHRE_12MARCH2025" at bounding box center [879, 267] width 378 height 20
click at [786, 287] on p "ZZ_DW_ARCHRE_13AUG2025" at bounding box center [747, 285] width 79 height 9
click at [786, 307] on p "ZZ_DW_ARCHRE_1APR2025" at bounding box center [747, 304] width 79 height 9
click at [785, 326] on p "ZZ_DW_ARCHRE_2023_11_1" at bounding box center [753, 324] width 90 height 9
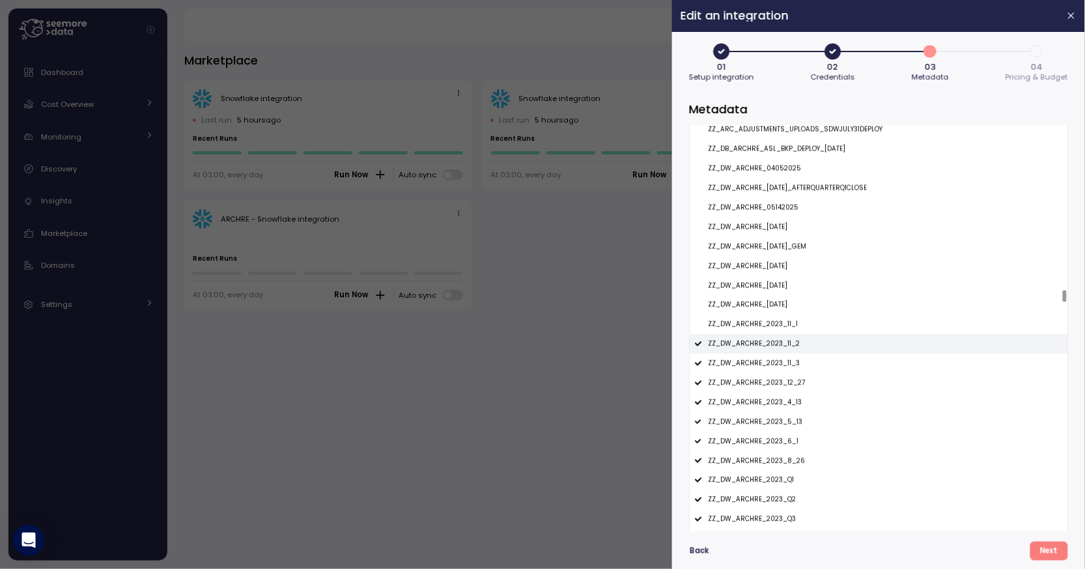
click at [785, 344] on p "ZZ_DW_ARCHRE_2023_11_2" at bounding box center [754, 343] width 92 height 9
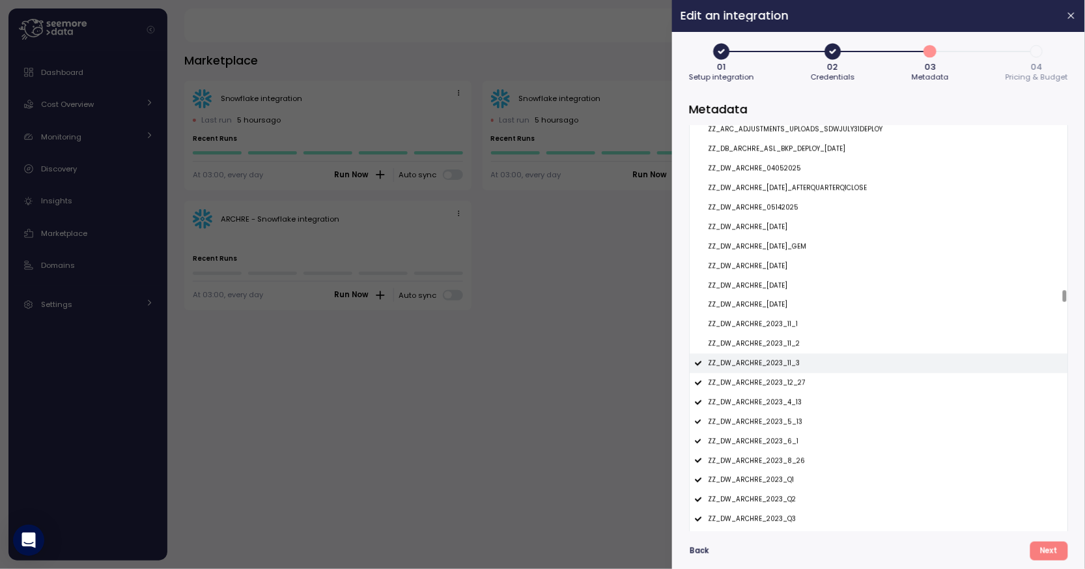
click at [785, 360] on p "ZZ_DW_ARCHRE_2023_11_3" at bounding box center [754, 363] width 92 height 9
click at [788, 384] on p "ZZ_DW_ARCHRE_2023_12_27" at bounding box center [756, 382] width 97 height 9
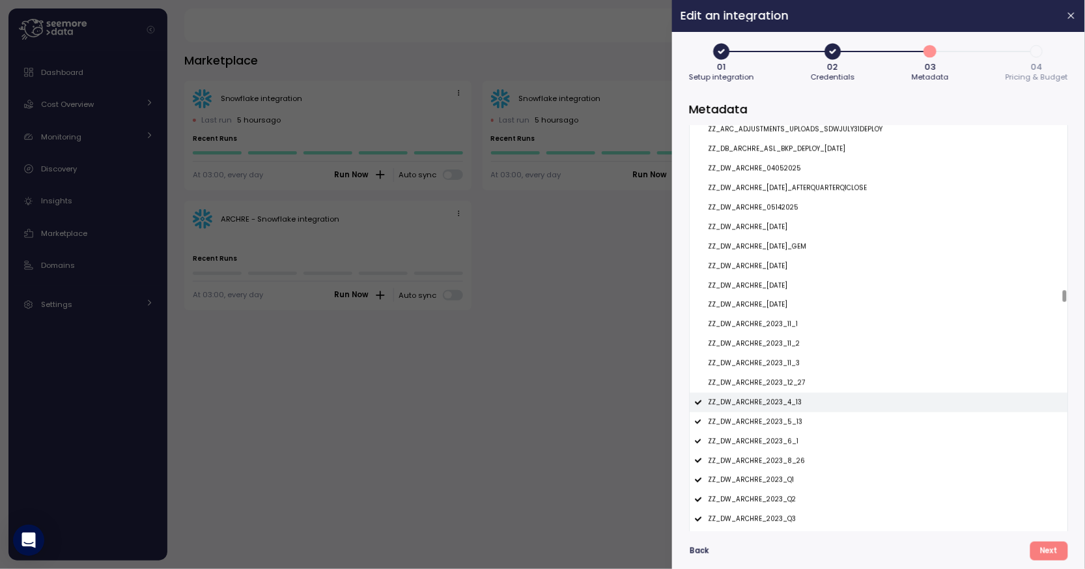
click at [789, 400] on p "ZZ_DW_ARCHRE_2023_4_13" at bounding box center [755, 402] width 94 height 9
click at [789, 423] on p "ZZ_DW_ARCHRE_2023_5_13" at bounding box center [755, 421] width 94 height 9
click at [789, 440] on p "ZZ_DW_ARCHRE_2023_6_1" at bounding box center [753, 441] width 91 height 9
click at [793, 459] on p "ZZ_DW_ARCHRE_2023_8_26" at bounding box center [756, 461] width 97 height 9
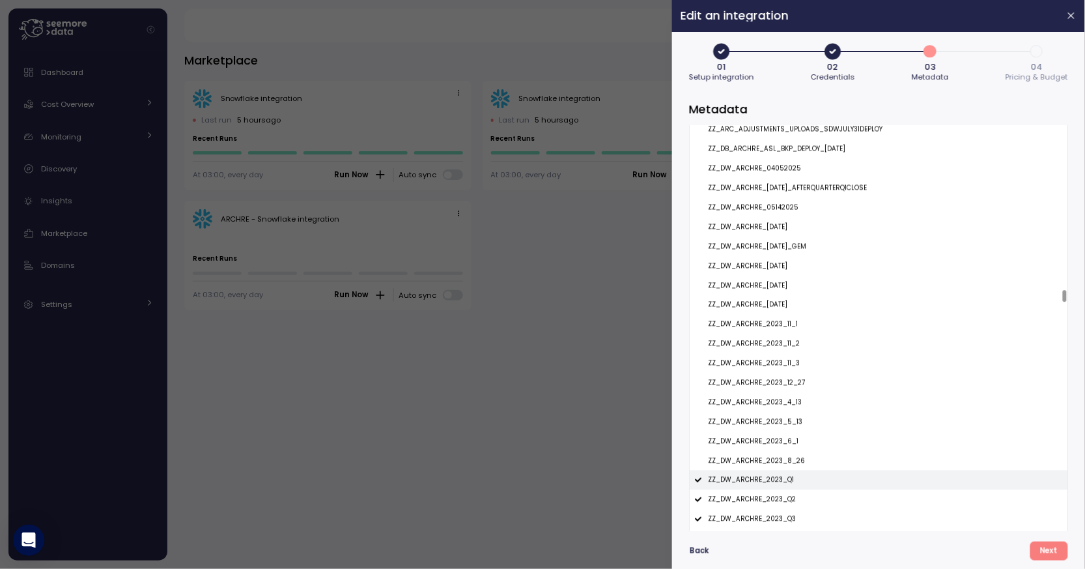
click at [789, 473] on div "ZZ_DW_ARCHRE_2023_Q1" at bounding box center [879, 480] width 378 height 20
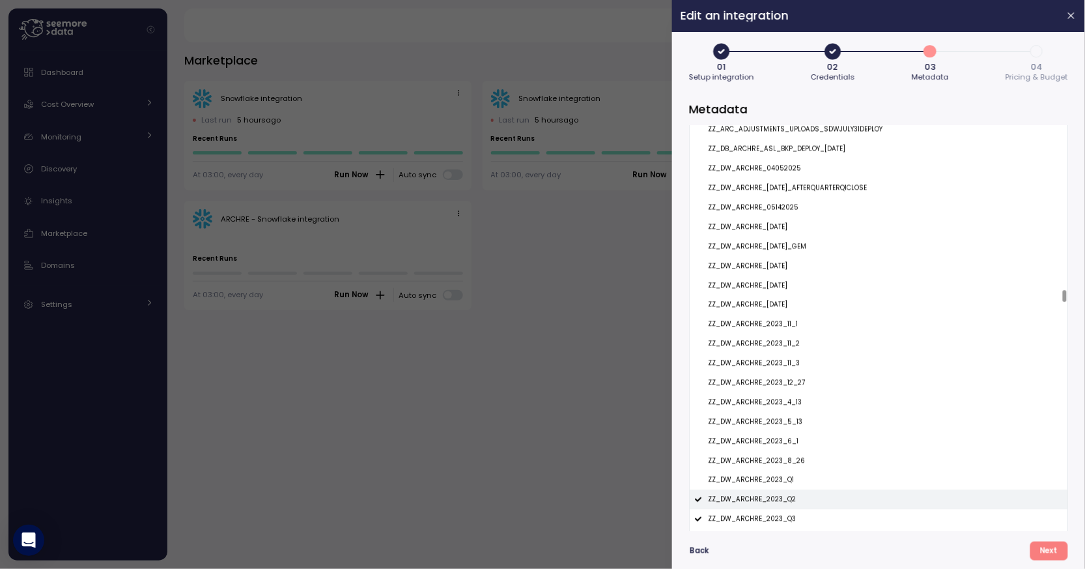
click at [789, 498] on p "ZZ_DW_ARCHRE_2023_Q2" at bounding box center [752, 499] width 88 height 9
click at [789, 521] on p "ZZ_DW_ARCHRE_2023_Q3" at bounding box center [752, 519] width 88 height 9
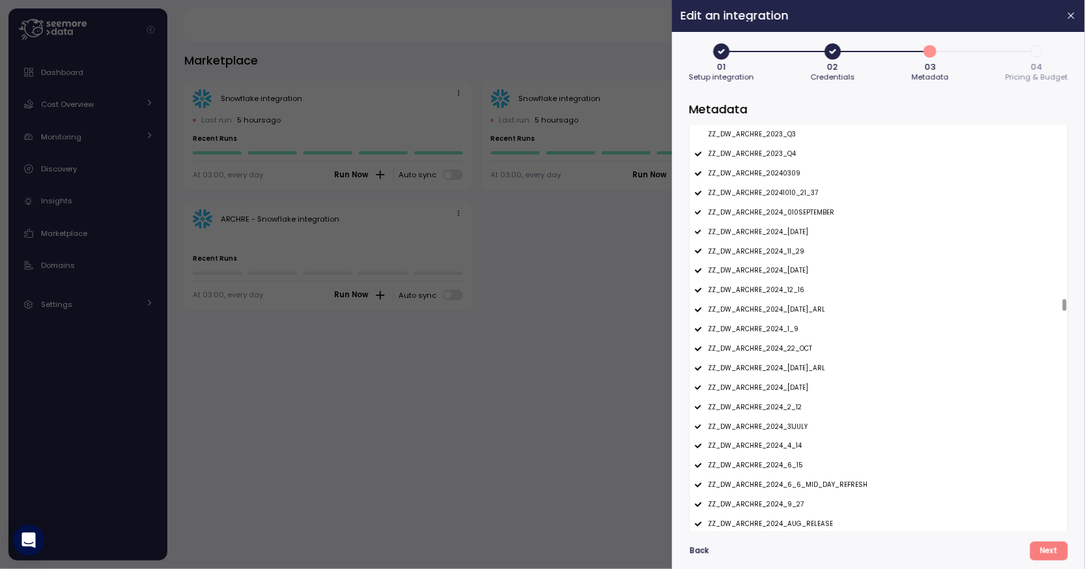
scroll to position [7715, 0]
click at [782, 157] on p "ZZ_DW_ARCHRE_2023_Q4" at bounding box center [752, 154] width 88 height 9
click at [790, 169] on div "ZZ_DW_ARCHRE_20240309" at bounding box center [879, 175] width 378 height 20
click at [889, 191] on div "ZZ_DW_ARCHRE_20241010_21_37" at bounding box center [879, 194] width 378 height 20
click at [832, 218] on div "ZZ_DW_ARCHRE_2024_010SEPTEMBER" at bounding box center [879, 214] width 378 height 20
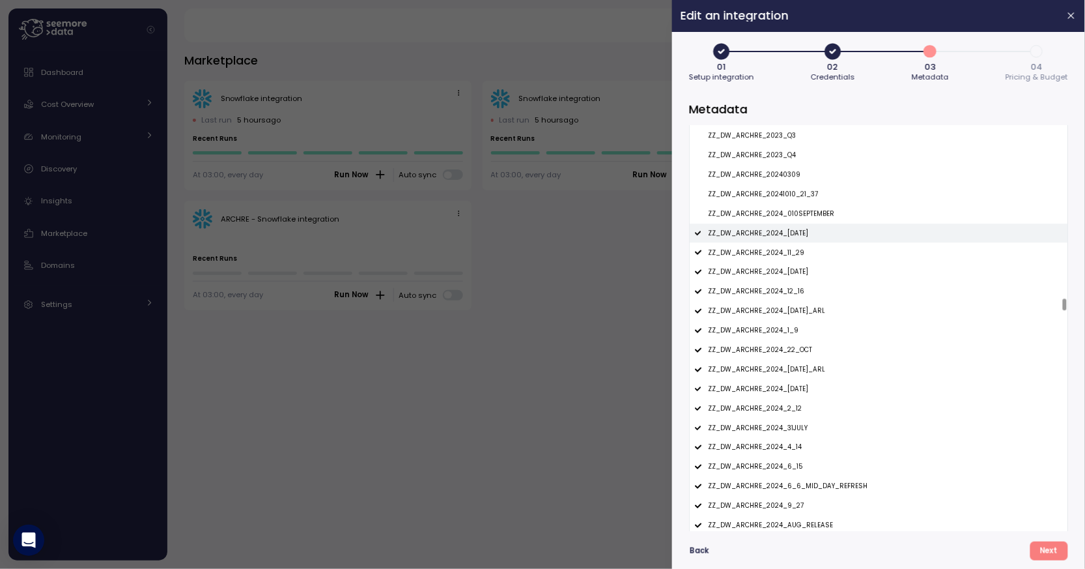
click at [806, 231] on p "ZZ_DW_ARCHRE_2024_10DEC2024" at bounding box center [758, 233] width 100 height 9
click at [802, 252] on div "ZZ_DW_ARCHRE_2024_11_29" at bounding box center [879, 252] width 378 height 20
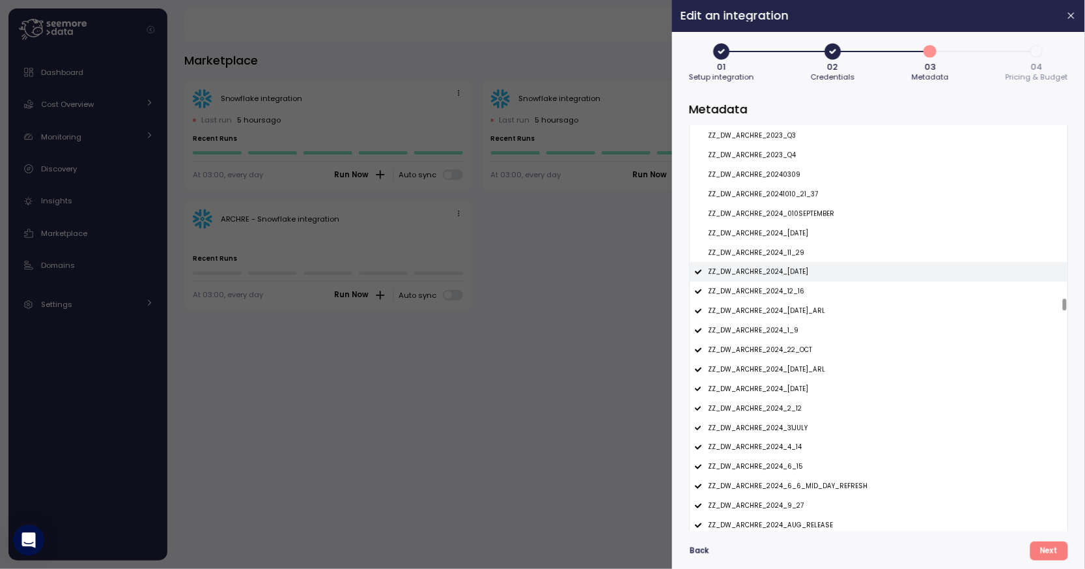
click at [802, 278] on div "ZZ_DW_ARCHRE_2024_12DEC2024" at bounding box center [879, 272] width 378 height 20
click at [791, 292] on p "ZZ_DW_ARCHRE_2024_12_16" at bounding box center [756, 291] width 96 height 9
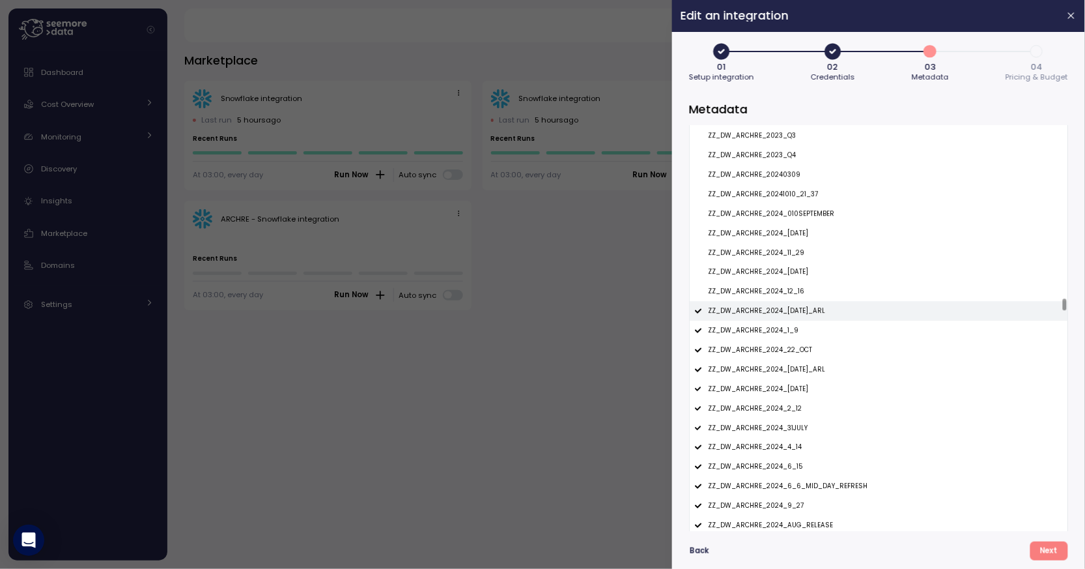
click at [791, 304] on div "ZZ_DW_ARCHRE_2024_18MAY2024_ARL" at bounding box center [879, 311] width 378 height 20
click at [782, 332] on p "ZZ_DW_ARCHRE_2024_1_9" at bounding box center [753, 330] width 91 height 9
click at [784, 358] on div "ZZ_DW_ARCHRE_2024_22_OCT" at bounding box center [879, 350] width 378 height 20
click at [784, 375] on div "ZZ_DW_ARCHRE_2024_24JUNE2024_ARL" at bounding box center [879, 370] width 378 height 20
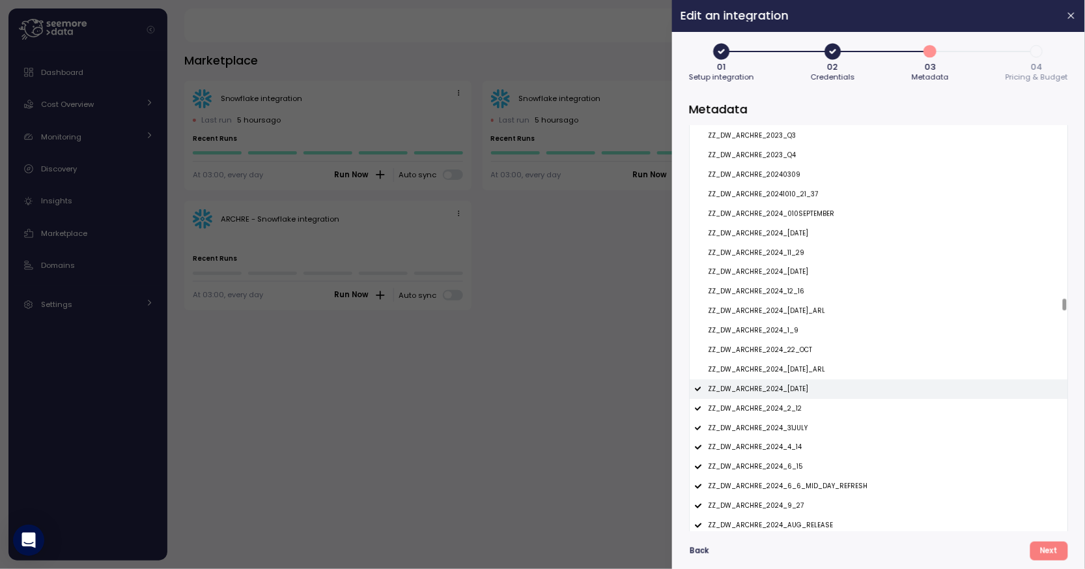
click at [784, 393] on p "ZZ_DW_ARCHRE_2024_26NOV2024" at bounding box center [758, 388] width 100 height 9
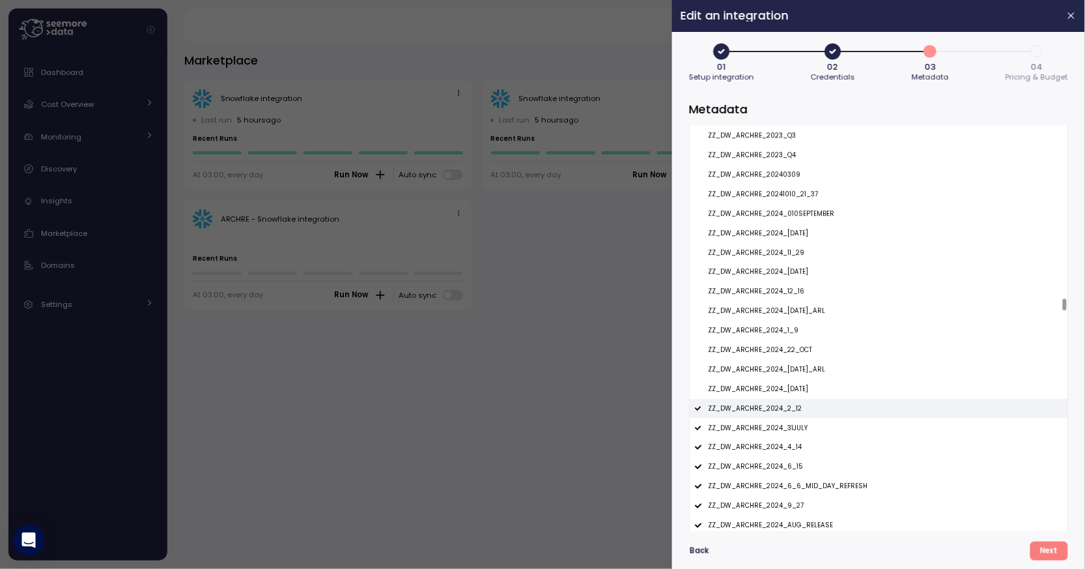
click at [784, 404] on p "ZZ_DW_ARCHRE_2024_2_12" at bounding box center [755, 408] width 94 height 9
click at [784, 423] on div "ZZ_DW_ARCHRE_2024_31JULY" at bounding box center [879, 427] width 378 height 20
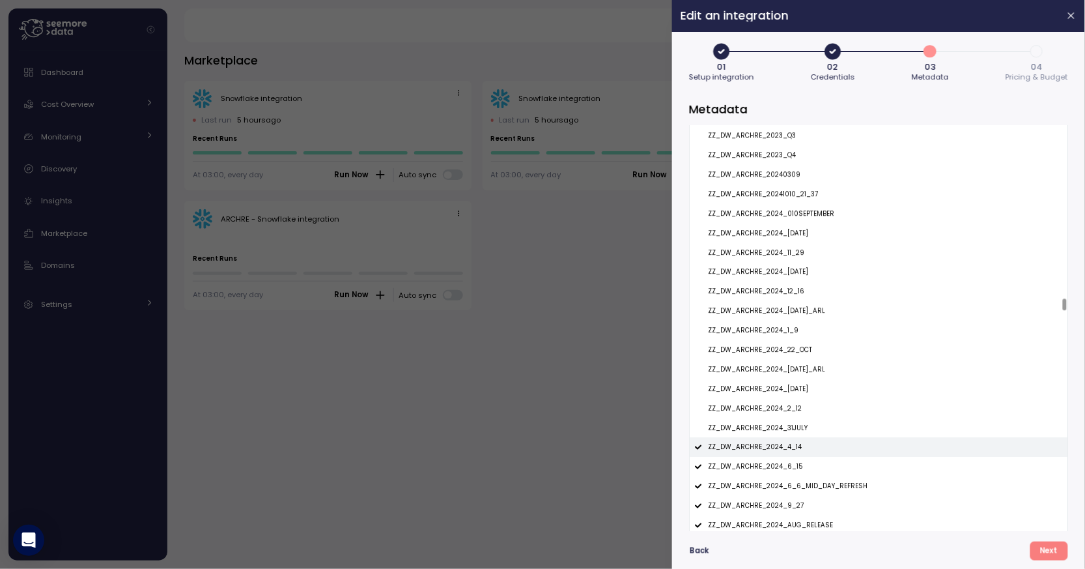
click at [785, 447] on p "ZZ_DW_ARCHRE_2024_4_14" at bounding box center [755, 446] width 94 height 9
click at [786, 468] on p "ZZ_DW_ARCHRE_2024_6_15" at bounding box center [755, 466] width 95 height 9
click at [787, 481] on div "ZZ_DW_ARCHRE_2024_6_6_MID_DAY_REFRESH" at bounding box center [879, 486] width 378 height 20
click at [787, 511] on div "ZZ_DW_ARCHRE_2024_9_27" at bounding box center [879, 506] width 378 height 20
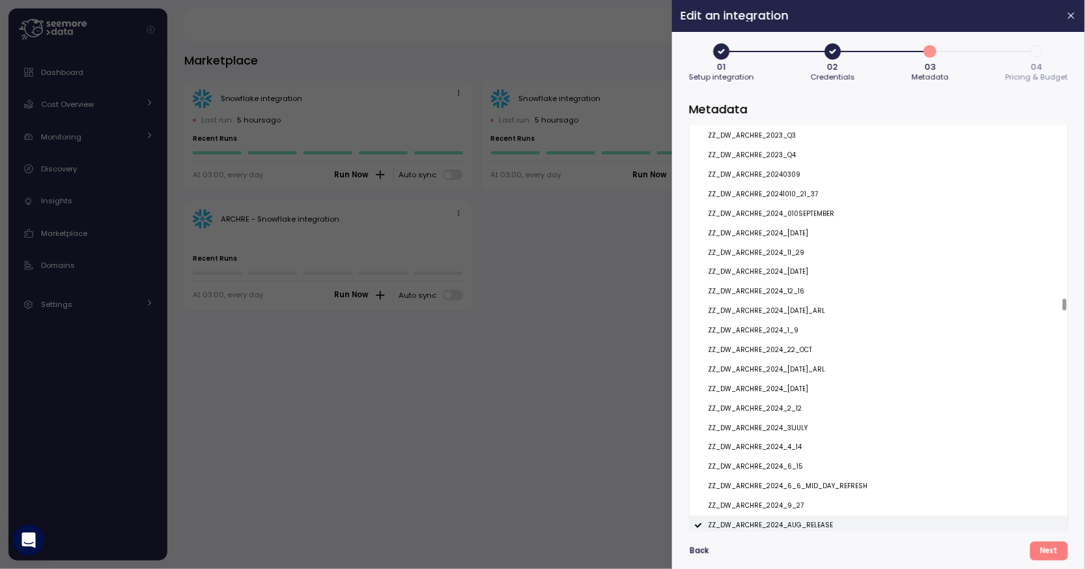
click at [789, 524] on p "ZZ_DW_ARCHRE_2024_AUG_RELEASE" at bounding box center [770, 524] width 125 height 9
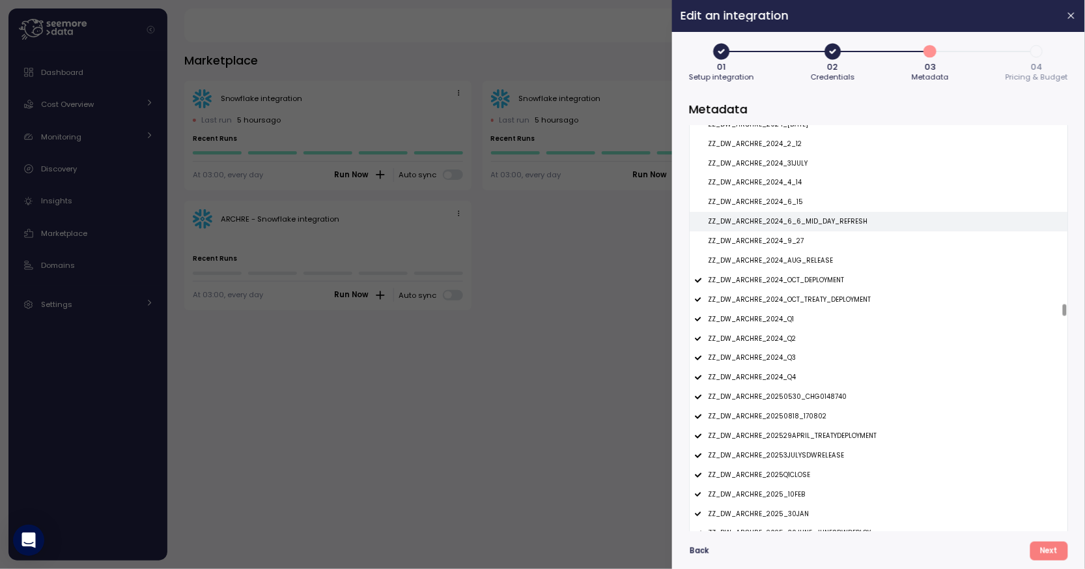
scroll to position [8040, 0]
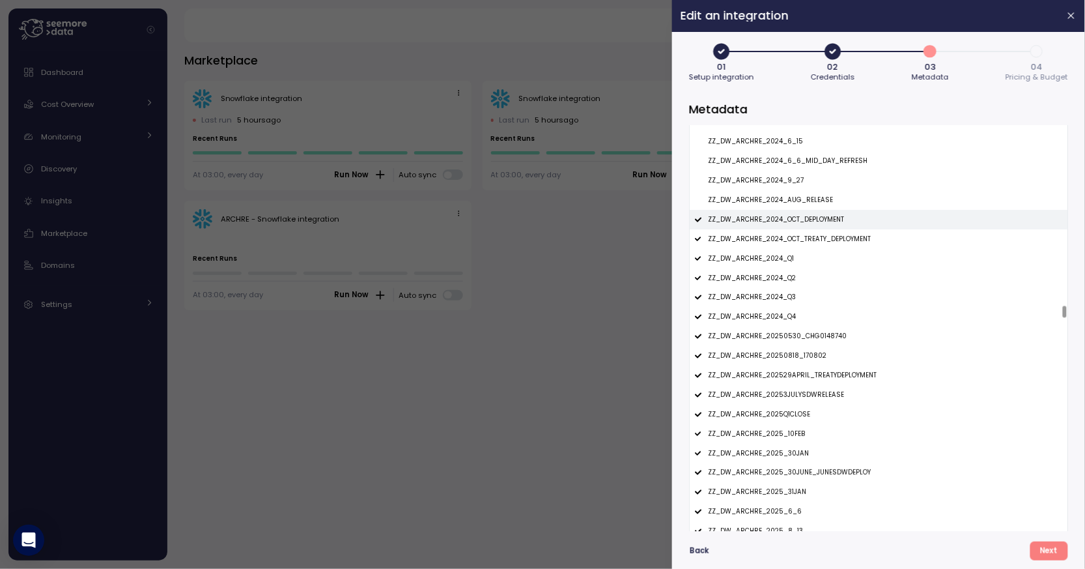
click at [791, 218] on p "ZZ_DW_ARCHRE_2024_OCT_DEPLOYMENT" at bounding box center [776, 219] width 136 height 9
click at [791, 236] on p "ZZ_DW_ARCHRE_2024_OCT_TREATY_DEPLOYMENT" at bounding box center [789, 238] width 163 height 9
click at [780, 259] on p "ZZ_DW_ARCHRE_2024_Q1" at bounding box center [751, 258] width 86 height 9
click at [780, 278] on p "ZZ_DW_ARCHRE_2024_Q2" at bounding box center [752, 278] width 88 height 9
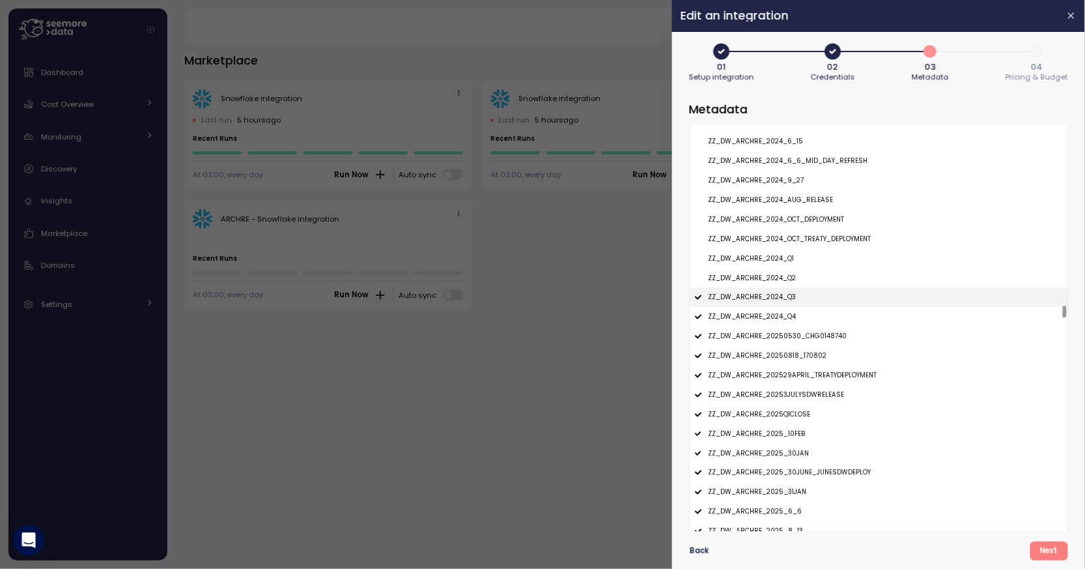
click at [780, 296] on p "ZZ_DW_ARCHRE_2024_Q3" at bounding box center [752, 296] width 88 height 9
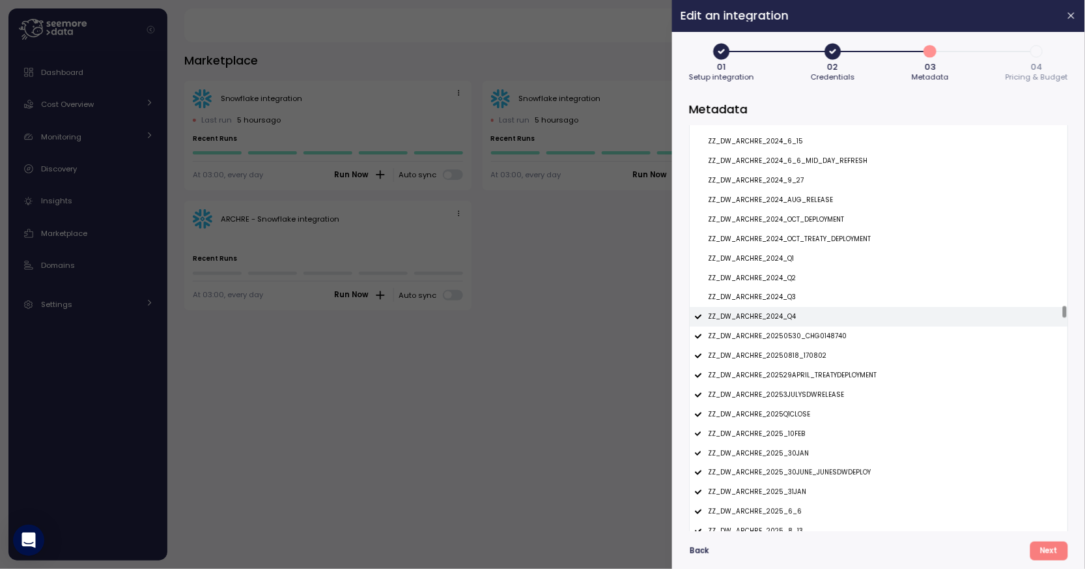
click at [780, 312] on div "ZZ_DW_ARCHRE_2024_Q4" at bounding box center [879, 317] width 378 height 20
click at [781, 332] on div "ZZ_DW_ARCHRE_20250530_CHG0148740" at bounding box center [879, 336] width 378 height 20
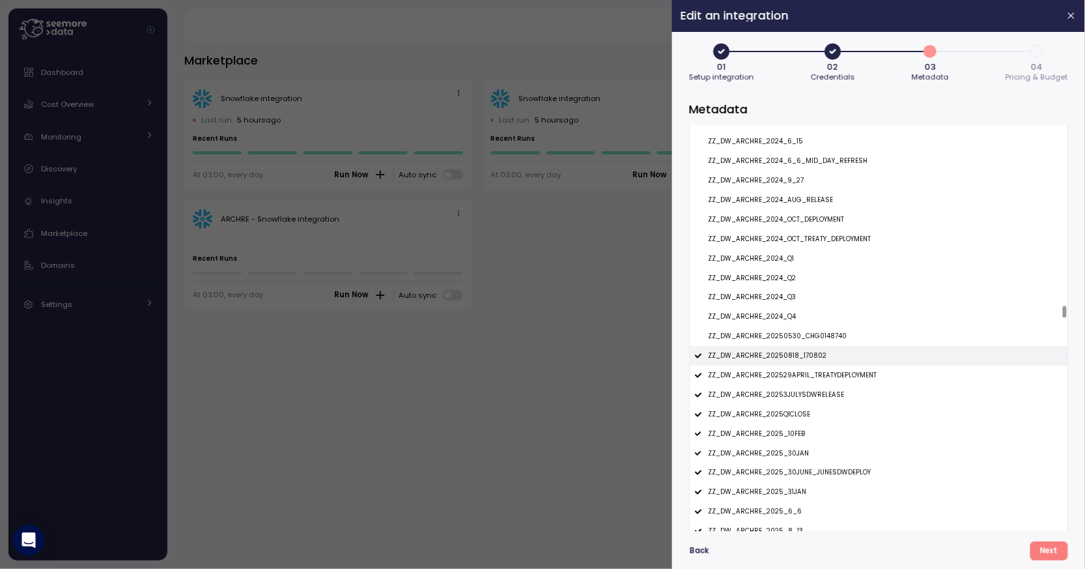
click at [783, 349] on div "ZZ_DW_ARCHRE_20250818_170802" at bounding box center [879, 356] width 378 height 20
click at [783, 375] on p "ZZ_DW_ARCHRE_202529APRIL_TREATYDEPLOYMENT" at bounding box center [792, 375] width 169 height 9
click at [783, 404] on div "ZZ_DW_ARCHRE_20253JULYSDWRELEASE" at bounding box center [879, 395] width 378 height 20
click at [783, 413] on p "ZZ_DW_ARCHRE_2025Q1CLOSE" at bounding box center [759, 414] width 102 height 9
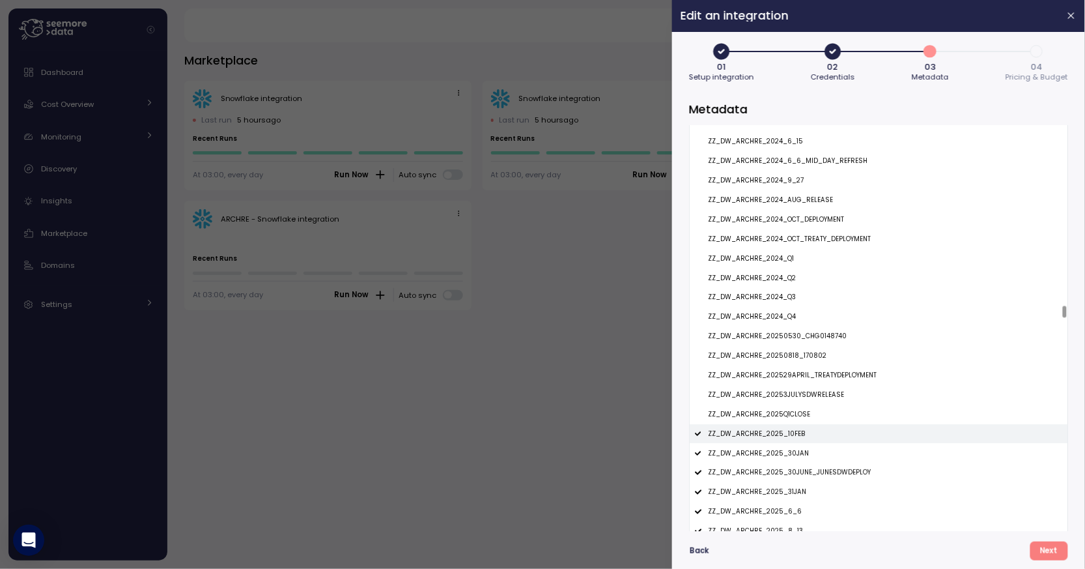
click at [783, 431] on p "ZZ_DW_ARCHRE_2025_10FEB" at bounding box center [756, 433] width 97 height 9
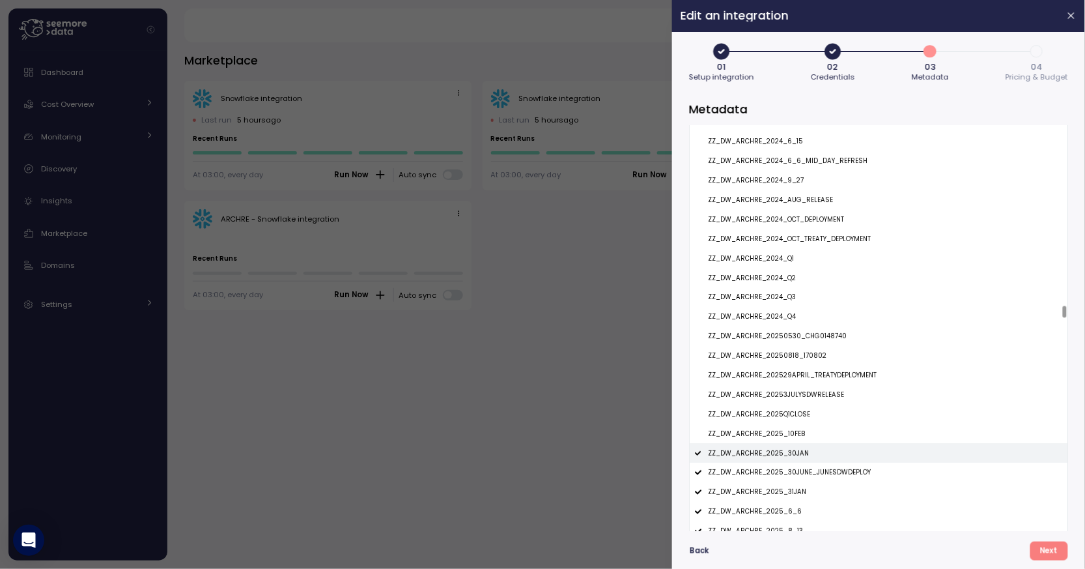
click at [783, 454] on p "ZZ_DW_ARCHRE_2025_30JAN" at bounding box center [758, 453] width 101 height 9
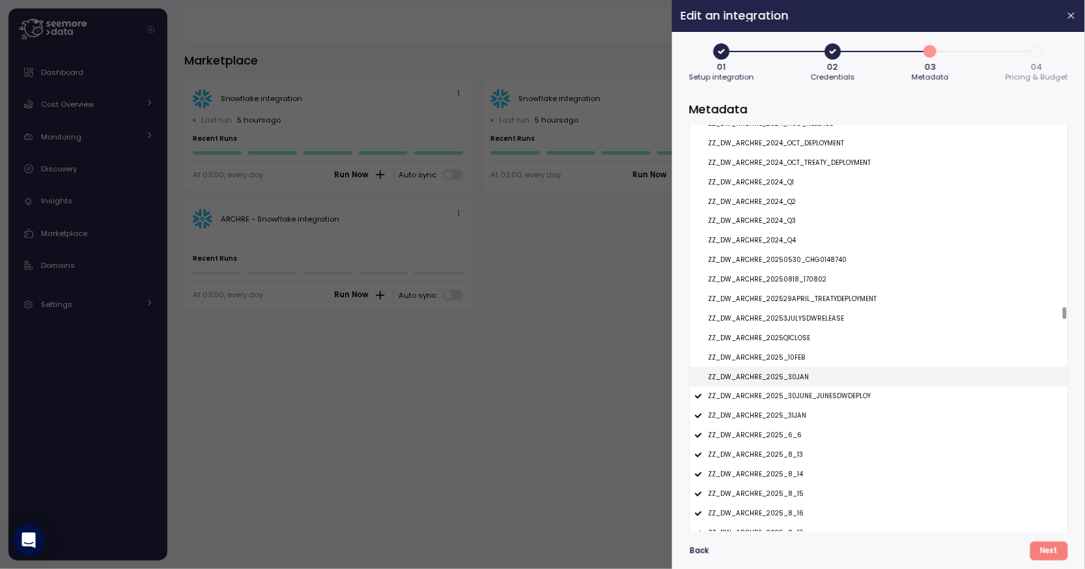
scroll to position [8200, 0]
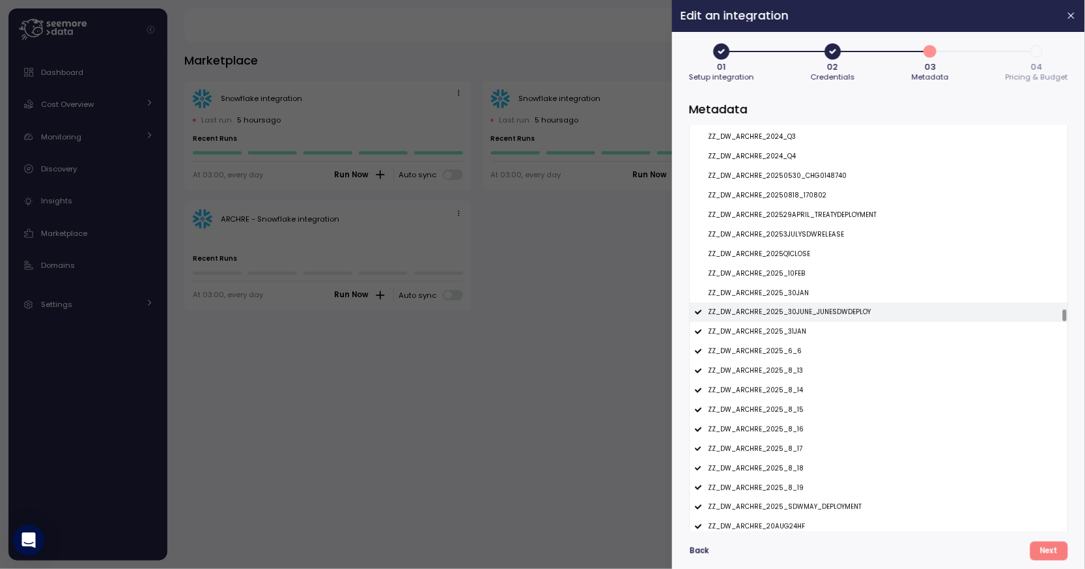
click at [787, 313] on p "ZZ_DW_ARCHRE_2025_30JUNE_JUNESDWDEPLOY" at bounding box center [789, 311] width 163 height 9
click at [787, 331] on p "ZZ_DW_ARCHRE_2025_31JAN" at bounding box center [757, 331] width 98 height 9
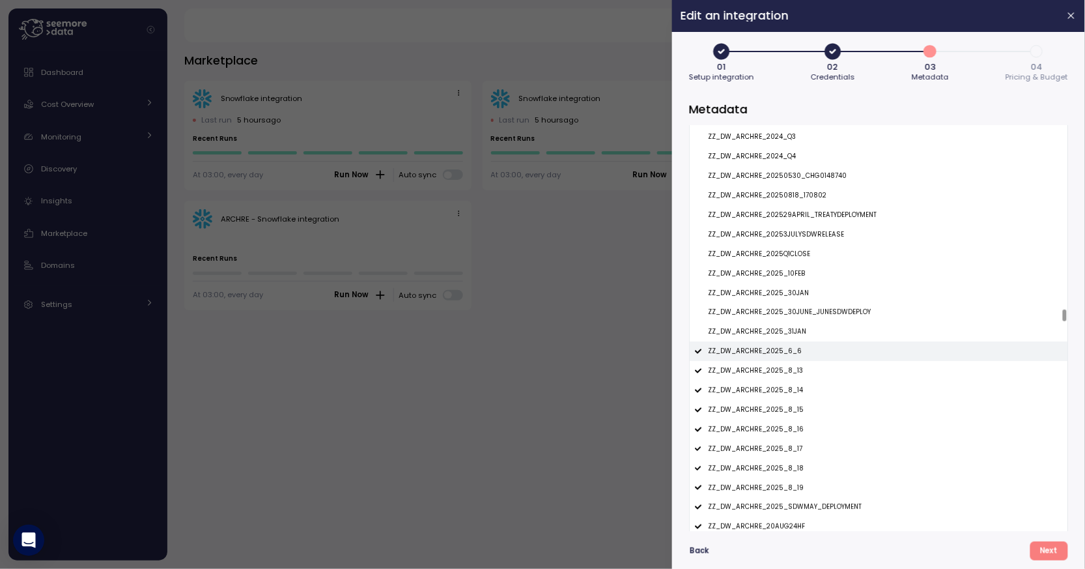
click at [785, 347] on p "ZZ_DW_ARCHRE_2025_6_6" at bounding box center [755, 350] width 94 height 9
click at [785, 373] on p "ZZ_DW_ARCHRE_2025_8_13" at bounding box center [755, 370] width 95 height 9
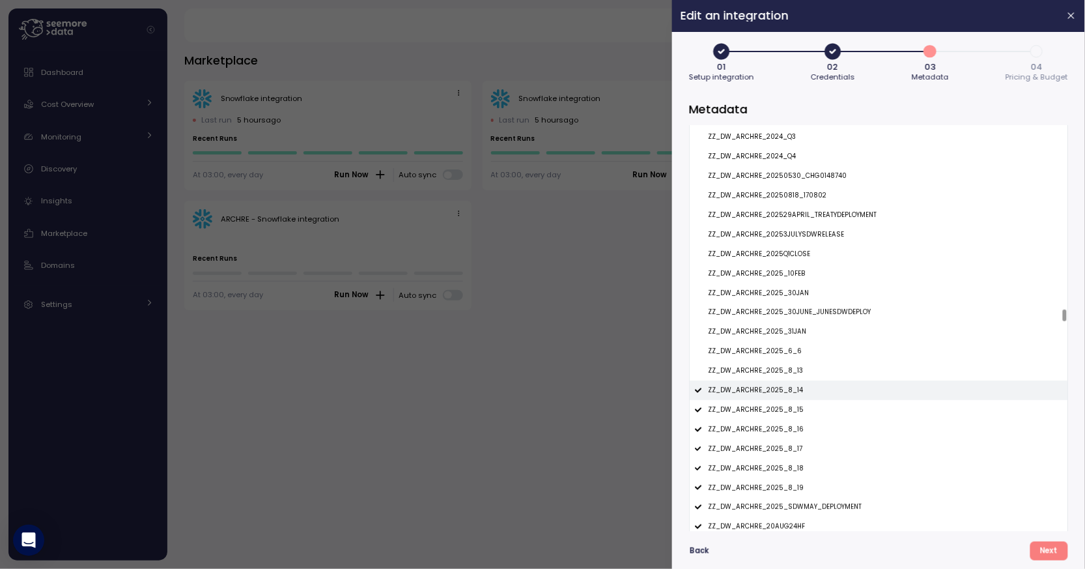
click at [785, 391] on p "ZZ_DW_ARCHRE_2025_8_14" at bounding box center [755, 390] width 95 height 9
click at [785, 406] on p "ZZ_DW_ARCHRE_2025_8_15" at bounding box center [756, 409] width 96 height 9
click at [785, 419] on div "ZZ_DW_ARCHRE_2025_8_15" at bounding box center [879, 410] width 378 height 20
click at [785, 432] on p "ZZ_DW_ARCHRE_2025_8_16" at bounding box center [756, 429] width 96 height 9
click at [789, 412] on p "ZZ_DW_ARCHRE_2025_8_15" at bounding box center [756, 409] width 96 height 9
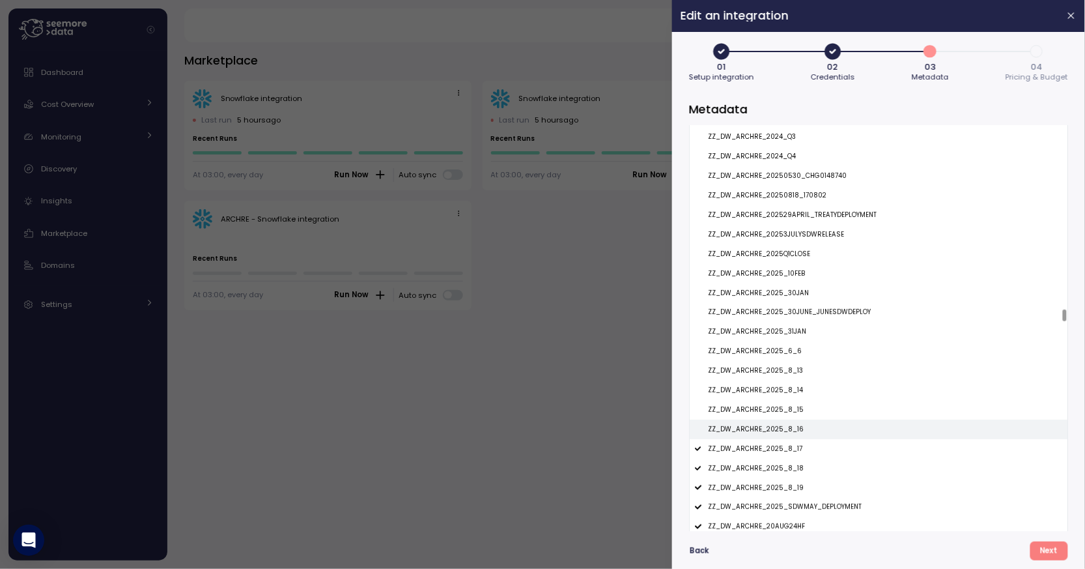
click at [783, 439] on div "ZZ_DW_ARCHRE_2025_8_16" at bounding box center [879, 429] width 378 height 20
click at [783, 450] on p "ZZ_DW_ARCHRE_2025_8_17" at bounding box center [755, 448] width 94 height 9
click at [784, 432] on p "ZZ_DW_ARCHRE_2025_8_16" at bounding box center [756, 429] width 96 height 9
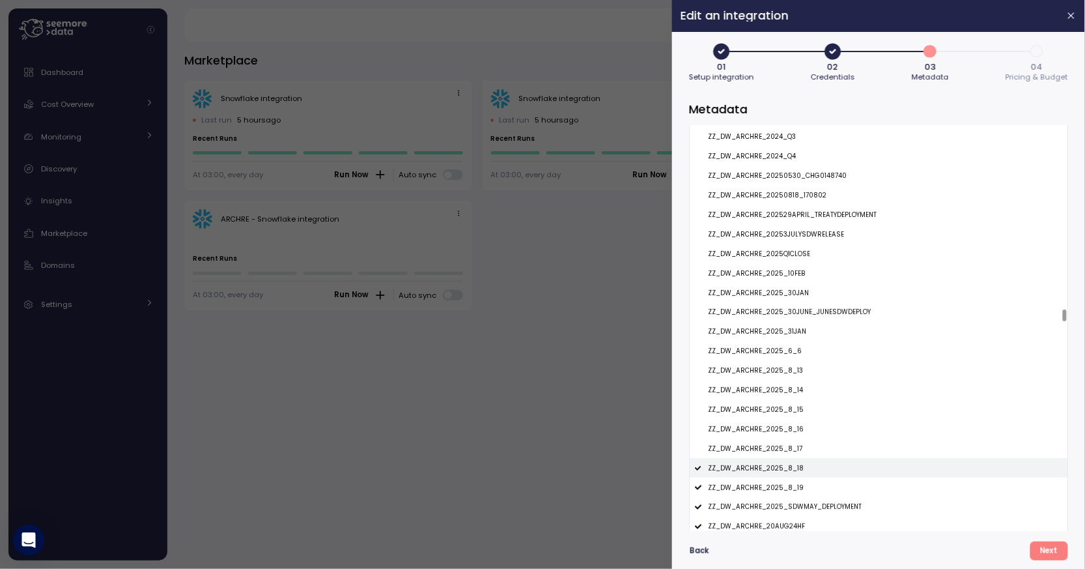
click at [784, 470] on p "ZZ_DW_ARCHRE_2025_8_18" at bounding box center [756, 468] width 96 height 9
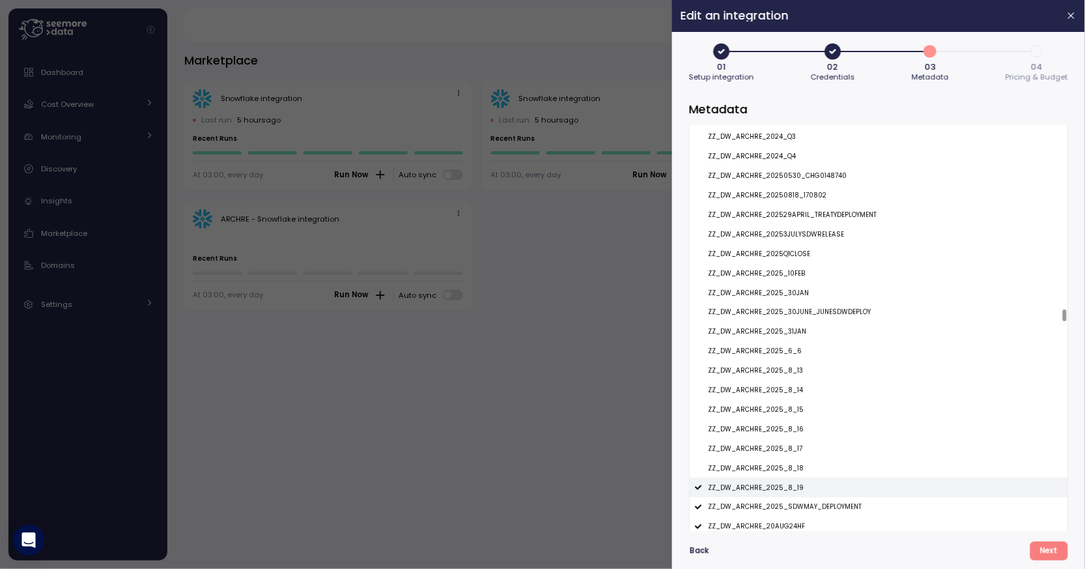
click at [784, 485] on p "ZZ_DW_ARCHRE_2025_8_19" at bounding box center [756, 487] width 96 height 9
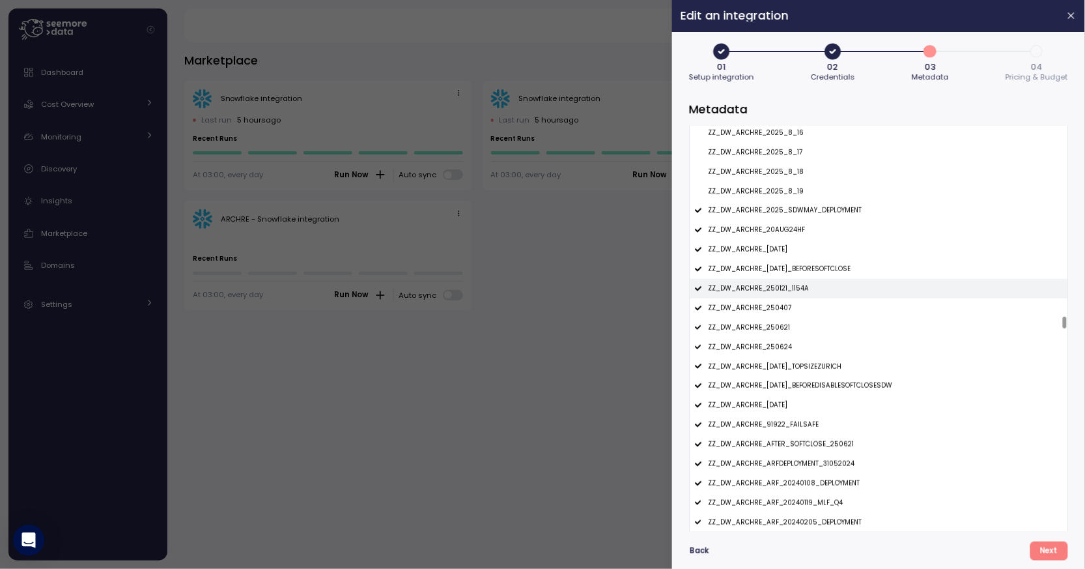
scroll to position [8522, 0]
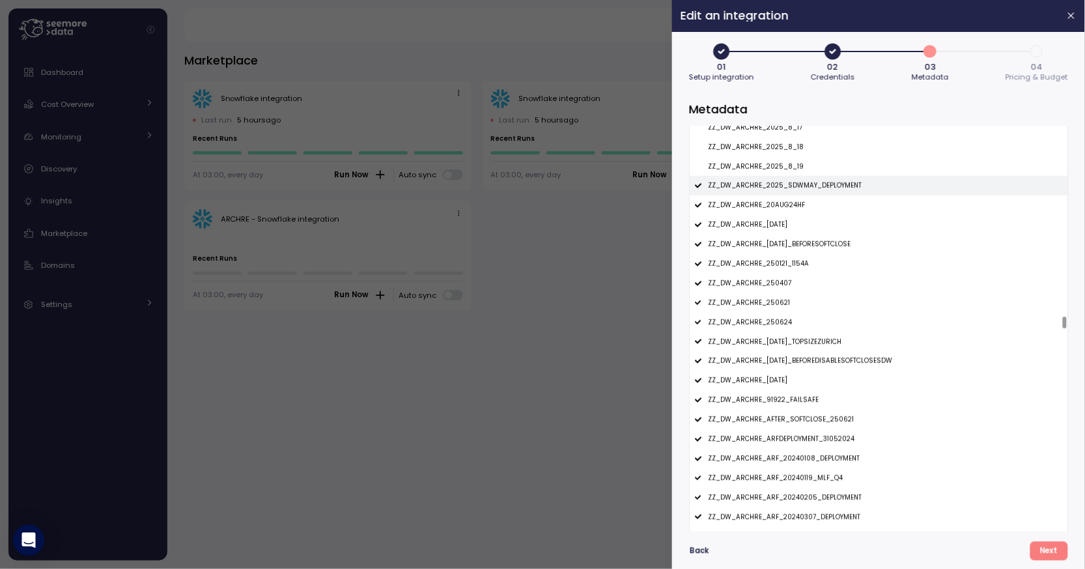
click at [806, 187] on p "ZZ_DW_ARCHRE_2025_SDWMAY_DEPLOYMENT" at bounding box center [785, 185] width 154 height 9
click at [800, 205] on p "ZZ_DW_ARCHRE_20AUG24HF" at bounding box center [756, 205] width 97 height 9
click at [800, 214] on div "ZZ_DW_ARCHRE_20AUG24HF" at bounding box center [879, 205] width 378 height 20
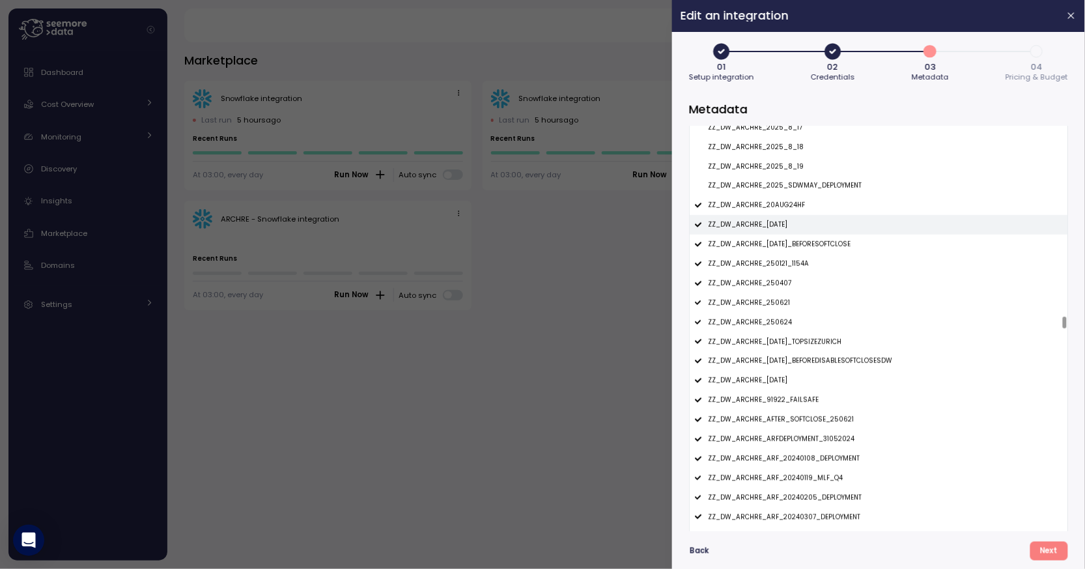
click at [787, 229] on p "ZZ_DW_ARCHRE_20MAR2025" at bounding box center [747, 224] width 79 height 9
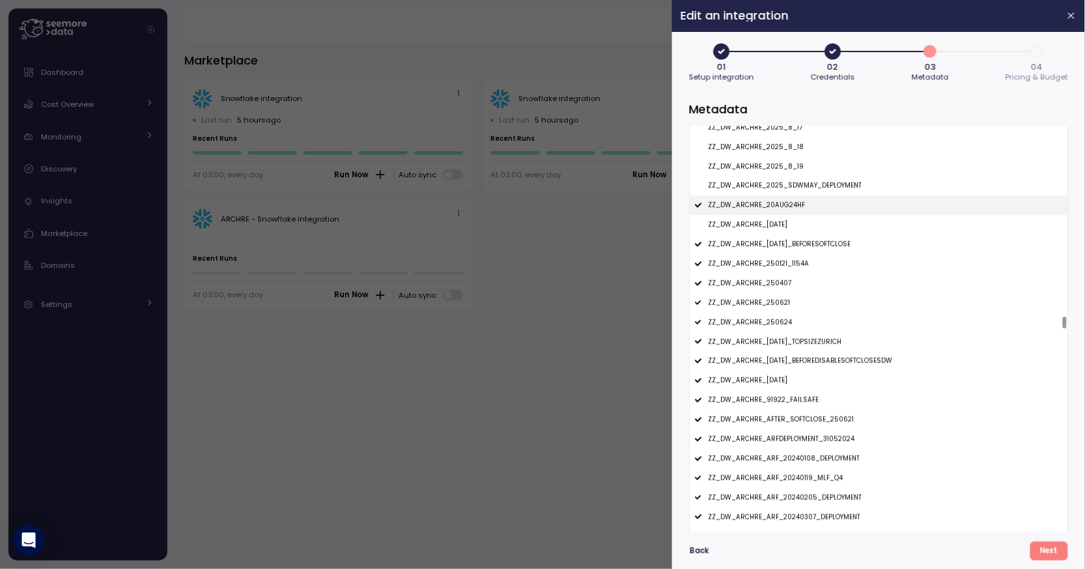
click at [800, 201] on div "ZZ_DW_ARCHRE_20AUG24HF" at bounding box center [879, 205] width 378 height 20
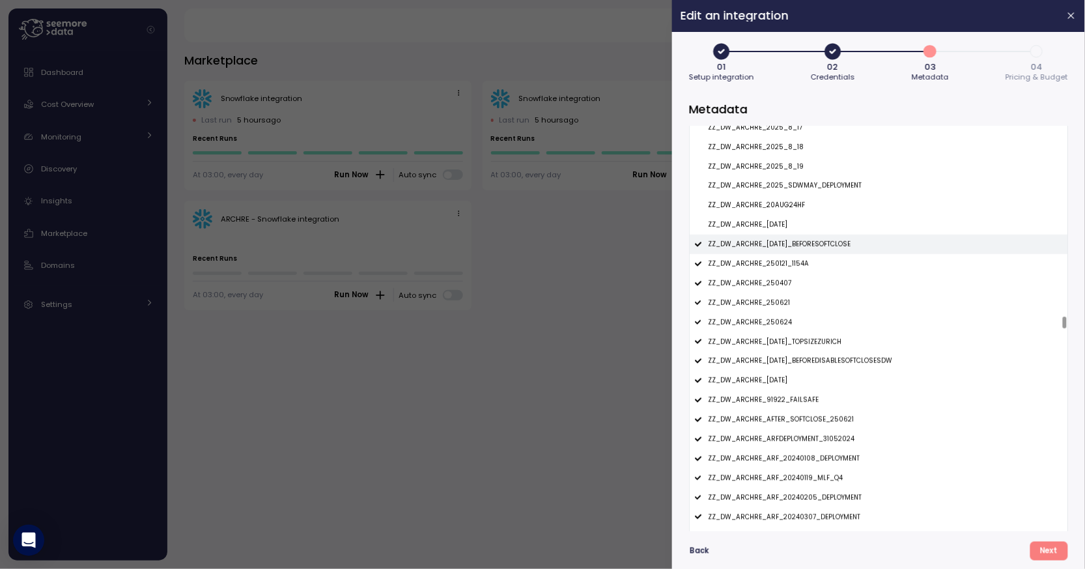
click at [791, 252] on div "ZZ_DW_ARCHRE_22MAR2025_BEFORESOFTCLOSE" at bounding box center [879, 244] width 378 height 20
click at [778, 270] on div "ZZ_DW_ARCHRE_250121_1154A" at bounding box center [879, 264] width 378 height 20
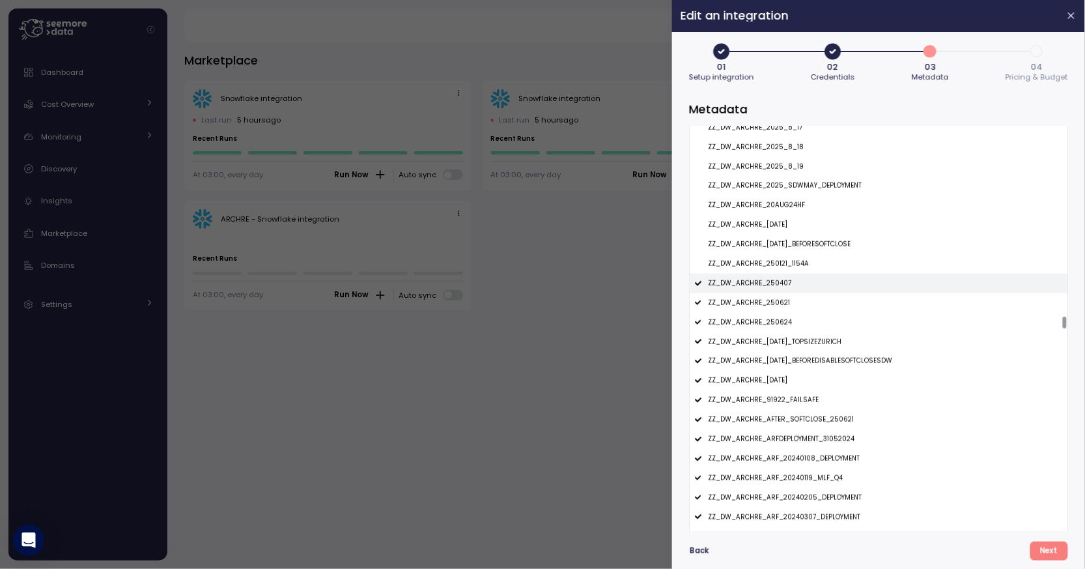
click at [774, 279] on div "ZZ_DW_ARCHRE_250407" at bounding box center [879, 284] width 378 height 20
click at [774, 296] on div "ZZ_DW_ARCHRE_250621" at bounding box center [879, 303] width 378 height 20
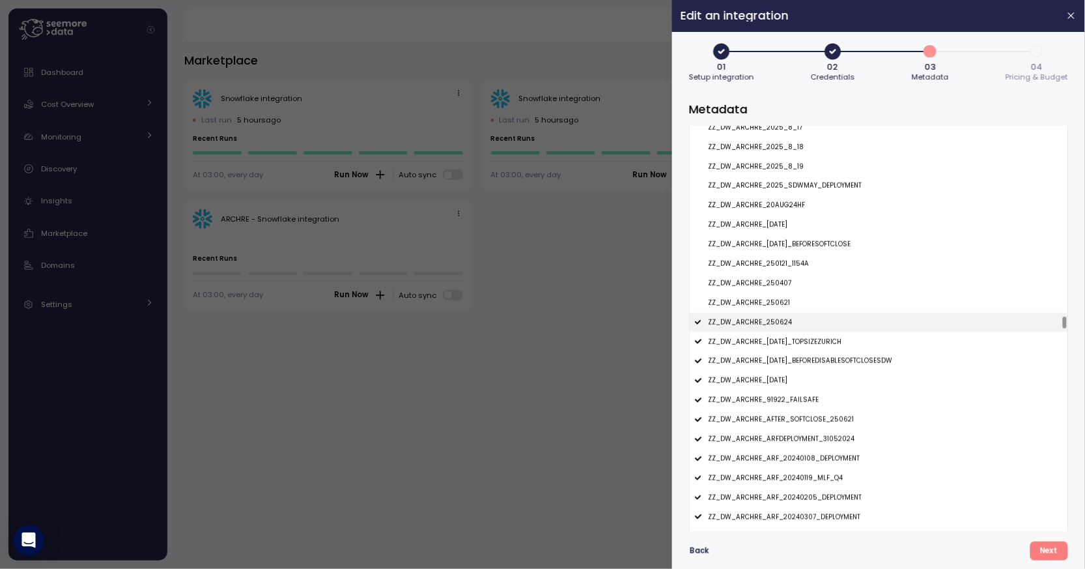
click at [774, 317] on div "ZZ_DW_ARCHRE_250624" at bounding box center [879, 323] width 378 height 20
click at [774, 339] on p "ZZ_DW_ARCHRE_26MAR2025_TOPSIZEZURICH" at bounding box center [775, 341] width 134 height 9
click at [780, 358] on p "ZZ_DW_ARCHRE_27MAR2025_BEFOREDISABLESOFTCLOSESDW" at bounding box center [800, 360] width 184 height 9
click at [780, 374] on div "ZZ_DW_ARCHRE_2JAN2025" at bounding box center [879, 381] width 378 height 20
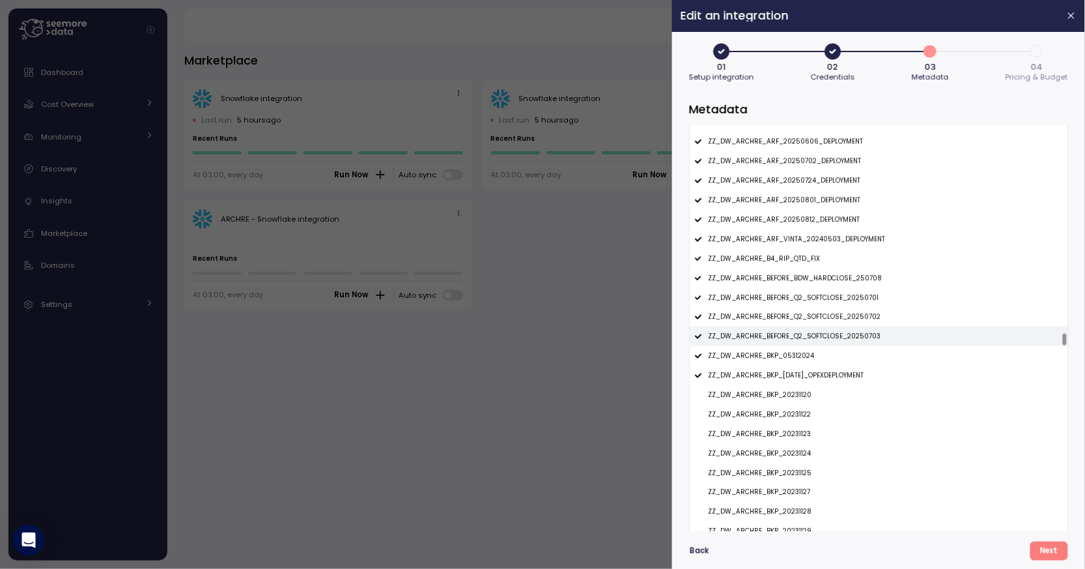
scroll to position [9263, 0]
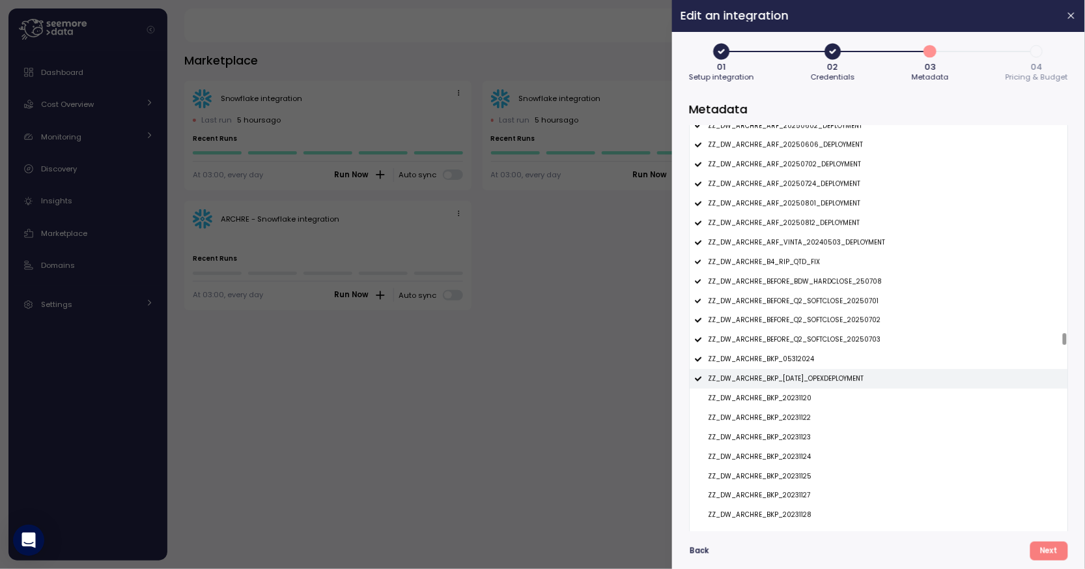
click at [807, 378] on p "ZZ_DW_ARCHRE_BKP_17JUNE2025_OPEXDEPLOYMENT" at bounding box center [786, 378] width 156 height 9
click at [808, 353] on div "ZZ_DW_ARCHRE_BKP_05312024" at bounding box center [879, 359] width 378 height 20
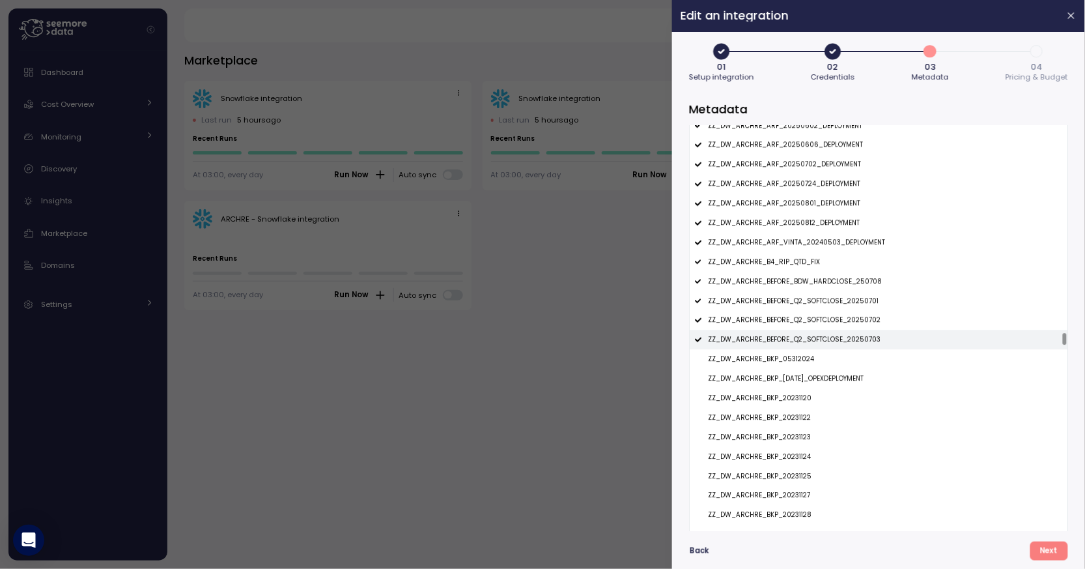
click at [814, 343] on p "ZZ_DW_ARCHRE_BEFORE_Q2_SOFTCLOSE_20250703" at bounding box center [794, 339] width 173 height 9
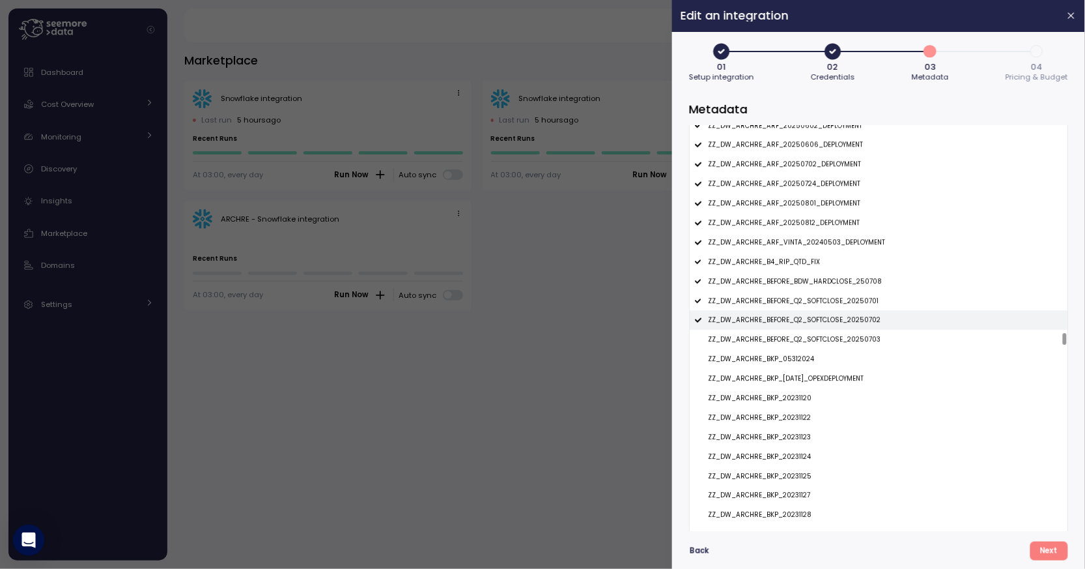
click at [817, 313] on div "ZZ_DW_ARCHRE_BEFORE_Q2_SOFTCLOSE_20250702" at bounding box center [879, 320] width 378 height 20
click at [817, 303] on p "ZZ_DW_ARCHRE_BEFORE_Q2_SOFTCLOSE_20250701" at bounding box center [793, 300] width 171 height 9
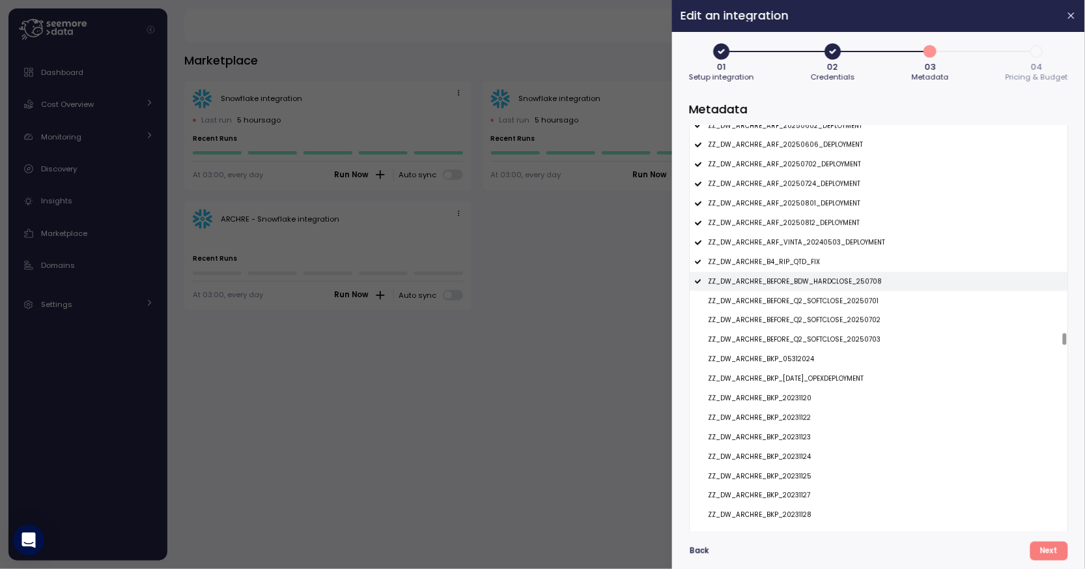
click at [818, 287] on div "ZZ_DW_ARCHRE_BEFORE_BDW_HARDCLOSE_250708" at bounding box center [879, 282] width 378 height 20
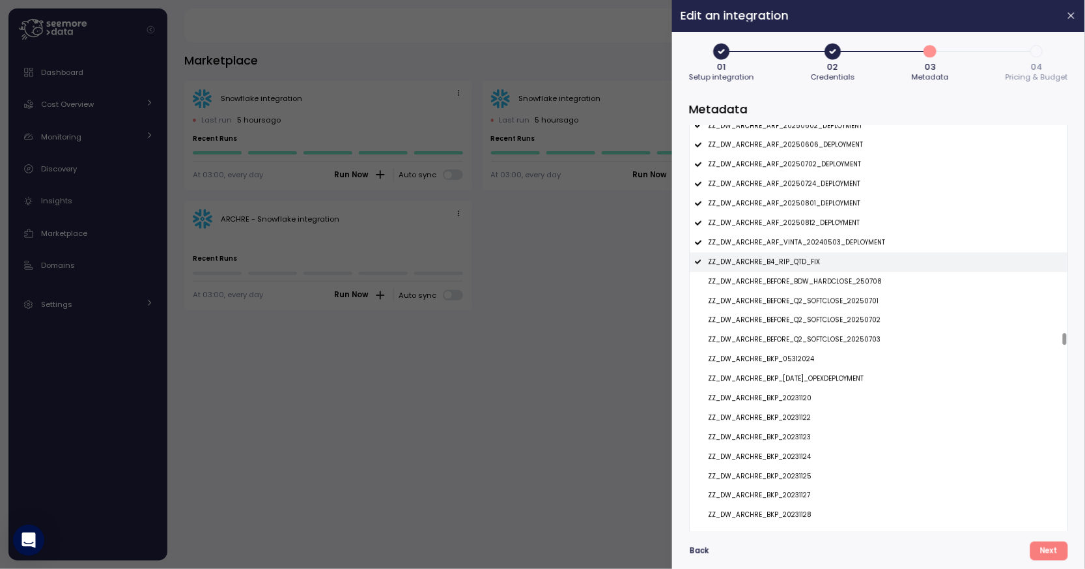
click at [820, 262] on div "ZZ_DW_ARCHRE_B4_RIP_QTD_FIX" at bounding box center [879, 262] width 378 height 20
click at [826, 240] on p "ZZ_DW_ARCHRE_ARF_VINTA_20240503_DEPLOYMENT" at bounding box center [796, 242] width 177 height 9
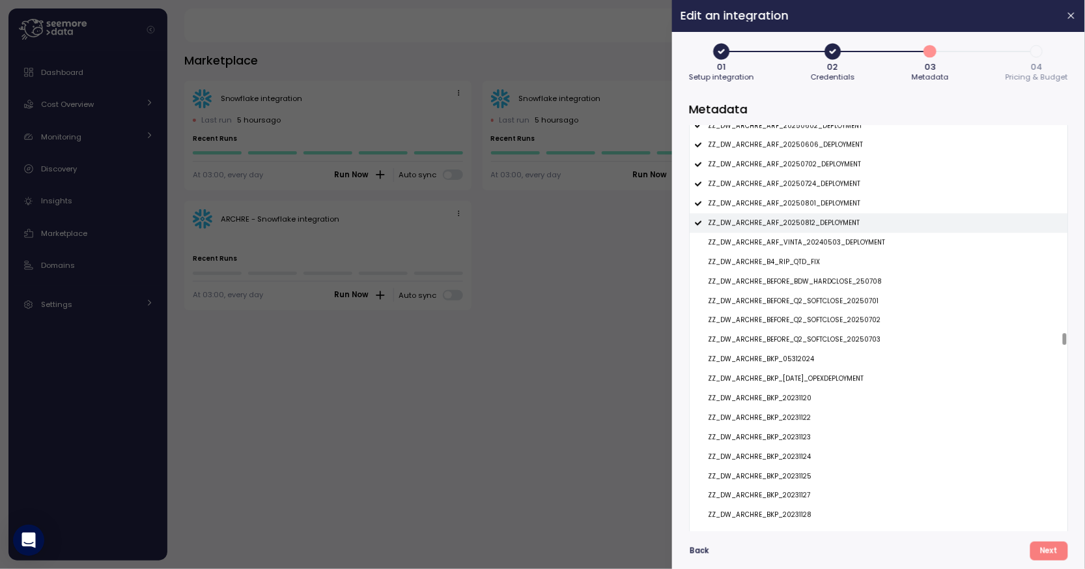
click at [831, 223] on p "ZZ_DW_ARCHRE_ARF_20250812_DEPLOYMENT" at bounding box center [784, 222] width 152 height 9
click at [835, 205] on p "ZZ_DW_ARCHRE_ARF_20250801_DEPLOYMENT" at bounding box center [784, 203] width 152 height 9
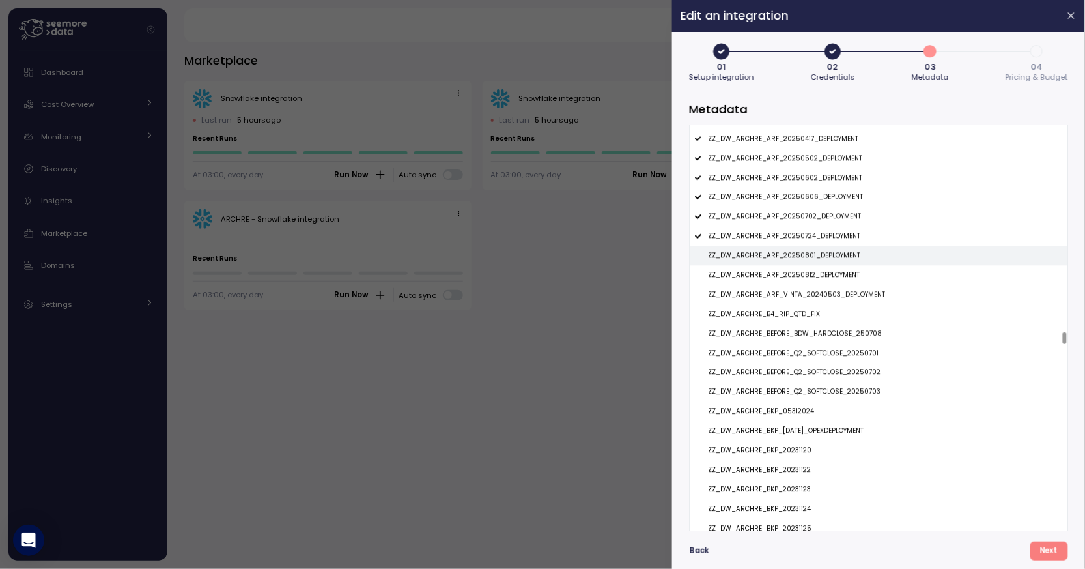
scroll to position [9159, 0]
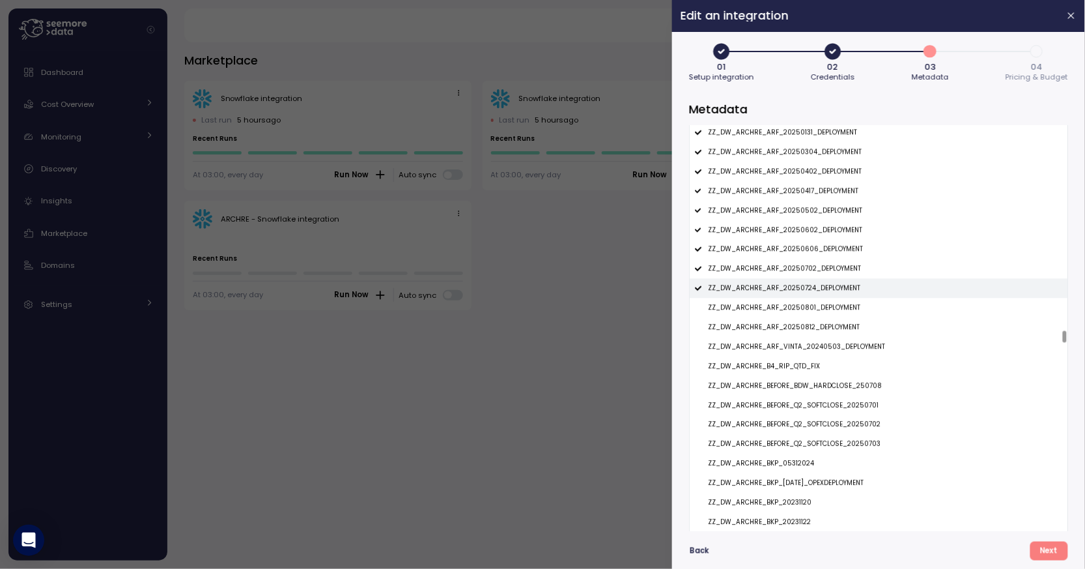
click at [822, 279] on div "ZZ_DW_ARCHRE_ARF_20250724_DEPLOYMENT" at bounding box center [879, 288] width 378 height 20
click at [826, 262] on div "ZZ_DW_ARCHRE_ARF_20250702_DEPLOYMENT" at bounding box center [879, 269] width 378 height 20
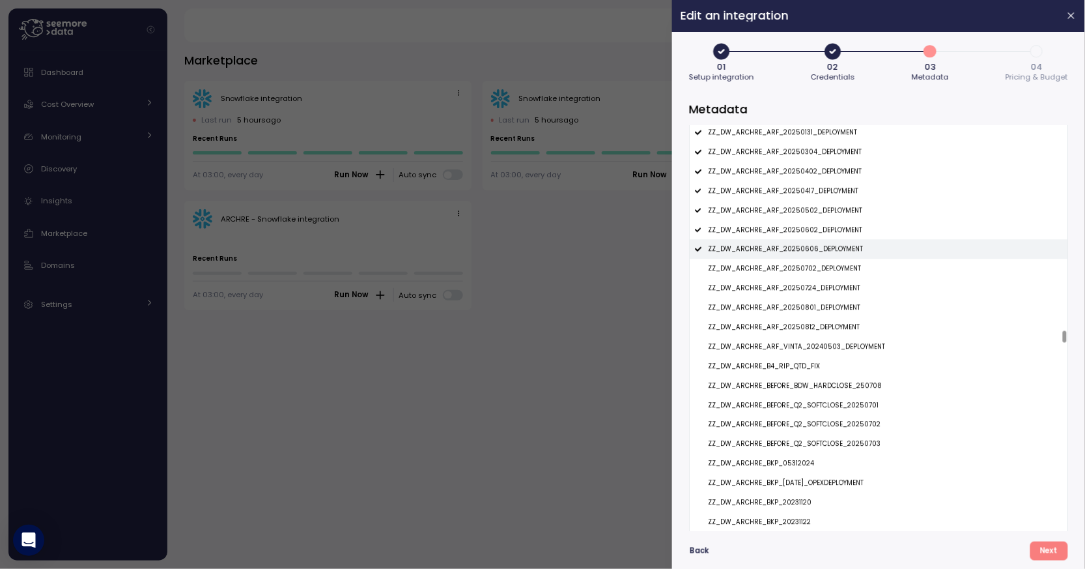
click at [828, 253] on p "ZZ_DW_ARCHRE_ARF_20250606_DEPLOYMENT" at bounding box center [785, 248] width 155 height 9
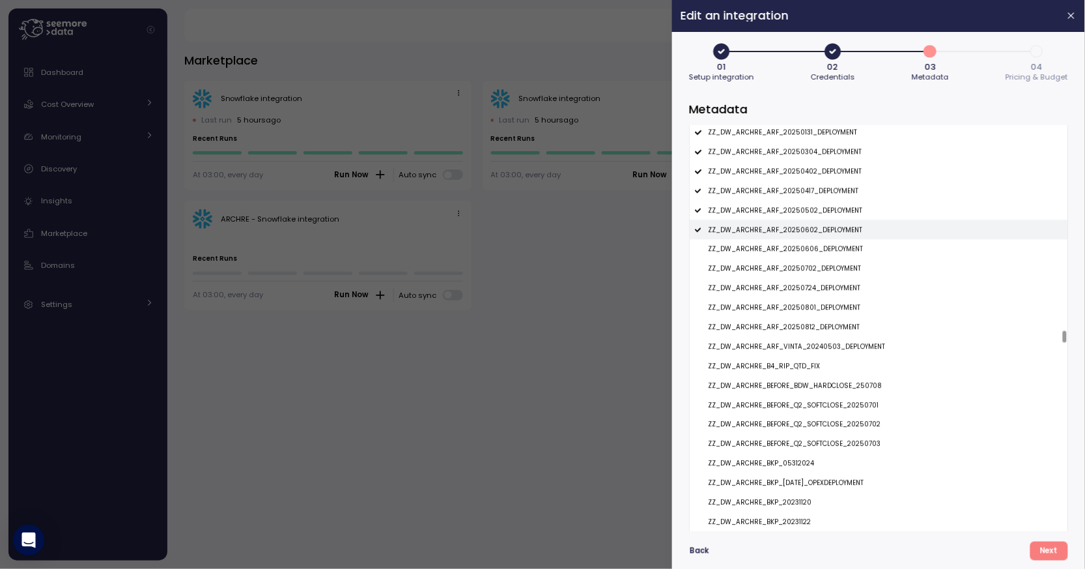
click at [832, 228] on p "ZZ_DW_ARCHRE_ARF_20250602_DEPLOYMENT" at bounding box center [785, 229] width 154 height 9
click at [839, 205] on div "ZZ_DW_ARCHRE_ARF_20250502_DEPLOYMENT" at bounding box center [879, 211] width 378 height 20
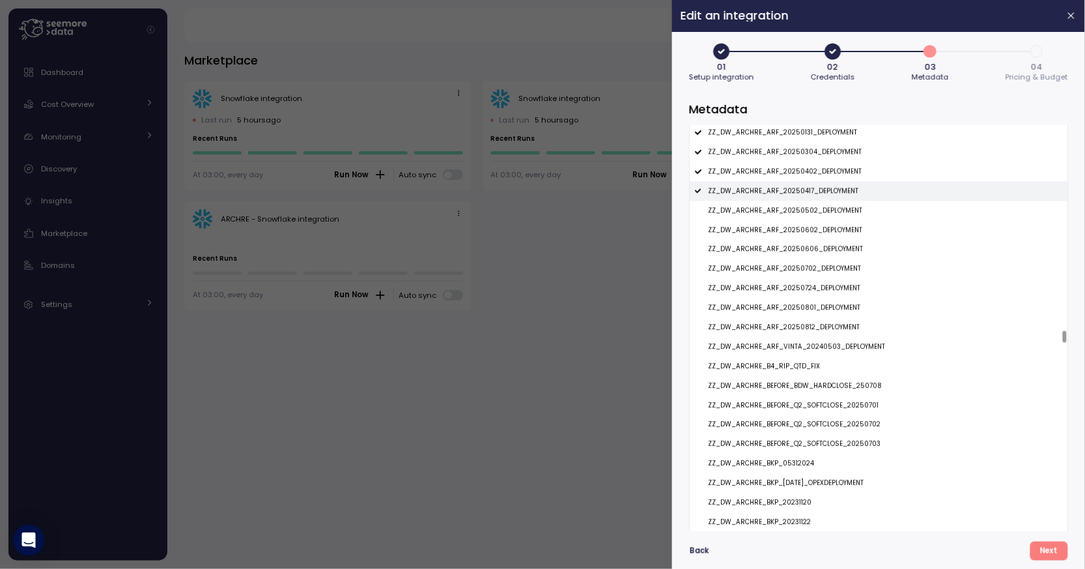
click at [844, 188] on p "ZZ_DW_ARCHRE_ARF_20250417_DEPLOYMENT" at bounding box center [783, 190] width 150 height 9
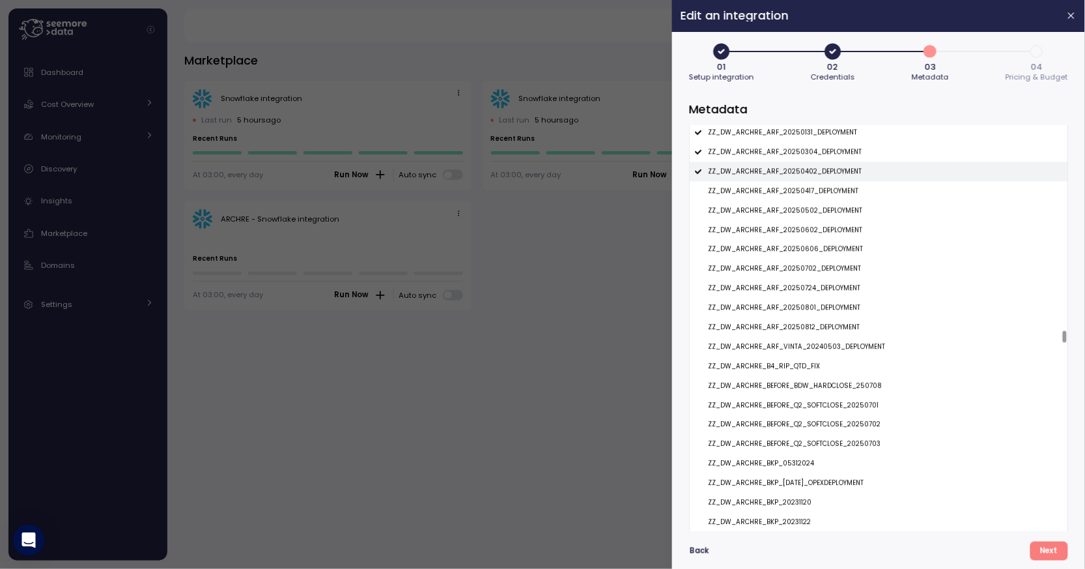
click at [846, 174] on p "ZZ_DW_ARCHRE_ARF_20250402_DEPLOYMENT" at bounding box center [785, 171] width 154 height 9
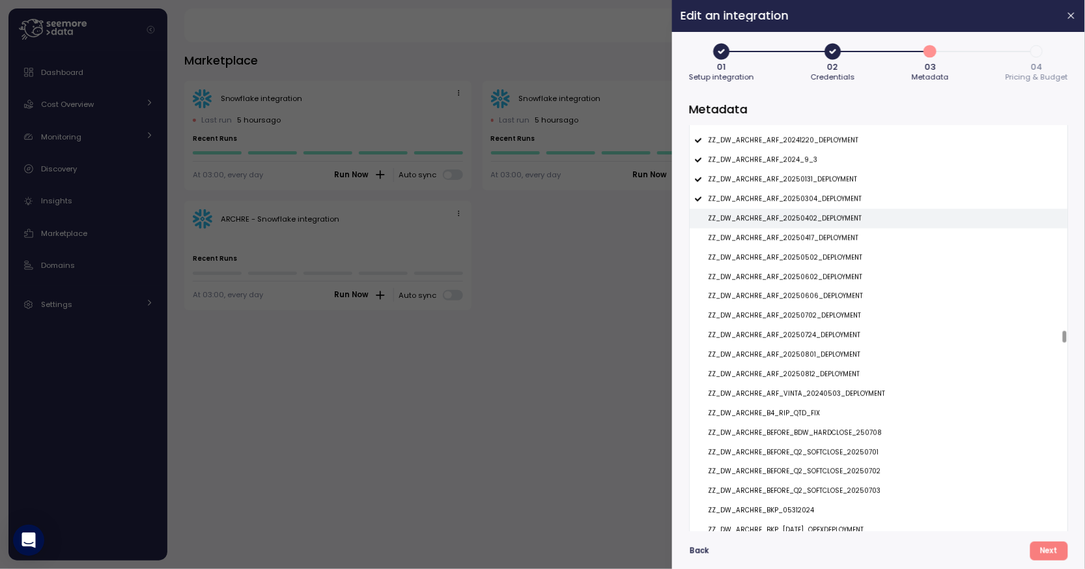
scroll to position [9024, 0]
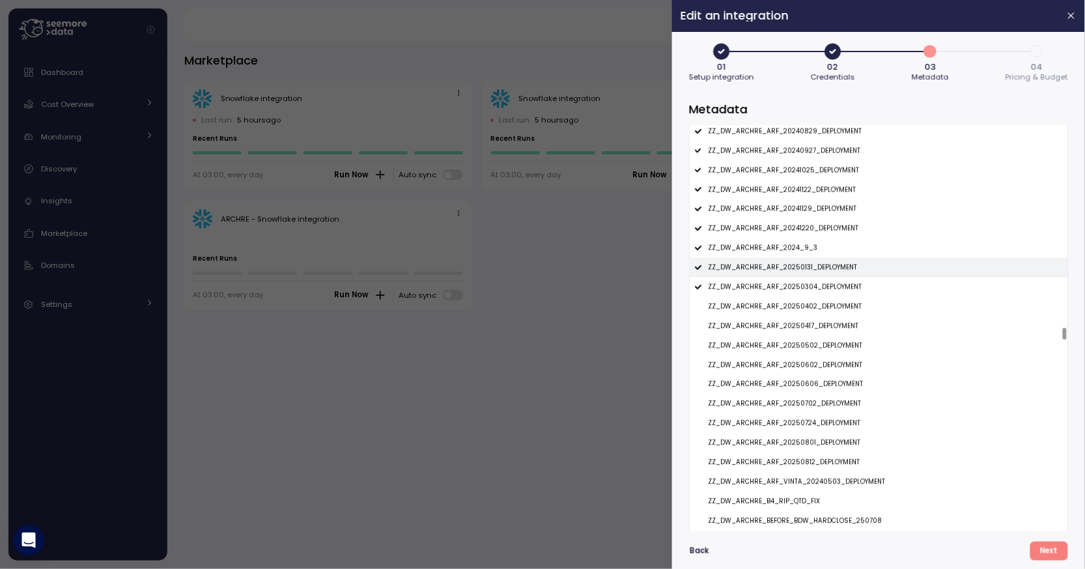
click at [828, 277] on div "ZZ_DW_ARCHRE_ARF_20250131_DEPLOYMENT" at bounding box center [879, 268] width 378 height 20
click at [831, 287] on p "ZZ_DW_ARCHRE_ARF_20250304_DEPLOYMENT" at bounding box center [785, 287] width 154 height 9
click at [831, 245] on div "ZZ_DW_ARCHRE_ARF_2024_9_3" at bounding box center [879, 248] width 378 height 20
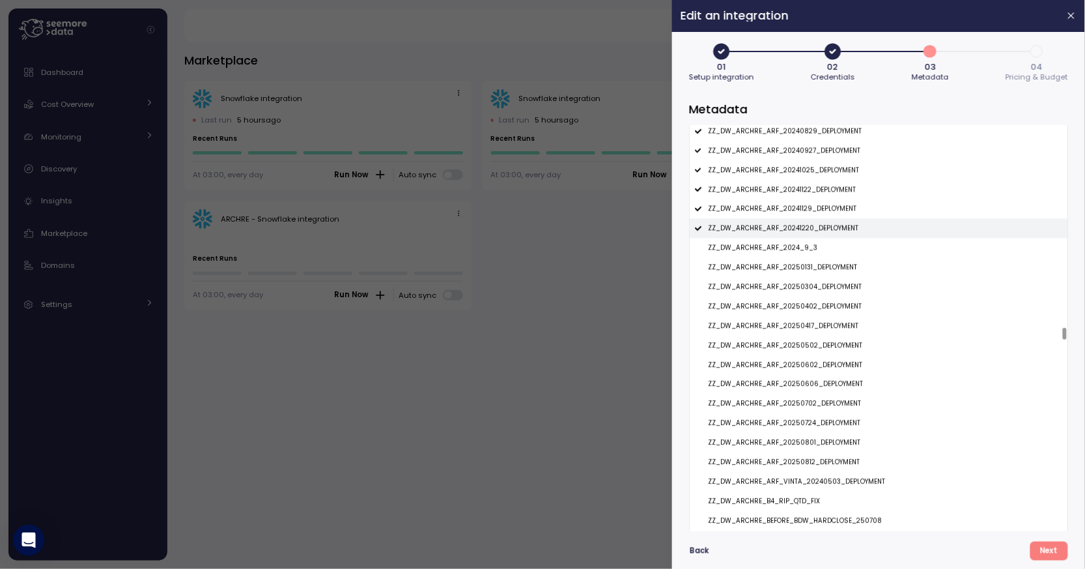
click at [840, 224] on div "ZZ_DW_ARCHRE_ARF_20241220_DEPLOYMENT" at bounding box center [879, 229] width 378 height 20
click at [840, 212] on p "ZZ_DW_ARCHRE_ARF_20241129_DEPLOYMENT" at bounding box center [782, 209] width 148 height 9
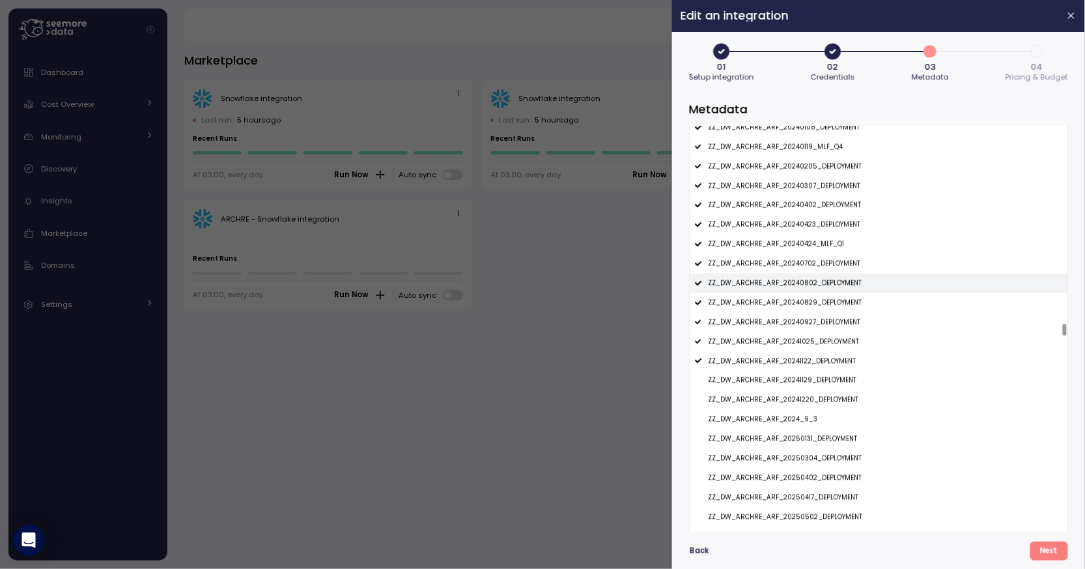
scroll to position [8845, 0]
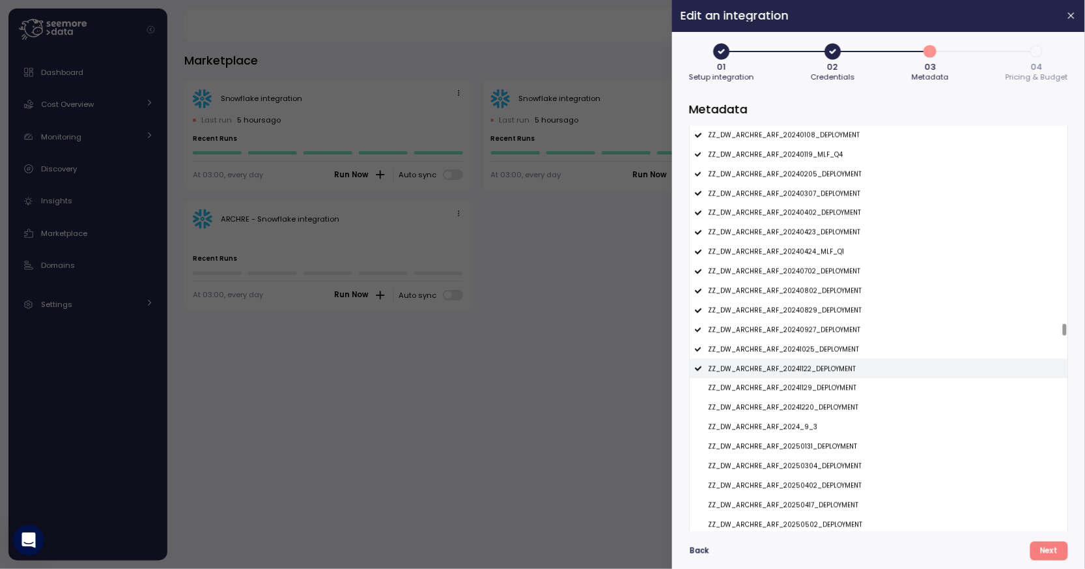
click at [817, 363] on div "ZZ_DW_ARCHRE_ARF_20241122_DEPLOYMENT" at bounding box center [879, 369] width 378 height 20
click at [817, 364] on div "ZZ_DW_ARCHRE_ARF_20241122_DEPLOYMENT" at bounding box center [879, 369] width 378 height 20
click at [817, 350] on p "ZZ_DW_ARCHRE_ARF_20241025_DEPLOYMENT" at bounding box center [783, 349] width 151 height 9
click at [813, 368] on p "ZZ_DW_ARCHRE_ARF_20241122_DEPLOYMENT" at bounding box center [782, 369] width 148 height 9
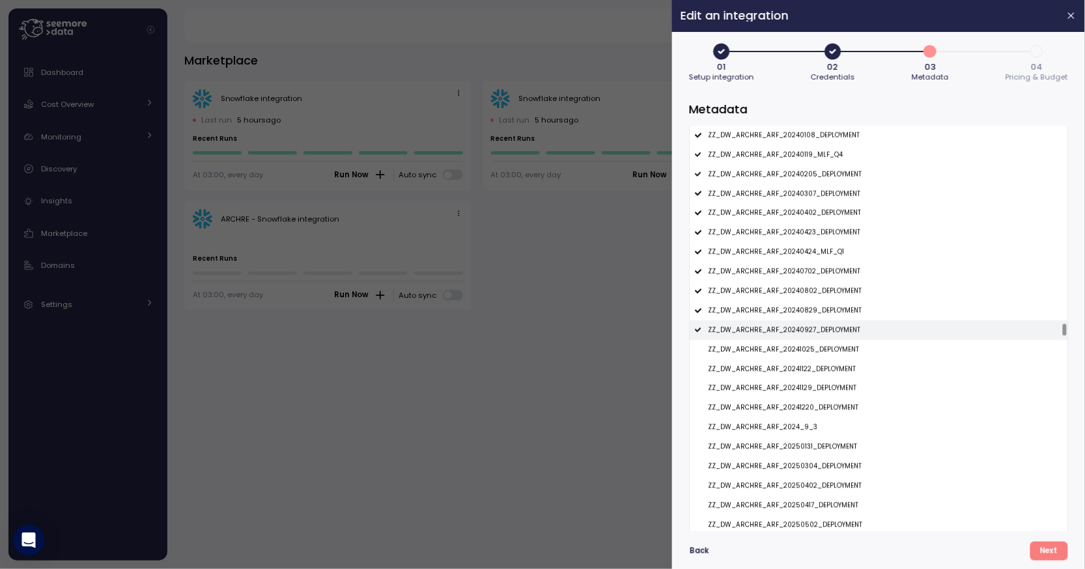
click at [822, 326] on p "ZZ_DW_ARCHRE_ARF_20240927_DEPLOYMENT" at bounding box center [784, 330] width 152 height 9
click at [825, 309] on p "ZZ_DW_ARCHRE_ARF_20240829_DEPLOYMENT" at bounding box center [785, 310] width 154 height 9
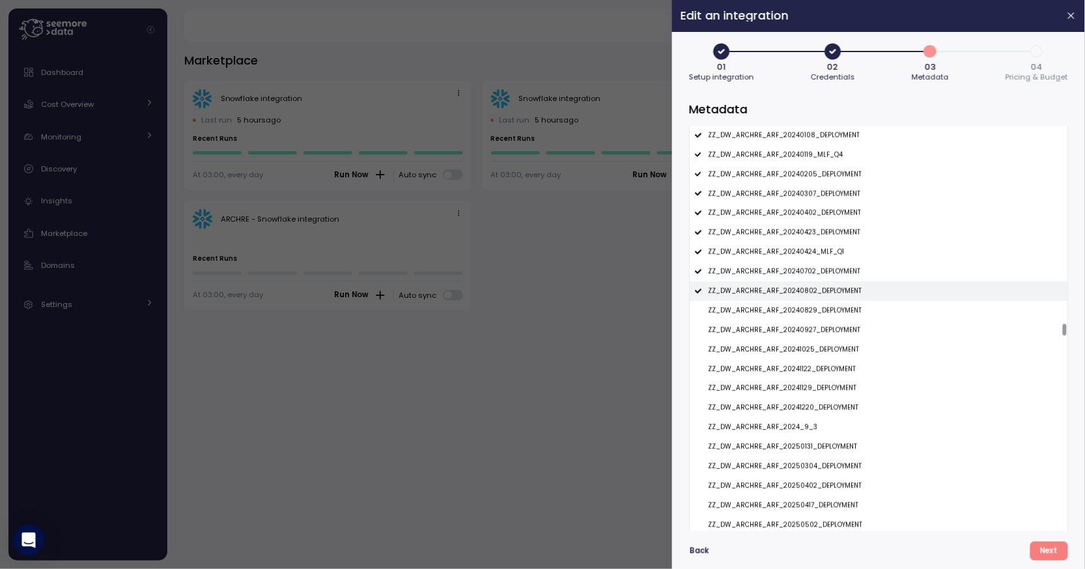
click at [827, 296] on p "ZZ_DW_ARCHRE_ARF_20240802_DEPLOYMENT" at bounding box center [785, 291] width 154 height 9
click at [827, 272] on p "ZZ_DW_ARCHRE_ARF_20240702_DEPLOYMENT" at bounding box center [784, 271] width 152 height 9
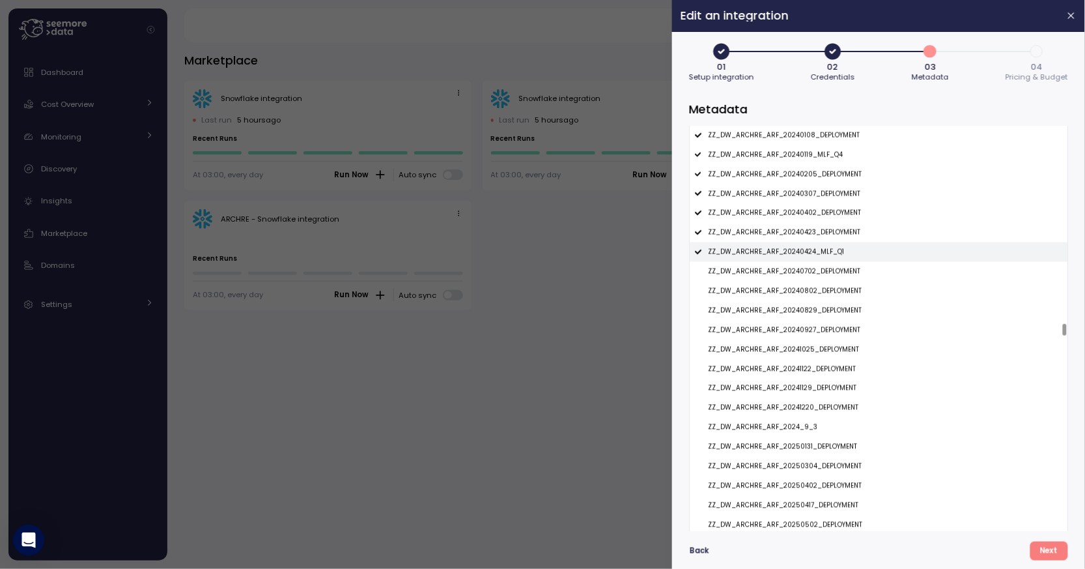
click at [831, 257] on p "ZZ_DW_ARCHRE_ARF_20240424_MLF_Q1" at bounding box center [776, 251] width 136 height 9
click at [836, 235] on p "ZZ_DW_ARCHRE_ARF_20240423_DEPLOYMENT" at bounding box center [784, 232] width 152 height 9
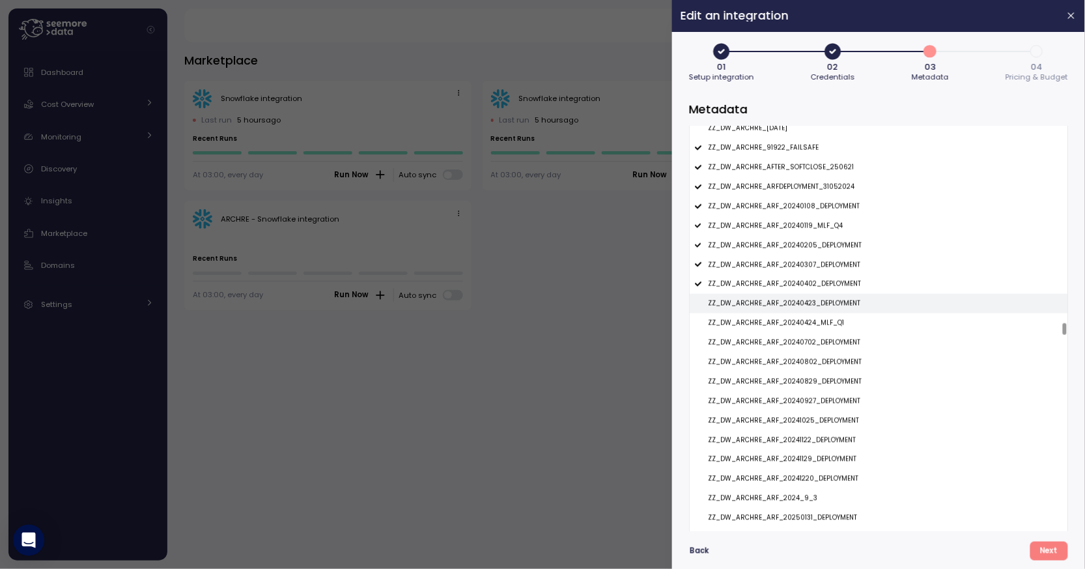
scroll to position [8680, 0]
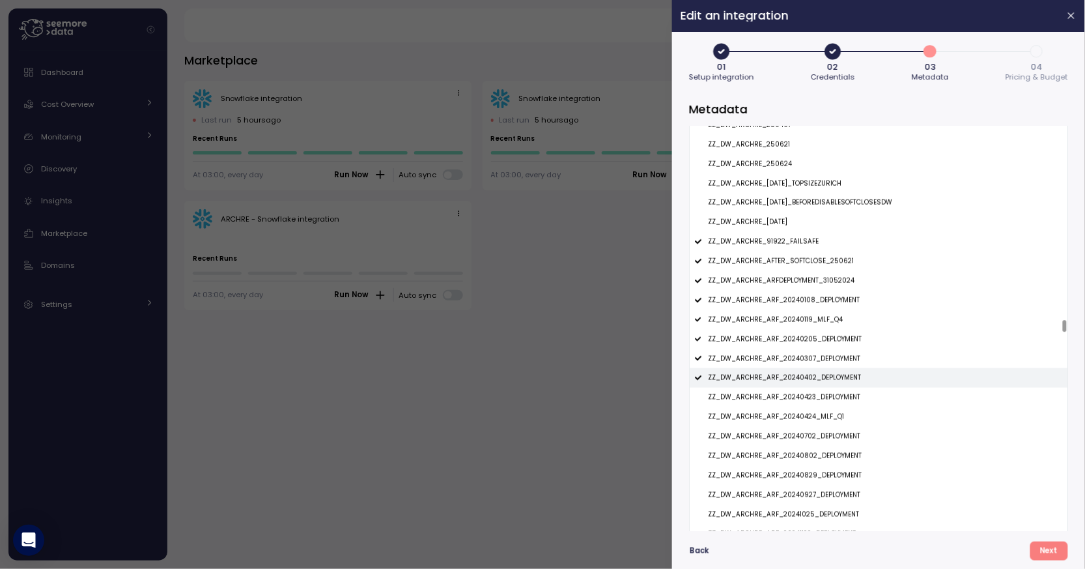
click at [815, 374] on p "ZZ_DW_ARCHRE_ARF_20240402_DEPLOYMENT" at bounding box center [784, 377] width 153 height 9
click at [819, 354] on p "ZZ_DW_ARCHRE_ARF_20240307_DEPLOYMENT" at bounding box center [784, 358] width 152 height 9
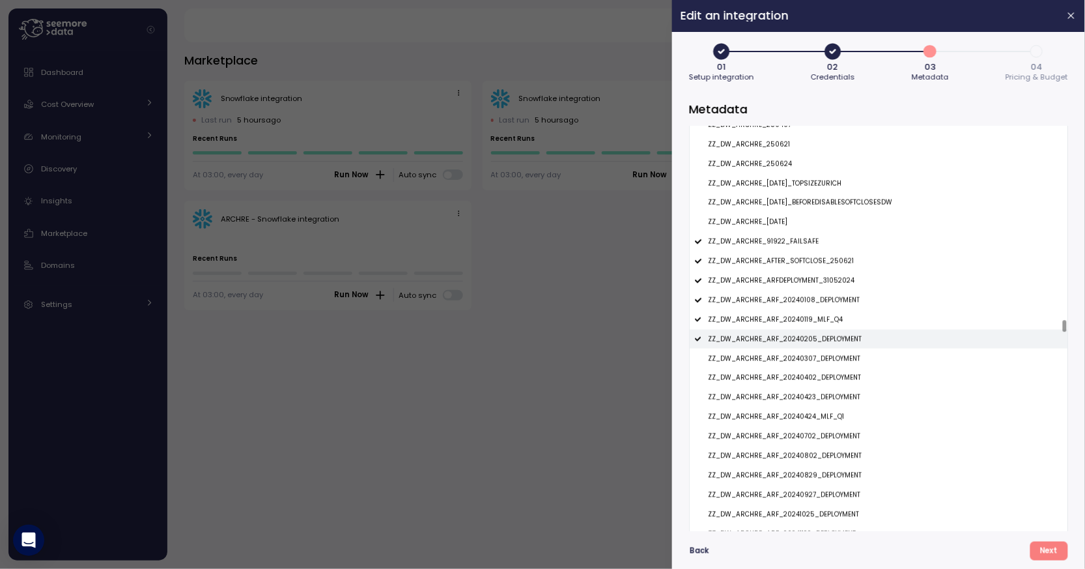
click at [821, 341] on p "ZZ_DW_ARCHRE_ARF_20240205_DEPLOYMENT" at bounding box center [785, 339] width 154 height 9
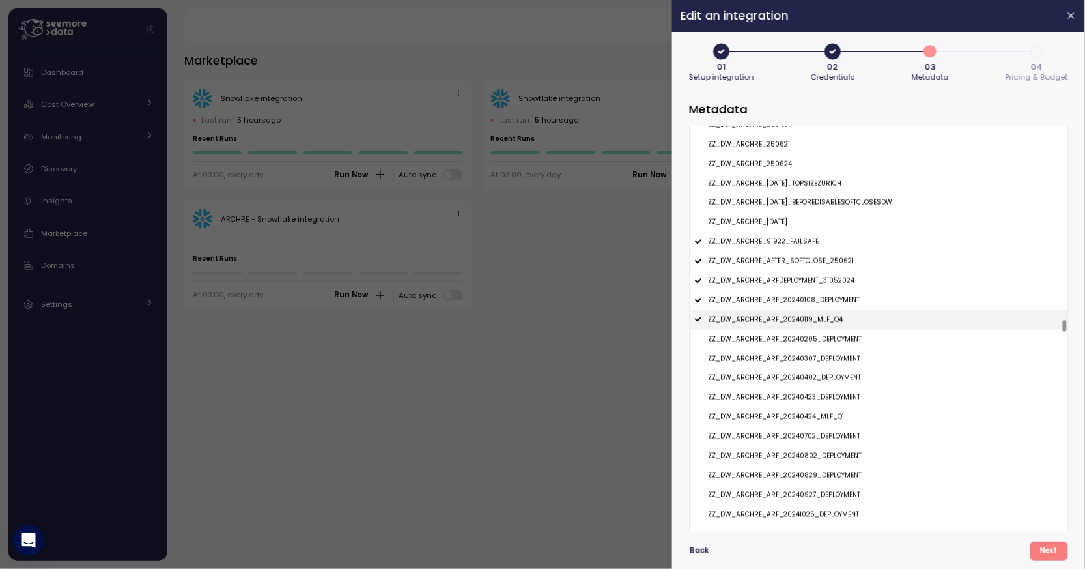
click at [825, 323] on p "ZZ_DW_ARCHRE_ARF_20240119_MLF_Q4" at bounding box center [775, 319] width 135 height 9
click at [830, 302] on p "ZZ_DW_ARCHRE_ARF_20240108_DEPLOYMENT" at bounding box center [784, 300] width 152 height 9
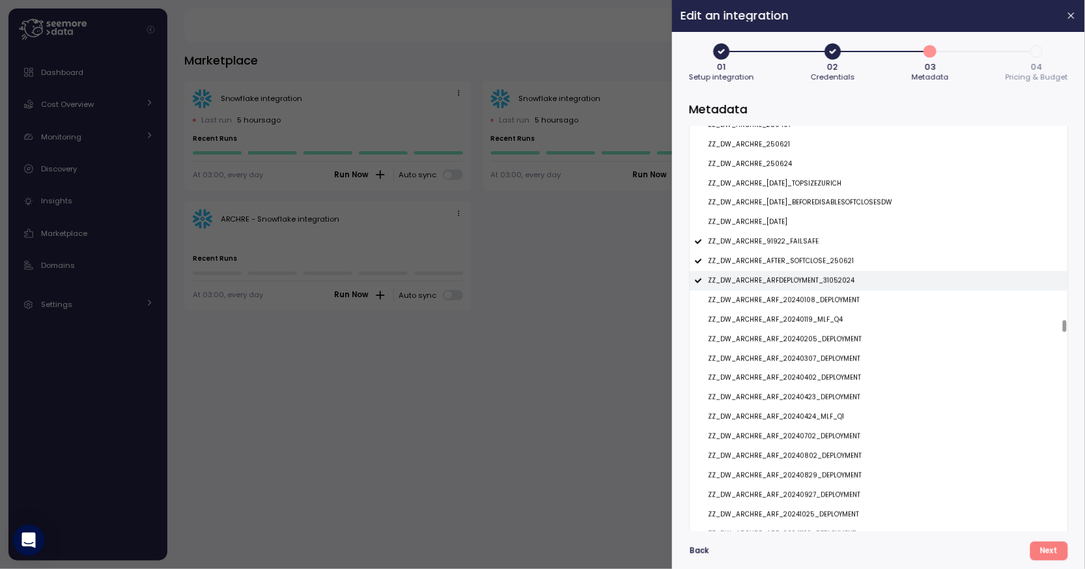
click at [834, 281] on p "ZZ_DW_ARCHRE_ARFDEPLOYMENT_31052024" at bounding box center [781, 280] width 147 height 9
click at [834, 262] on p "ZZ_DW_ARCHRE_AFTER_SOFTCLOSE_250621" at bounding box center [781, 261] width 146 height 9
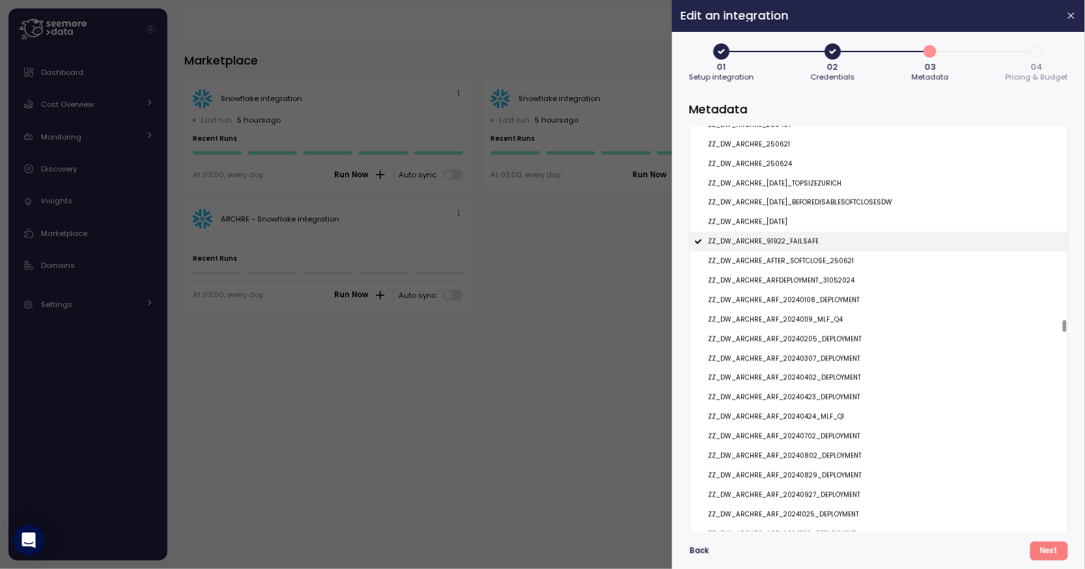
click at [834, 238] on div "ZZ_DW_ARCHRE_91922_FAILSAFE" at bounding box center [879, 242] width 378 height 20
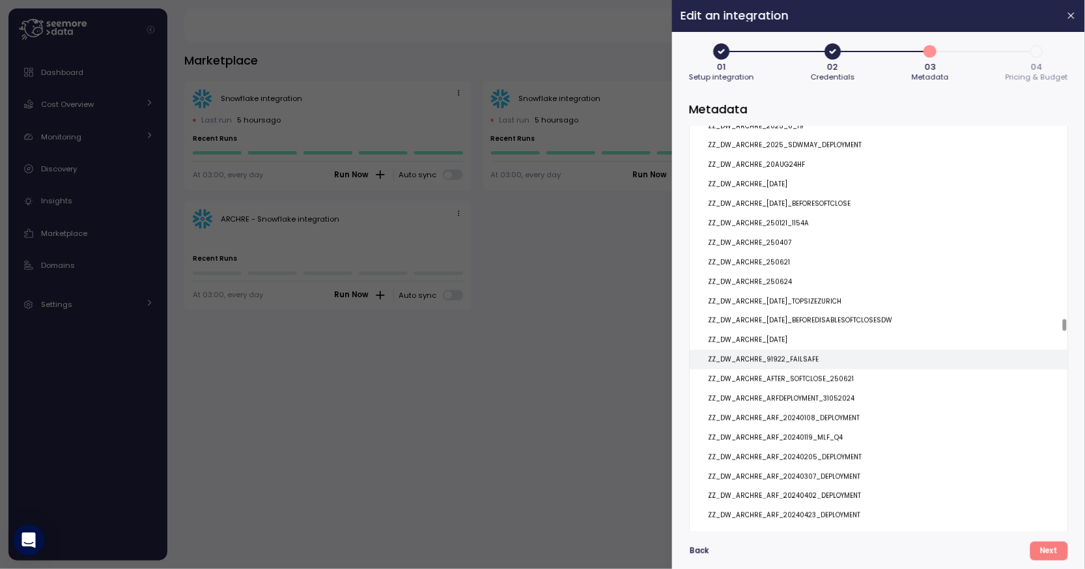
scroll to position [8471, 0]
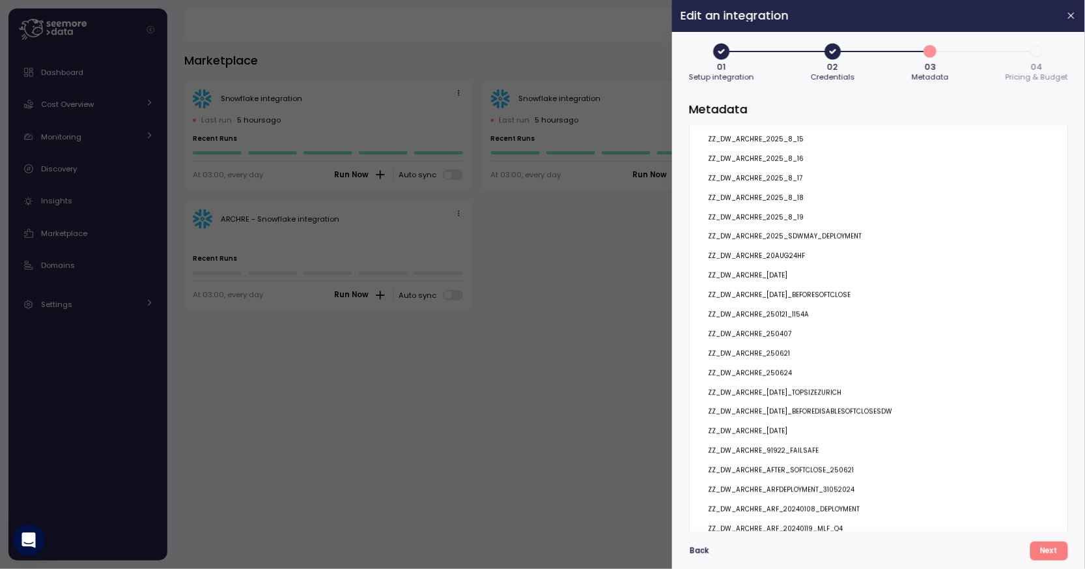
click at [1043, 550] on span "Next" at bounding box center [1049, 551] width 18 height 18
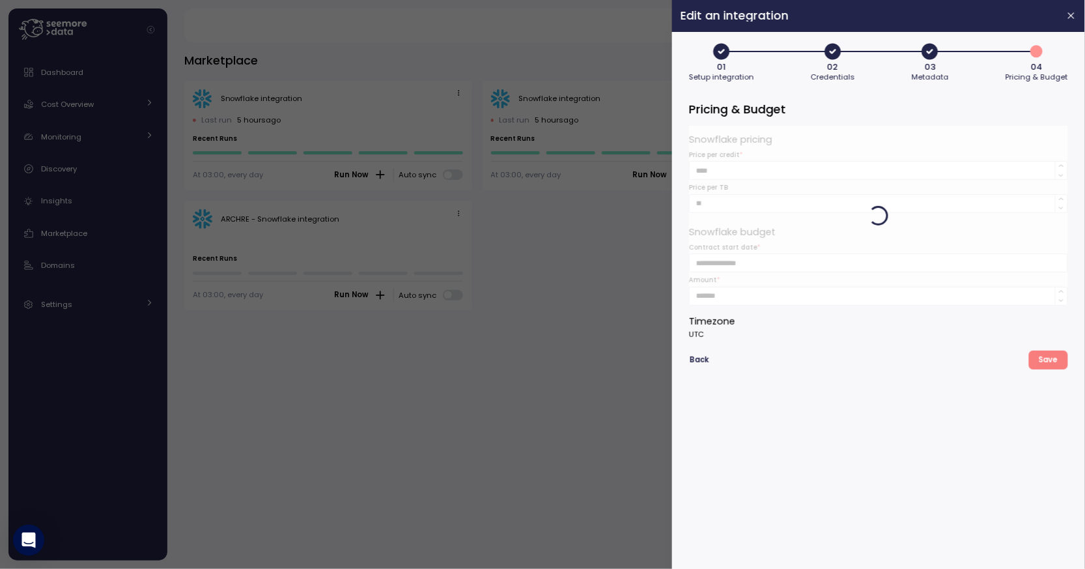
click at [1042, 361] on span "Save" at bounding box center [1048, 360] width 19 height 18
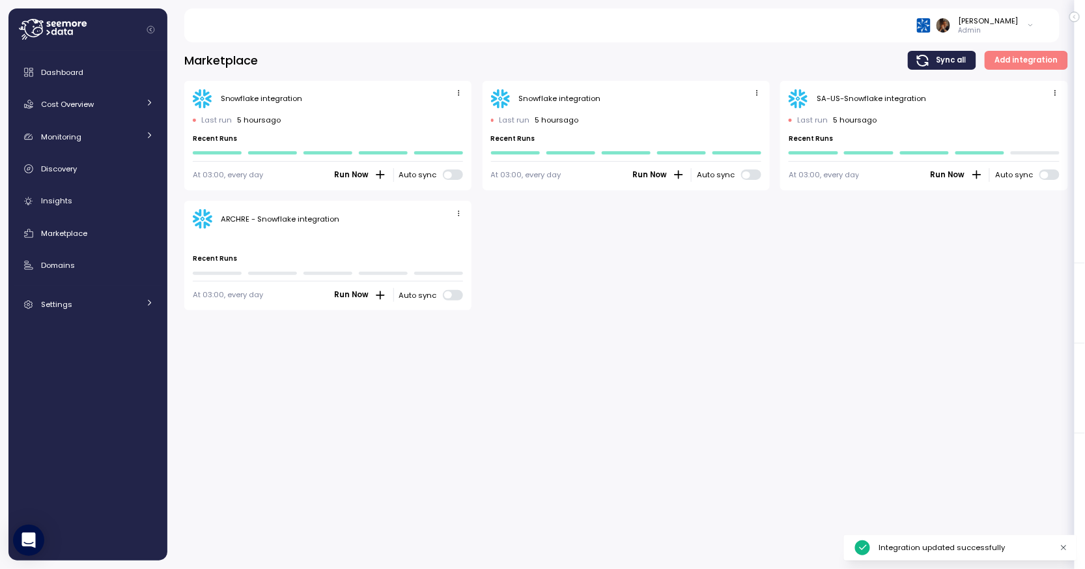
click at [456, 213] on icon "button" at bounding box center [459, 213] width 8 height 8
click at [453, 235] on div "Edit" at bounding box center [445, 238] width 23 height 12
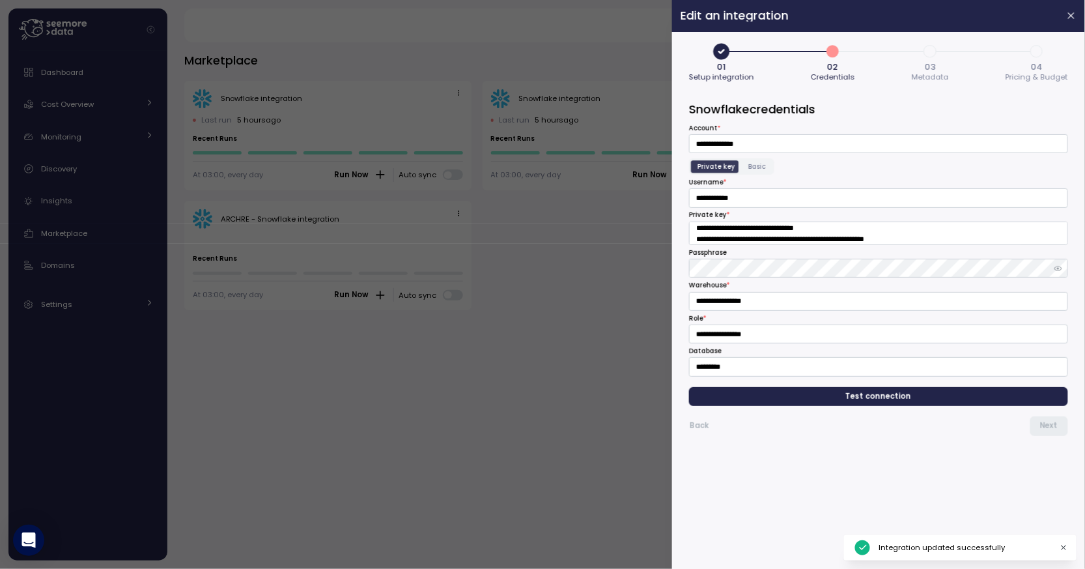
click at [1030, 74] on span "Pricing & Budget" at bounding box center [1037, 77] width 63 height 7
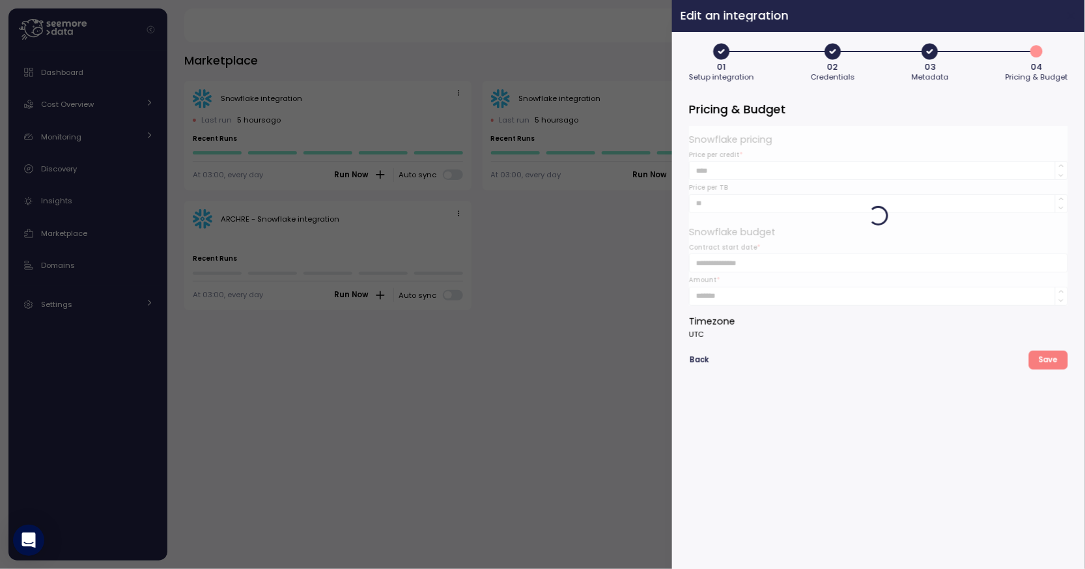
click at [1068, 14] on icon "button" at bounding box center [1072, 15] width 10 height 10
